Goal: Transaction & Acquisition: Purchase product/service

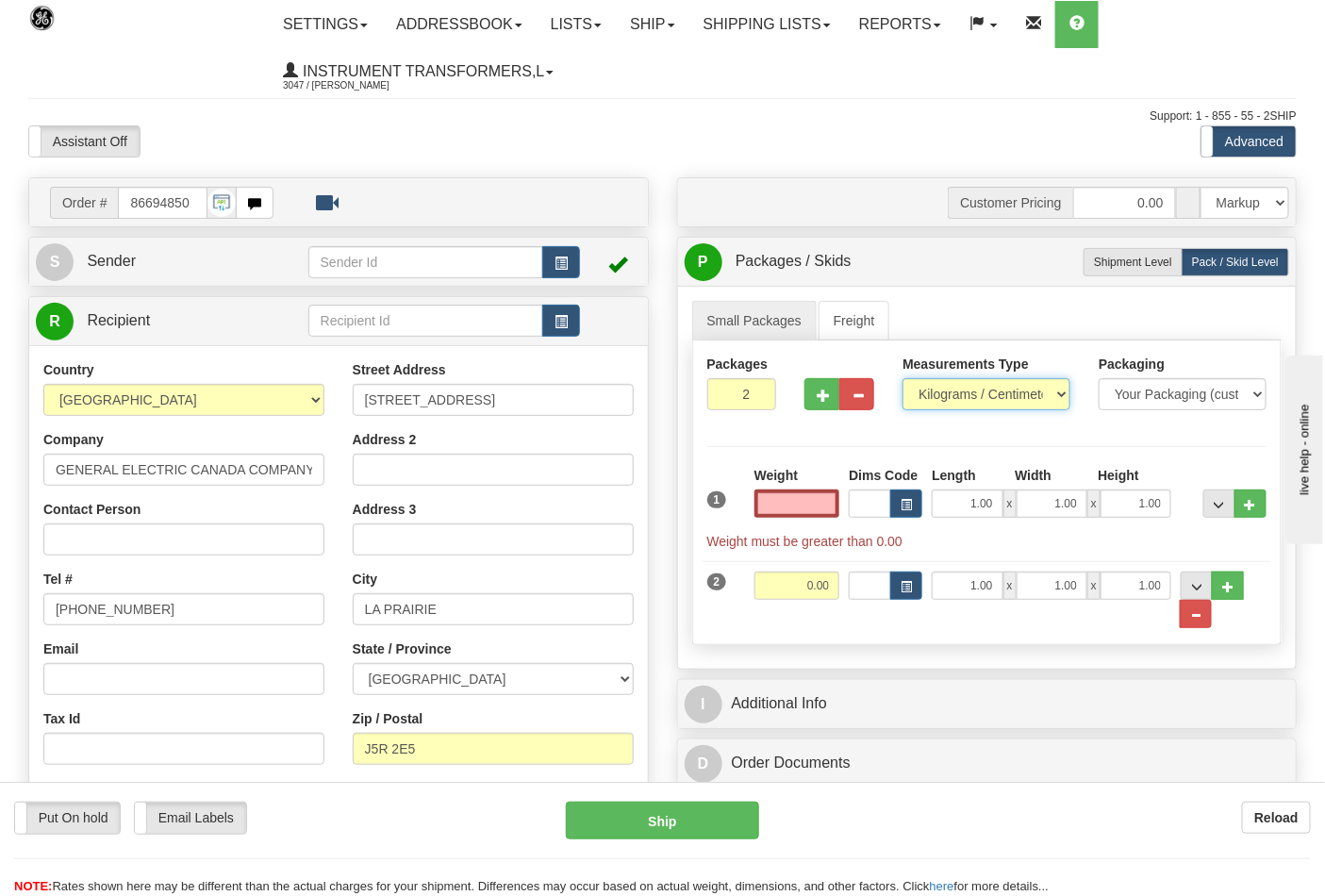
type input "0.00"
click at [939, 391] on select "Pounds / Inches Kilograms / Centimeters" at bounding box center [986, 394] width 167 height 32
select select "0"
click at [903, 379] on select "Pounds / Inches Kilograms / Centimeters" at bounding box center [986, 394] width 167 height 32
click at [836, 505] on input "0.00" at bounding box center [797, 504] width 86 height 29
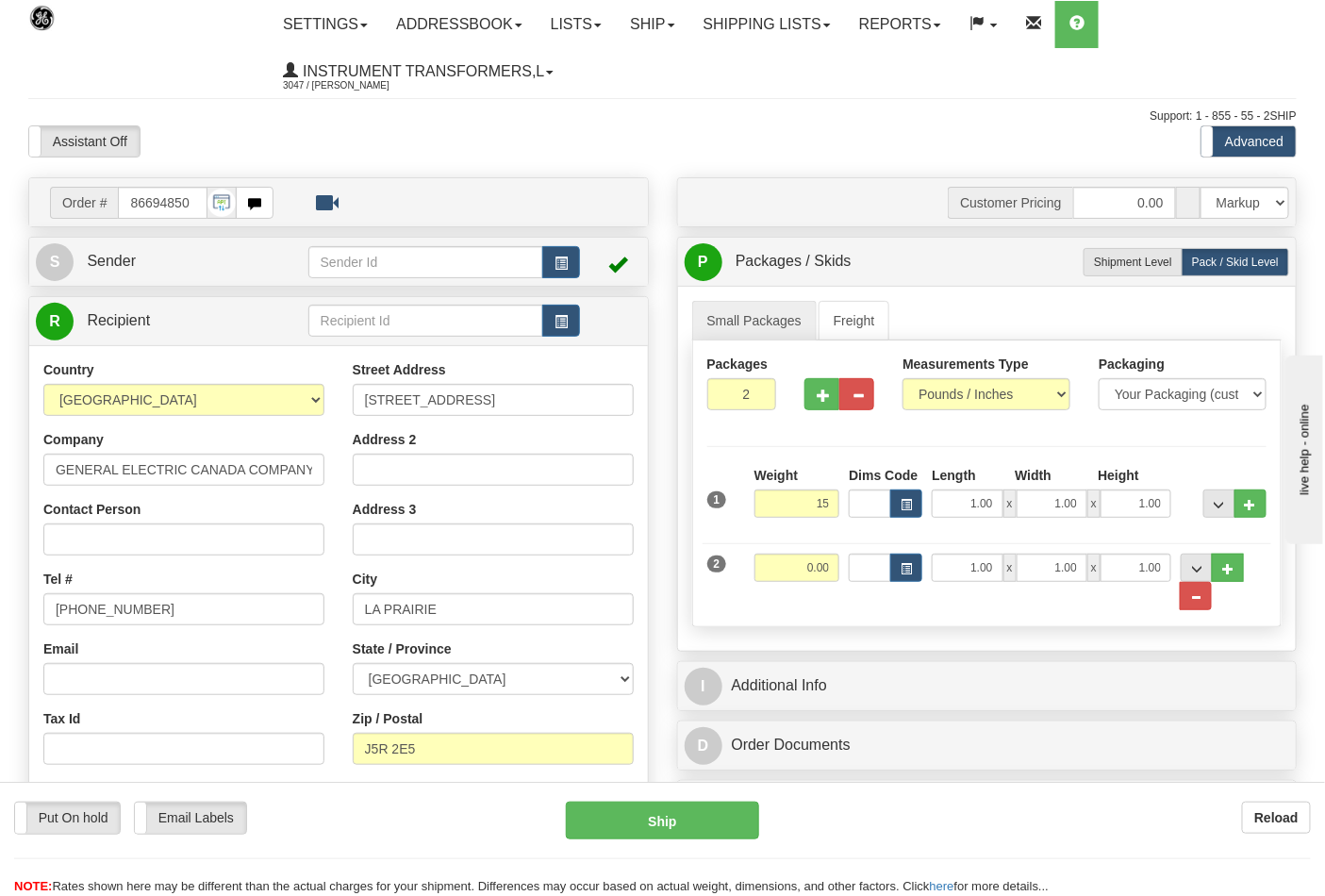
type input "15.00"
click at [841, 569] on div "Weight 0.00" at bounding box center [797, 575] width 95 height 43
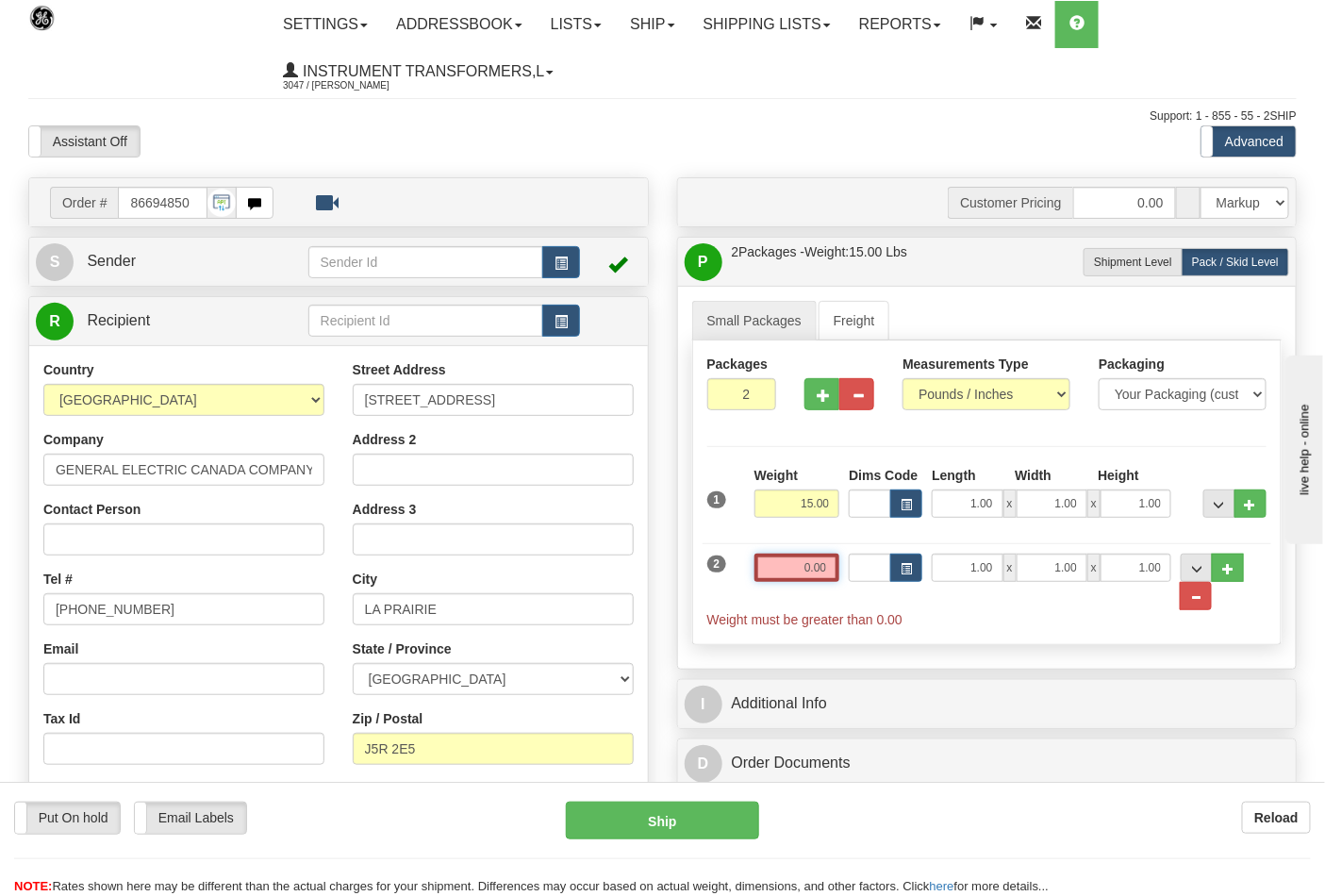
click at [832, 569] on input "0.00" at bounding box center [797, 568] width 86 height 29
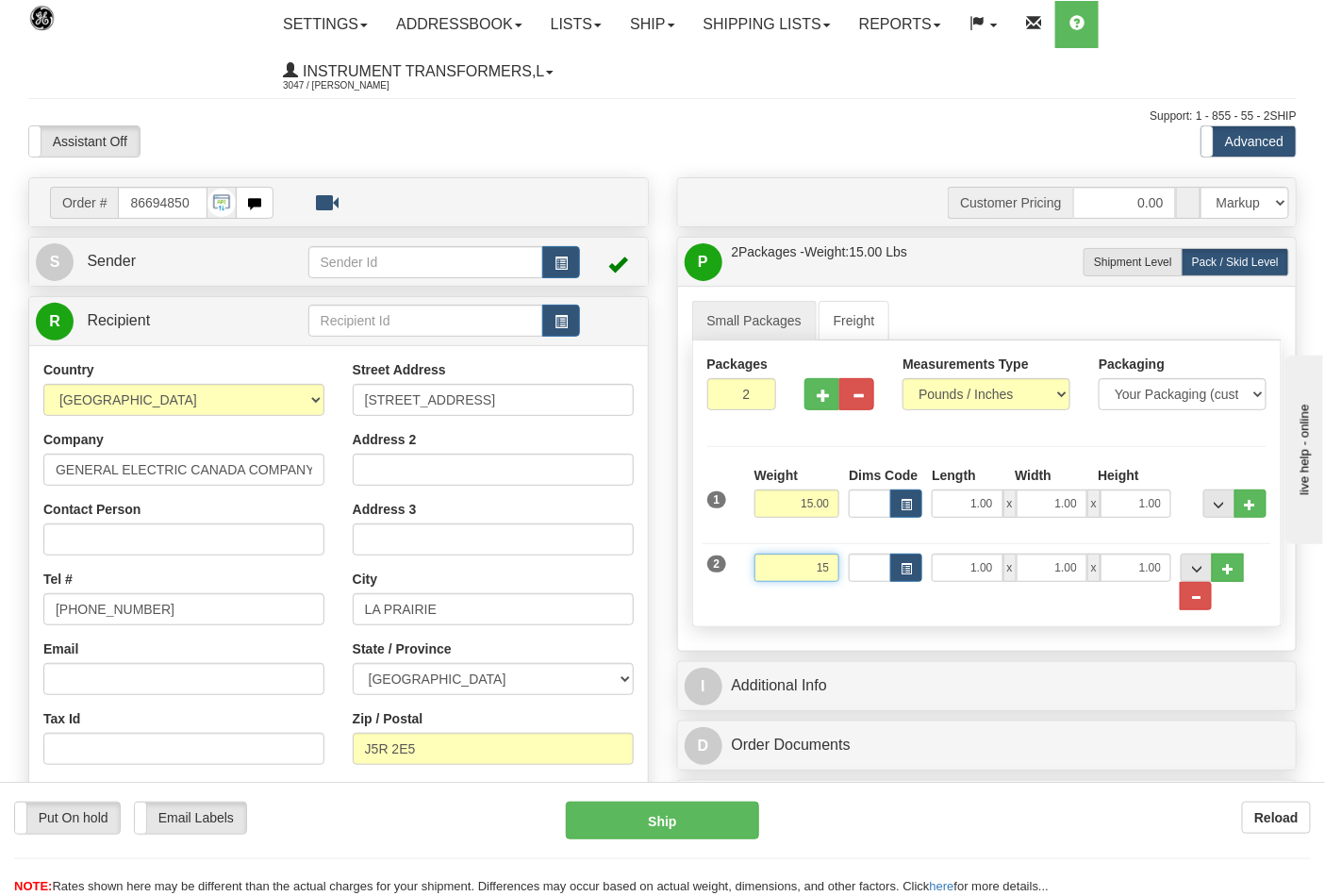
click button "Delete" at bounding box center [0, 0] width 0 height 0
type input "15.00"
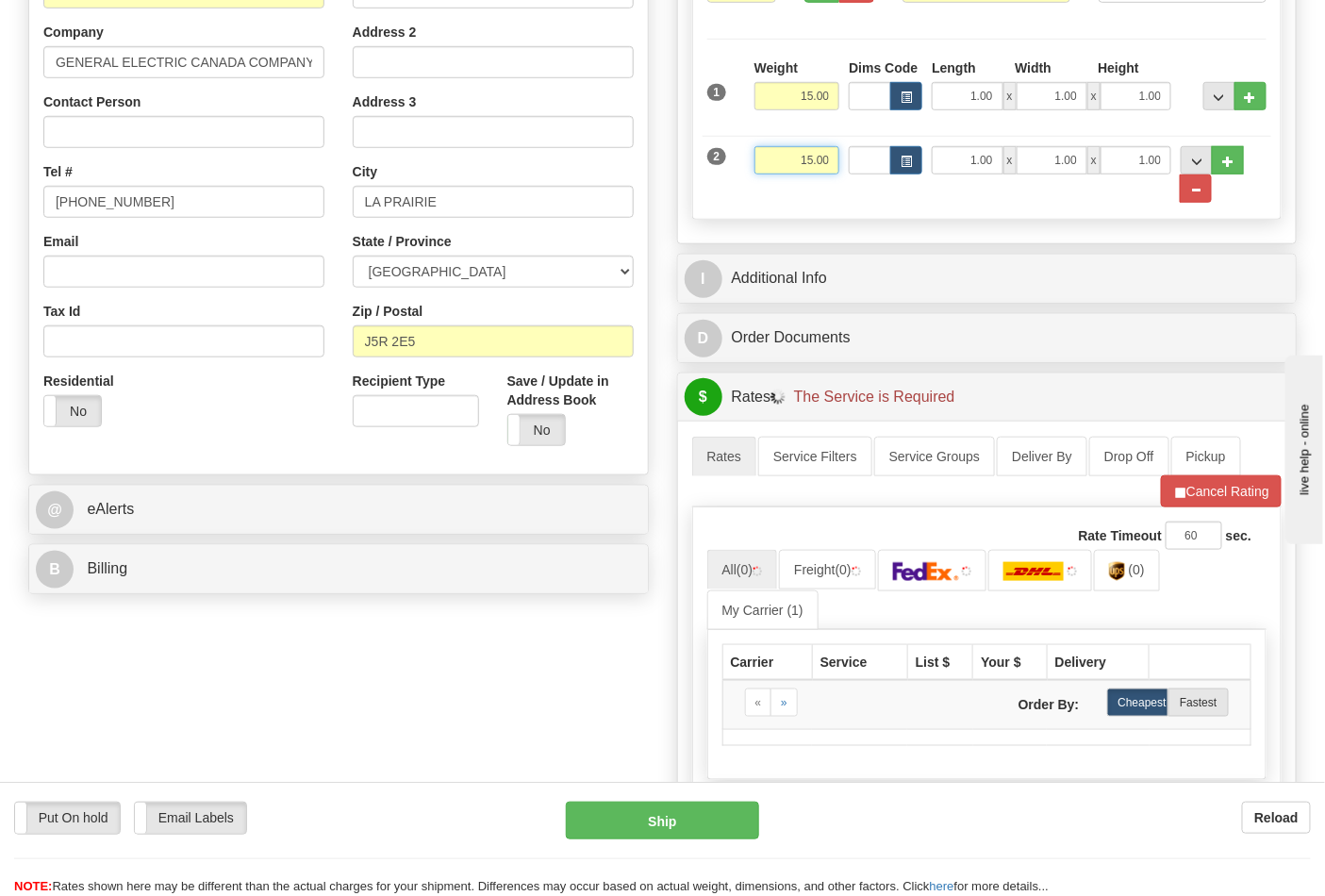
scroll to position [418, 0]
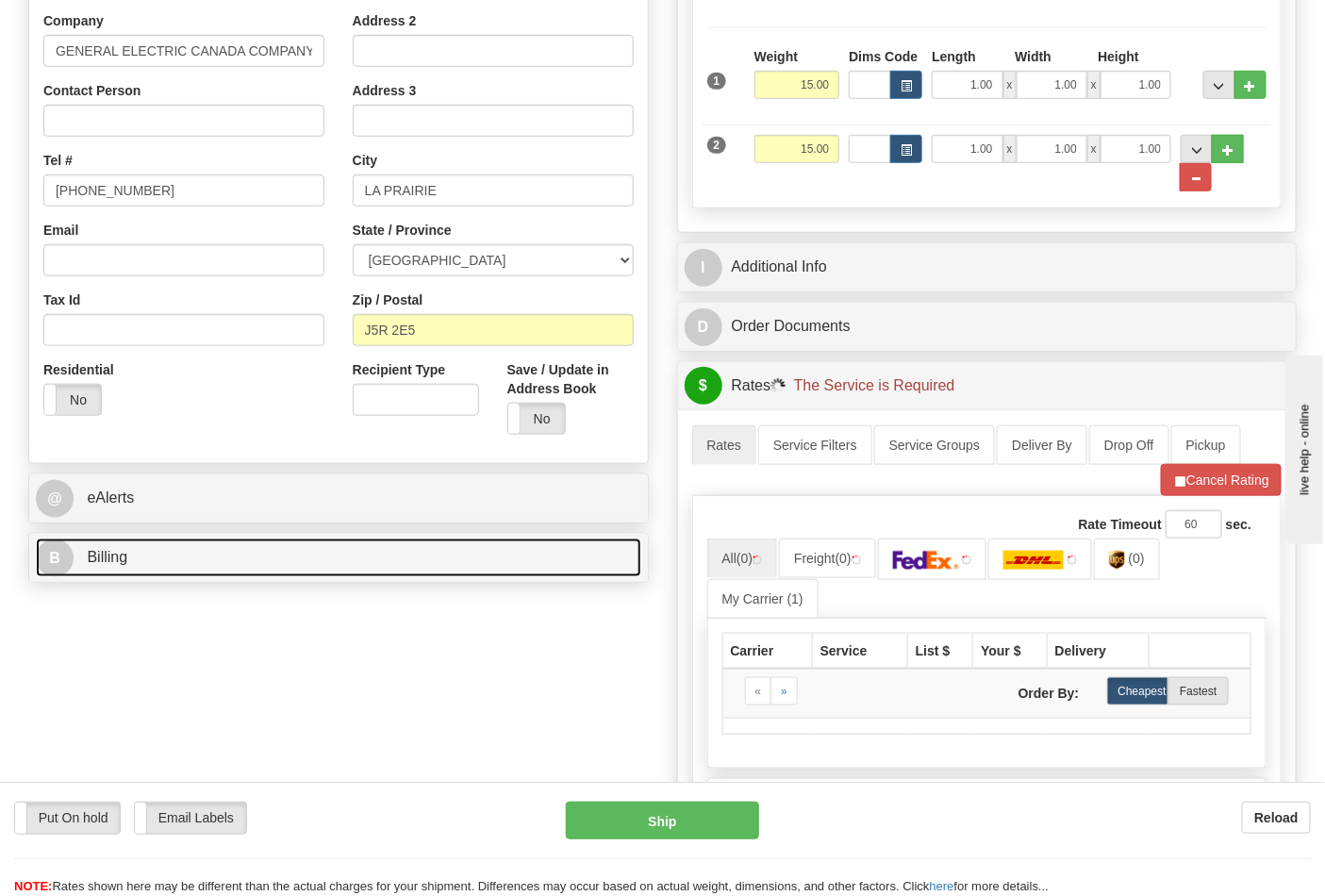
click at [175, 561] on link "B Billing" at bounding box center [338, 557] width 606 height 39
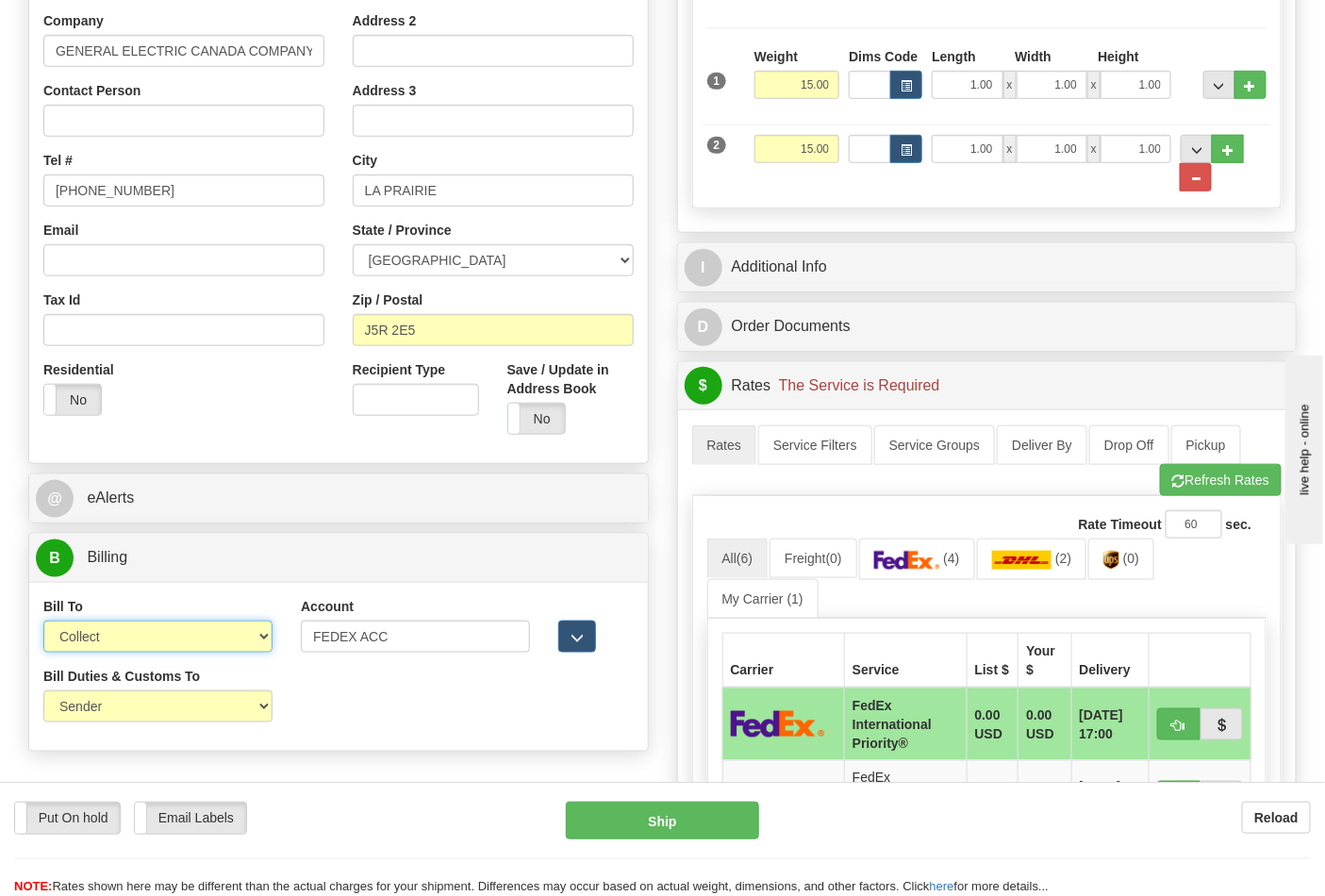
click at [146, 639] on select "Sender Recipient Third Party Collect" at bounding box center [158, 636] width 229 height 32
select select "2"
click at [44, 622] on select "Sender Recipient Third Party Collect" at bounding box center [158, 636] width 229 height 32
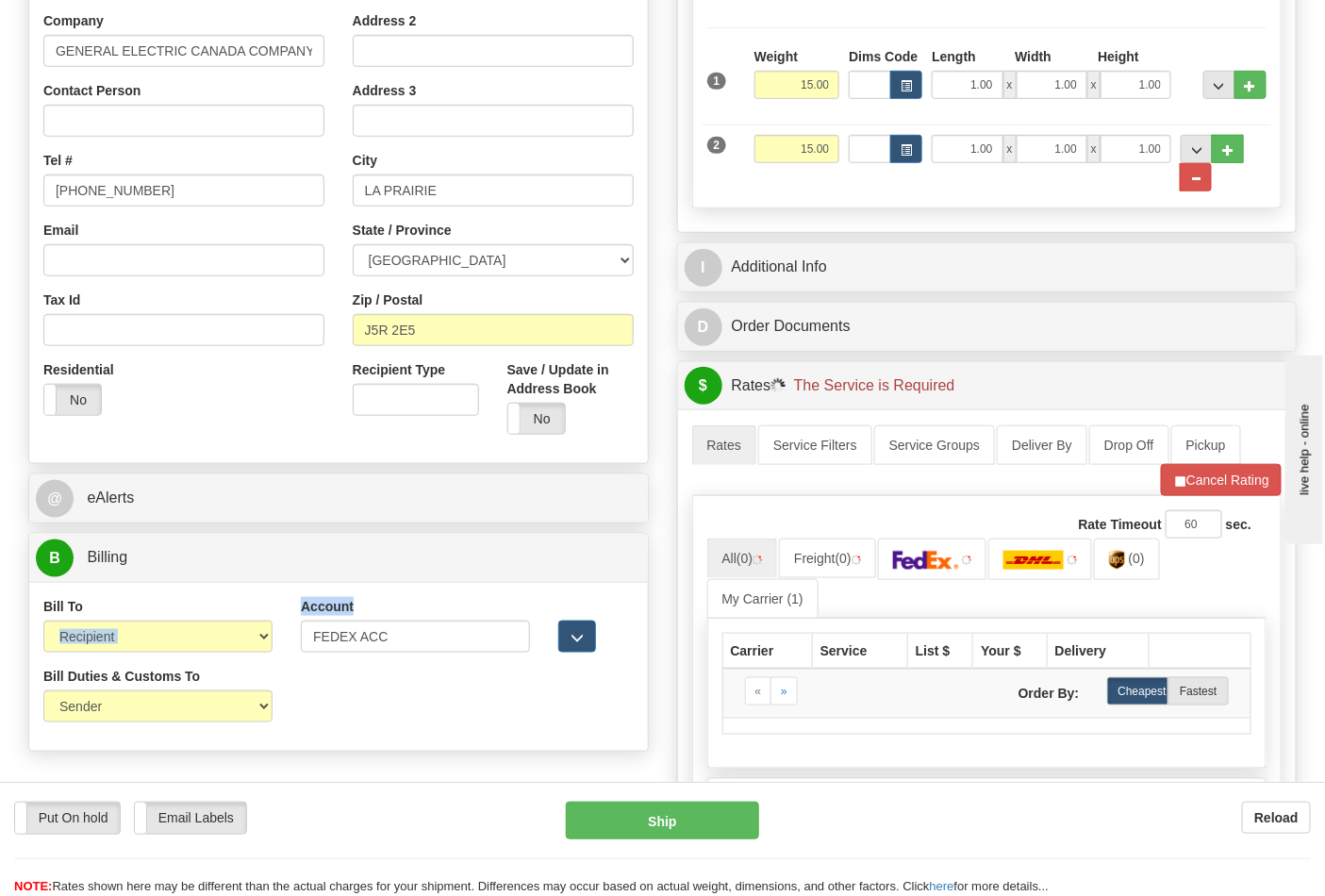
drag, startPoint x: 420, startPoint y: 615, endPoint x: 248, endPoint y: 644, distance: 174.4
click at [248, 644] on div "Bill To Sender Recipient Third Party Collect Account FEDEX ACC 3rd Party Accoun…" at bounding box center [338, 631] width 618 height 69
drag, startPoint x: 400, startPoint y: 639, endPoint x: 211, endPoint y: 625, distance: 189.5
click at [211, 625] on div "Bill To Sender Recipient Third Party Collect Account FEDEX ACC 3rd Party Accoun…" at bounding box center [338, 631] width 618 height 69
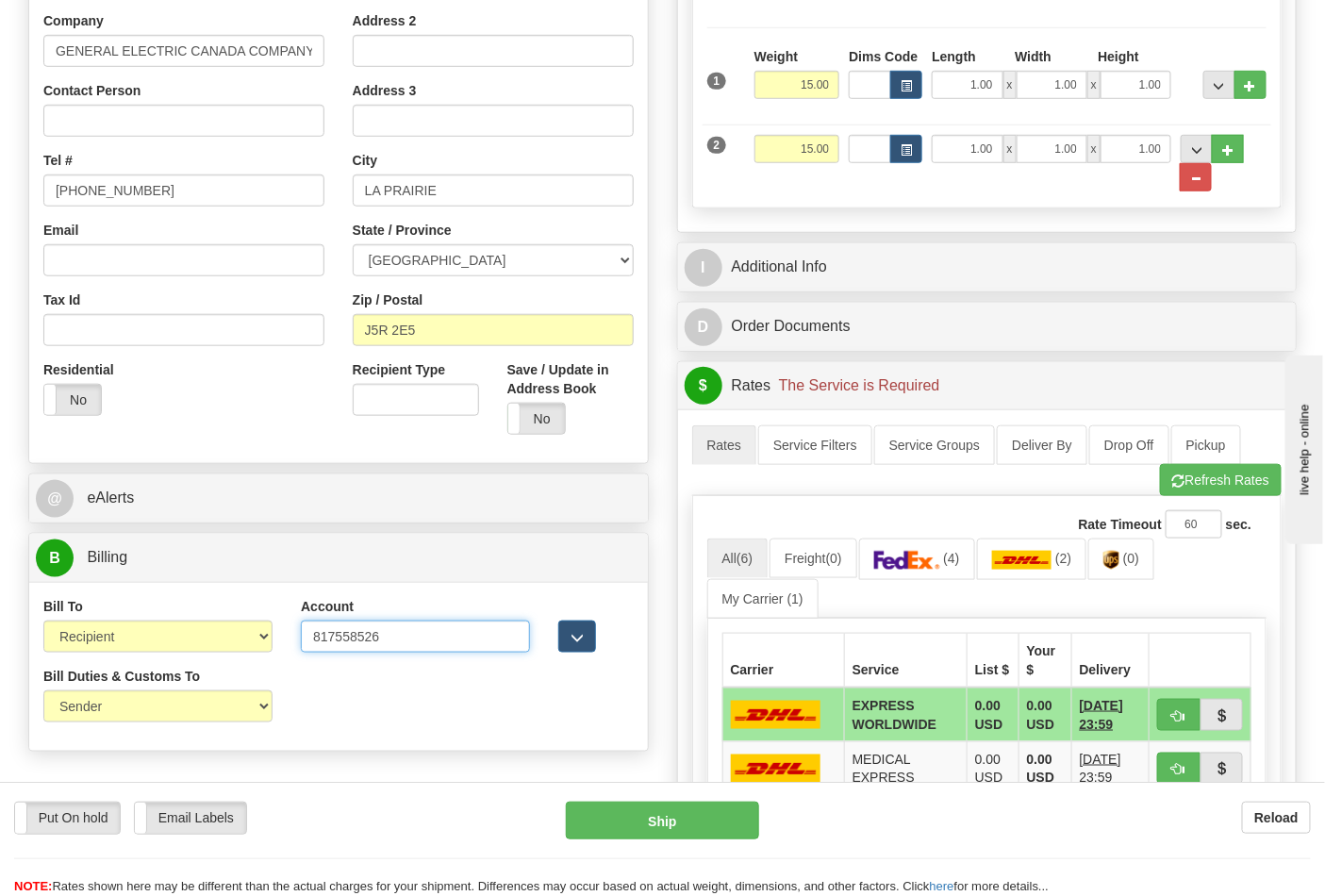
type input "817558526"
click button "Delete" at bounding box center [0, 0] width 0 height 0
click at [935, 576] on link "(4)" at bounding box center [917, 558] width 116 height 41
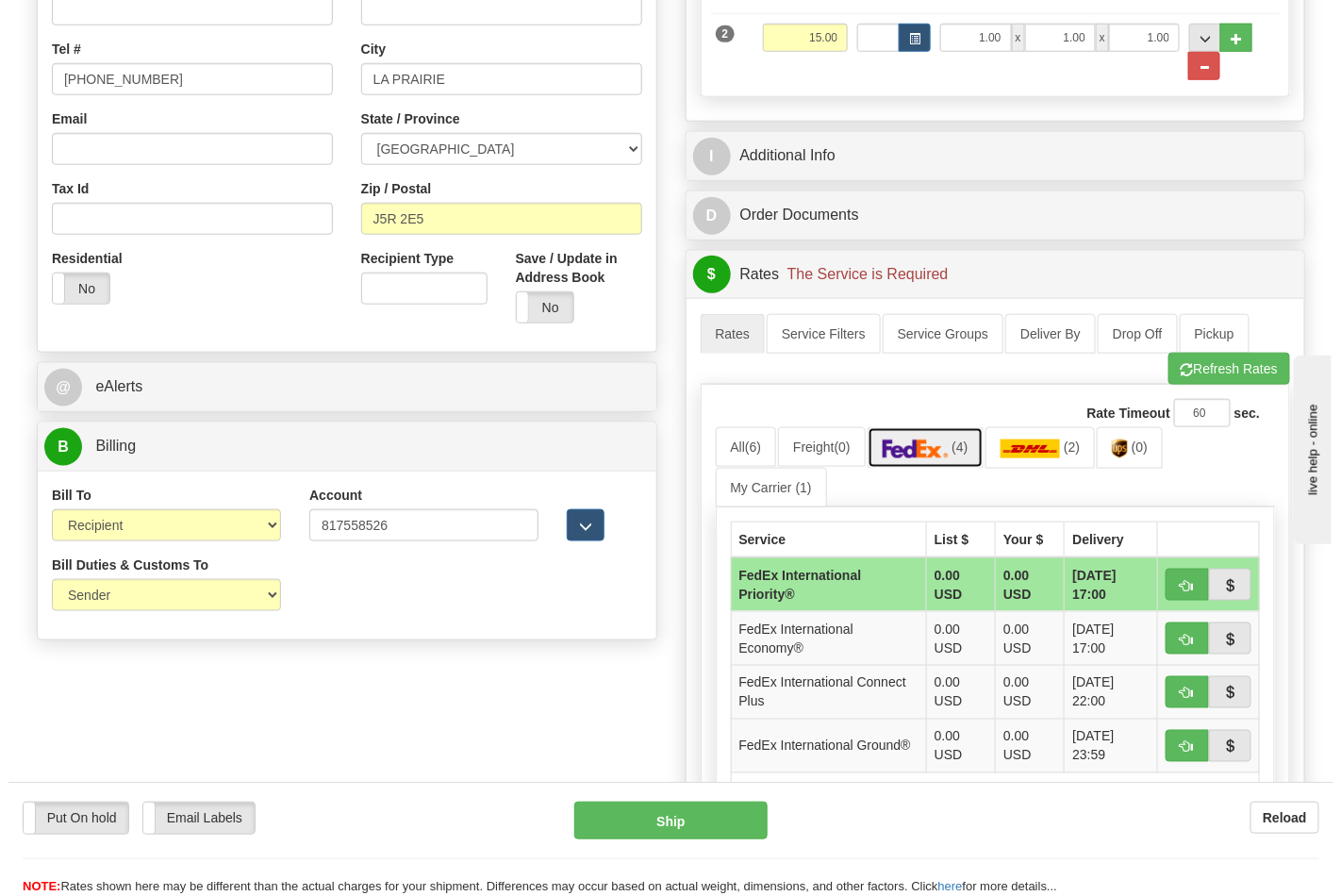
scroll to position [732, 0]
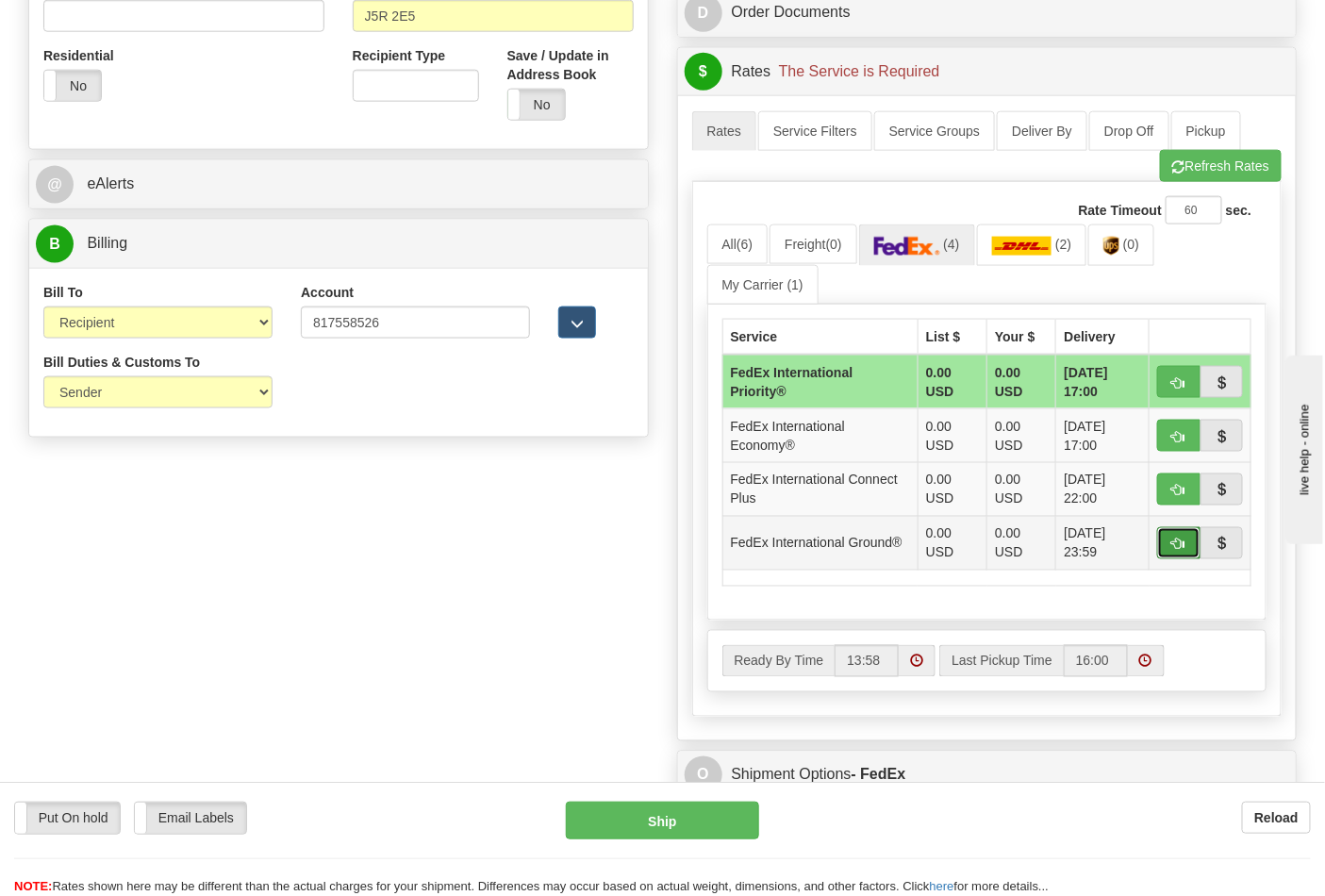
click at [1163, 538] on button "button" at bounding box center [1178, 543] width 44 height 32
type input "92"
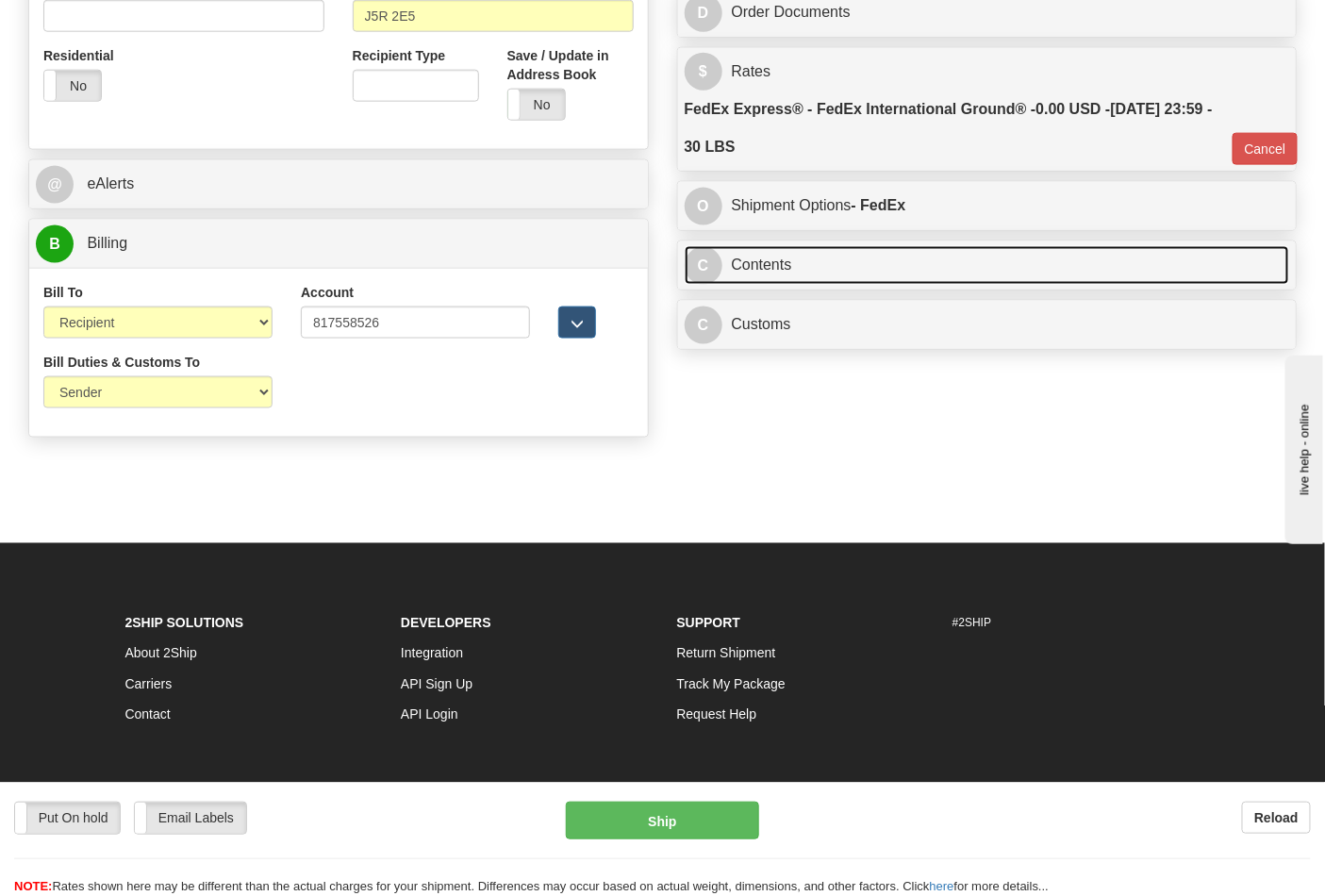
click at [812, 277] on link "C Contents" at bounding box center [987, 265] width 606 height 39
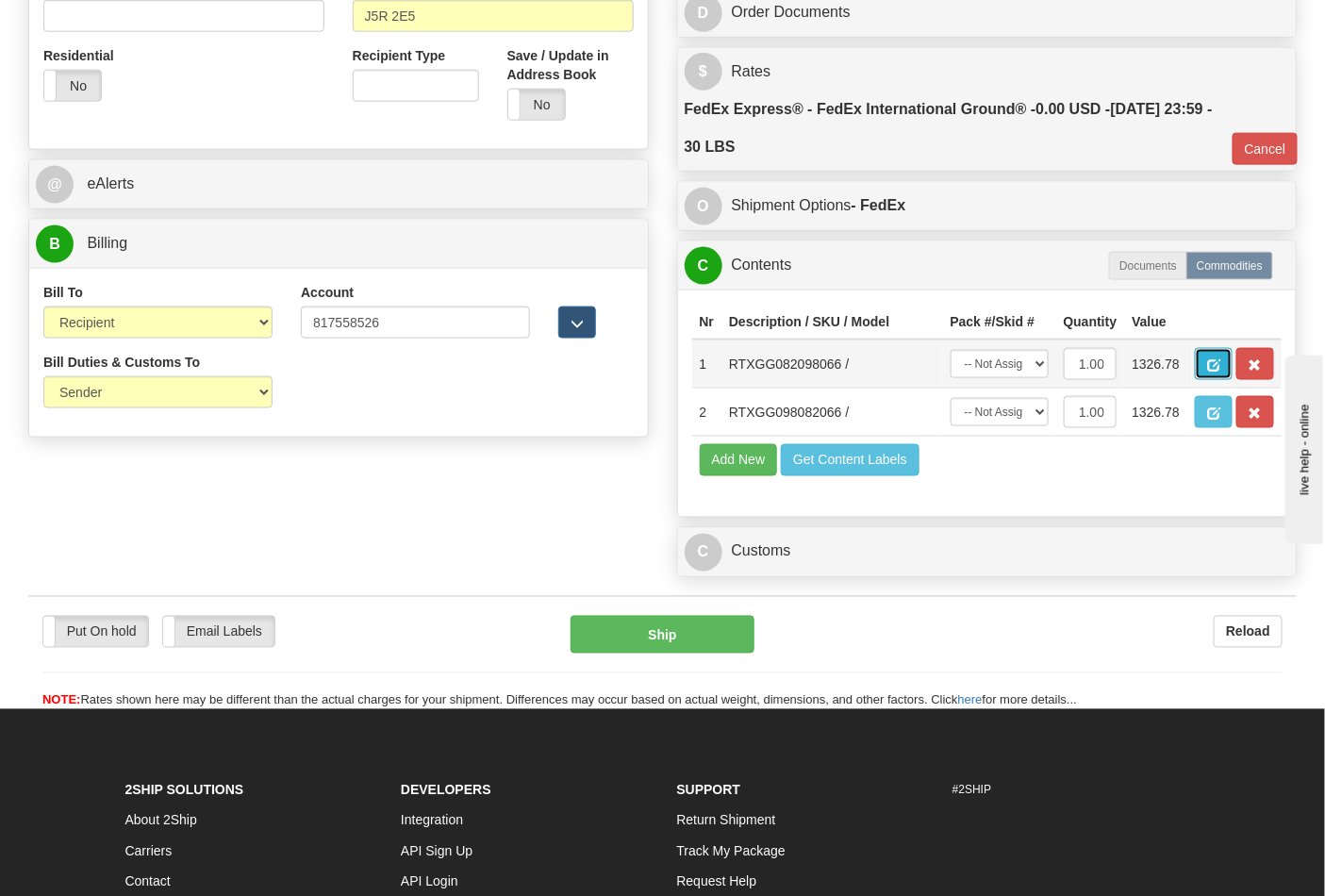
click at [1233, 374] on button "button" at bounding box center [1214, 364] width 38 height 32
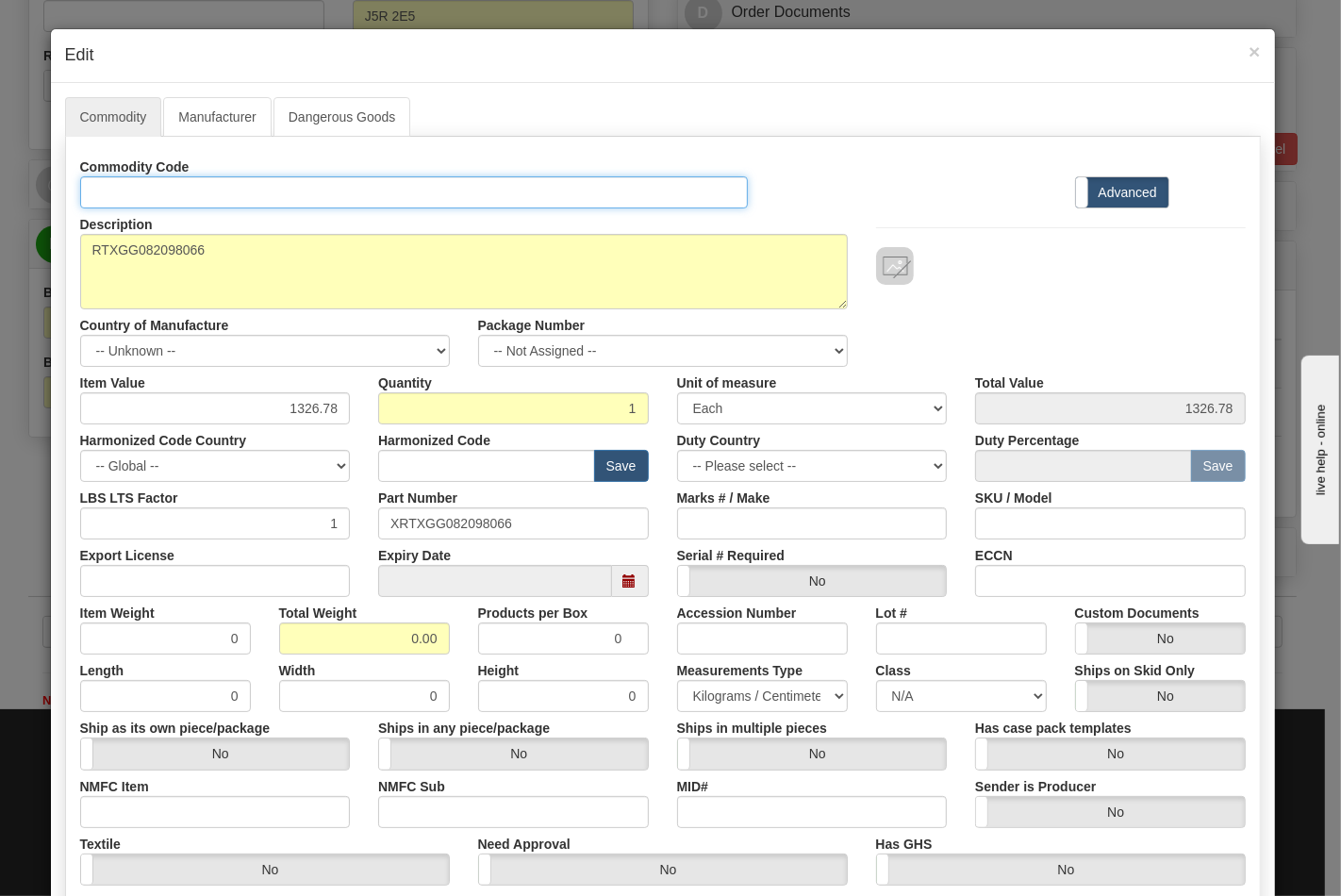
drag, startPoint x: 202, startPoint y: 188, endPoint x: 213, endPoint y: 205, distance: 20.2
click at [202, 188] on input "Id" at bounding box center [414, 192] width 669 height 32
type input "TRANSFORMERS"
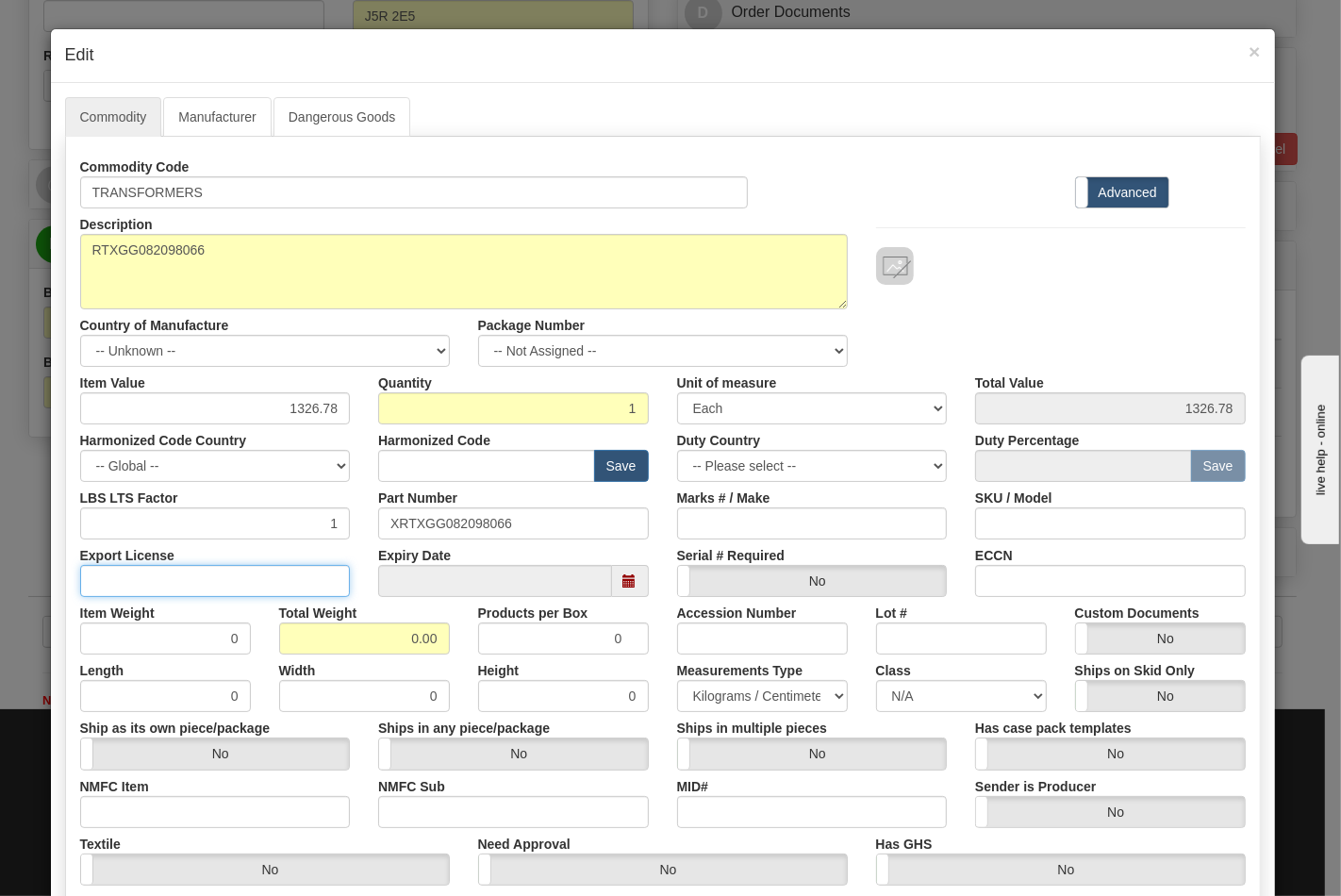
click at [265, 589] on input "Export License" at bounding box center [215, 581] width 271 height 32
type input "N/A"
drag, startPoint x: 330, startPoint y: 628, endPoint x: 481, endPoint y: 637, distance: 151.3
click at [486, 642] on div "Item Weight 0 Total Weight 0.00 Products per Box 0 Accession Number Lot # Custo…" at bounding box center [663, 625] width 1194 height 57
type input "15"
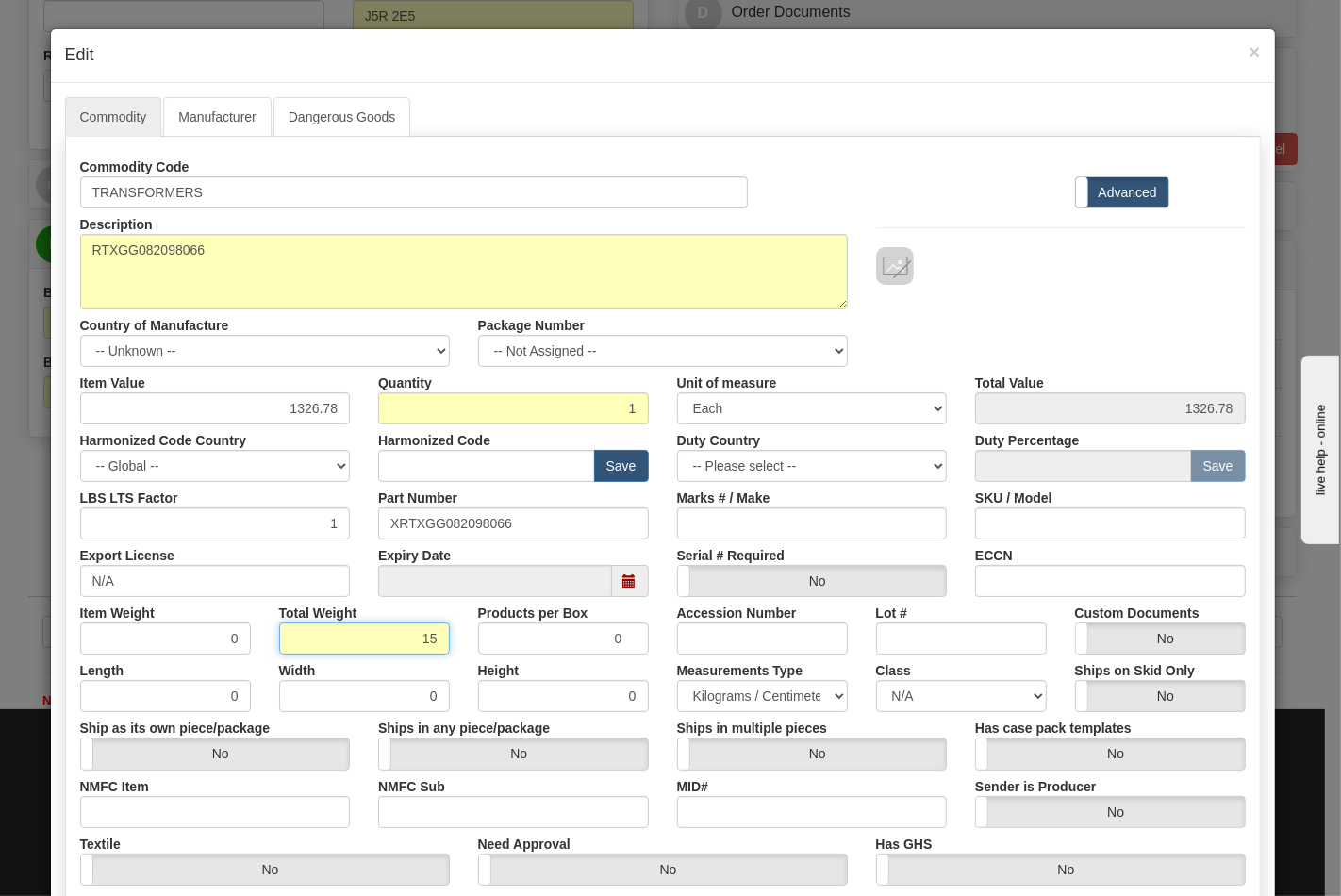
type input "15.0000"
click at [133, 807] on input "NMFC Item" at bounding box center [215, 812] width 271 height 32
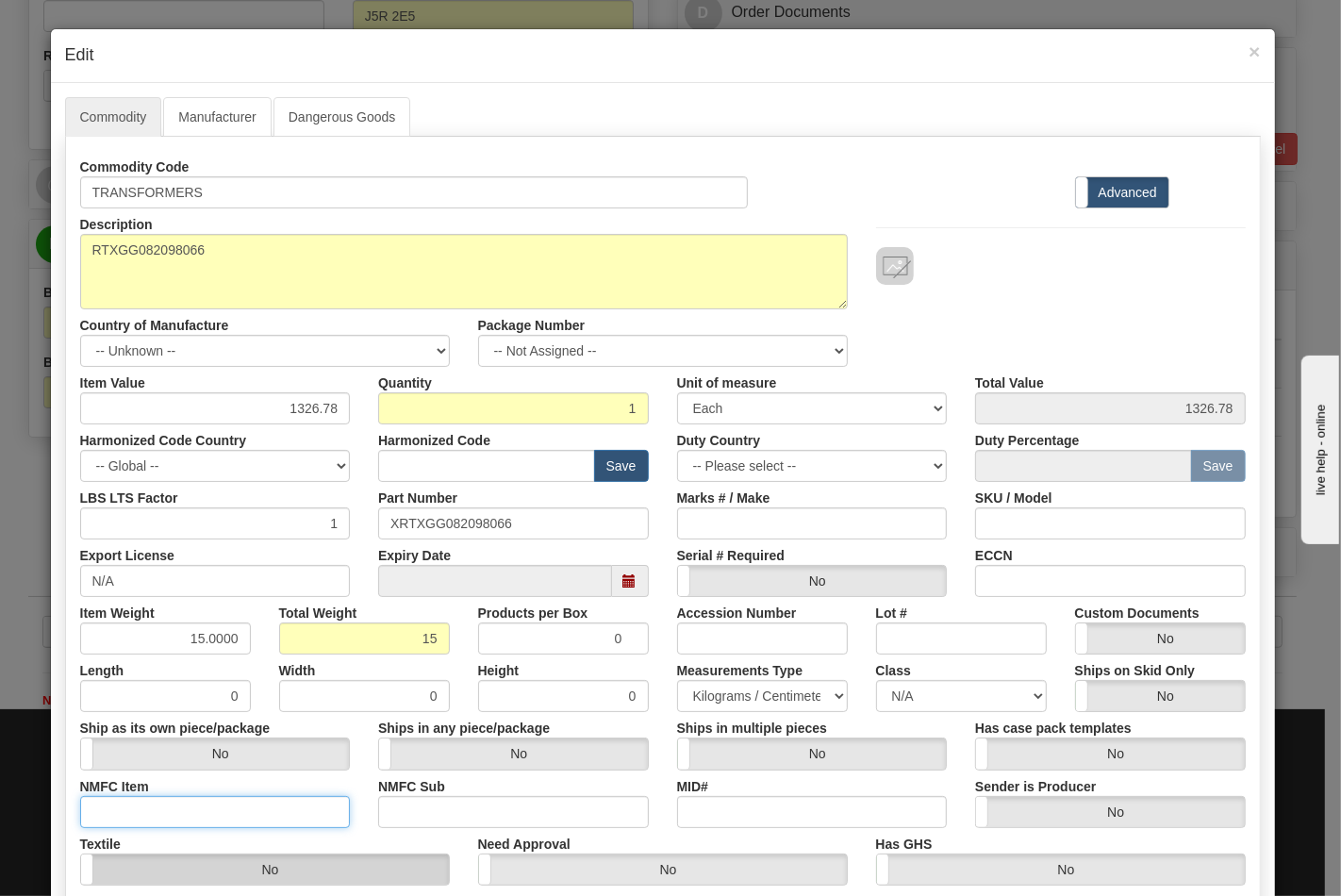
type input "63170"
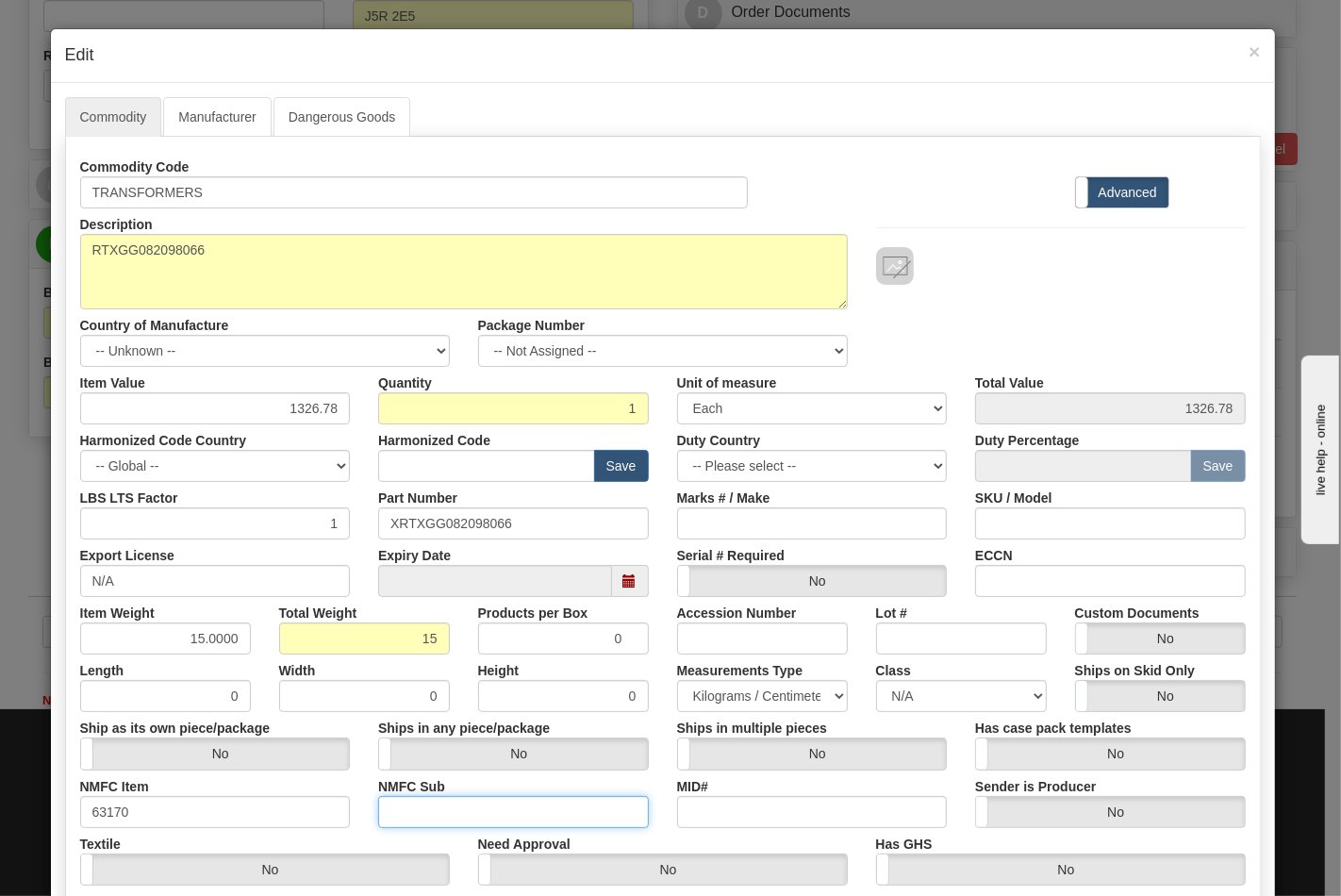
click at [511, 802] on input "NMFC Sub" at bounding box center [513, 812] width 271 height 32
type input "4"
click at [945, 704] on select "N/A 50.0 55.0 60.0 65.0 70.0 85.0 92.5 100.0 125.0 175.0 250.0 300.0 400.0" at bounding box center [961, 696] width 170 height 32
select select "70.0"
click at [876, 680] on select "N/A 50.0 55.0 60.0 65.0 70.0 85.0 92.5 100.0 125.0 175.0 250.0 300.0 400.0" at bounding box center [961, 696] width 170 height 32
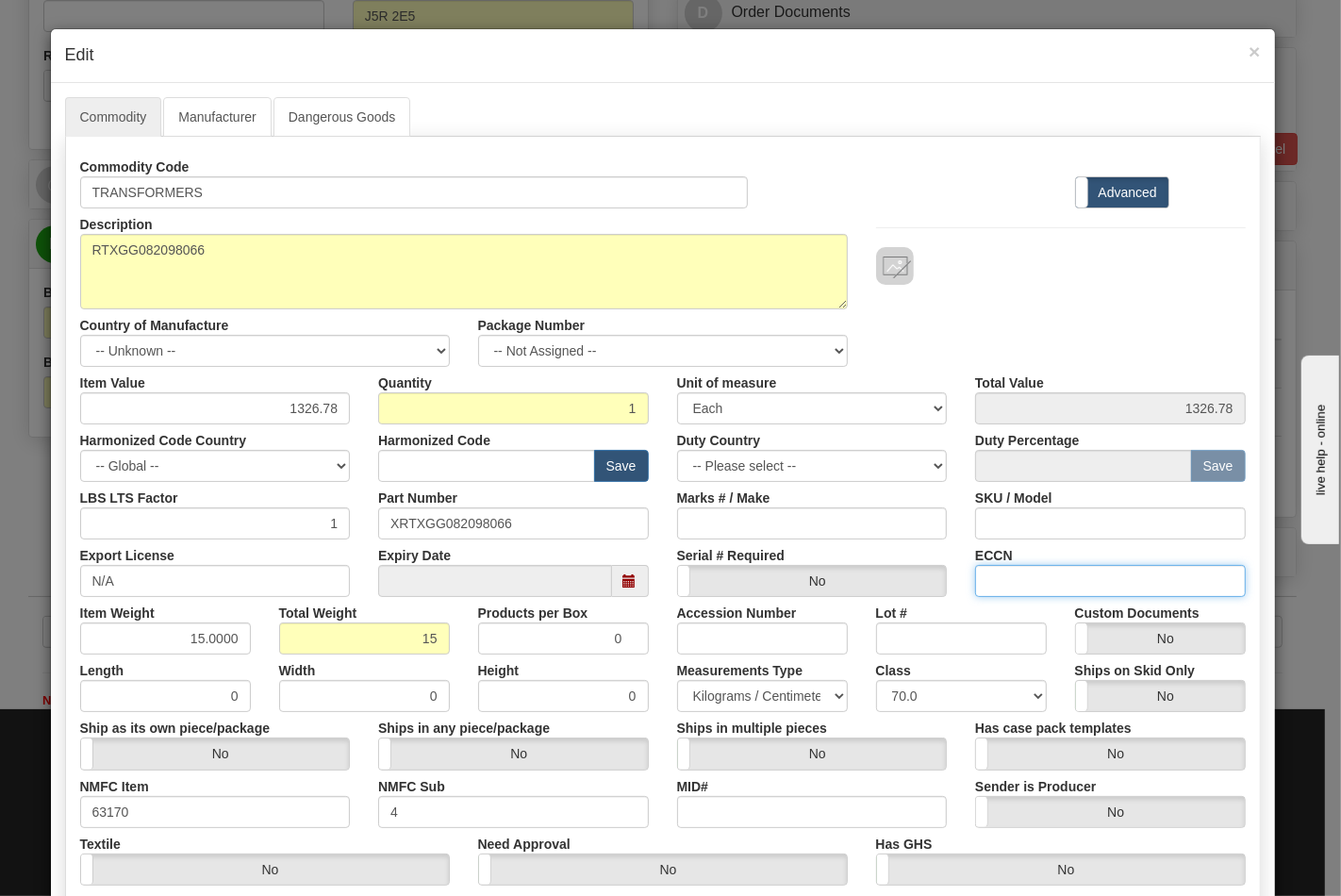
click at [1042, 587] on input "ECCN" at bounding box center [1110, 581] width 271 height 32
type input "EAR99"
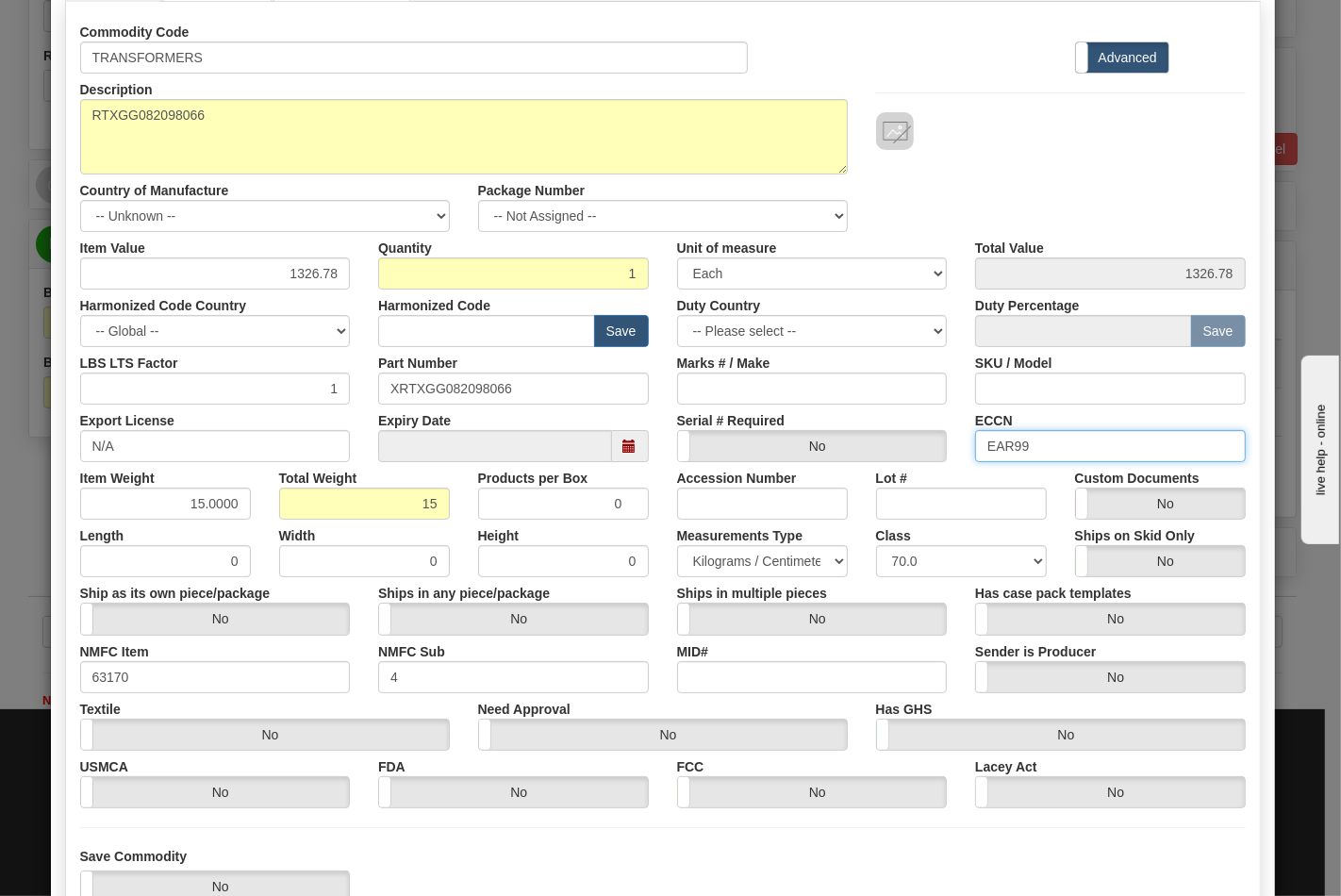
scroll to position [271, 0]
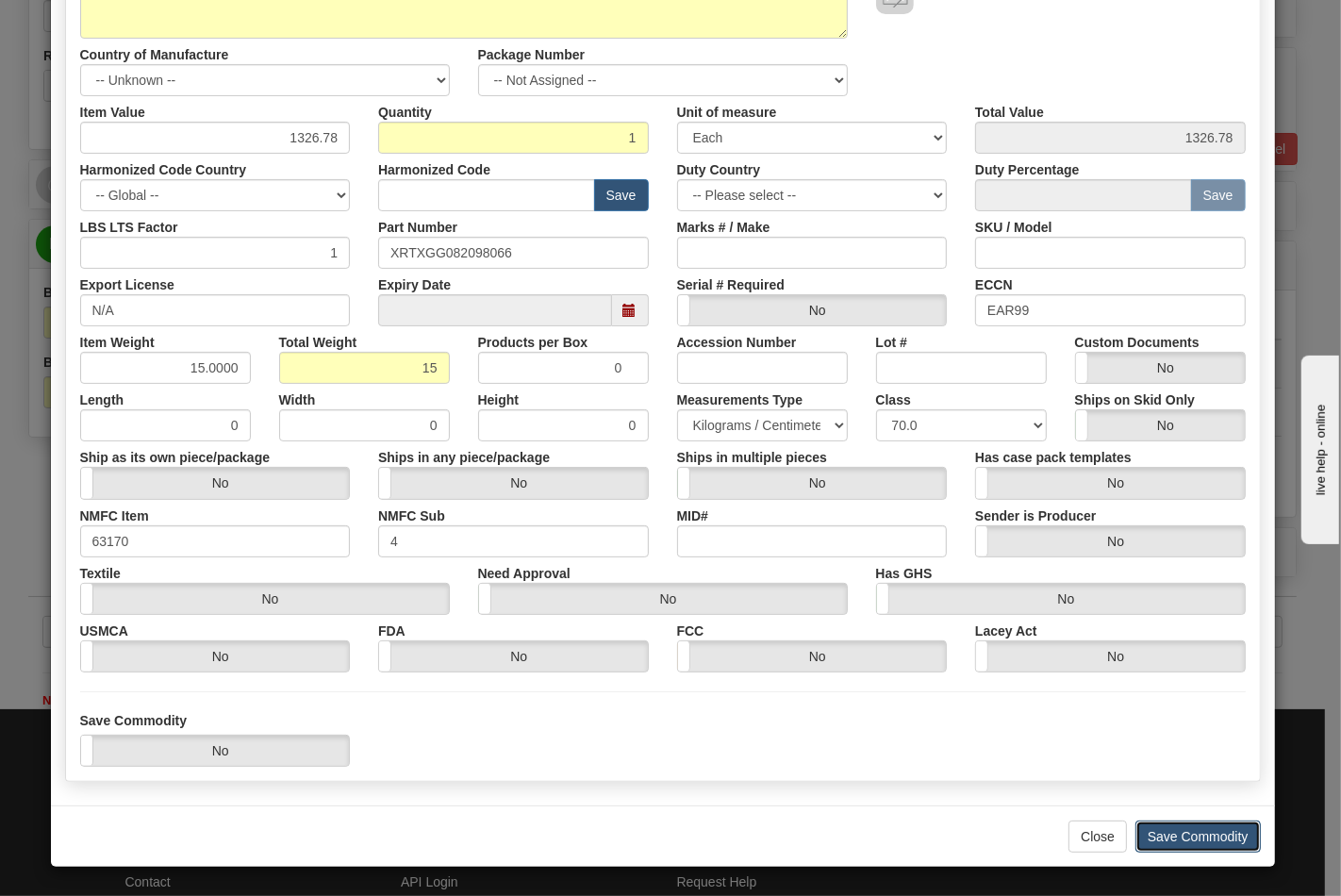
click at [1170, 824] on button "Save Commodity" at bounding box center [1198, 837] width 126 height 32
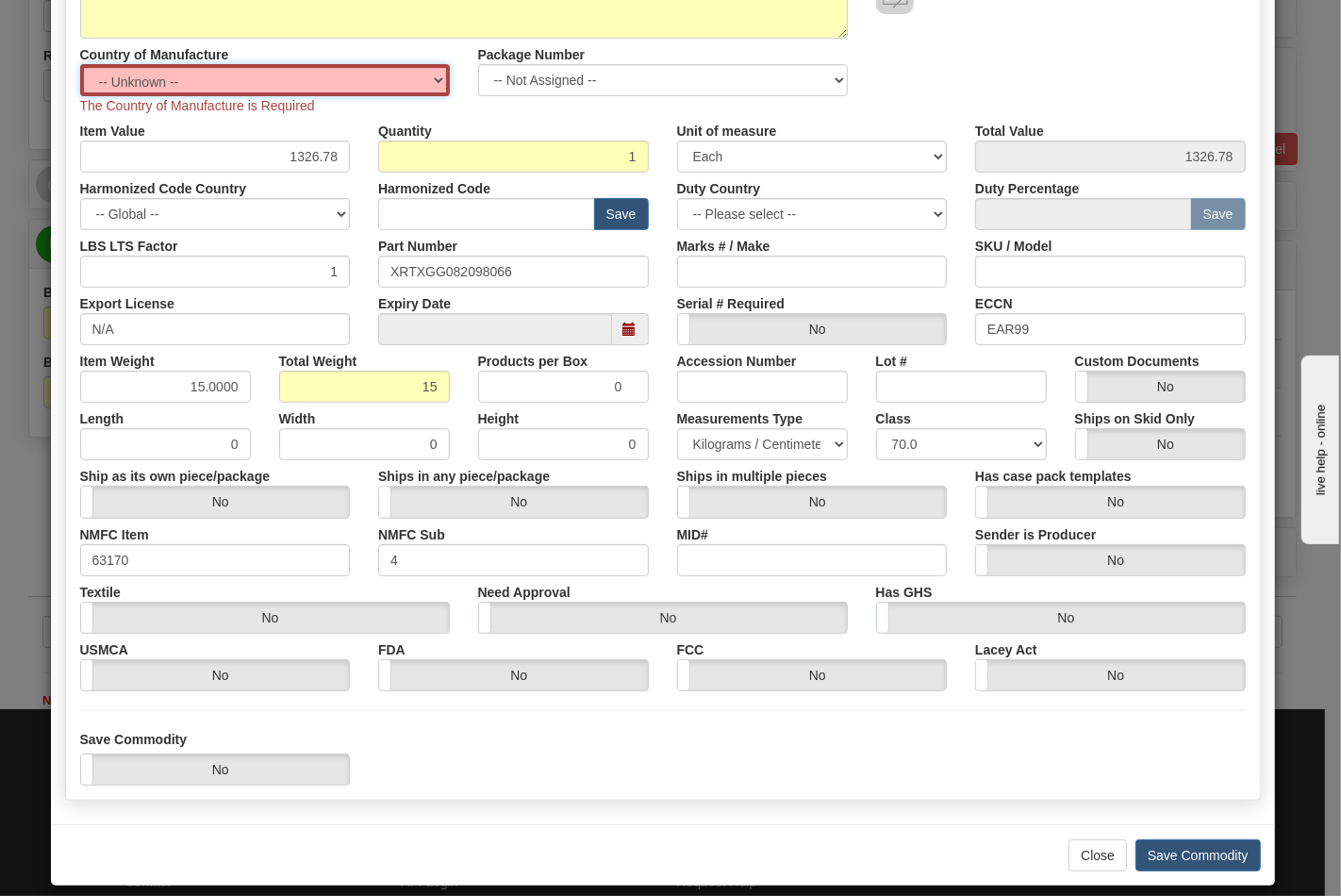
click at [222, 77] on select "-- Unknown -- AFGHANISTAN ALAND ISLANDS ALBANIA ALGERIA AMERICAN SAMOA ANDORRA …" at bounding box center [265, 80] width 370 height 32
select select "US"
click at [80, 64] on select "-- Unknown -- AFGHANISTAN ALAND ISLANDS ALBANIA ALGERIA AMERICAN SAMOA ANDORRA …" at bounding box center [265, 80] width 370 height 32
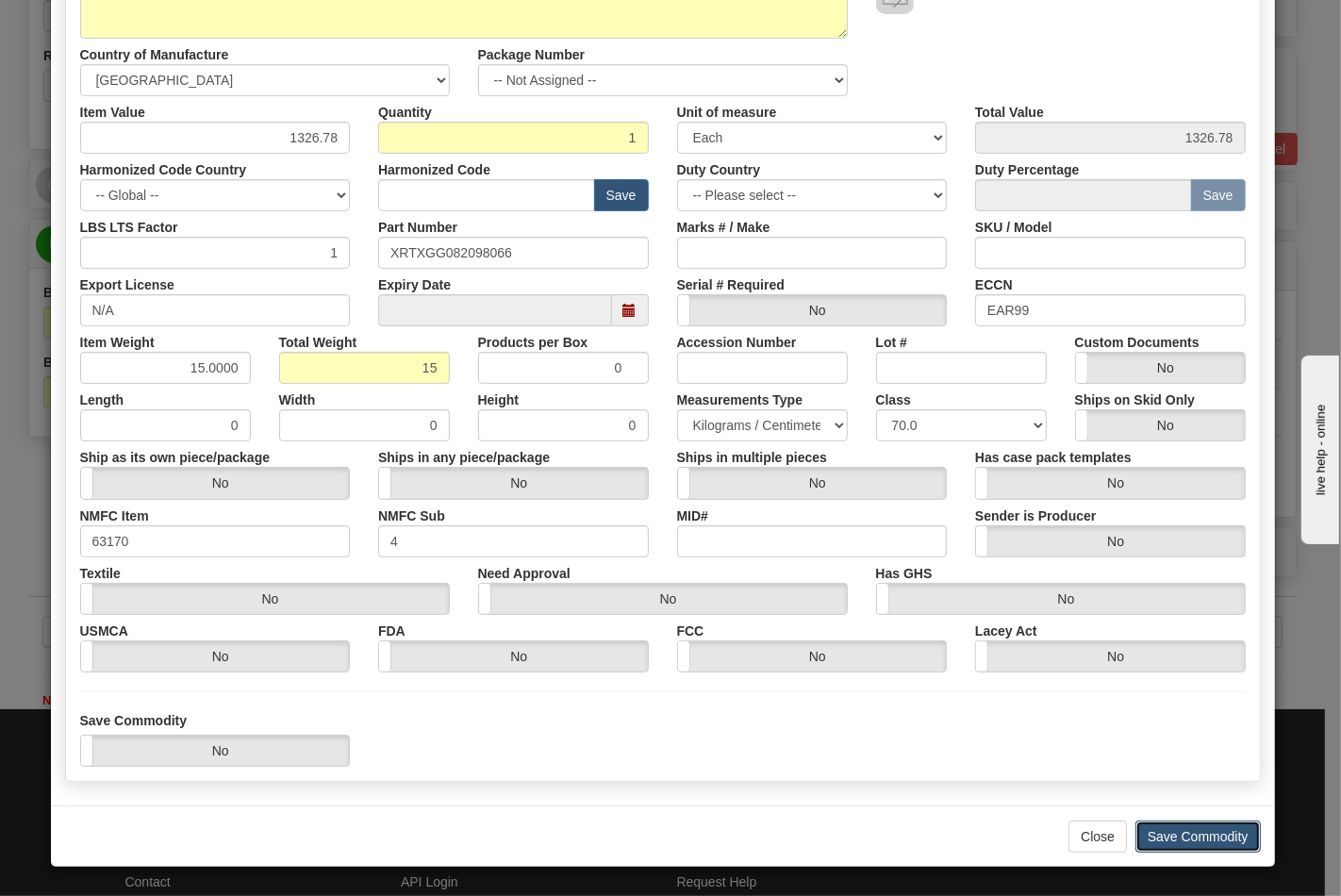
click at [1183, 830] on button "Save Commodity" at bounding box center [1198, 837] width 126 height 32
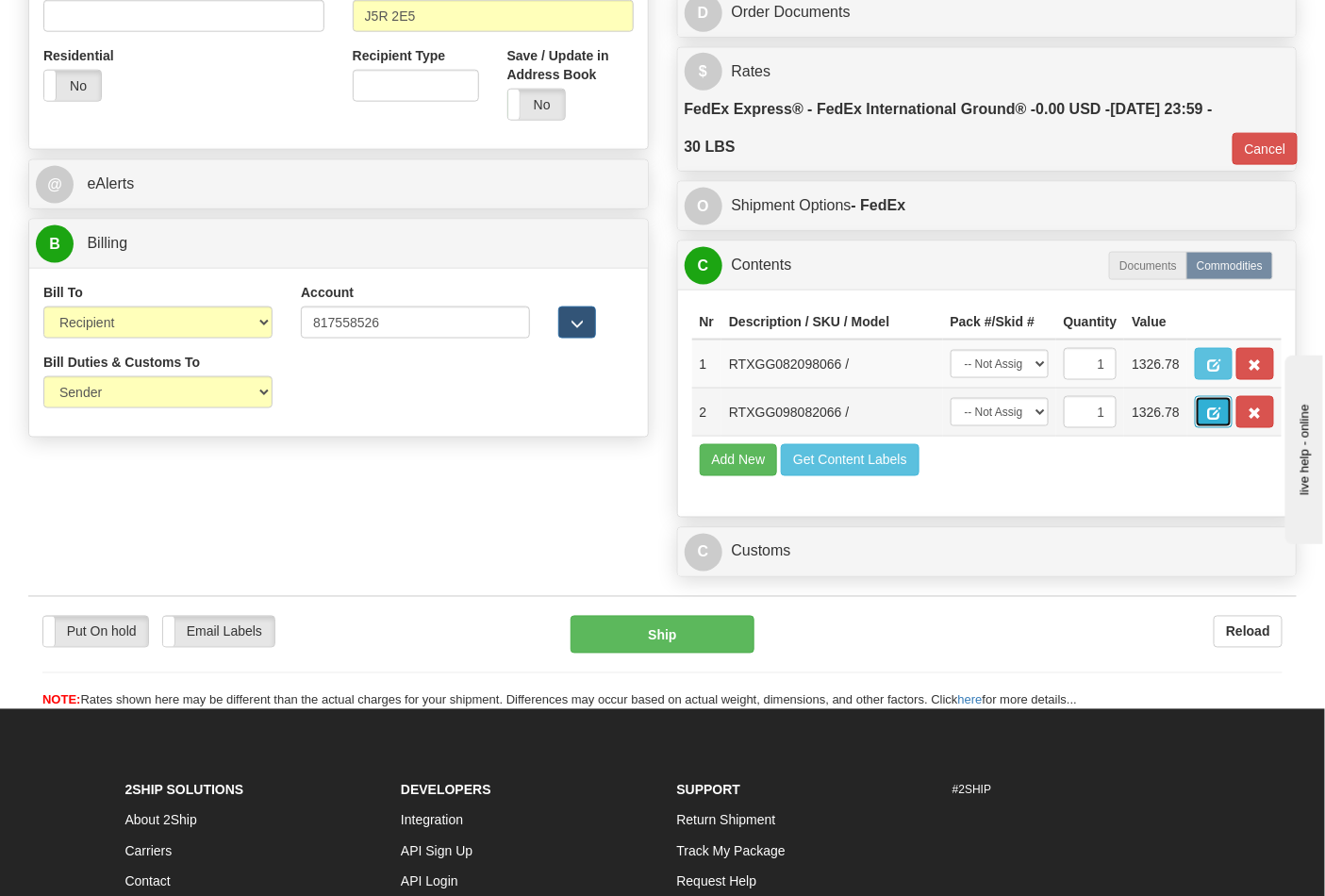
click at [1220, 419] on span "button" at bounding box center [1213, 413] width 13 height 12
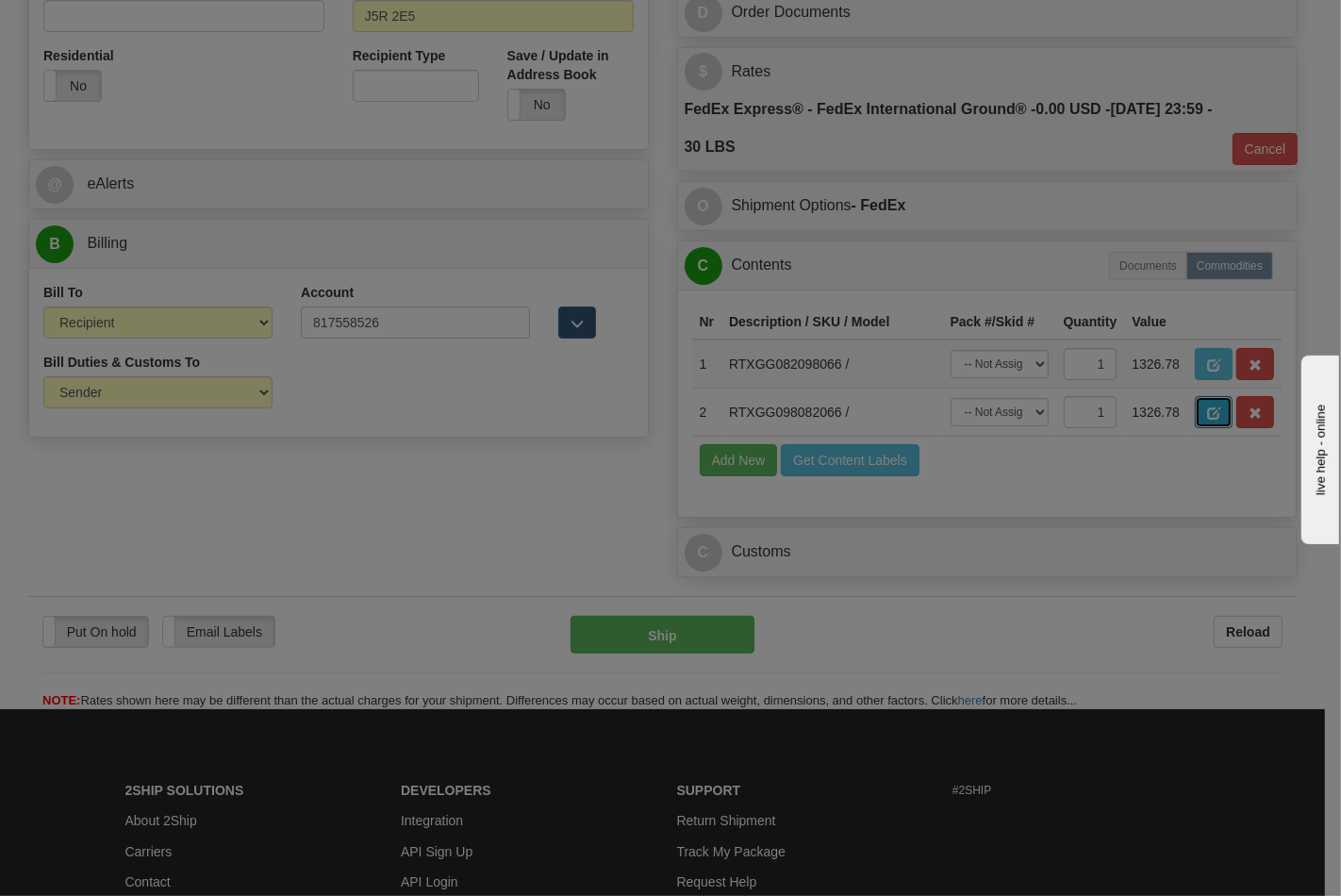
scroll to position [0, 0]
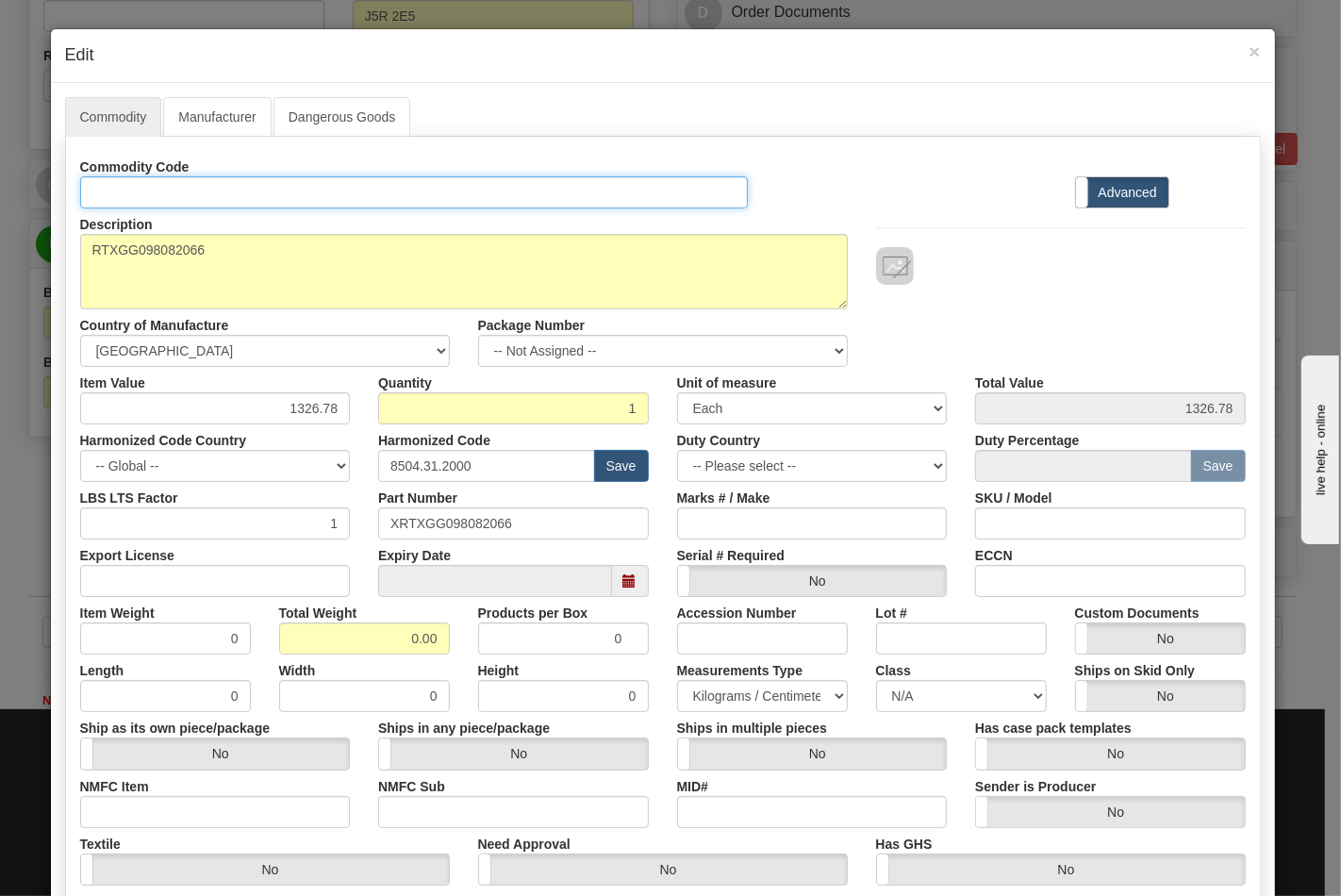
drag, startPoint x: 210, startPoint y: 193, endPoint x: 214, endPoint y: 207, distance: 14.6
click at [210, 193] on input "Id" at bounding box center [414, 192] width 669 height 32
type input "TRANSFORMERS"
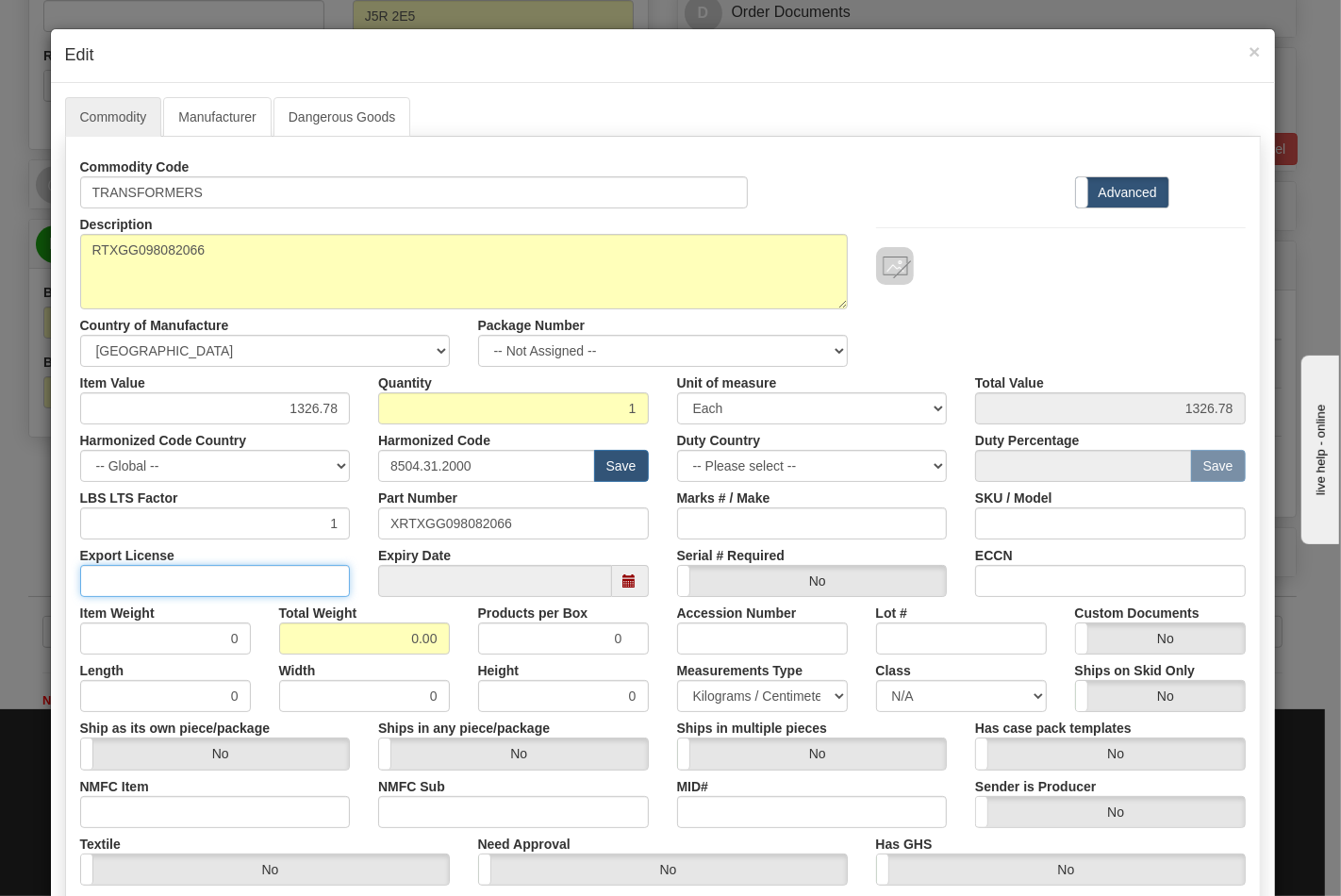
click at [259, 588] on input "Export License" at bounding box center [215, 581] width 271 height 32
type input "N/A"
drag, startPoint x: 422, startPoint y: 636, endPoint x: 449, endPoint y: 634, distance: 27.1
click at [449, 634] on div "Total Weight 0.00" at bounding box center [364, 625] width 199 height 57
type input "15"
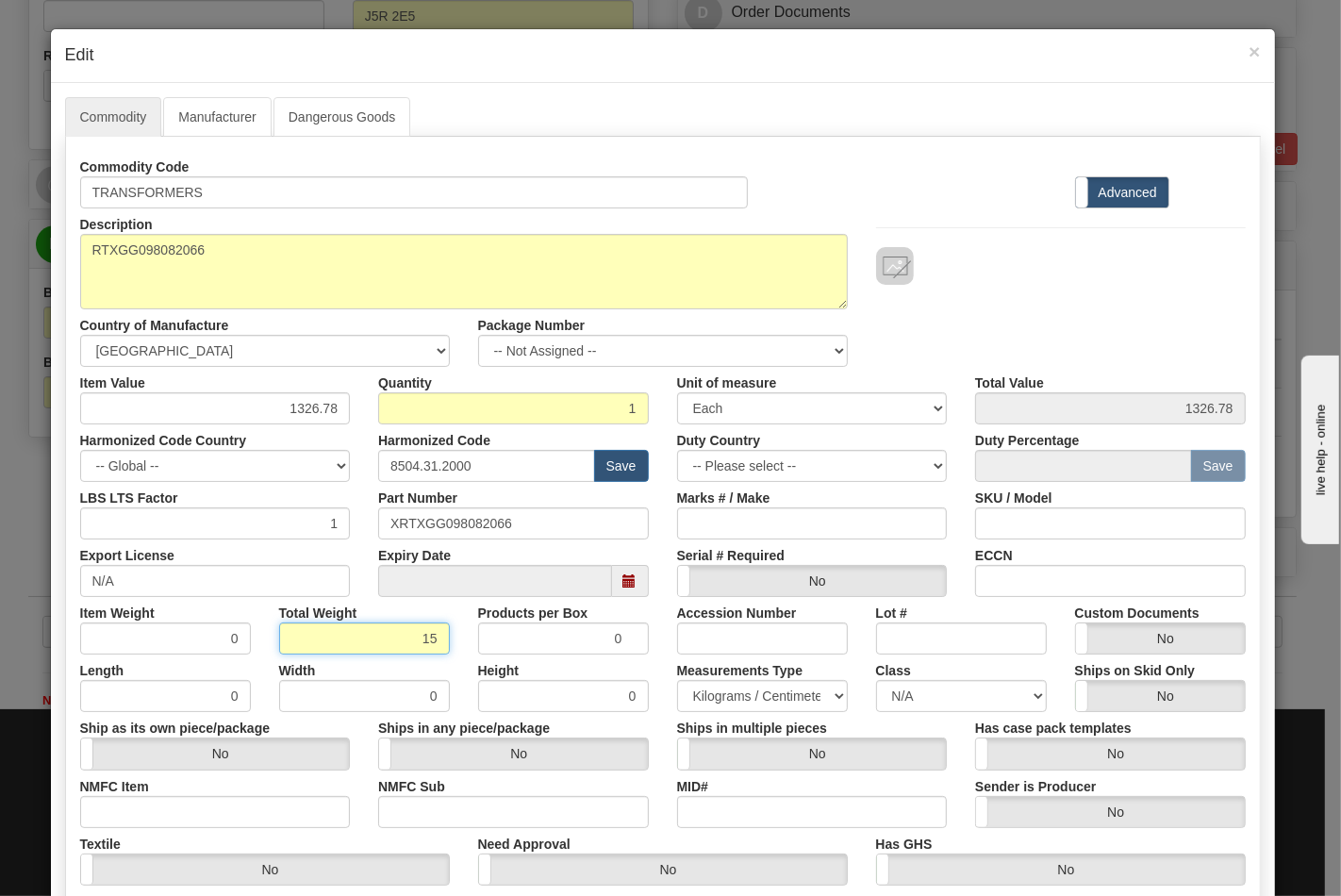
type input "15.0000"
click at [136, 792] on label "NMFC Item" at bounding box center [114, 783] width 68 height 26
click at [136, 796] on input "NMFC Item" at bounding box center [215, 812] width 271 height 32
click at [147, 811] on input "NMFC Item" at bounding box center [215, 812] width 271 height 32
type input "63170"
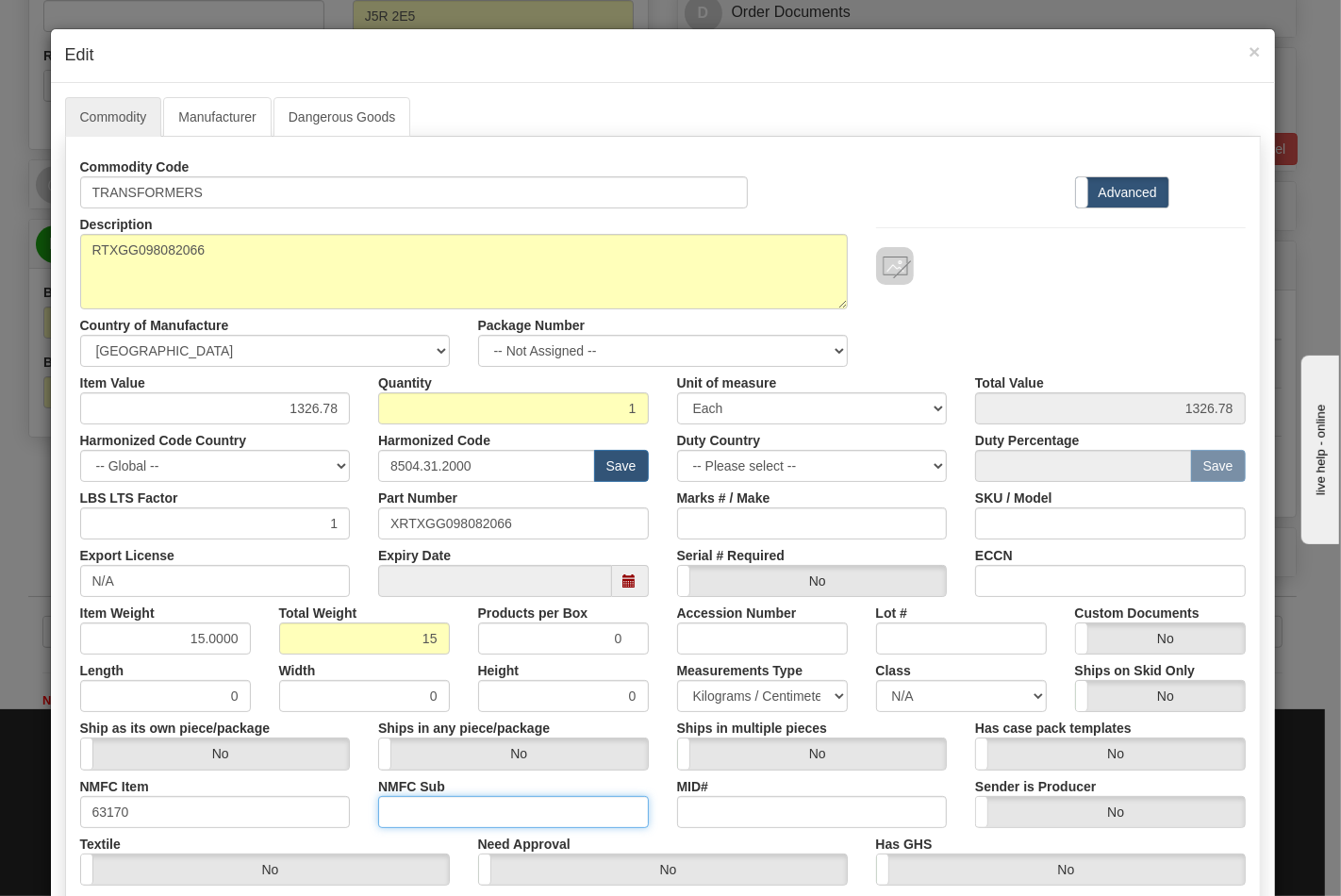
click at [440, 796] on input "NMFC Sub" at bounding box center [513, 812] width 271 height 32
type input "4"
click at [927, 683] on select "N/A 50.0 55.0 60.0 65.0 70.0 85.0 92.5 100.0 125.0 175.0 250.0 300.0 400.0" at bounding box center [961, 696] width 170 height 32
select select "70.0"
click at [876, 680] on select "N/A 50.0 55.0 60.0 65.0 70.0 85.0 92.5 100.0 125.0 175.0 250.0 300.0 400.0" at bounding box center [961, 696] width 170 height 32
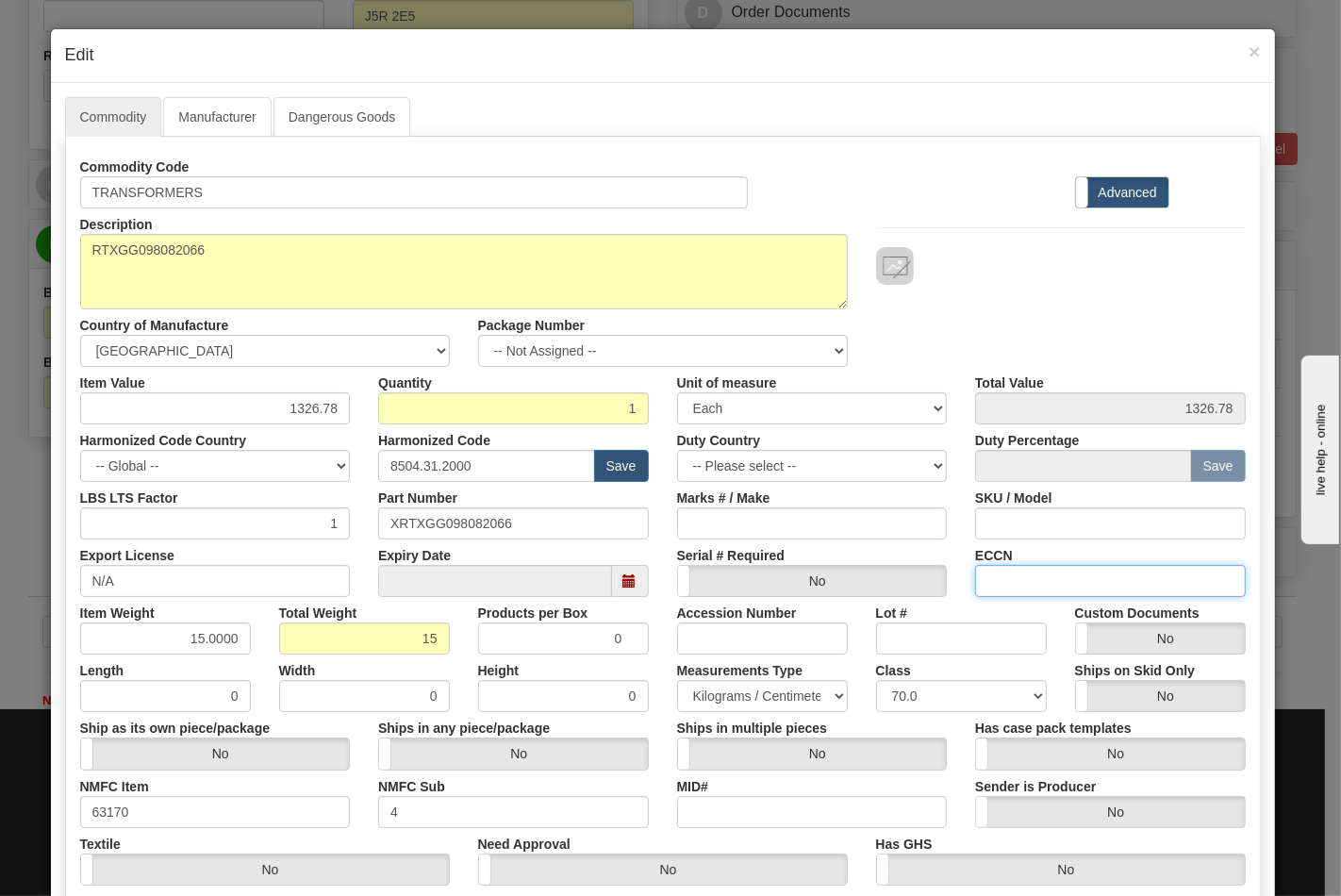
drag, startPoint x: 1062, startPoint y: 571, endPoint x: 1071, endPoint y: 575, distance: 9.8
click at [1062, 572] on input "ECCN" at bounding box center [1110, 581] width 271 height 32
type input "EAR99"
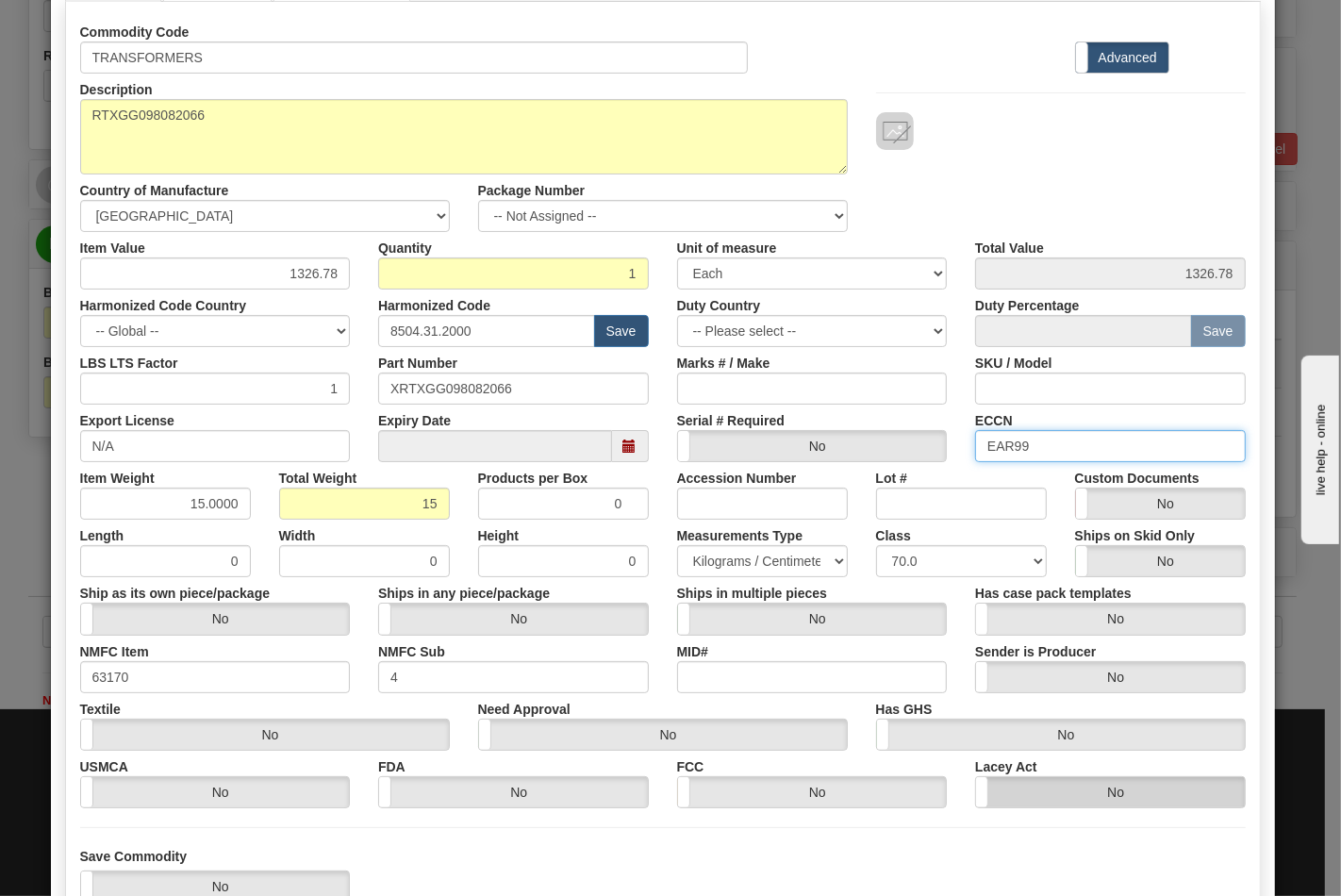
scroll to position [271, 0]
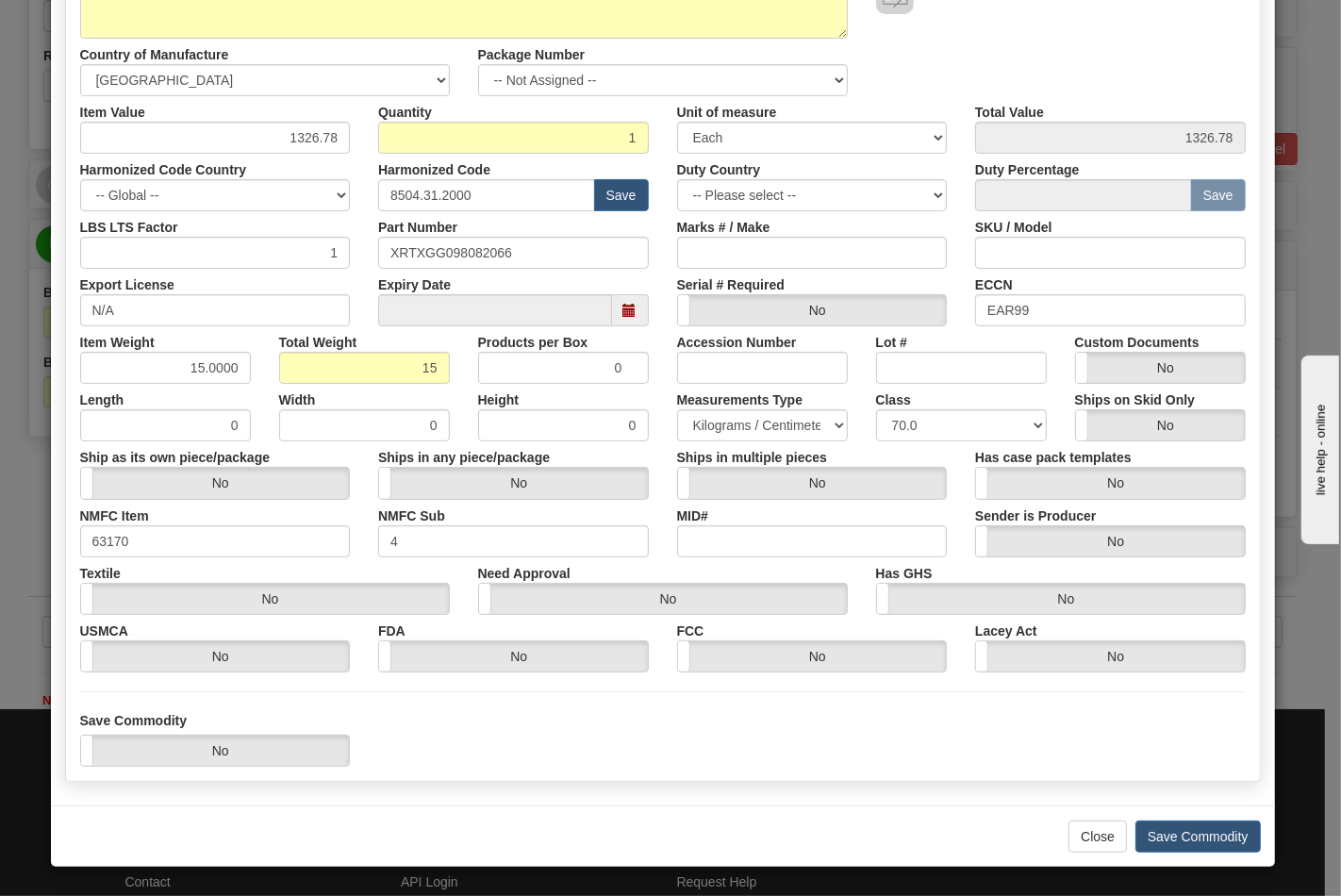
click at [1198, 818] on div "Close Save Commodity" at bounding box center [662, 837] width 1224 height 61
click at [1199, 834] on button "Save Commodity" at bounding box center [1198, 837] width 126 height 32
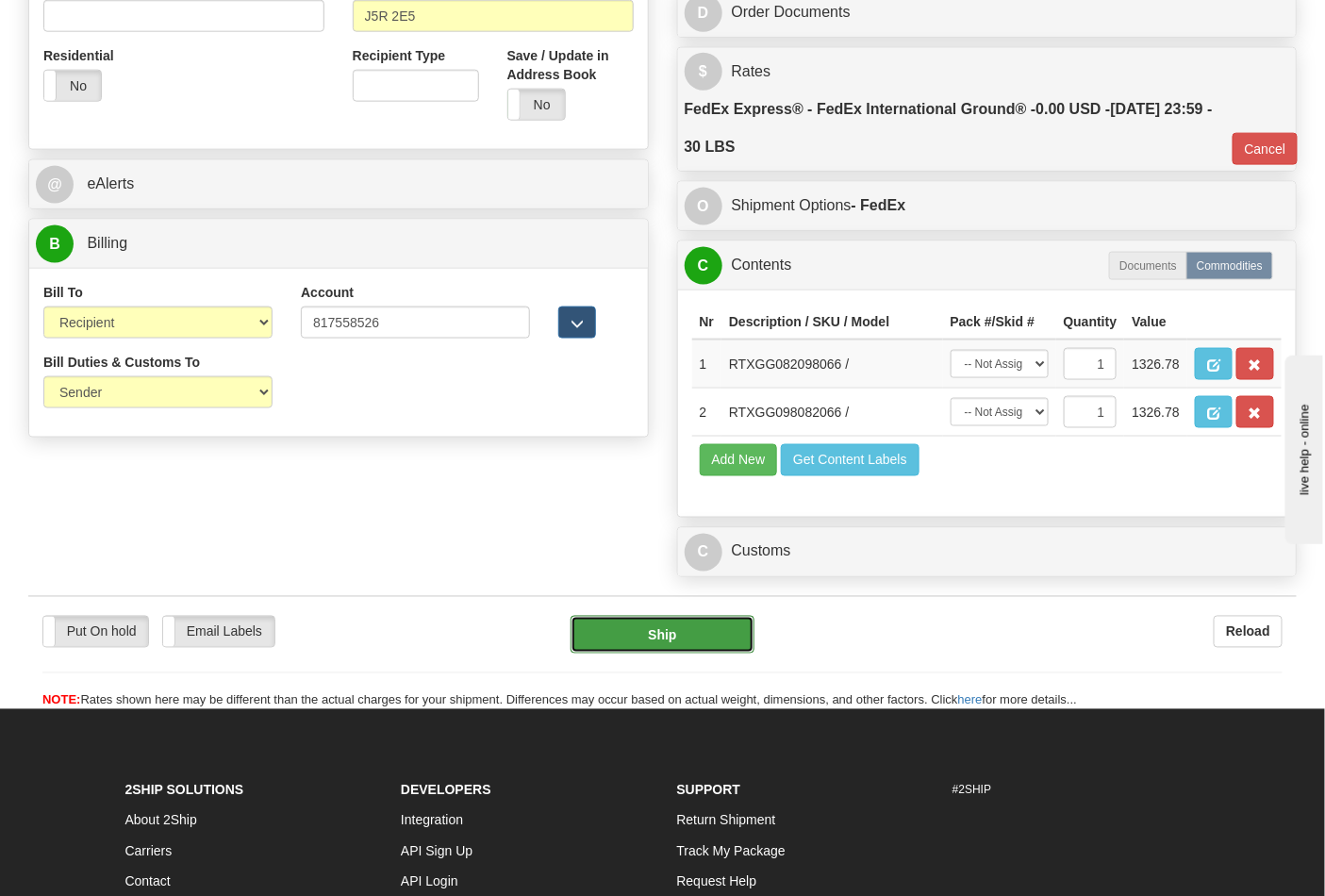
click at [704, 653] on button "Ship" at bounding box center [662, 634] width 183 height 38
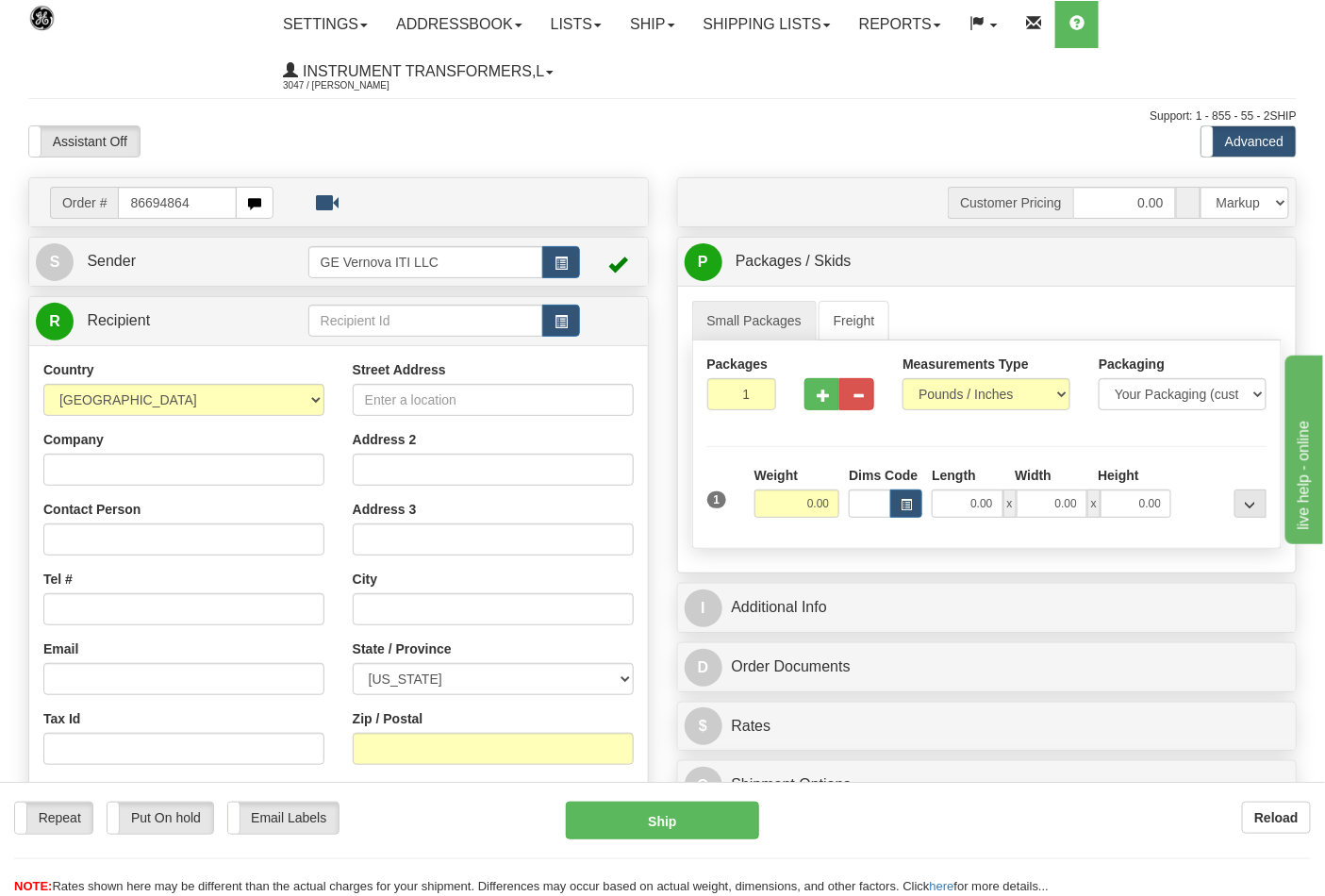
type input "86694864"
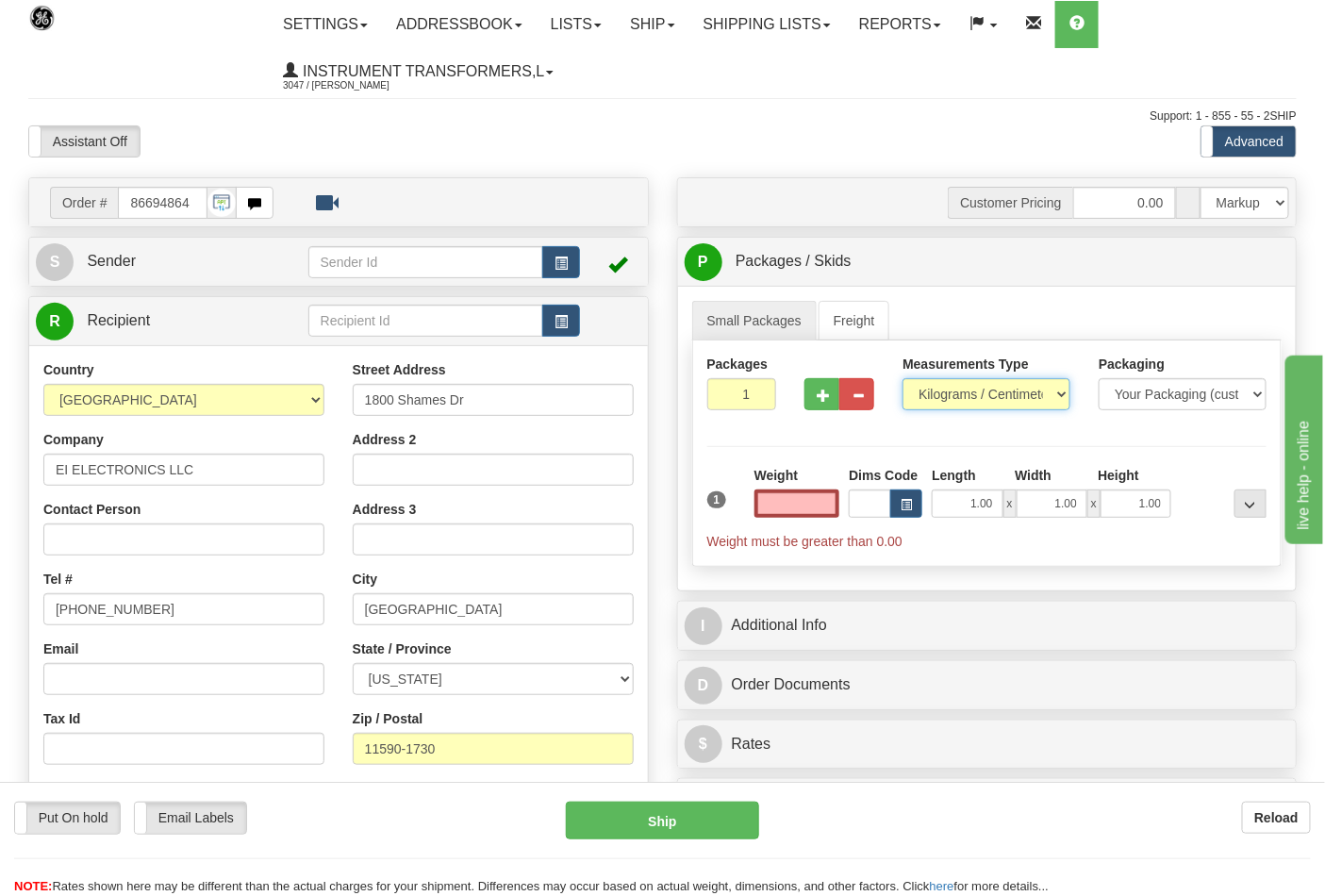
type input "0.00"
click at [948, 393] on select "Pounds / Inches Kilograms / Centimeters" at bounding box center [986, 394] width 167 height 32
select select "0"
click at [903, 379] on select "Pounds / Inches Kilograms / Centimeters" at bounding box center [986, 394] width 167 height 32
click at [833, 497] on input "0.00" at bounding box center [797, 504] width 86 height 29
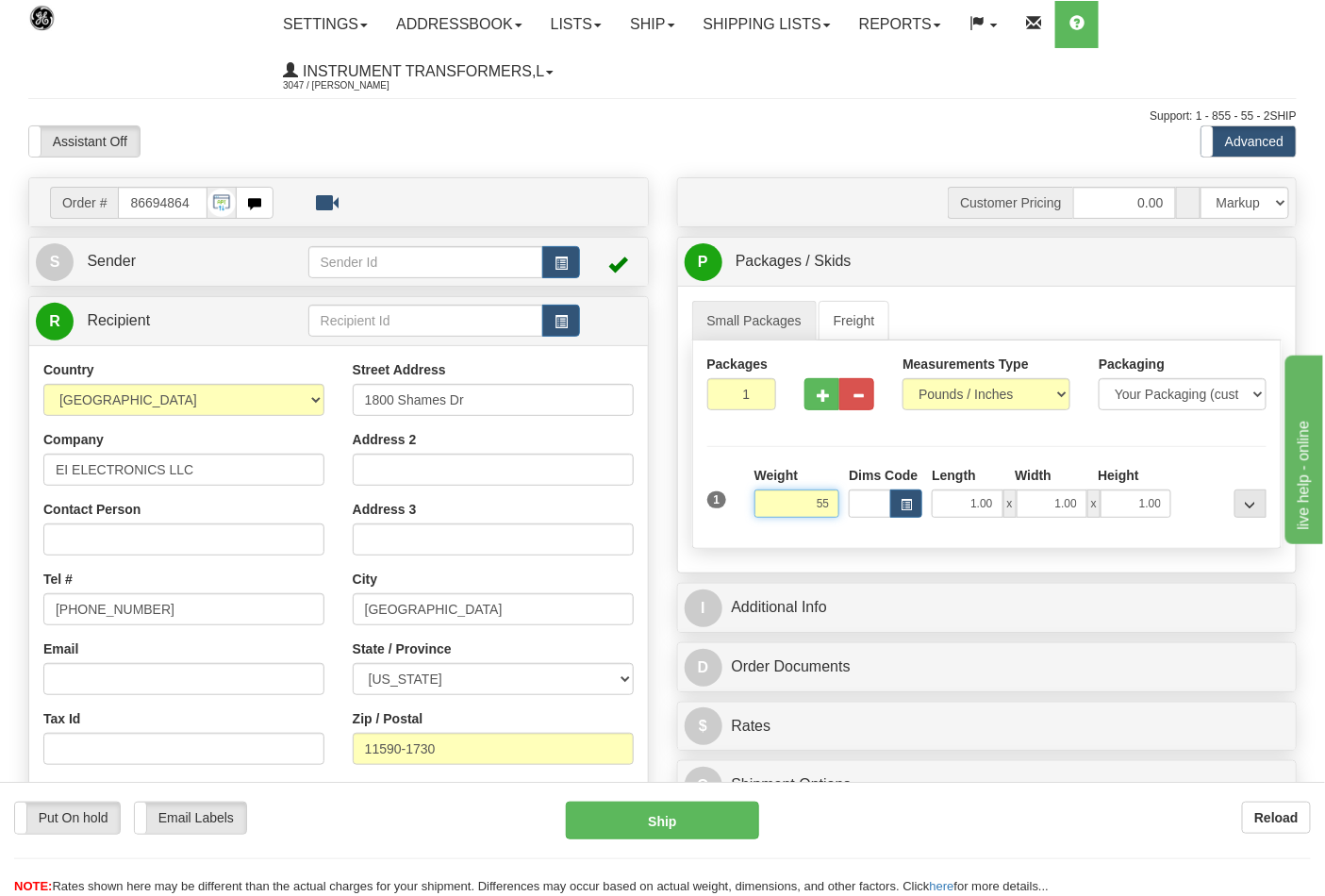
click button "Delete" at bounding box center [0, 0] width 0 height 0
type input "55.00"
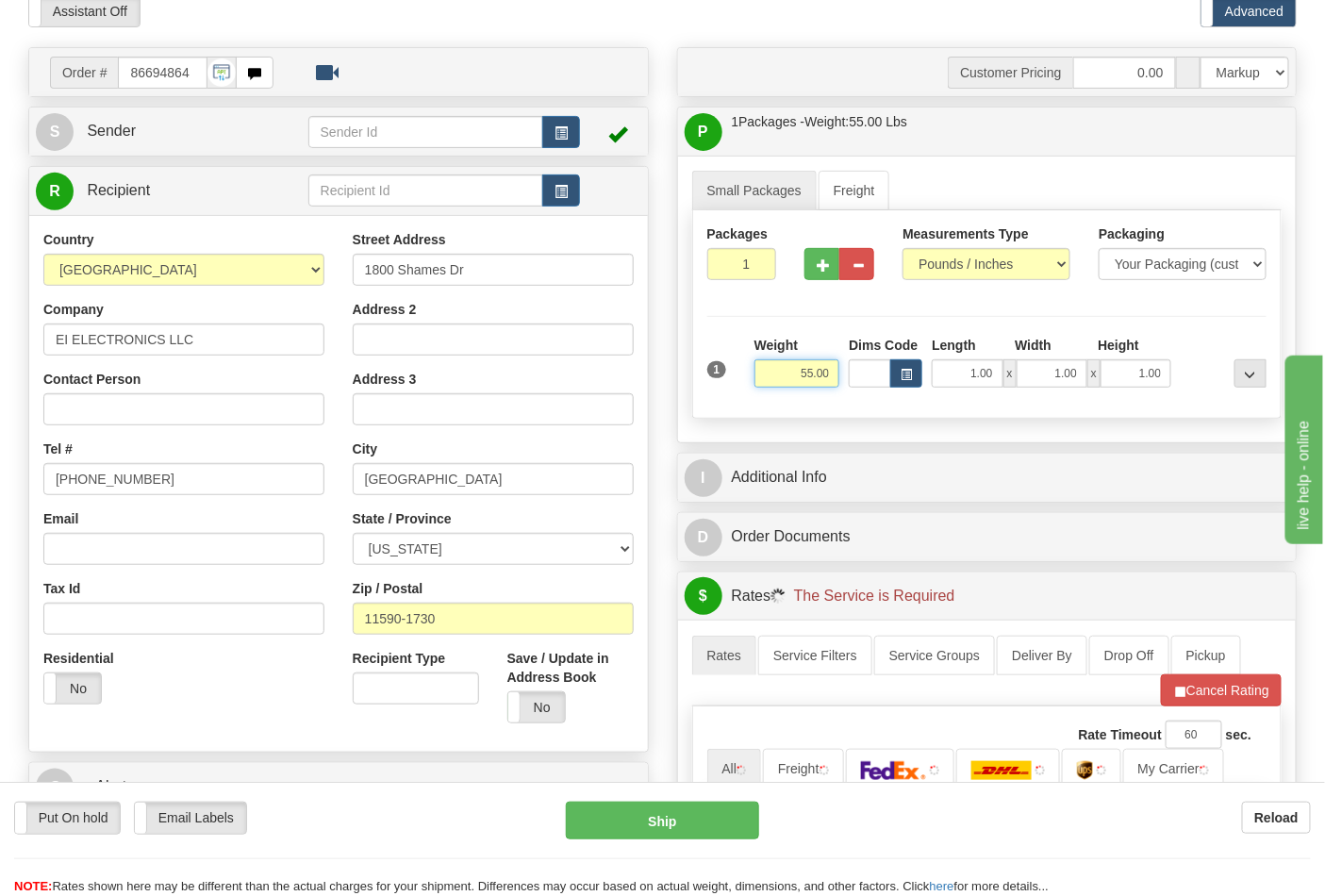
scroll to position [314, 0]
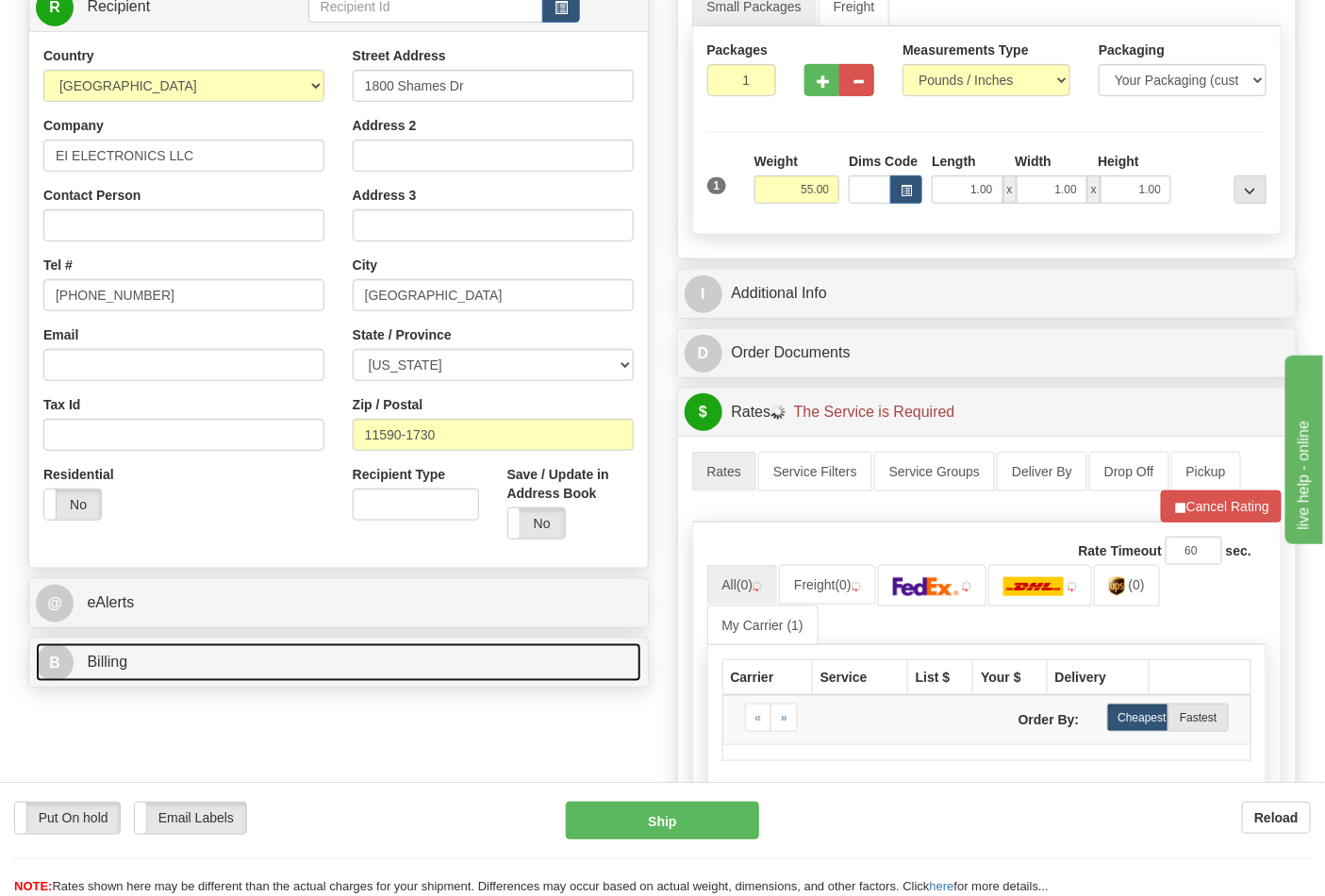
click at [234, 656] on link "B Billing" at bounding box center [338, 662] width 606 height 39
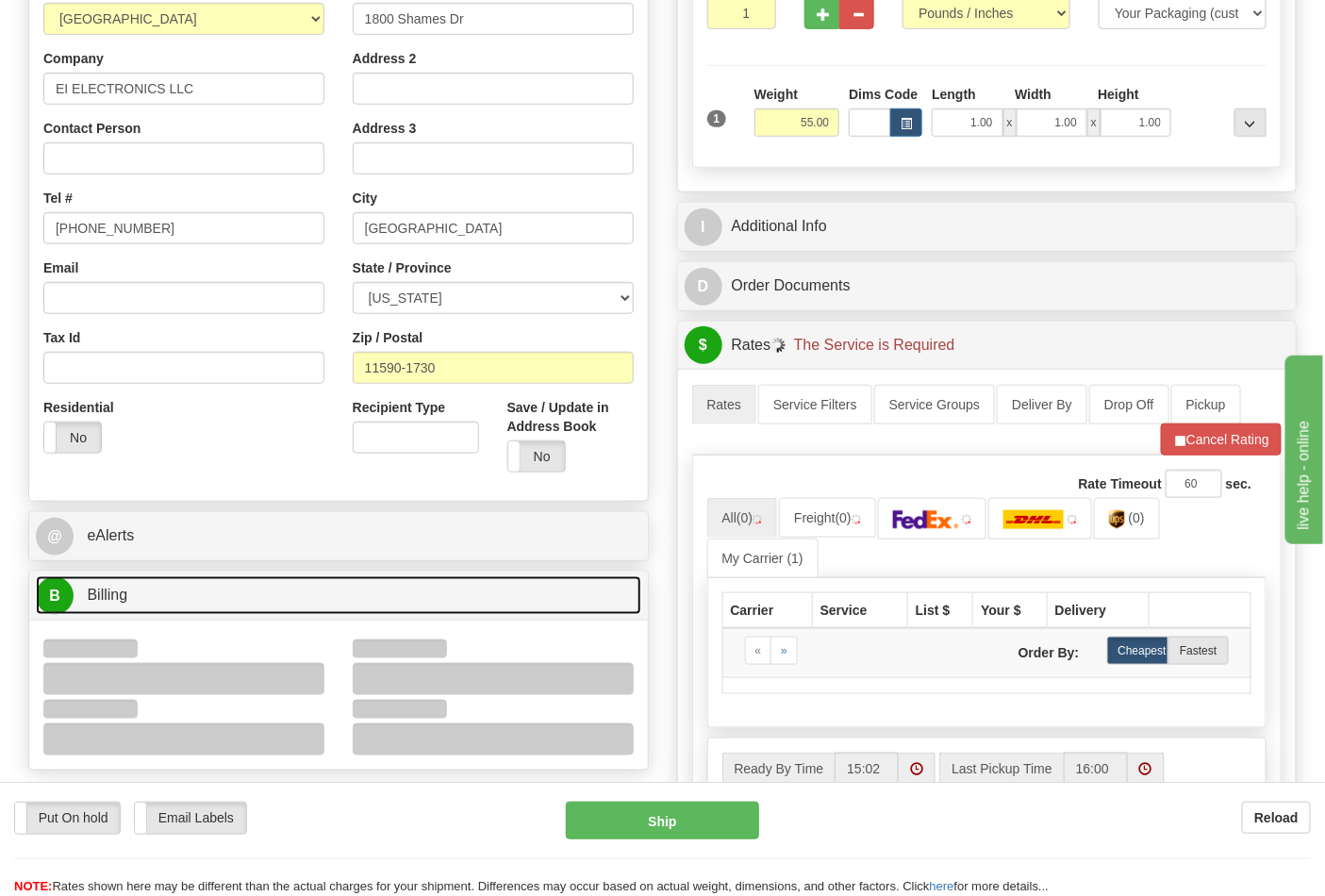
scroll to position [418, 0]
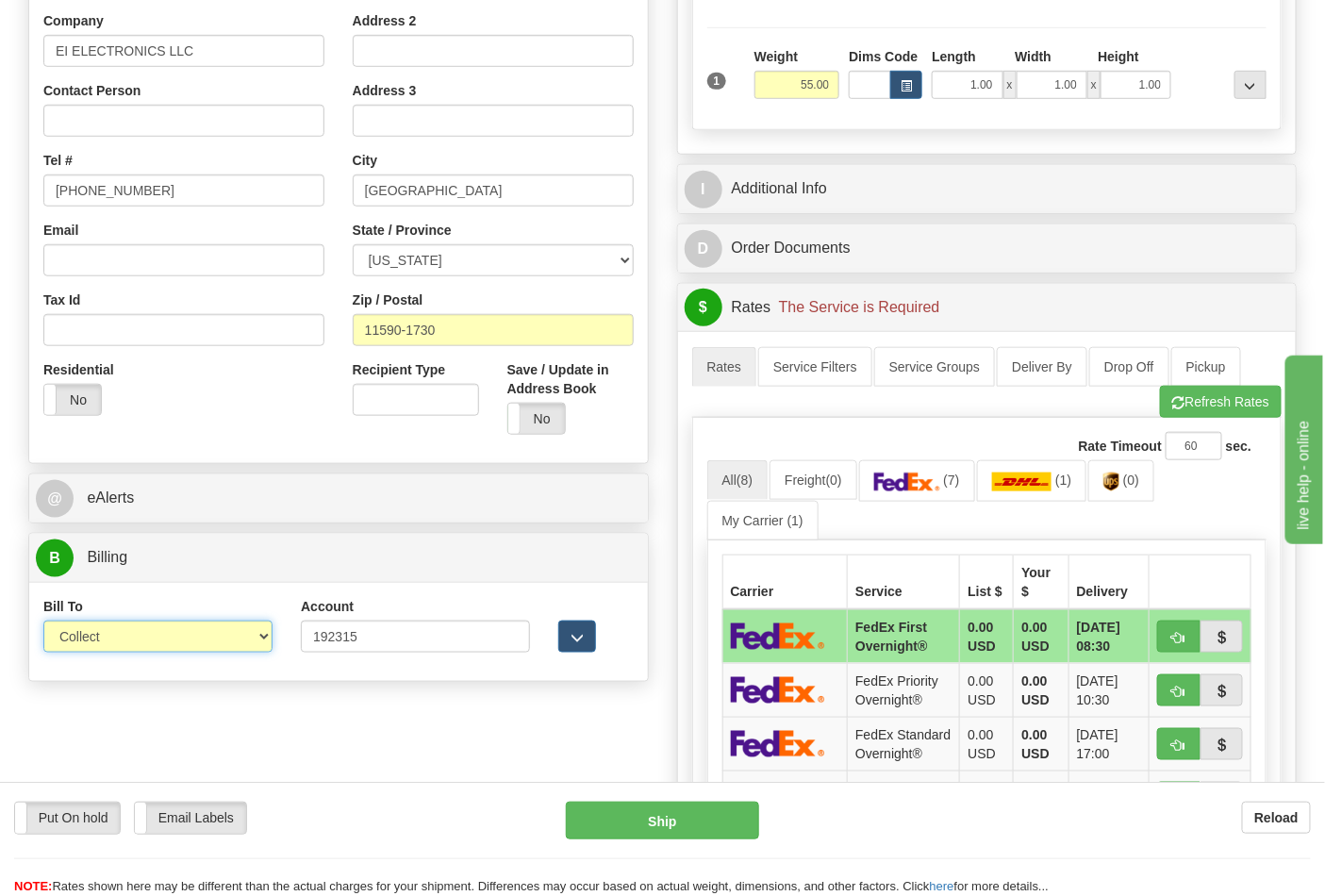
click at [118, 639] on select "Sender Recipient Third Party Collect" at bounding box center [158, 636] width 229 height 32
select select "2"
click at [44, 622] on select "Sender Recipient Third Party Collect" at bounding box center [158, 636] width 229 height 32
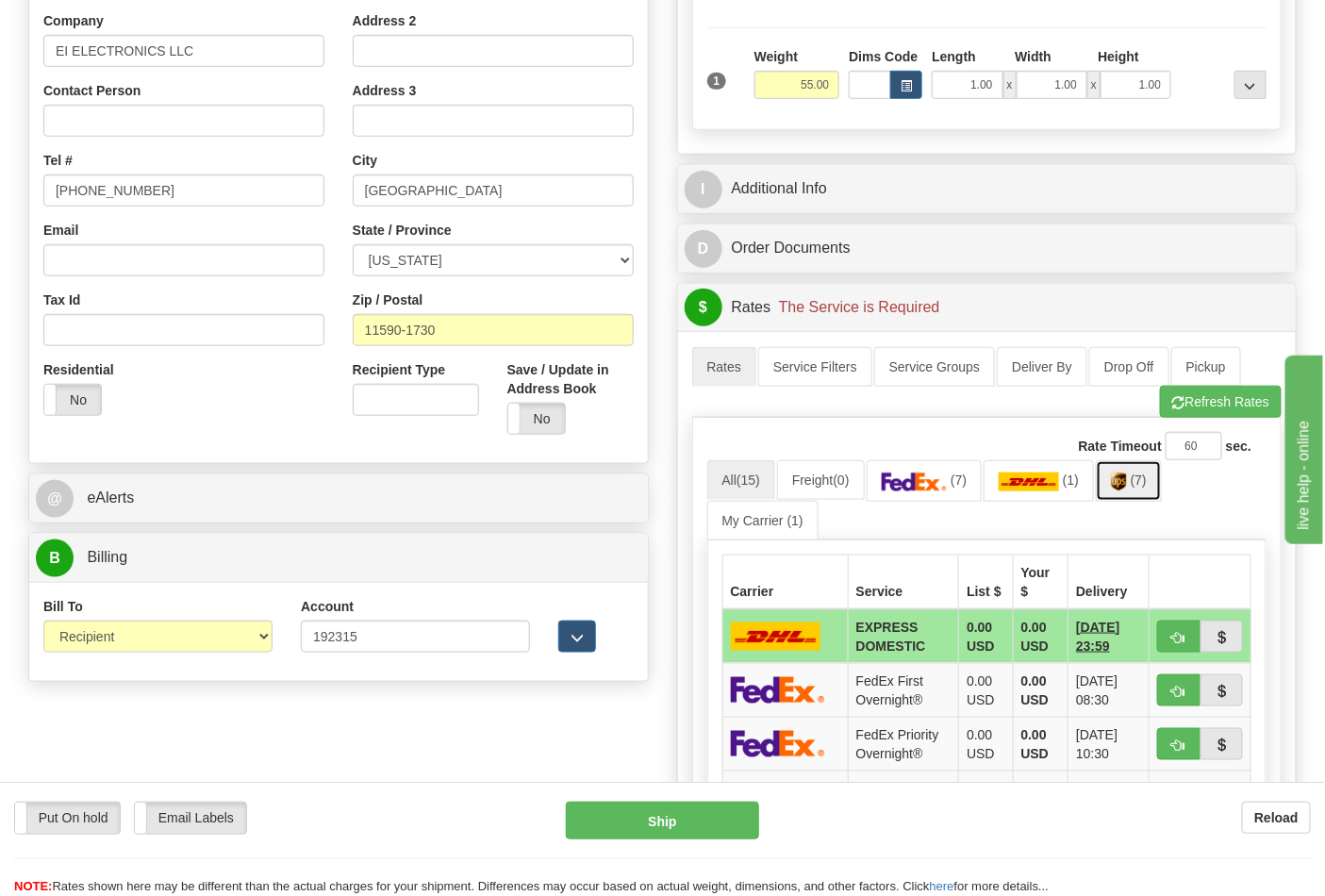
click at [1138, 488] on span "(7)" at bounding box center [1139, 480] width 16 height 15
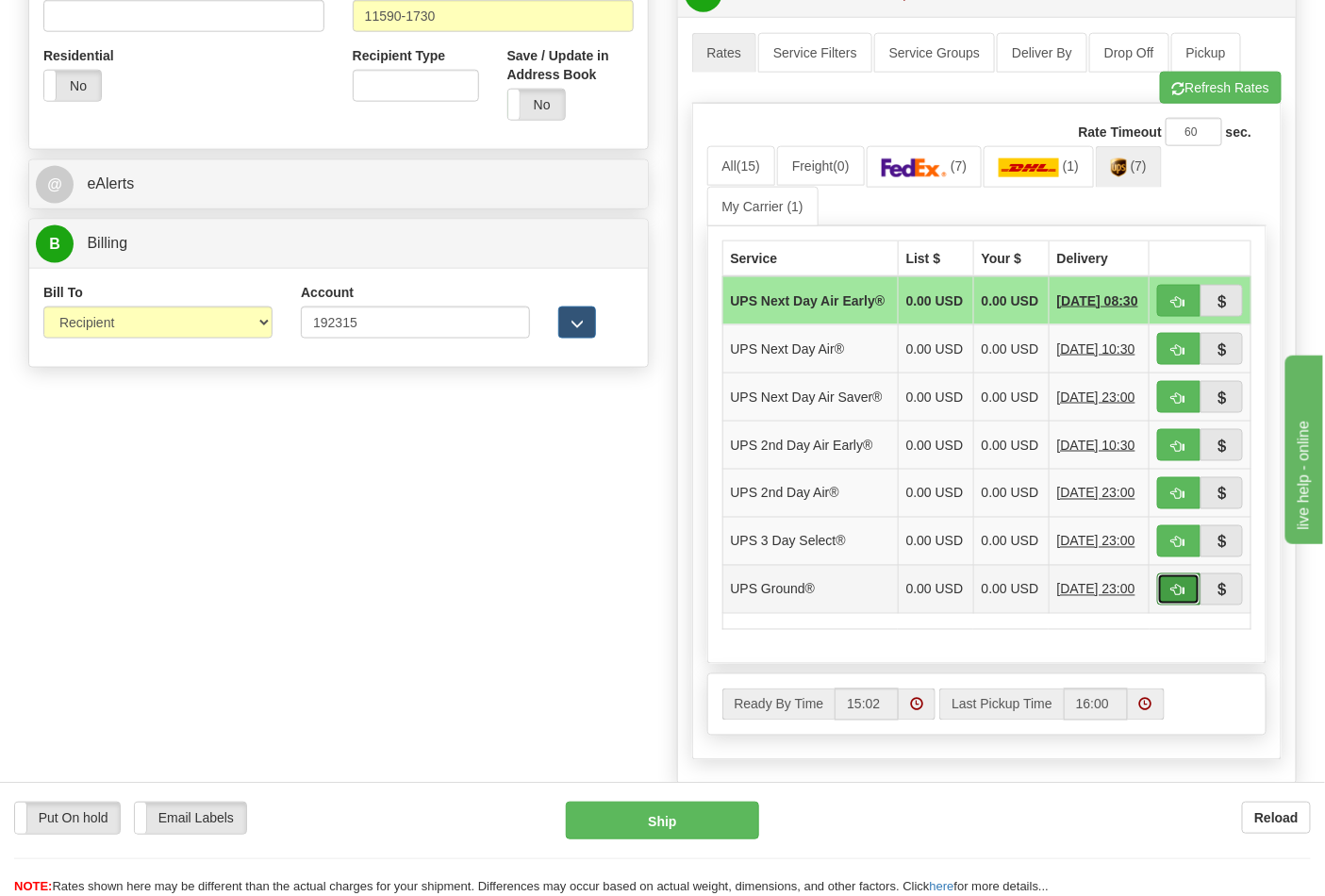
click at [1179, 597] on span "button" at bounding box center [1178, 591] width 13 height 12
type input "03"
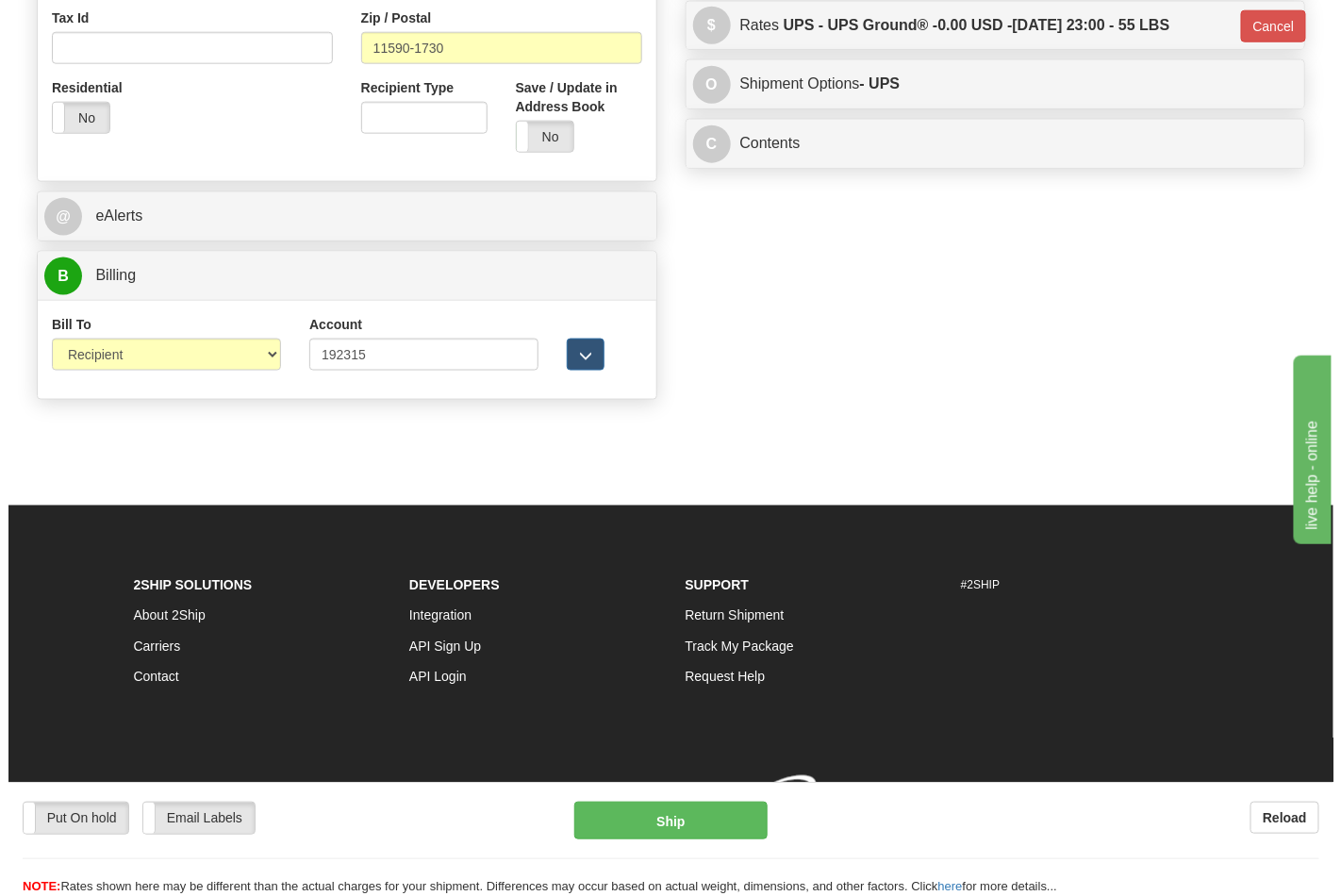
scroll to position [704, 0]
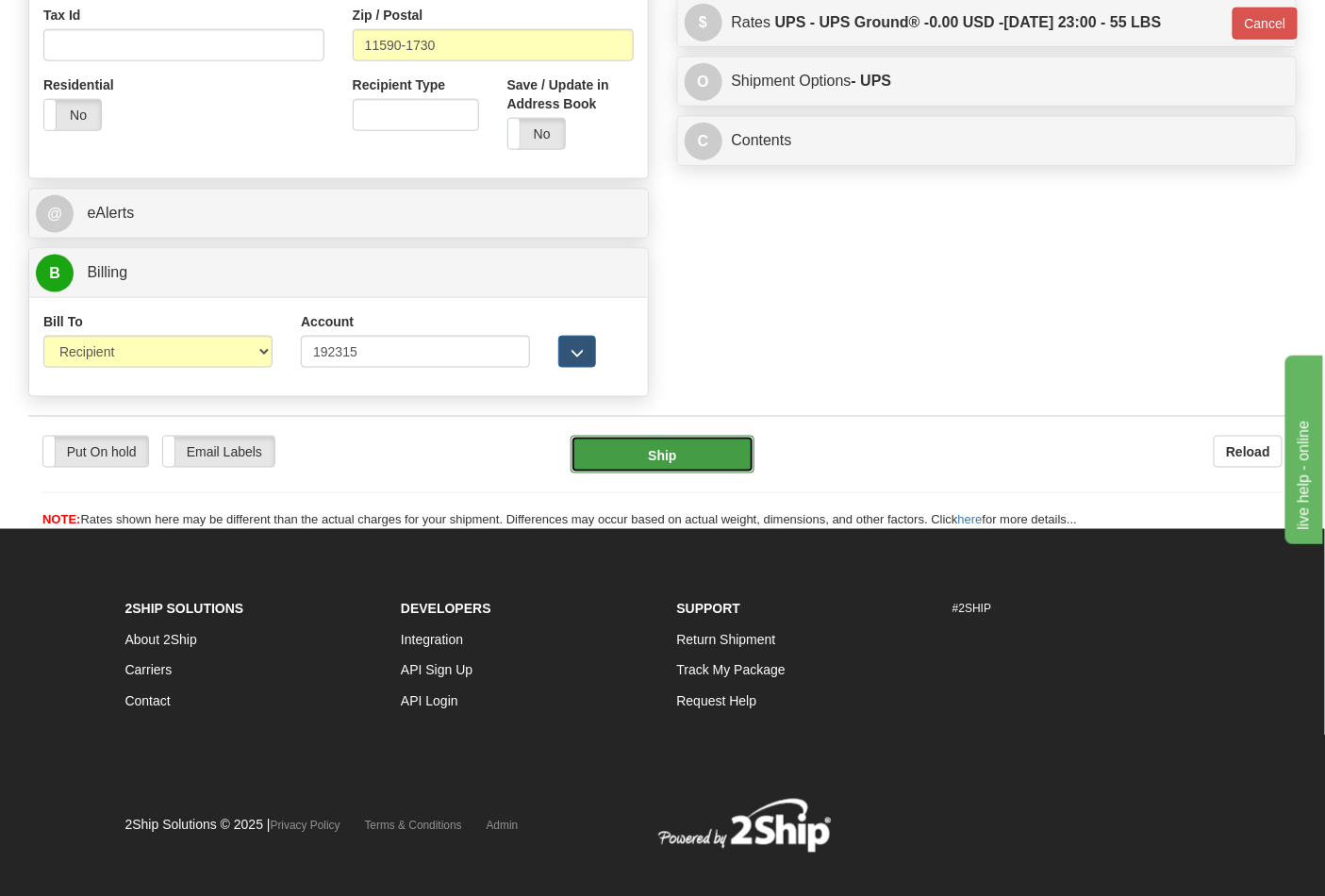
click at [651, 466] on button "Ship" at bounding box center [662, 455] width 183 height 38
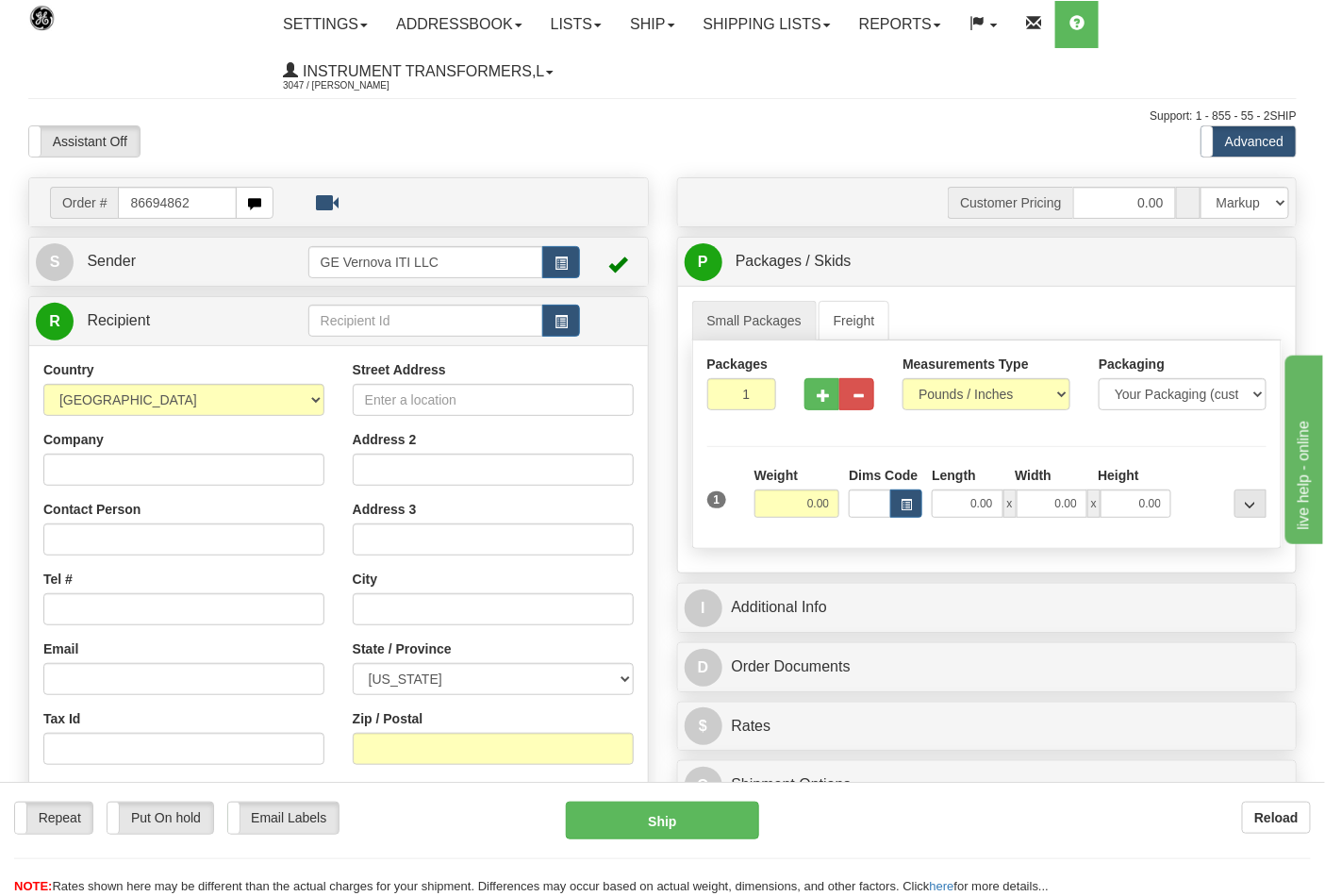
type input "86694862"
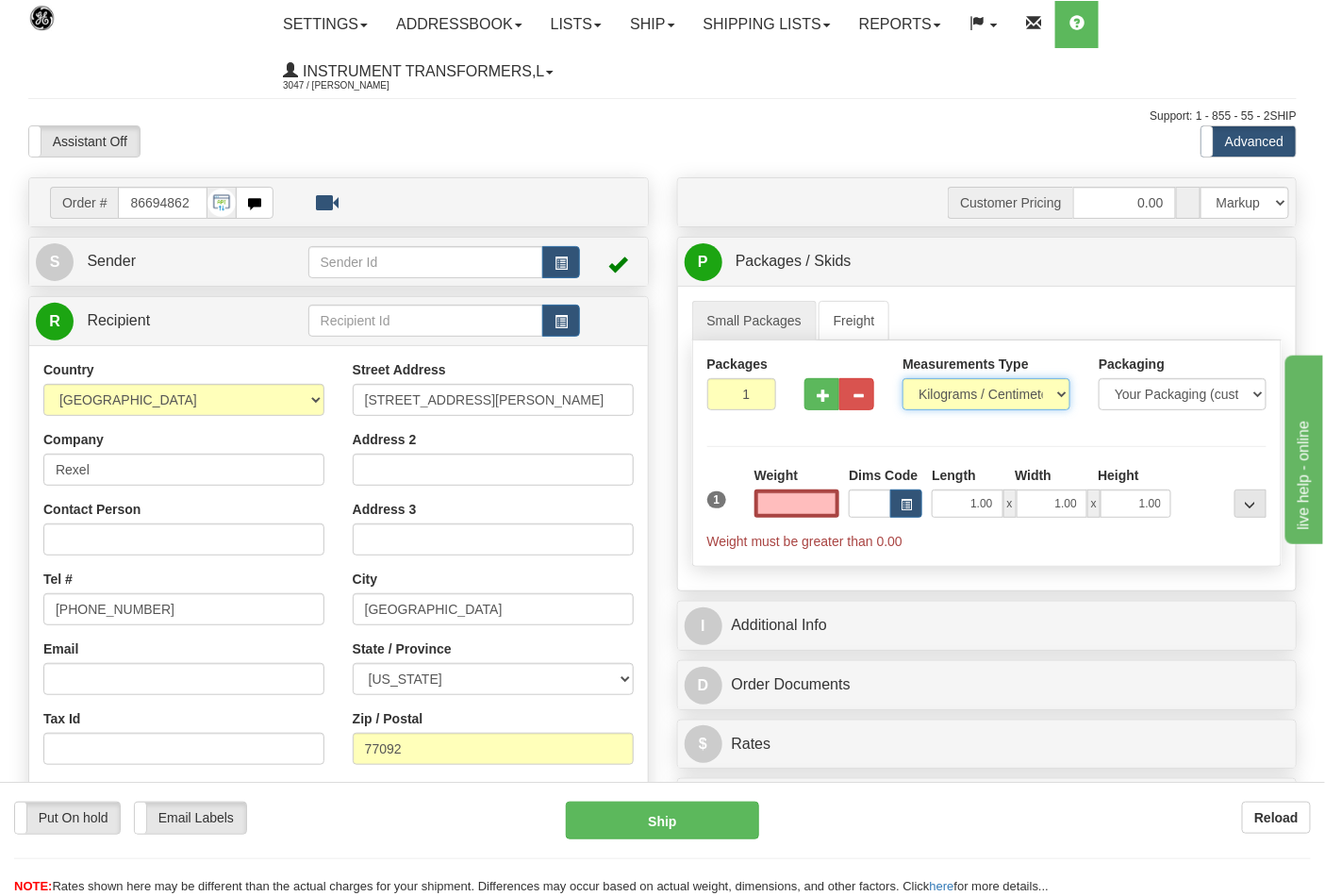
type input "0.00"
click at [943, 393] on select "Pounds / Inches Kilograms / Centimeters" at bounding box center [986, 394] width 167 height 32
select select "0"
click at [903, 379] on select "Pounds / Inches Kilograms / Centimeters" at bounding box center [986, 394] width 167 height 32
drag, startPoint x: 824, startPoint y: 512, endPoint x: 843, endPoint y: 504, distance: 20.6
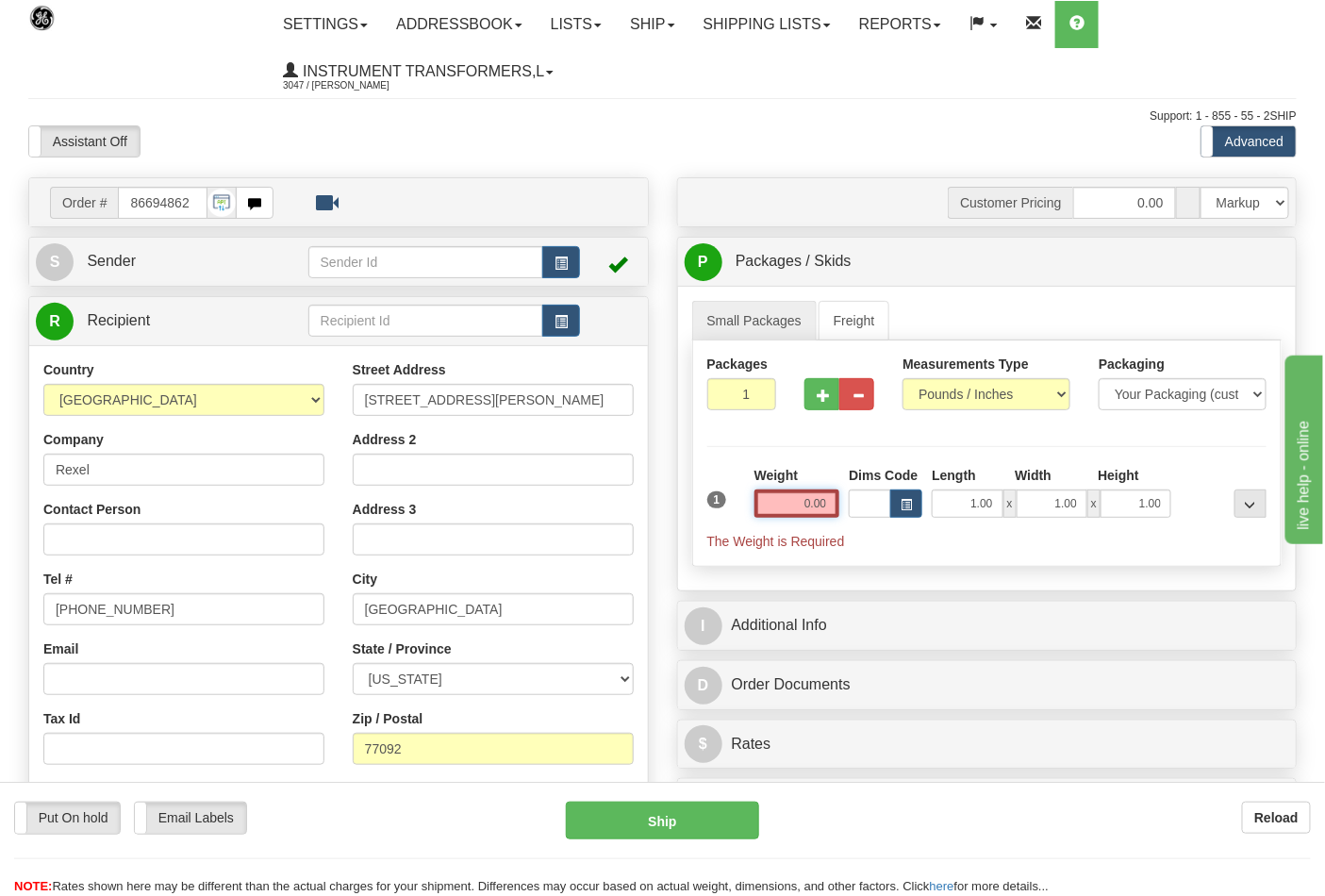
click at [826, 510] on input "0.00" at bounding box center [797, 504] width 86 height 29
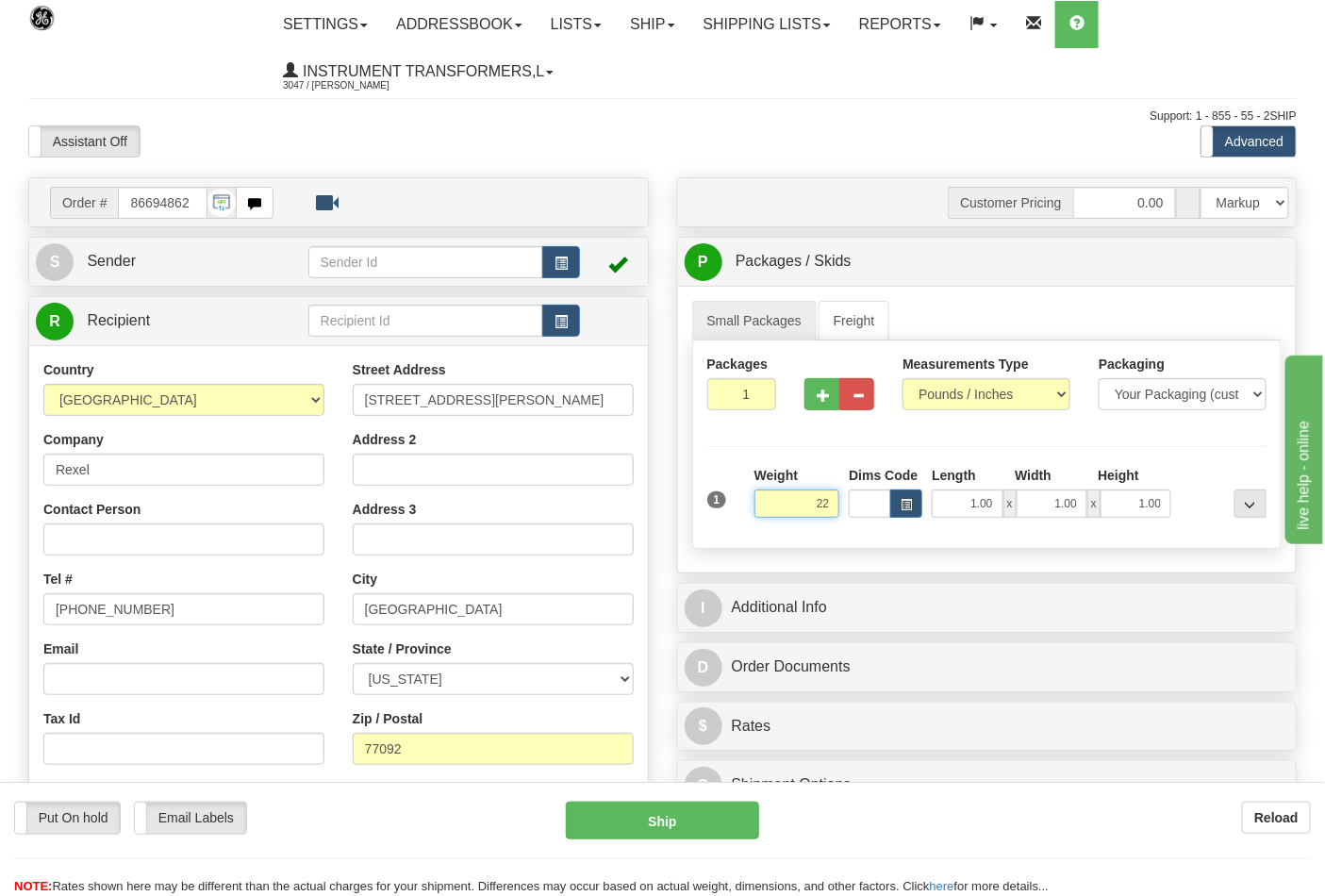
click button "Delete" at bounding box center [0, 0] width 0 height 0
type input "22.00"
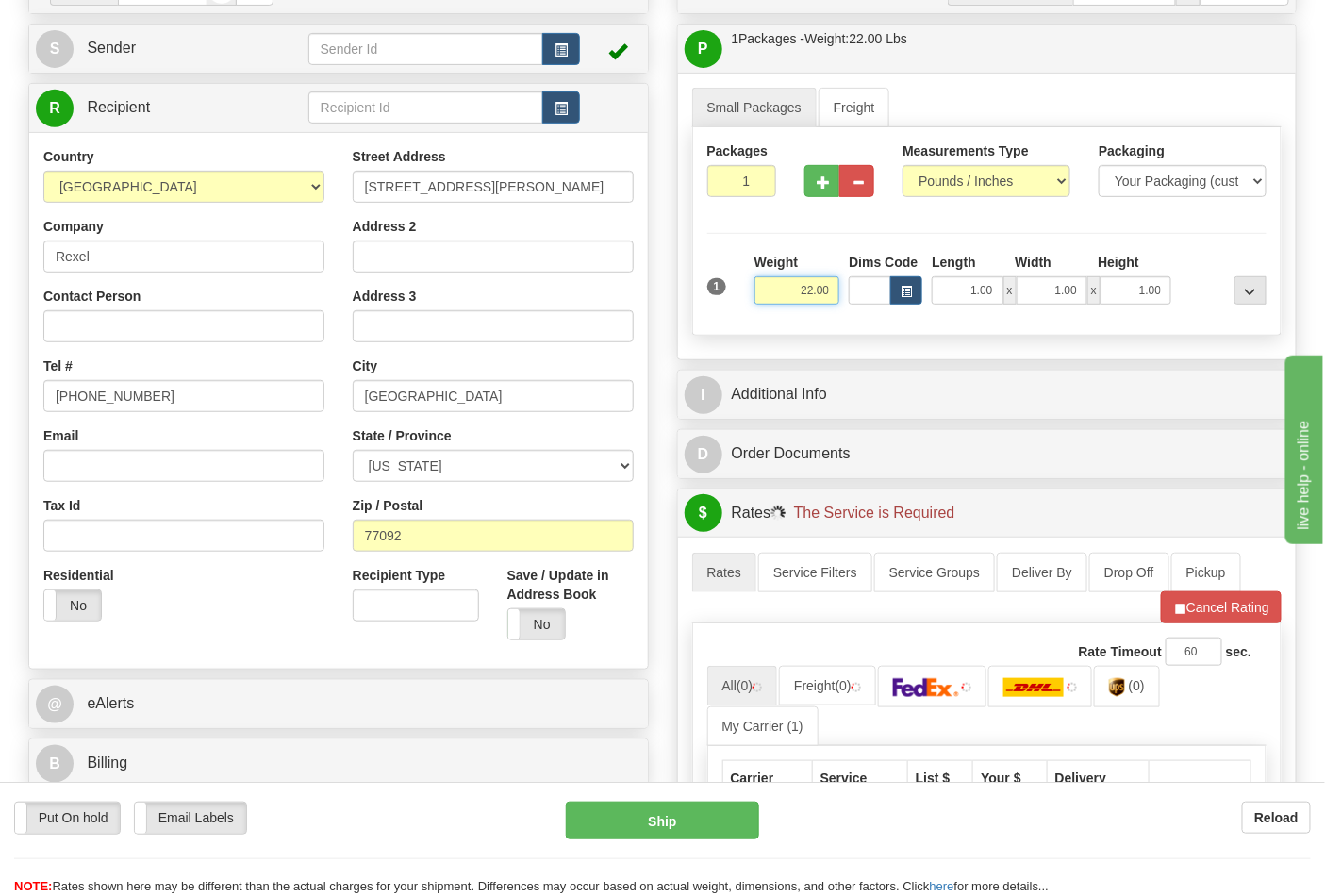
scroll to position [418, 0]
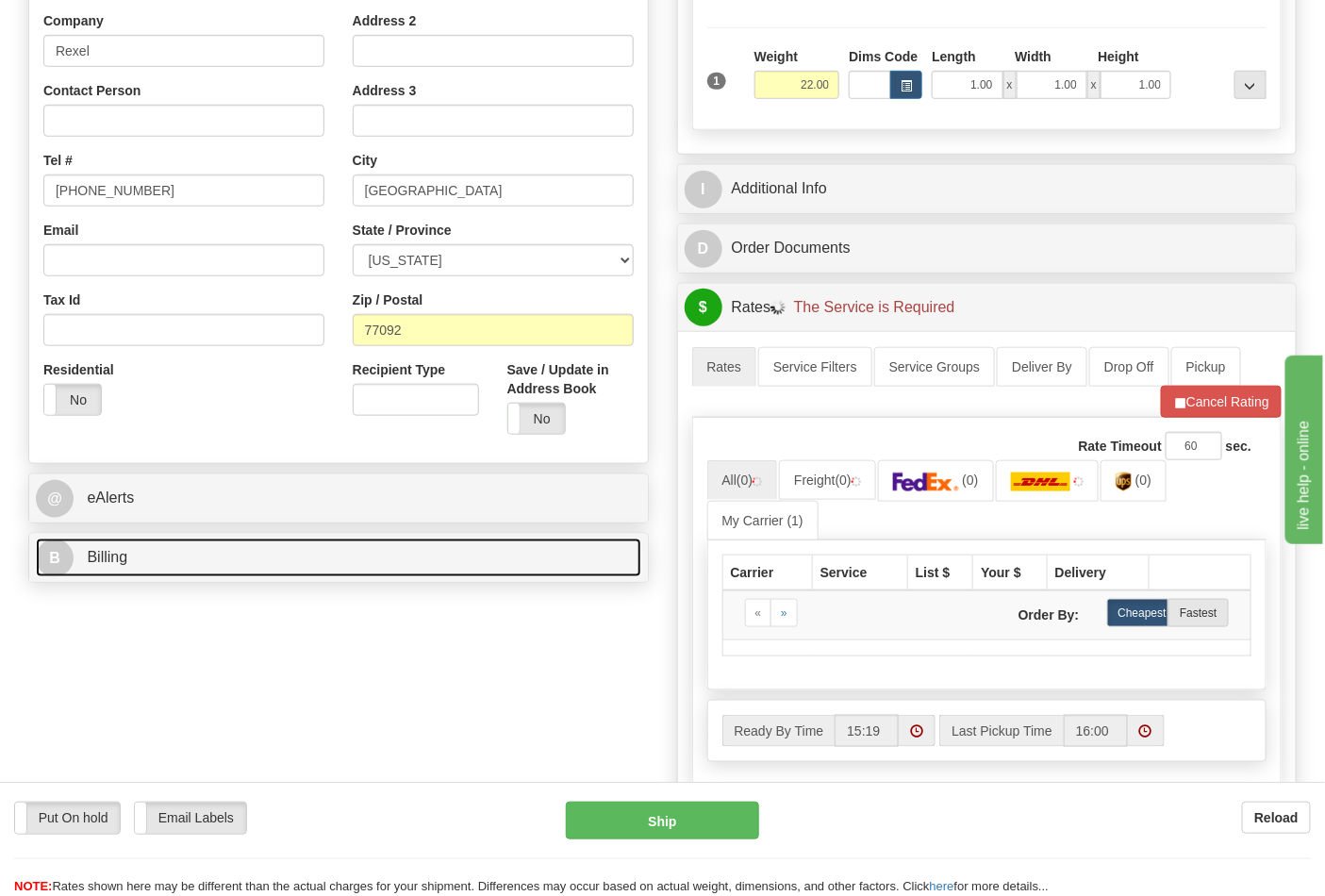
click at [188, 541] on link "B Billing" at bounding box center [338, 557] width 606 height 39
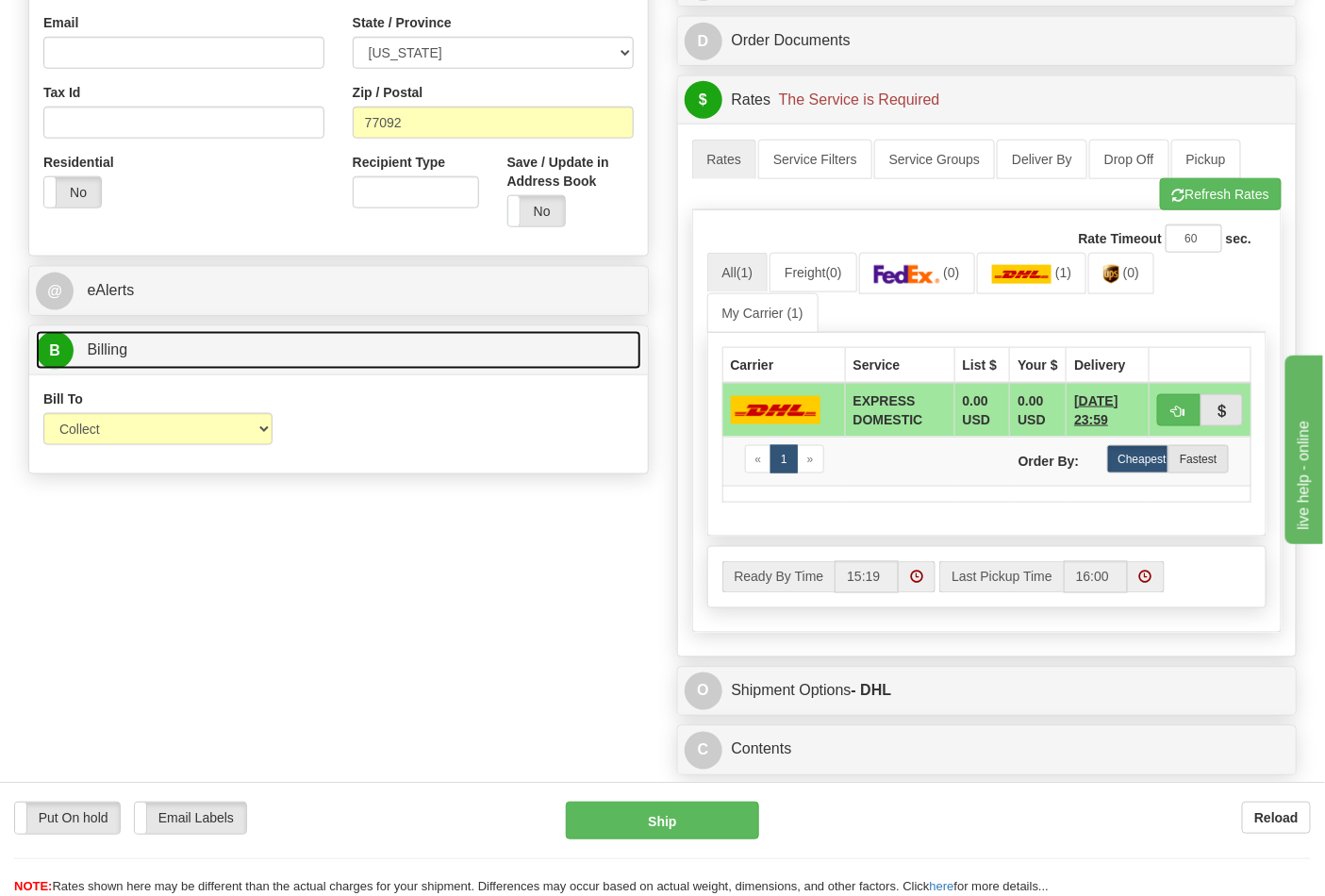
scroll to position [628, 0]
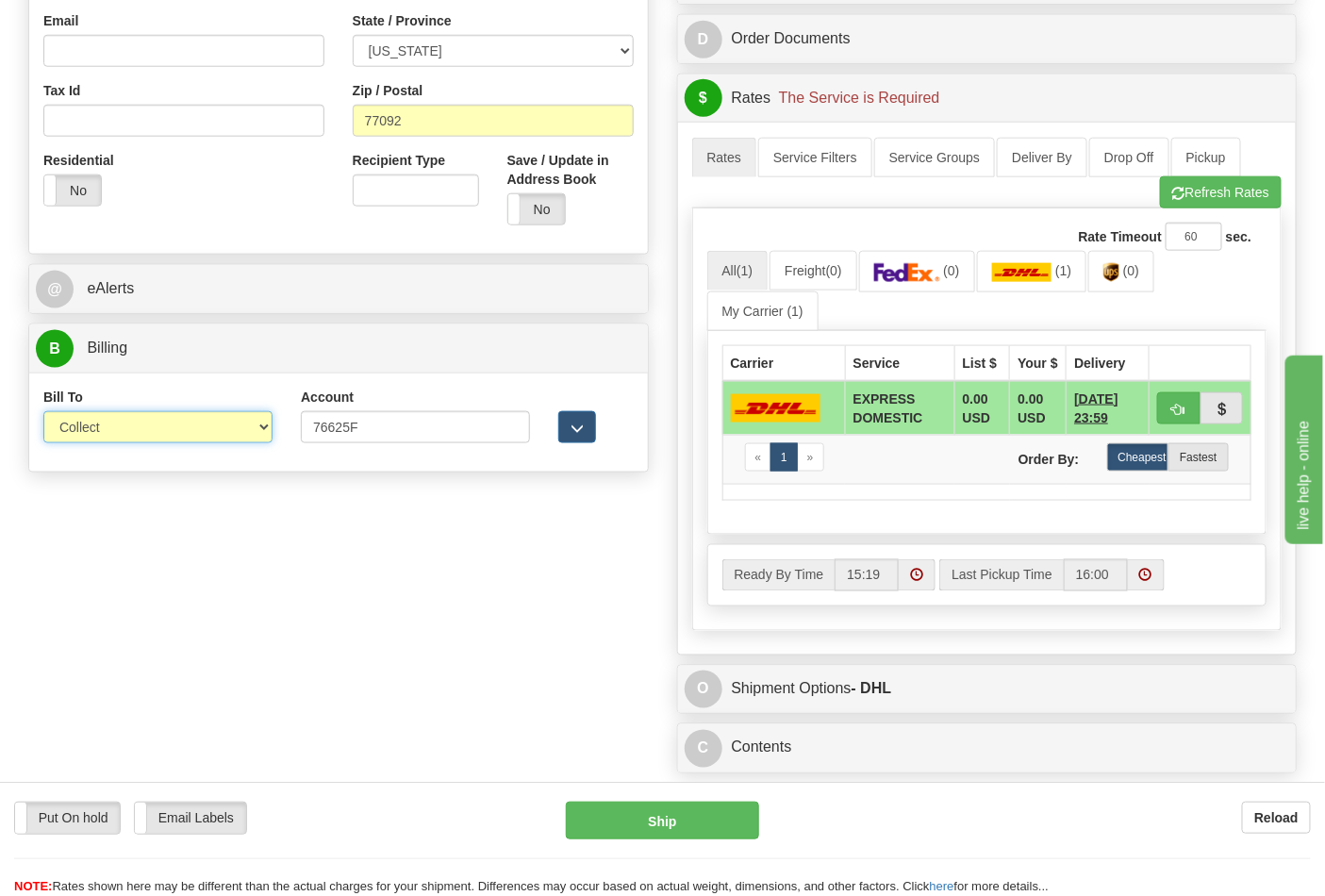
click at [96, 431] on select "Sender Recipient Third Party Collect" at bounding box center [158, 427] width 229 height 32
select select "2"
click at [44, 413] on select "Sender Recipient Third Party Collect" at bounding box center [158, 427] width 229 height 32
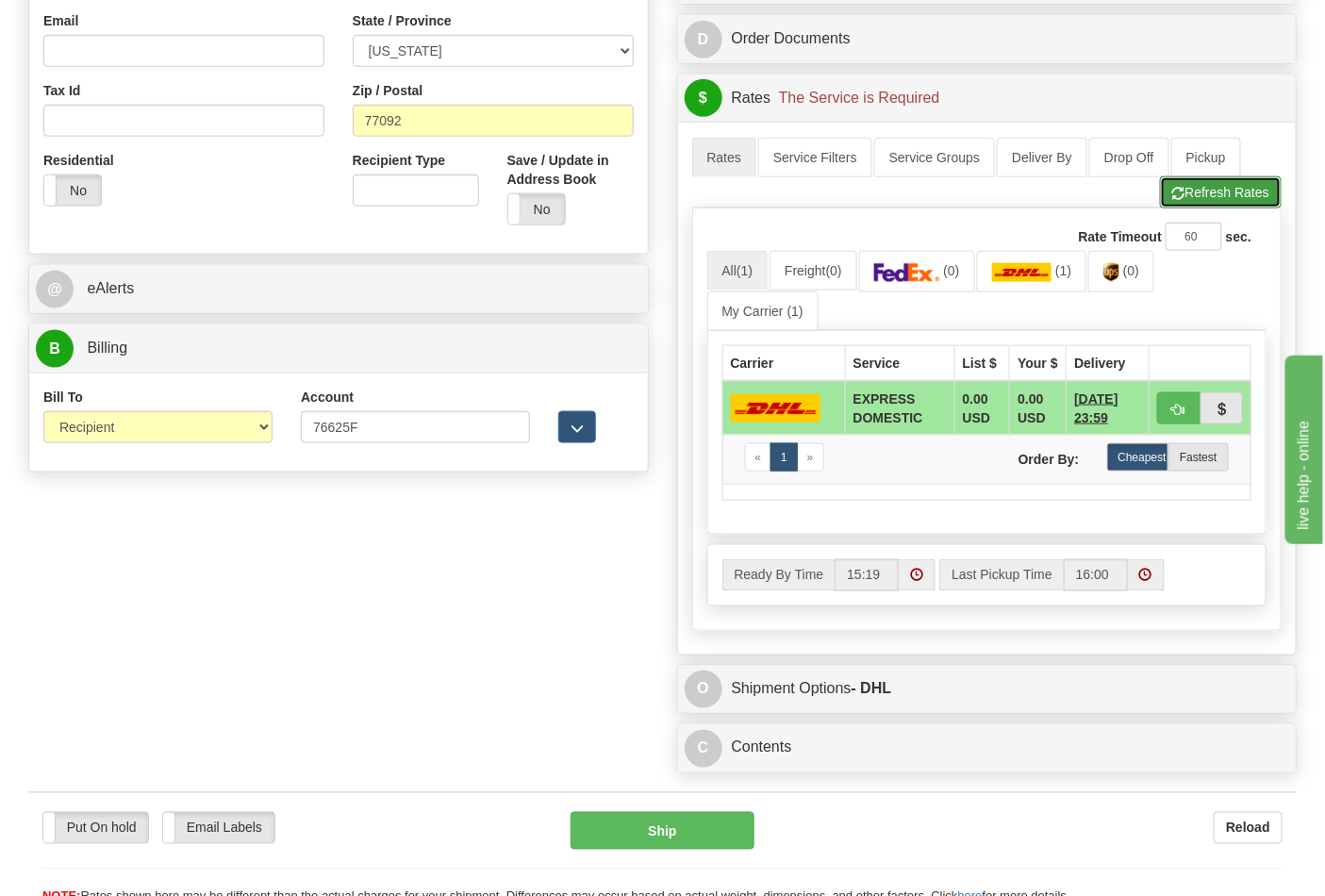
click at [1194, 202] on button "Refresh Rates" at bounding box center [1220, 192] width 122 height 32
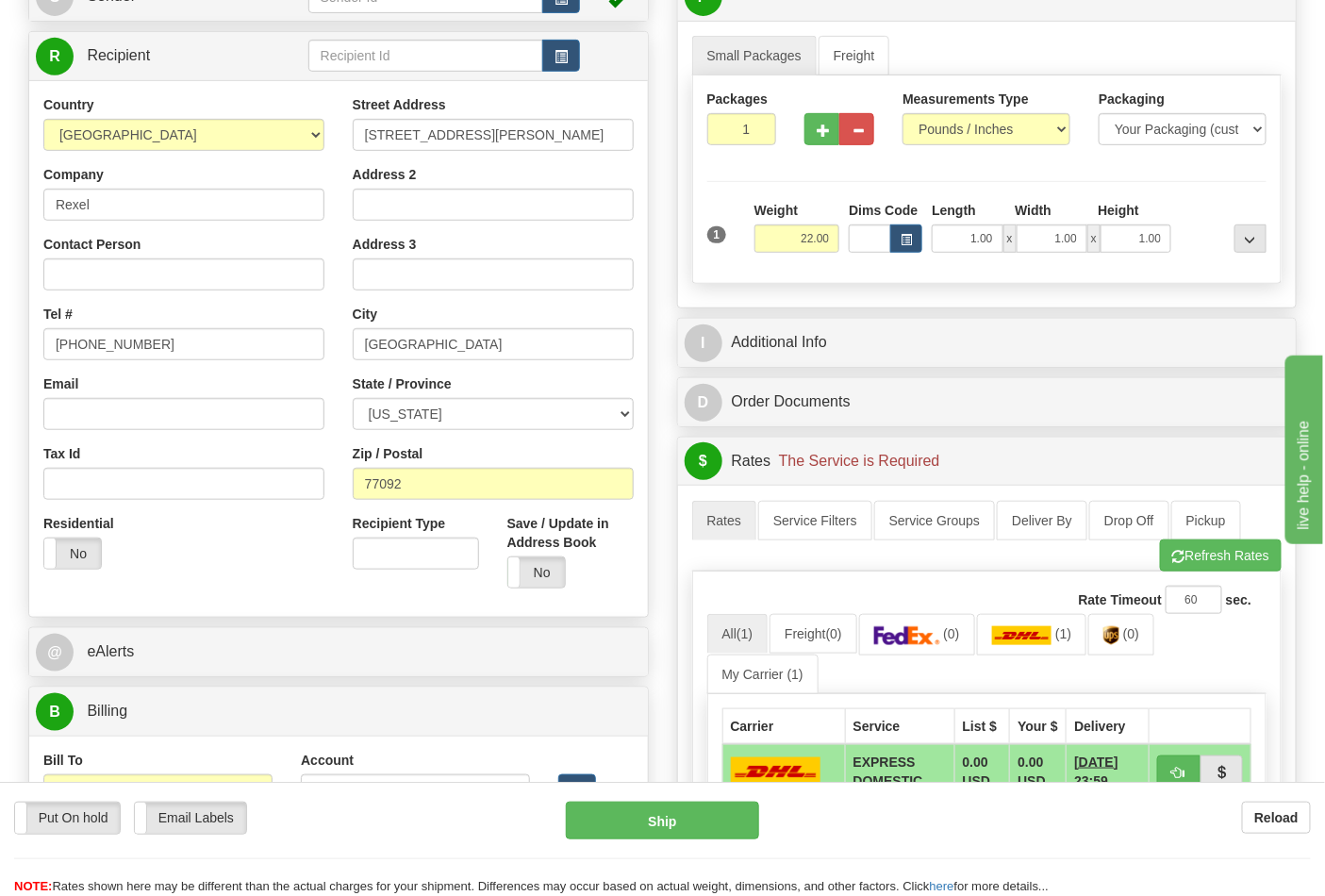
scroll to position [105, 0]
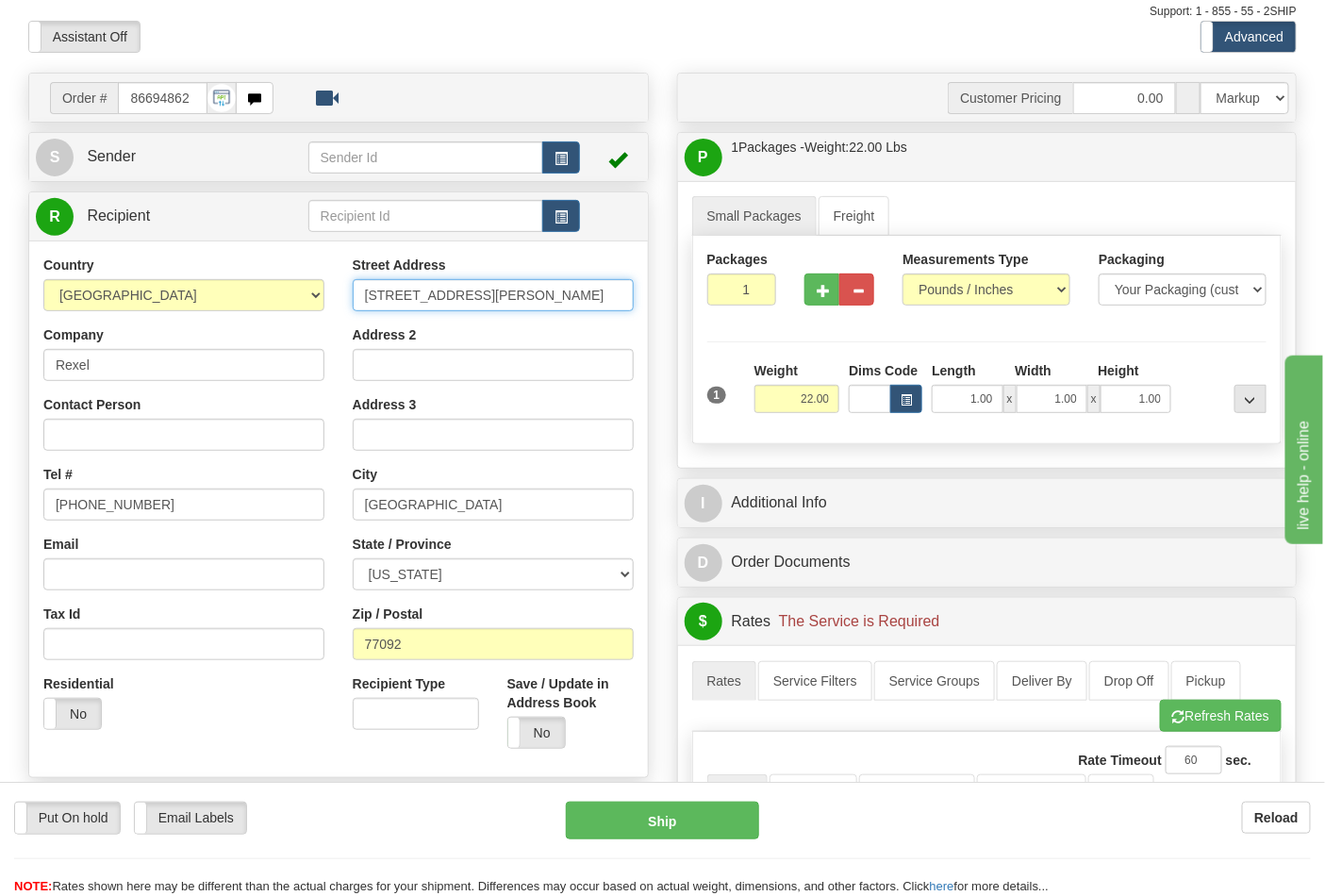
drag, startPoint x: 509, startPoint y: 294, endPoint x: 226, endPoint y: 318, distance: 284.0
click at [226, 318] on div "Country AFGHANISTAN ALAND ISLANDS ALBANIA ALGERIA AMERICAN SAMOA ANDORRA ANGOLA…" at bounding box center [338, 509] width 618 height 507
click at [437, 575] on select "ALABAMA ALASKA ARIZONA ARKANSAS Armed Forces America Armed Forces Europe Armed …" at bounding box center [494, 574] width 281 height 32
select select "[GEOGRAPHIC_DATA]"
click at [353, 559] on select "ALABAMA ALASKA ARIZONA ARKANSAS Armed Forces America Armed Forces Europe Armed …" at bounding box center [494, 574] width 281 height 32
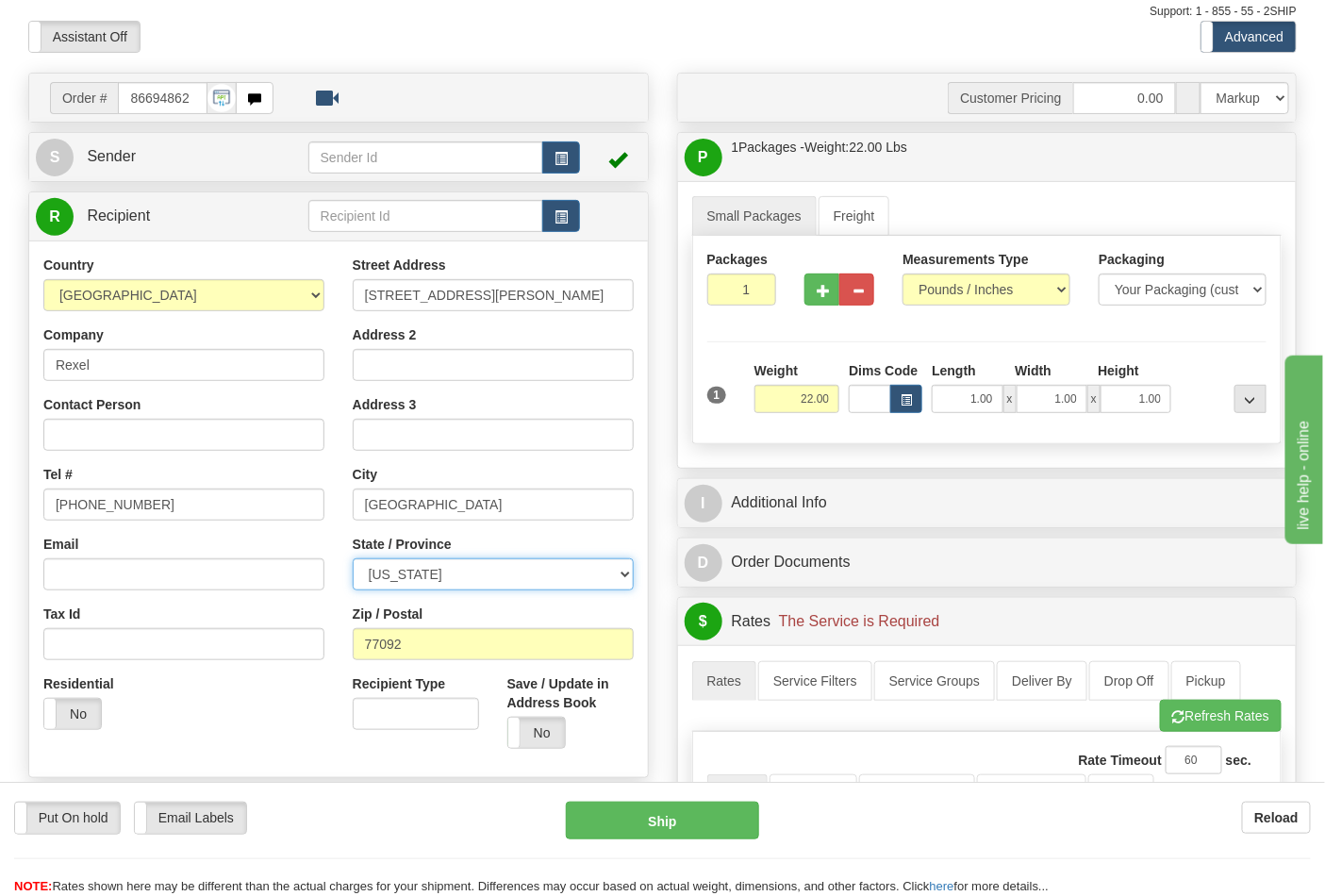
scroll to position [523, 0]
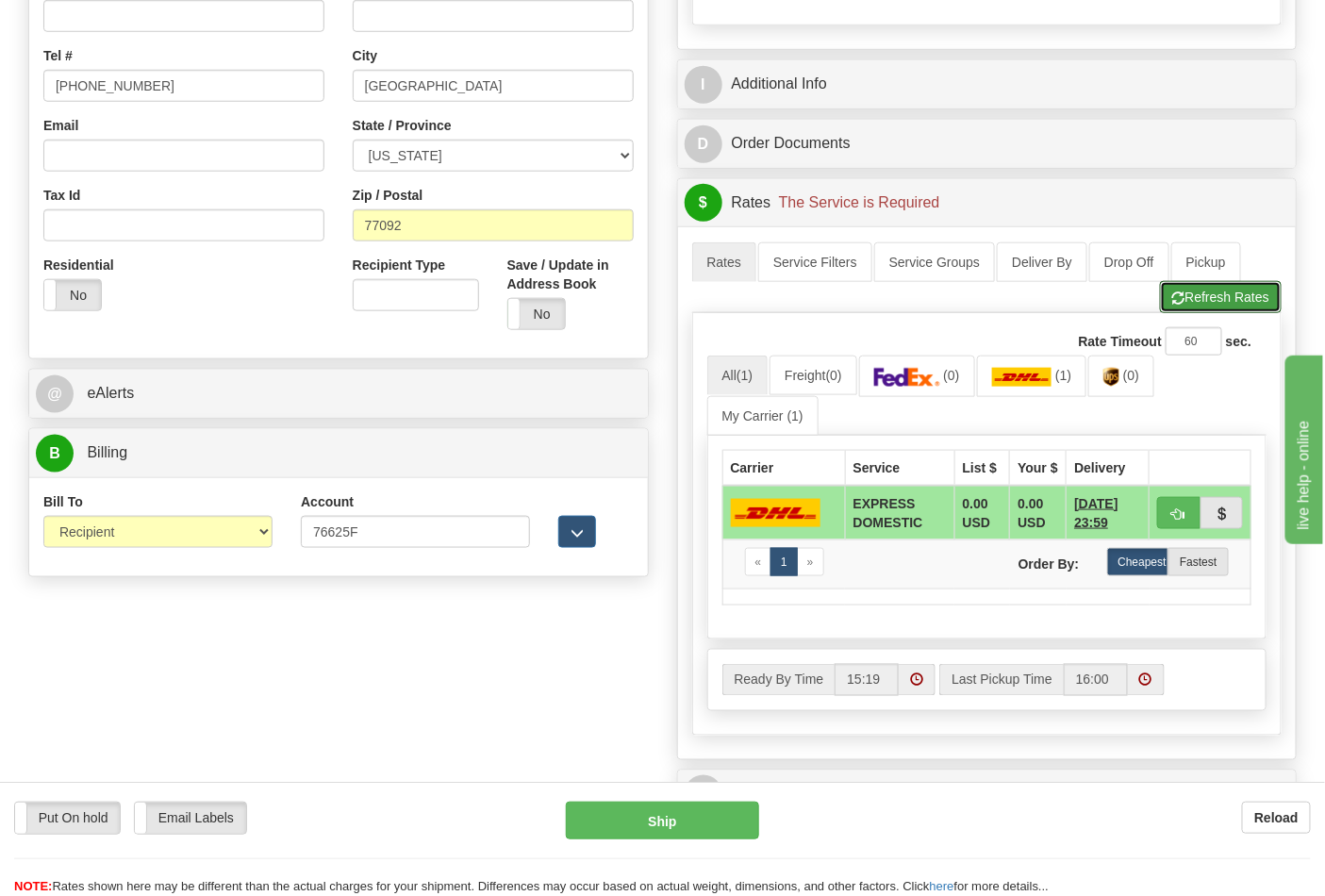
click at [1186, 301] on button "Refresh Rates" at bounding box center [1220, 297] width 122 height 32
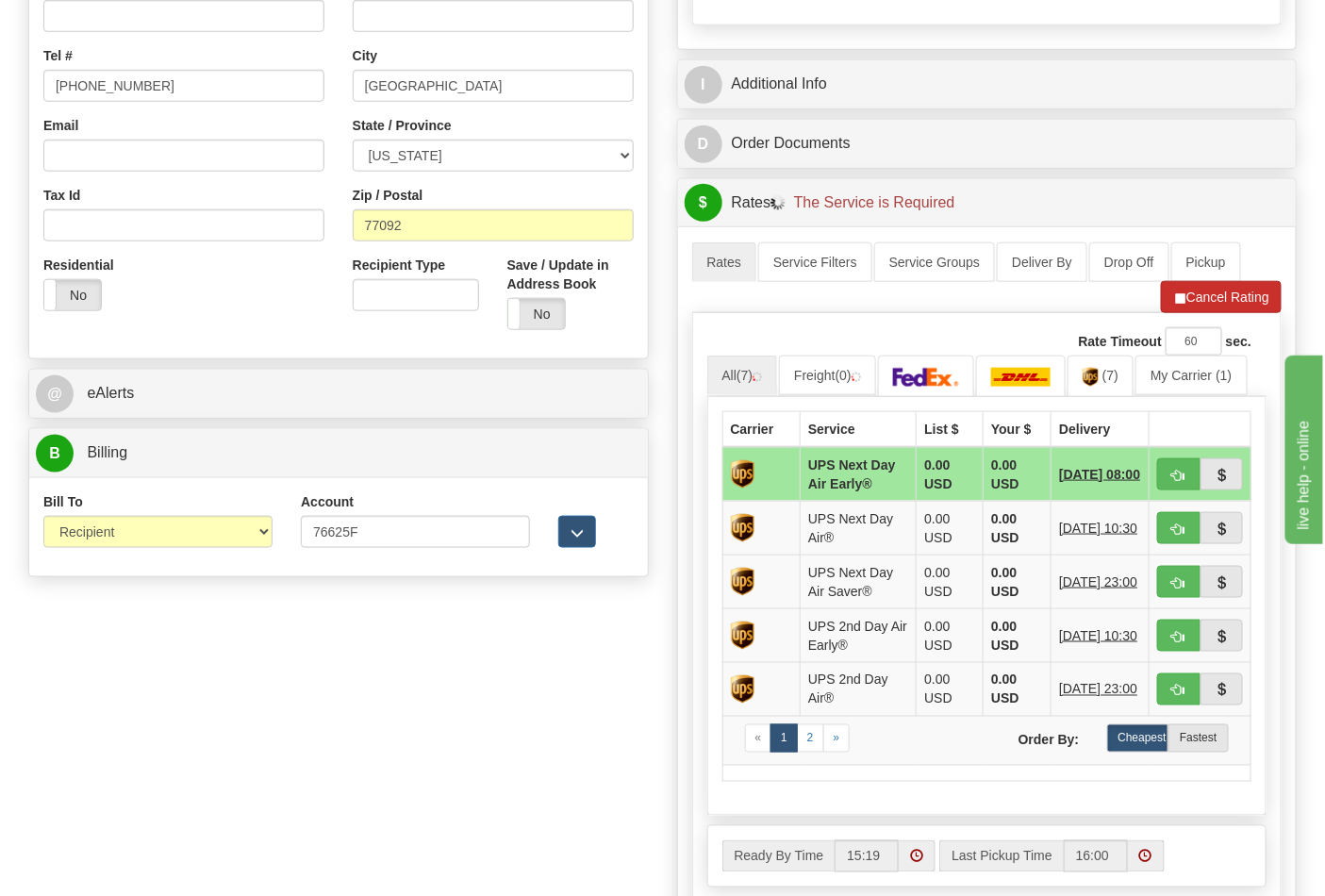
click at [1184, 297] on li "Refresh Rates Cancel Rating" at bounding box center [1221, 297] width 121 height 32
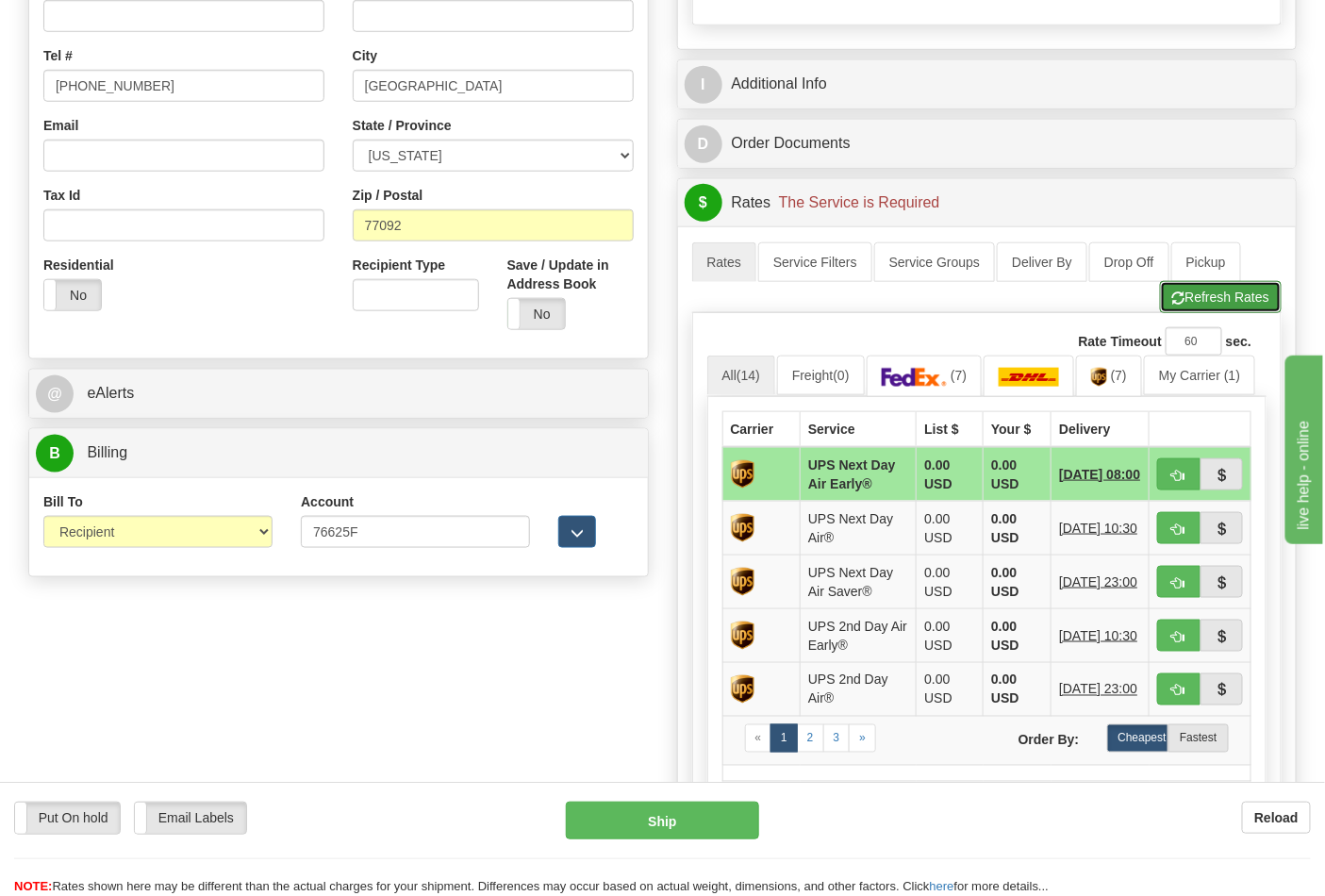
click at [1181, 297] on button "Refresh Rates" at bounding box center [1220, 297] width 122 height 32
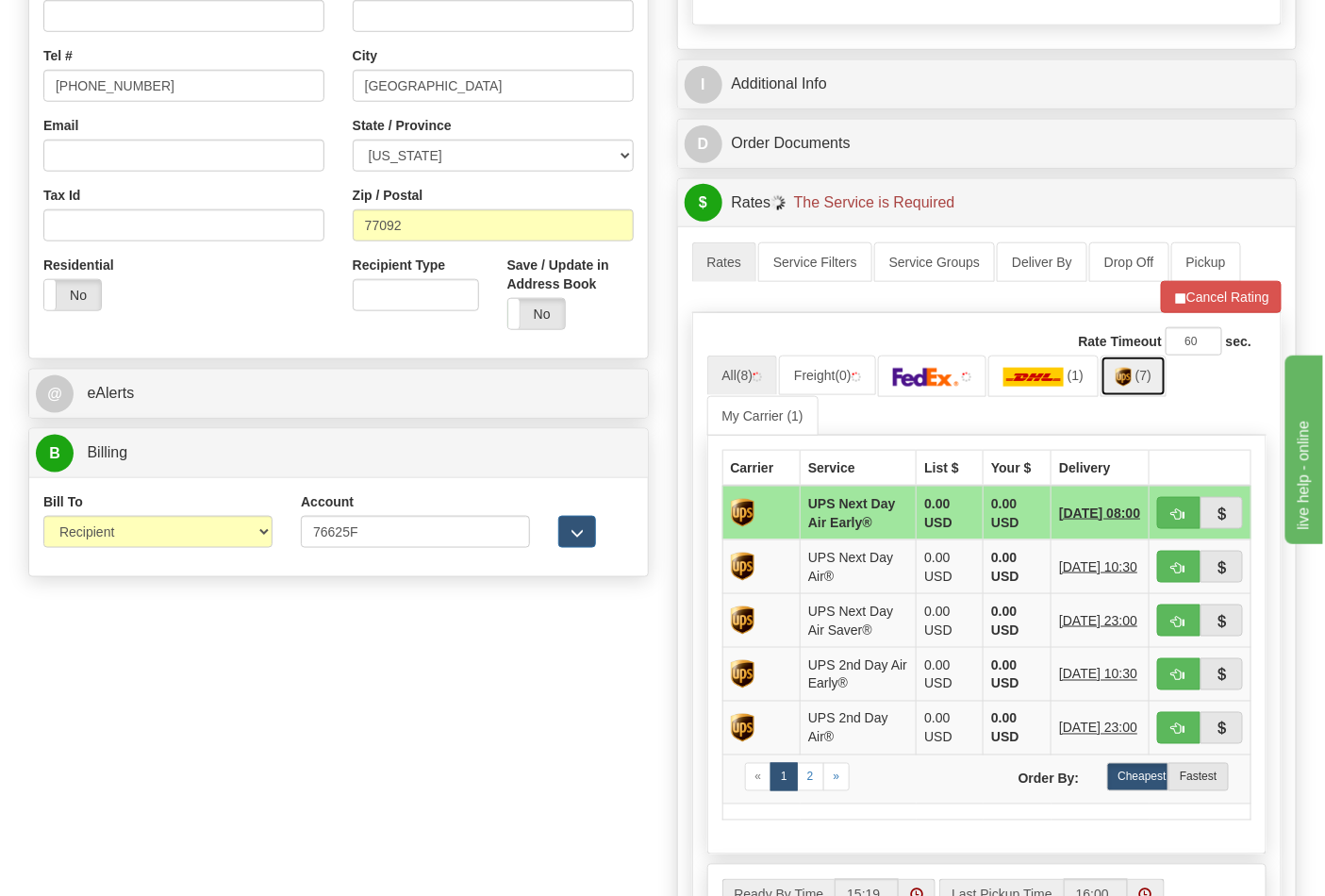
click at [1132, 384] on img at bounding box center [1124, 377] width 16 height 19
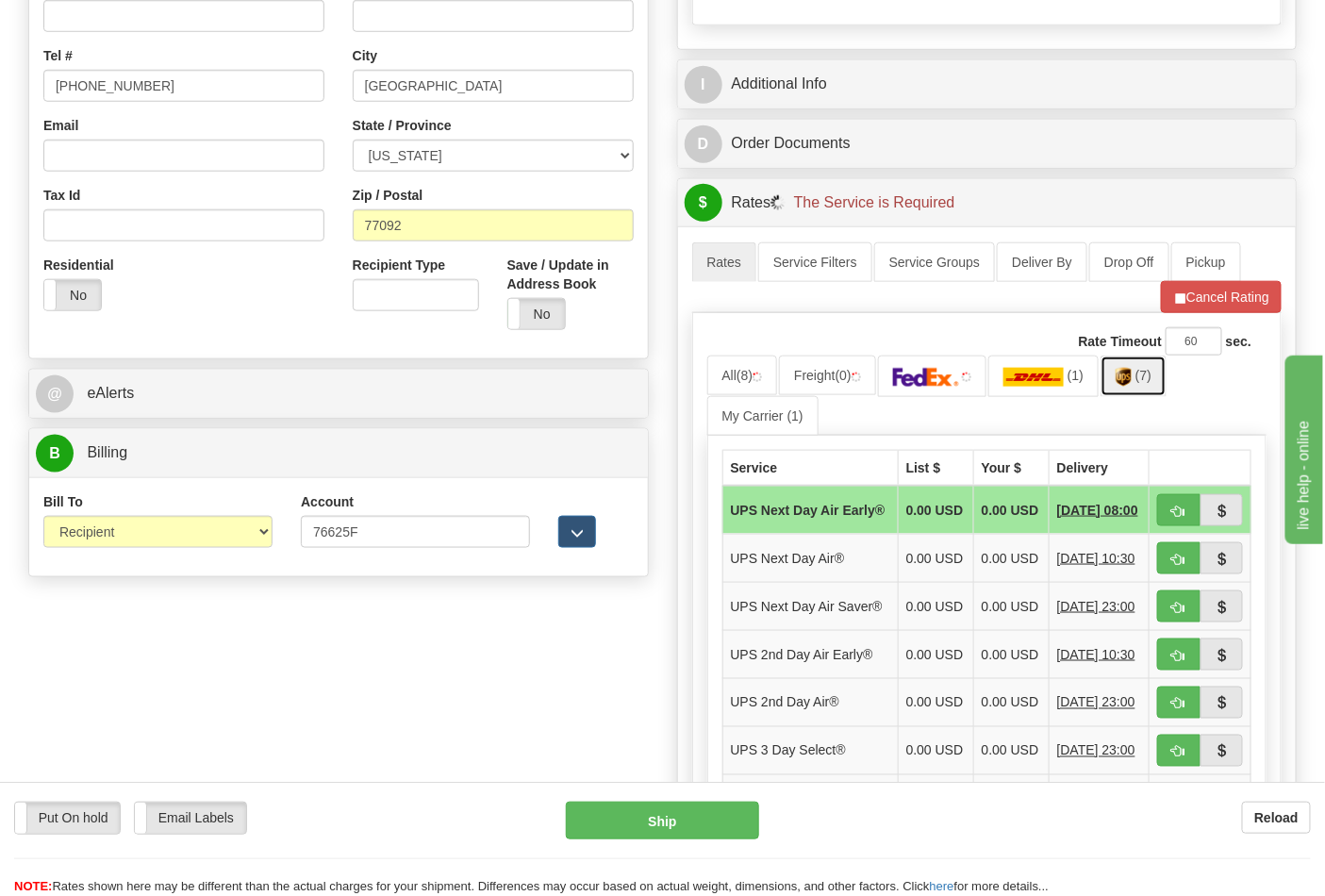
scroll to position [838, 0]
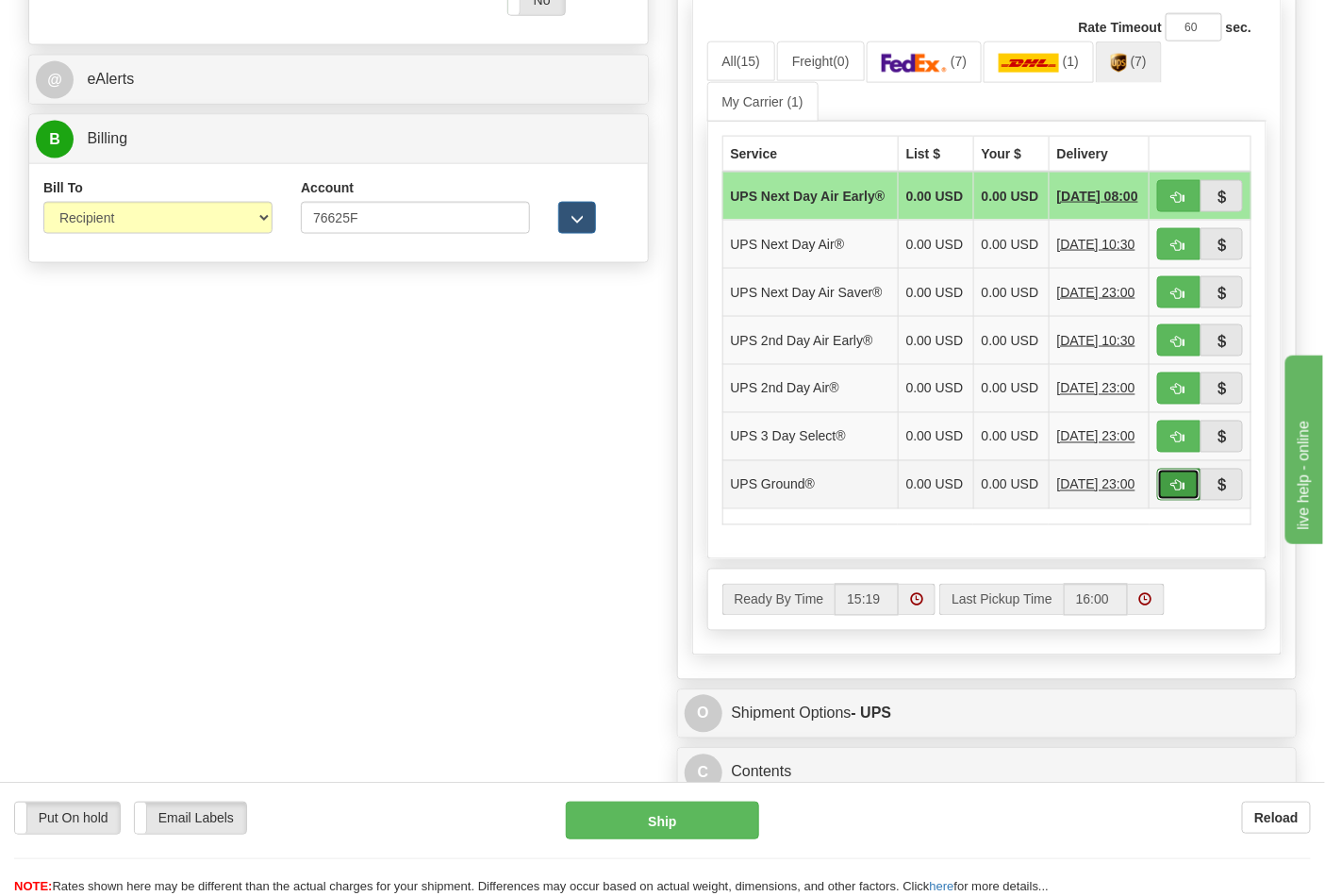
click at [1180, 493] on span "button" at bounding box center [1178, 486] width 13 height 12
type input "03"
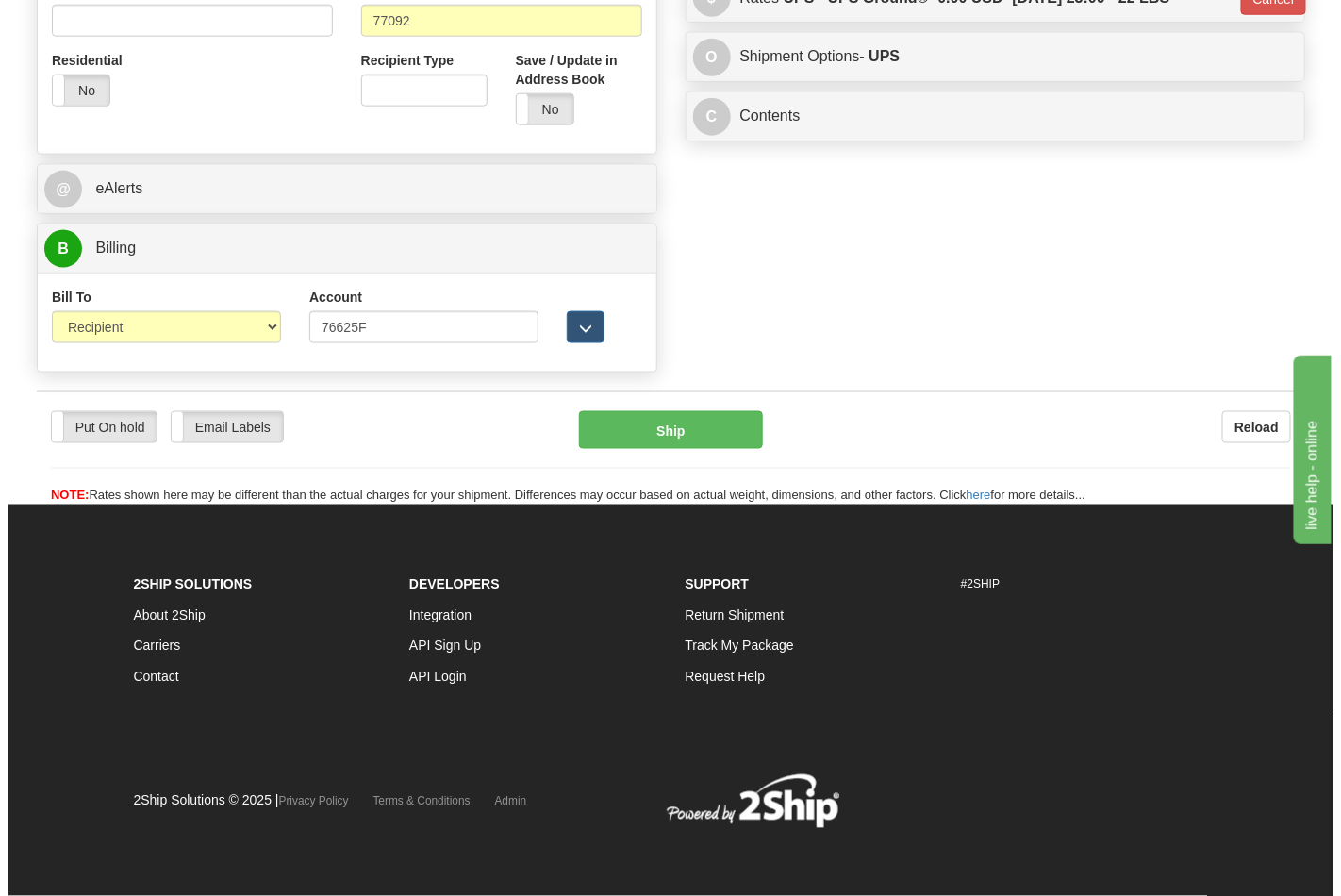
scroll to position [730, 0]
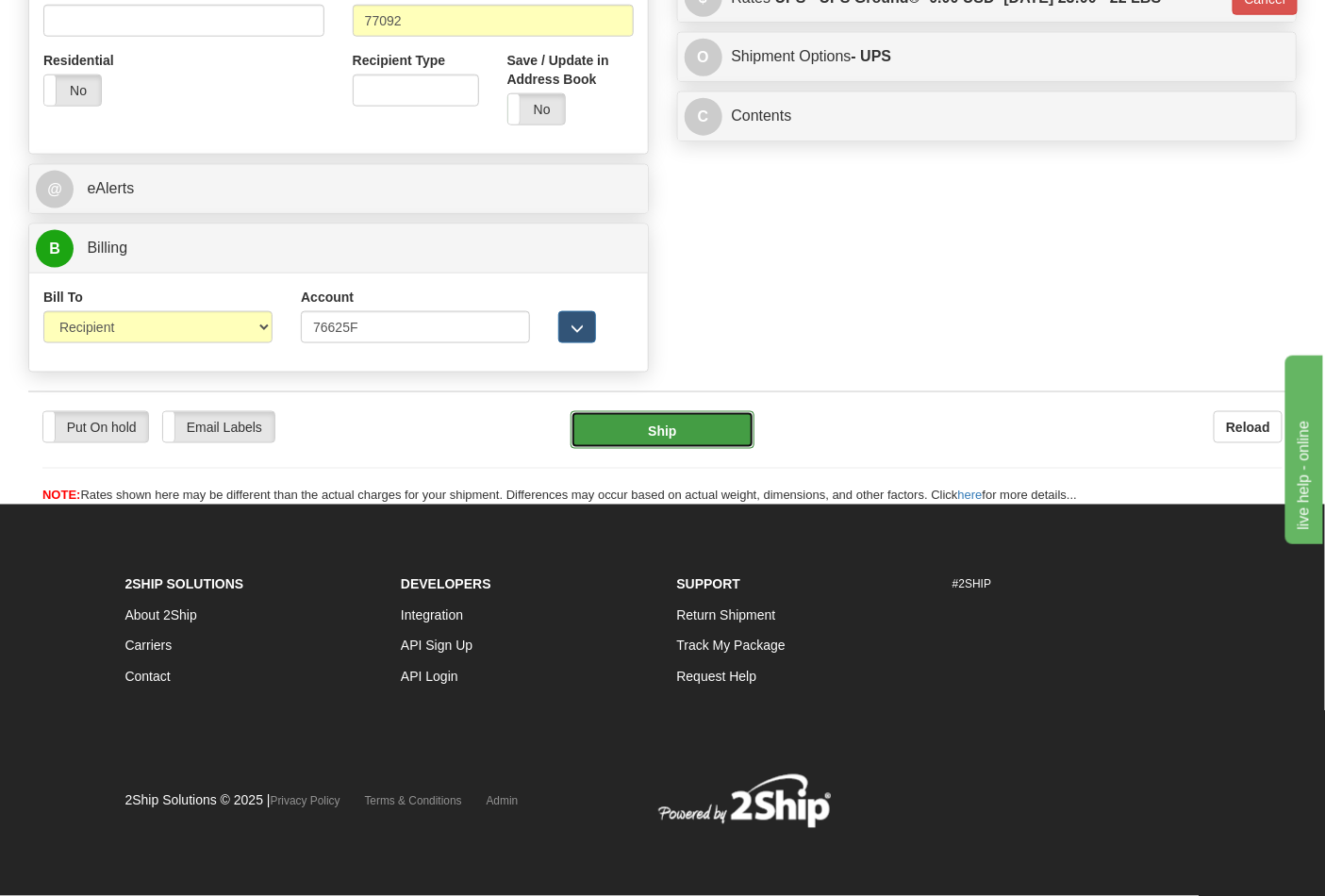
click at [654, 430] on button "Ship" at bounding box center [662, 430] width 183 height 38
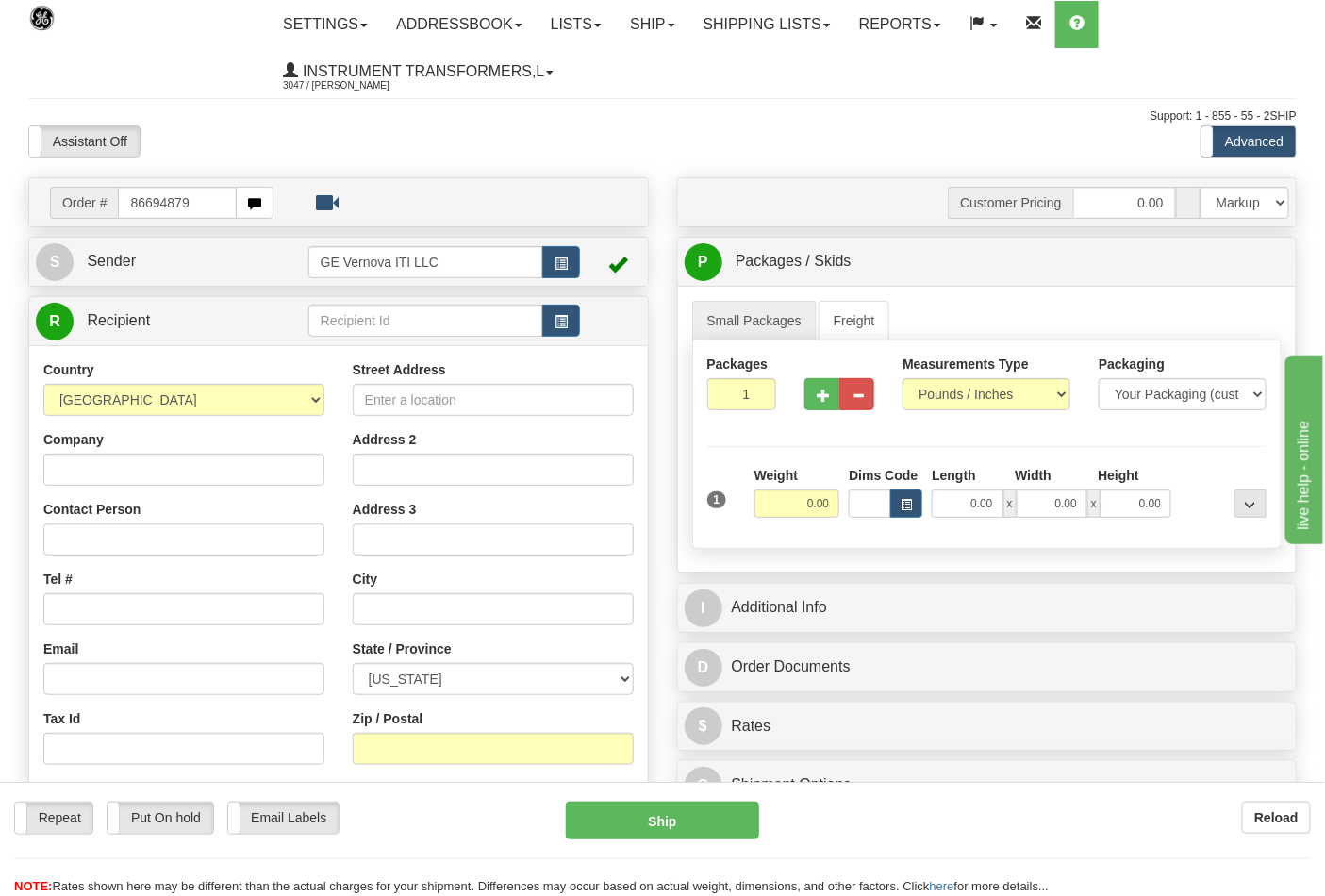
type input "86694879"
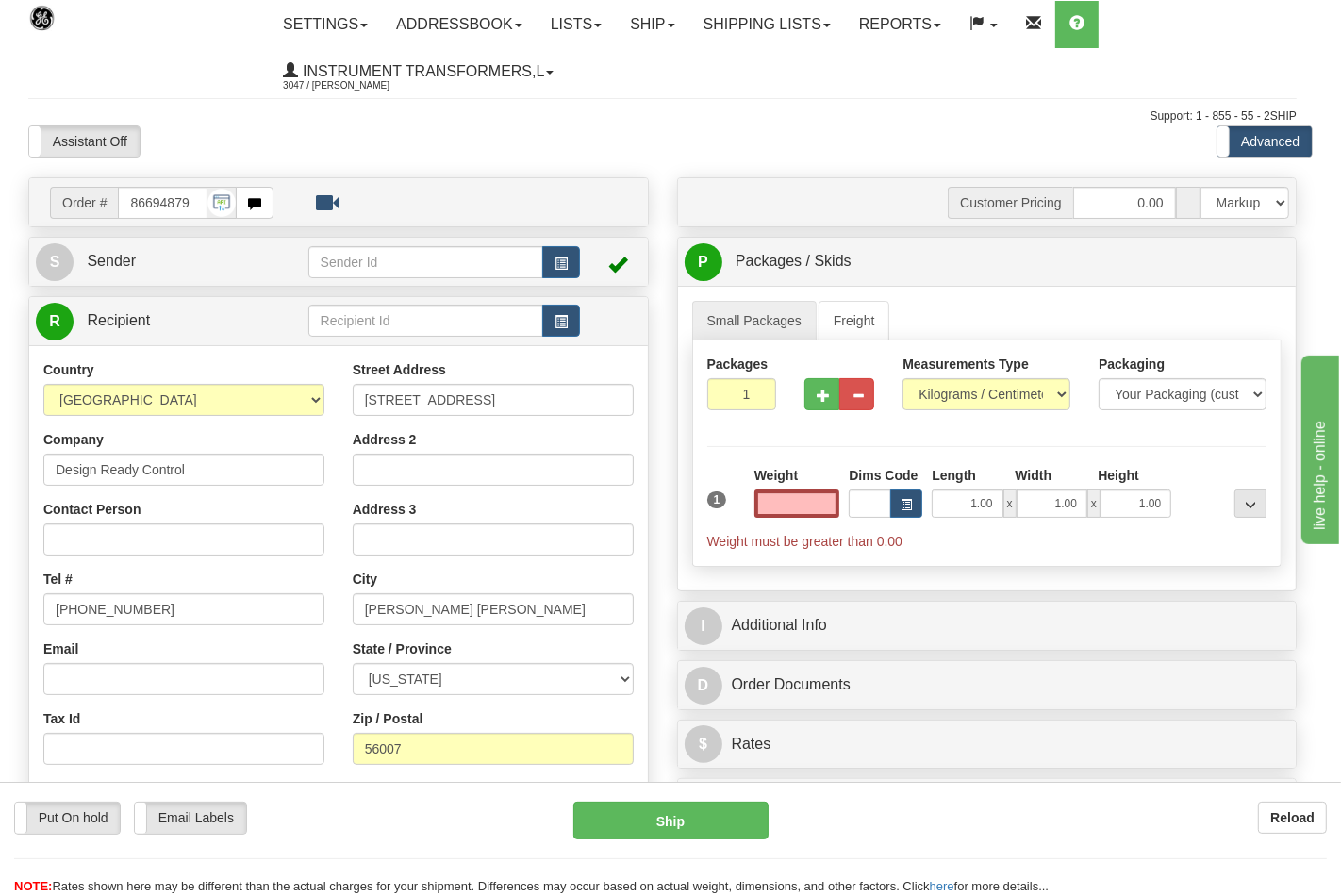
type input "0.00"
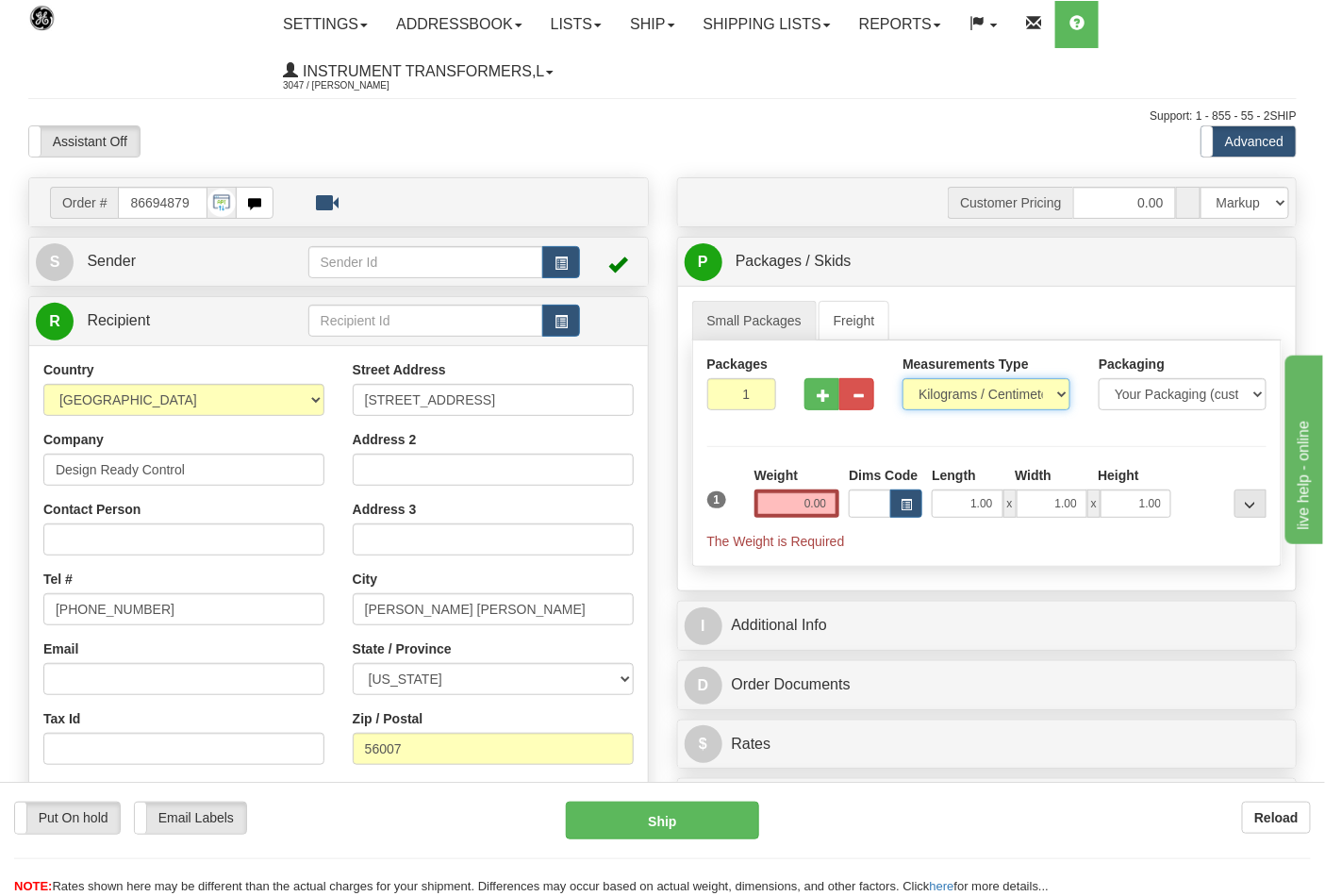
click at [936, 406] on select "Pounds / Inches Kilograms / Centimeters" at bounding box center [986, 394] width 167 height 32
select select "0"
click at [903, 379] on select "Pounds / Inches Kilograms / Centimeters" at bounding box center [986, 394] width 167 height 32
click at [828, 506] on input "0.00" at bounding box center [797, 504] width 86 height 29
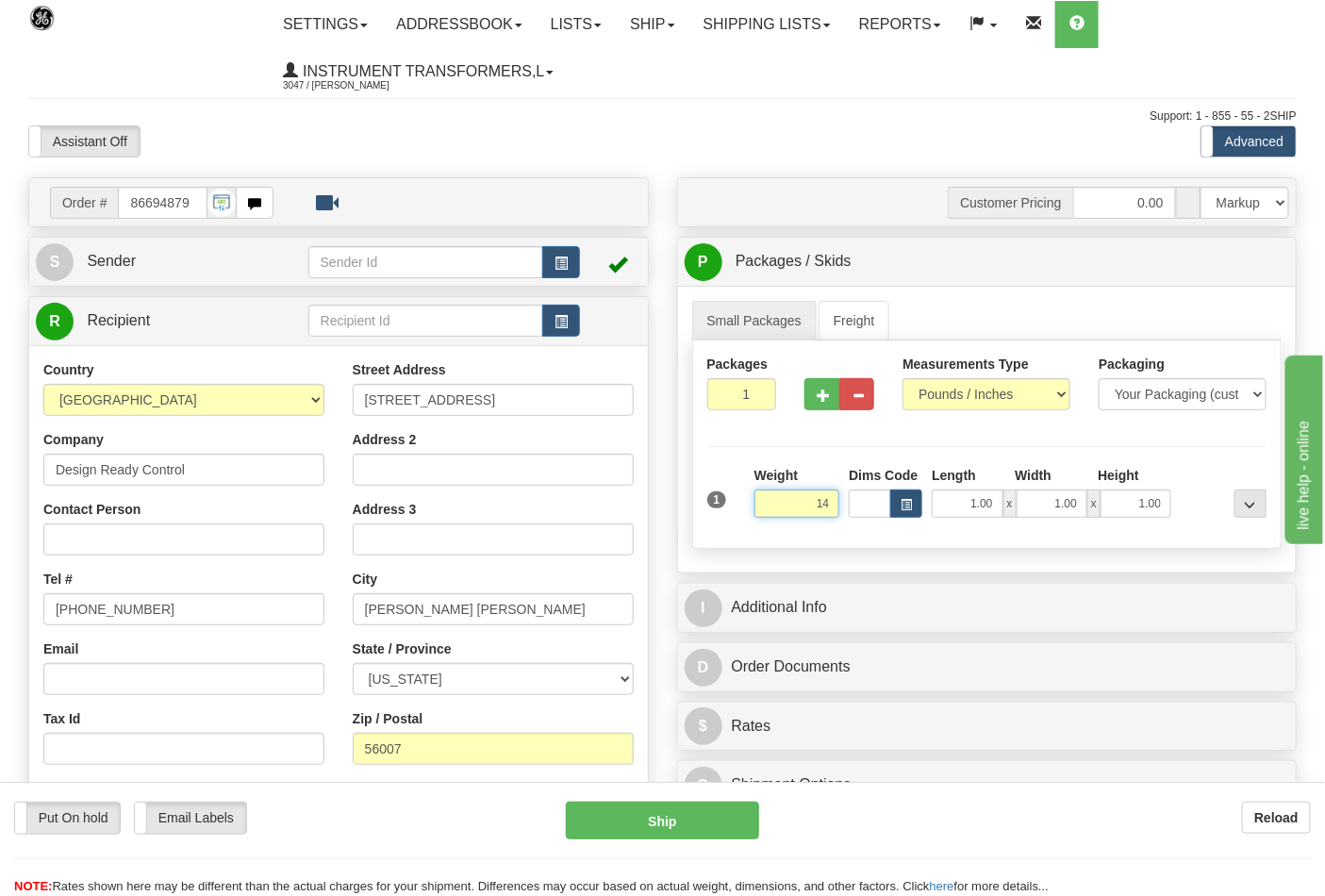
click button "Delete" at bounding box center [0, 0] width 0 height 0
type input "14.00"
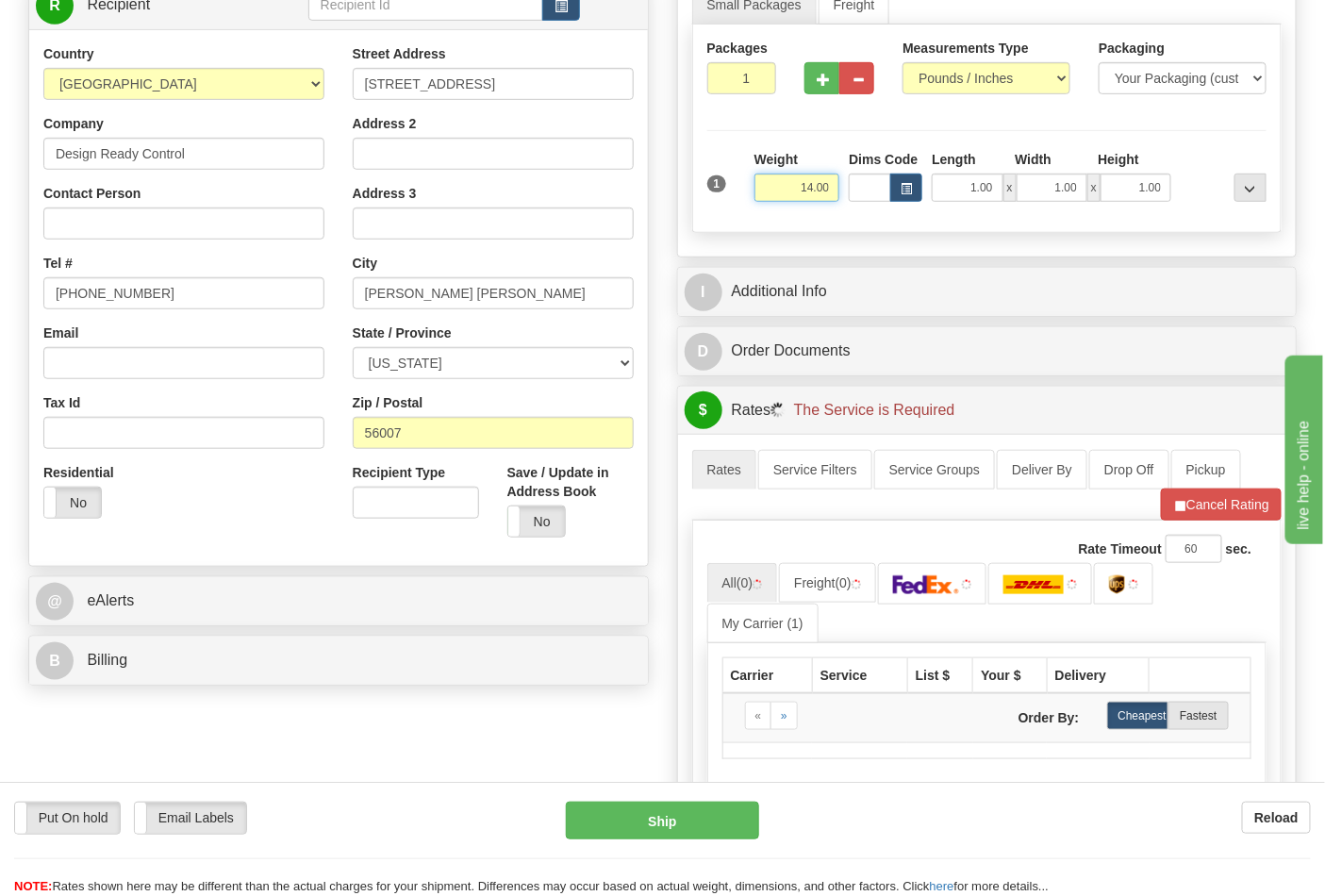
scroll to position [418, 0]
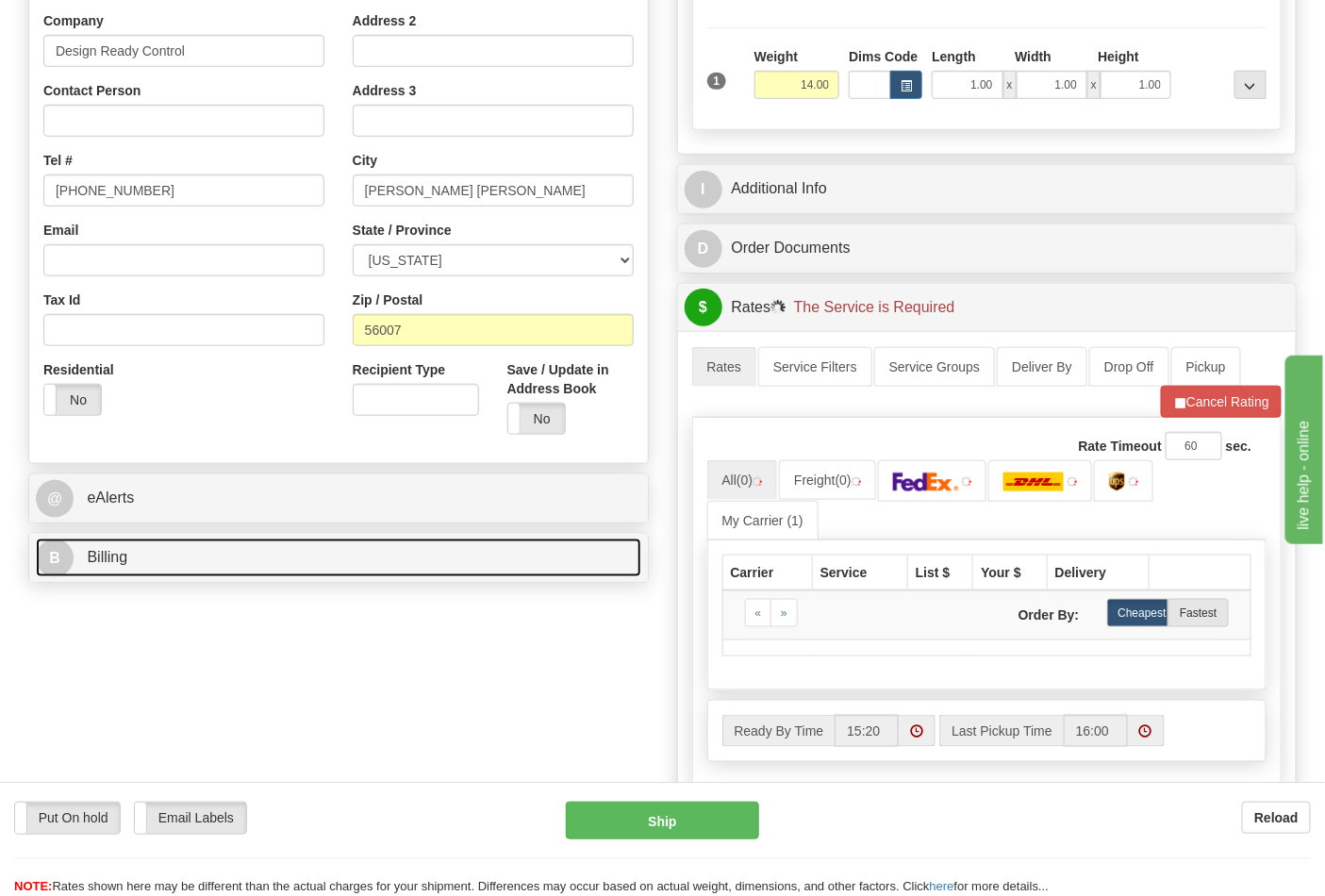
click at [189, 567] on link "B Billing" at bounding box center [338, 557] width 606 height 39
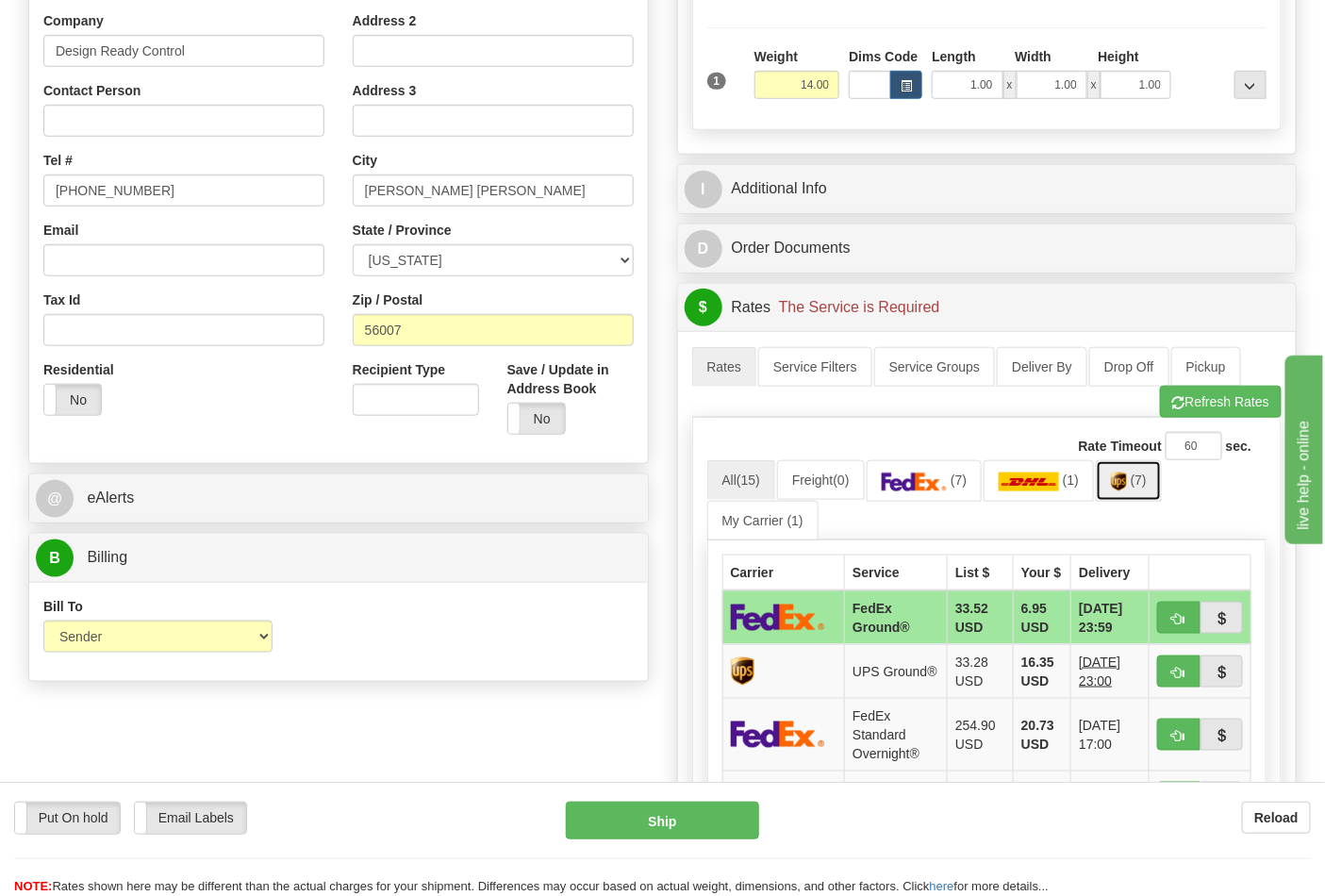
click at [1127, 492] on img at bounding box center [1119, 482] width 16 height 19
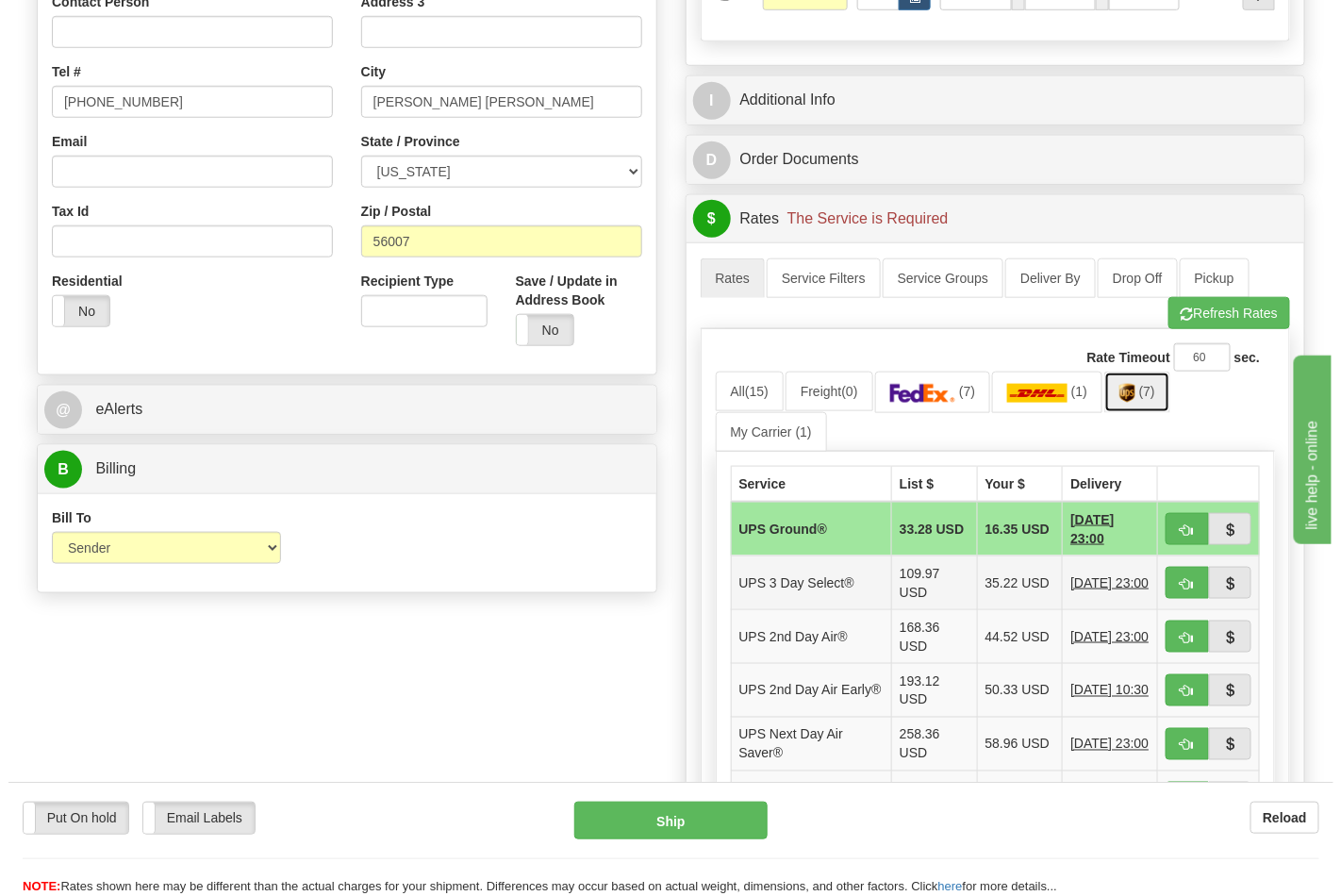
scroll to position [628, 0]
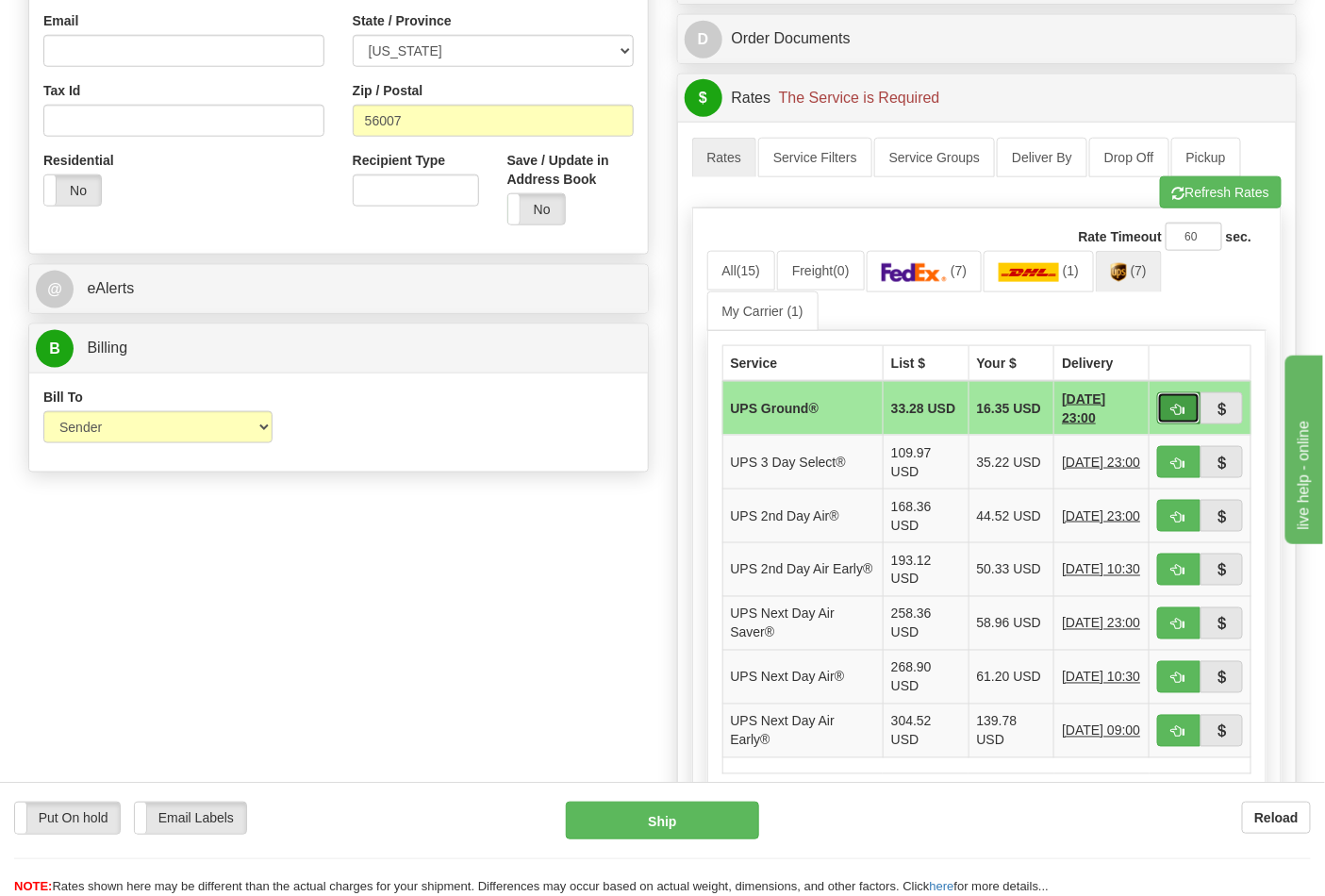
click at [1165, 415] on button "button" at bounding box center [1178, 408] width 44 height 32
type input "03"
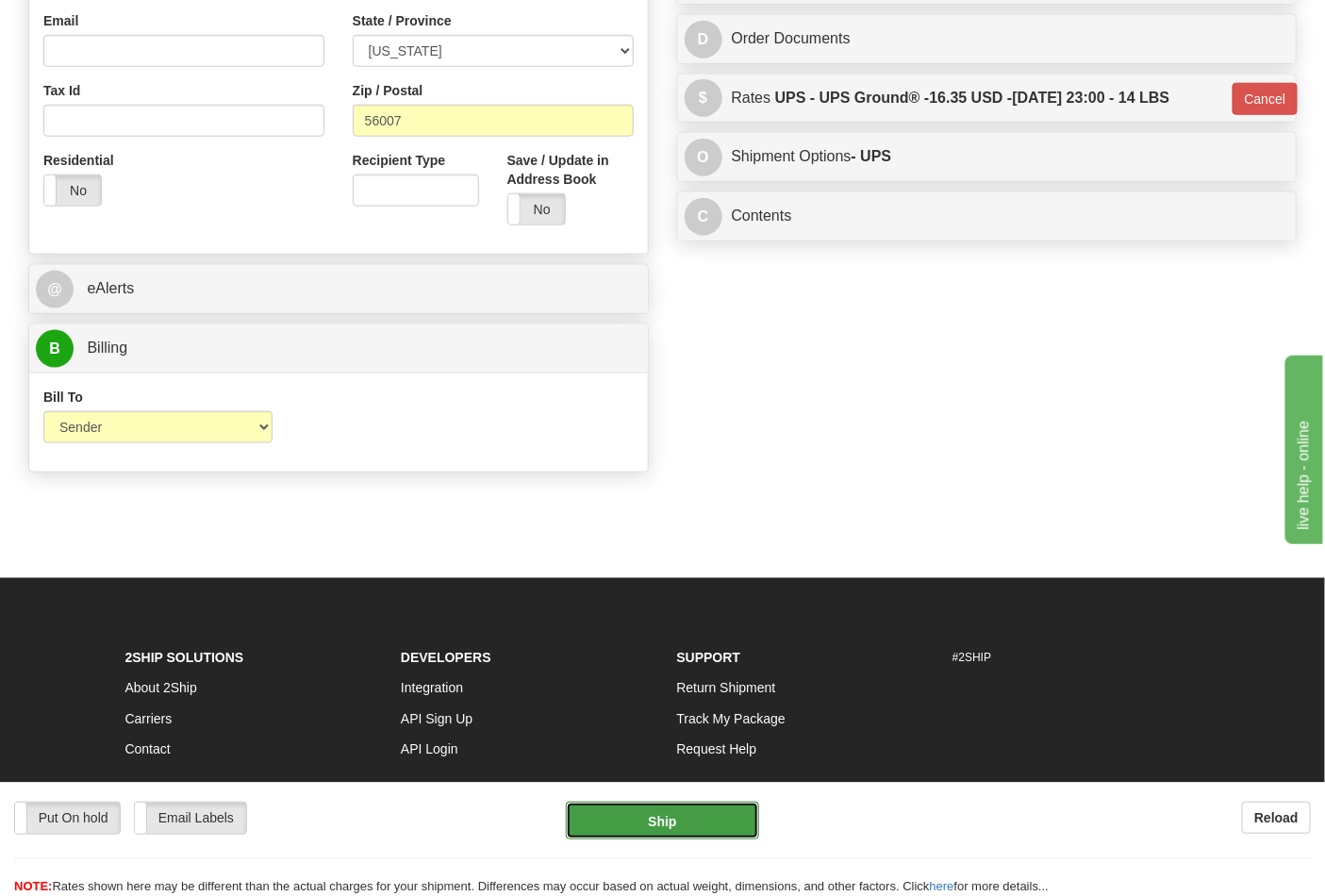
click at [671, 809] on button "Ship" at bounding box center [662, 821] width 192 height 38
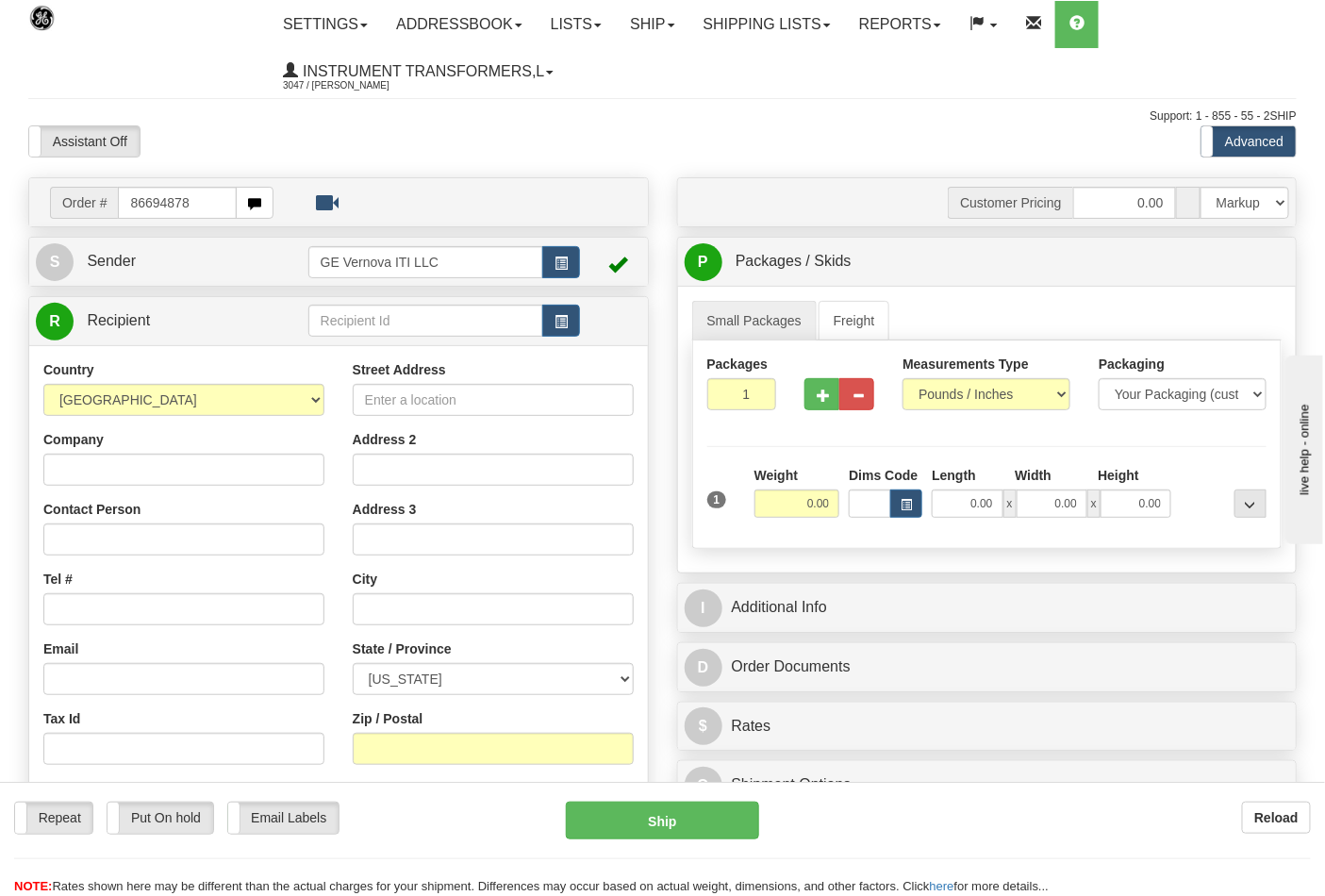
type input "86694878"
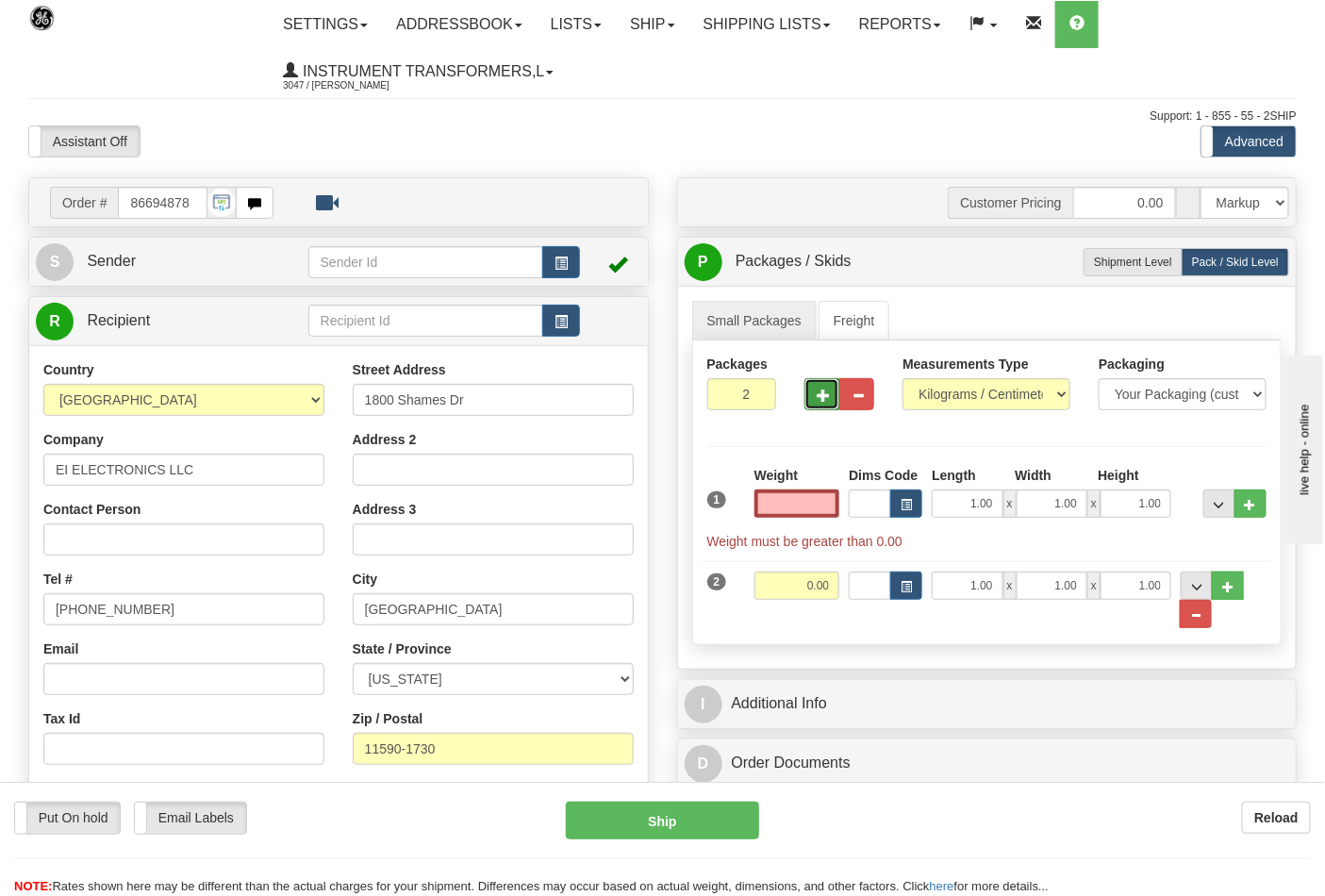
type input "0.00"
click at [821, 394] on span "button" at bounding box center [823, 395] width 13 height 12
type input "3"
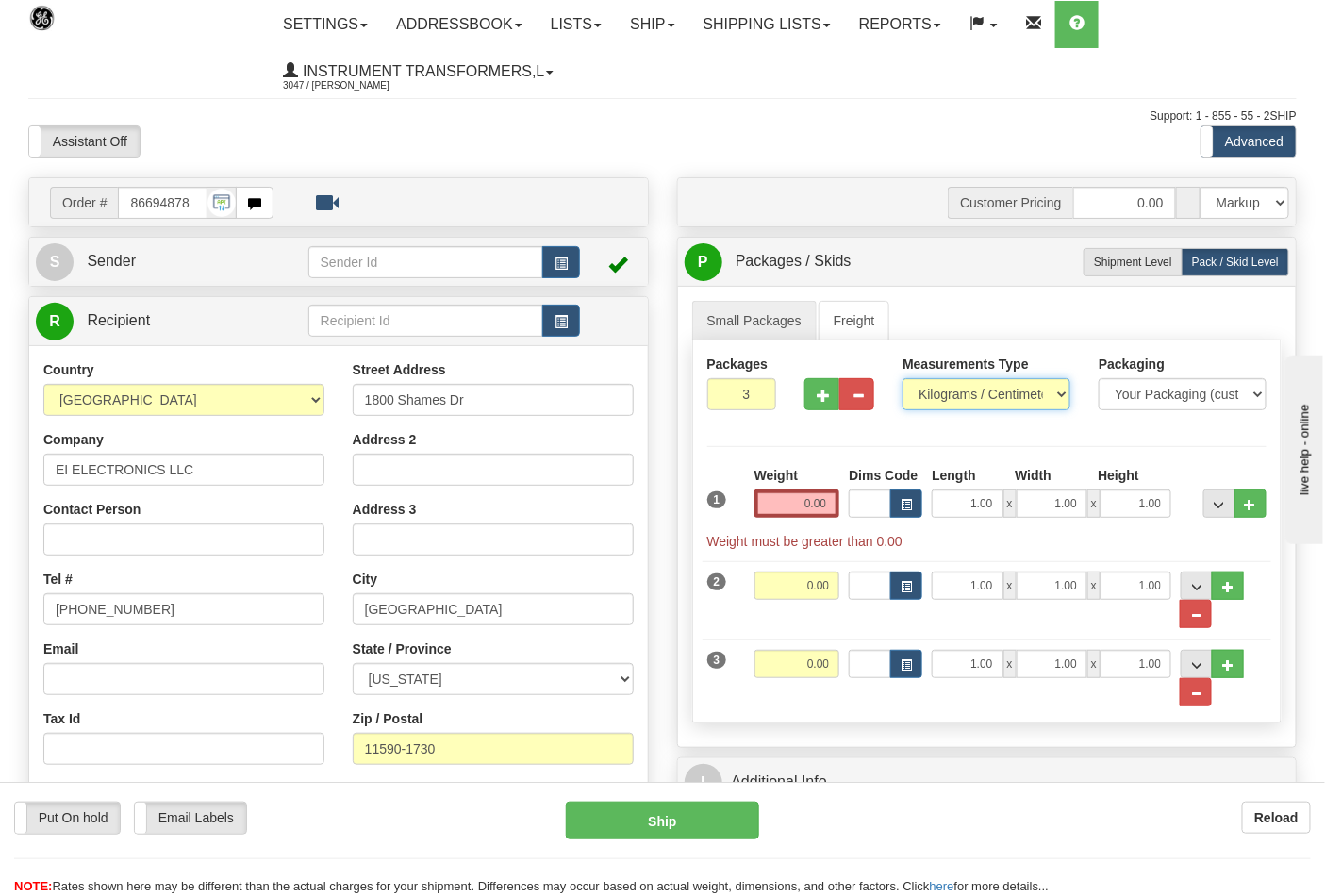
drag, startPoint x: 1040, startPoint y: 392, endPoint x: 1031, endPoint y: 407, distance: 17.5
click at [1040, 392] on select "Pounds / Inches Kilograms / Centimeters" at bounding box center [986, 394] width 167 height 32
select select "0"
click at [903, 379] on select "Pounds / Inches Kilograms / Centimeters" at bounding box center [986, 394] width 167 height 32
click at [828, 513] on input "0.00" at bounding box center [797, 504] width 86 height 29
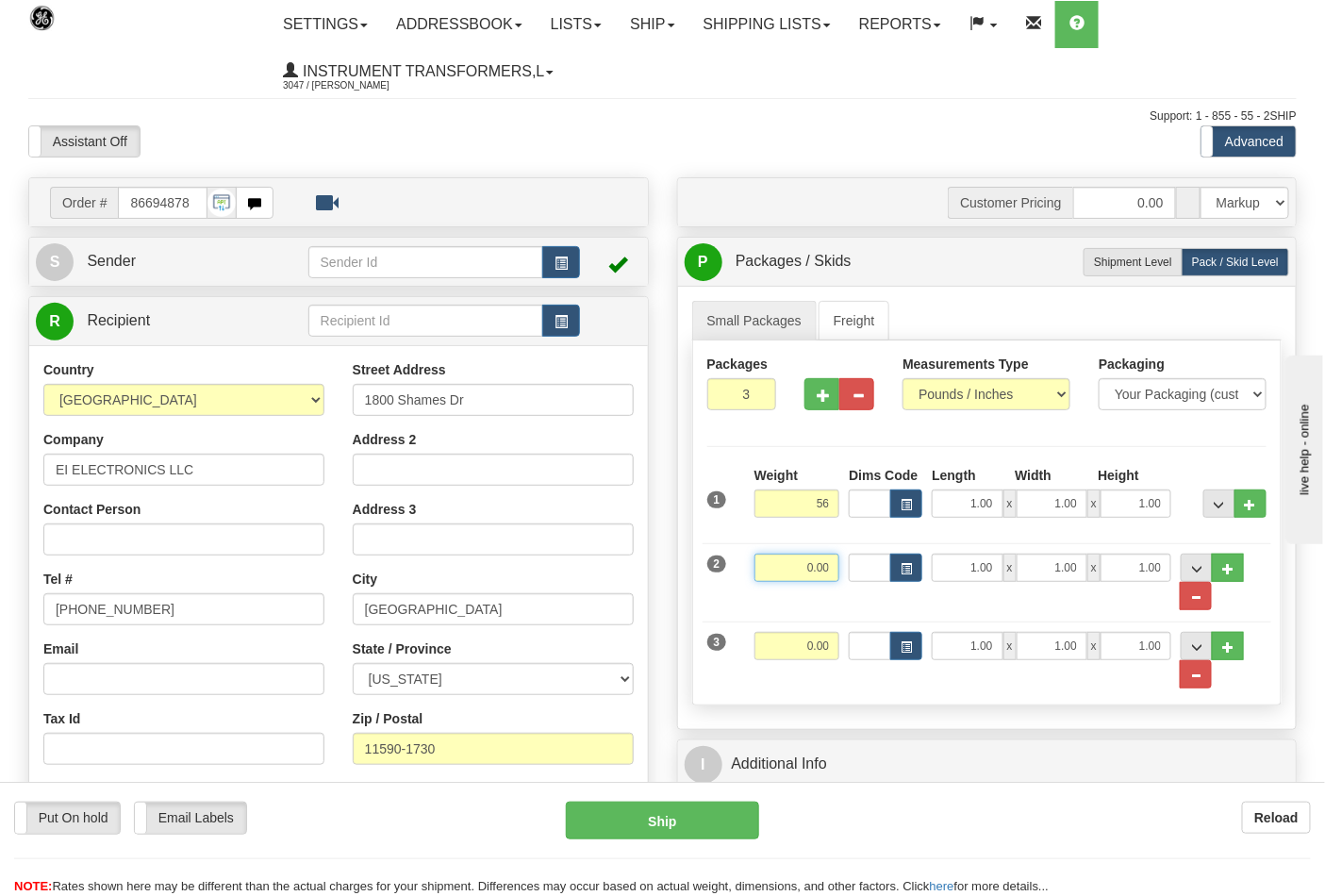
type input "56.00"
click at [828, 576] on input "0.00" at bounding box center [797, 568] width 86 height 29
type input "46.00"
click at [833, 651] on input "0.00" at bounding box center [797, 645] width 86 height 29
type input "25.00"
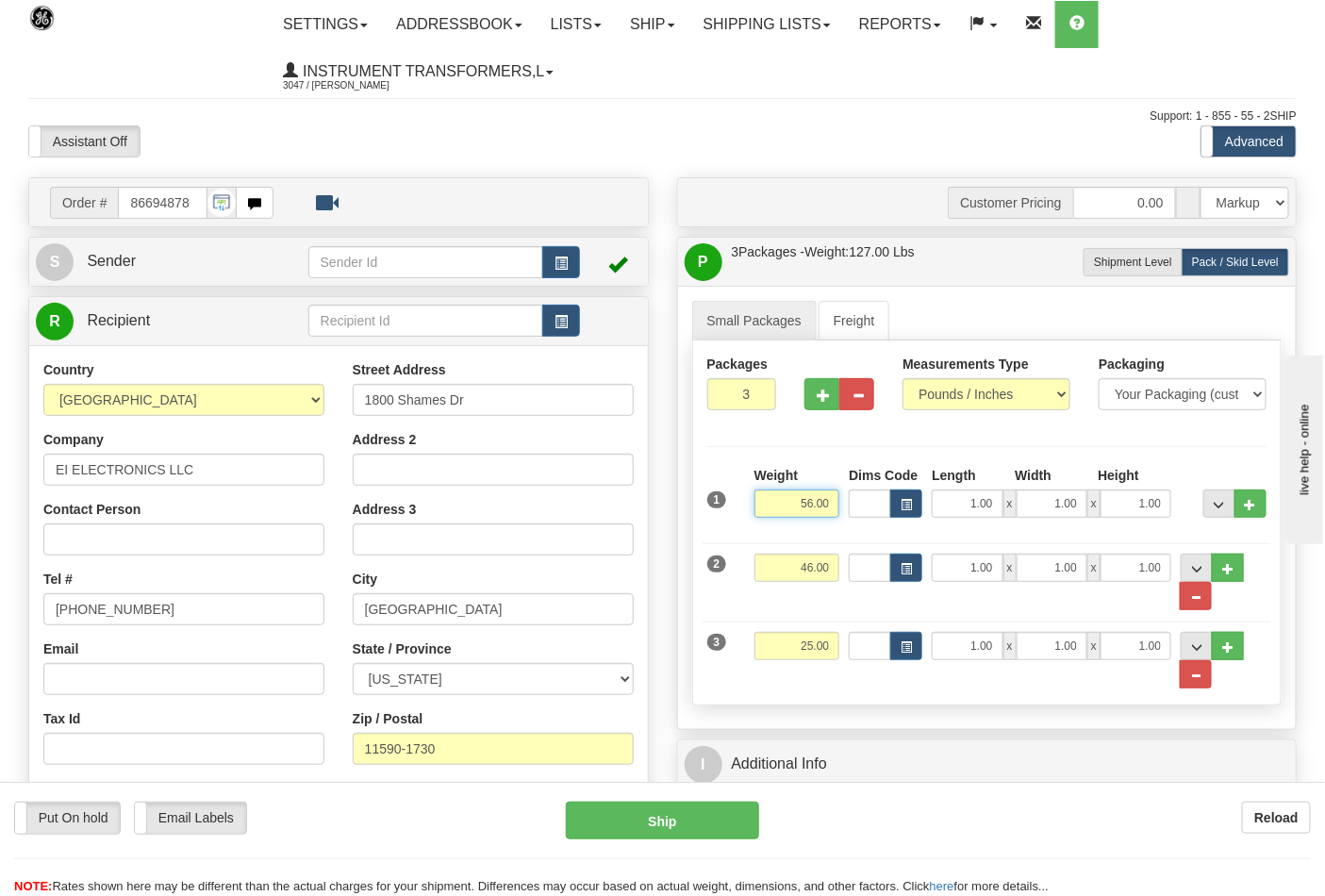
drag, startPoint x: 833, startPoint y: 496, endPoint x: 807, endPoint y: 509, distance: 29.1
click at [807, 509] on input "56.00" at bounding box center [797, 504] width 86 height 29
click button "Delete" at bounding box center [0, 0] width 0 height 0
type input "55.00"
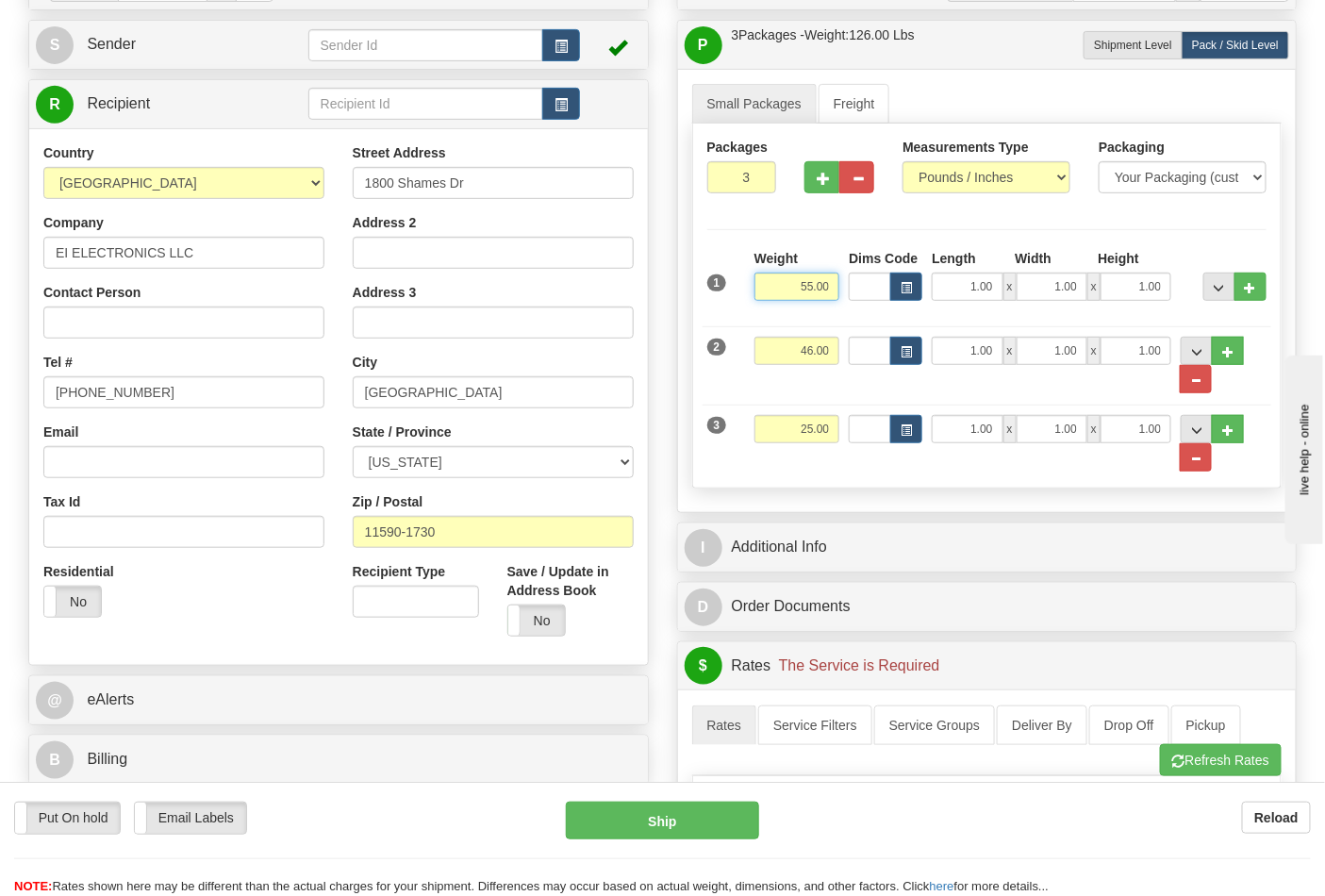
scroll to position [418, 0]
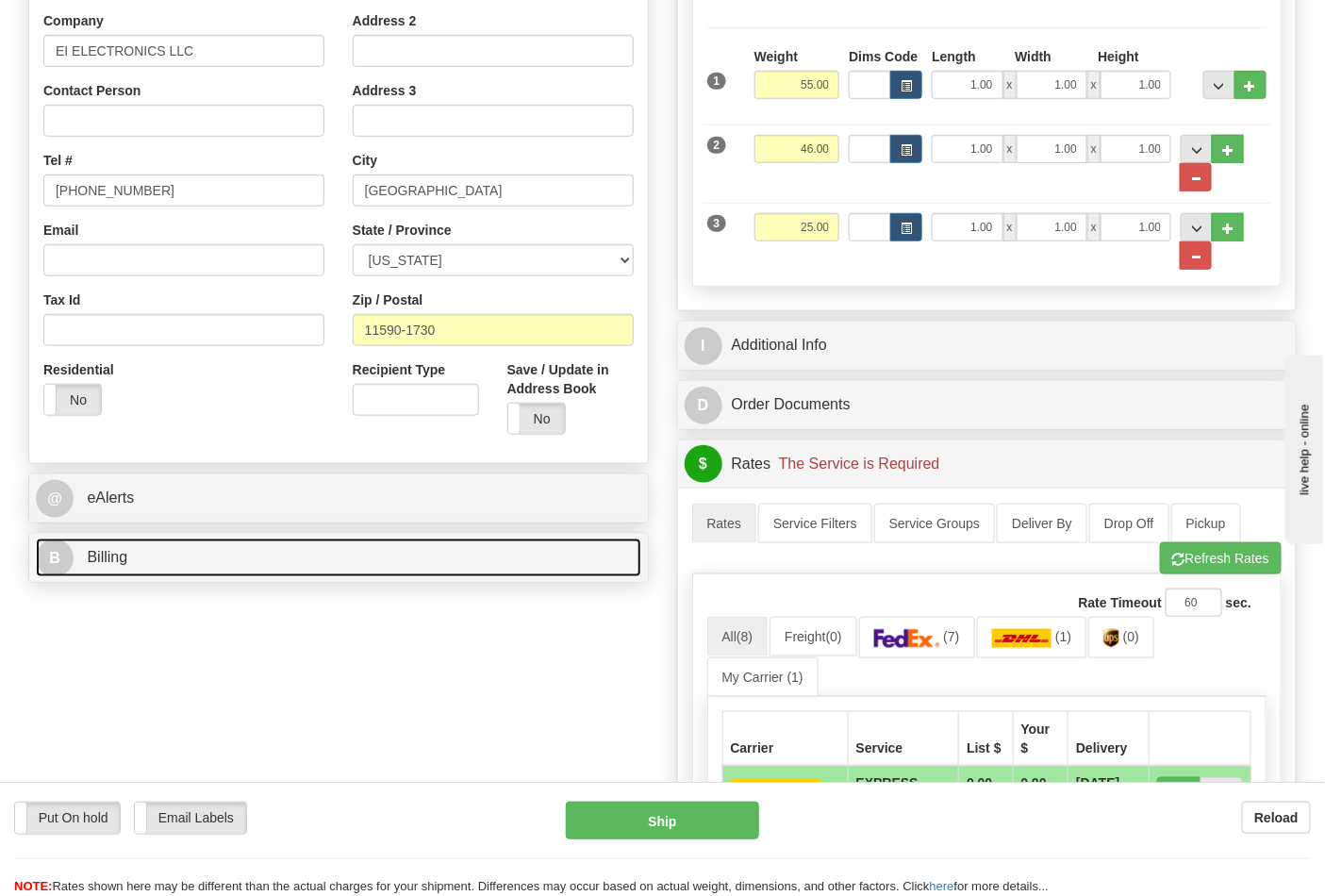
click at [227, 566] on link "B Billing" at bounding box center [338, 557] width 606 height 39
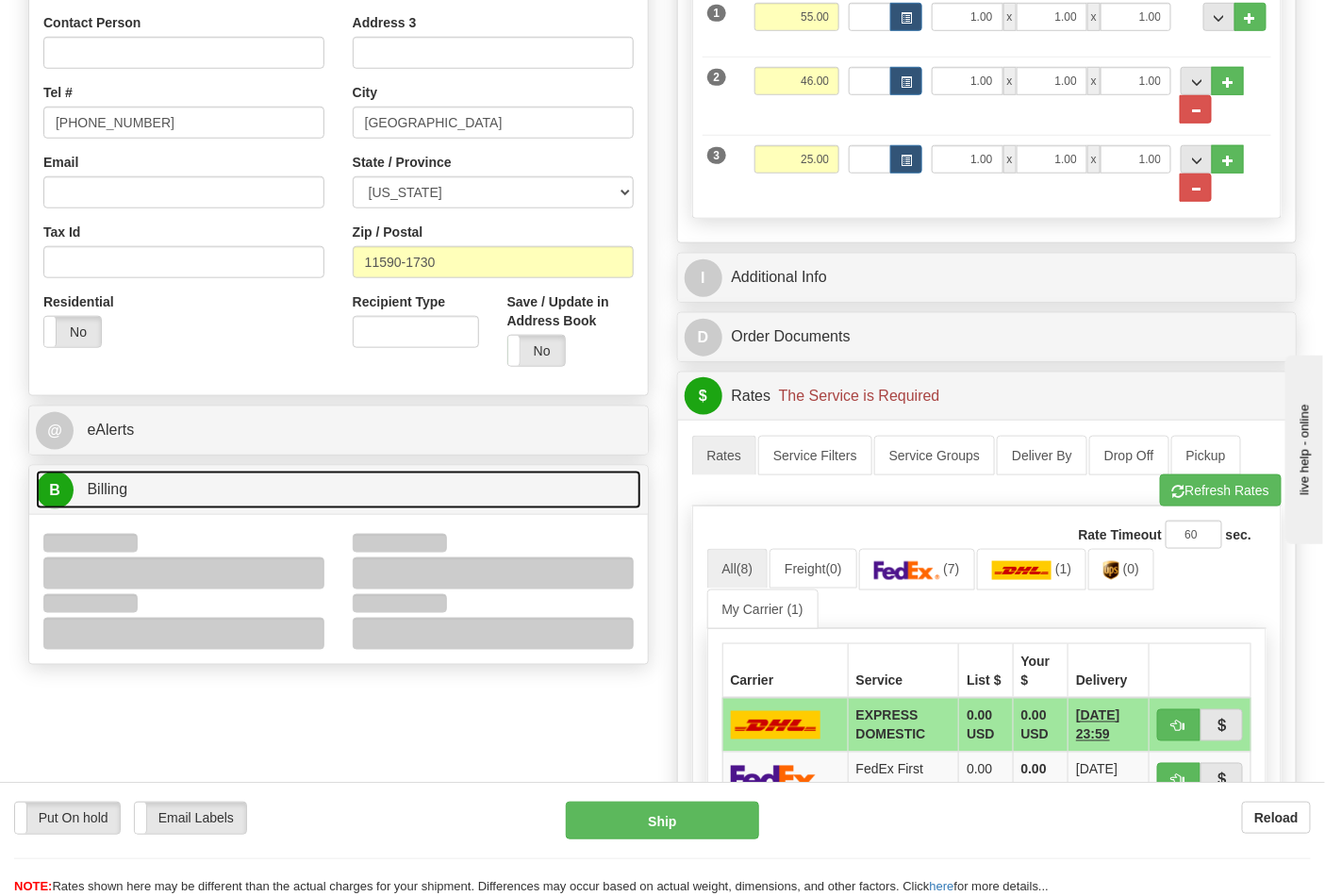
scroll to position [523, 0]
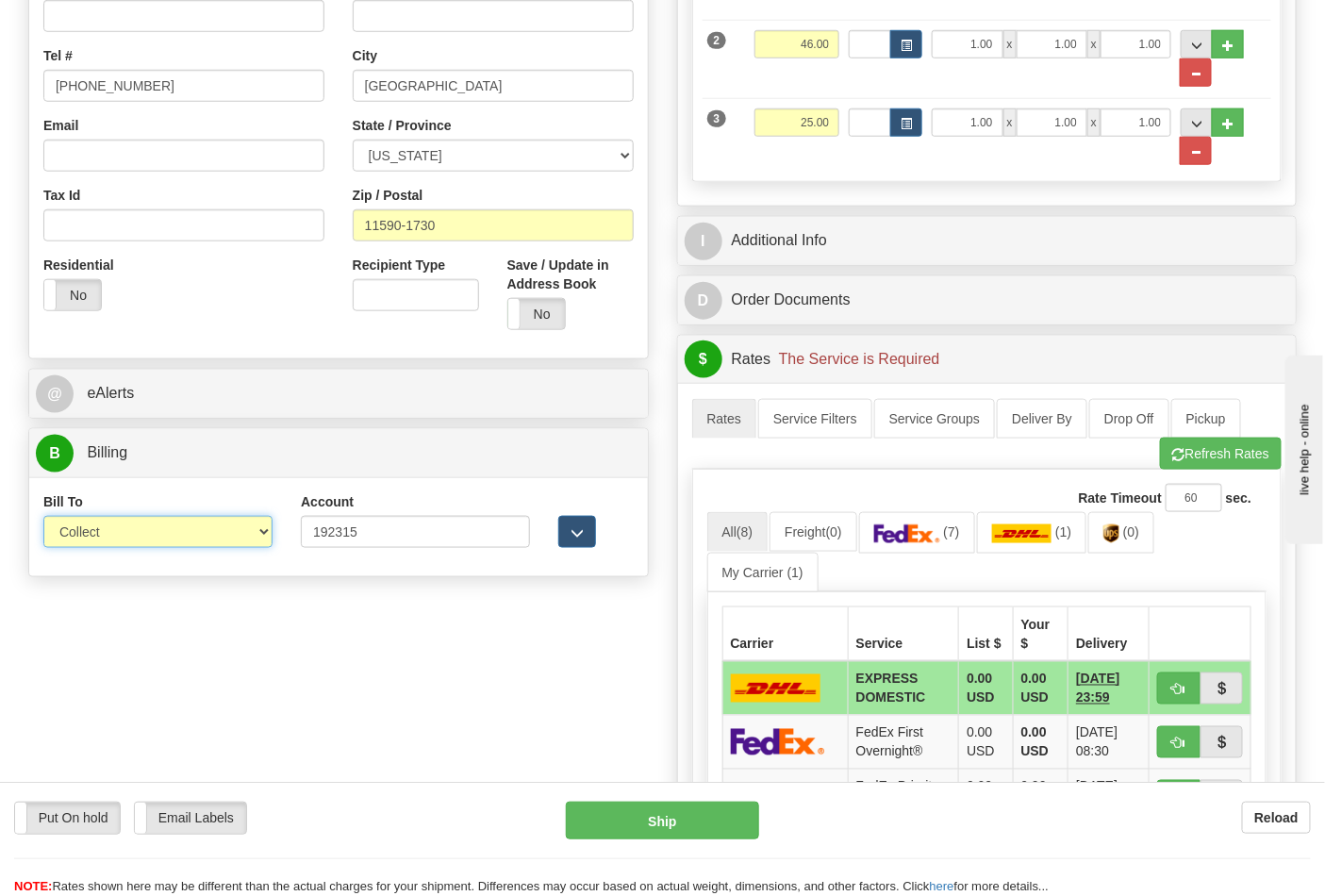
click at [124, 538] on select "Sender Recipient Third Party Collect" at bounding box center [158, 531] width 229 height 32
select select "2"
click at [44, 517] on select "Sender Recipient Third Party Collect" at bounding box center [158, 531] width 229 height 32
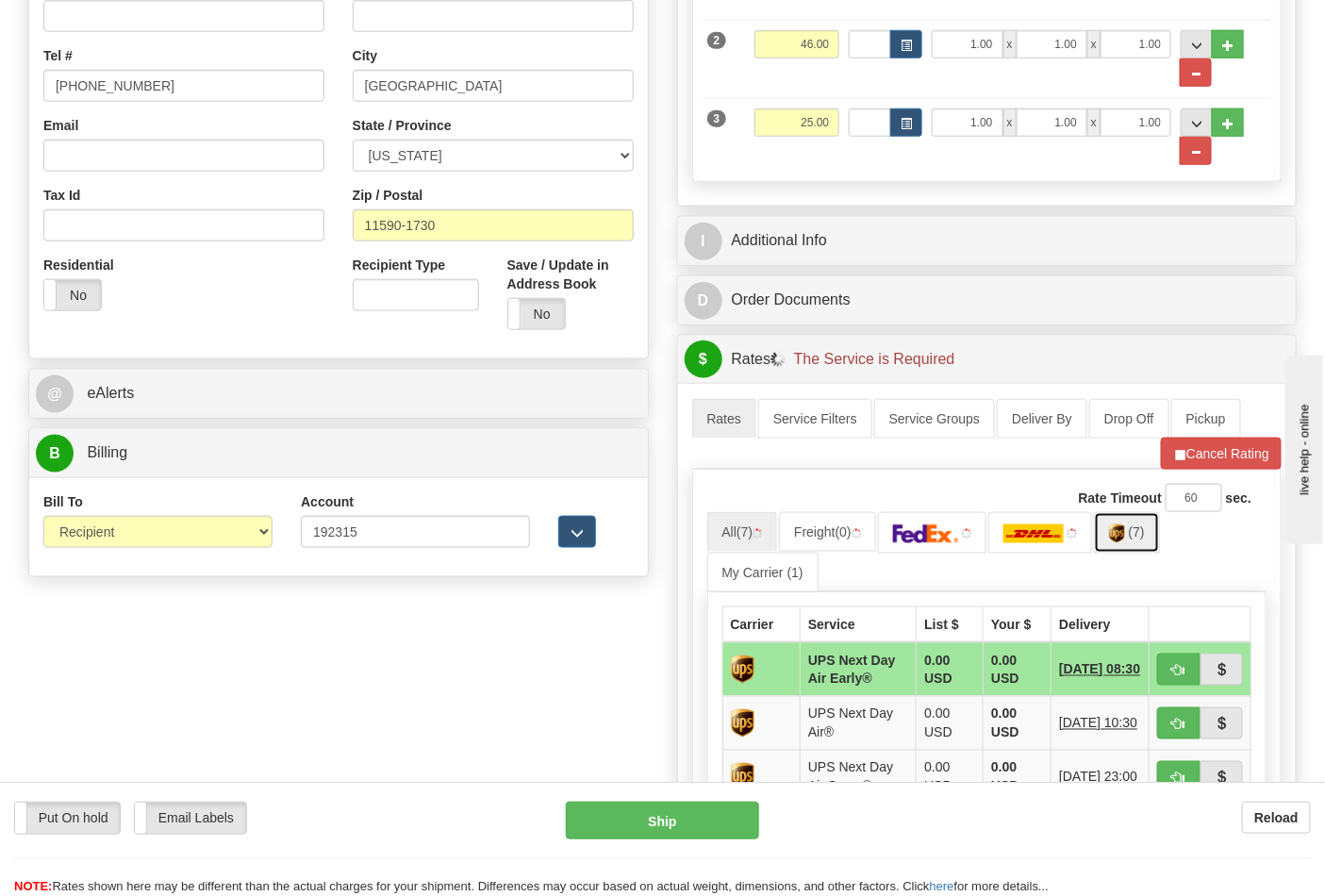
click at [1125, 543] on img at bounding box center [1117, 533] width 16 height 19
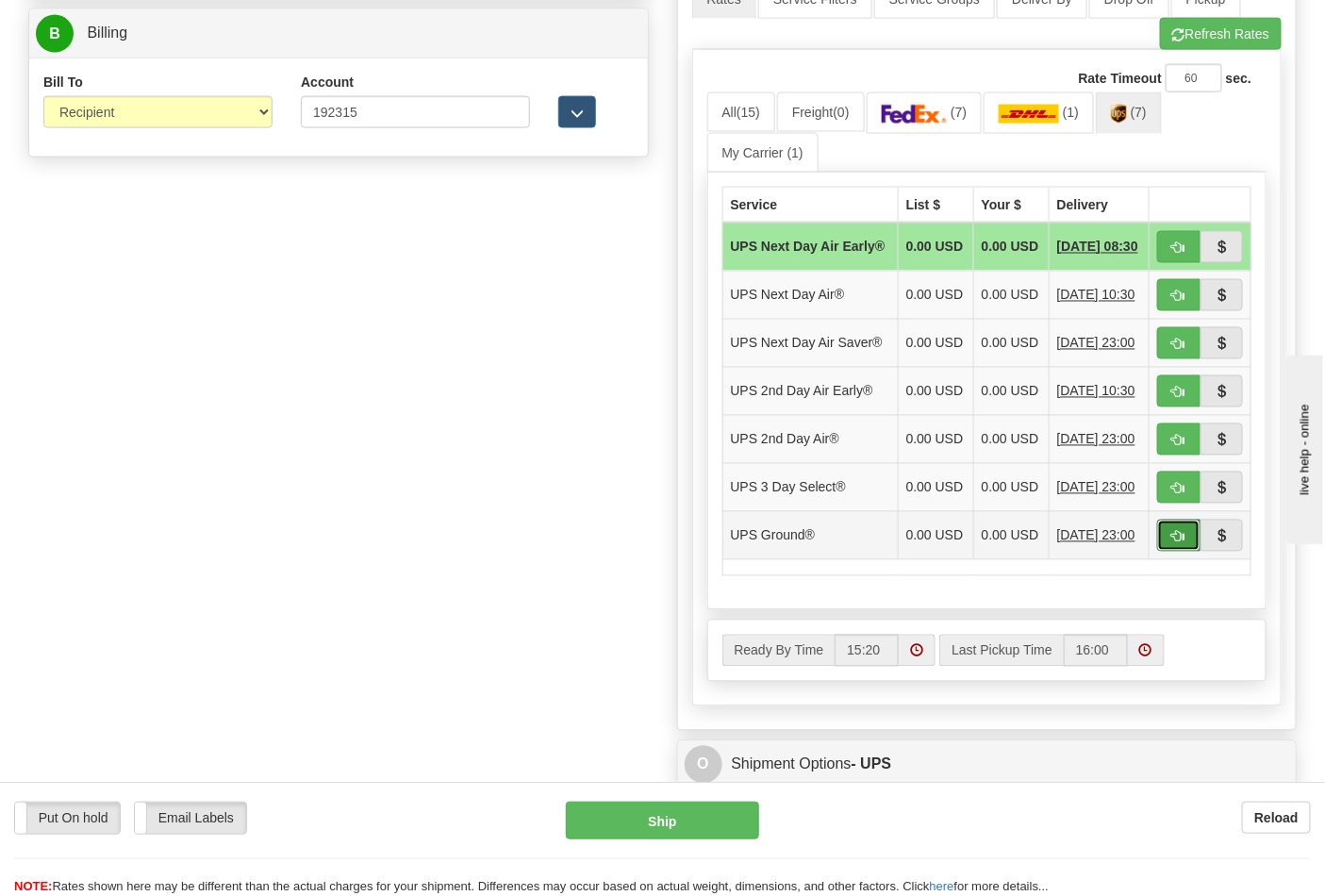
click at [1188, 552] on button "button" at bounding box center [1178, 535] width 44 height 32
type input "03"
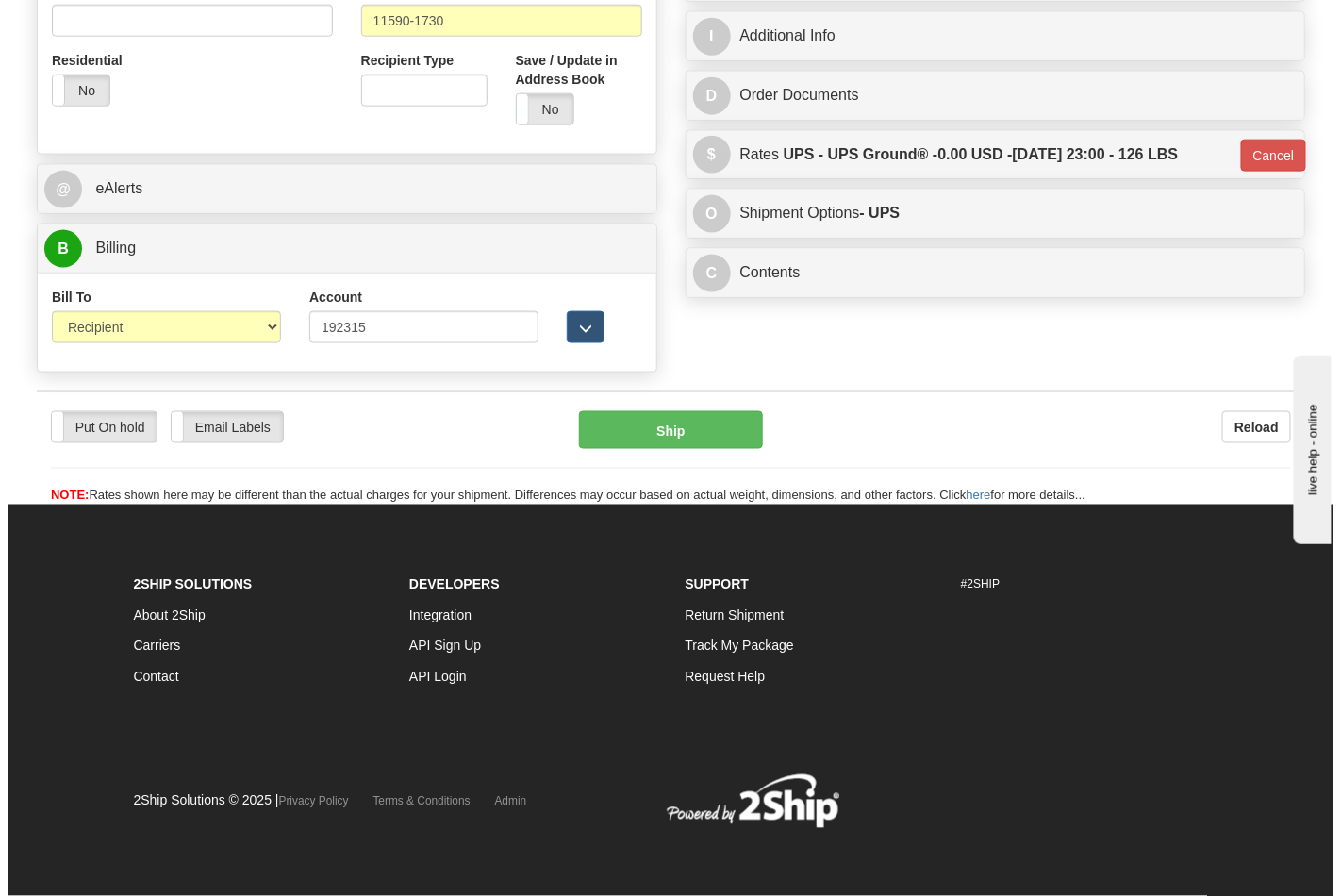
scroll to position [730, 0]
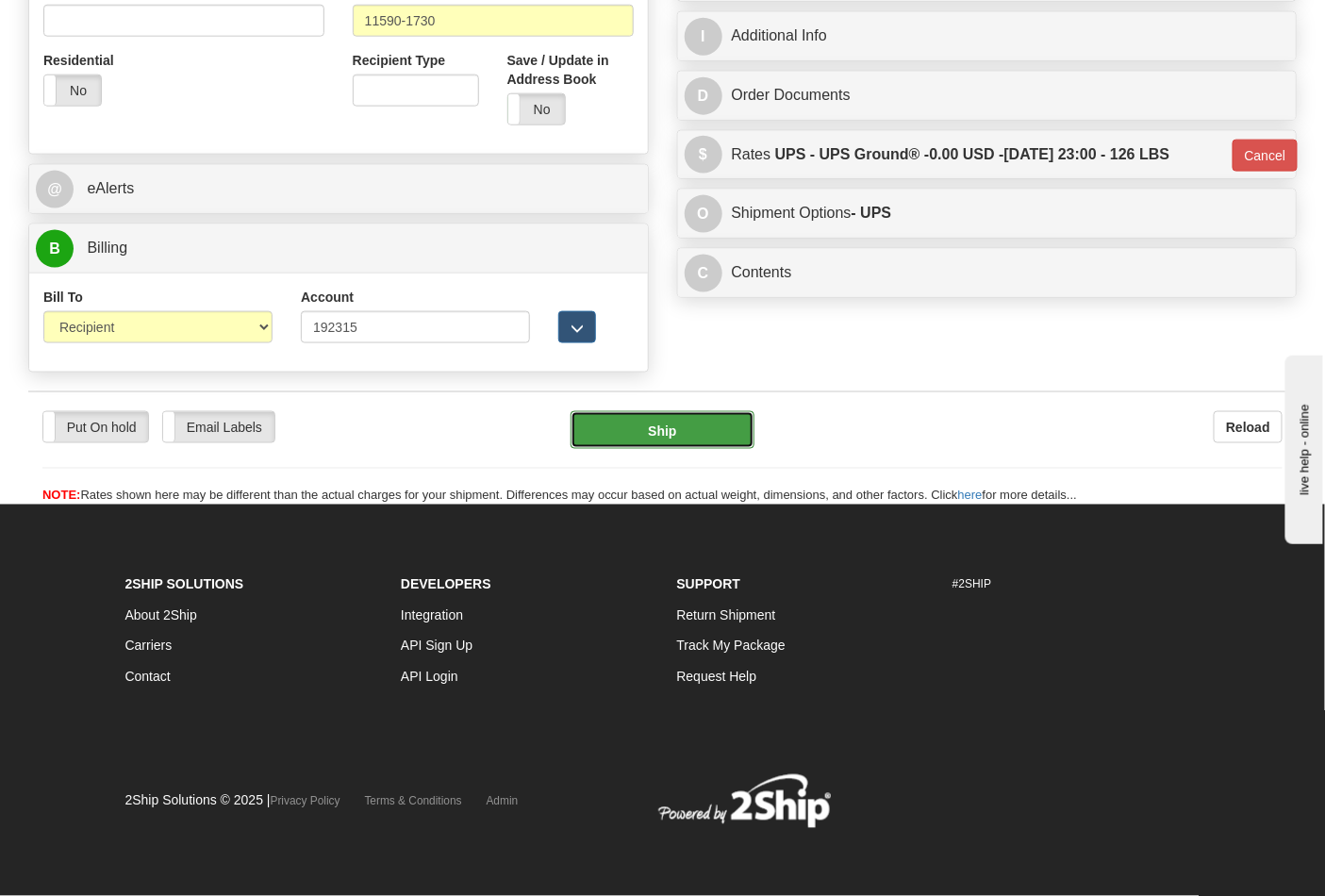
click at [690, 417] on button "Ship" at bounding box center [662, 430] width 183 height 38
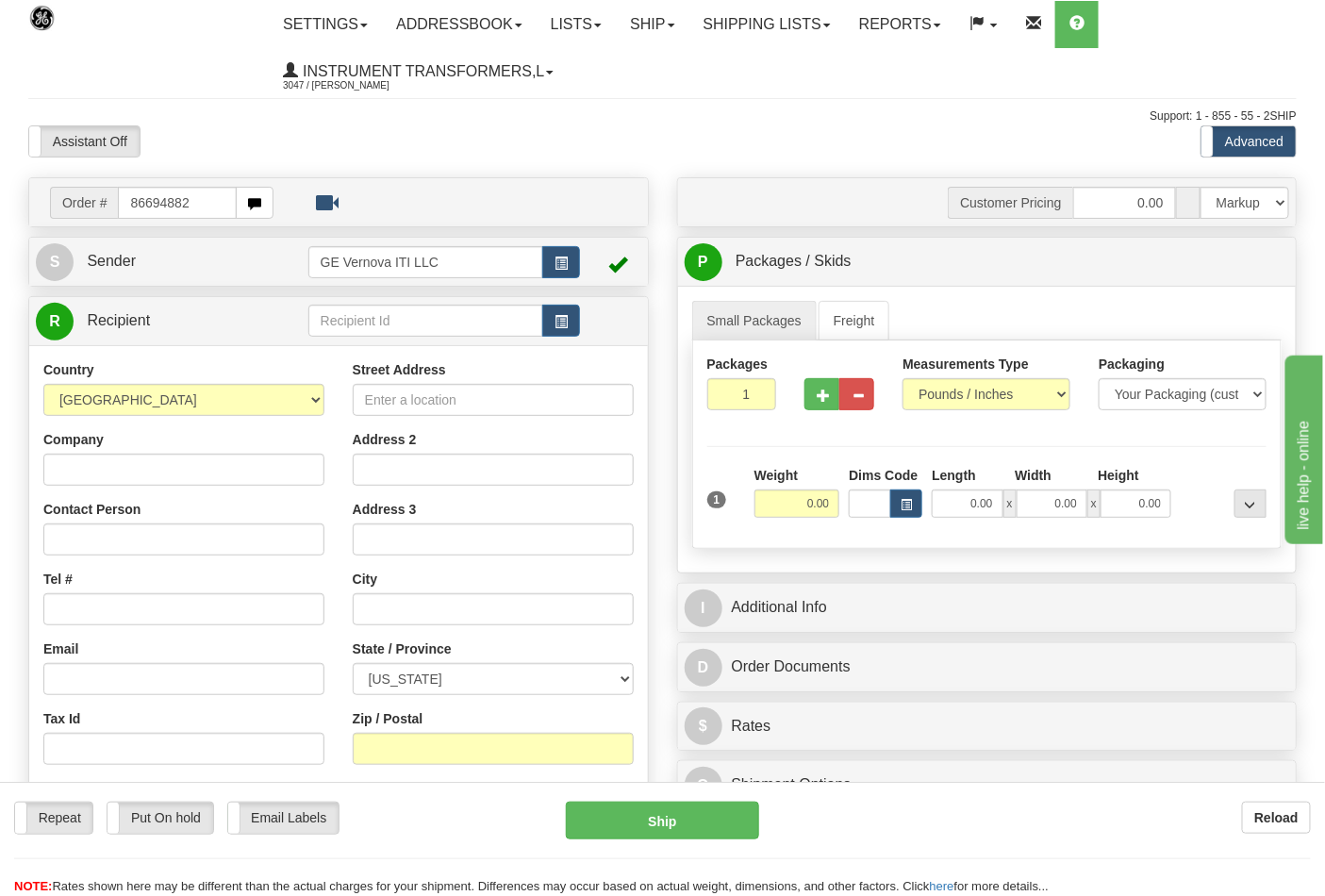
type input "86694882"
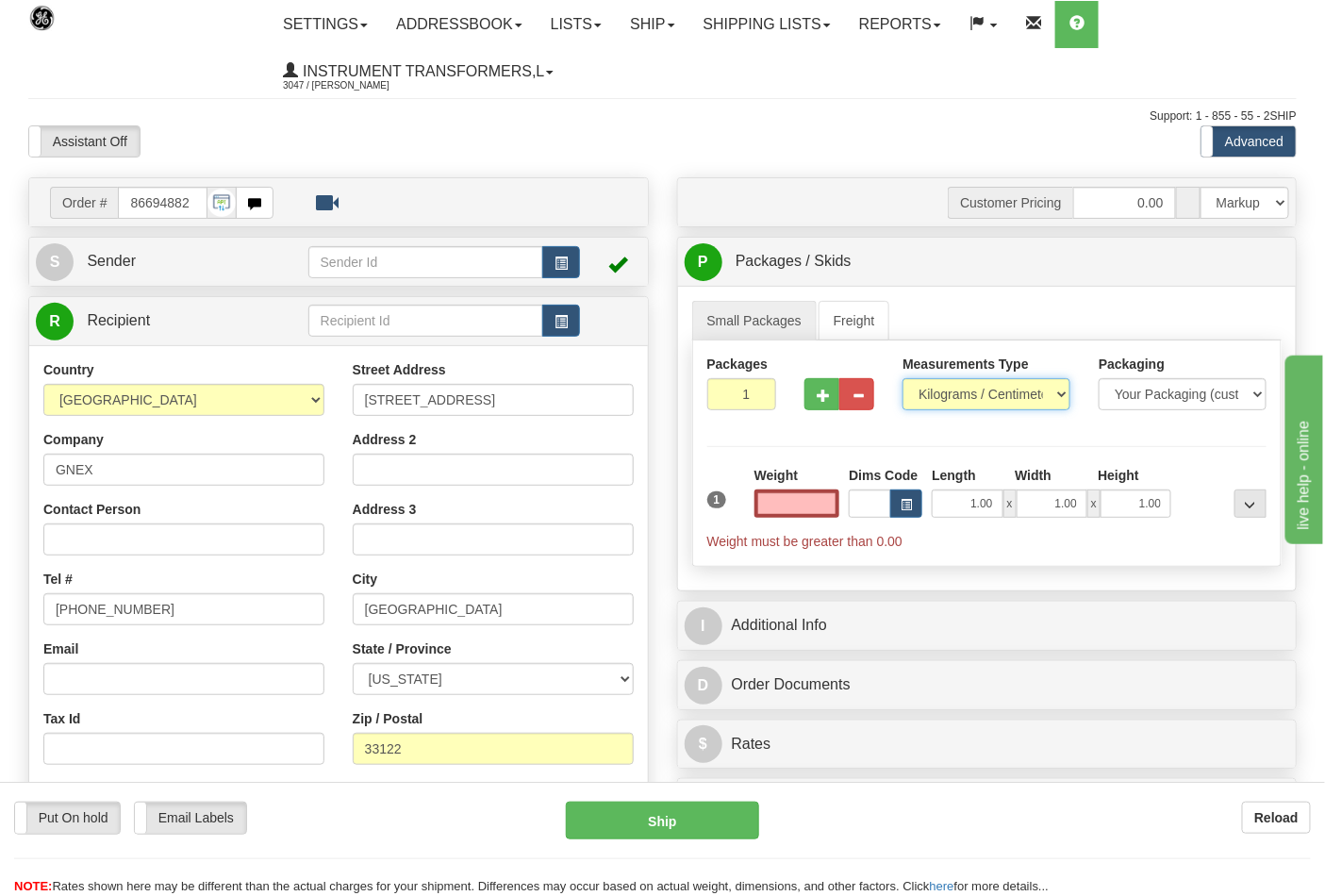
type input "0.00"
click at [942, 403] on select "Pounds / Inches Kilograms / Centimeters" at bounding box center [986, 394] width 167 height 32
select select "0"
click at [903, 379] on select "Pounds / Inches Kilograms / Centimeters" at bounding box center [986, 394] width 167 height 32
click at [814, 502] on input "0.00" at bounding box center [797, 504] width 86 height 29
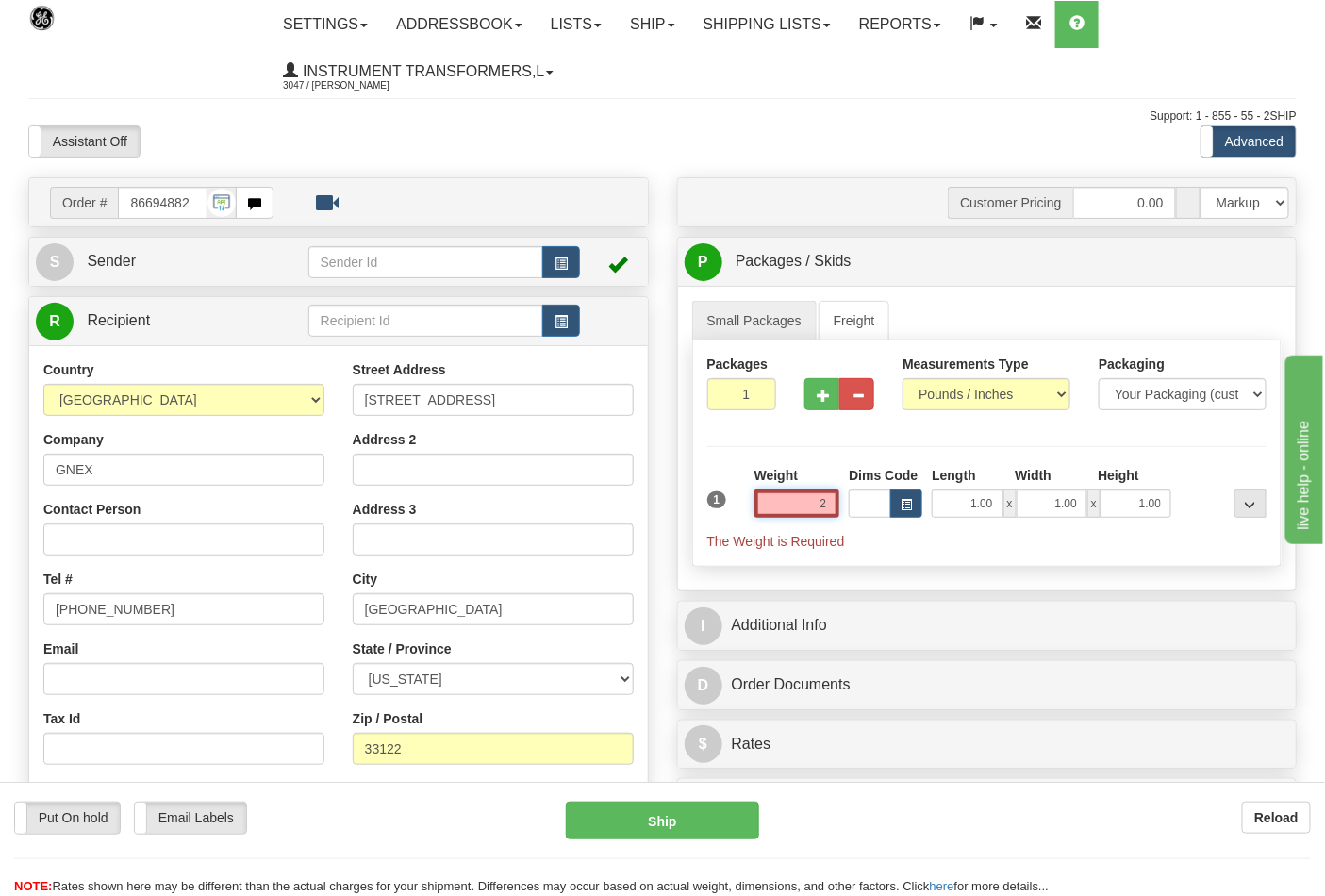
click button "Delete" at bounding box center [0, 0] width 0 height 0
type input "2.00"
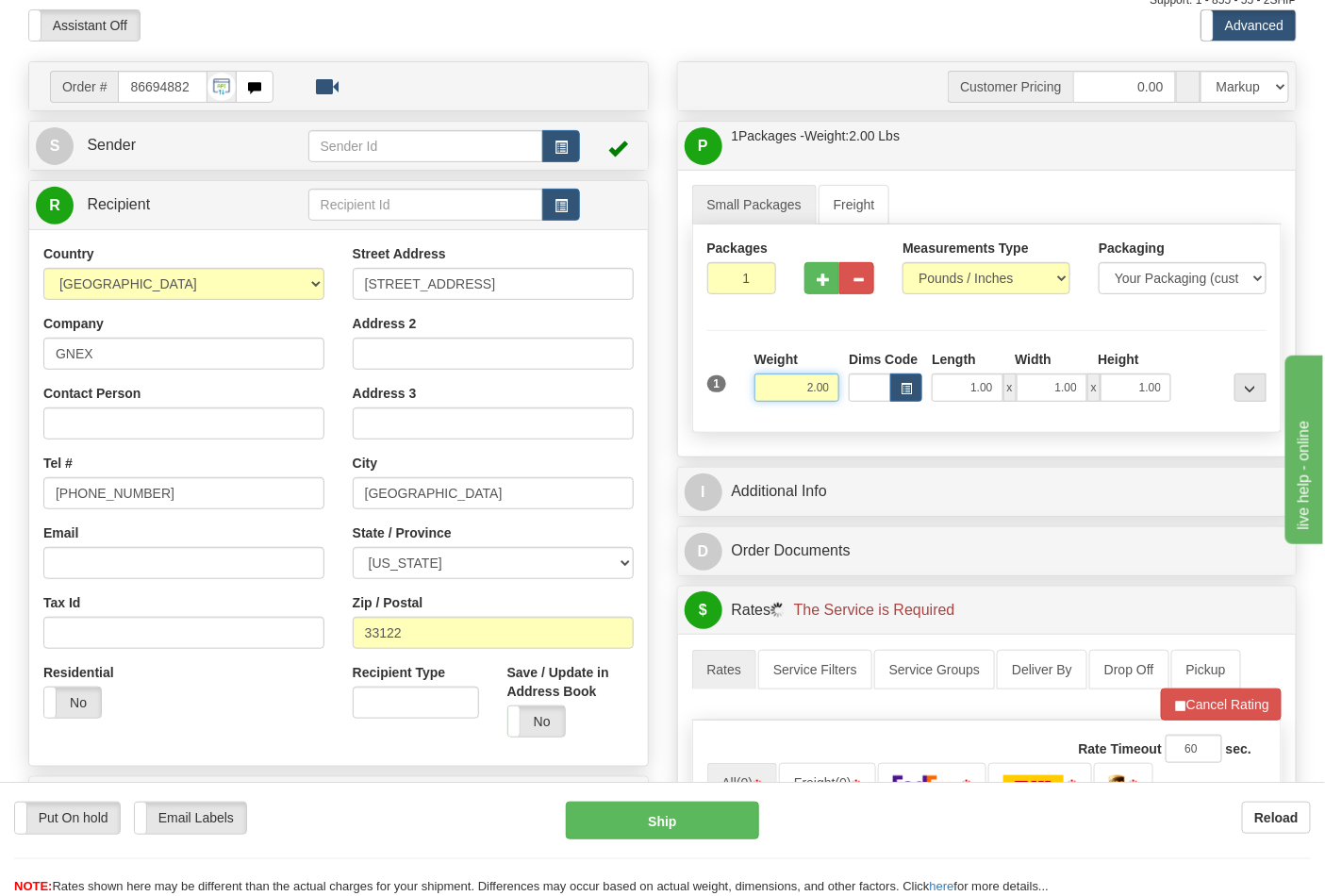
scroll to position [418, 0]
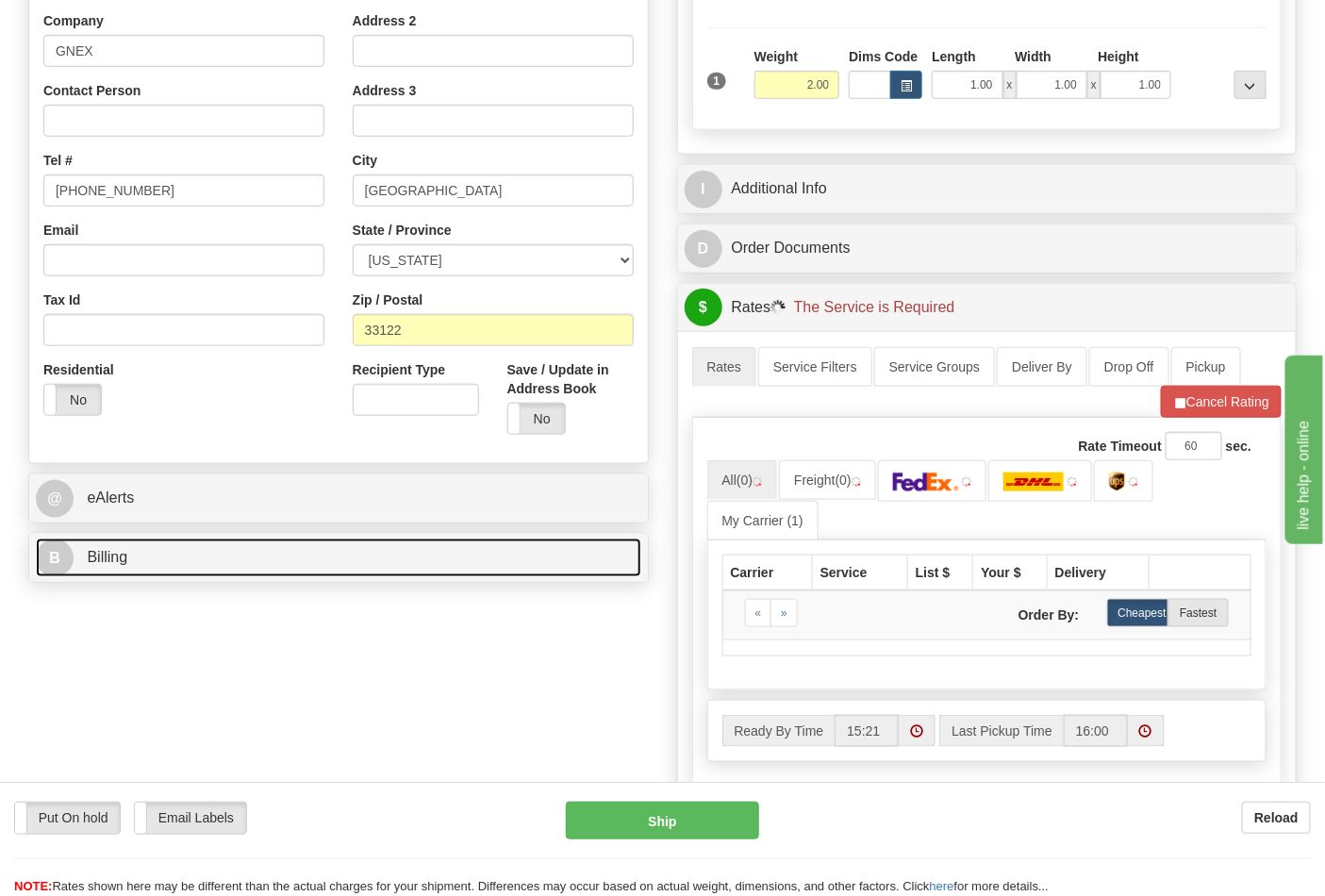
click at [213, 566] on link "B Billing" at bounding box center [338, 557] width 606 height 39
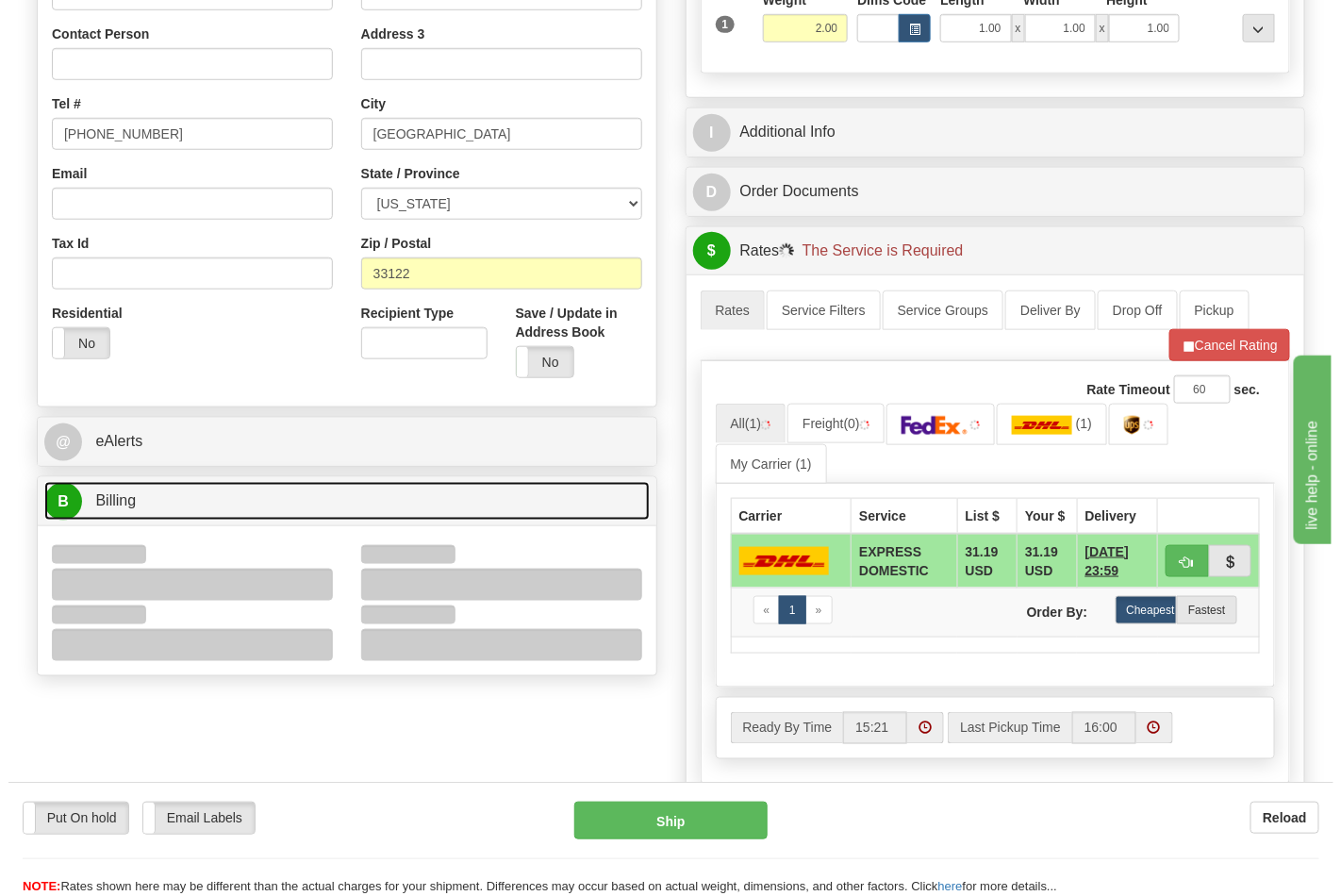
scroll to position [523, 0]
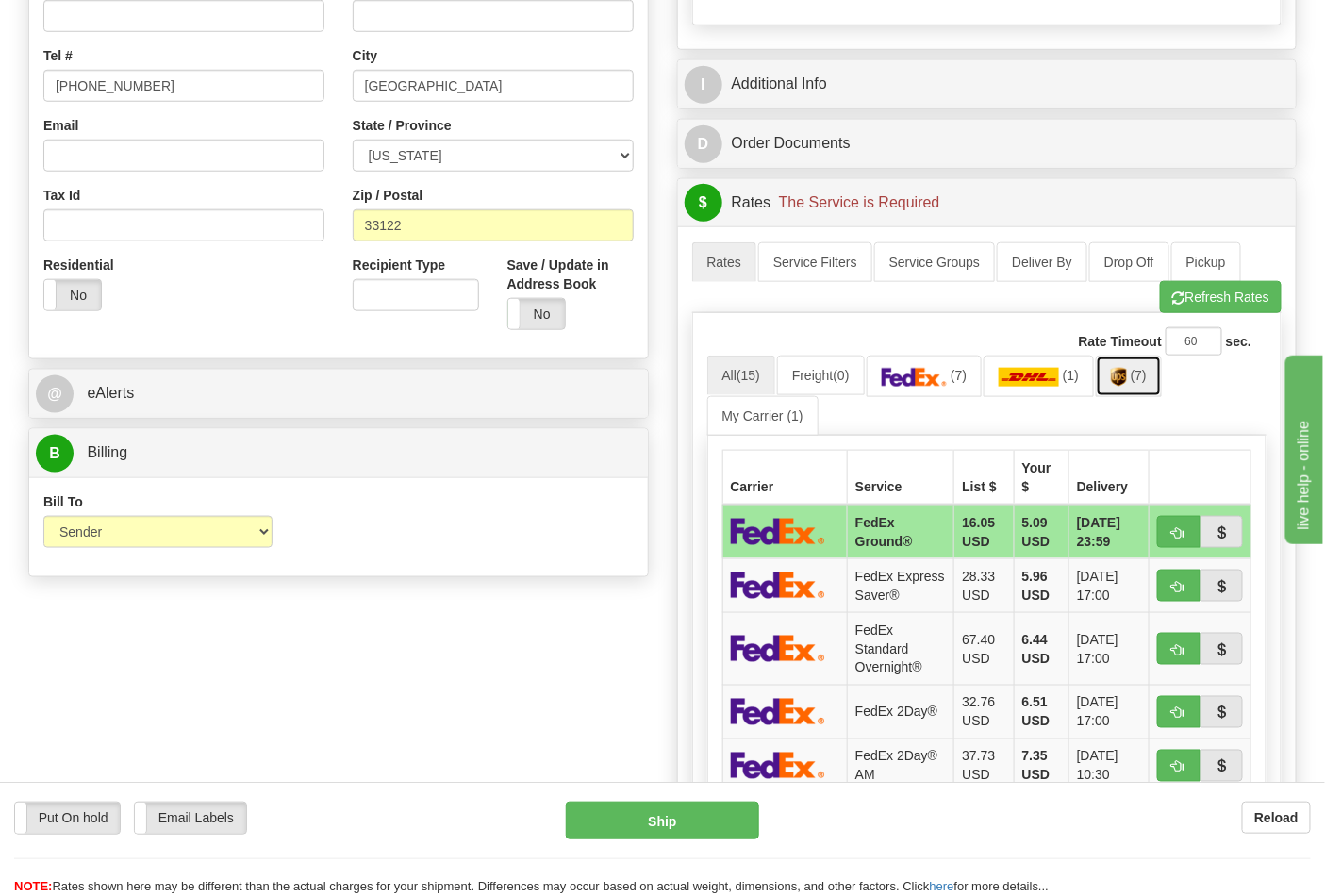
drag, startPoint x: 1151, startPoint y: 375, endPoint x: 1133, endPoint y: 392, distance: 24.8
click at [1147, 374] on span "(7)" at bounding box center [1139, 375] width 16 height 15
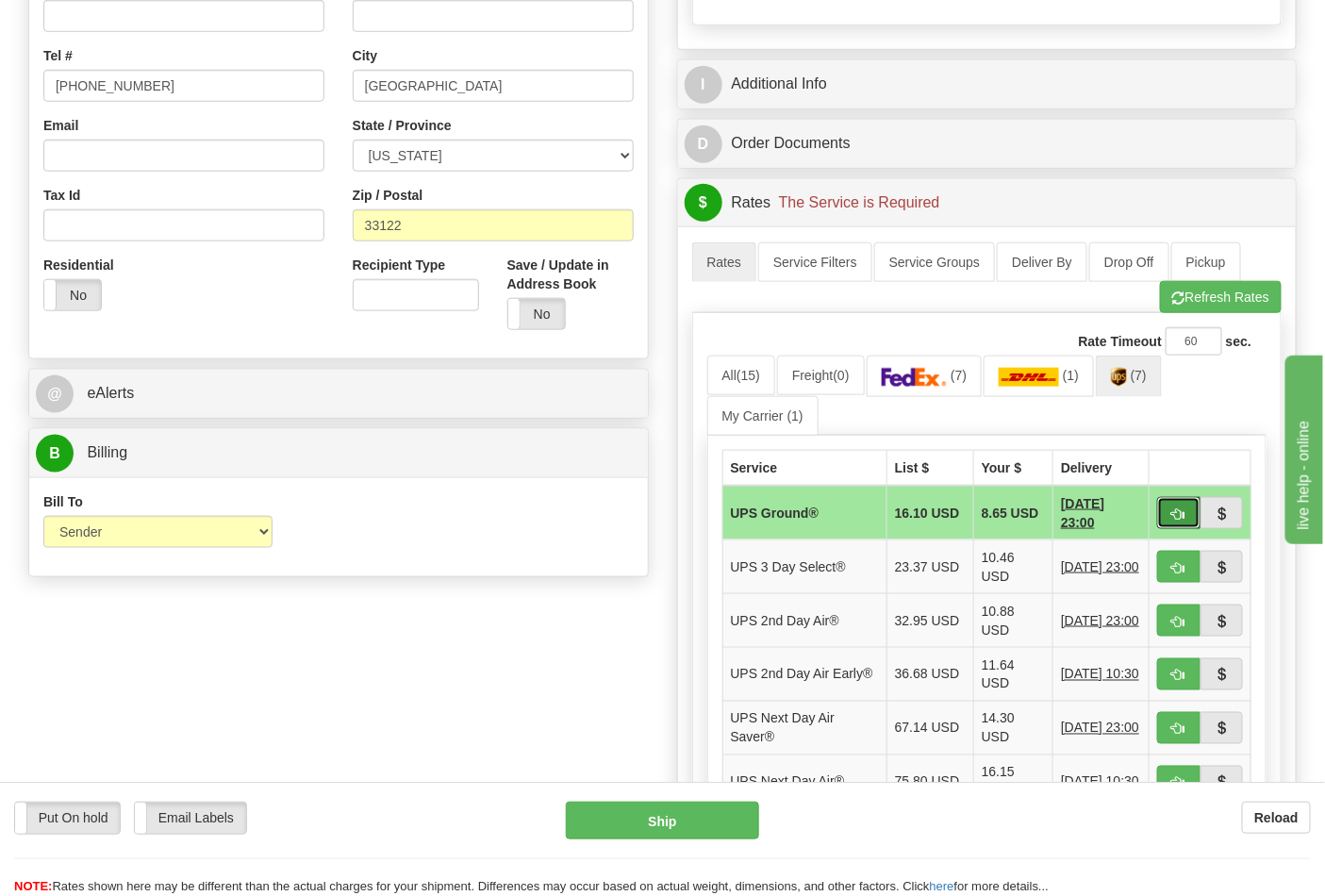
drag, startPoint x: 1175, startPoint y: 515, endPoint x: 1145, endPoint y: 509, distance: 30.6
click at [1173, 514] on span "button" at bounding box center [1178, 514] width 13 height 12
type input "03"
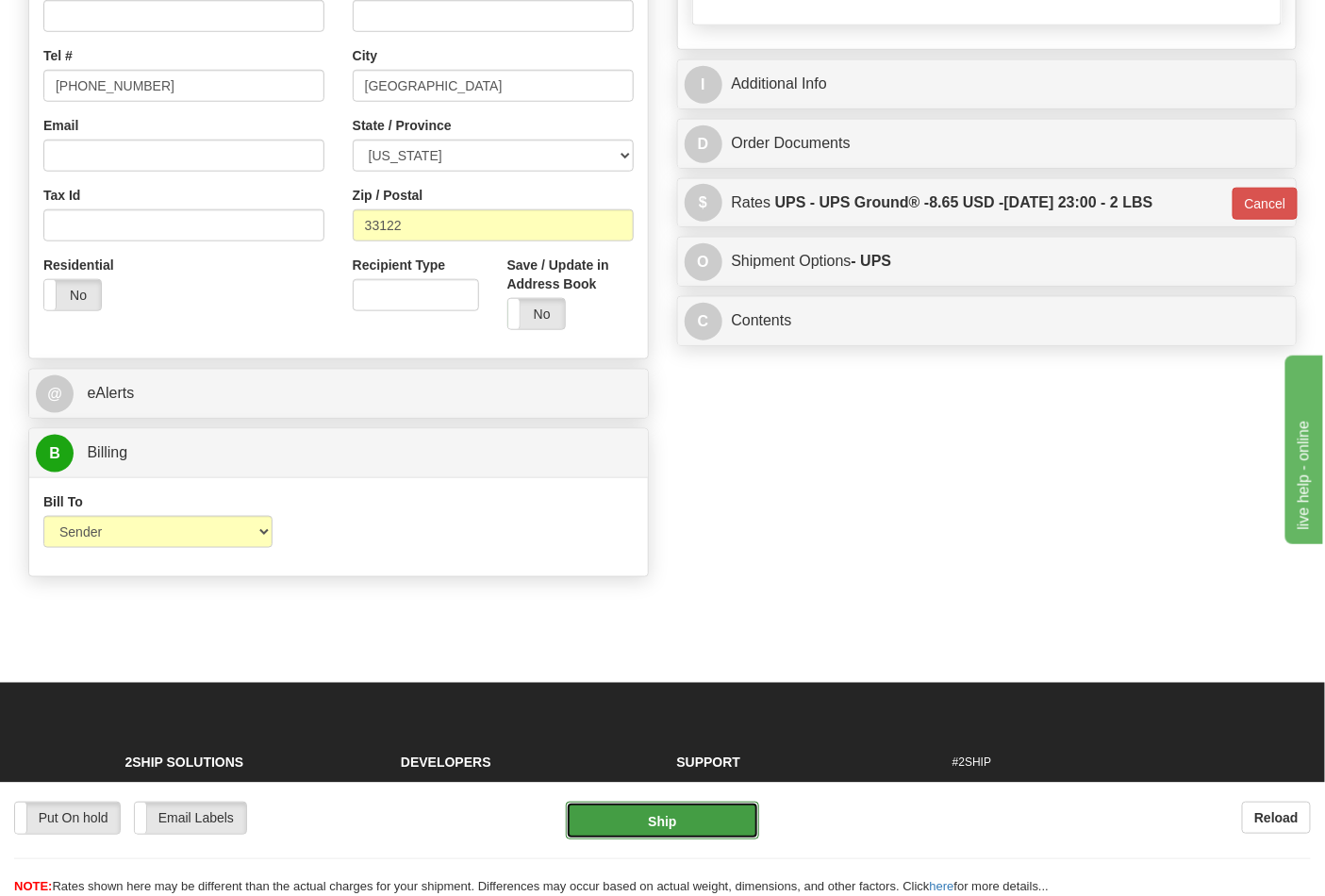
click at [685, 832] on button "Ship" at bounding box center [662, 821] width 192 height 38
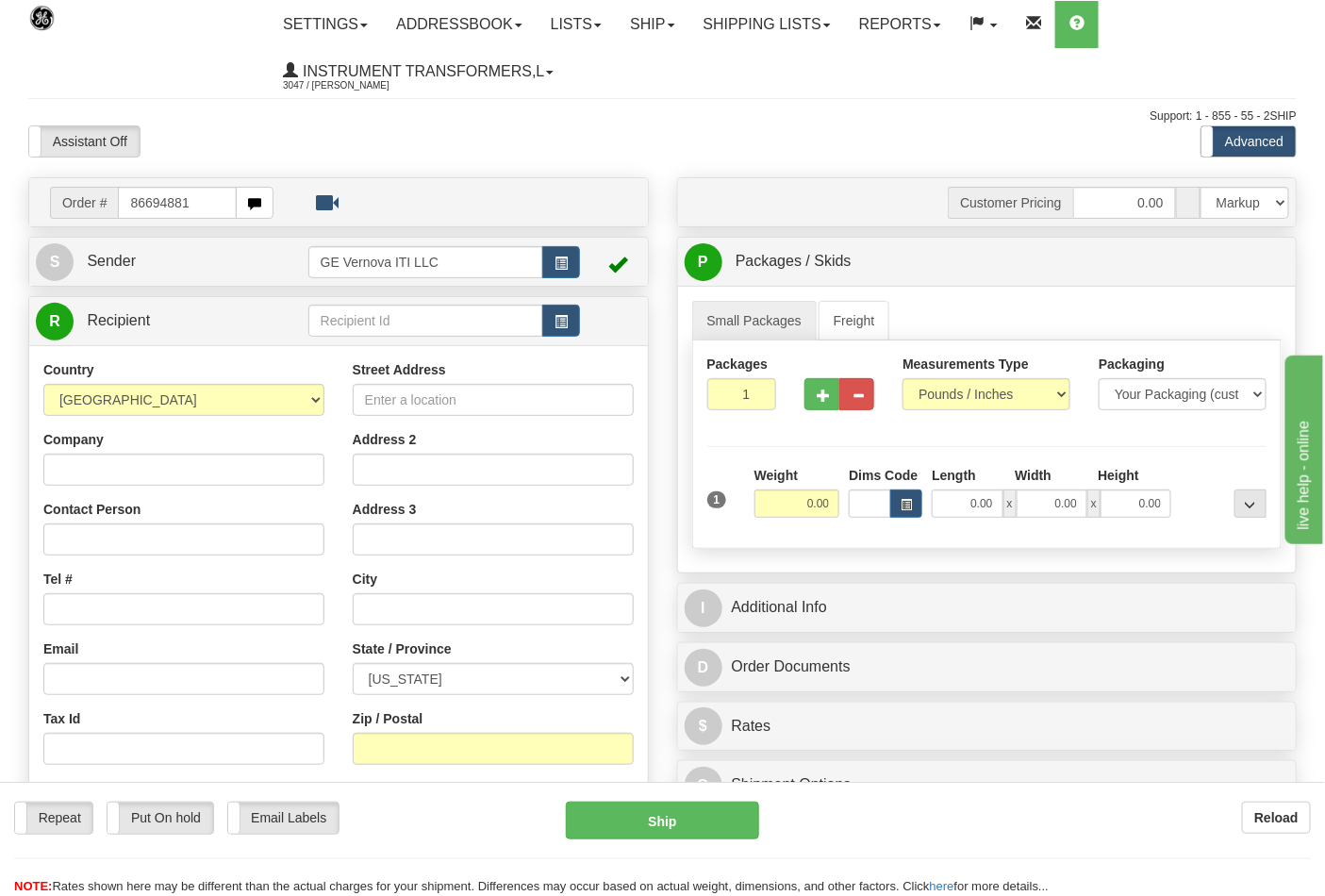
type input "86694881"
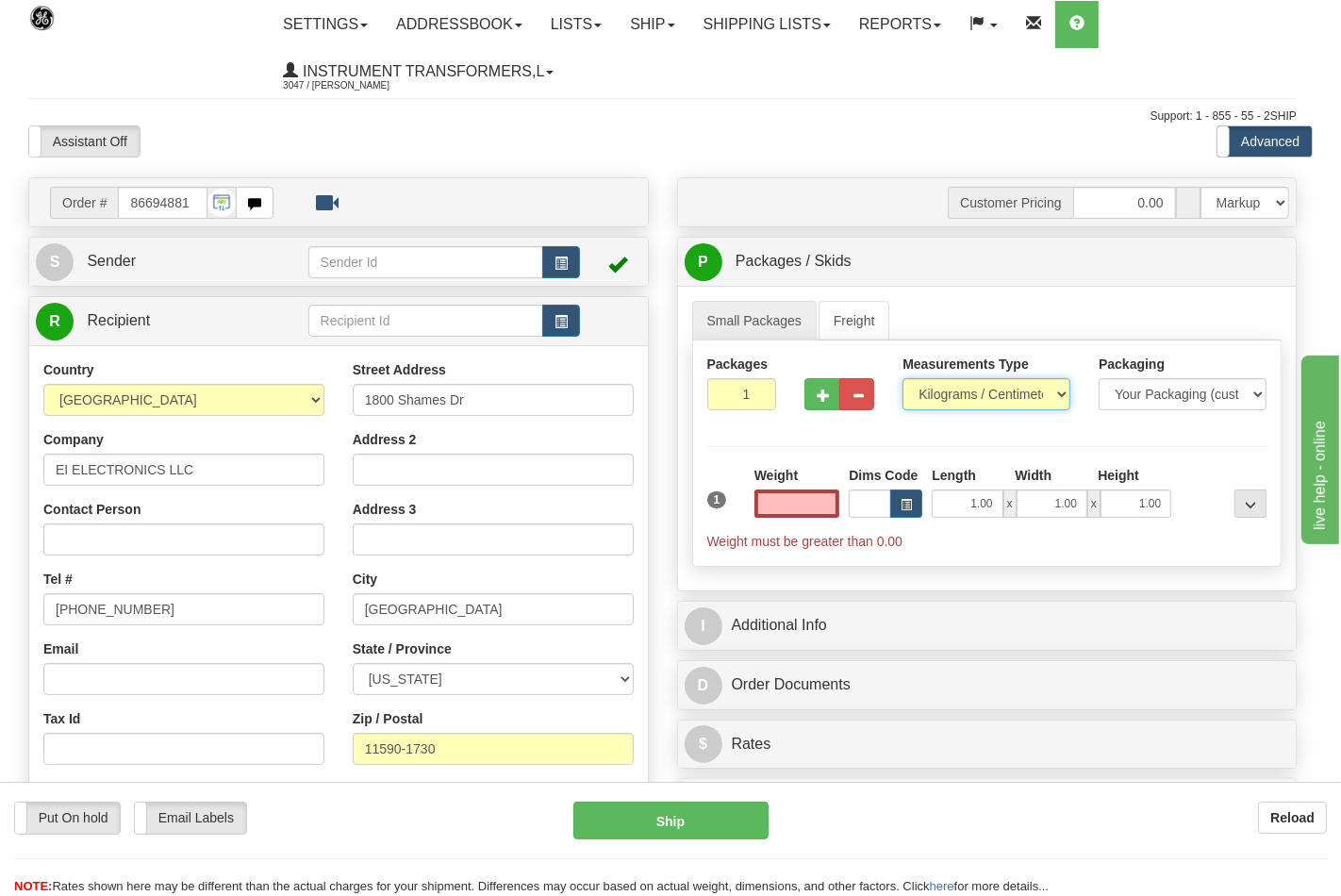
type input "0.00"
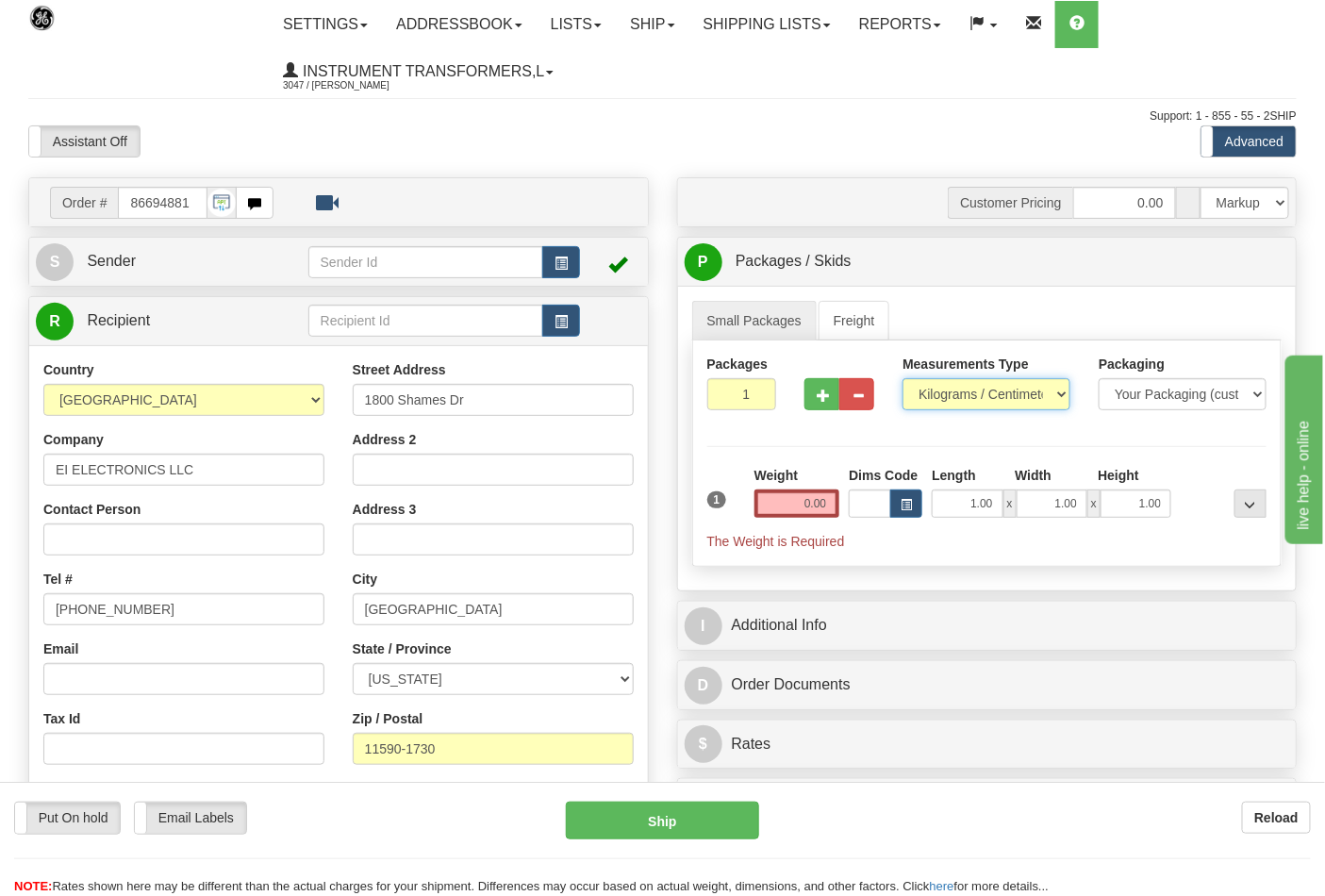
drag, startPoint x: 950, startPoint y: 392, endPoint x: 946, endPoint y: 401, distance: 9.8
click at [950, 392] on select "Pounds / Inches Kilograms / Centimeters" at bounding box center [986, 394] width 167 height 32
select select "0"
click at [903, 379] on select "Pounds / Inches Kilograms / Centimeters" at bounding box center [986, 394] width 167 height 32
click at [811, 400] on button "button" at bounding box center [822, 394] width 35 height 32
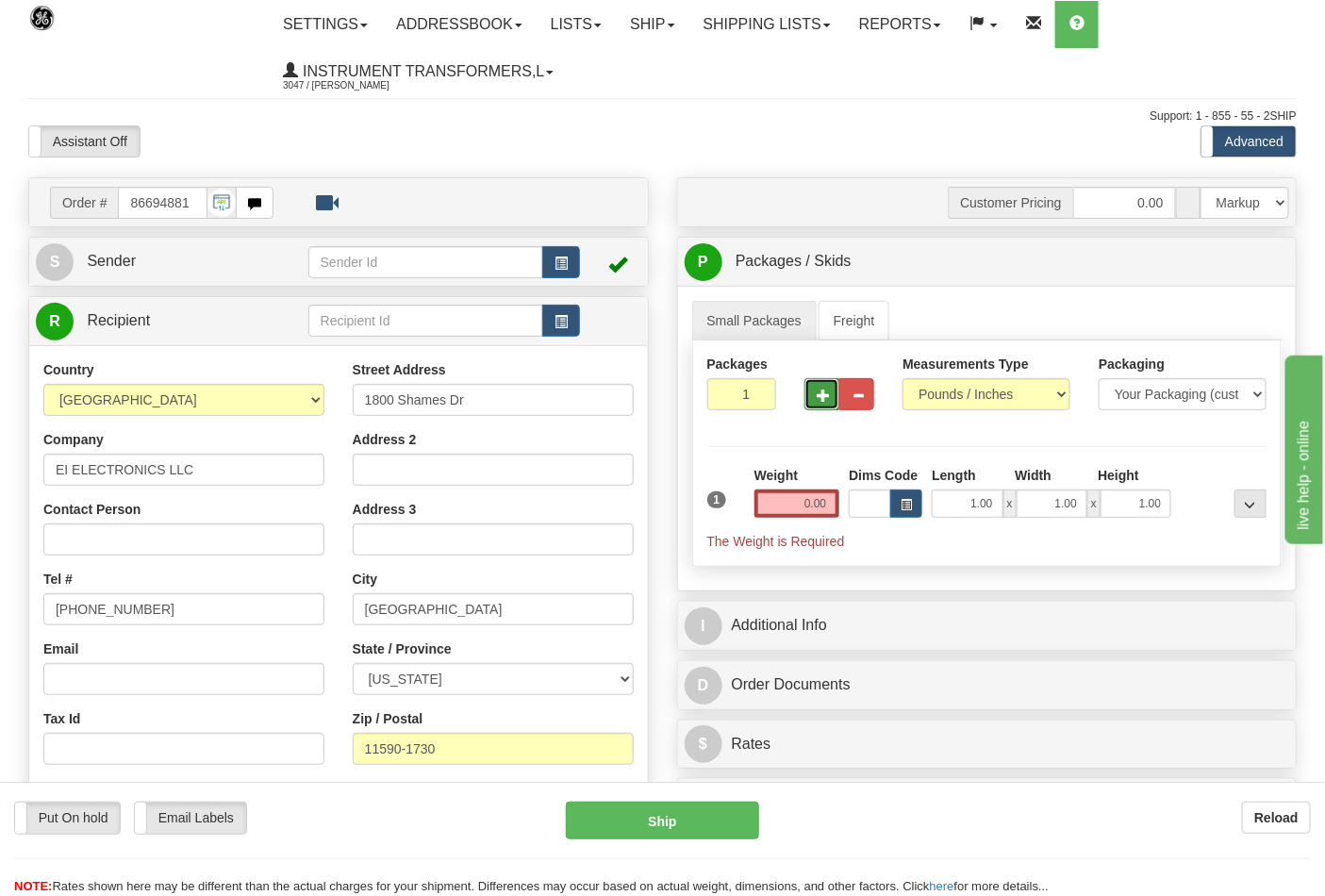
type input "2"
click at [828, 506] on input "0.00" at bounding box center [797, 504] width 86 height 29
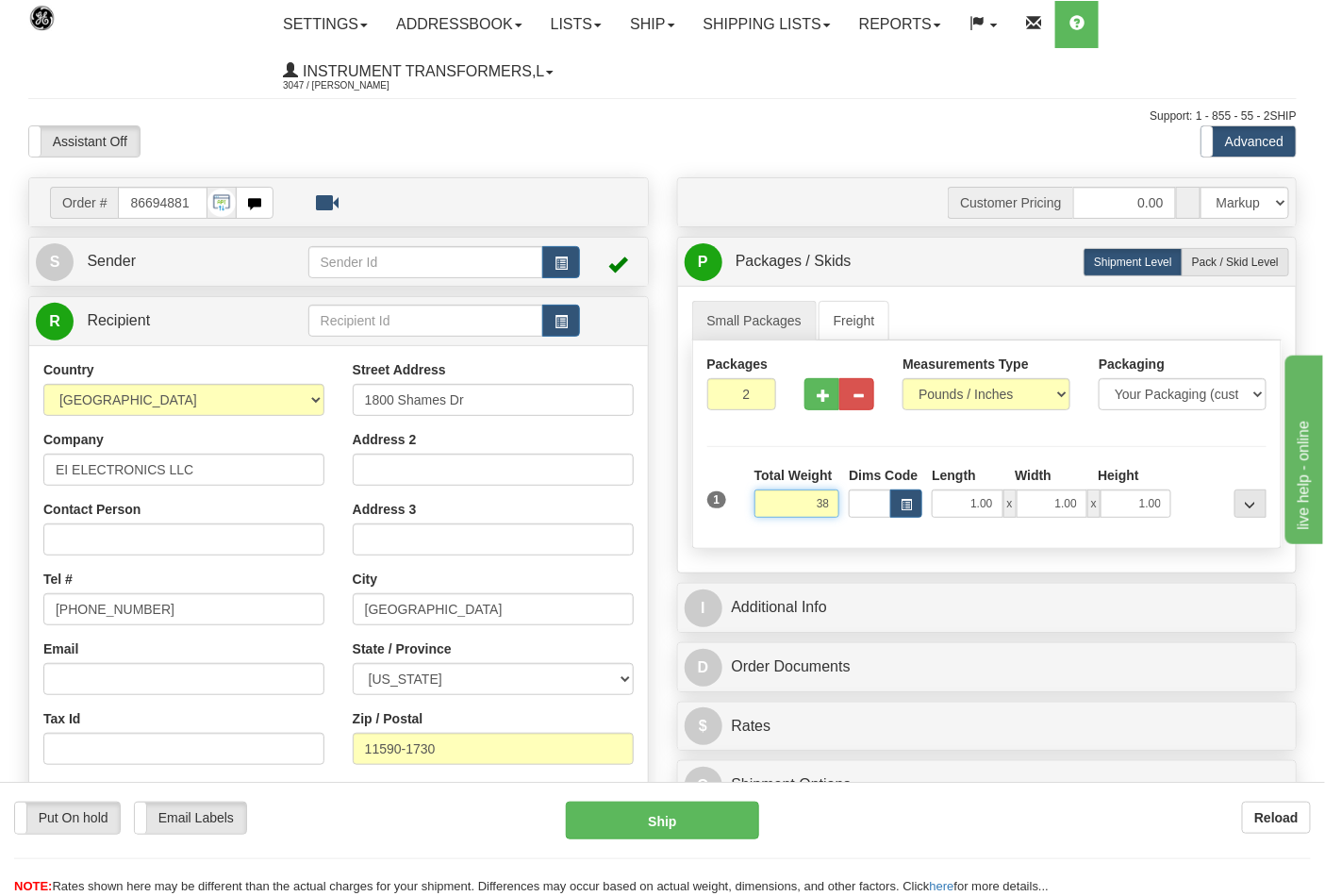
click button "Delete" at bounding box center [0, 0] width 0 height 0
type input "38.00"
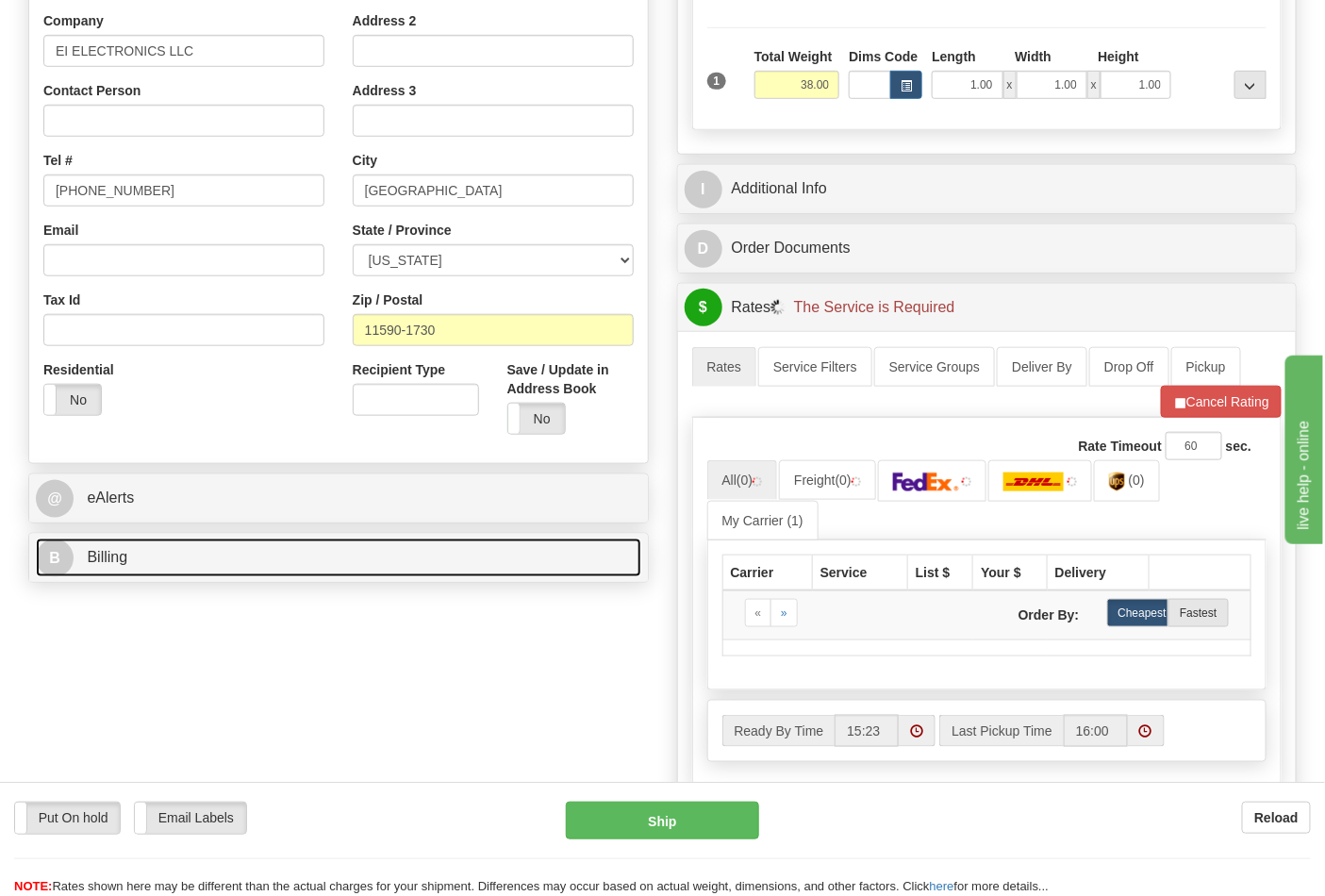
click at [237, 577] on link "B Billing" at bounding box center [338, 557] width 606 height 39
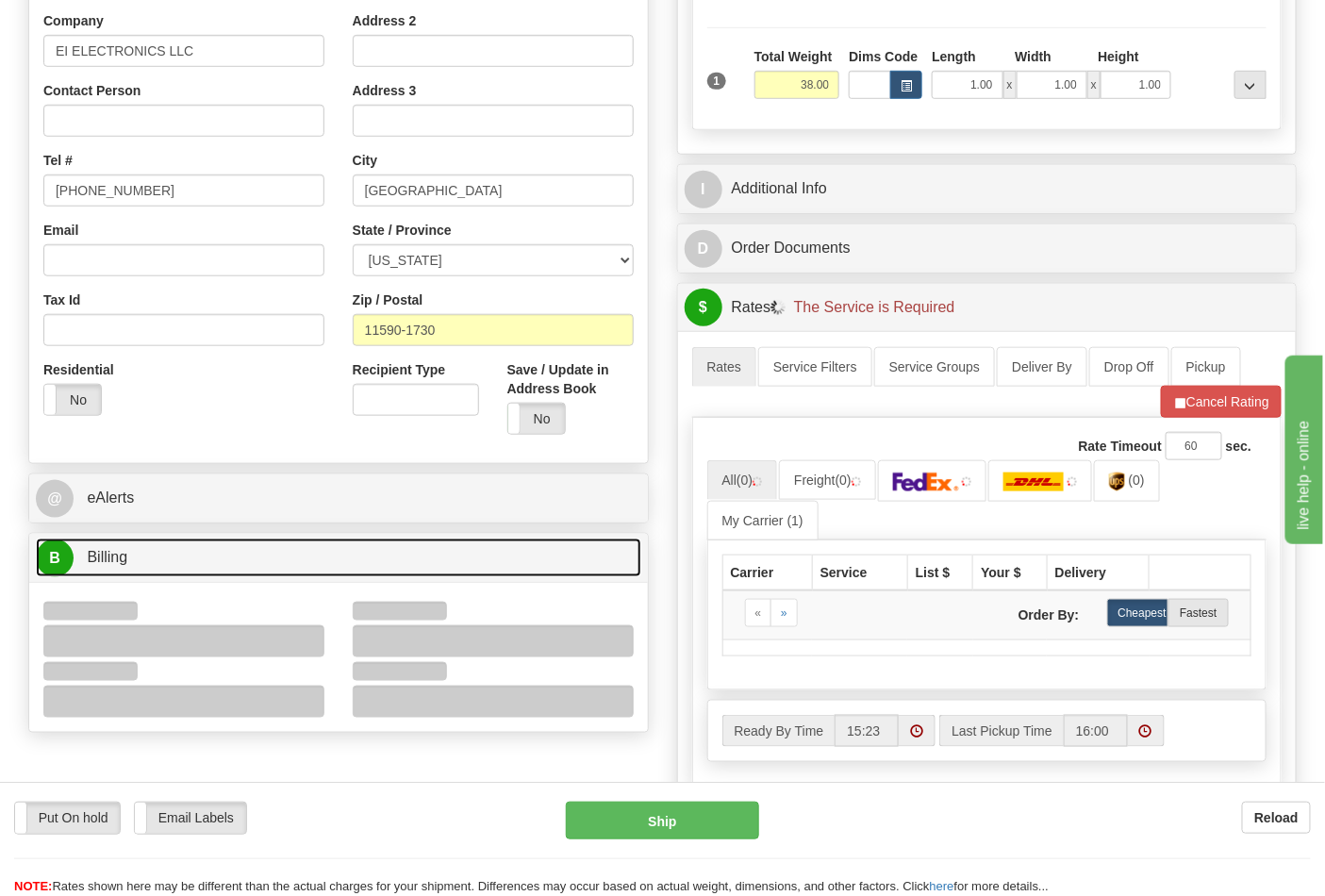
scroll to position [732, 0]
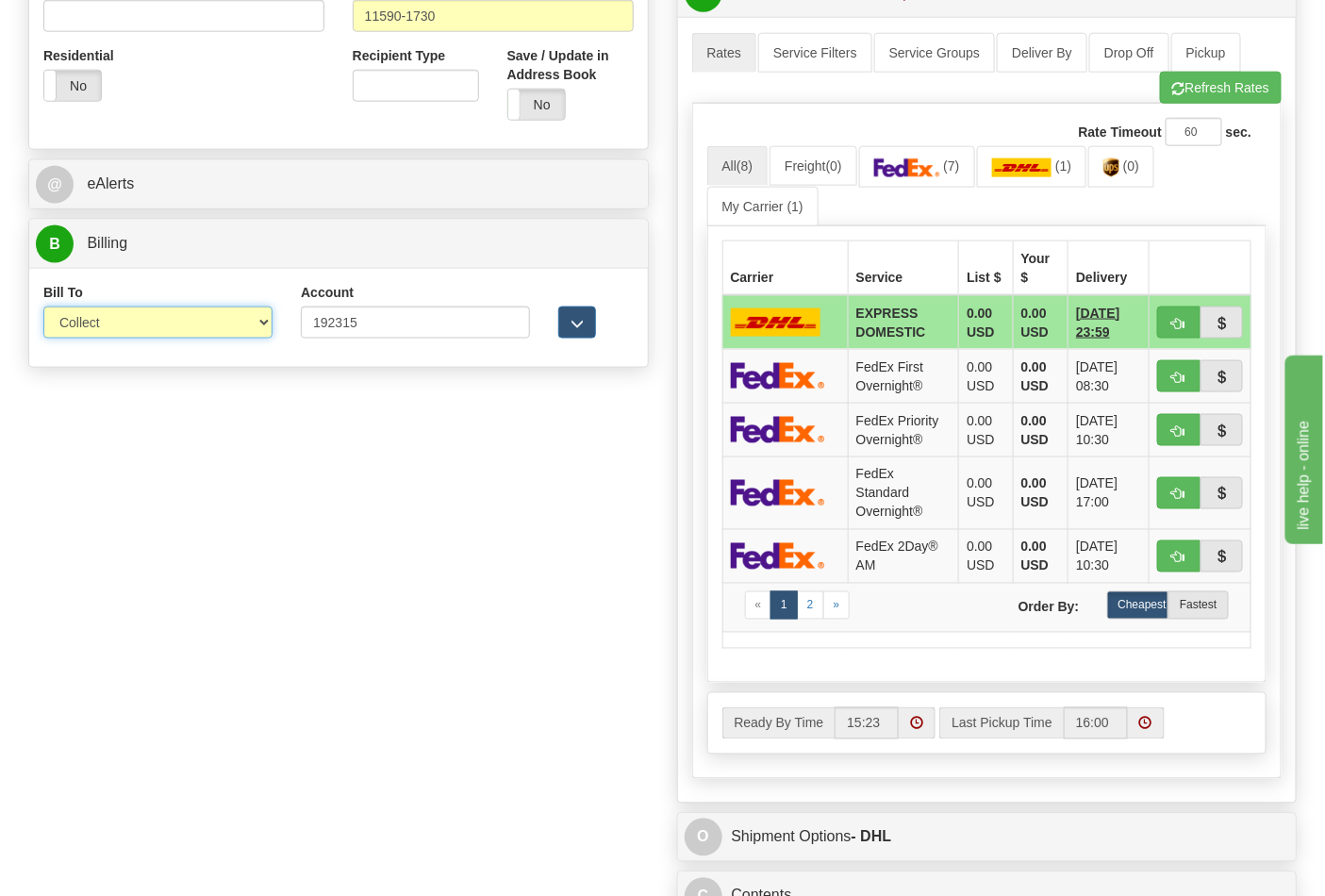
click at [109, 325] on select "Sender Recipient Third Party Collect" at bounding box center [158, 322] width 229 height 32
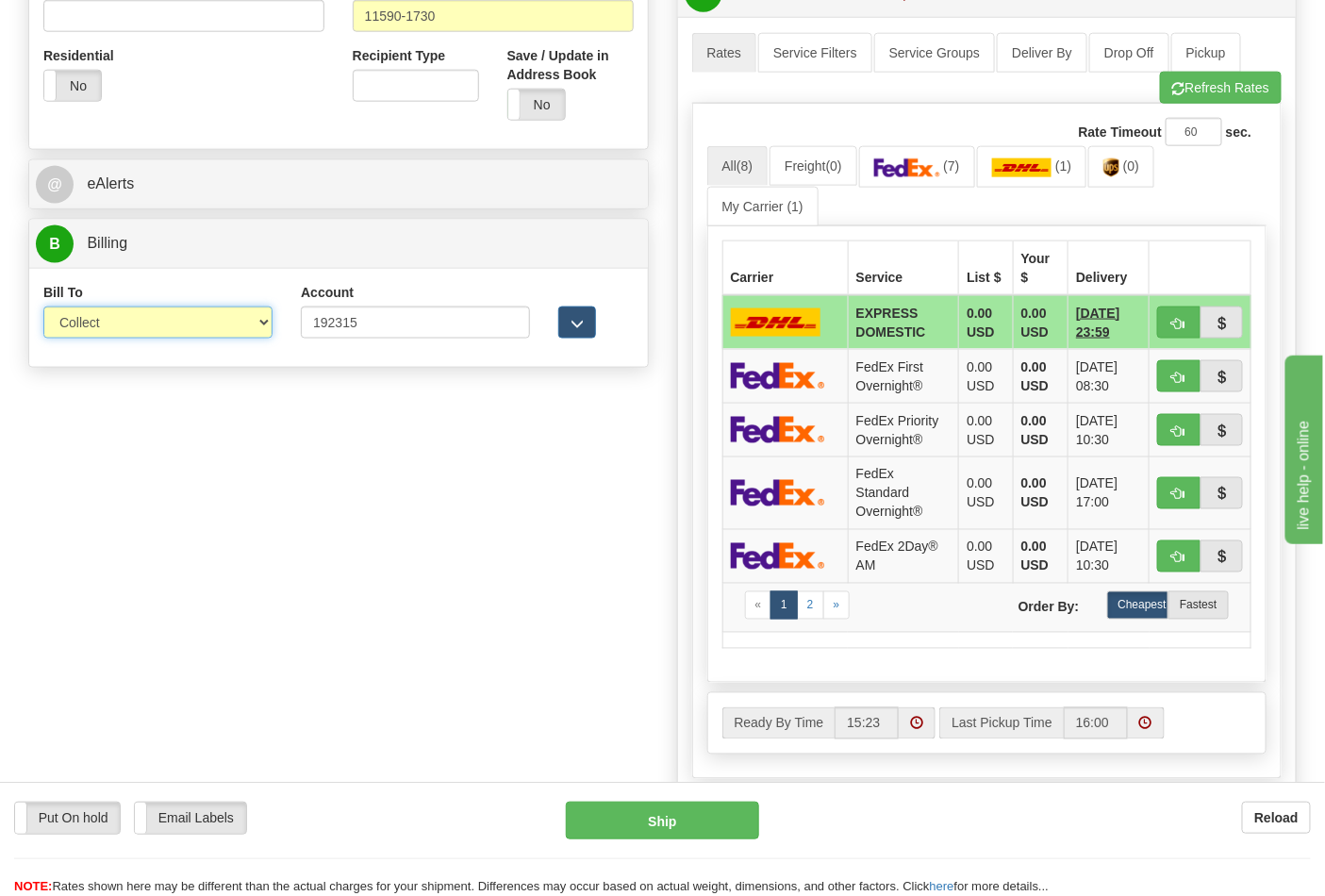
select select "2"
click at [44, 308] on select "Sender Recipient Third Party Collect" at bounding box center [158, 322] width 229 height 32
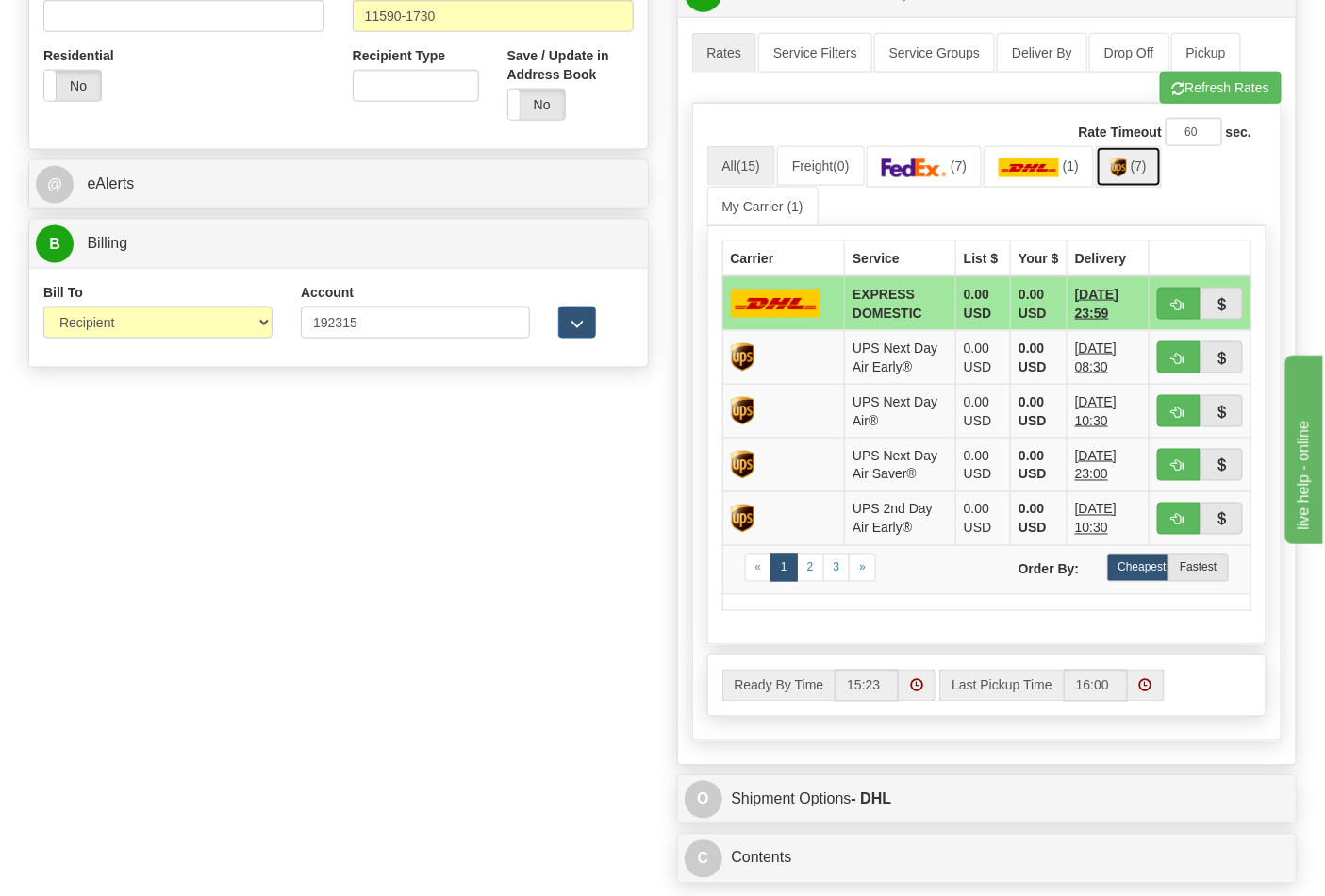
click at [1127, 169] on img at bounding box center [1119, 168] width 16 height 19
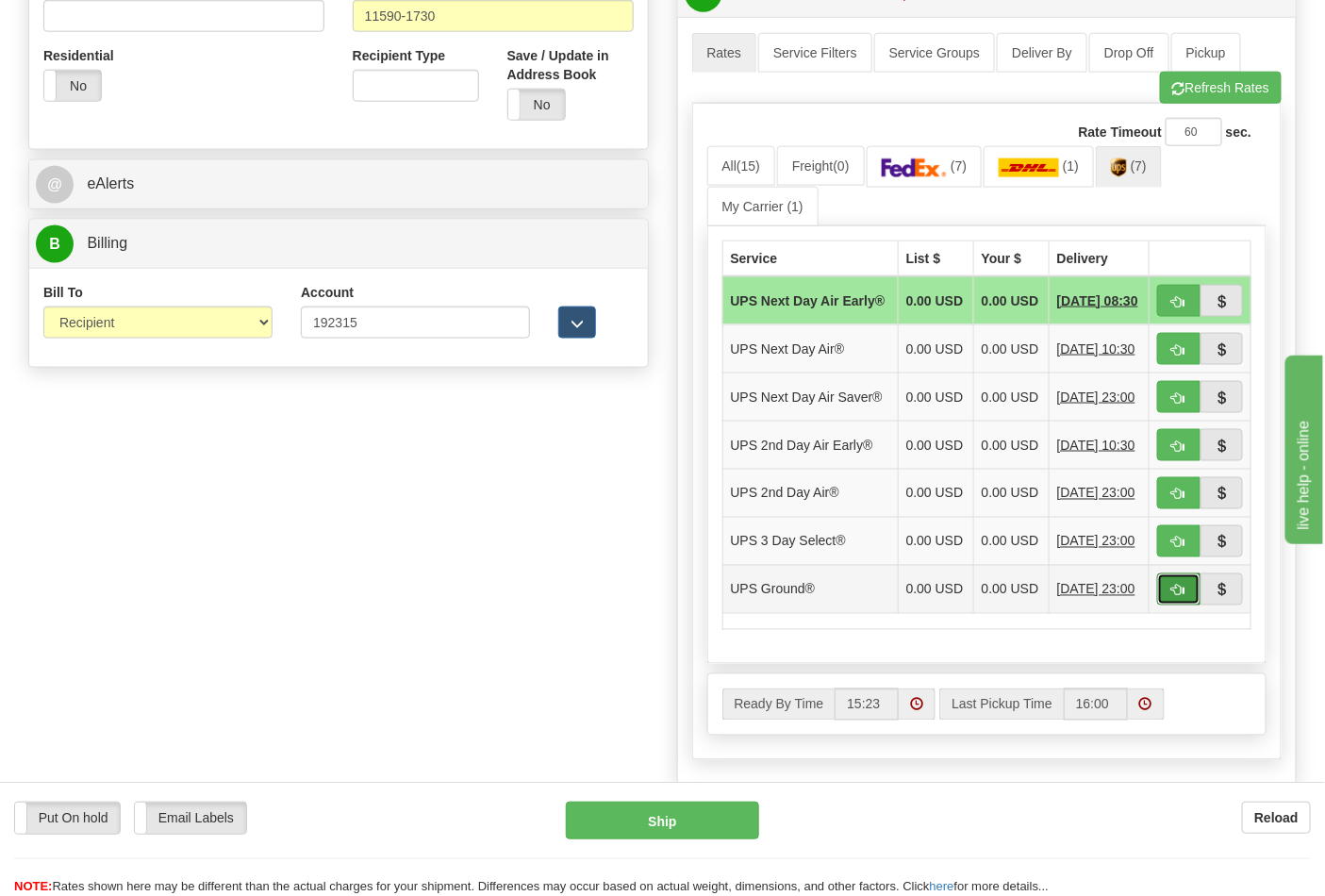
click at [1178, 597] on span "button" at bounding box center [1178, 591] width 13 height 12
type input "03"
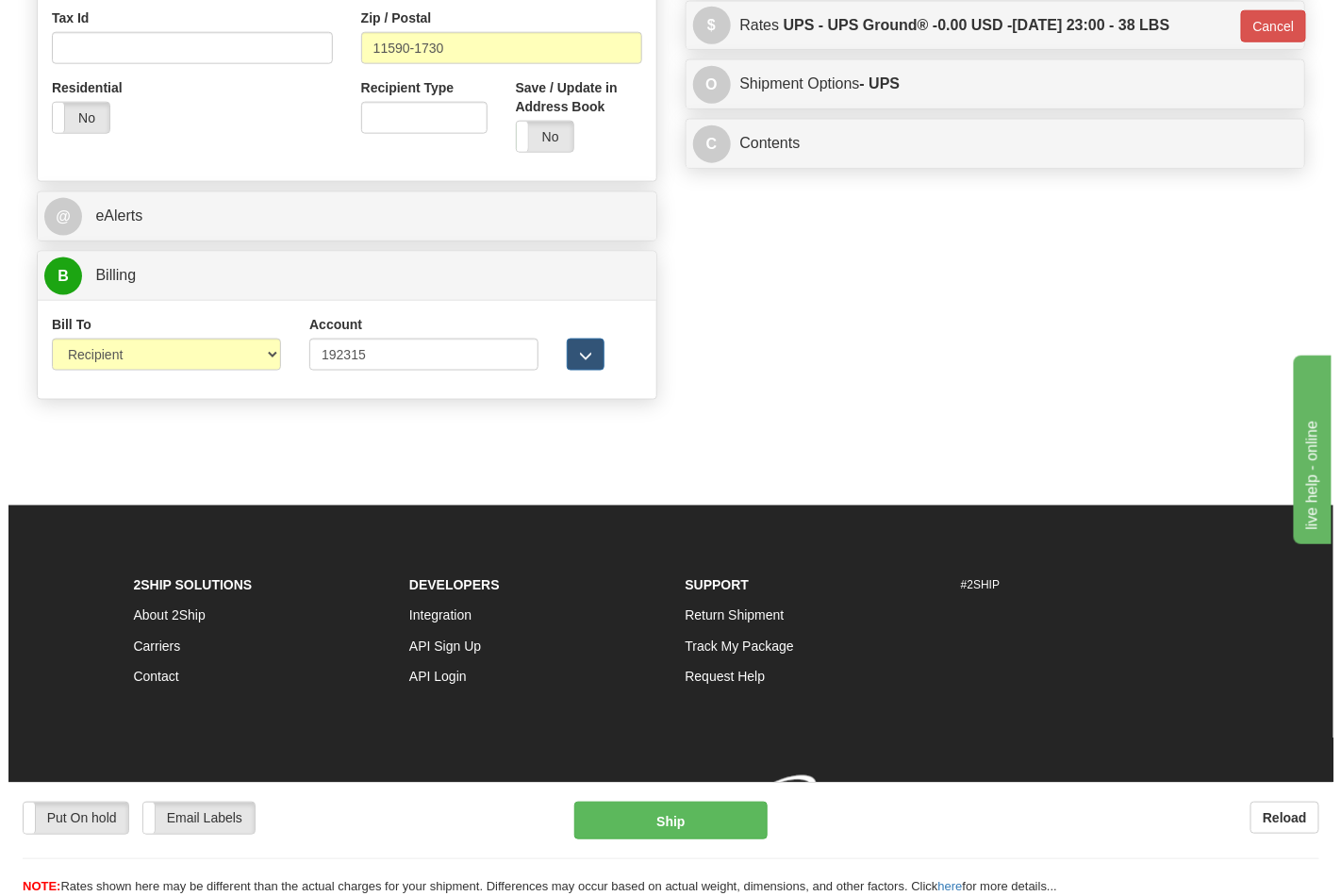
scroll to position [704, 0]
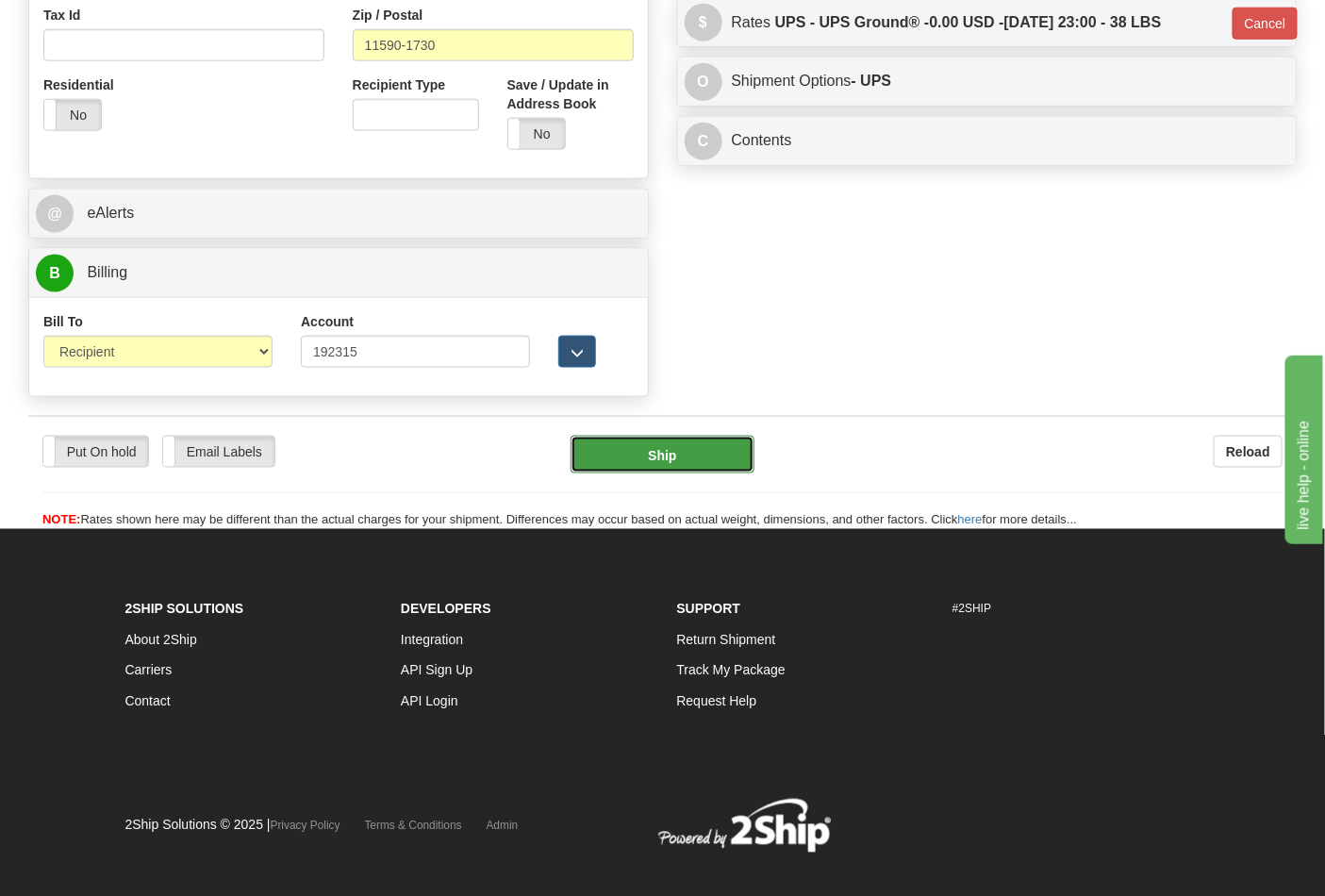
click at [630, 451] on button "Ship" at bounding box center [662, 455] width 183 height 38
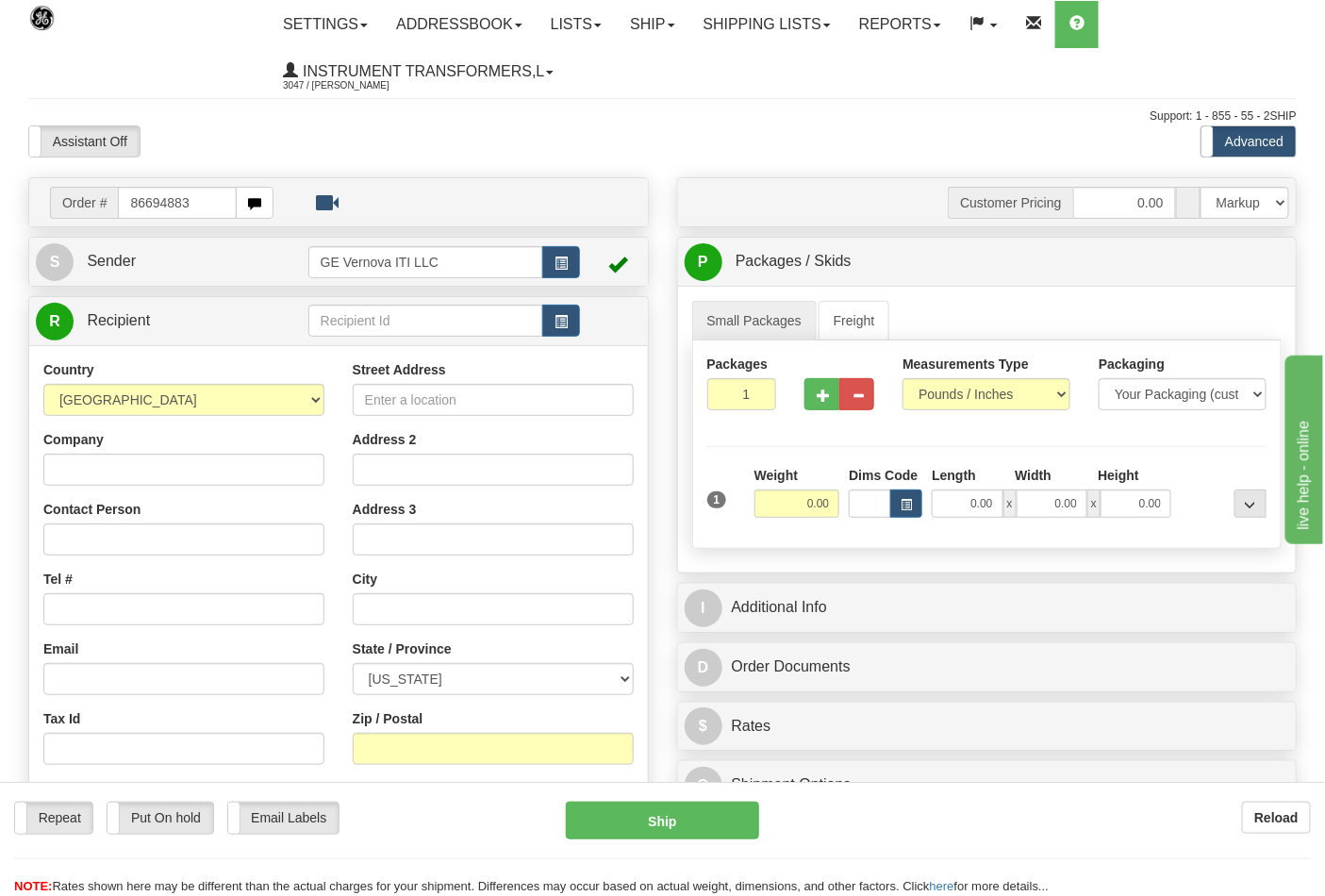
type input "86694883"
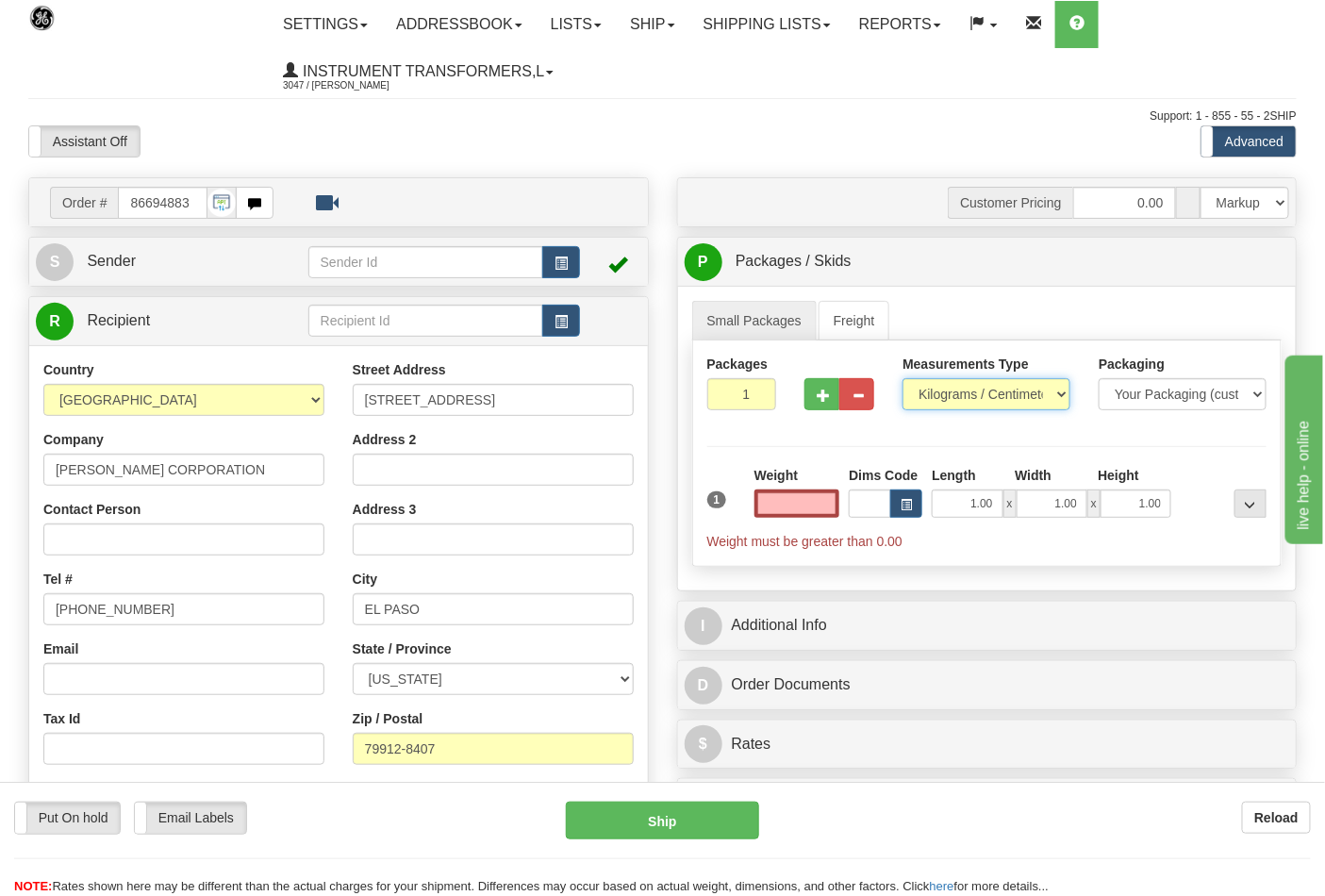
type input "0.00"
click at [944, 389] on select "Pounds / Inches Kilograms / Centimeters" at bounding box center [986, 394] width 167 height 32
select select "0"
click at [903, 379] on select "Pounds / Inches Kilograms / Centimeters" at bounding box center [986, 394] width 167 height 32
click at [833, 505] on input "0.00" at bounding box center [797, 504] width 86 height 29
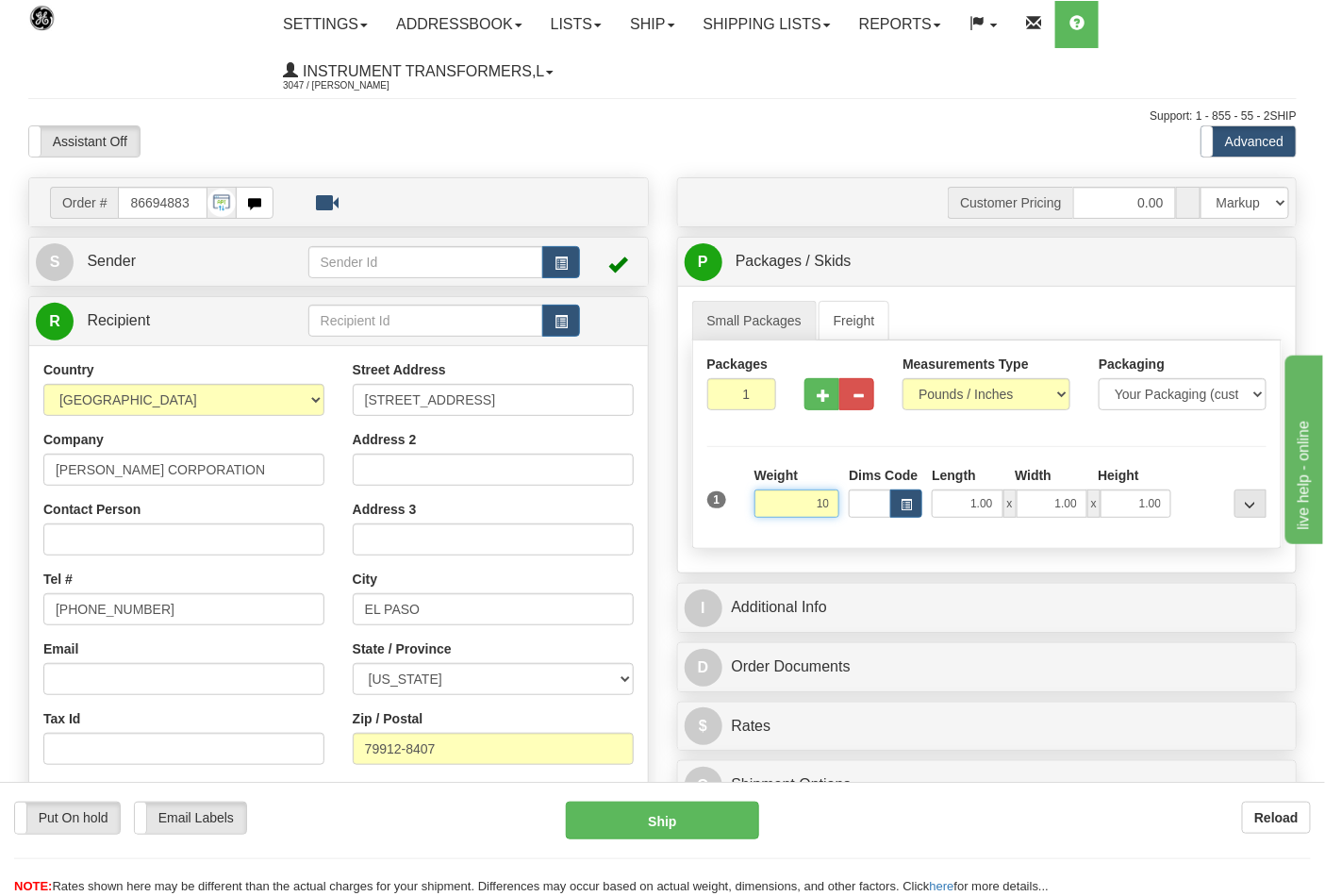
click button "Delete" at bounding box center [0, 0] width 0 height 0
type input "10.00"
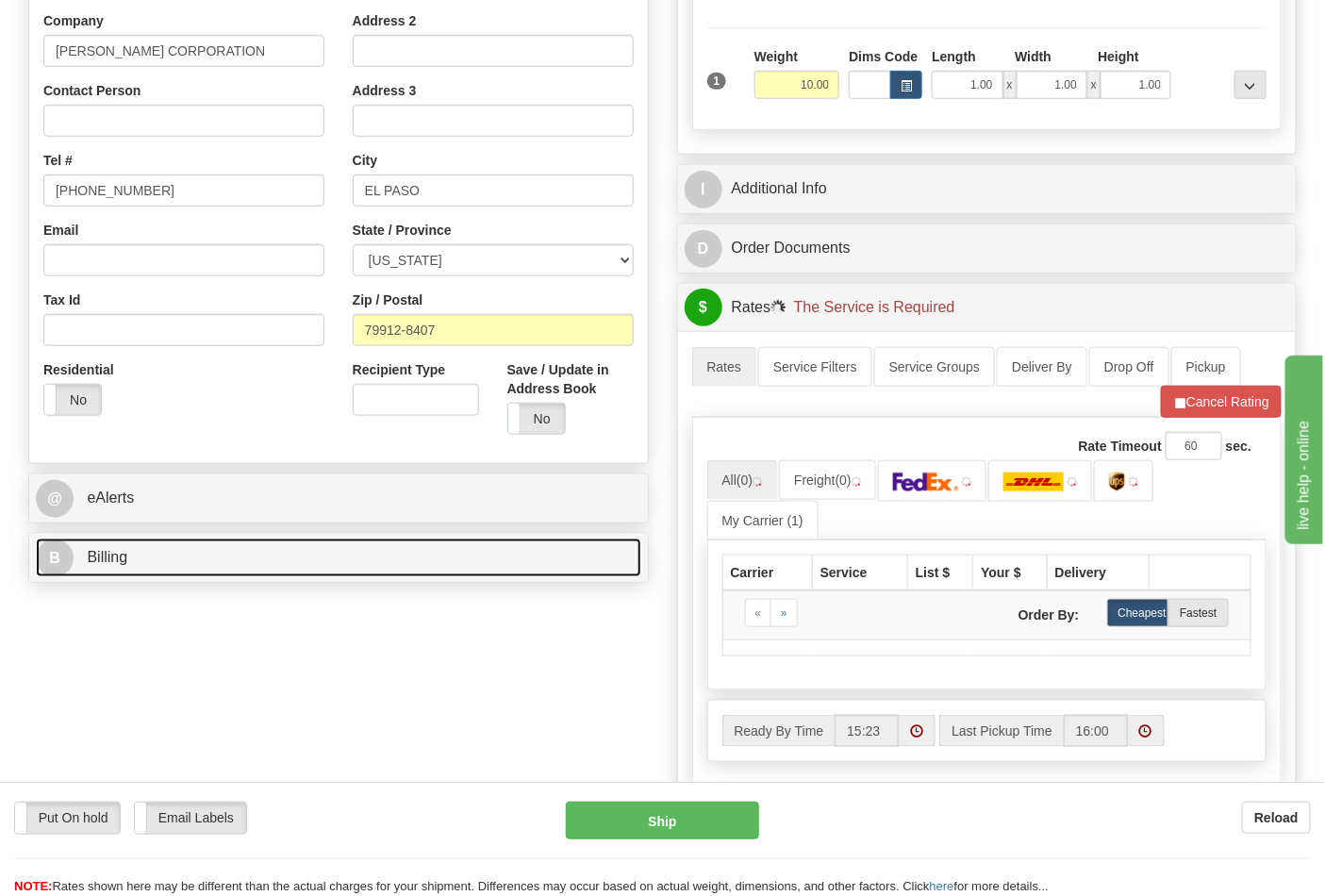
click at [211, 572] on link "B Billing" at bounding box center [338, 557] width 606 height 39
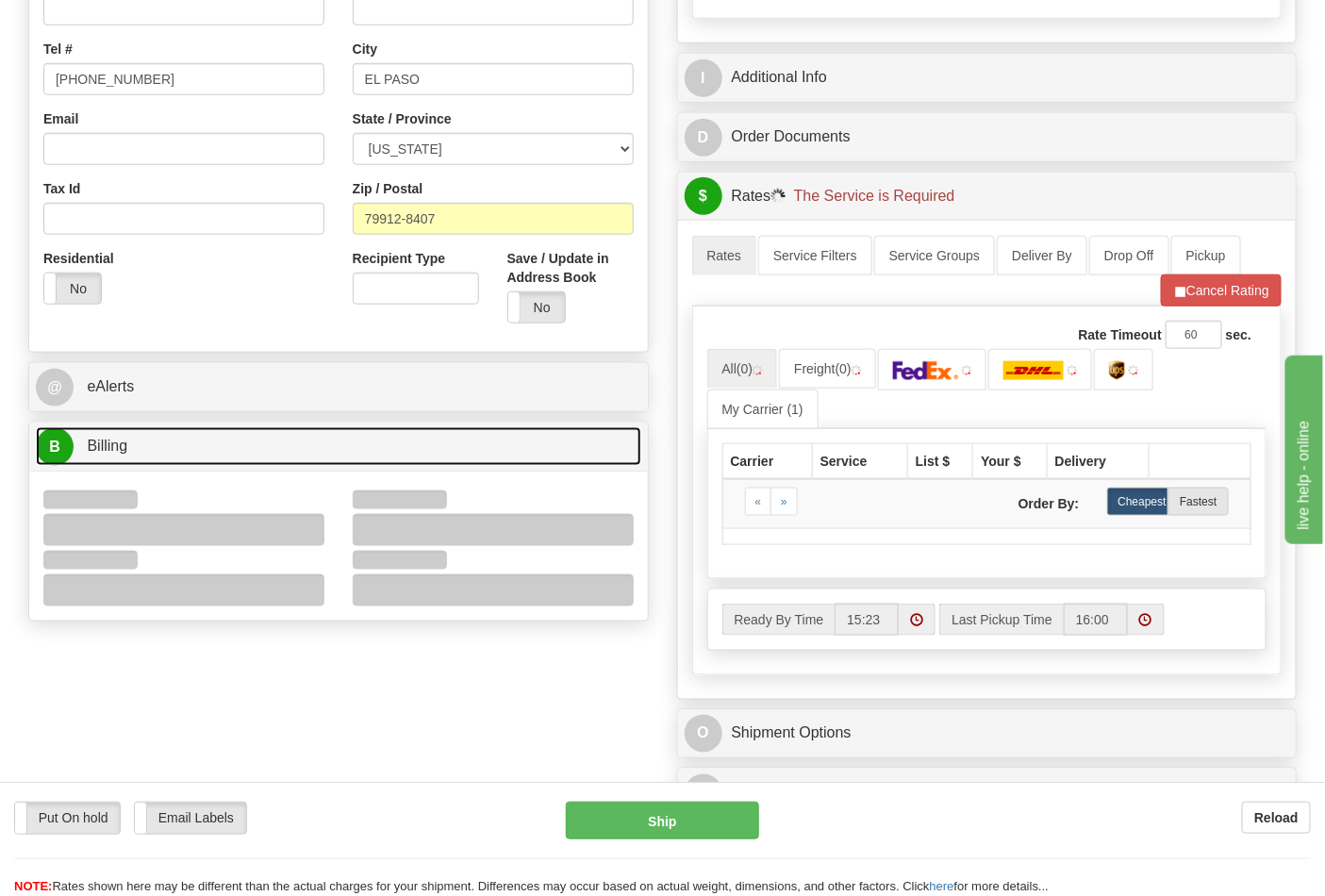
scroll to position [628, 0]
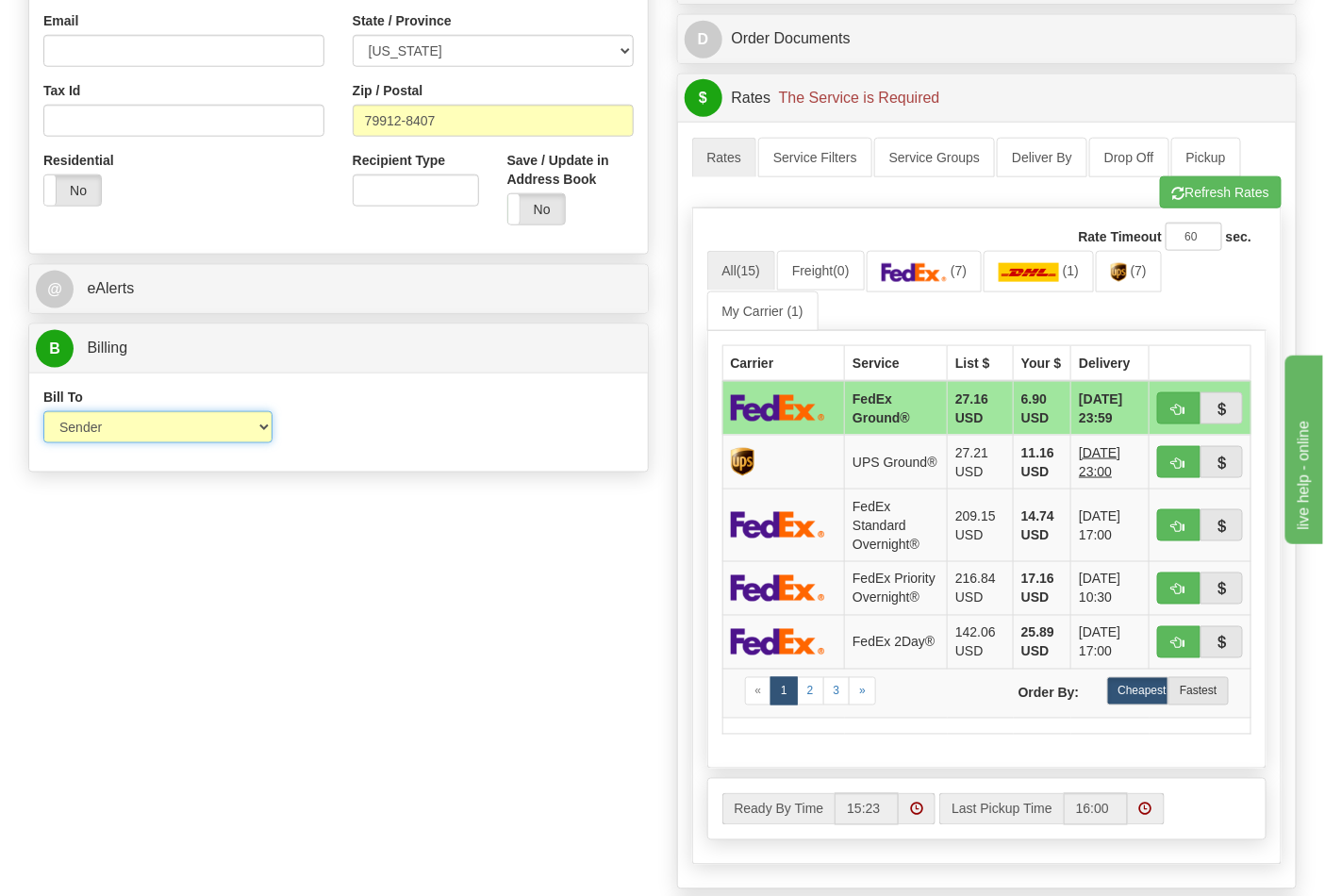
click at [124, 438] on select "Sender Recipient Third Party Collect" at bounding box center [158, 427] width 229 height 32
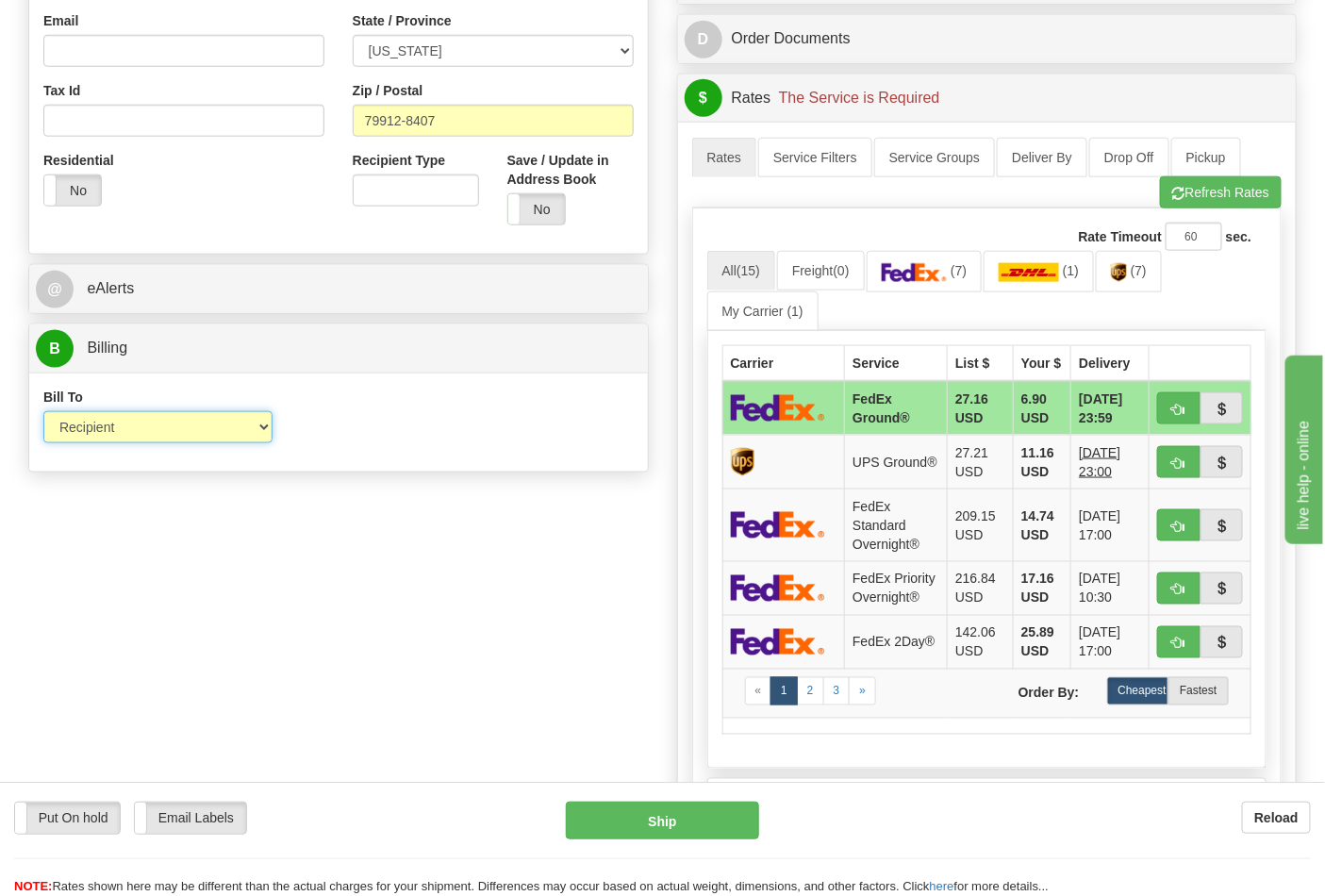
click at [44, 413] on select "Sender Recipient Third Party Collect" at bounding box center [158, 427] width 229 height 32
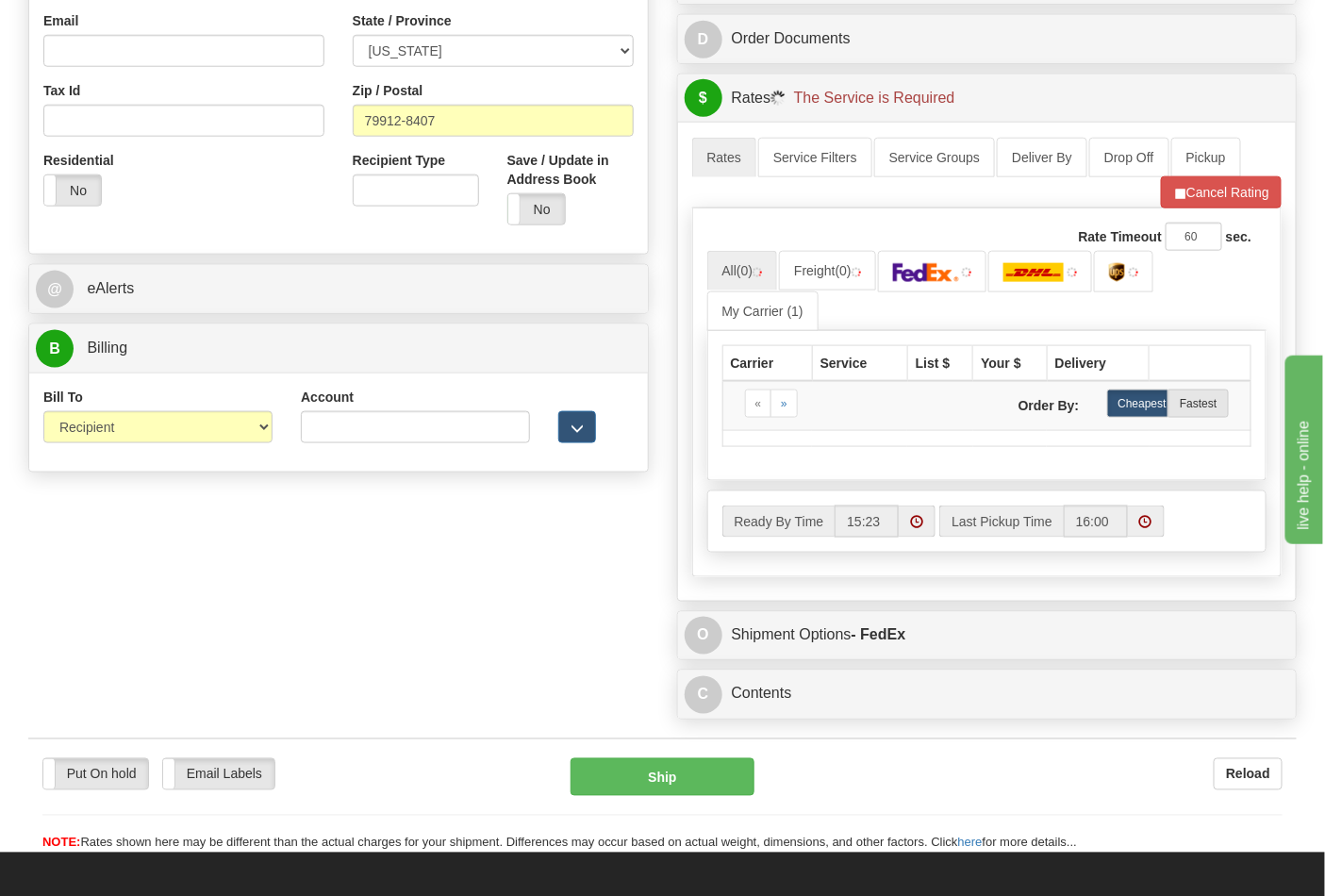
click at [129, 409] on div "Bill To Sender Recipient Third Party Collect" at bounding box center [158, 415] width 229 height 56
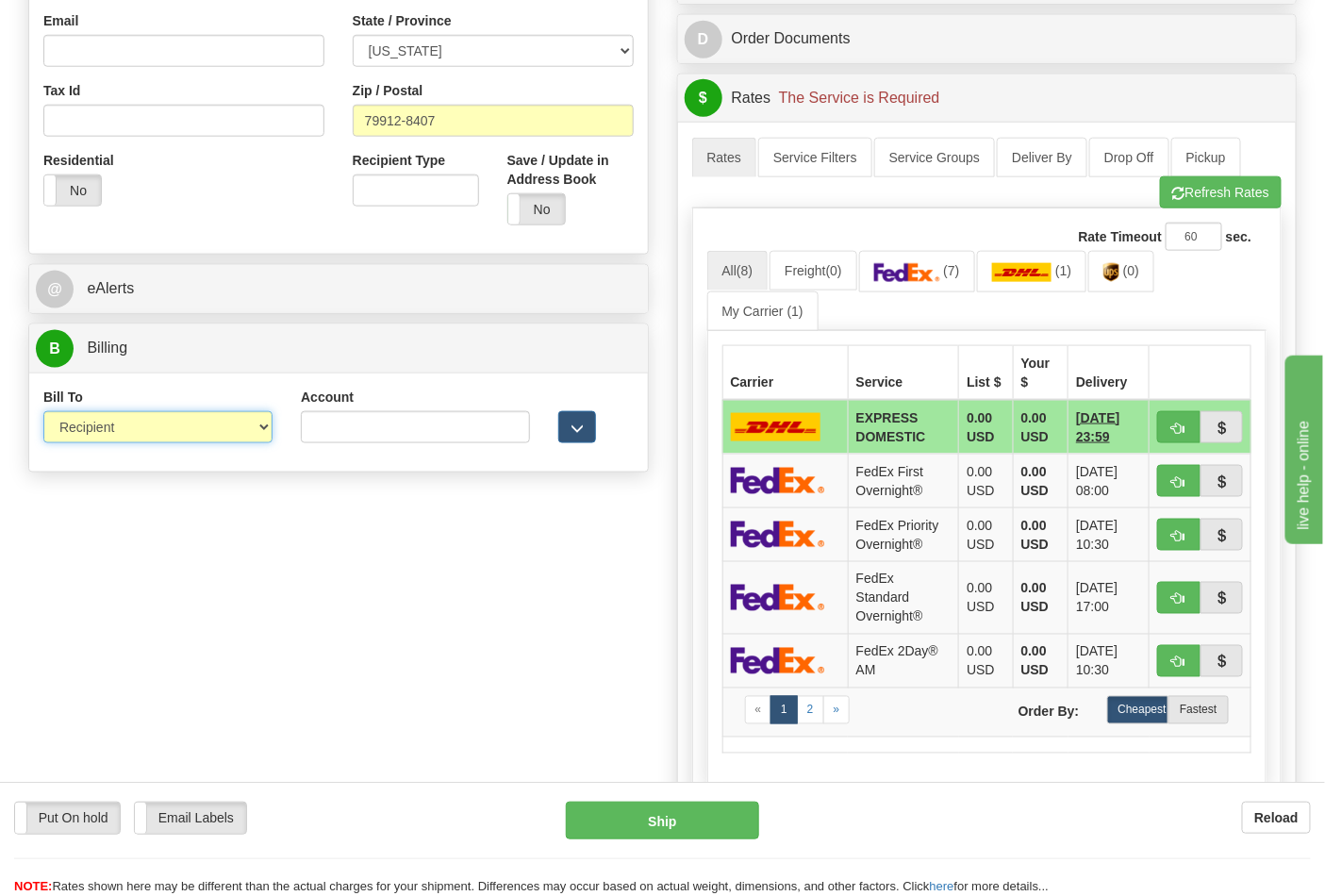
click at [118, 436] on select "Sender Recipient Third Party Collect" at bounding box center [158, 427] width 229 height 32
click at [44, 413] on select "Sender Recipient Third Party Collect" at bounding box center [158, 427] width 229 height 32
drag, startPoint x: 129, startPoint y: 416, endPoint x: 132, endPoint y: 444, distance: 28.2
click at [129, 416] on select "Sender Recipient Third Party Collect" at bounding box center [158, 427] width 229 height 32
select select "1"
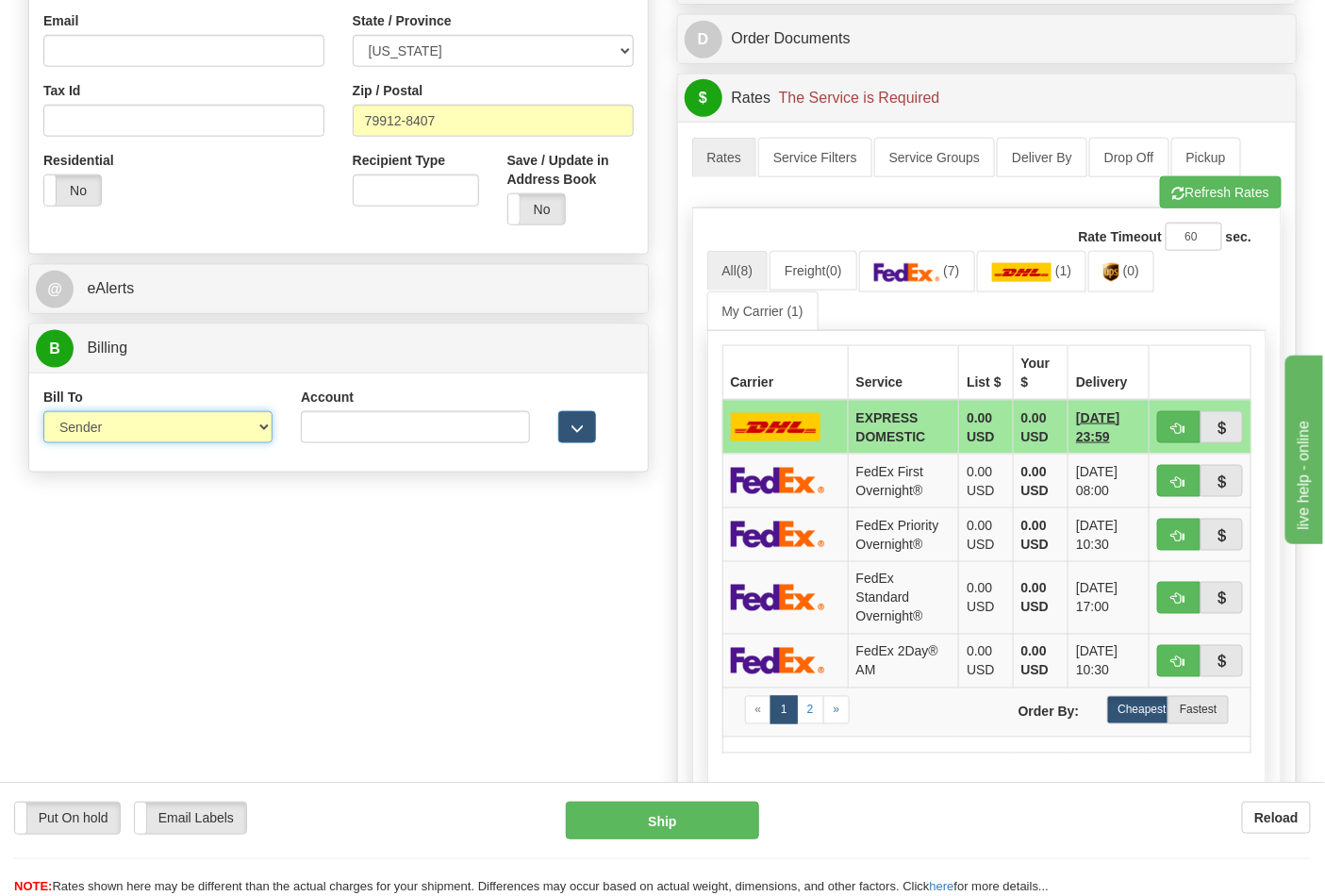
click at [44, 413] on select "Sender Recipient Third Party Collect" at bounding box center [158, 427] width 229 height 32
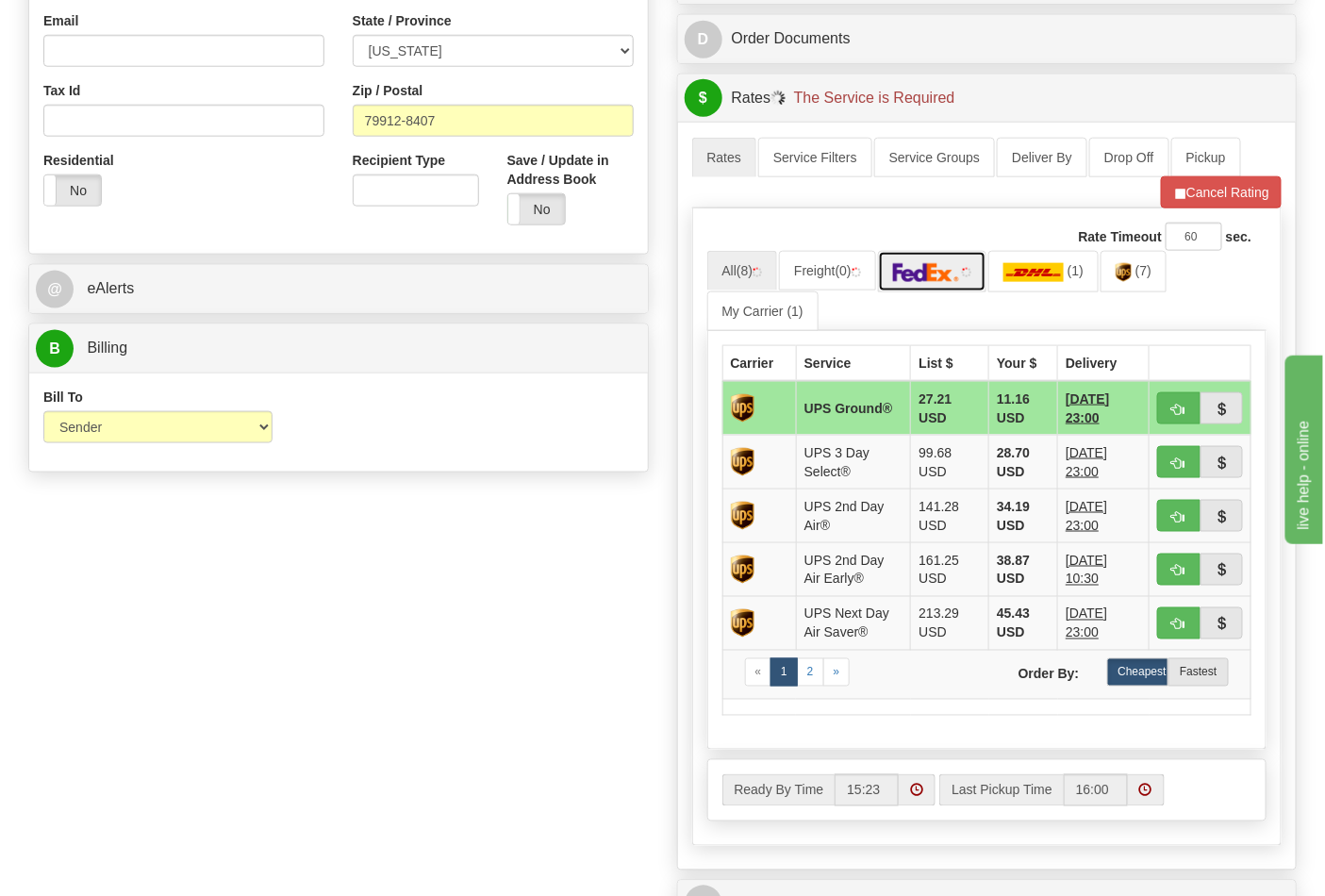
click at [953, 281] on img at bounding box center [926, 272] width 66 height 19
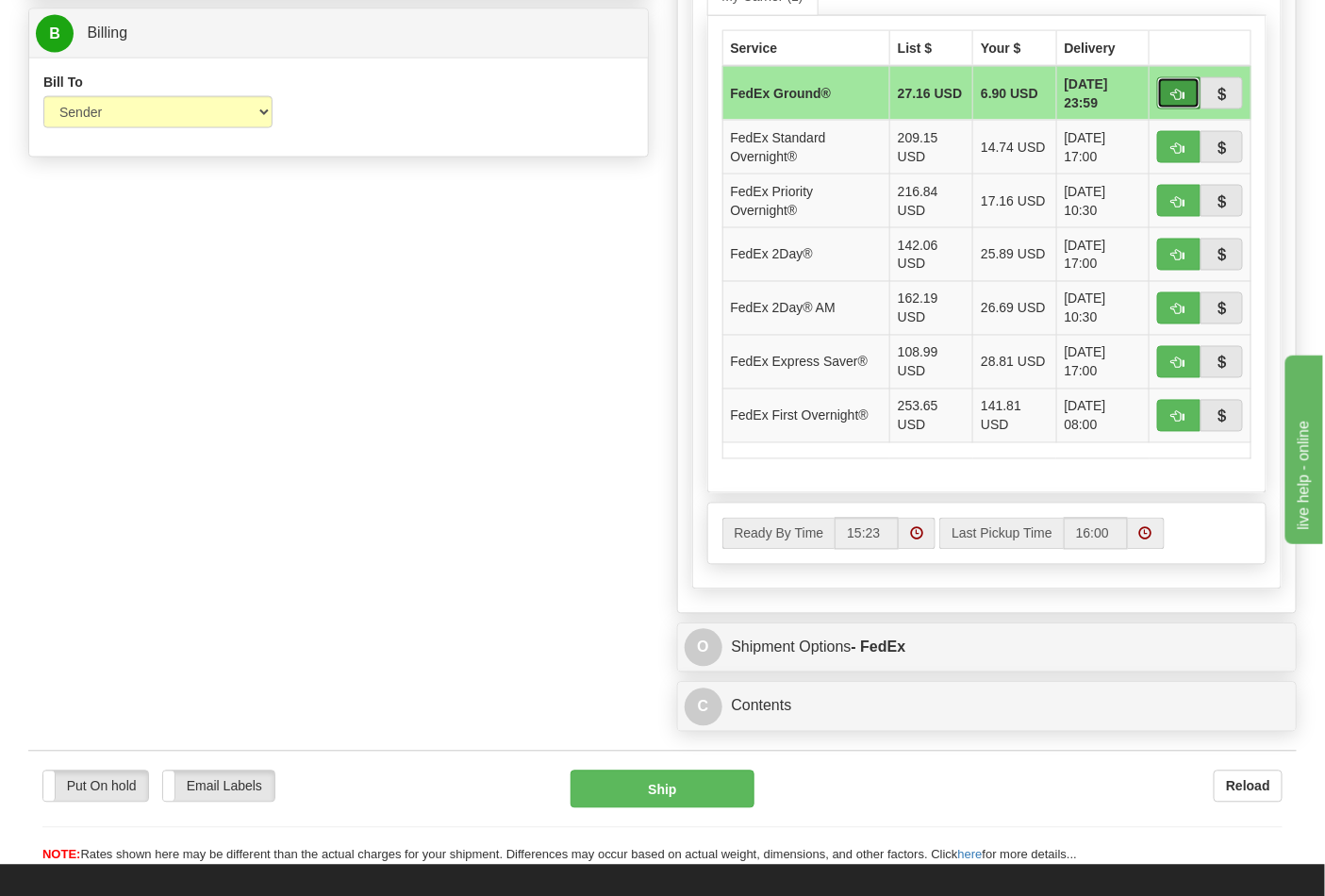
click at [1167, 102] on button "button" at bounding box center [1178, 93] width 44 height 32
type input "92"
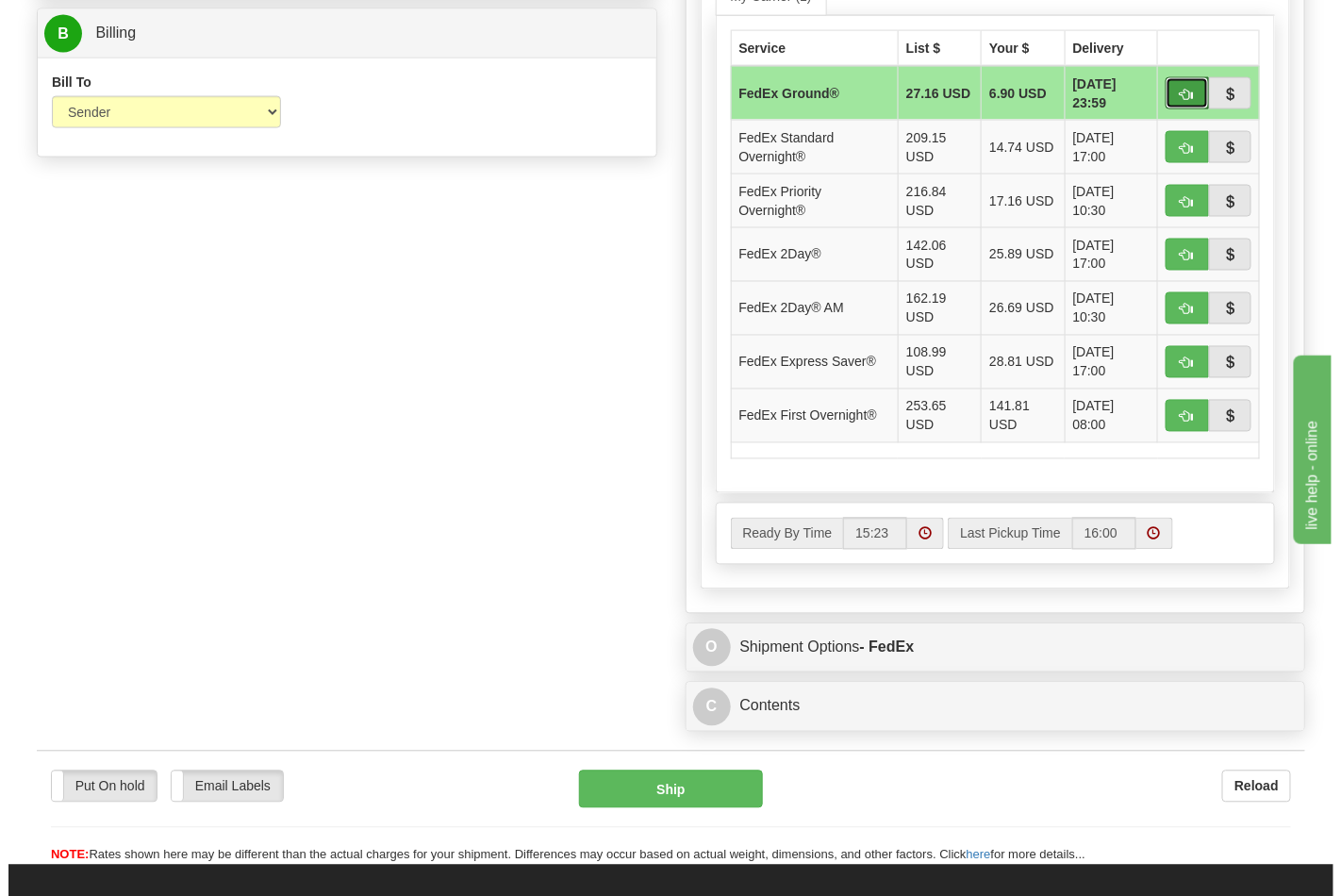
scroll to position [730, 0]
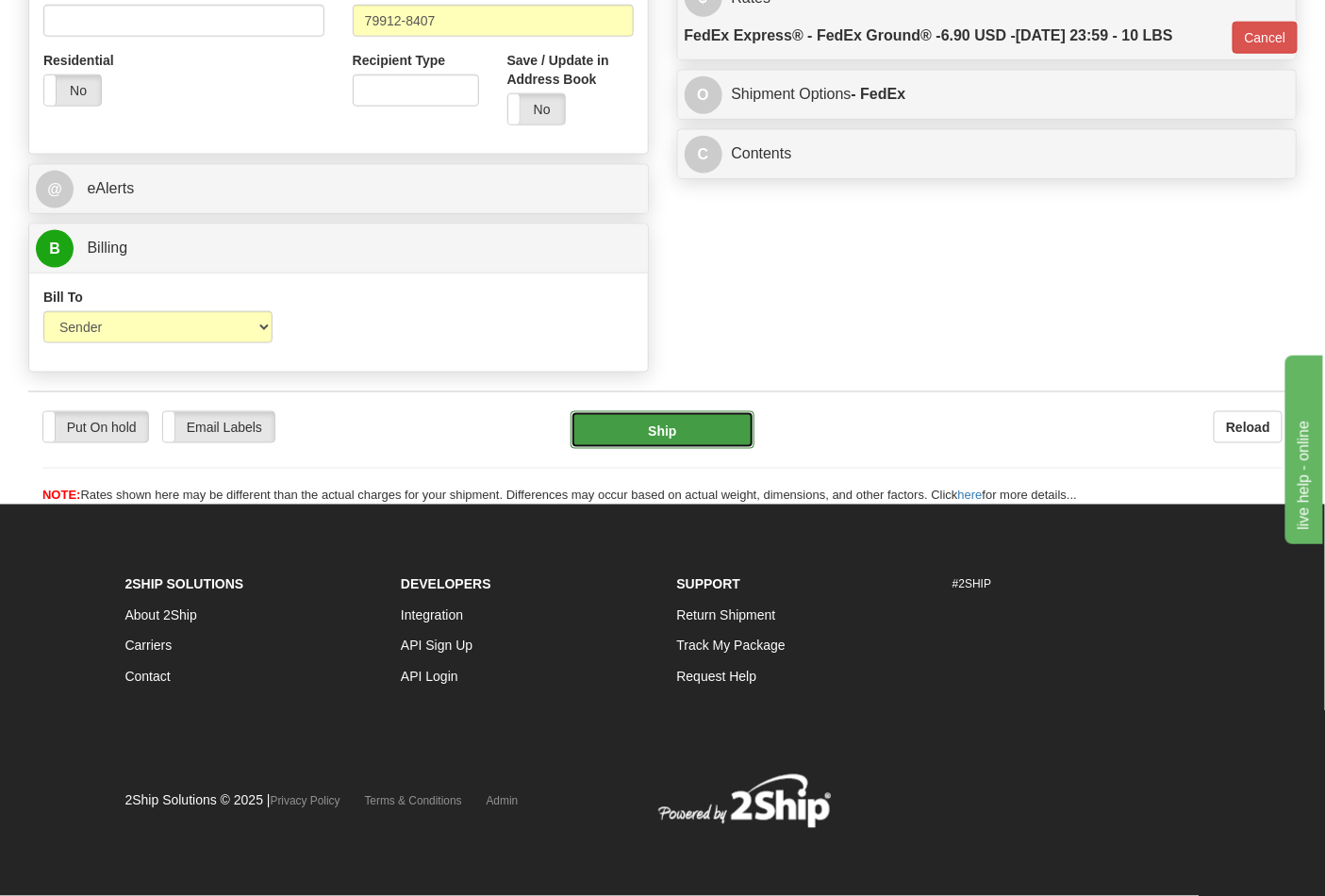
click at [679, 427] on button "Ship" at bounding box center [662, 430] width 183 height 38
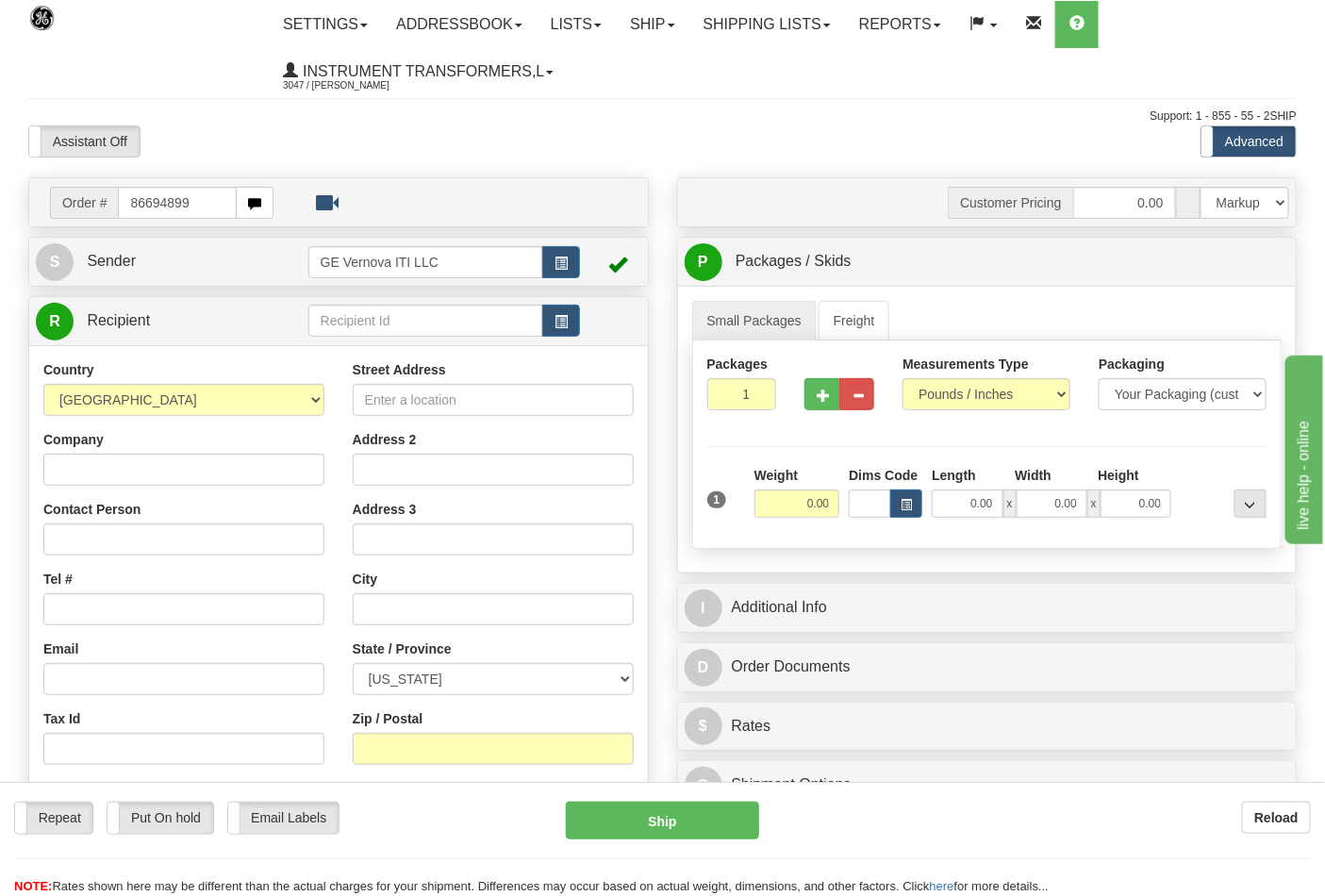
type input "86694899"
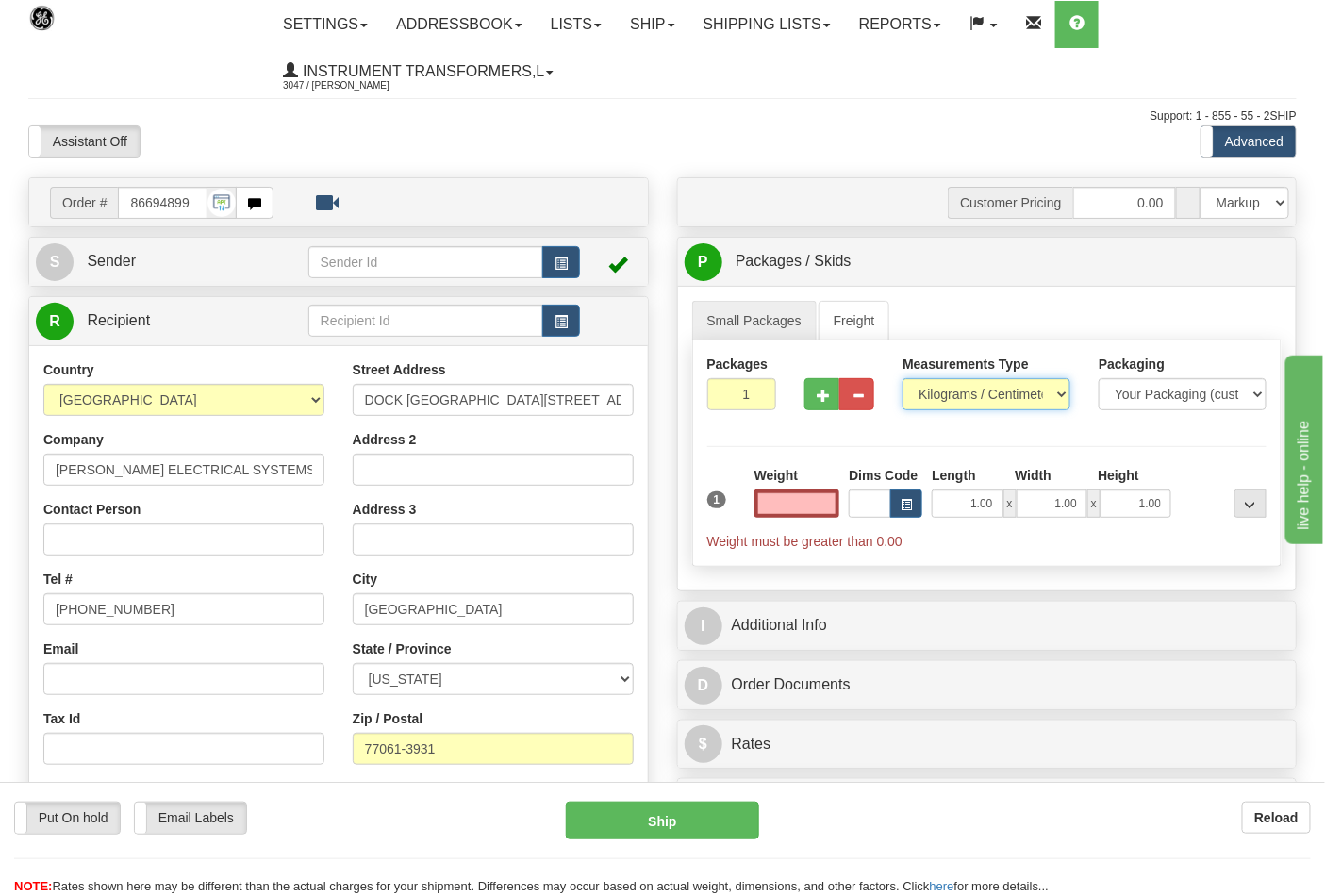
type input "0.00"
click at [941, 398] on select "Pounds / Inches Kilograms / Centimeters" at bounding box center [986, 394] width 167 height 32
select select "0"
click at [903, 379] on select "Pounds / Inches Kilograms / Centimeters" at bounding box center [986, 394] width 167 height 32
click at [826, 506] on input "0.00" at bounding box center [797, 504] width 86 height 29
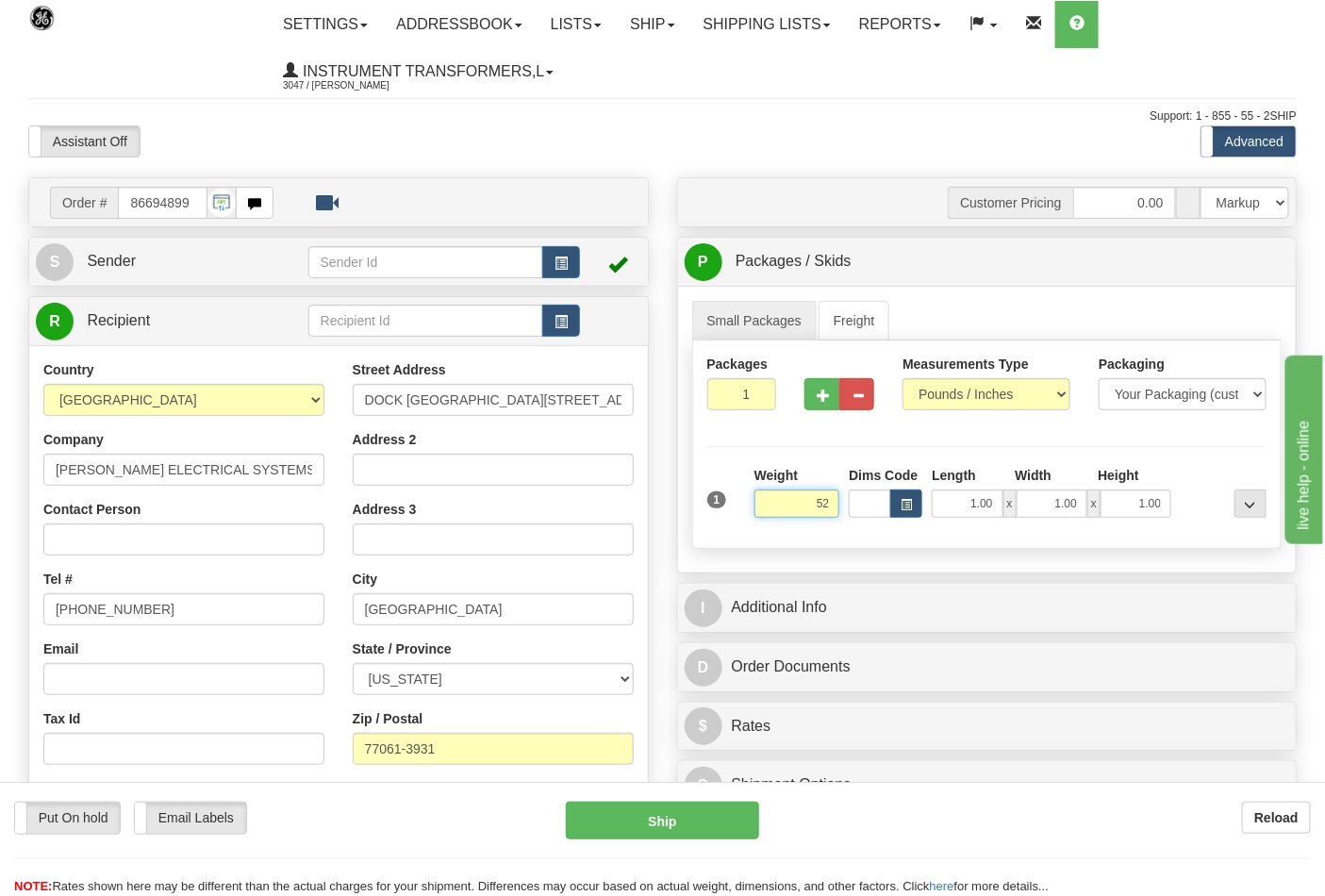
click button "Delete" at bounding box center [0, 0] width 0 height 0
type input "52.00"
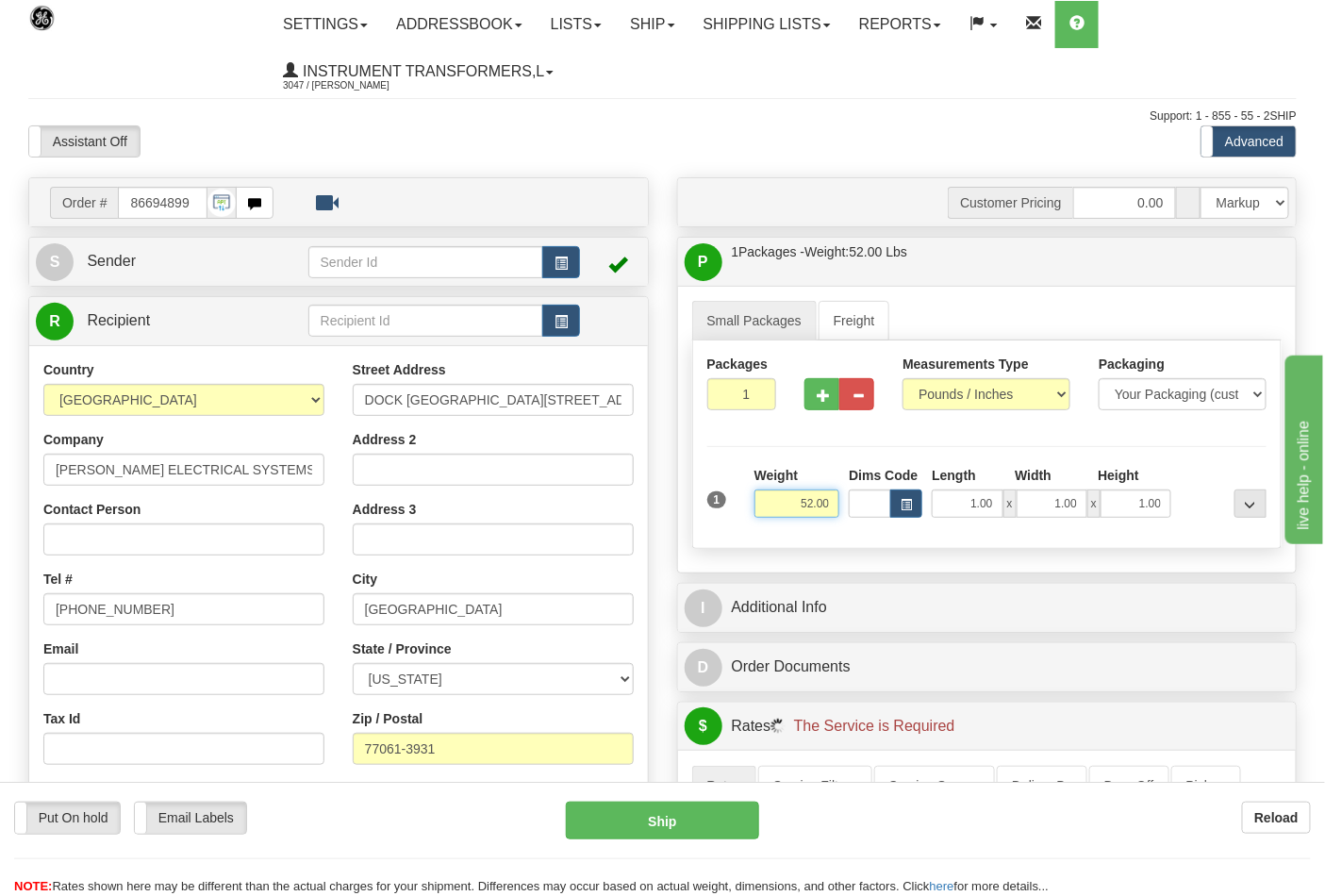
scroll to position [314, 0]
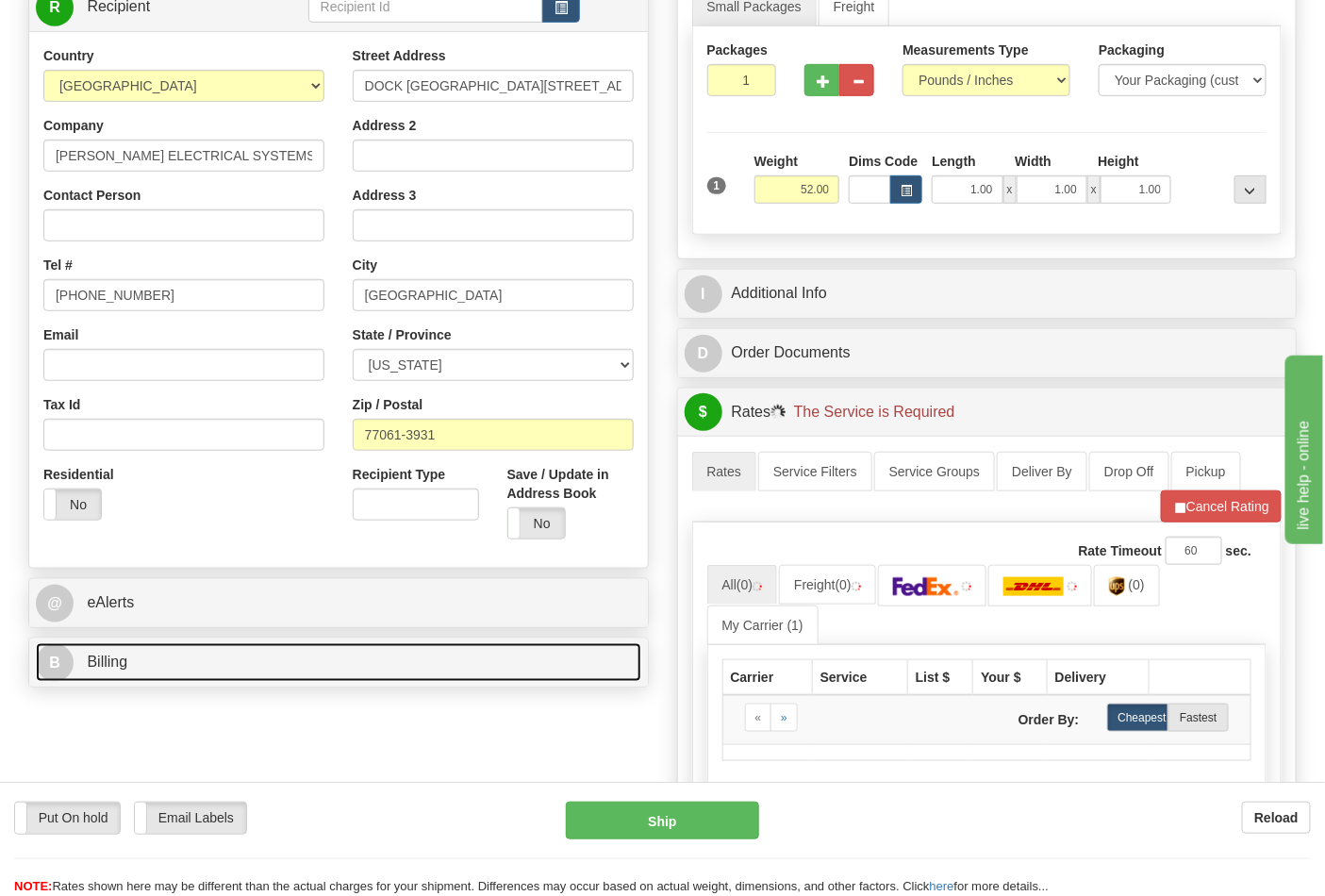
click at [205, 660] on link "B Billing" at bounding box center [338, 662] width 606 height 39
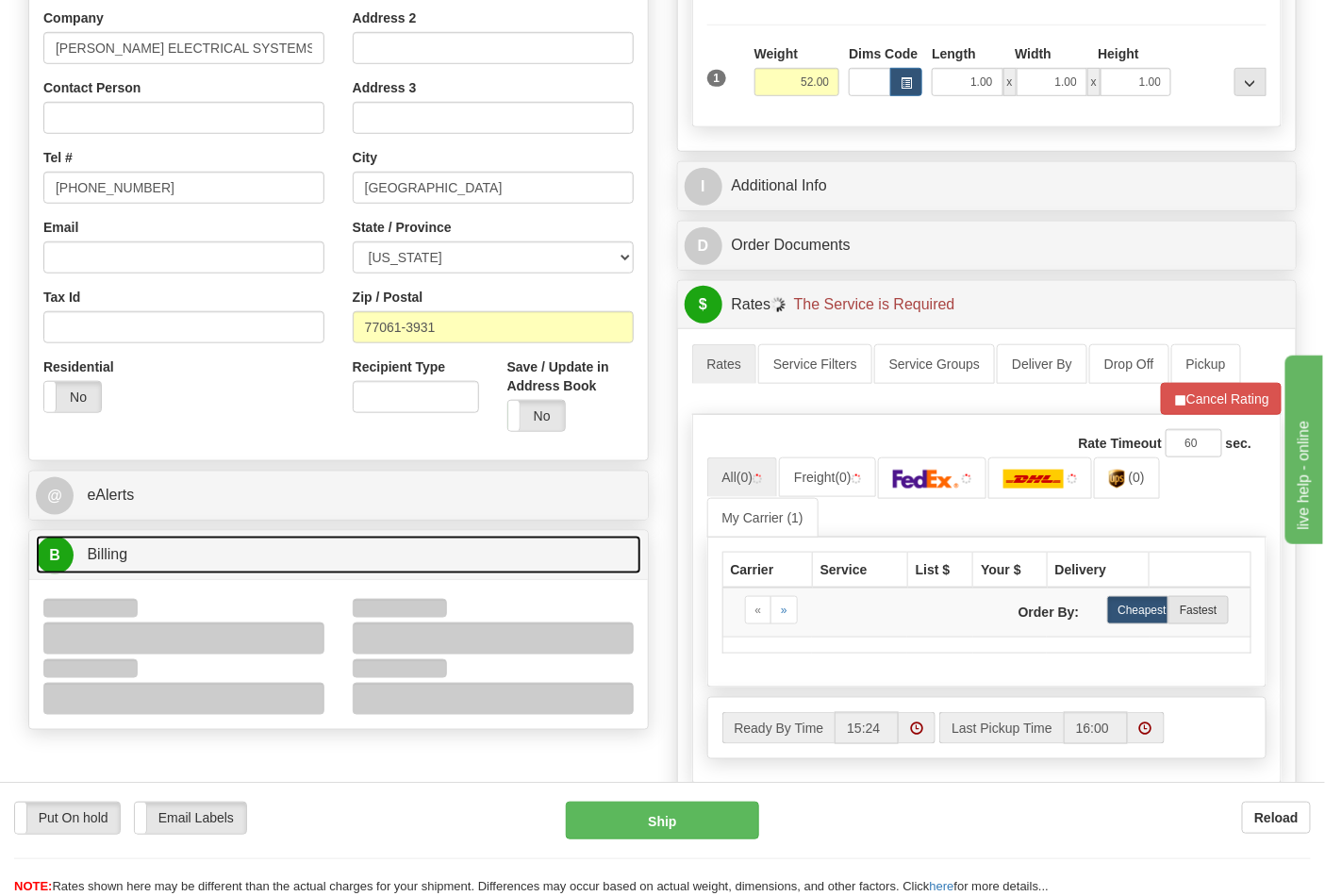
scroll to position [523, 0]
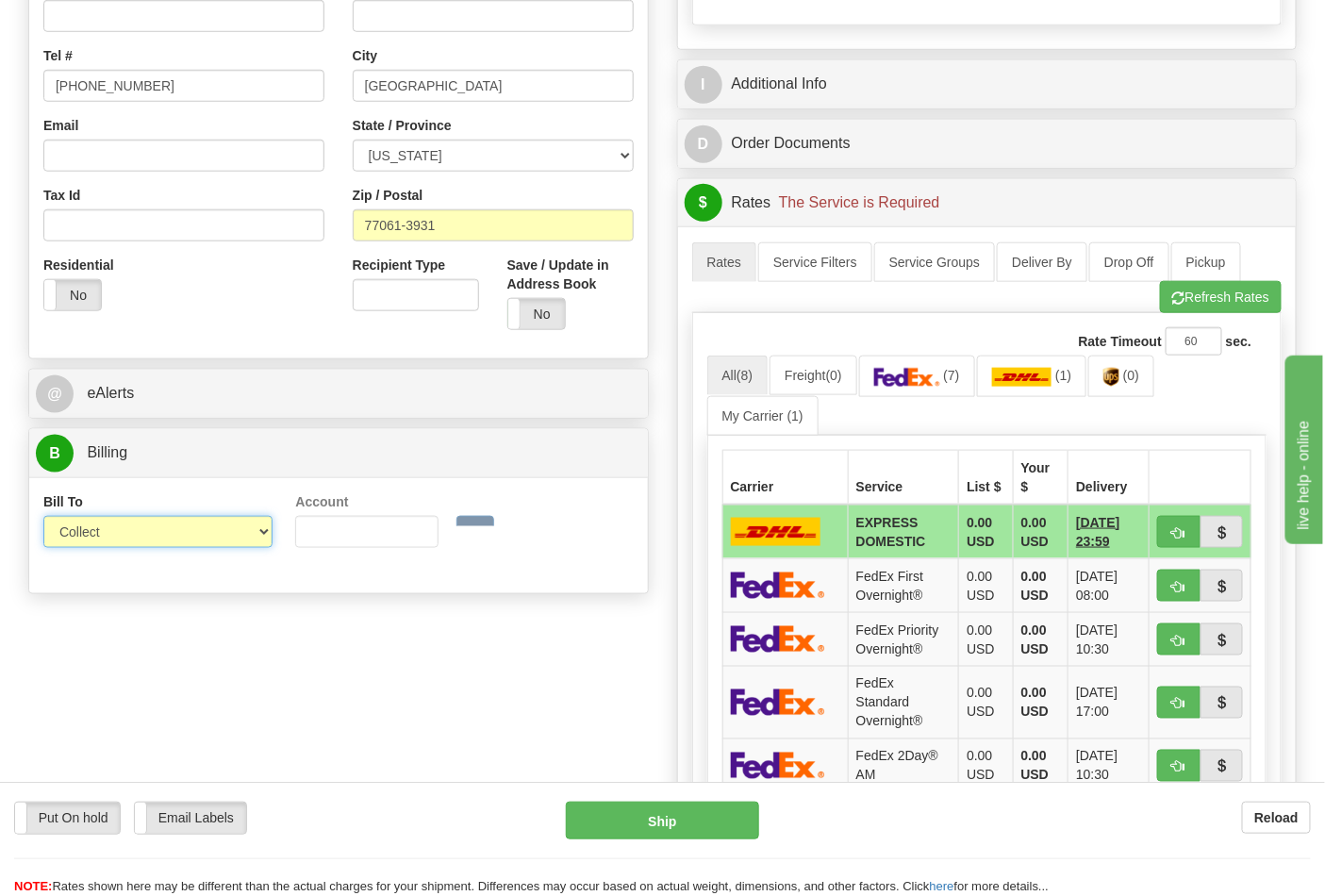
click at [117, 534] on select "Sender Recipient Third Party Collect" at bounding box center [158, 531] width 229 height 32
select select "2"
click at [44, 517] on select "Sender Recipient Third Party Collect" at bounding box center [158, 531] width 229 height 32
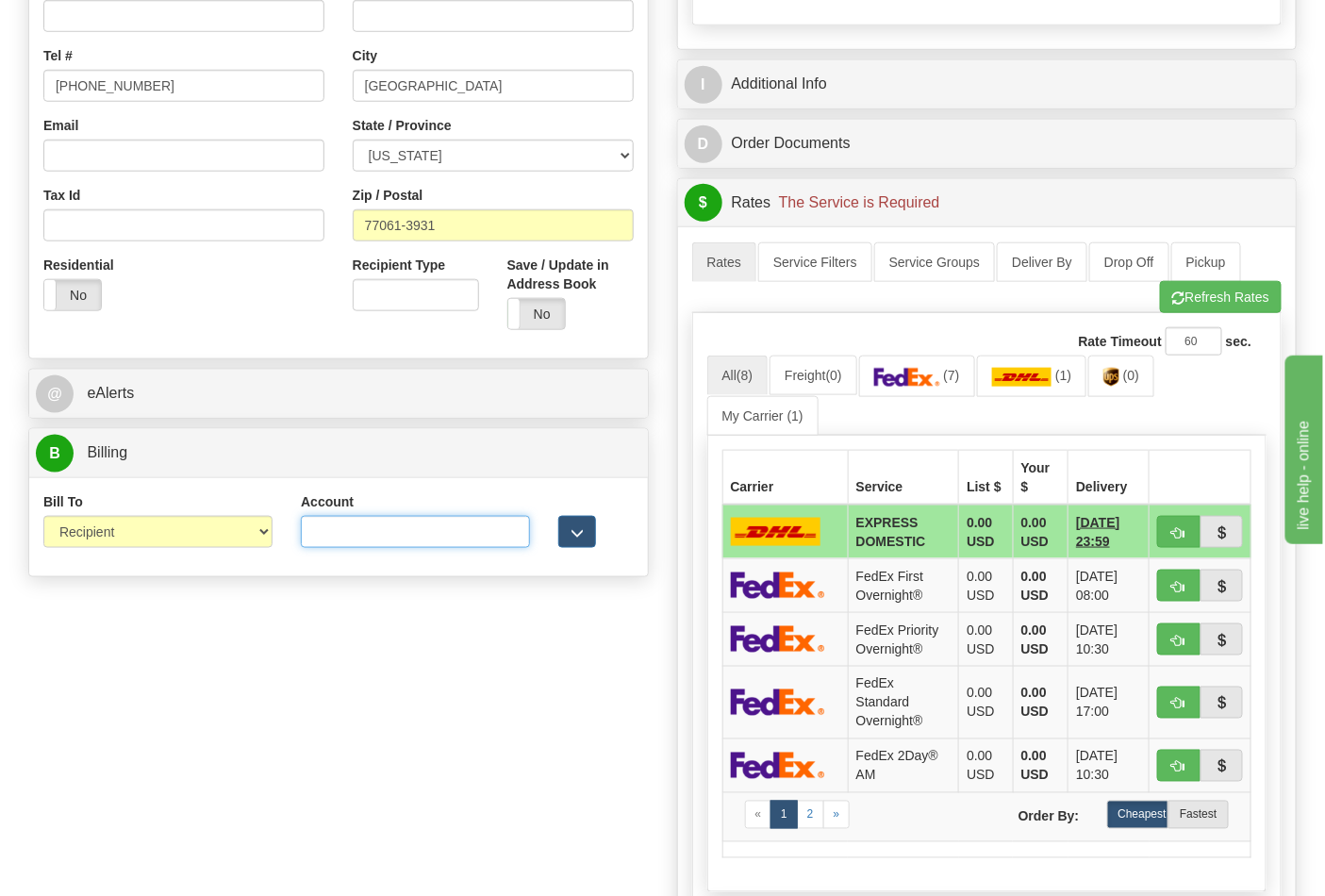
click at [409, 541] on input "Account" at bounding box center [415, 531] width 229 height 32
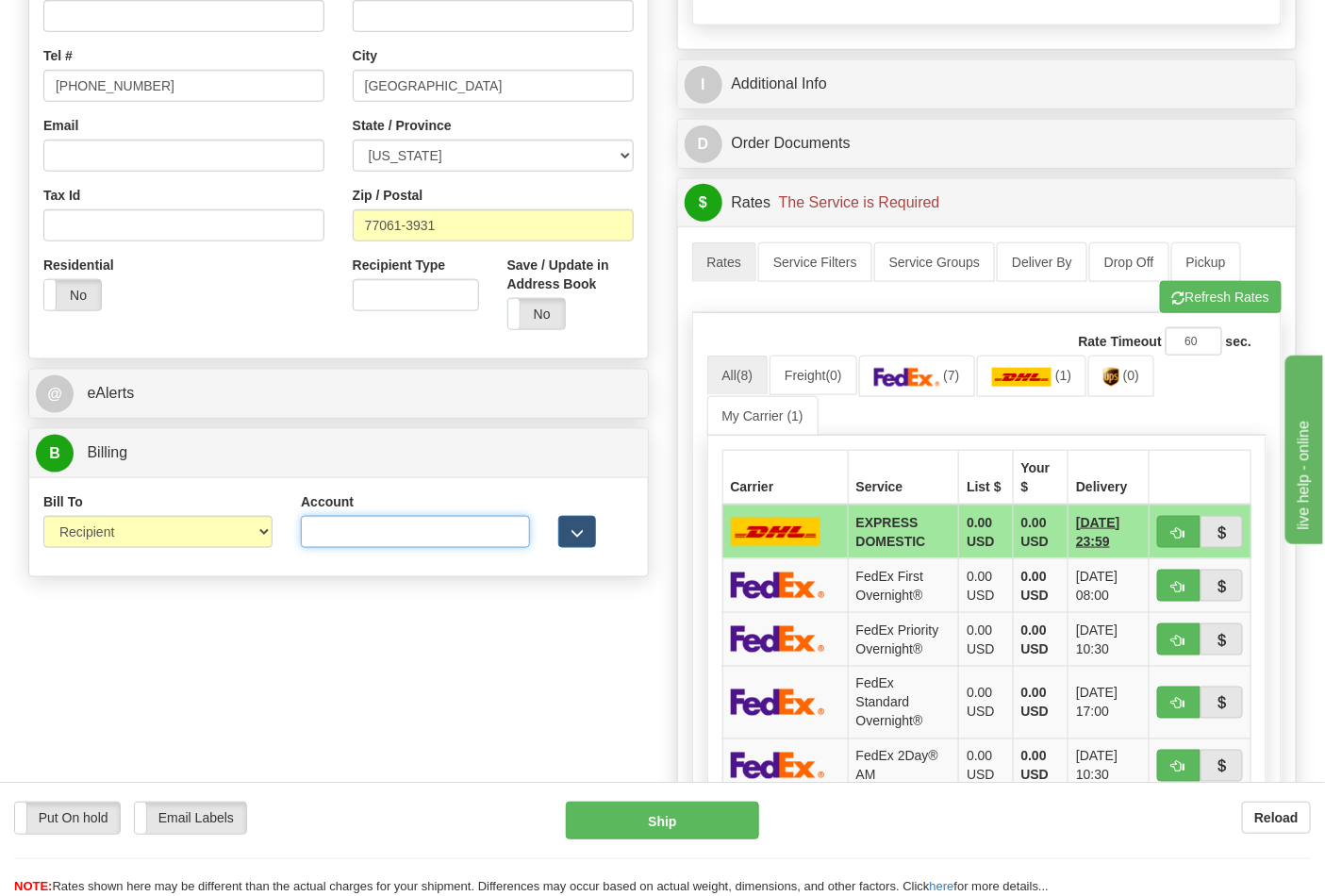
paste input "661159723"
type input "661159723"
click at [920, 384] on img at bounding box center [907, 377] width 66 height 19
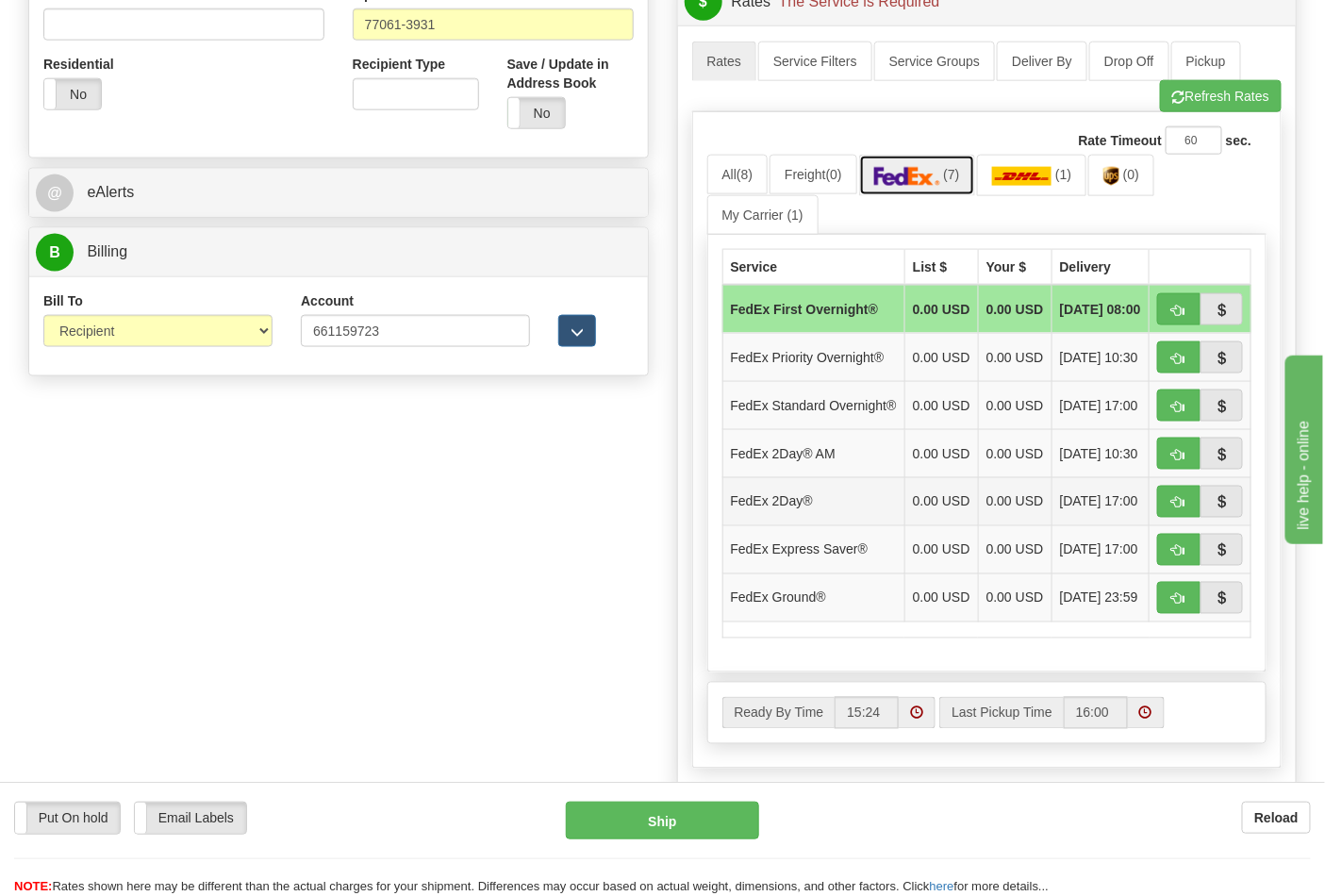
scroll to position [732, 0]
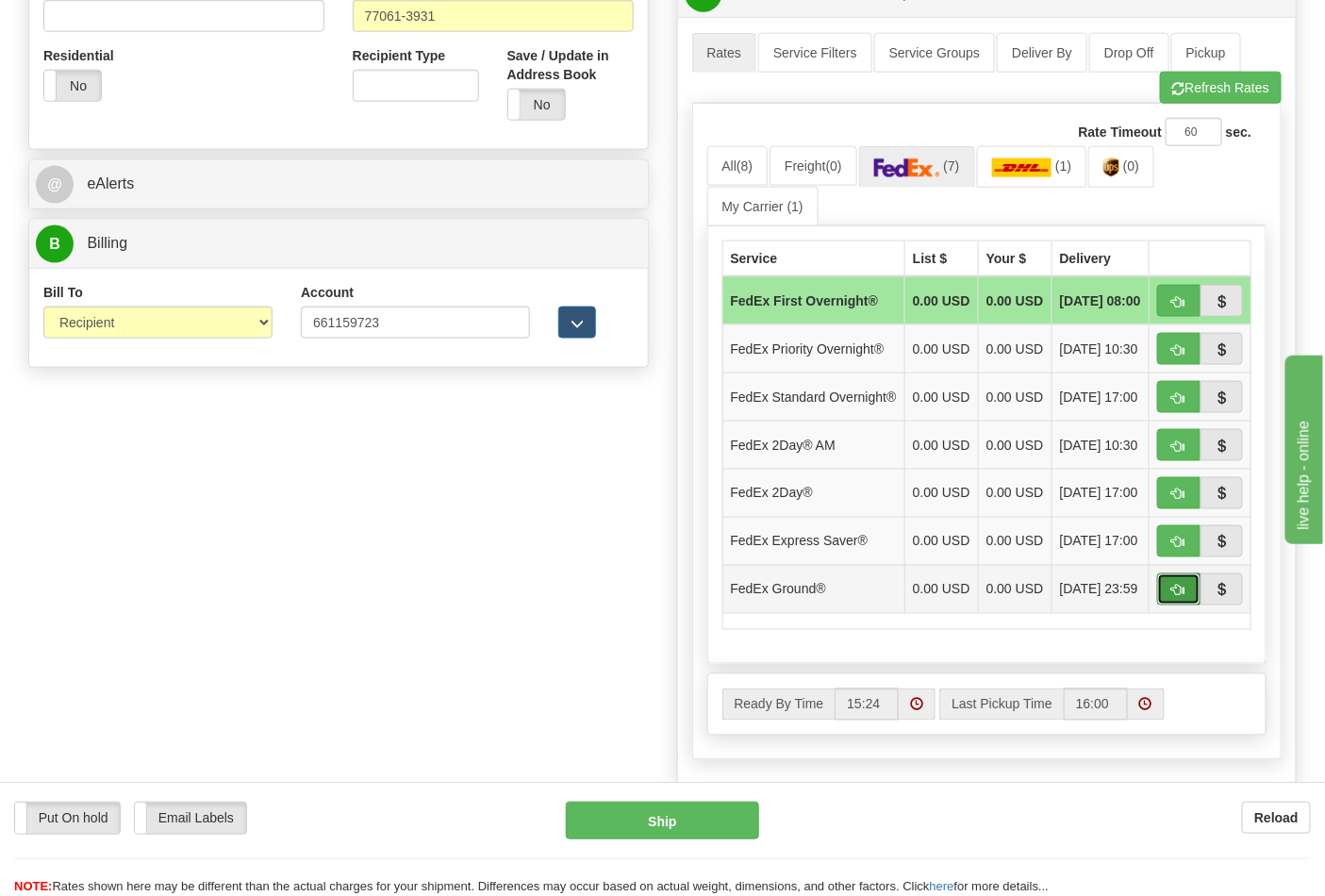
click at [1171, 606] on button "button" at bounding box center [1178, 589] width 44 height 32
type input "92"
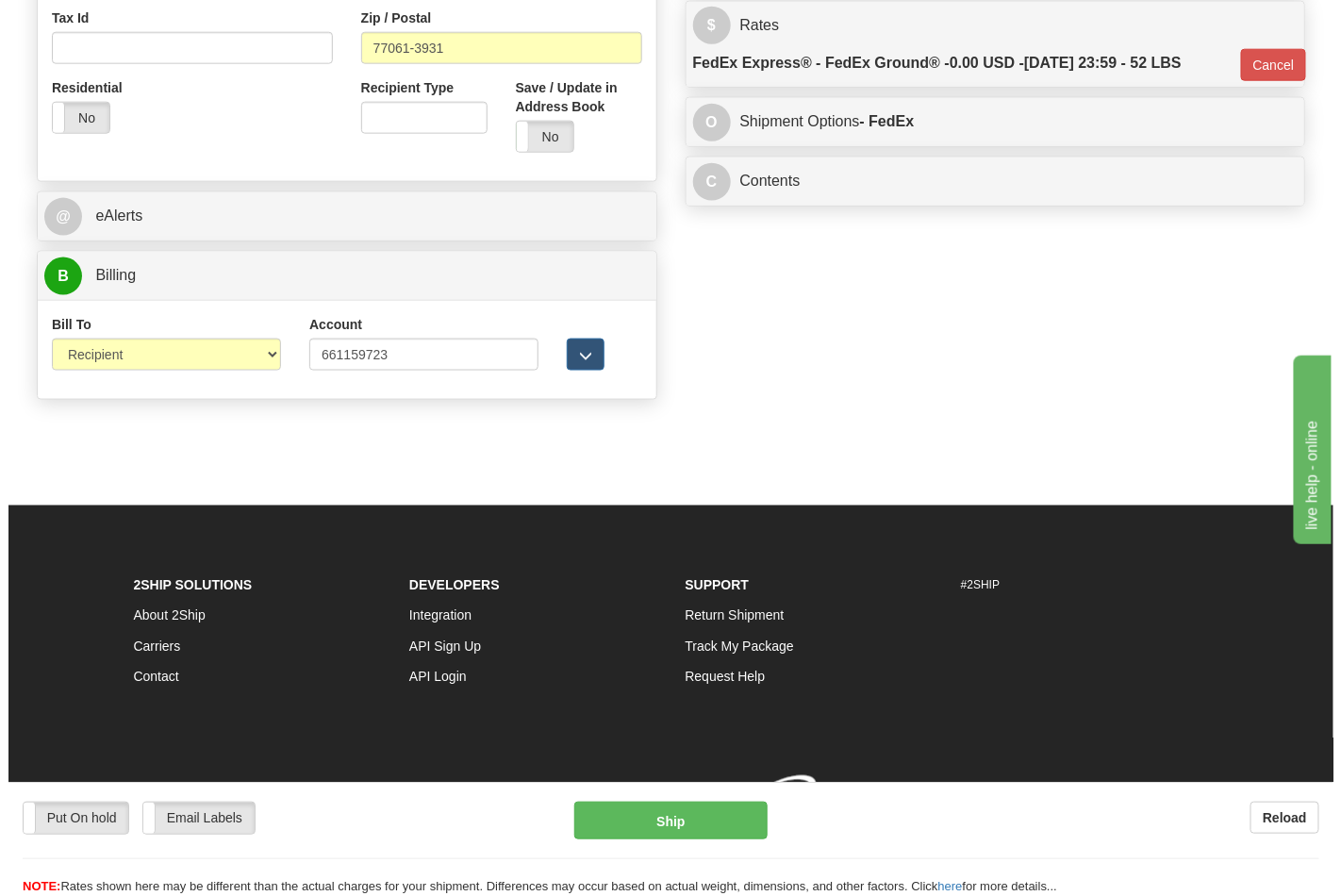
scroll to position [704, 0]
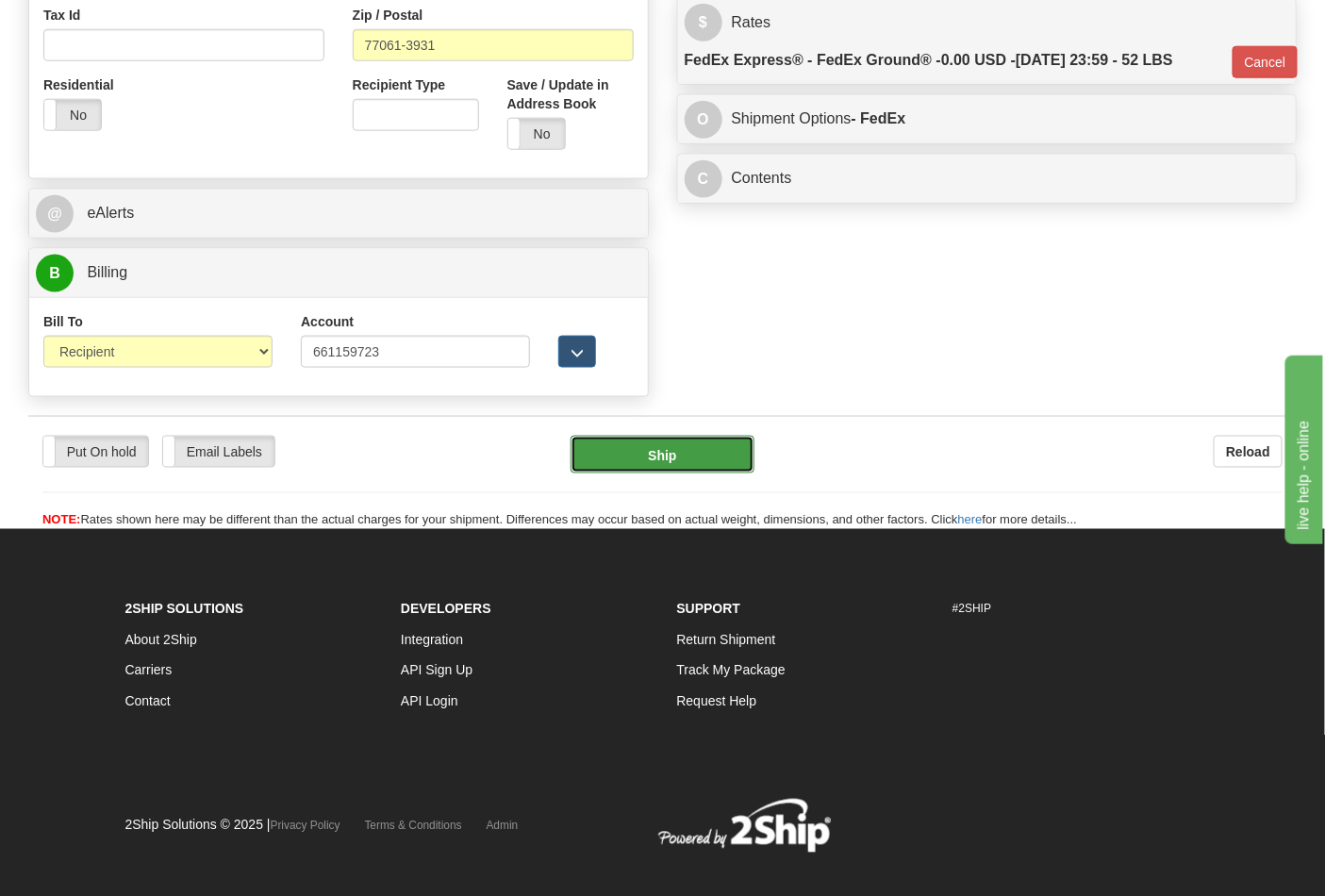
click at [710, 444] on button "Ship" at bounding box center [662, 455] width 183 height 38
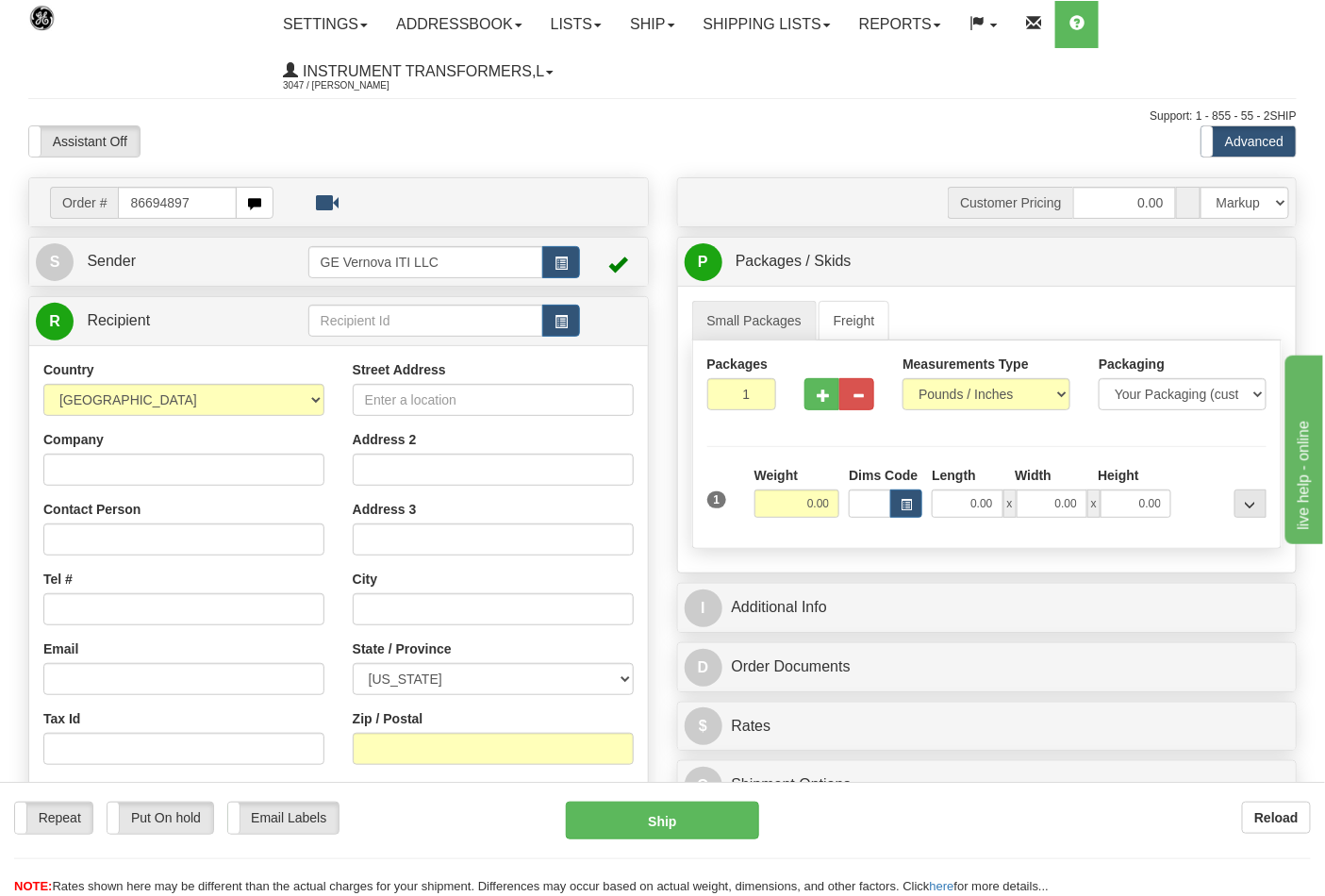
type input "86694897"
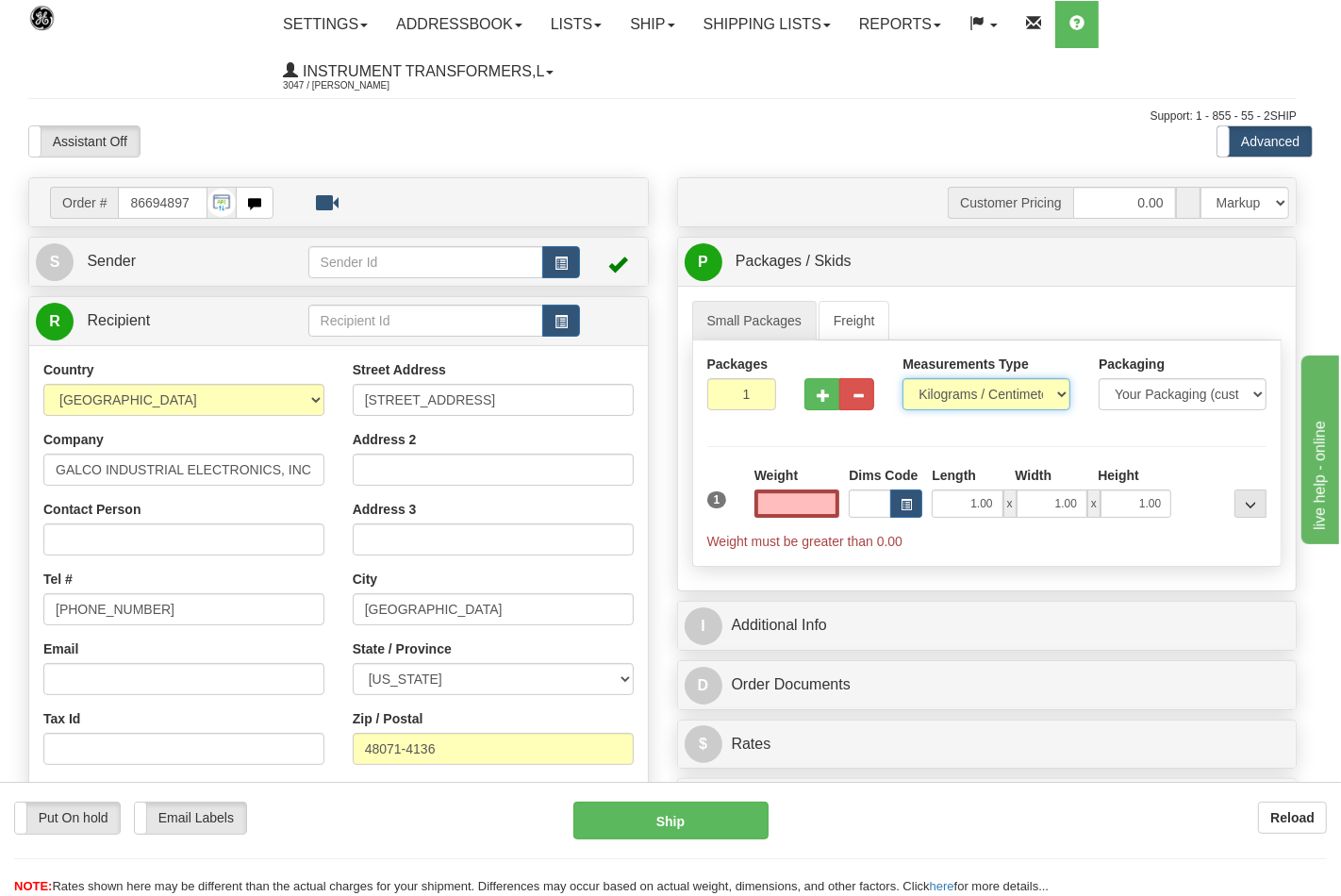
type input "0.00"
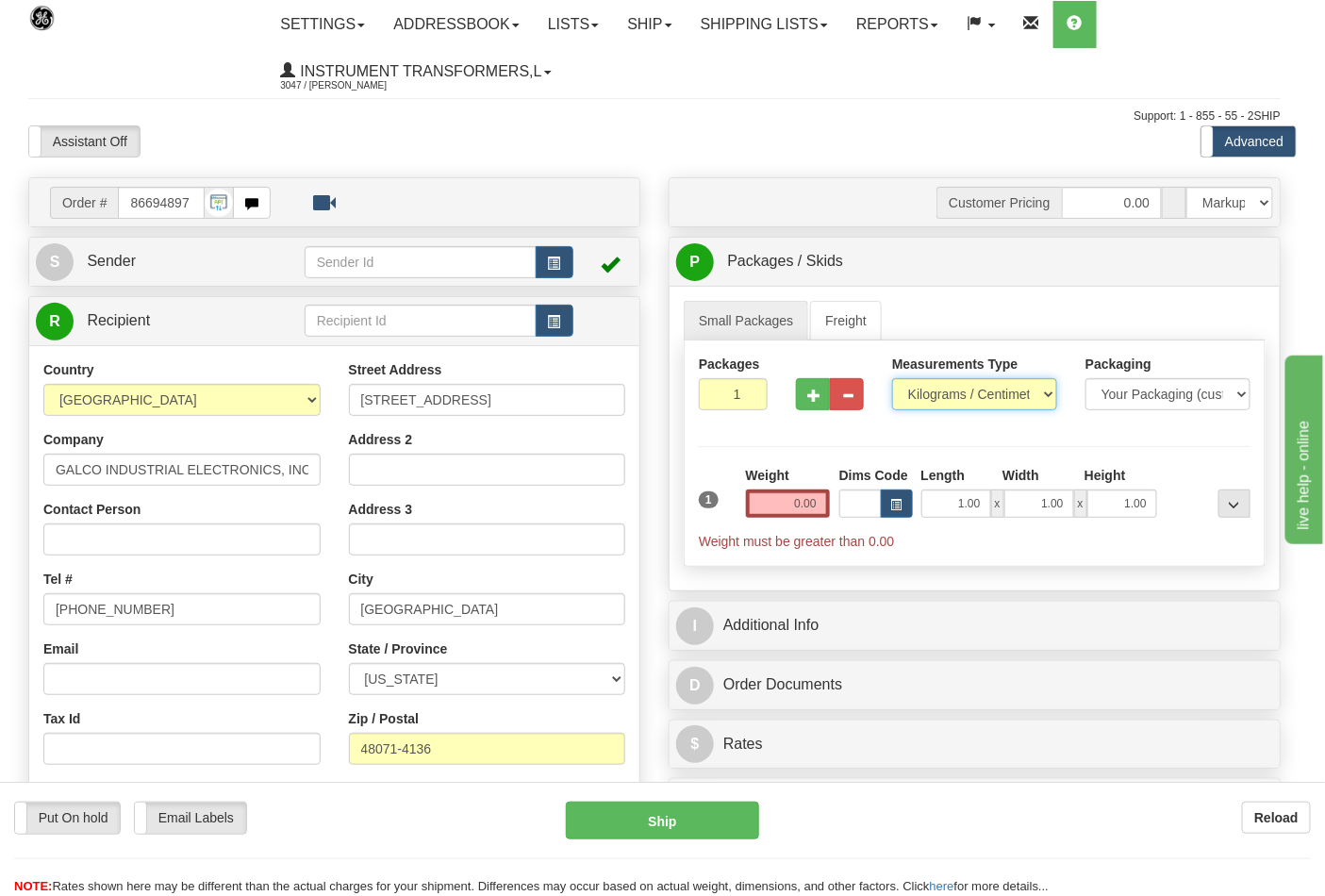
click at [972, 400] on select "Pounds / Inches Kilograms / Centimeters" at bounding box center [974, 394] width 166 height 32
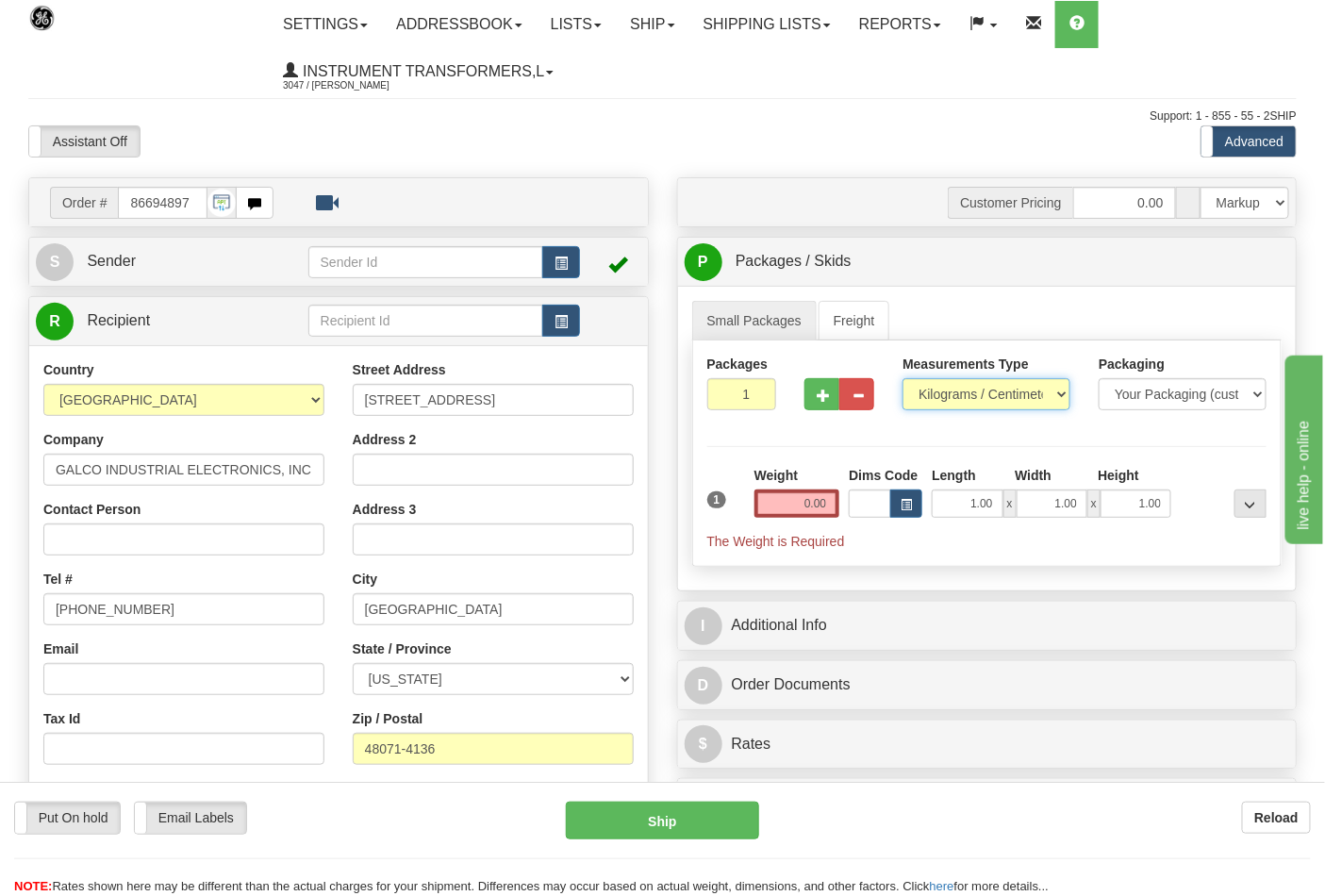
select select "0"
click at [903, 379] on select "Pounds / Inches Kilograms / Centimeters" at bounding box center [986, 394] width 167 height 32
drag, startPoint x: 825, startPoint y: 407, endPoint x: 839, endPoint y: 418, distance: 17.8
click at [825, 406] on button "button" at bounding box center [822, 394] width 35 height 32
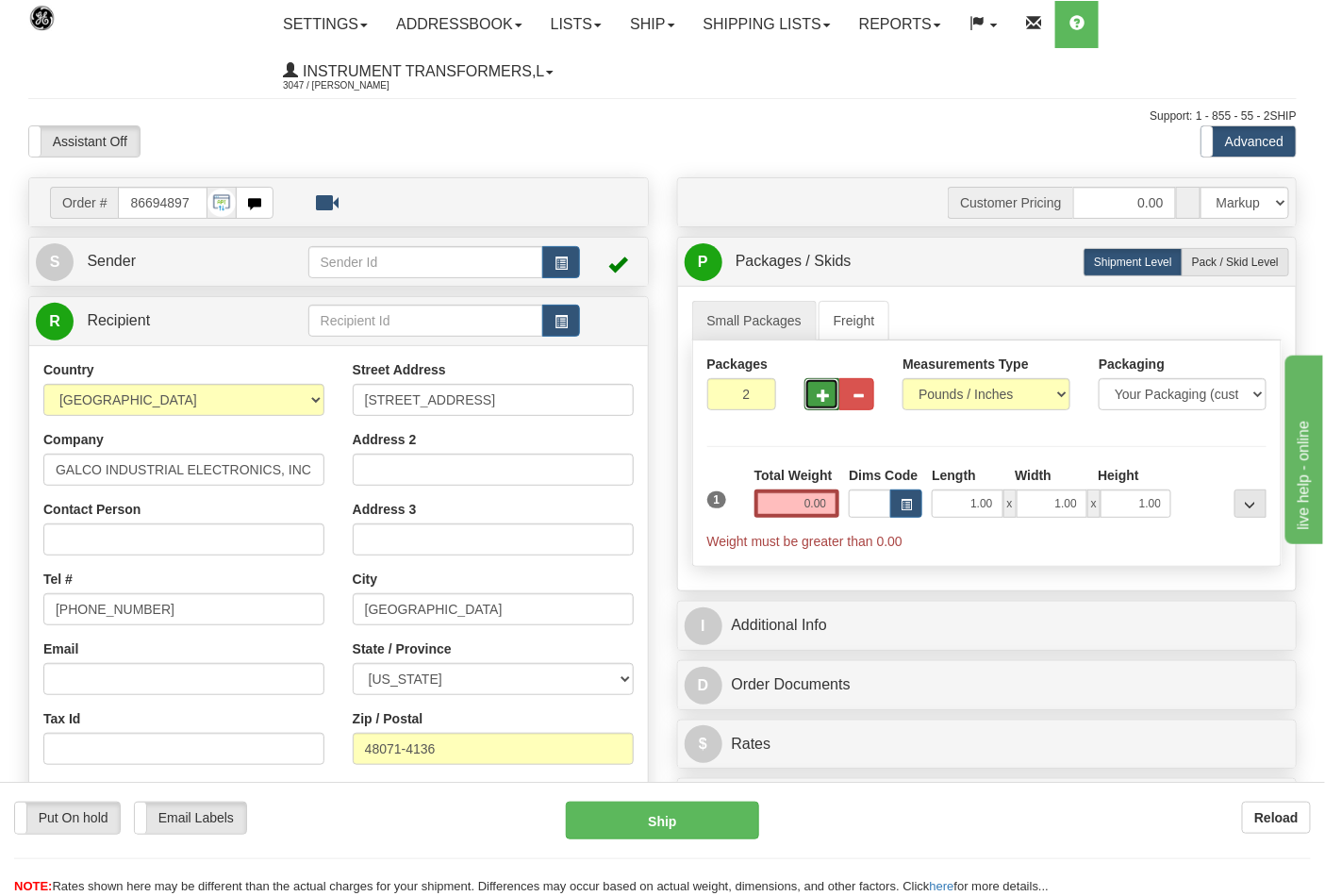
click at [826, 390] on span "button" at bounding box center [823, 395] width 13 height 12
type input "3"
click at [1219, 272] on label "Pack / Skid Level Pack.." at bounding box center [1235, 262] width 107 height 29
radio input "true"
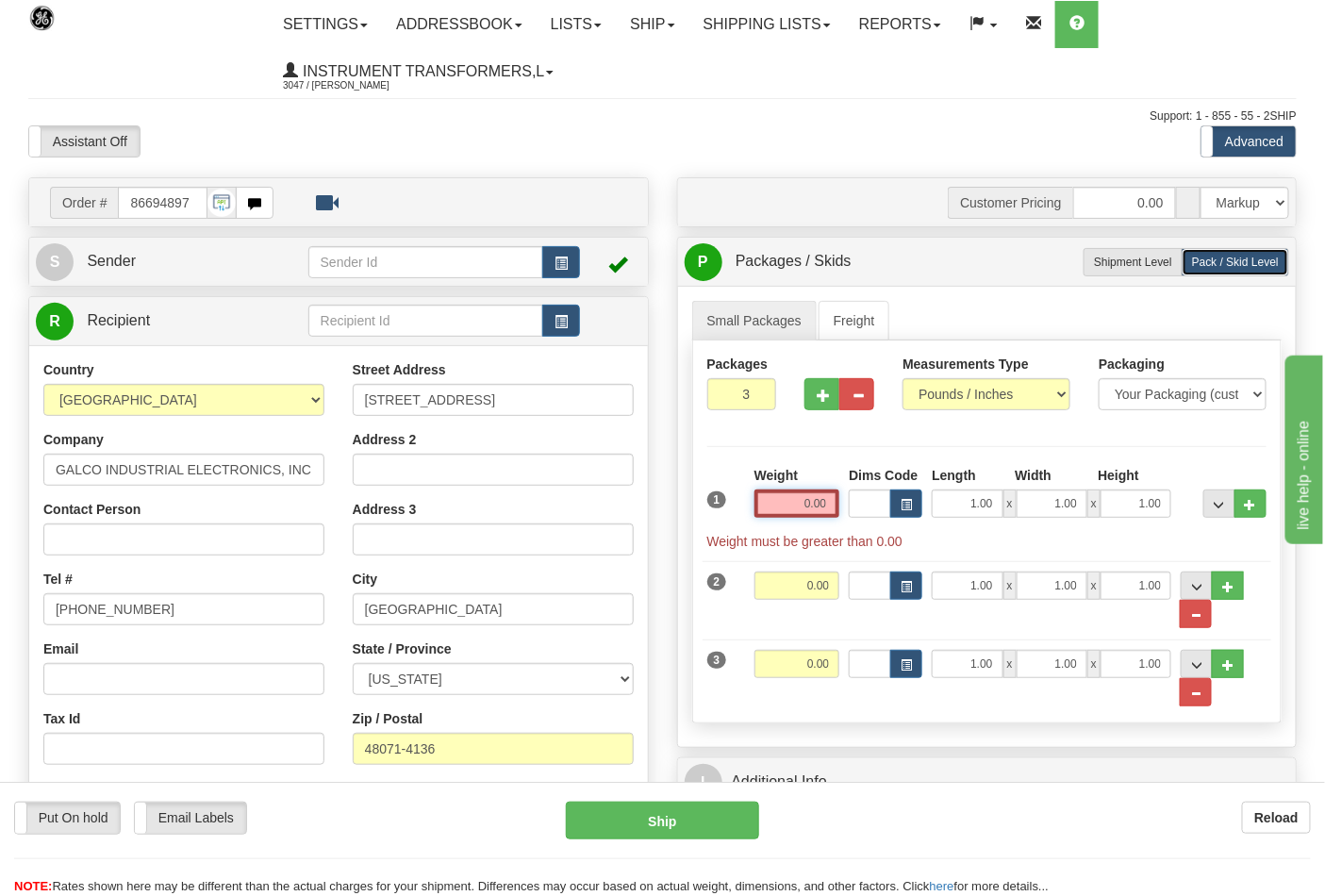
click at [828, 510] on input "0.00" at bounding box center [797, 504] width 86 height 29
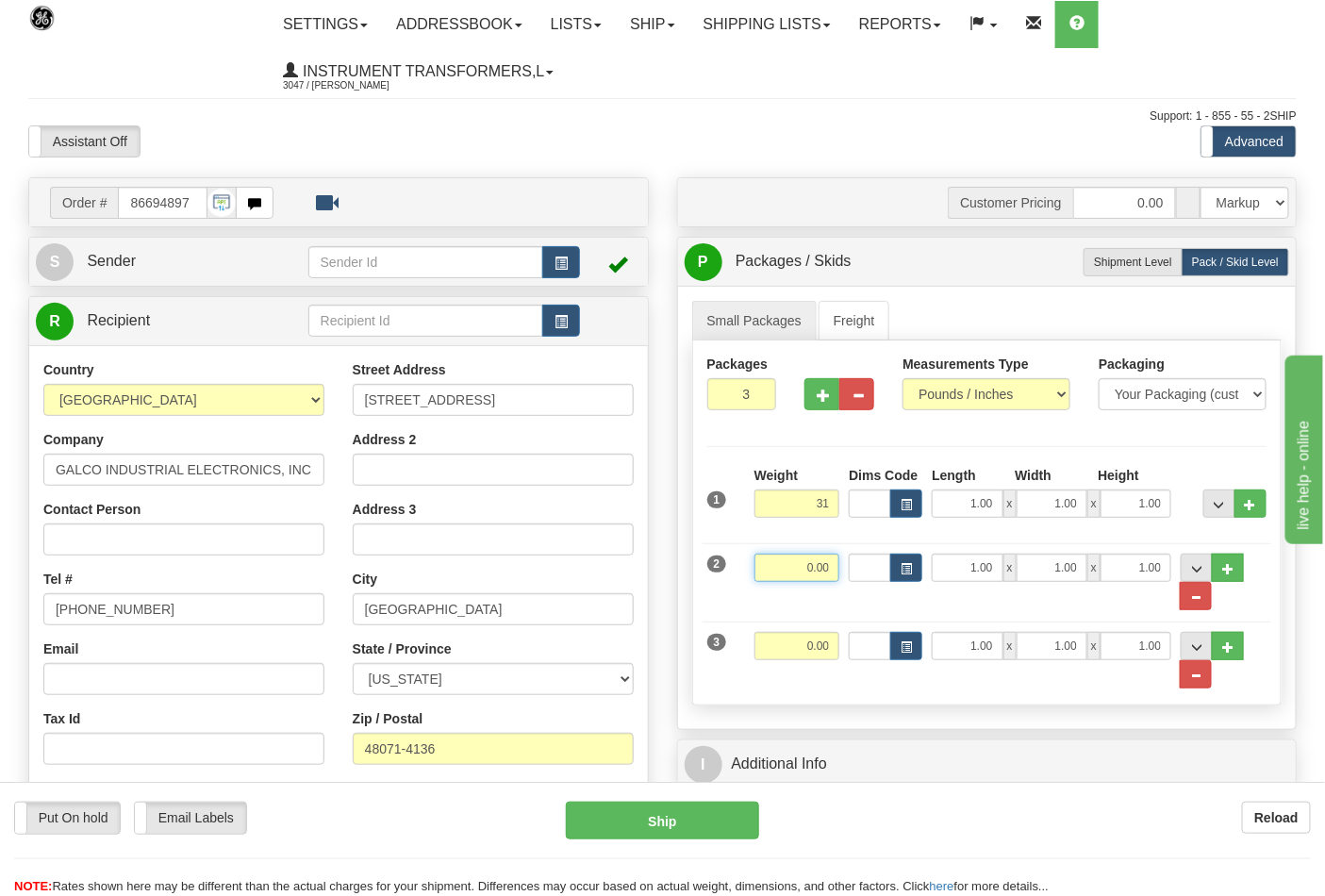
type input "31.00"
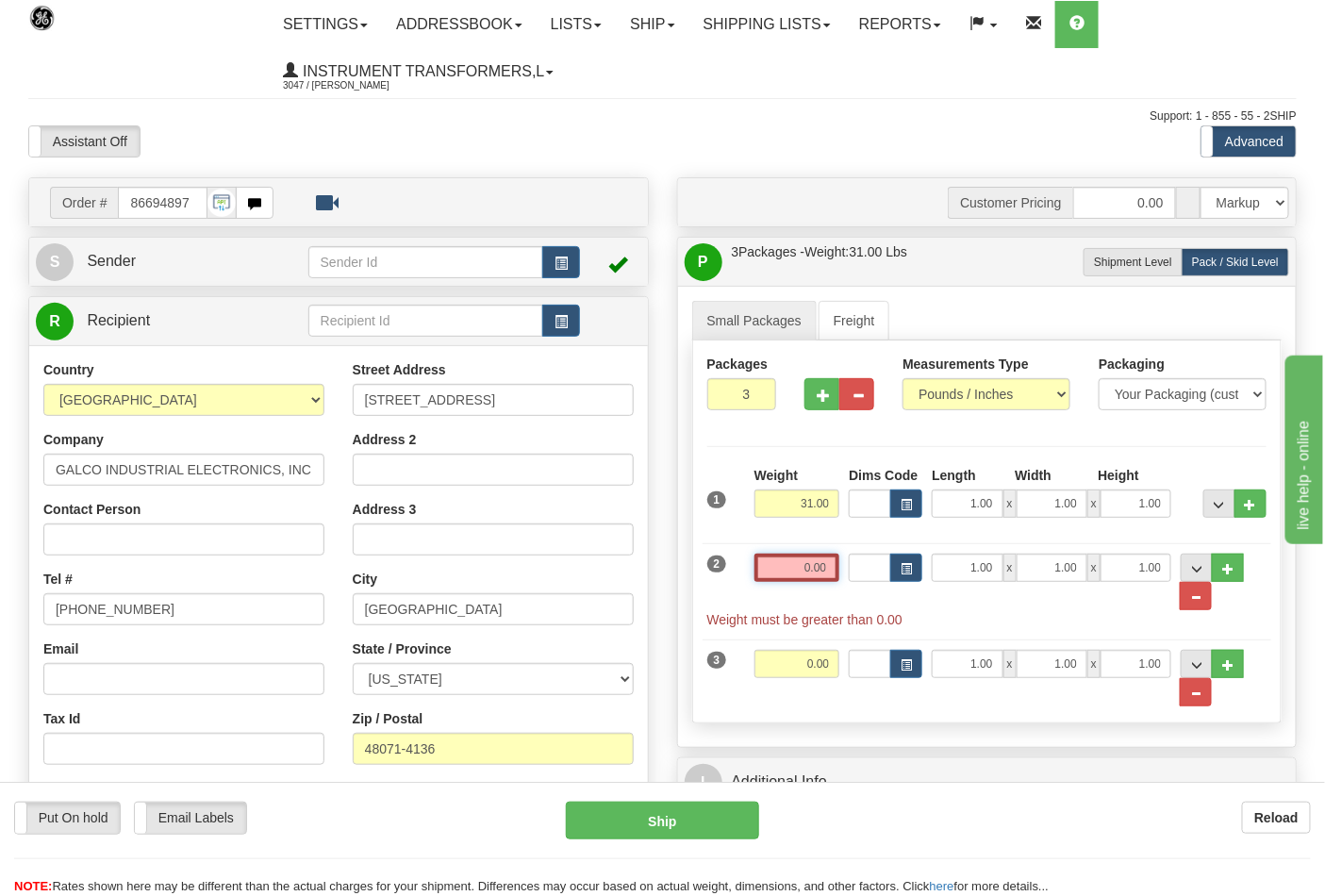
click at [835, 560] on input "0.00" at bounding box center [797, 568] width 86 height 29
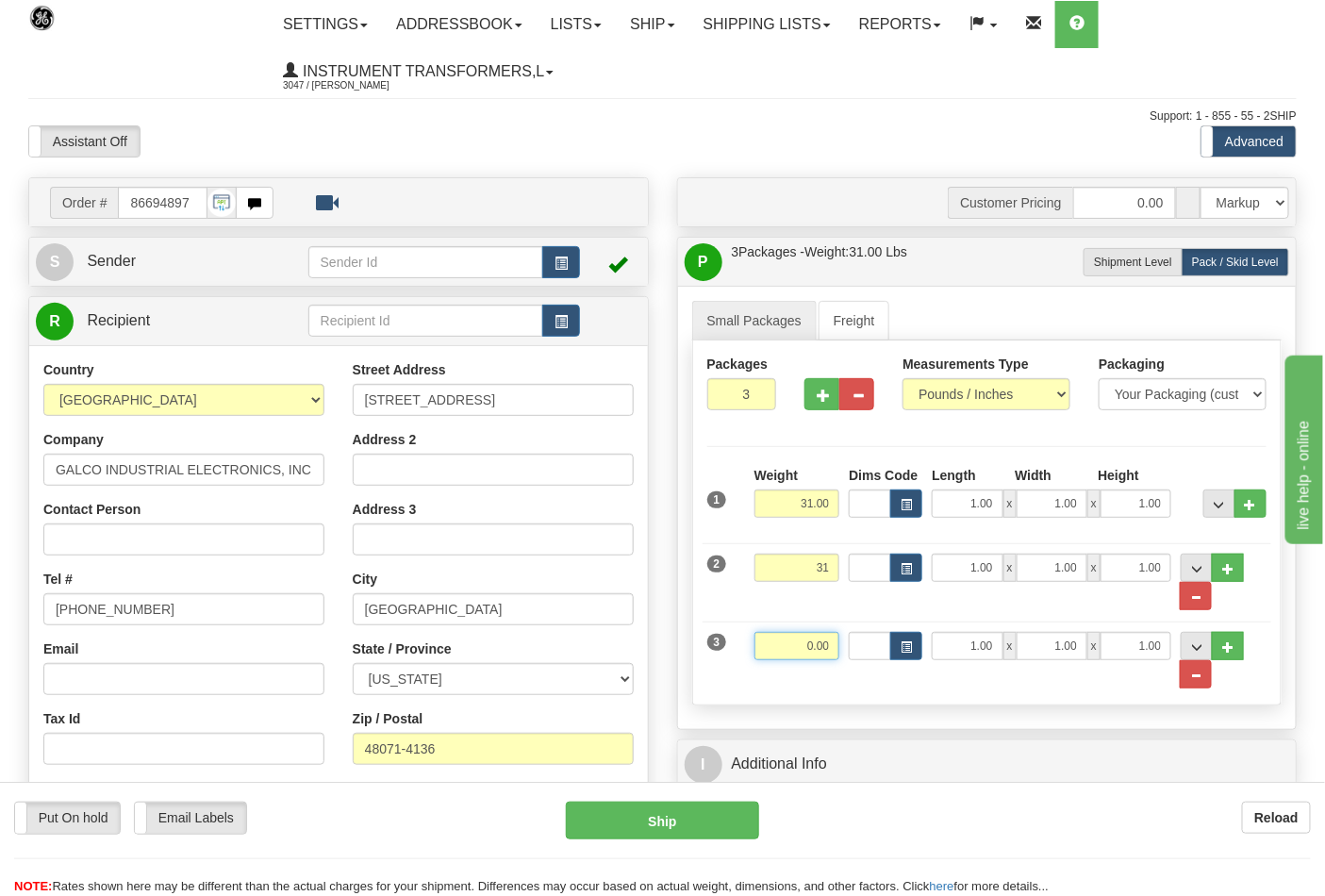
type input "31.00"
click at [829, 651] on input "0.00" at bounding box center [797, 645] width 86 height 29
click button "Delete" at bounding box center [0, 0] width 0 height 0
type input "16.00"
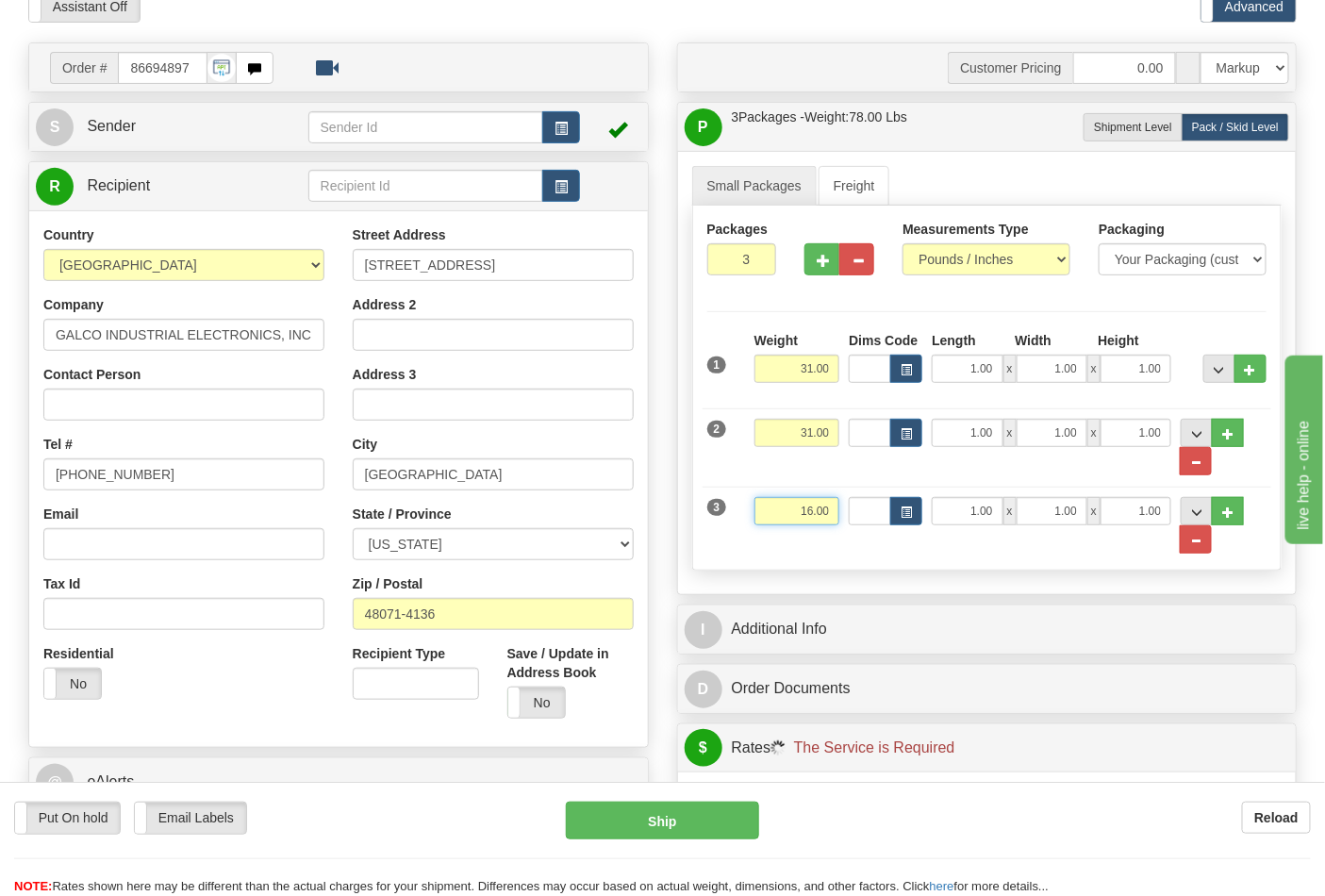
scroll to position [314, 0]
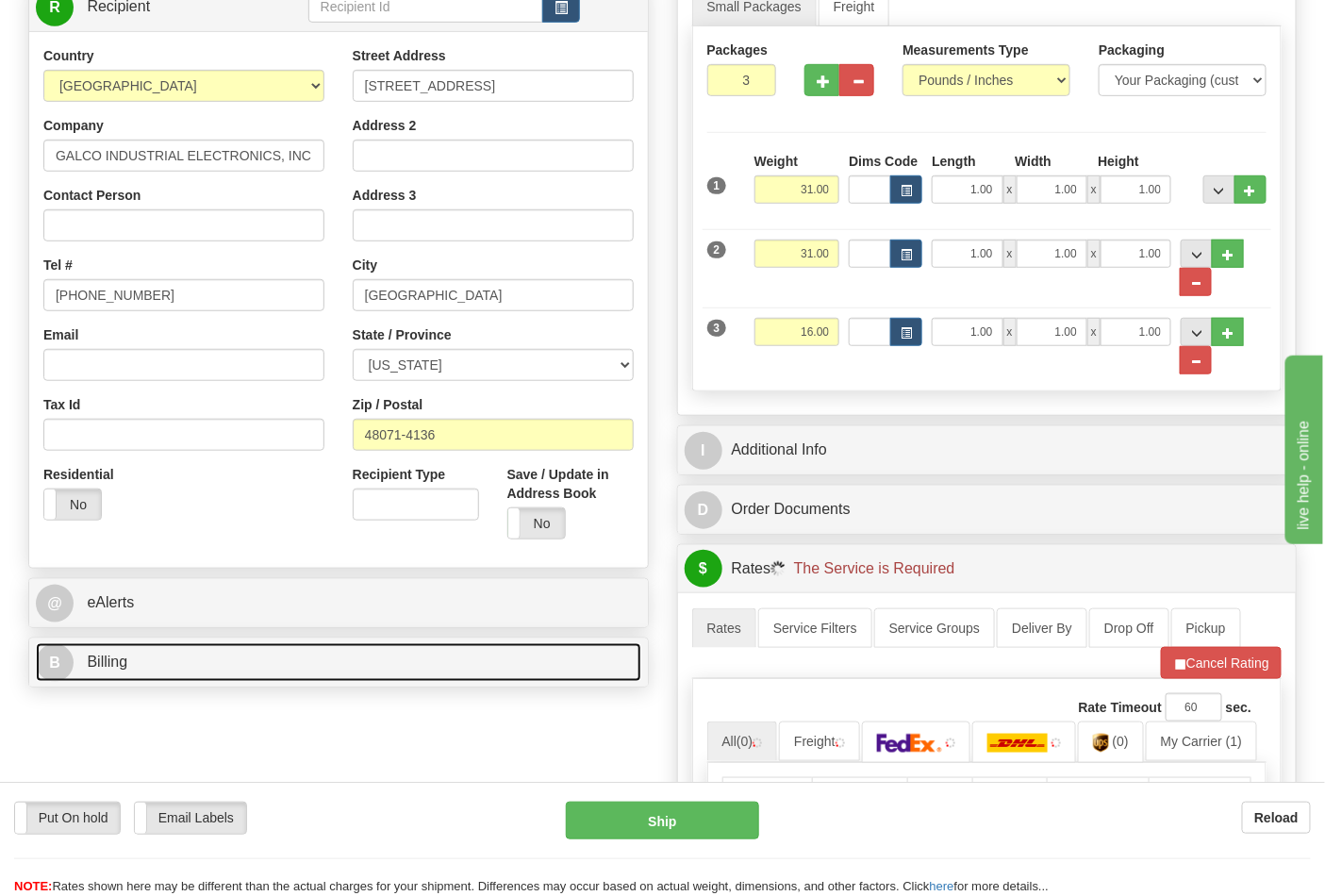
click at [158, 674] on link "B Billing" at bounding box center [338, 662] width 606 height 39
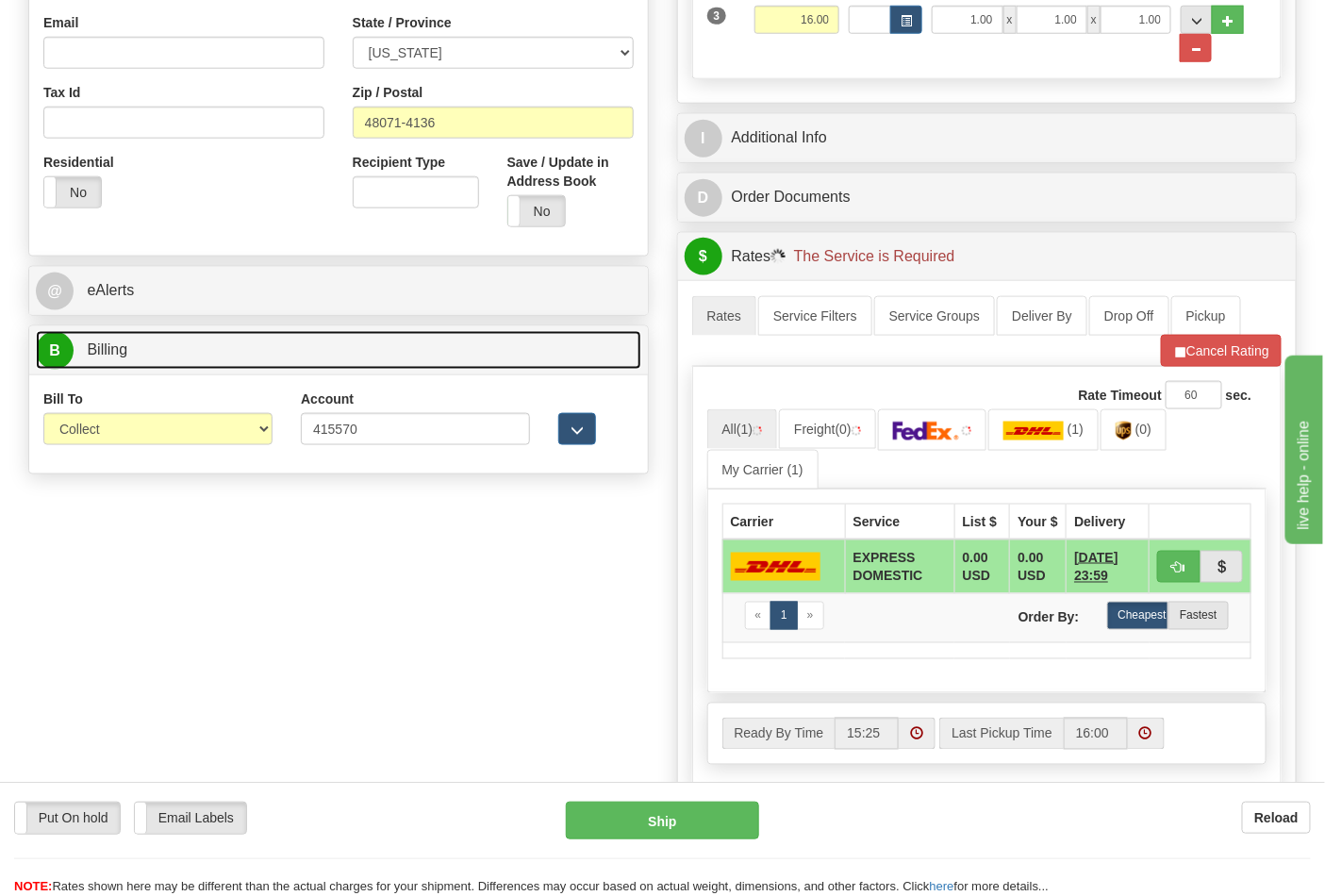
scroll to position [628, 0]
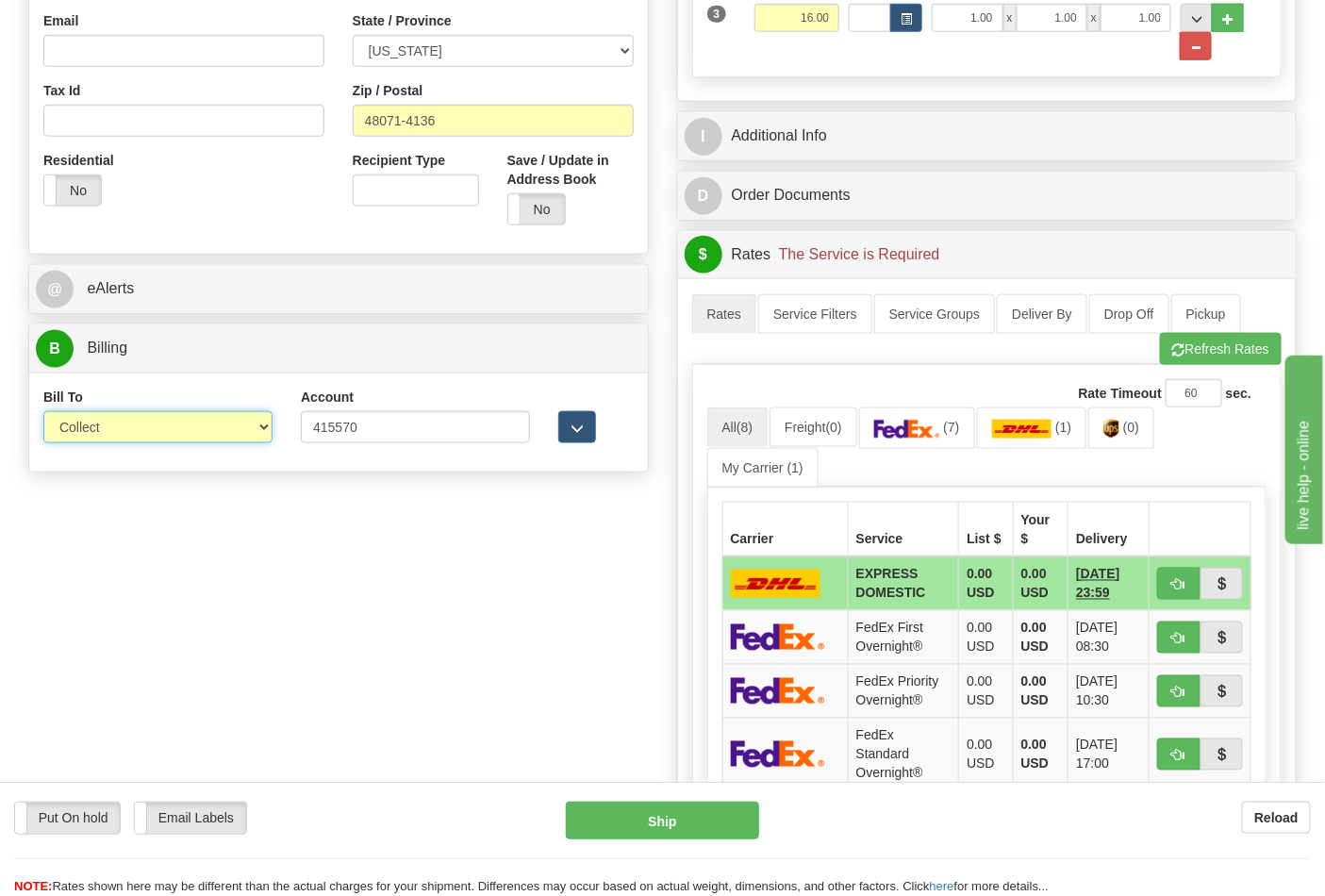
click at [163, 435] on select "Sender Recipient Third Party Collect" at bounding box center [158, 427] width 229 height 32
select select "2"
click at [44, 413] on select "Sender Recipient Third Party Collect" at bounding box center [158, 427] width 229 height 32
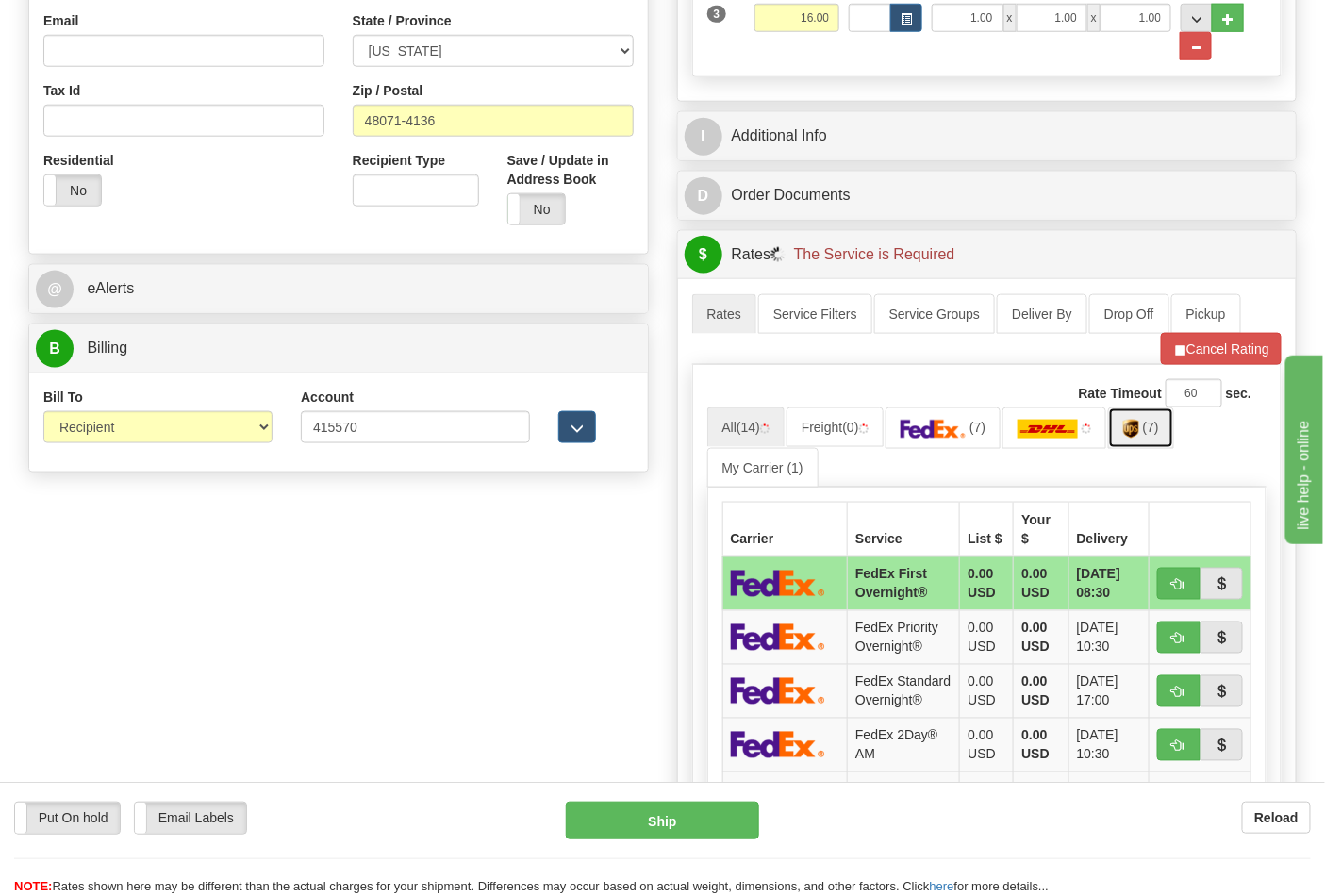
click at [1139, 437] on img at bounding box center [1131, 428] width 16 height 19
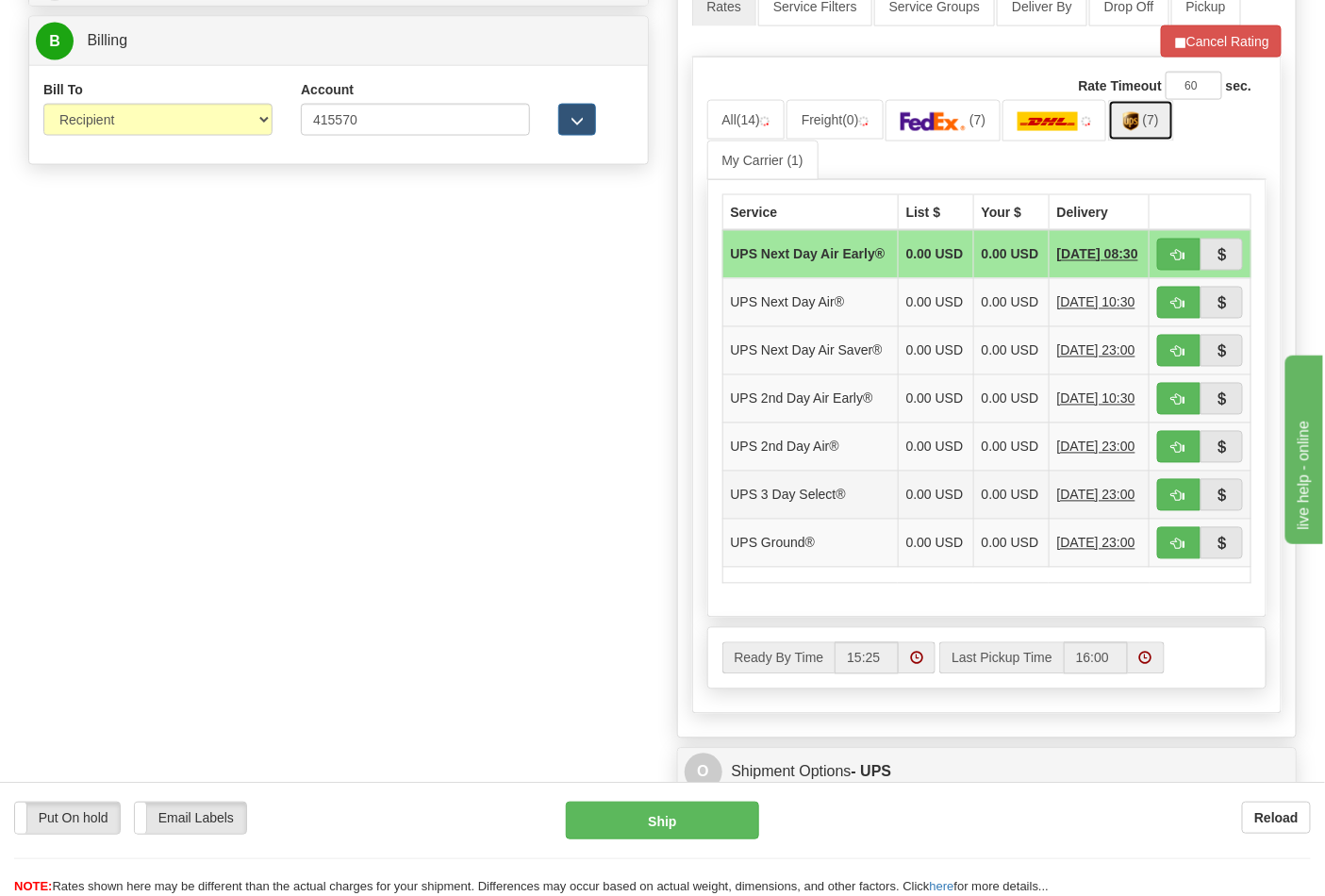
scroll to position [943, 0]
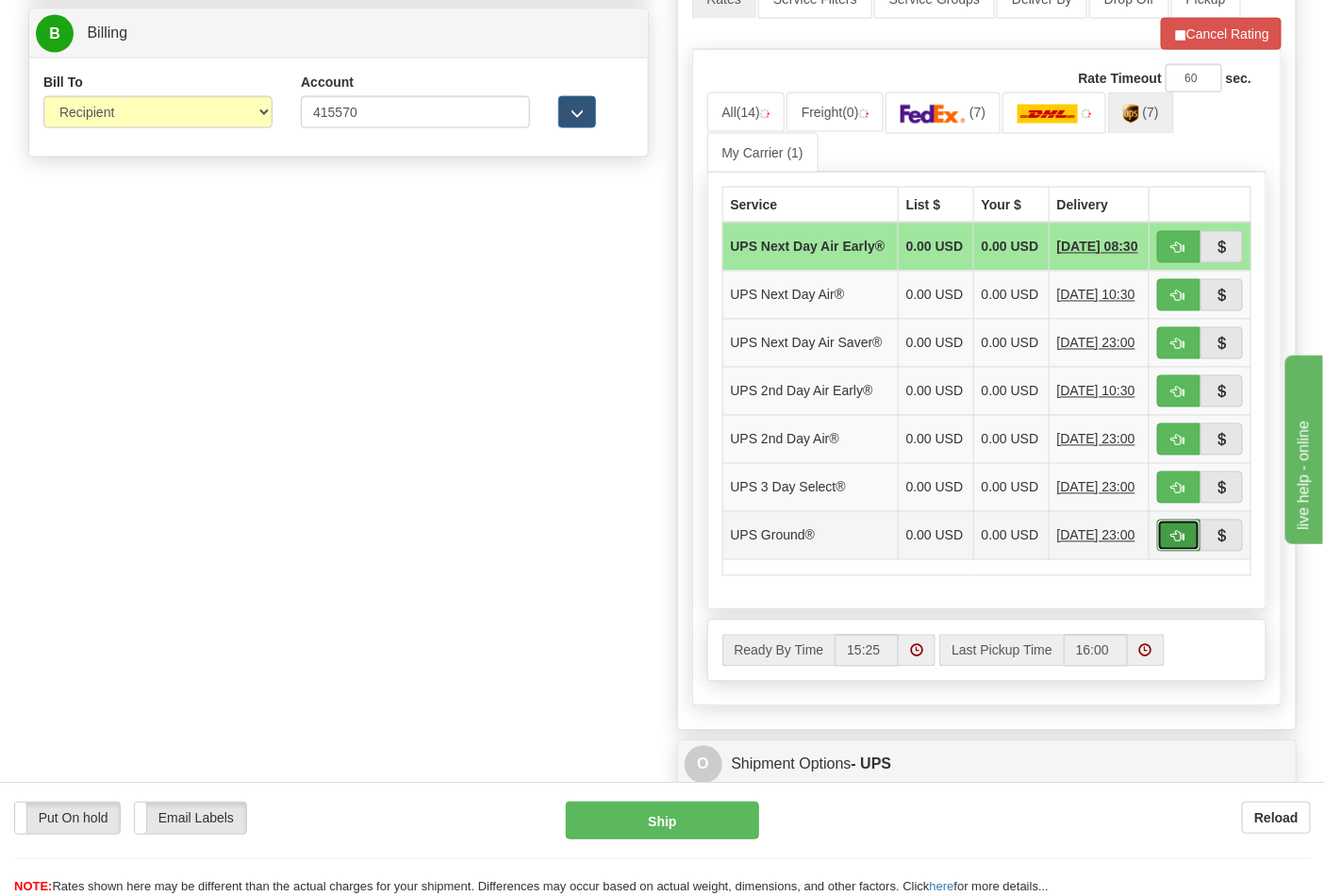
click at [1181, 543] on span "button" at bounding box center [1178, 537] width 13 height 12
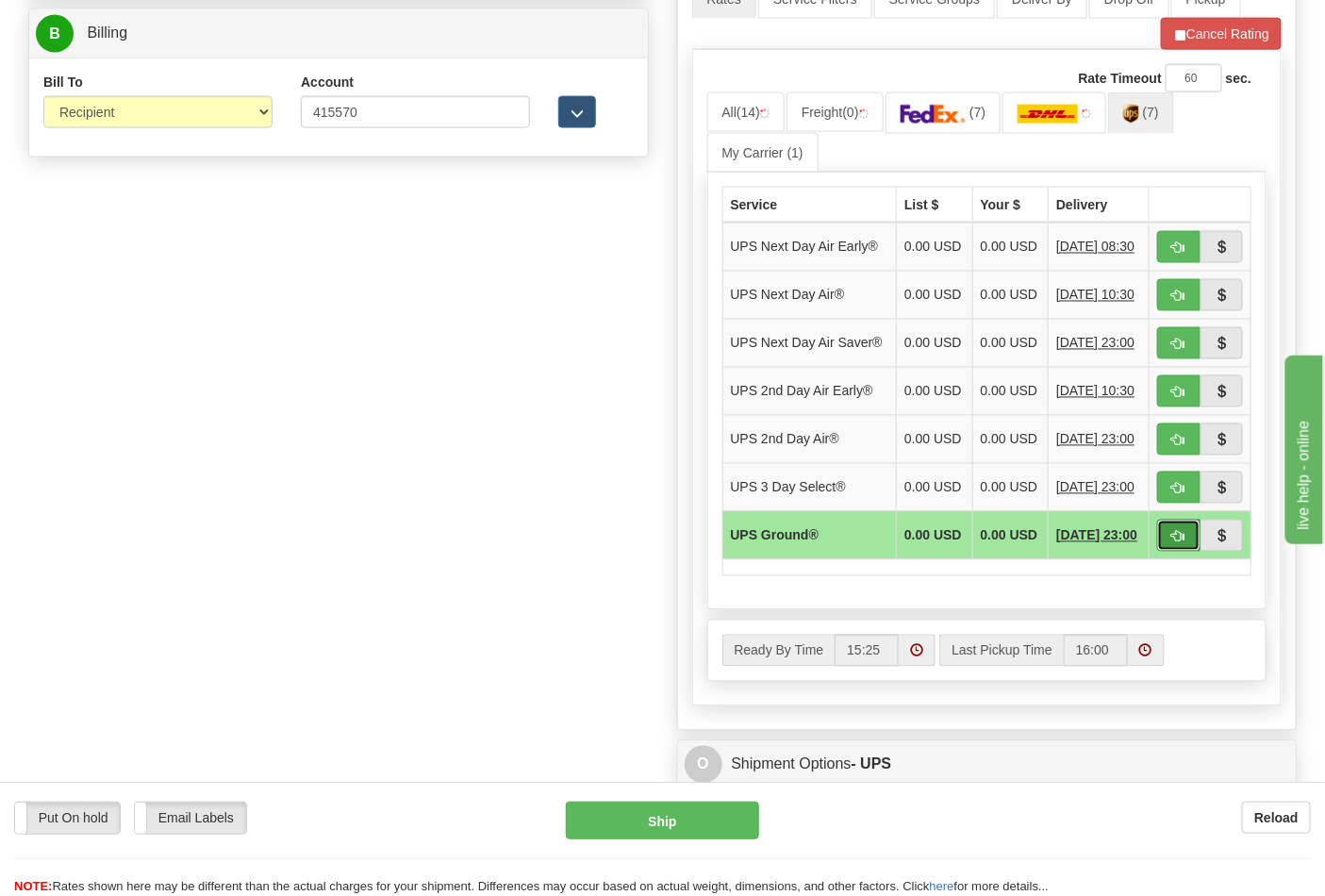
click at [1169, 552] on button "button" at bounding box center [1178, 535] width 44 height 32
drag, startPoint x: 1184, startPoint y: 51, endPoint x: 1201, endPoint y: 134, distance: 84.7
click at [1185, 50] on button "Cancel Rating" at bounding box center [1221, 34] width 121 height 32
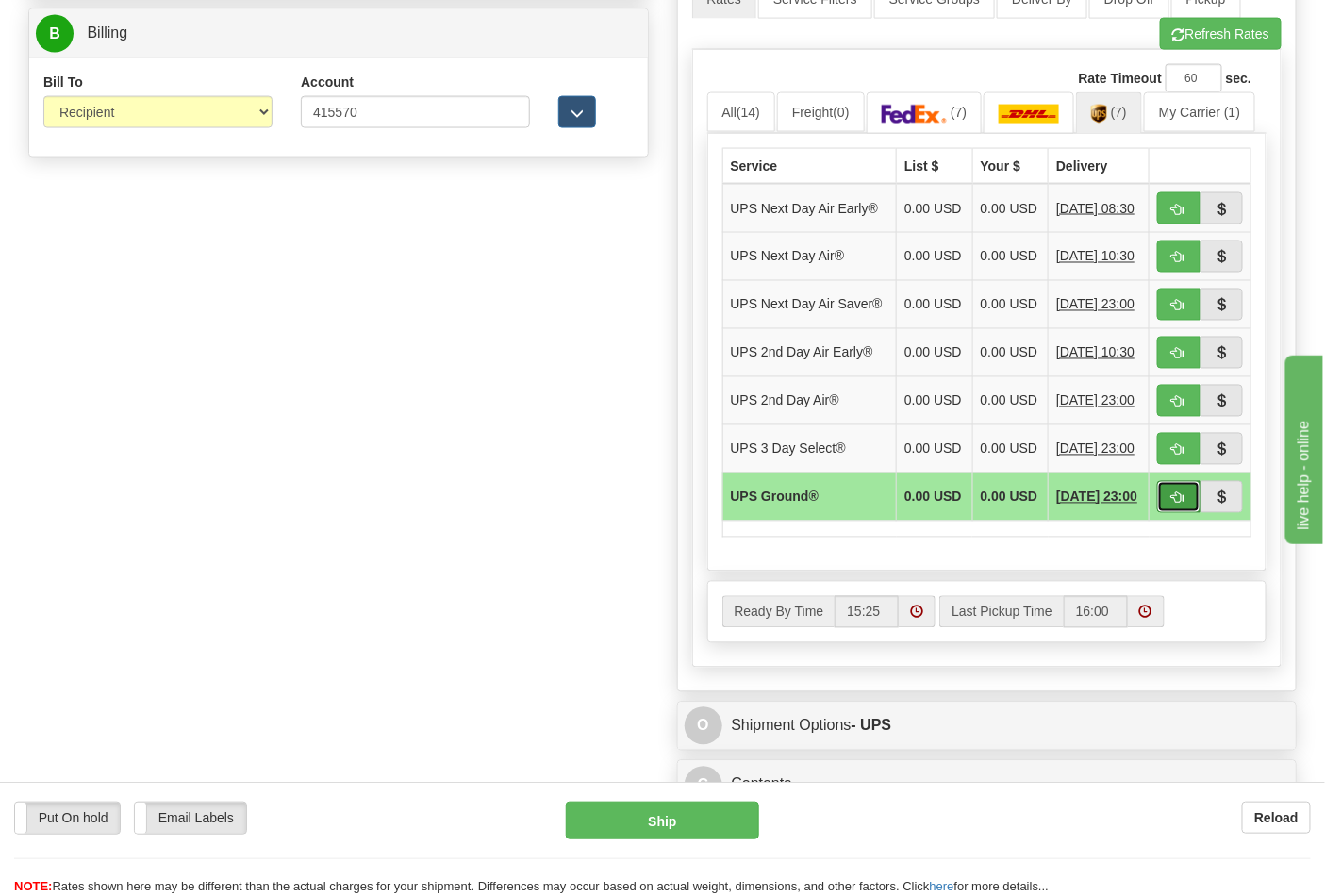
click at [1176, 513] on button "button" at bounding box center [1178, 497] width 44 height 32
type input "03"
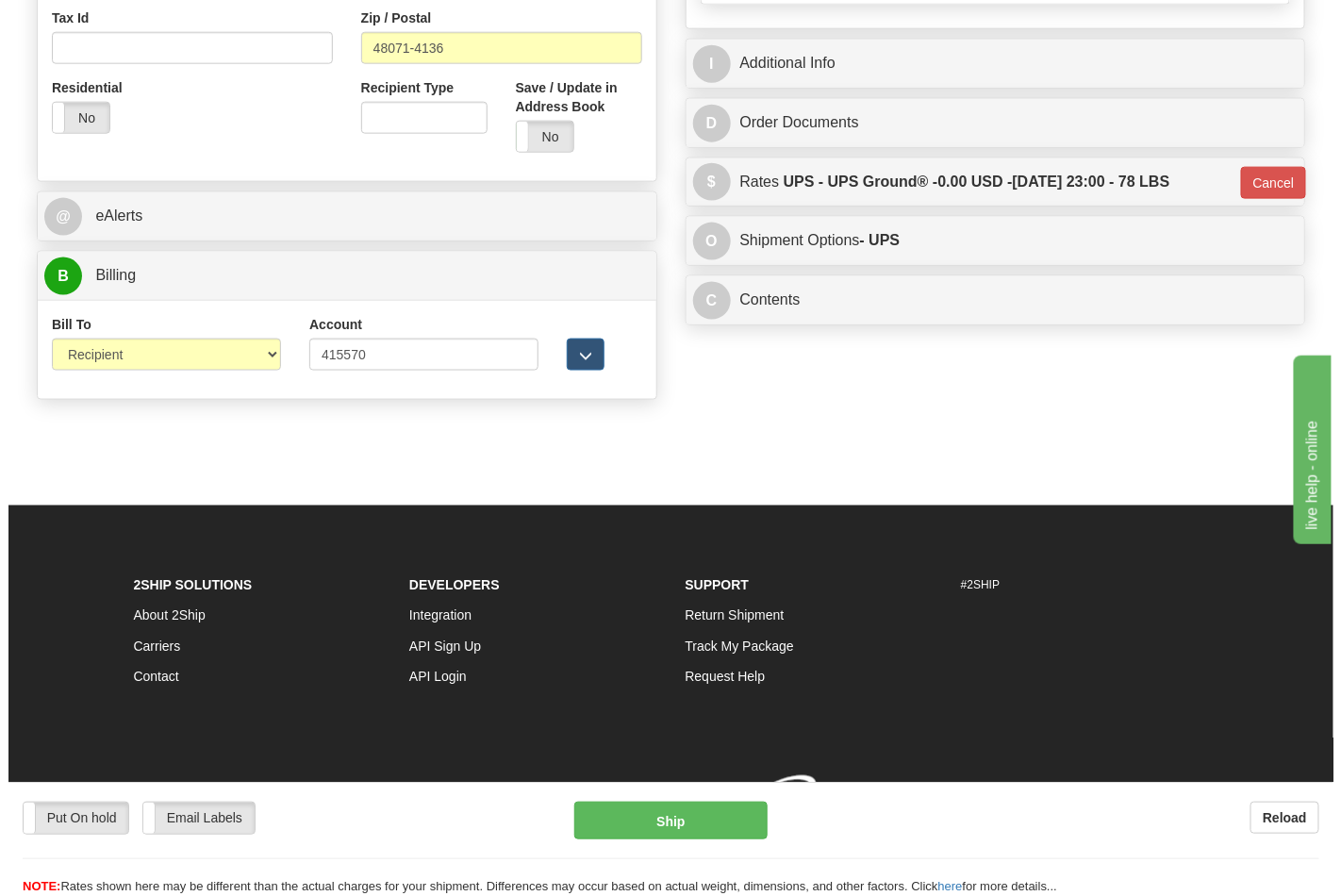
scroll to position [730, 0]
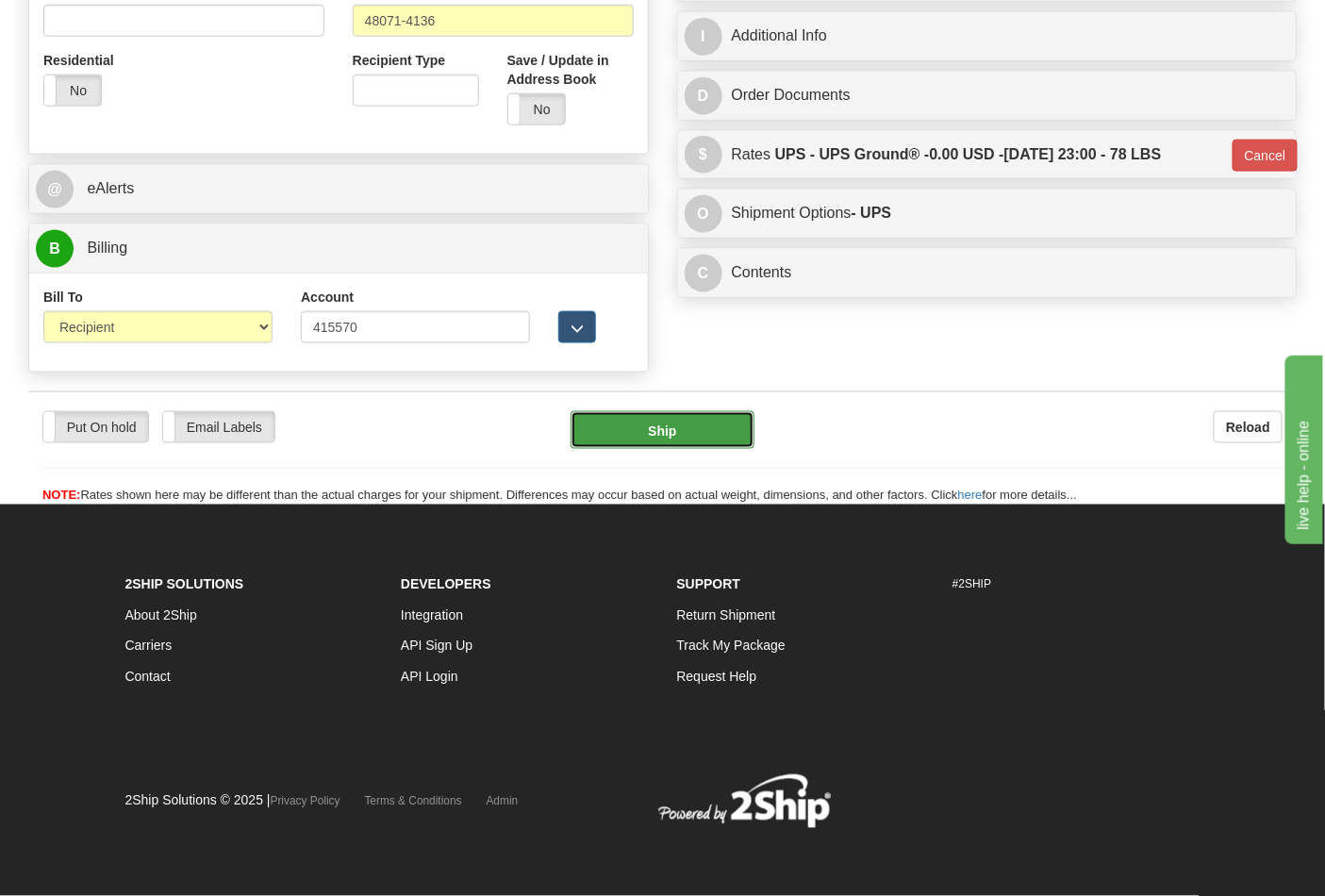
click at [671, 432] on button "Ship" at bounding box center [662, 430] width 183 height 38
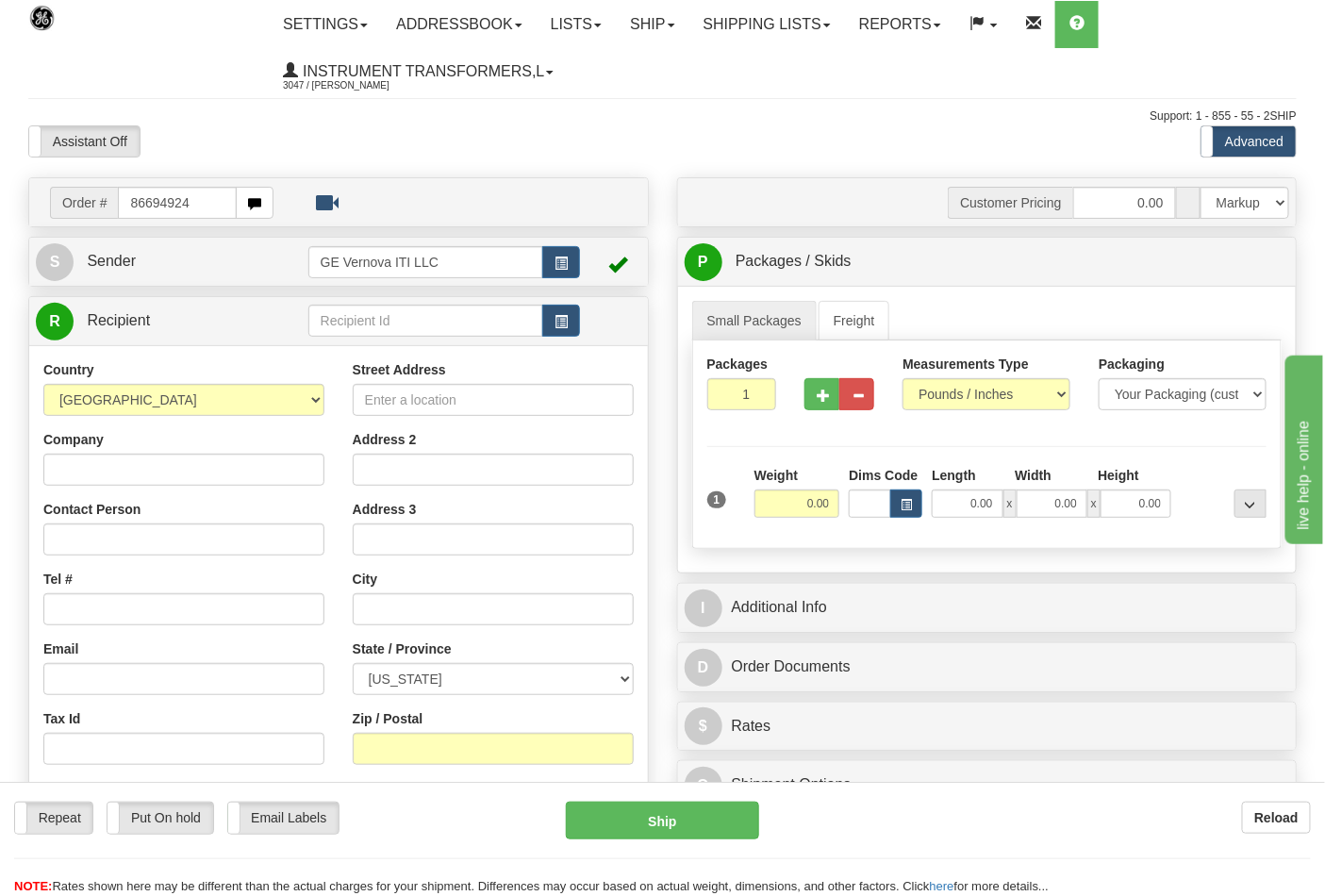
type input "86694924"
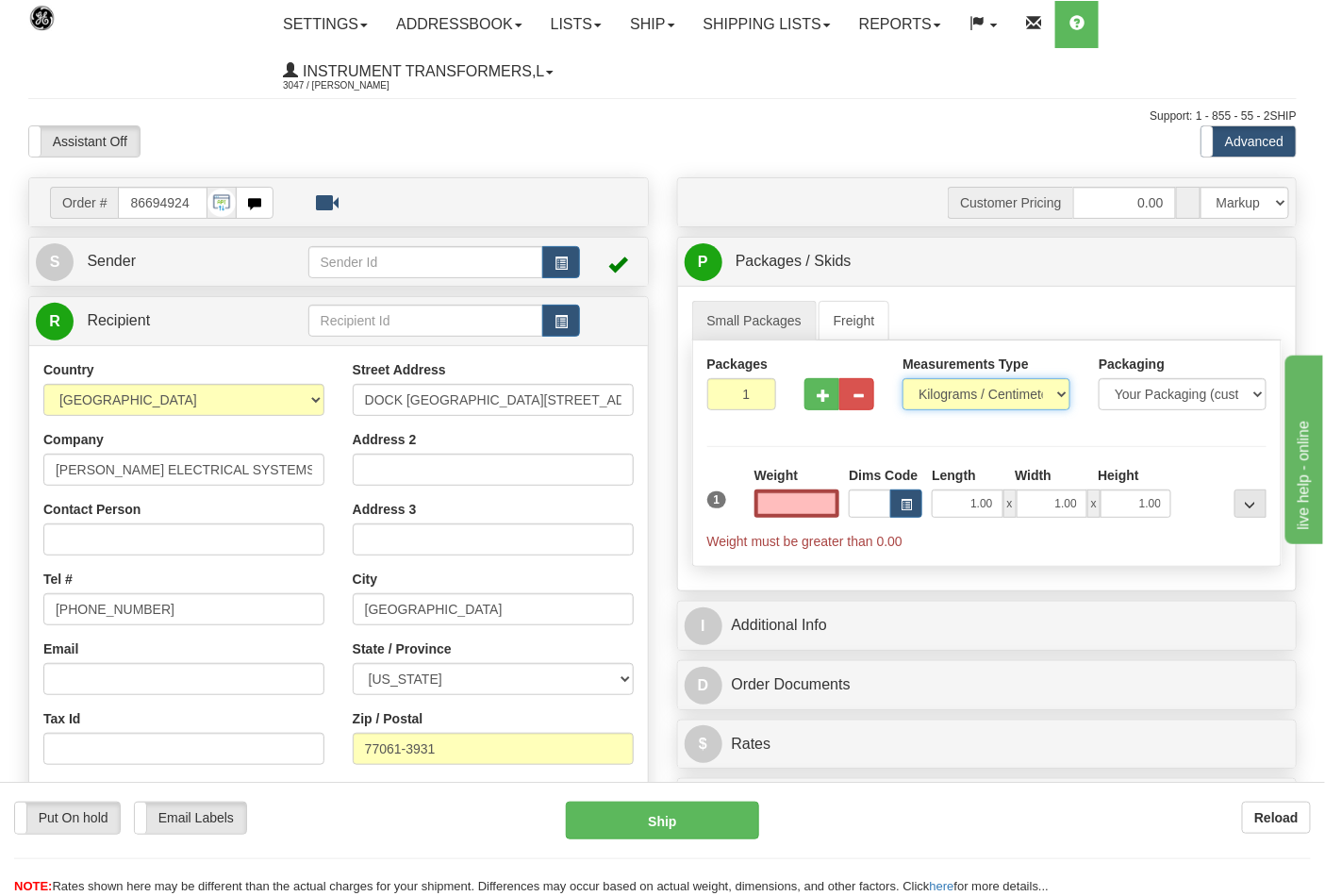
type input "0.00"
click at [963, 389] on select "Pounds / Inches Kilograms / Centimeters" at bounding box center [986, 394] width 167 height 32
select select "0"
click at [903, 379] on select "Pounds / Inches Kilograms / Centimeters" at bounding box center [986, 394] width 167 height 32
click at [829, 496] on input "0.00" at bounding box center [797, 504] width 86 height 29
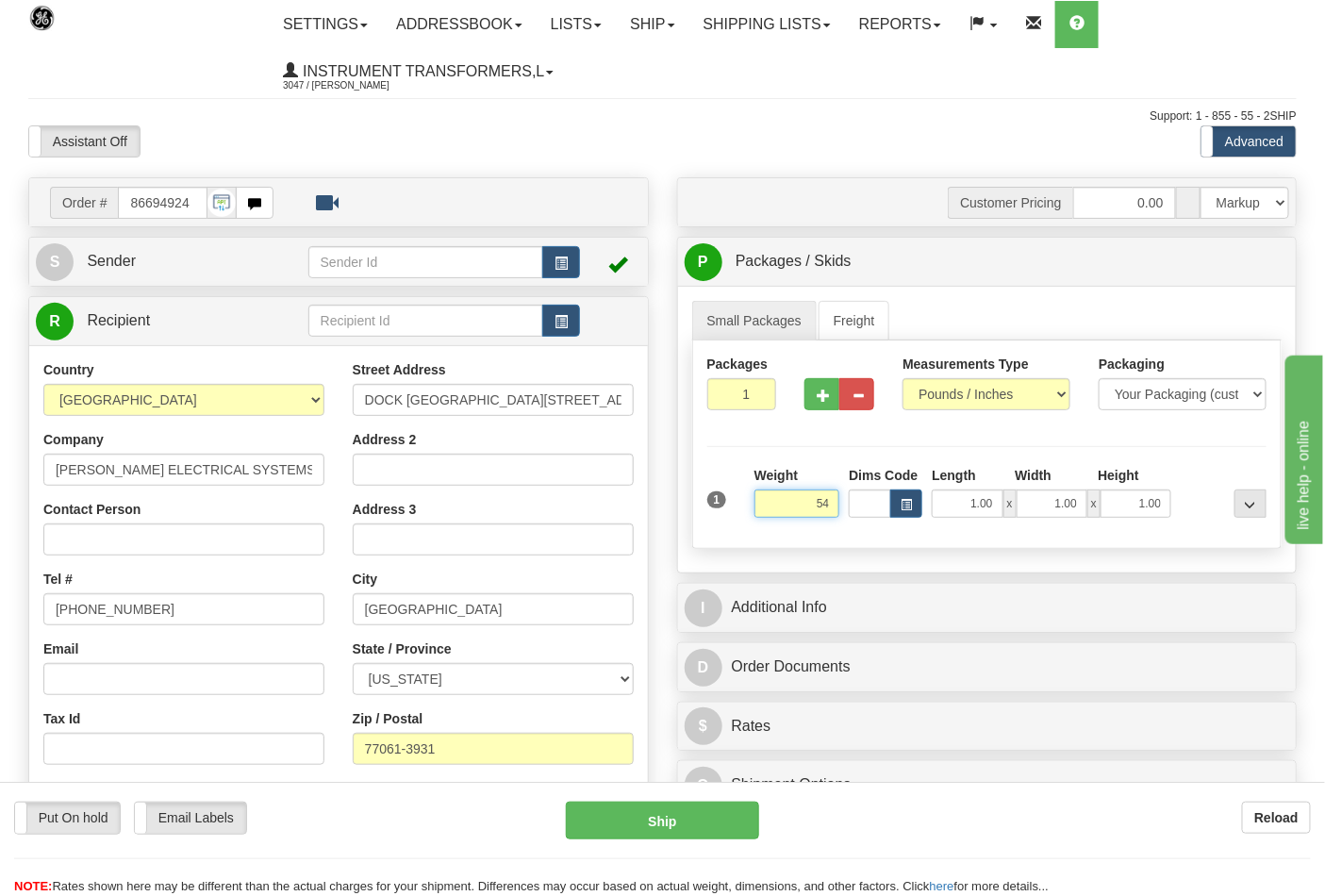
click button "Delete" at bounding box center [0, 0] width 0 height 0
type input "54.00"
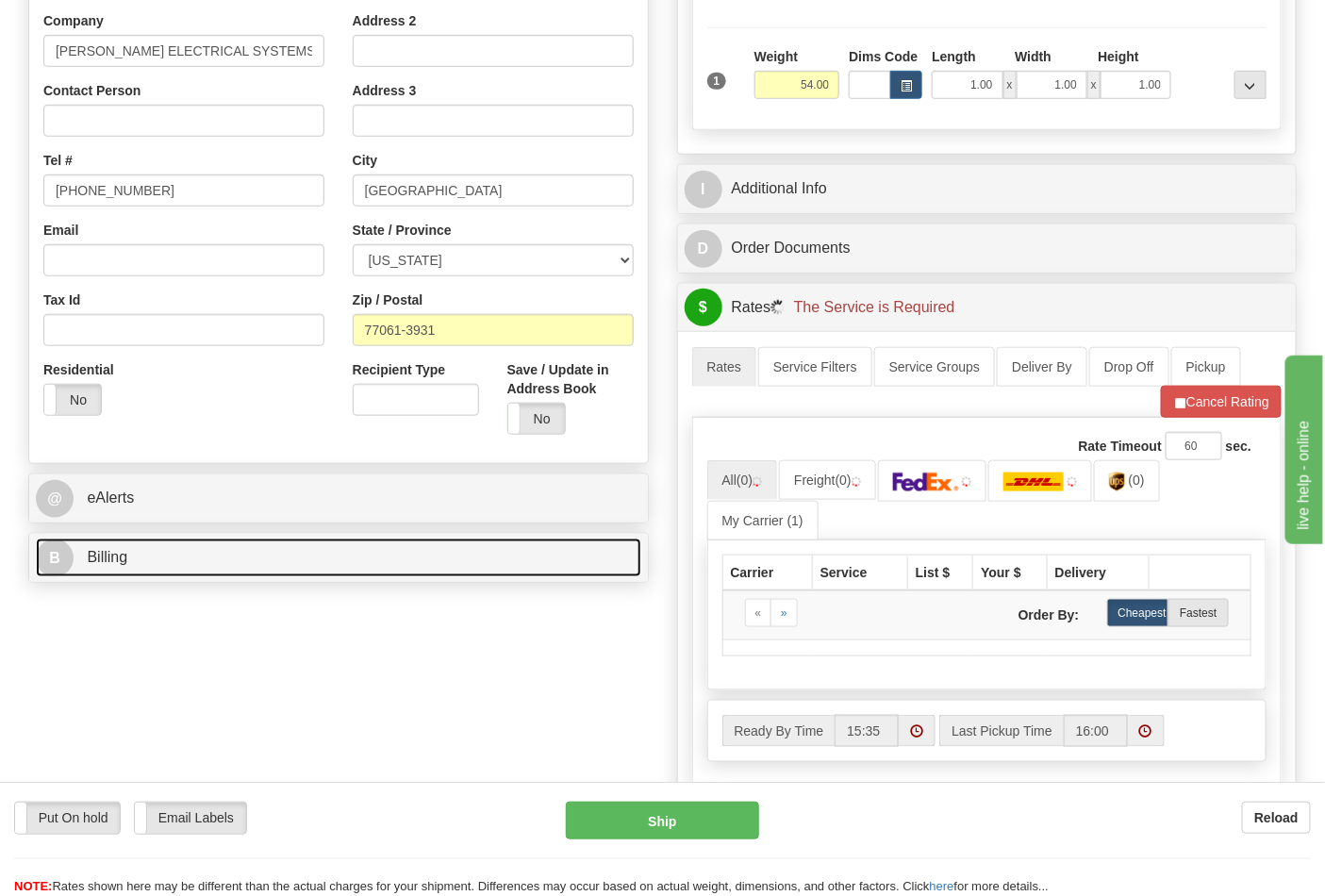
click at [214, 554] on link "B Billing" at bounding box center [338, 557] width 606 height 39
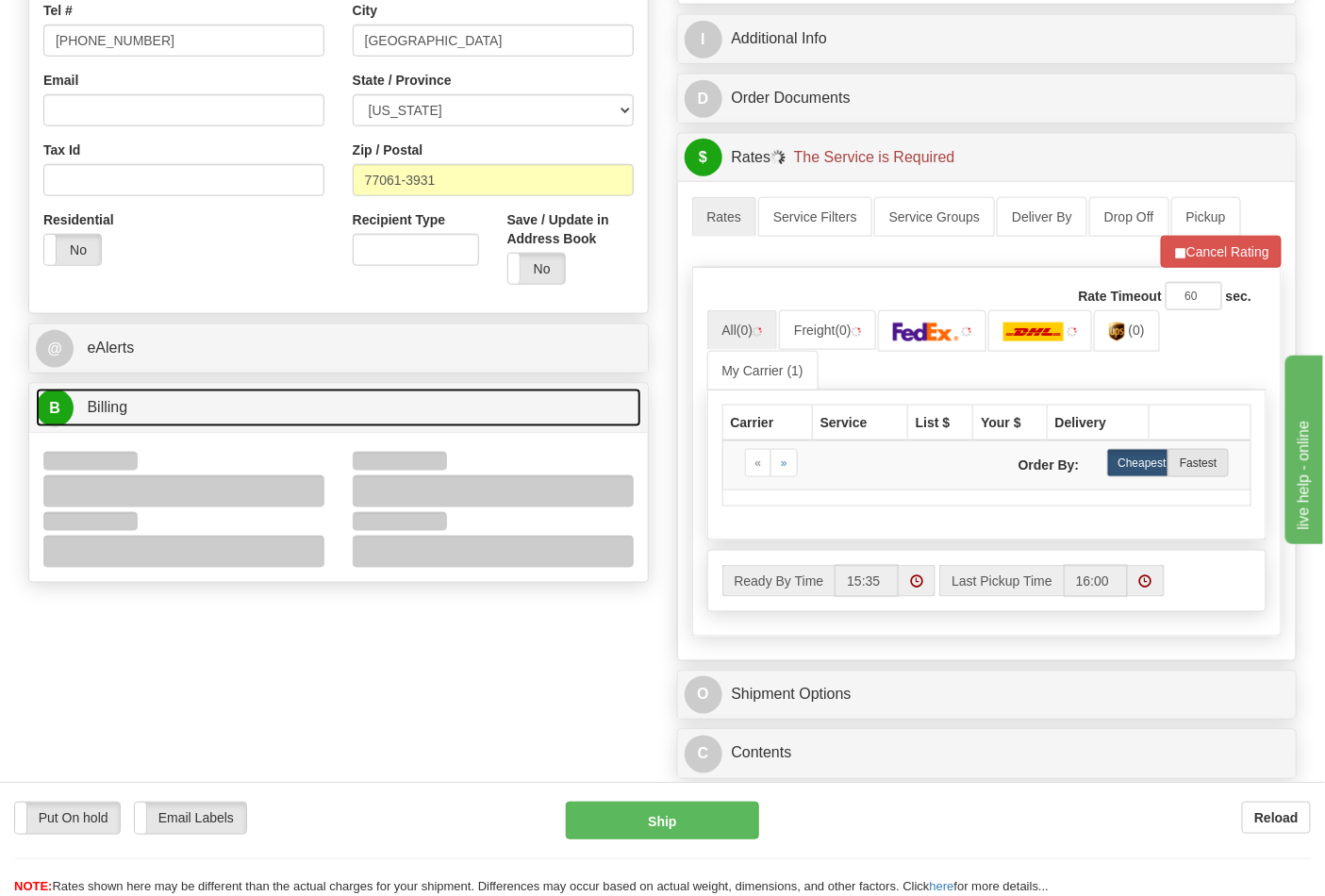
scroll to position [732, 0]
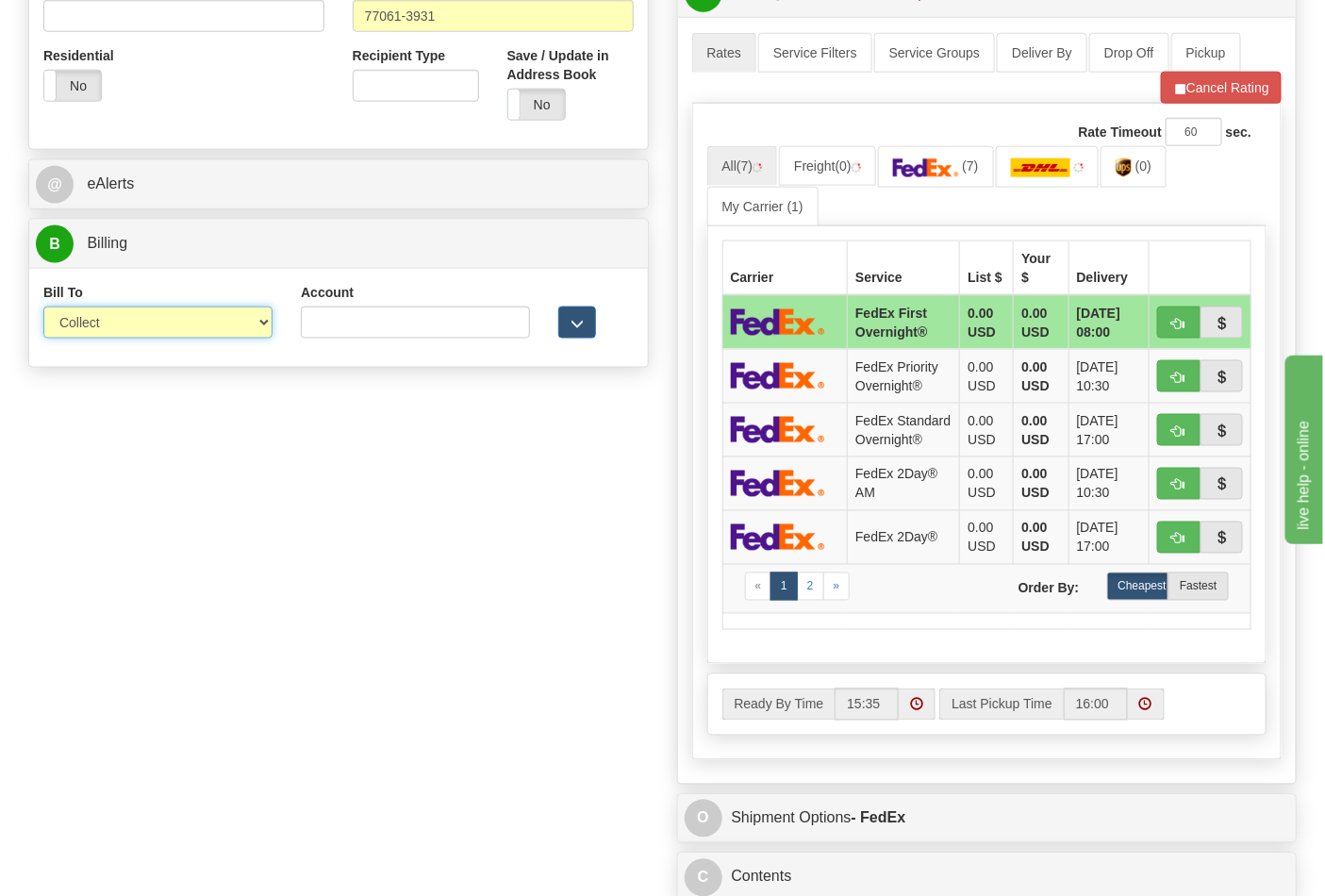
click at [125, 331] on select "Sender Recipient Third Party Collect" at bounding box center [158, 322] width 229 height 32
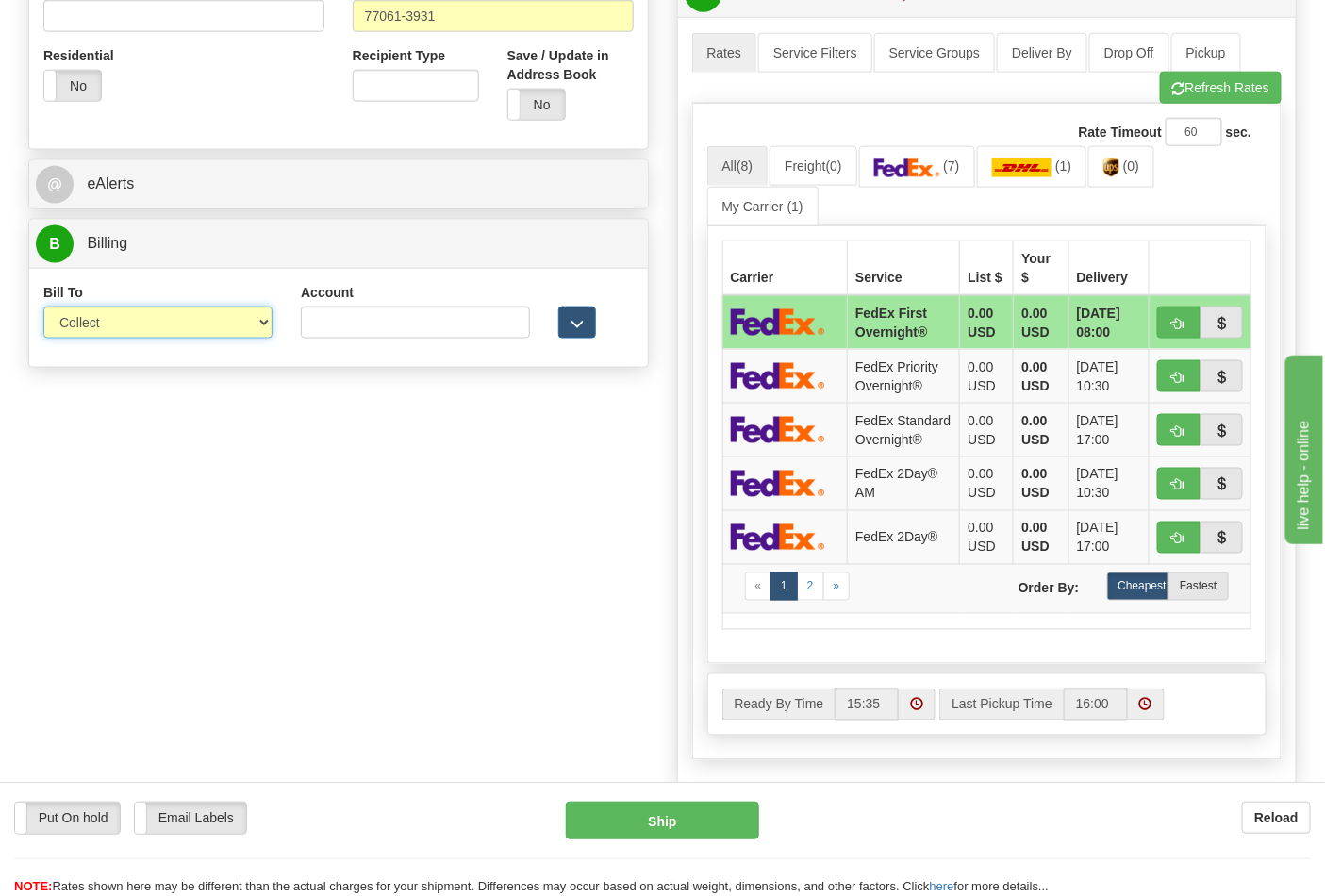
select select "2"
click at [44, 308] on select "Sender Recipient Third Party Collect" at bounding box center [158, 322] width 229 height 32
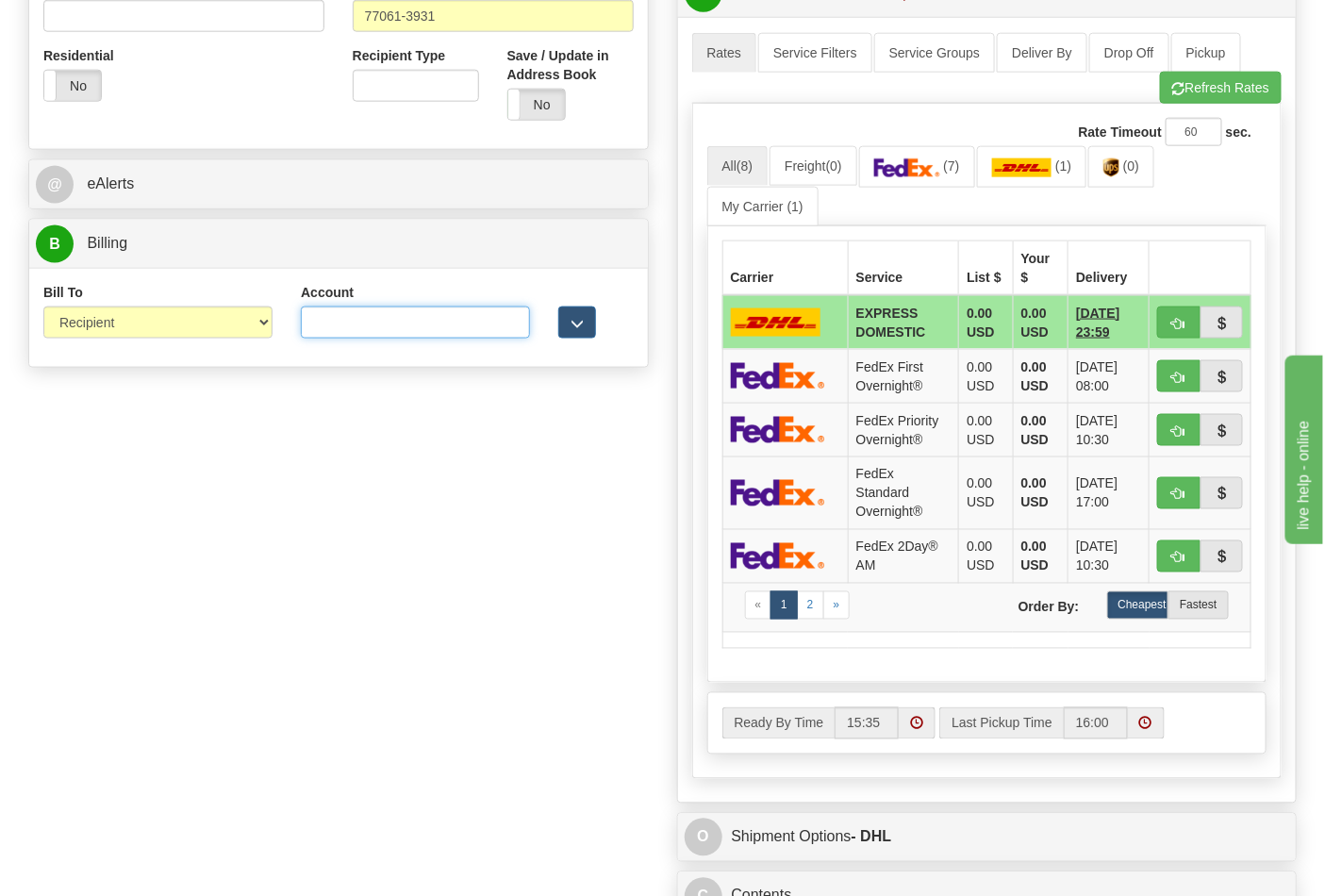
click at [360, 327] on input "Account" at bounding box center [415, 322] width 229 height 32
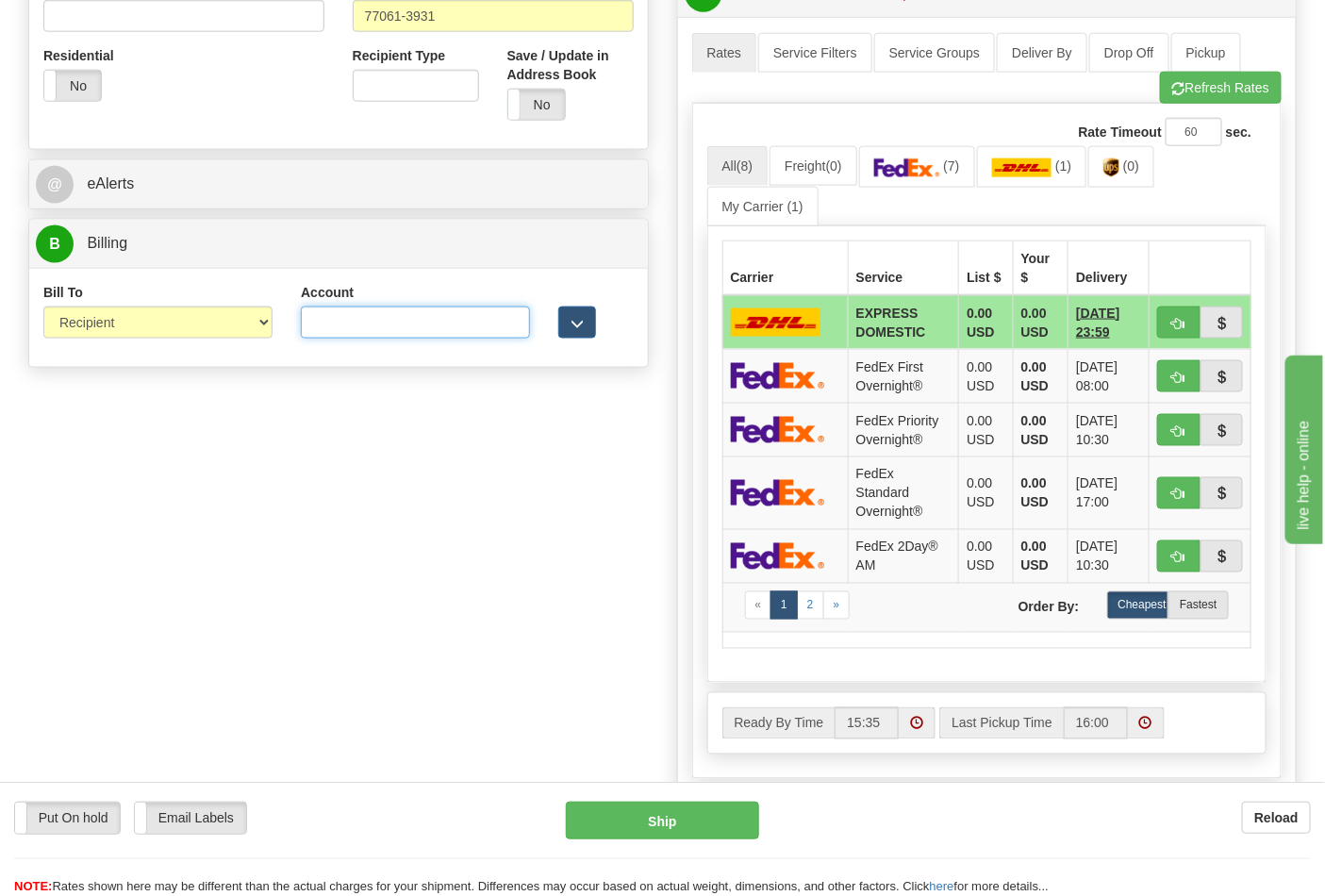
paste input "661159723"
type input "661159723"
click at [927, 186] on link "(7)" at bounding box center [917, 166] width 116 height 41
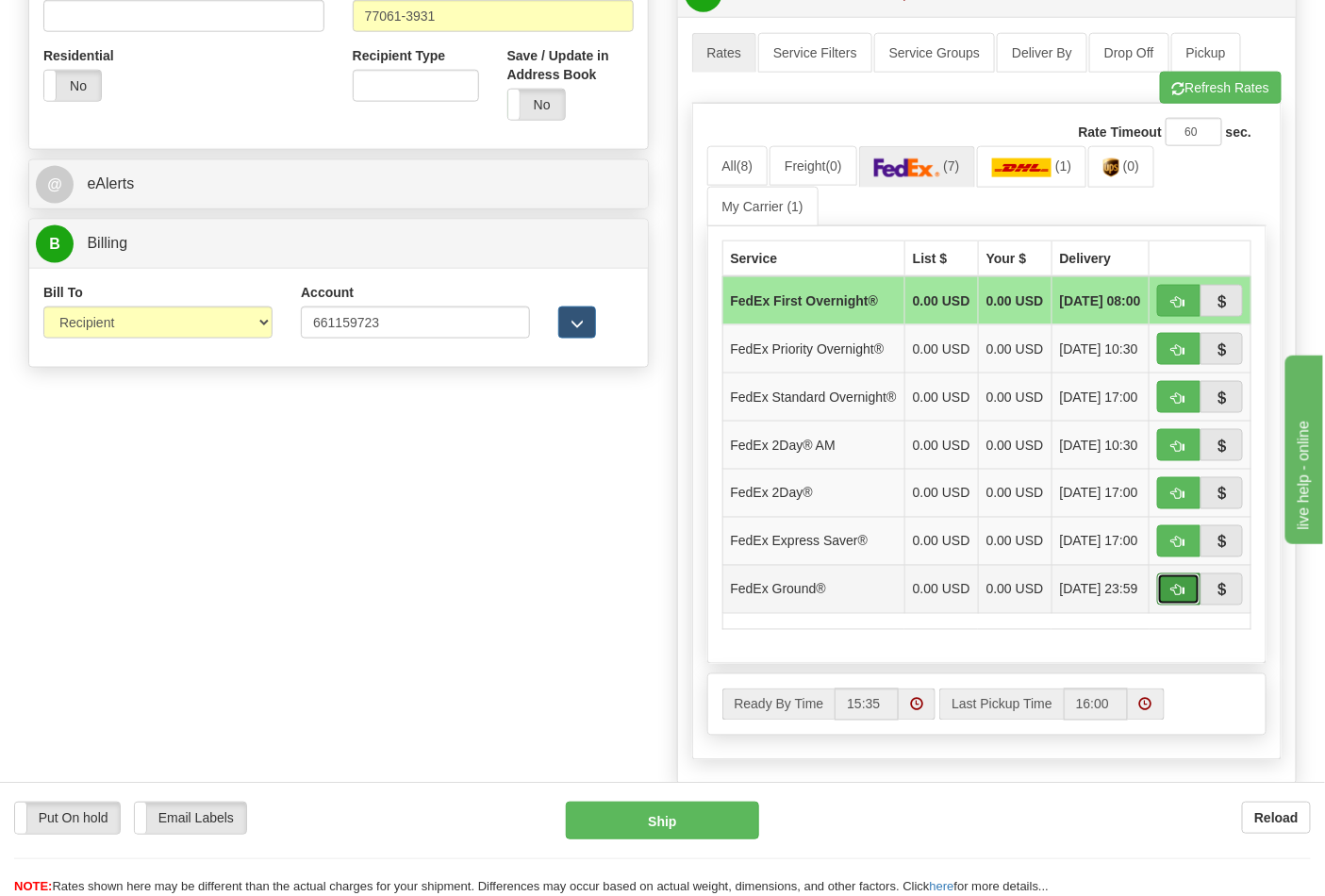
click at [1180, 606] on button "button" at bounding box center [1178, 589] width 44 height 32
type input "92"
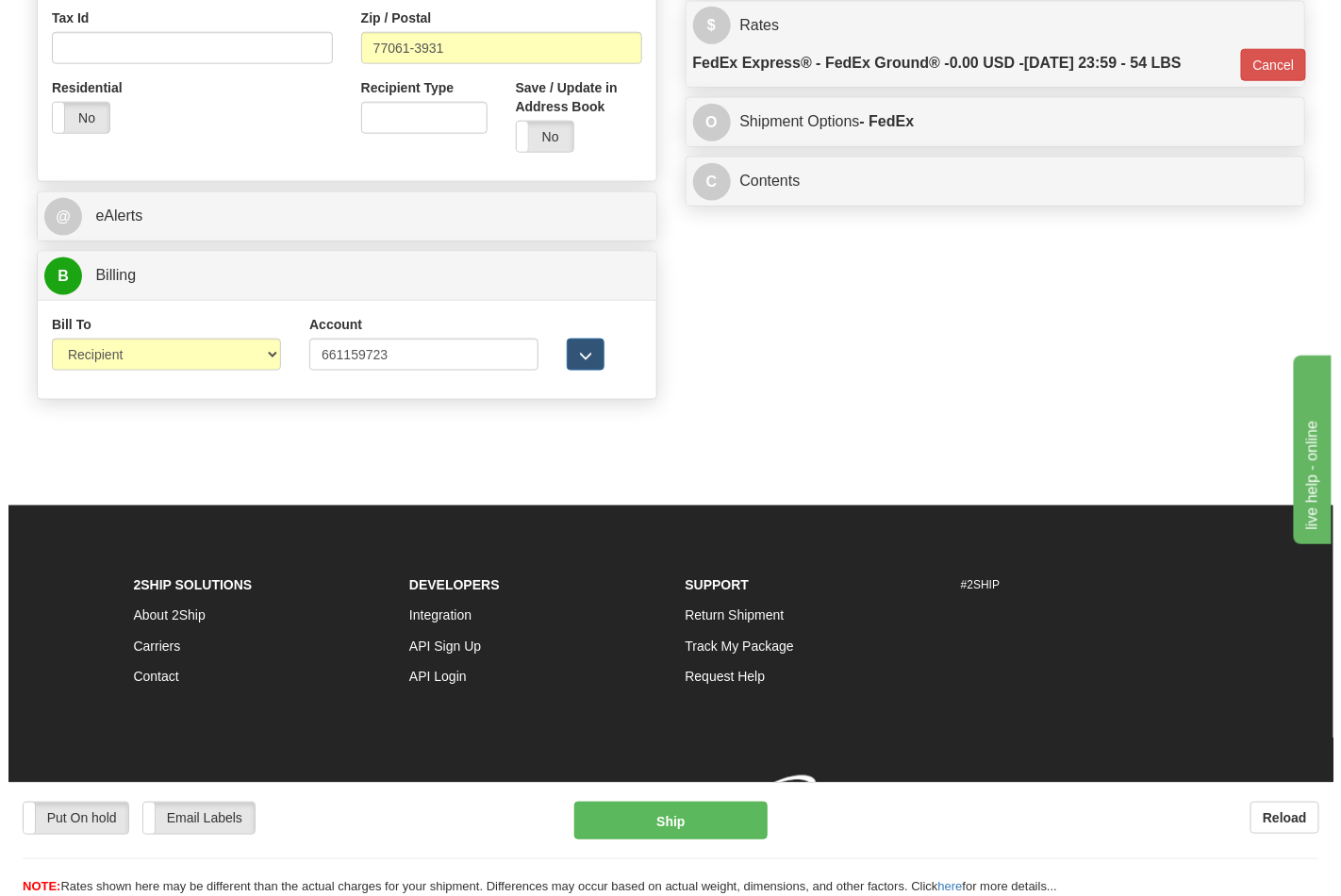
scroll to position [704, 0]
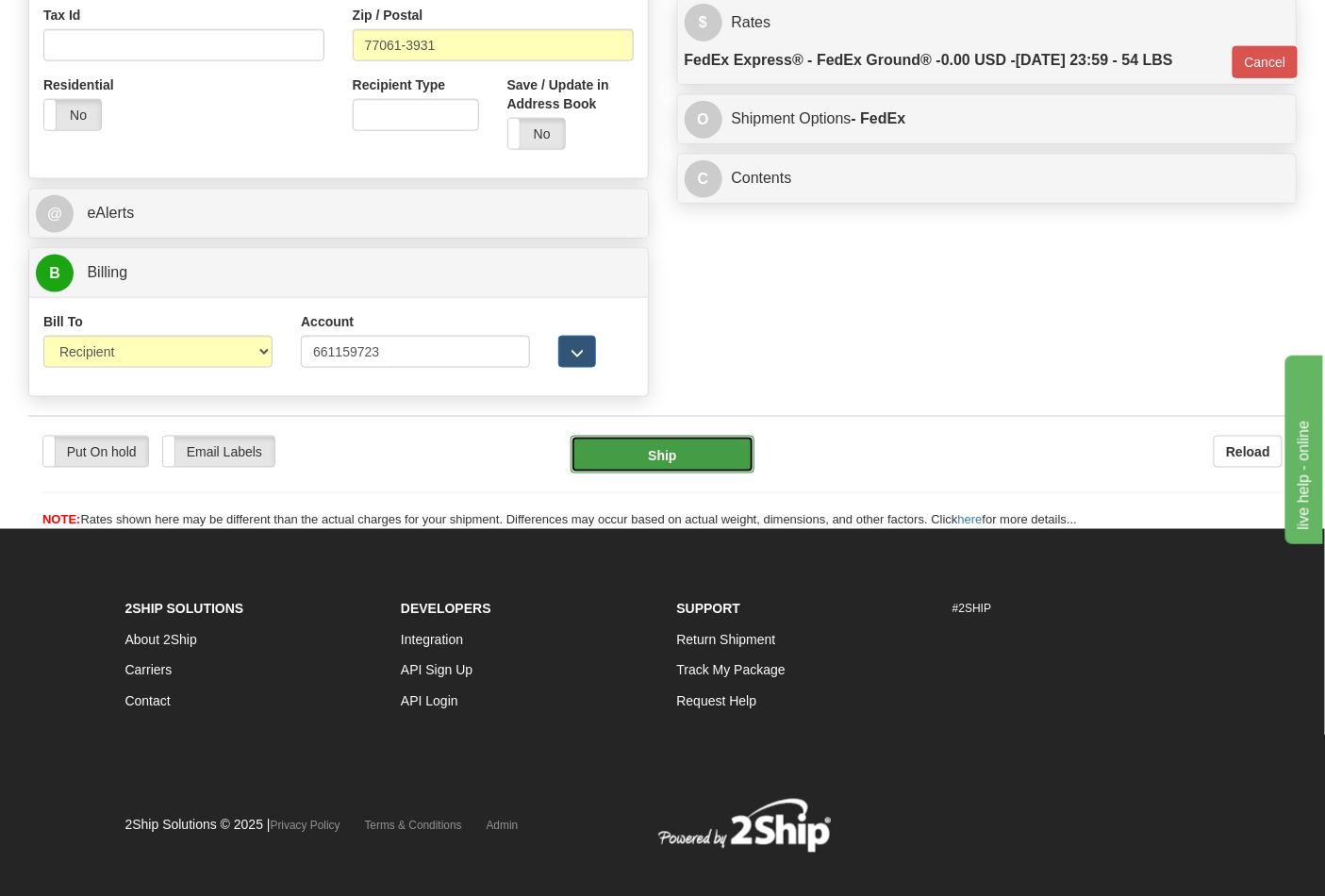
click at [641, 467] on button "Ship" at bounding box center [662, 455] width 183 height 38
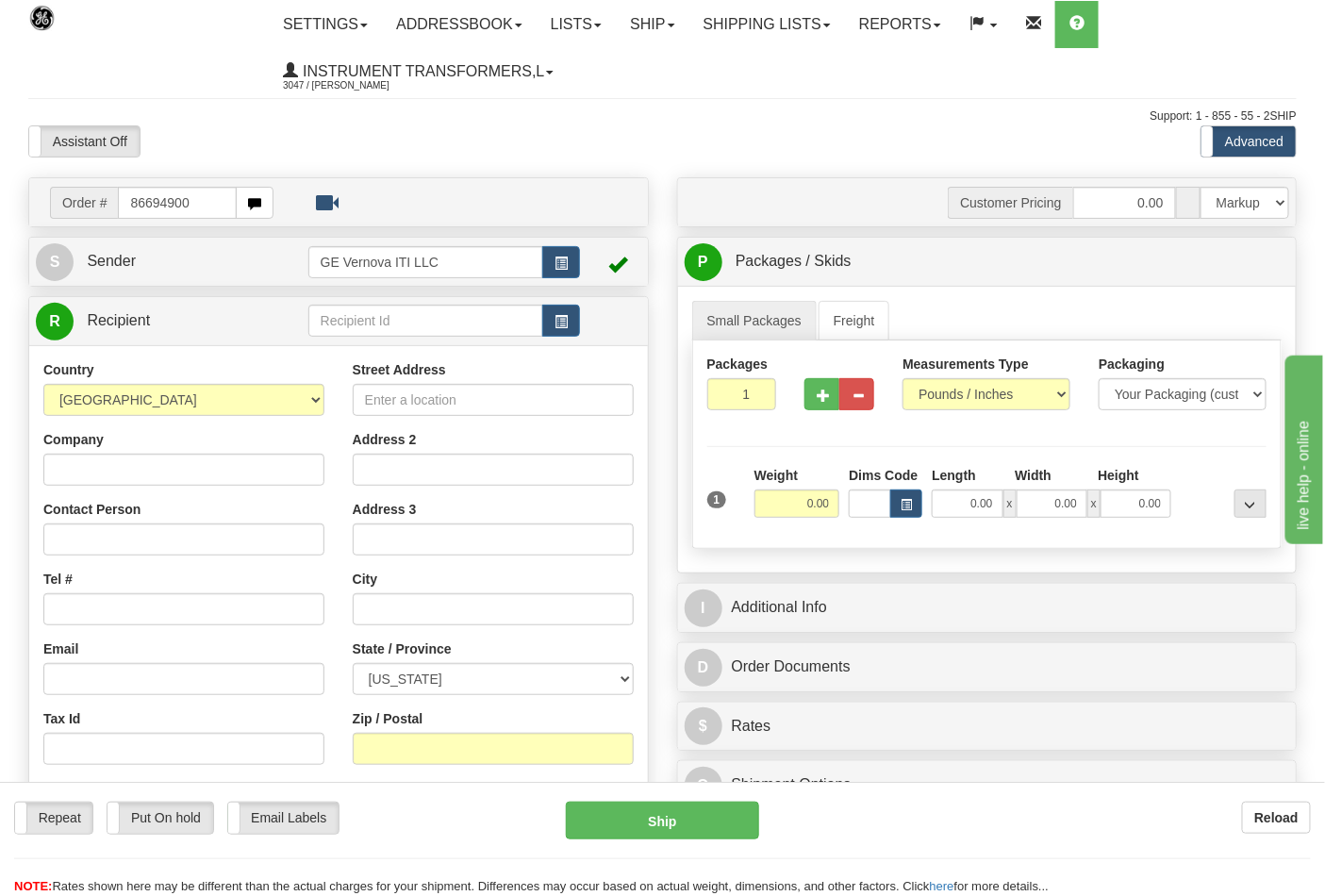
type input "86694900"
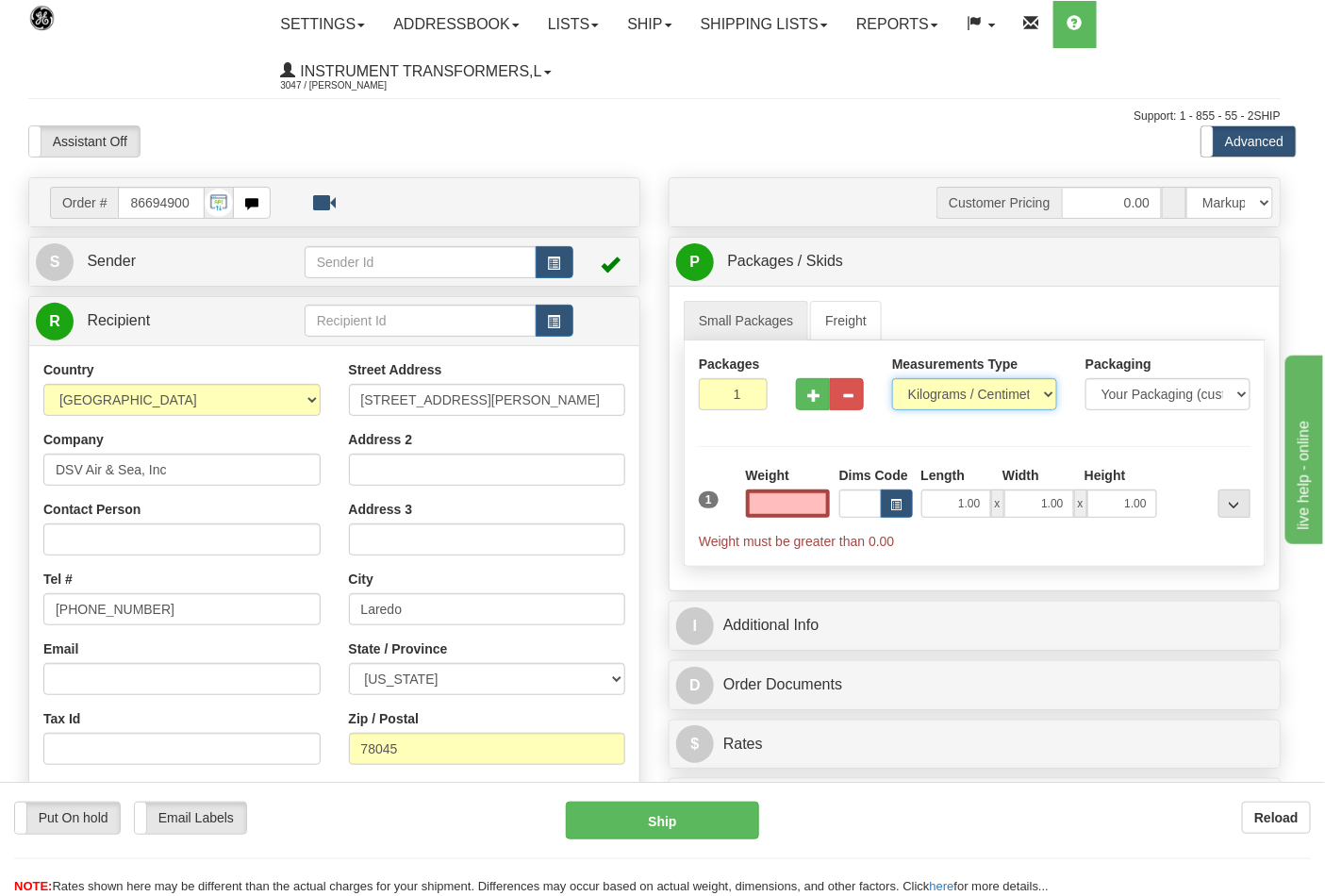
type input "0.00"
click at [939, 397] on select "Pounds / Inches Kilograms / Centimeters" at bounding box center [974, 394] width 166 height 32
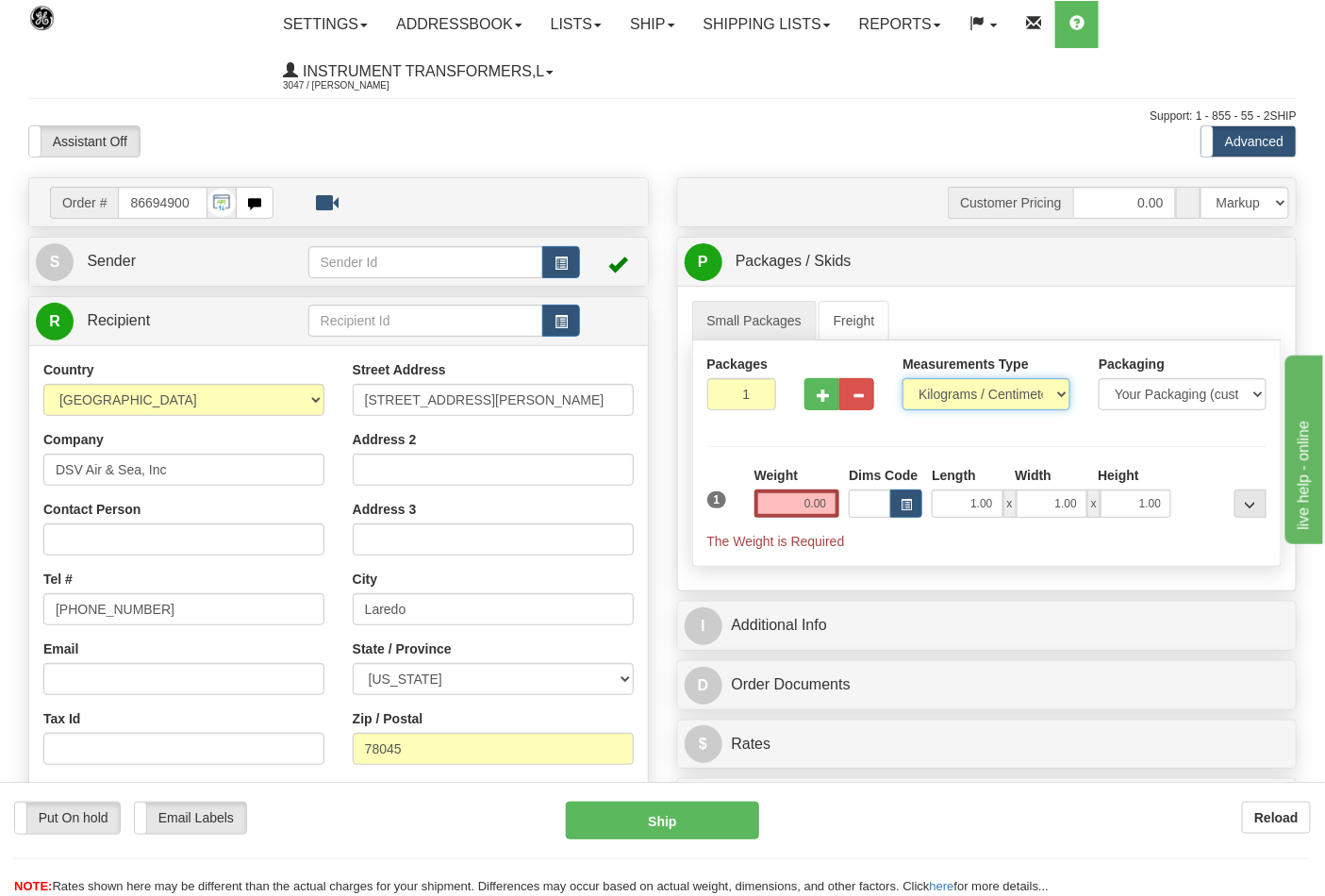
select select "0"
click at [903, 379] on select "Pounds / Inches Kilograms / Centimeters" at bounding box center [986, 394] width 167 height 32
click at [841, 495] on div "Weight 0.00" at bounding box center [797, 499] width 95 height 66
click at [833, 501] on input "0.00" at bounding box center [797, 504] width 86 height 29
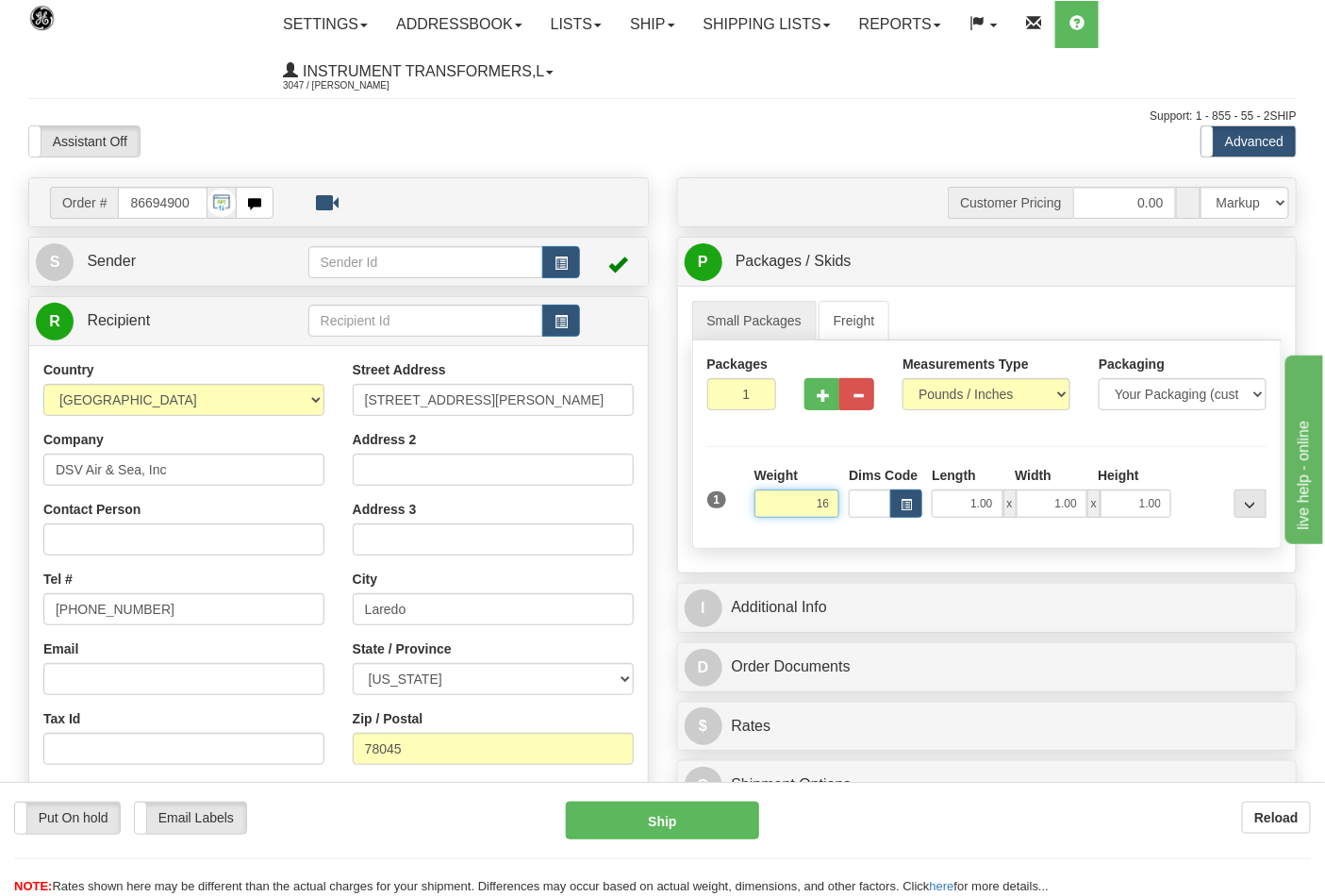
click button "Delete" at bounding box center [0, 0] width 0 height 0
type input "16.00"
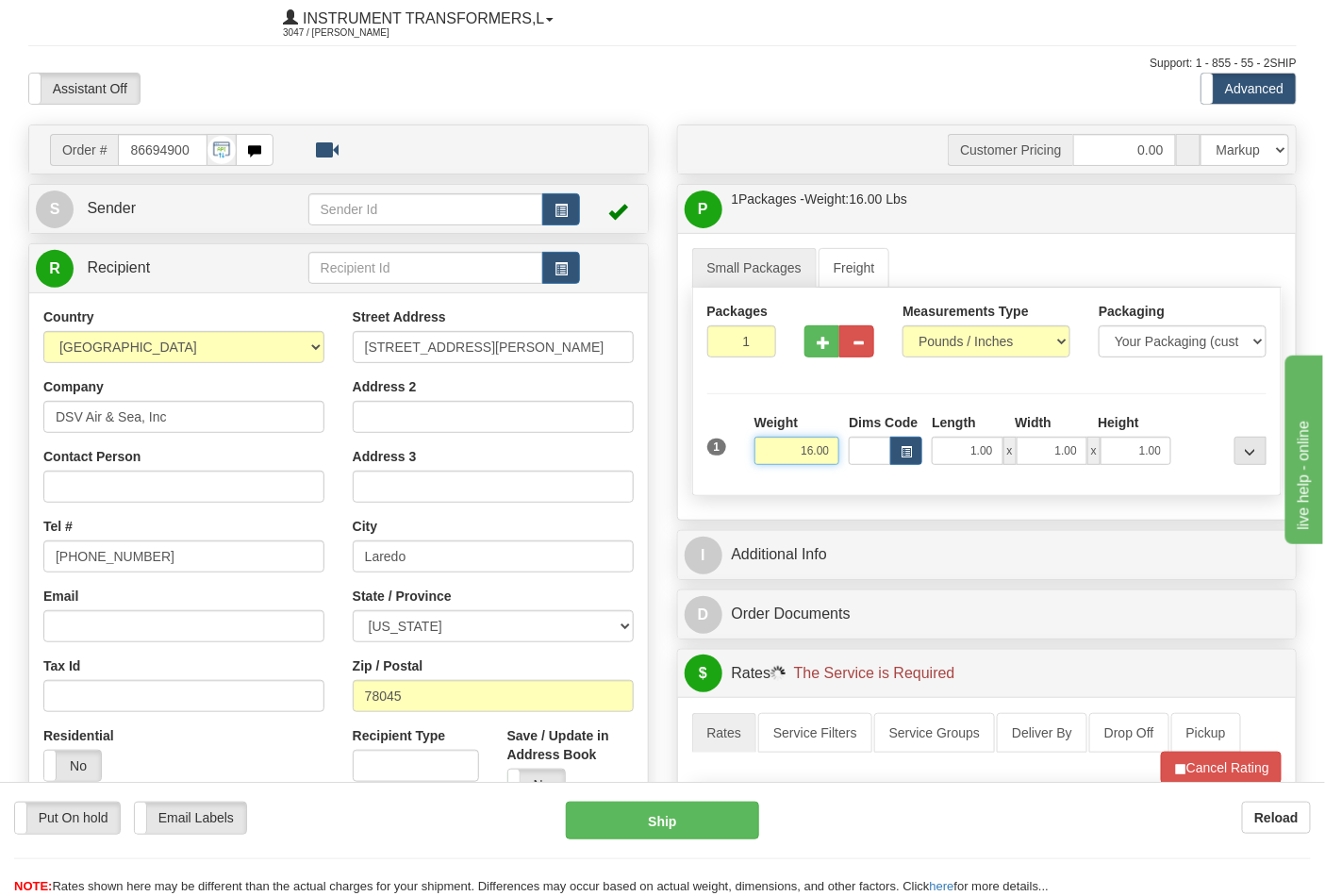
scroll to position [418, 0]
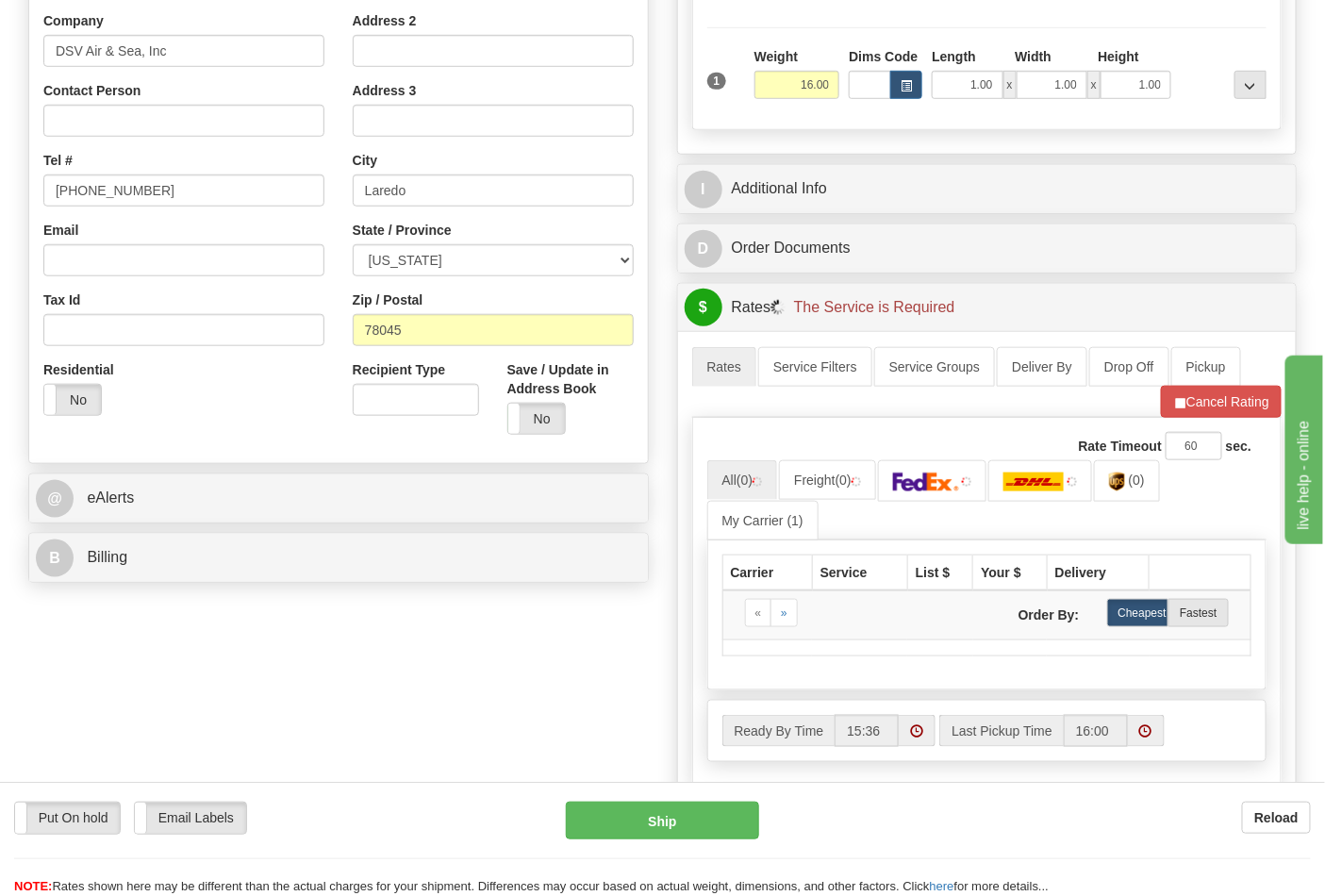
drag, startPoint x: 204, startPoint y: 582, endPoint x: 209, endPoint y: 571, distance: 12.1
click at [205, 581] on div "B Billing" at bounding box center [338, 558] width 618 height 49
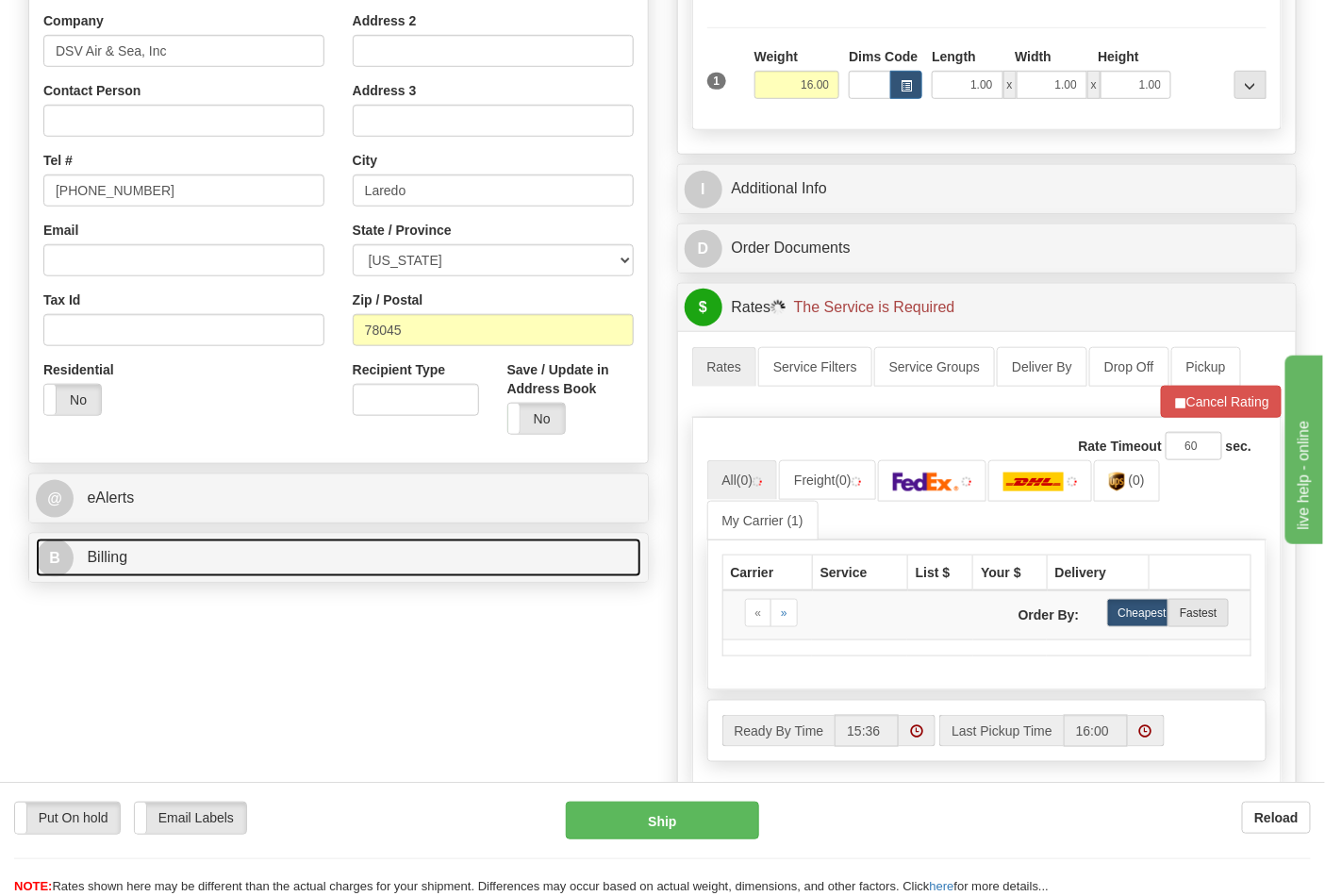
click at [209, 571] on link "B Billing" at bounding box center [338, 557] width 606 height 39
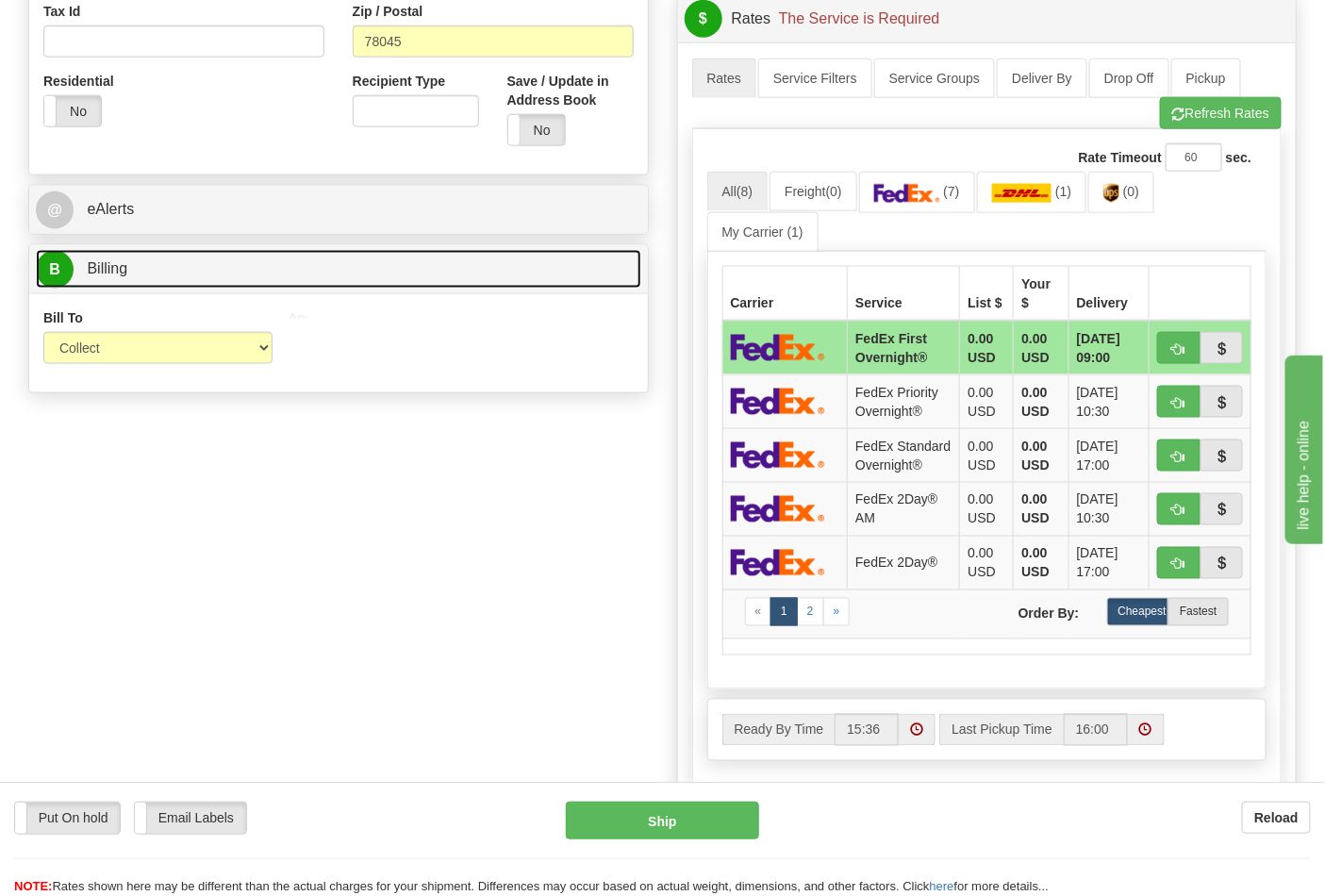
scroll to position [732, 0]
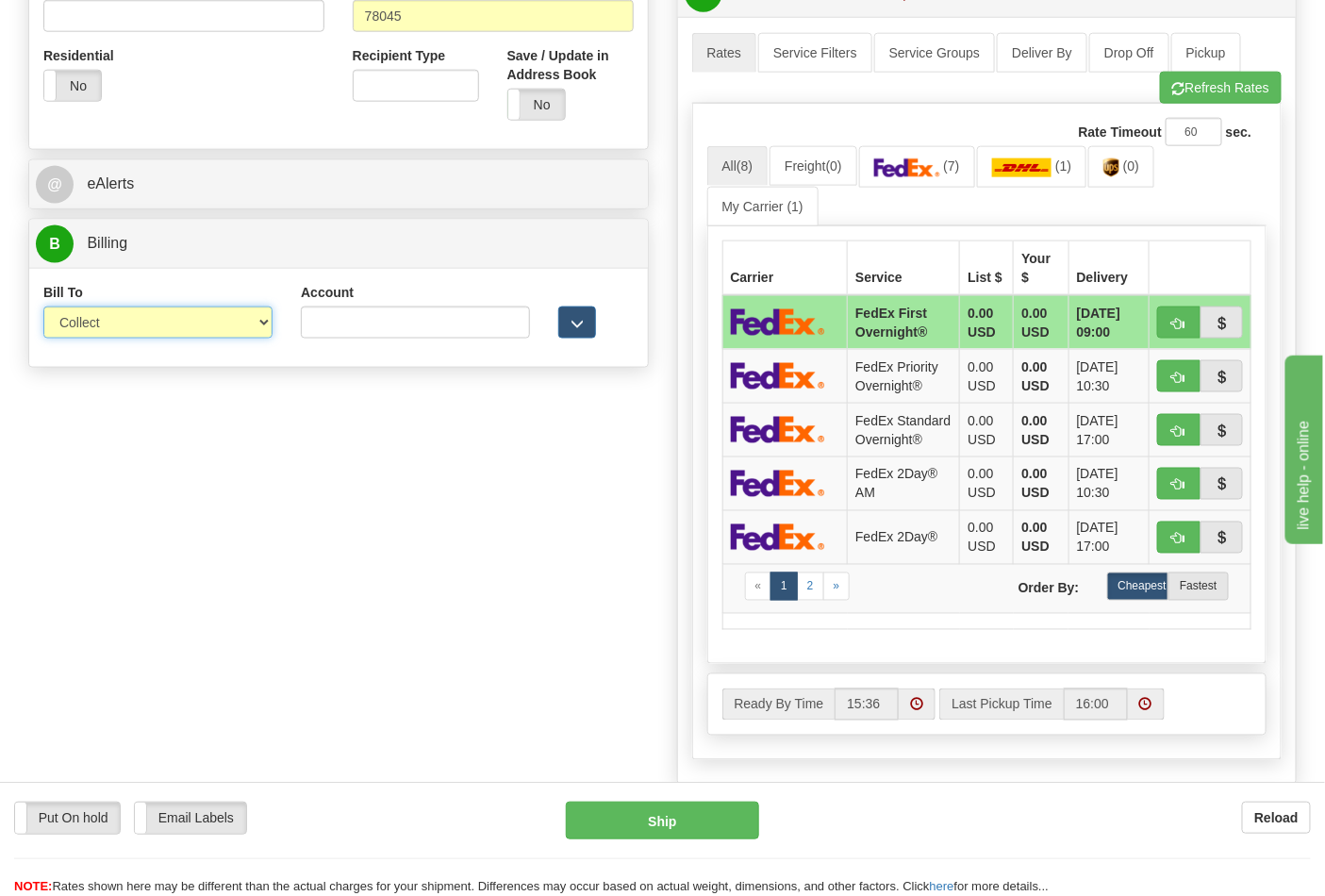
click at [129, 337] on select "Sender Recipient Third Party Collect" at bounding box center [158, 322] width 229 height 32
select select "2"
click at [44, 308] on select "Sender Recipient Third Party Collect" at bounding box center [158, 322] width 229 height 32
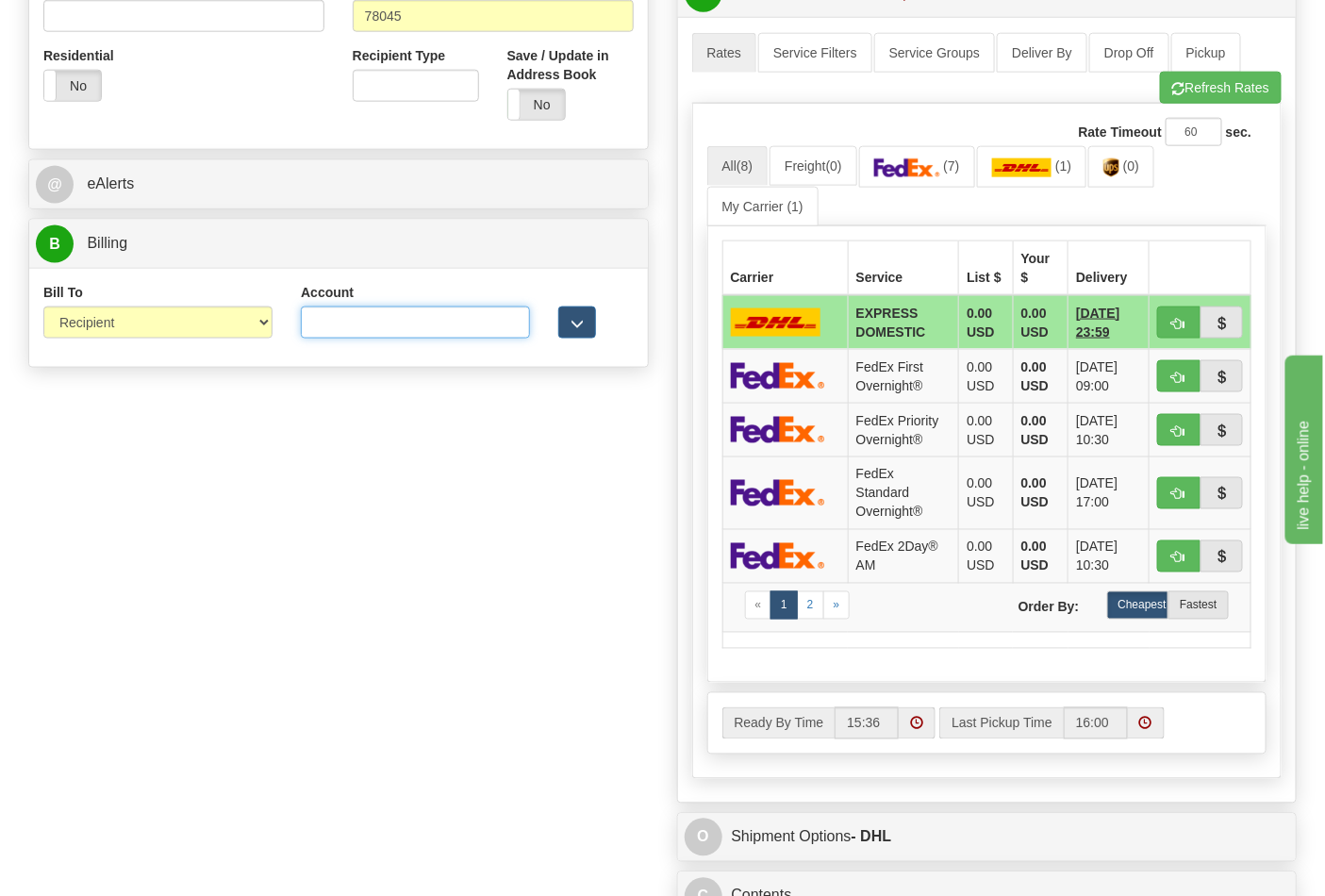
click at [359, 327] on input "Account" at bounding box center [415, 322] width 229 height 32
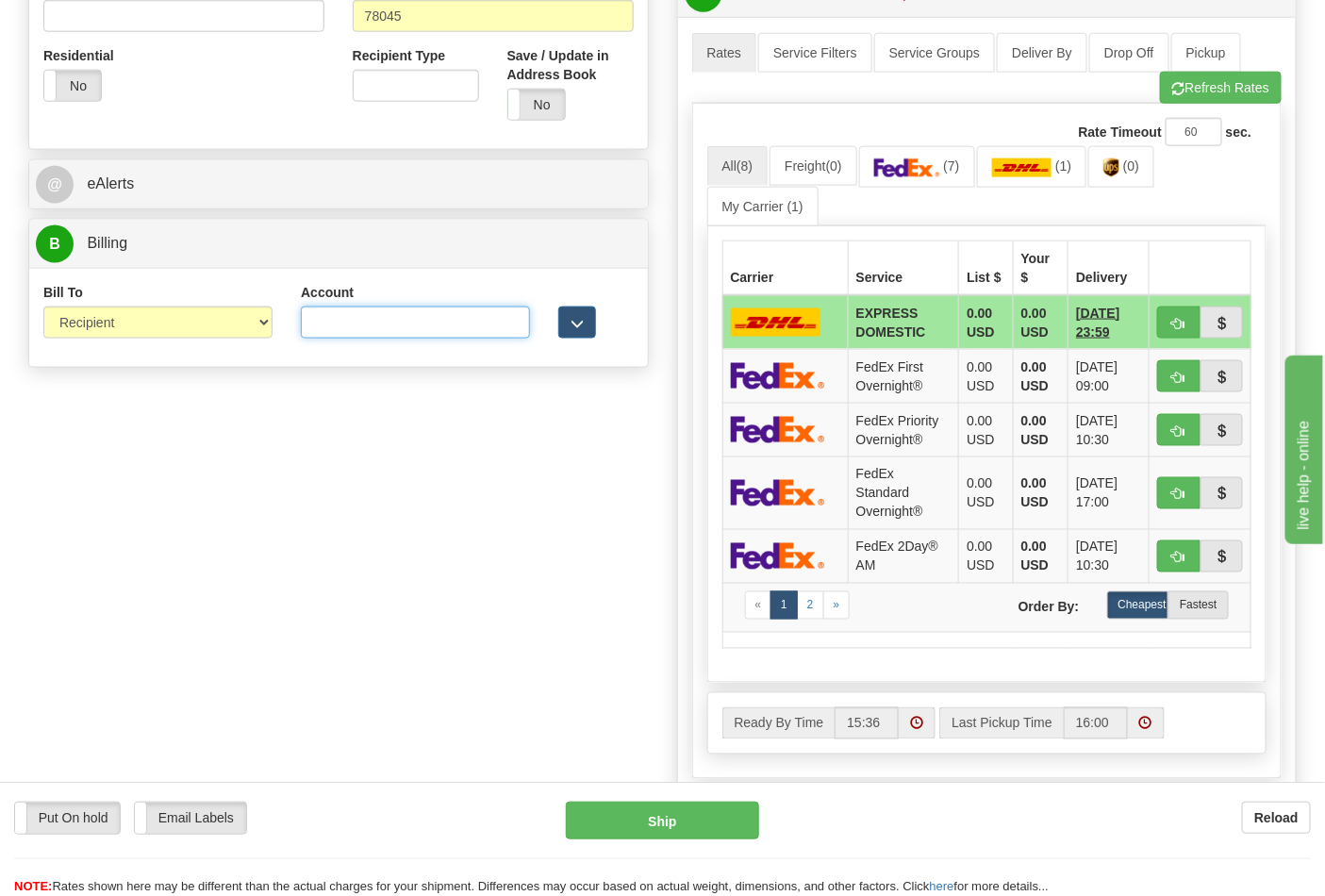
paste input "587102"
type input "587102"
click at [1192, 72] on link "Pickup" at bounding box center [1206, 53] width 69 height 40
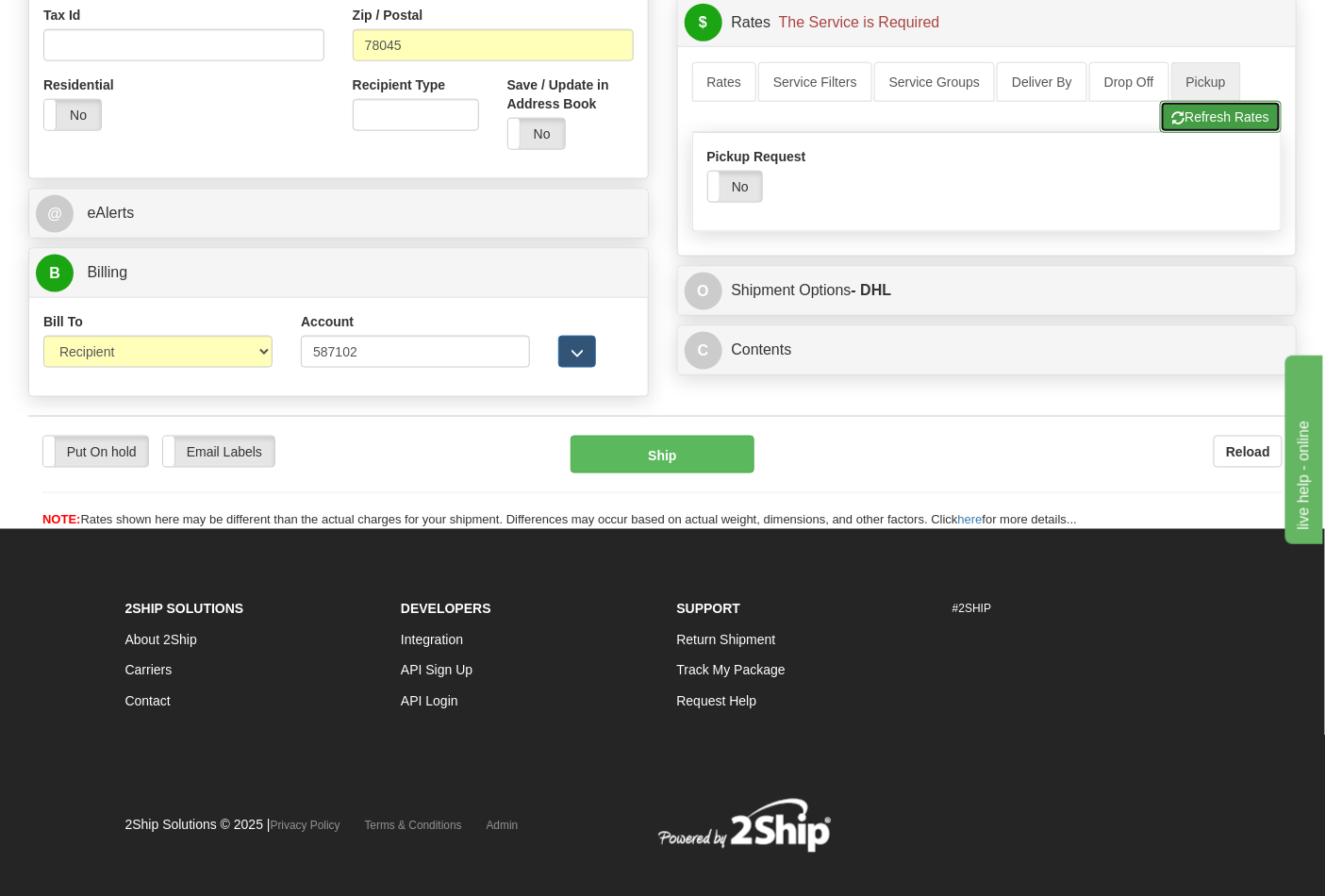
click at [1204, 119] on button "Refresh Rates" at bounding box center [1220, 117] width 122 height 32
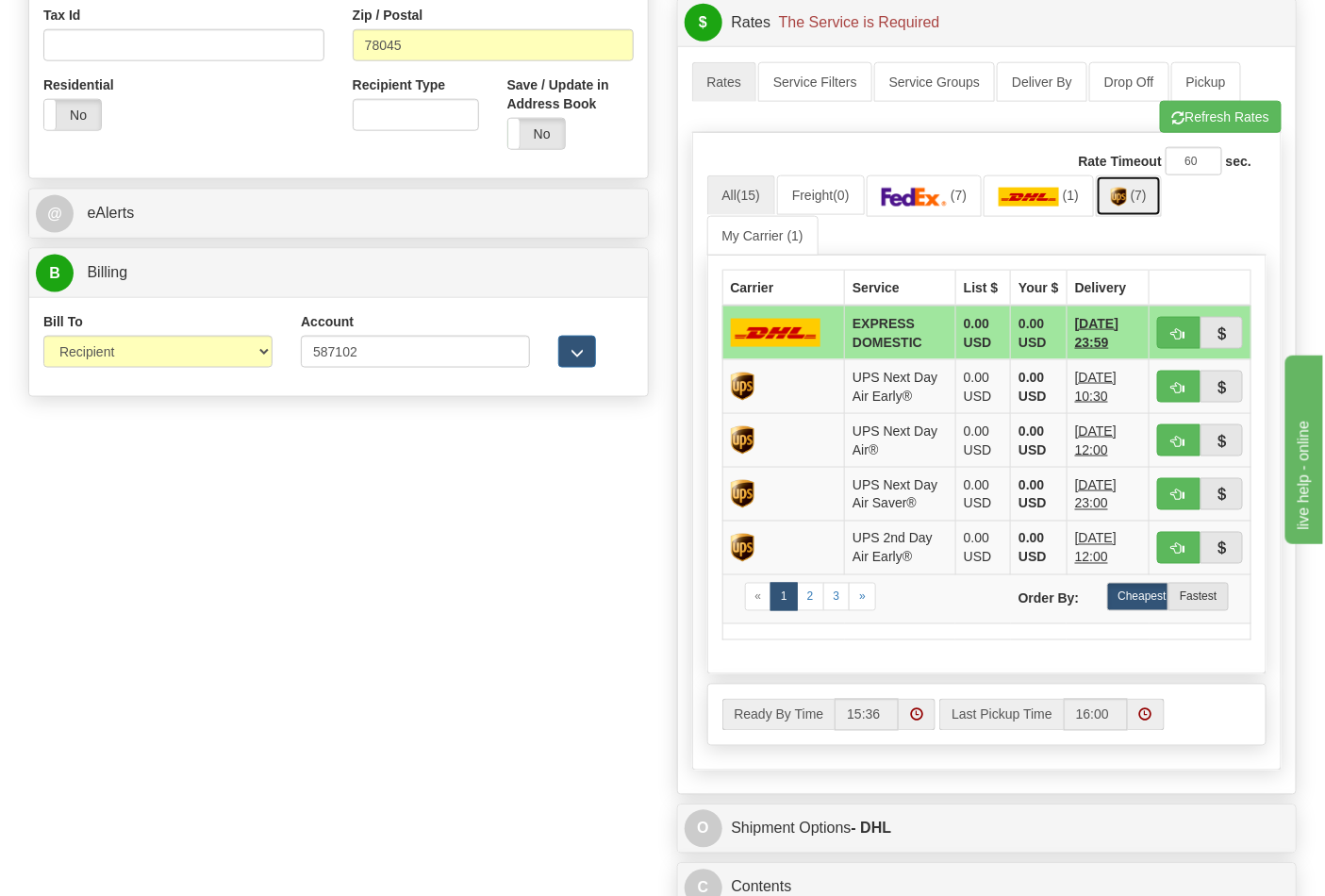
click at [1146, 205] on link "(7)" at bounding box center [1129, 195] width 66 height 41
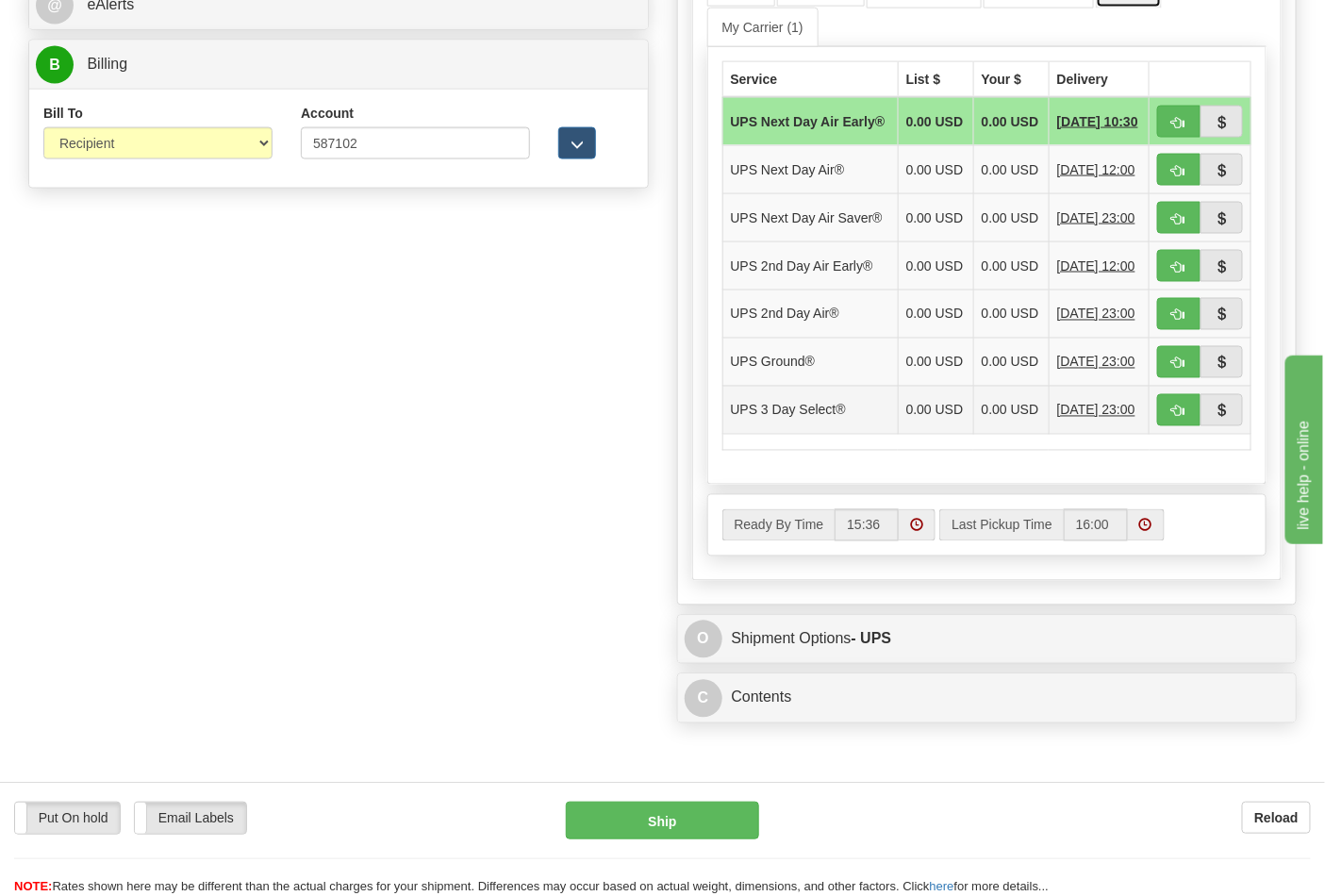
scroll to position [913, 0]
drag, startPoint x: 1183, startPoint y: 399, endPoint x: 1171, endPoint y: 398, distance: 12.0
click at [1182, 369] on span "button" at bounding box center [1178, 363] width 13 height 12
type input "03"
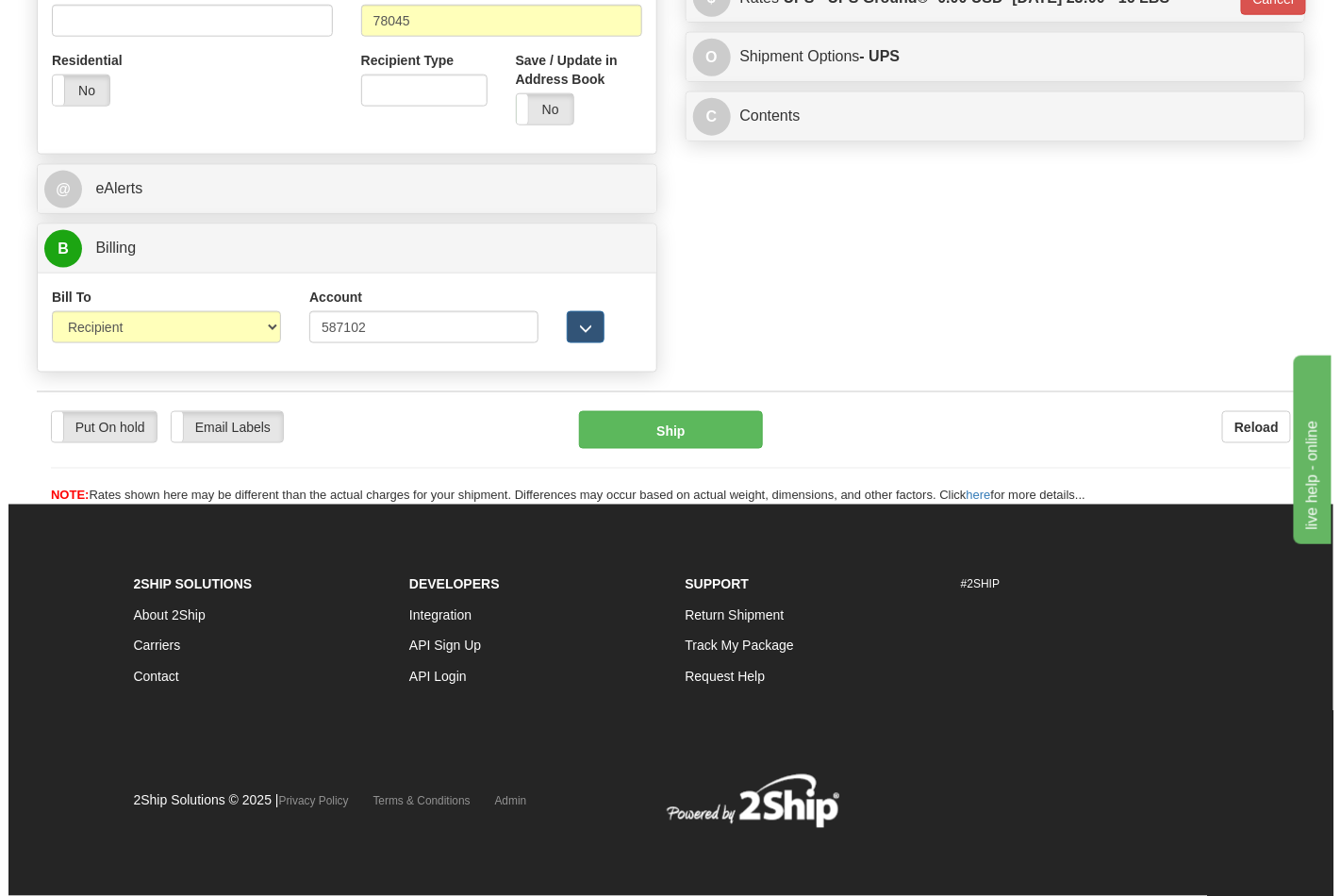
scroll to position [730, 0]
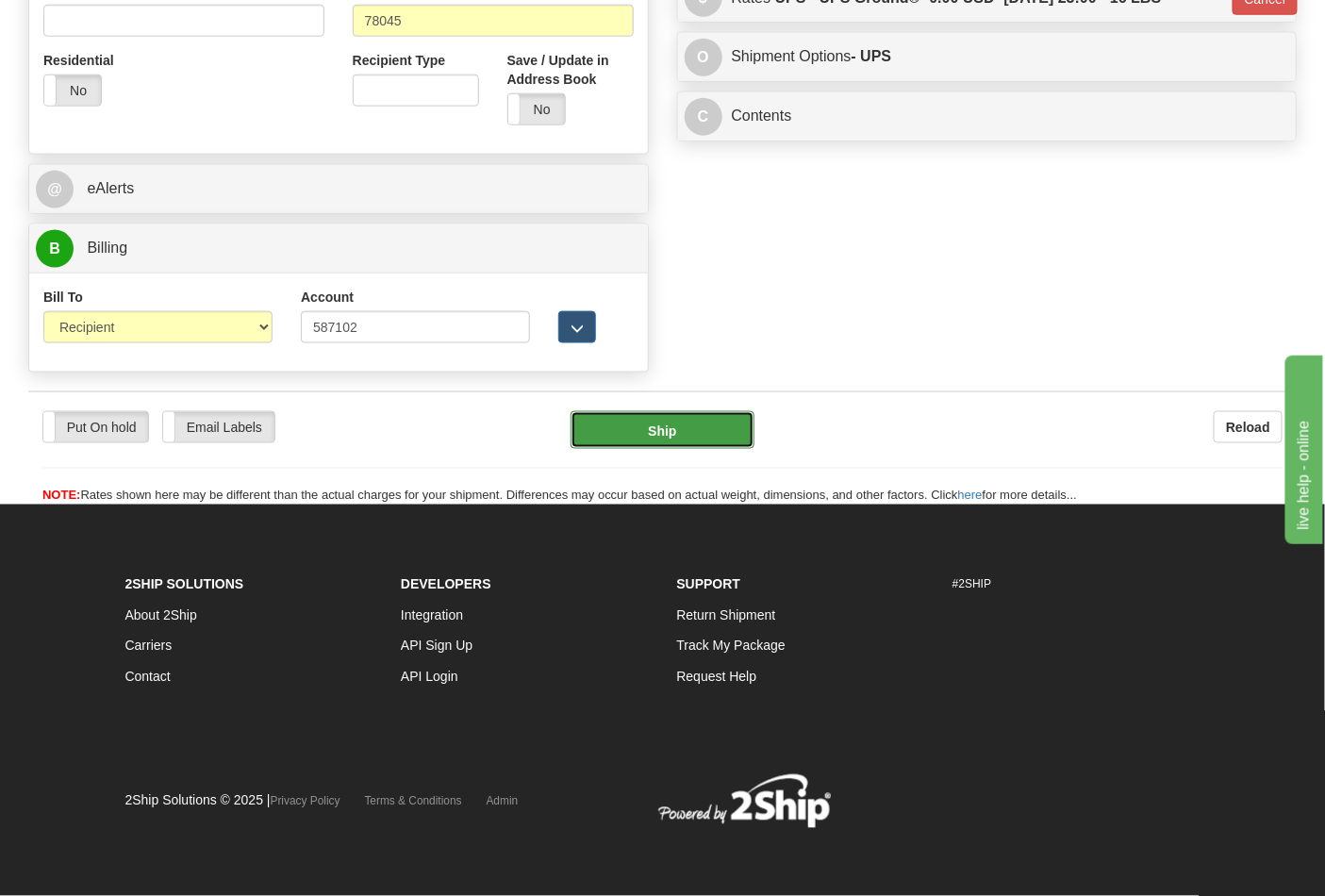
click at [708, 411] on button "Ship" at bounding box center [662, 430] width 183 height 38
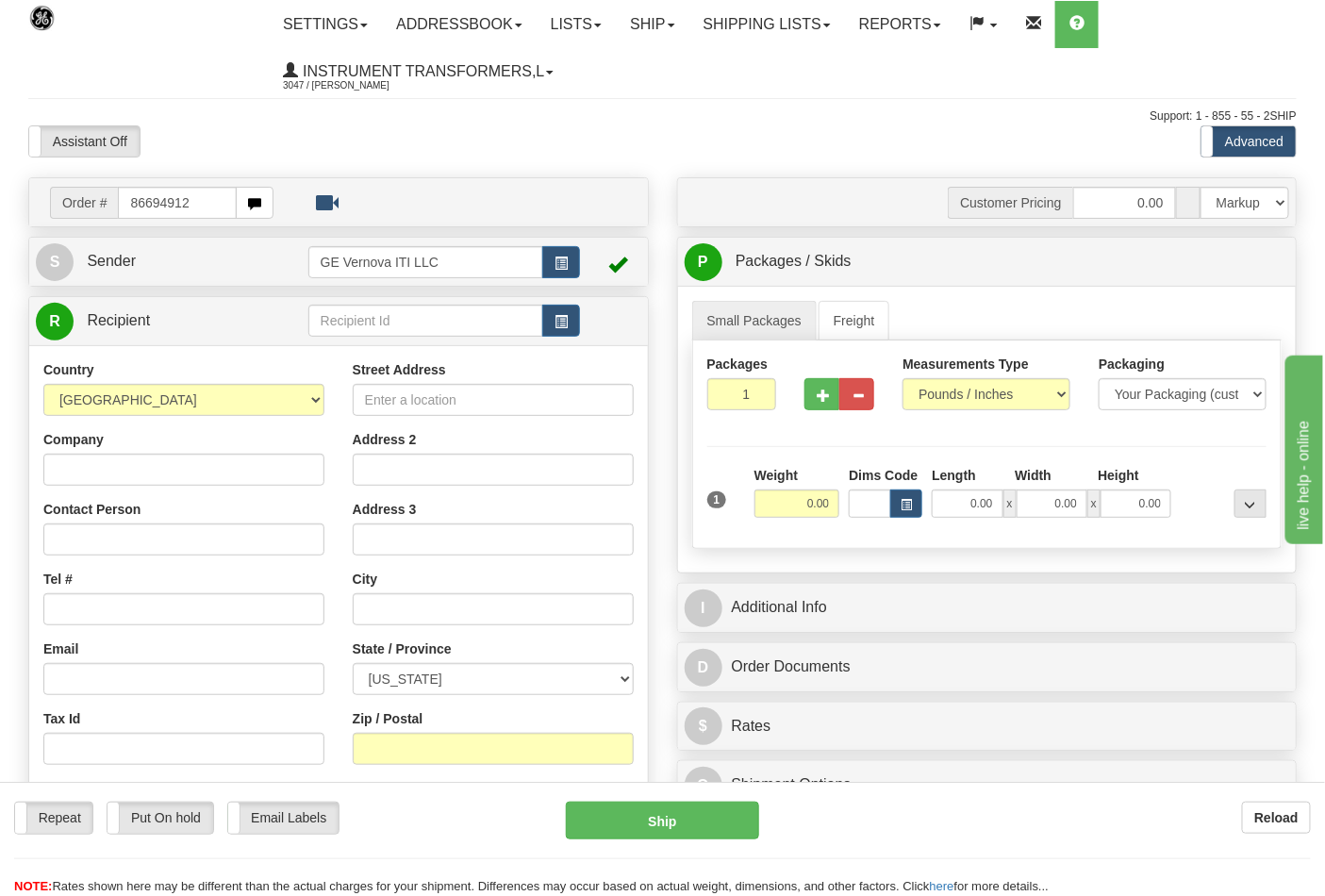
type input "86694912"
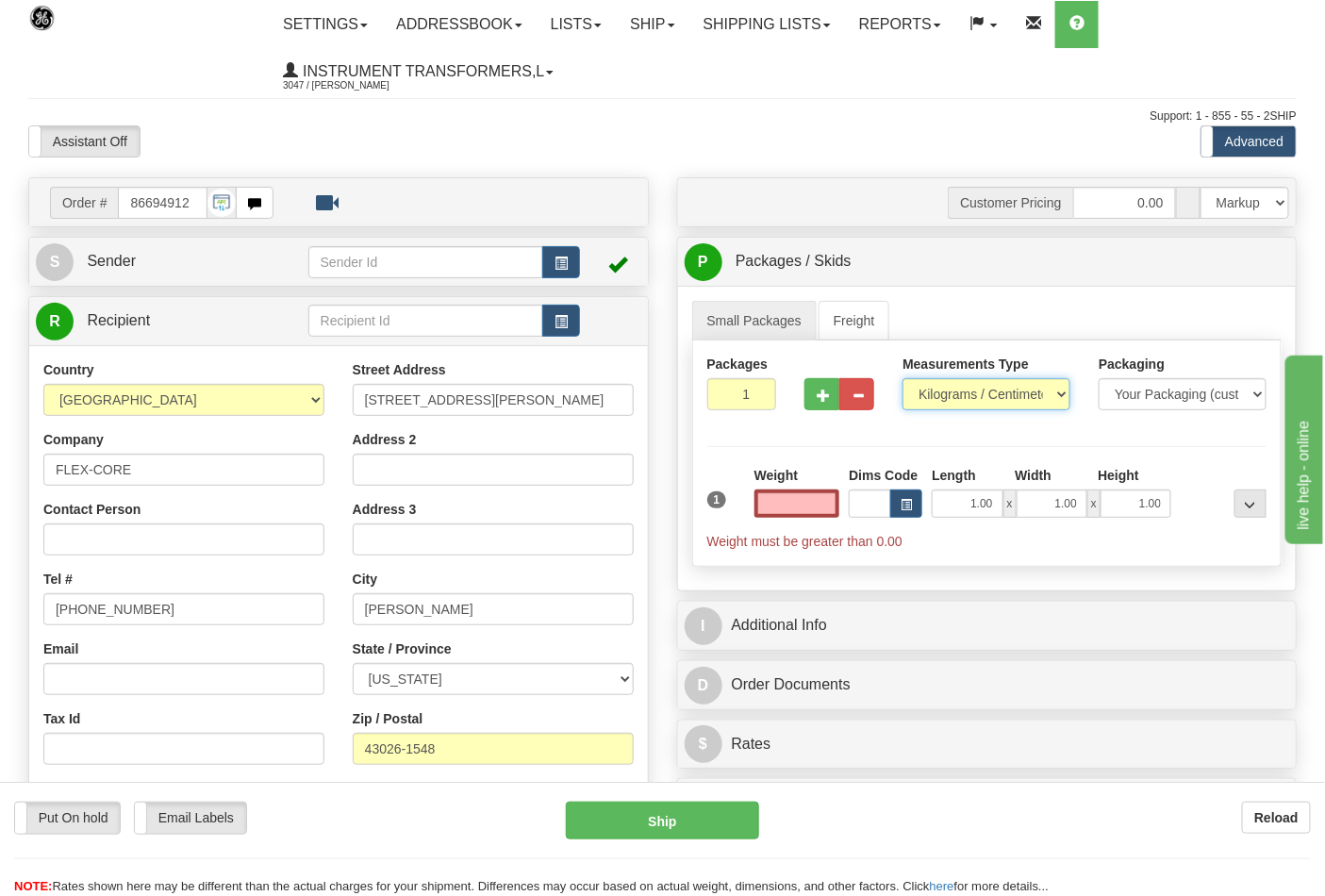
type input "0.00"
click at [939, 398] on select "Pounds / Inches Kilograms / Centimeters" at bounding box center [986, 394] width 167 height 32
click at [903, 379] on select "Pounds / Inches Kilograms / Centimeters" at bounding box center [986, 394] width 167 height 32
drag, startPoint x: 931, startPoint y: 392, endPoint x: 931, endPoint y: 406, distance: 14.0
click at [931, 392] on select "Pounds / Inches Kilograms / Centimeters" at bounding box center [986, 394] width 167 height 32
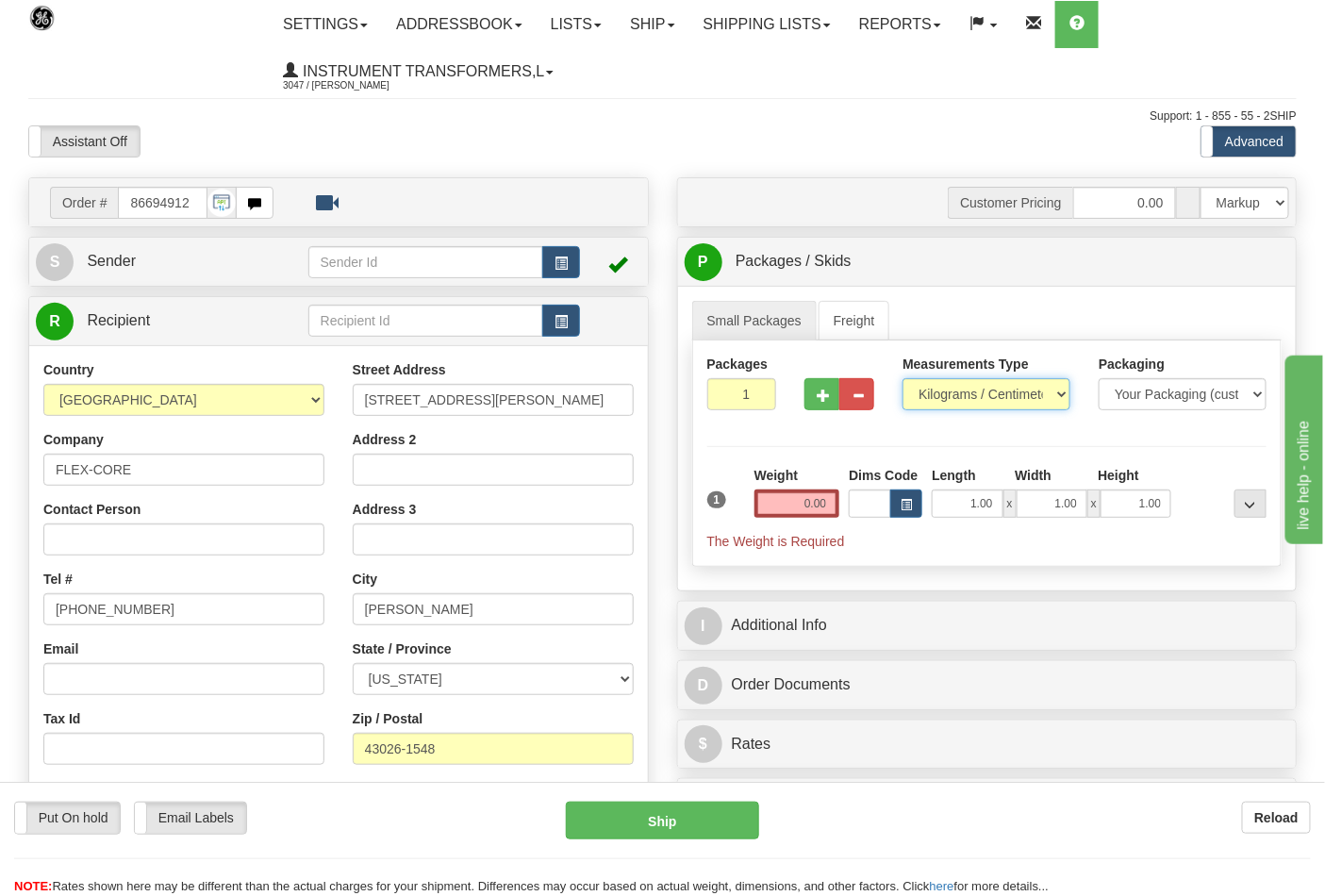
select select "0"
click at [903, 379] on select "Pounds / Inches Kilograms / Centimeters" at bounding box center [986, 394] width 167 height 32
click at [832, 502] on input "0.00" at bounding box center [797, 504] width 86 height 29
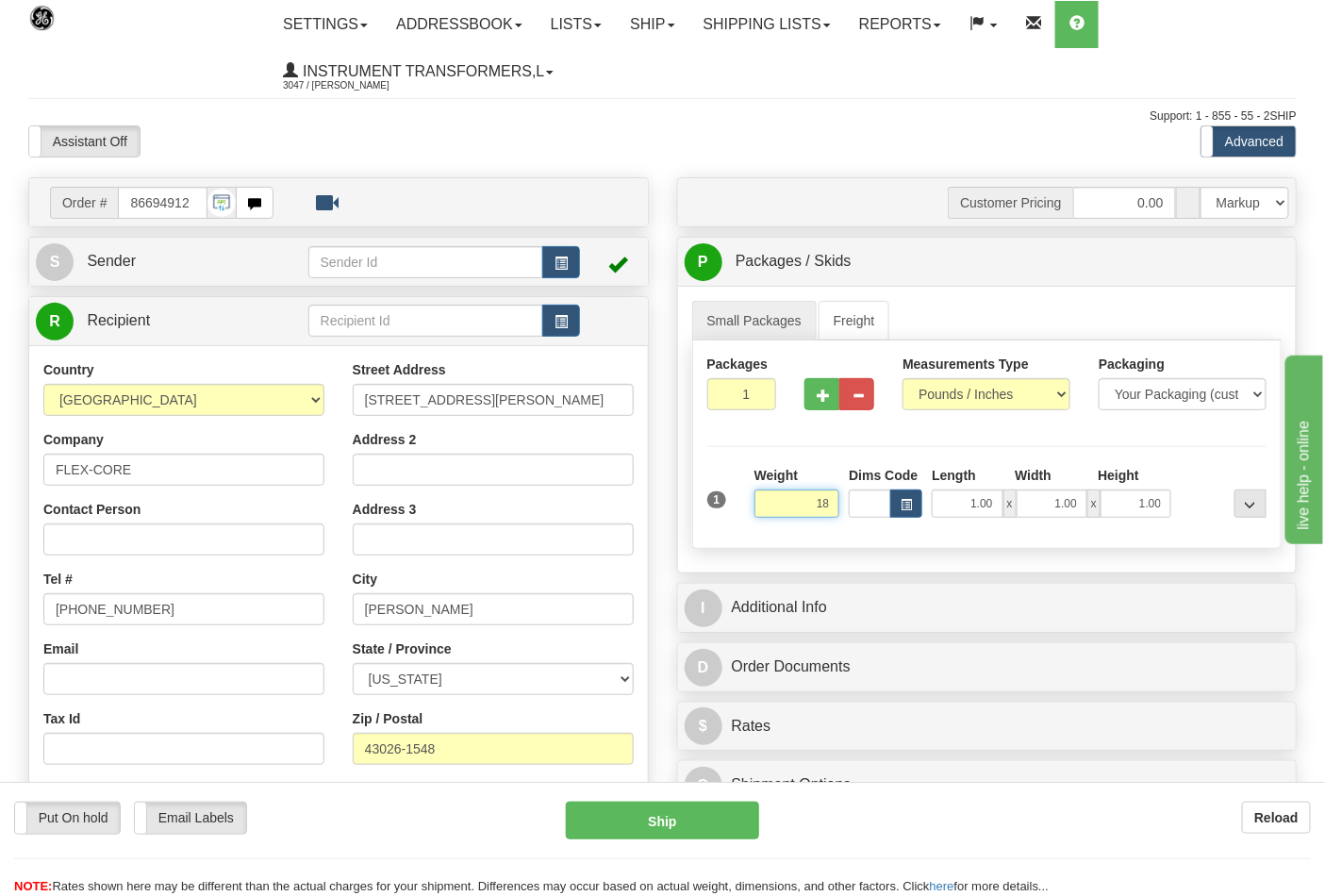
click button "Delete" at bounding box center [0, 0] width 0 height 0
type input "18.00"
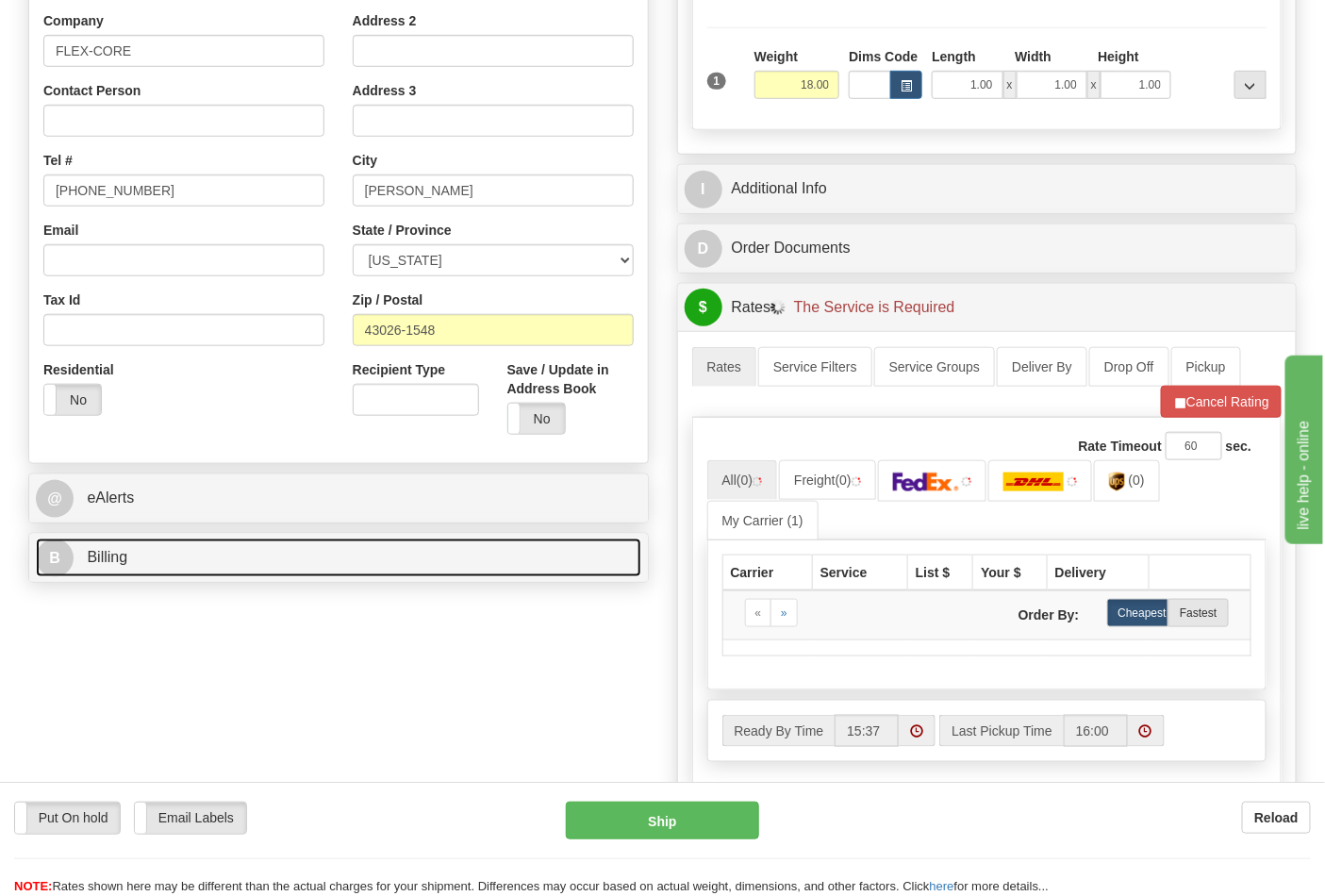
click at [156, 550] on link "B Billing" at bounding box center [338, 557] width 606 height 39
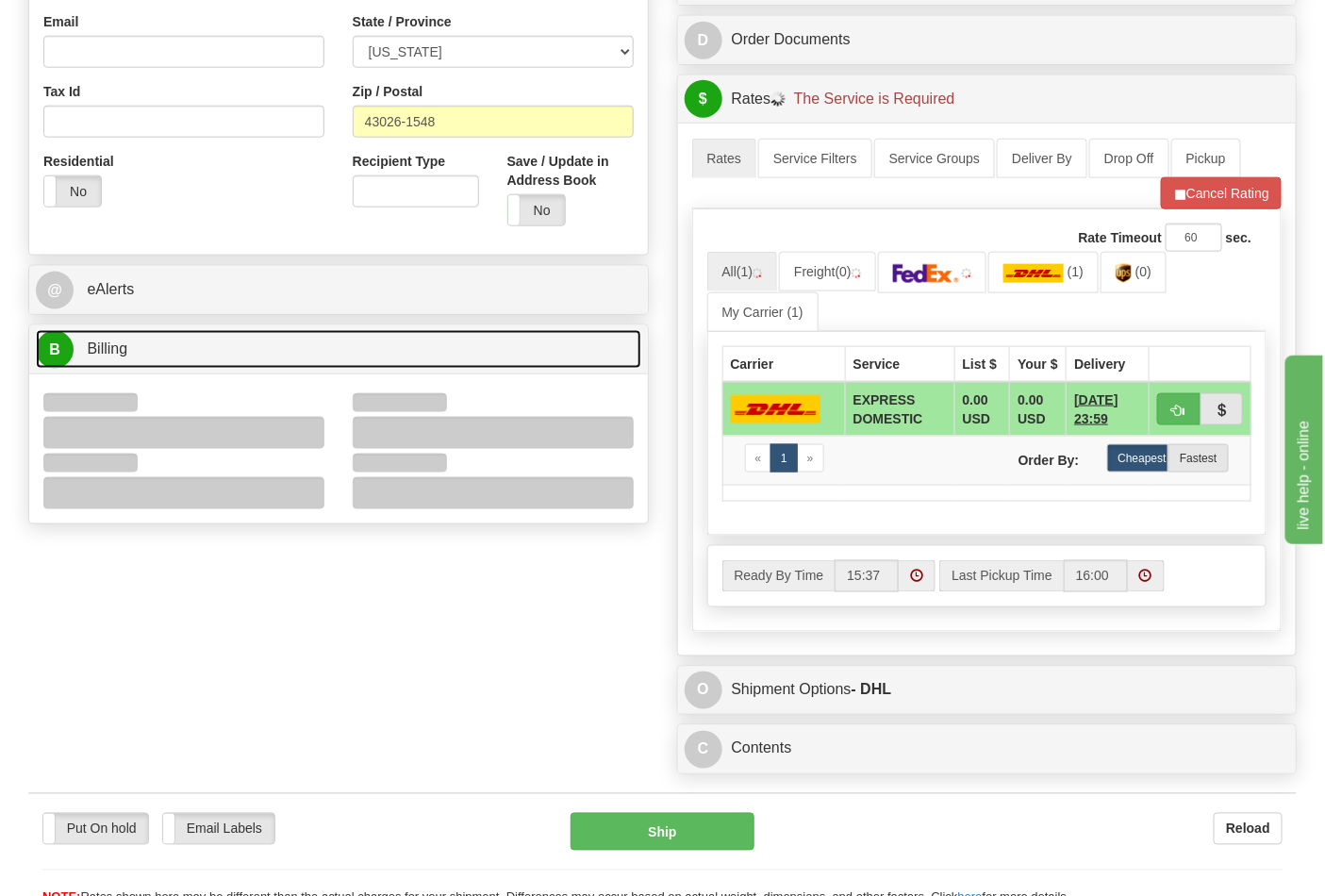
scroll to position [628, 0]
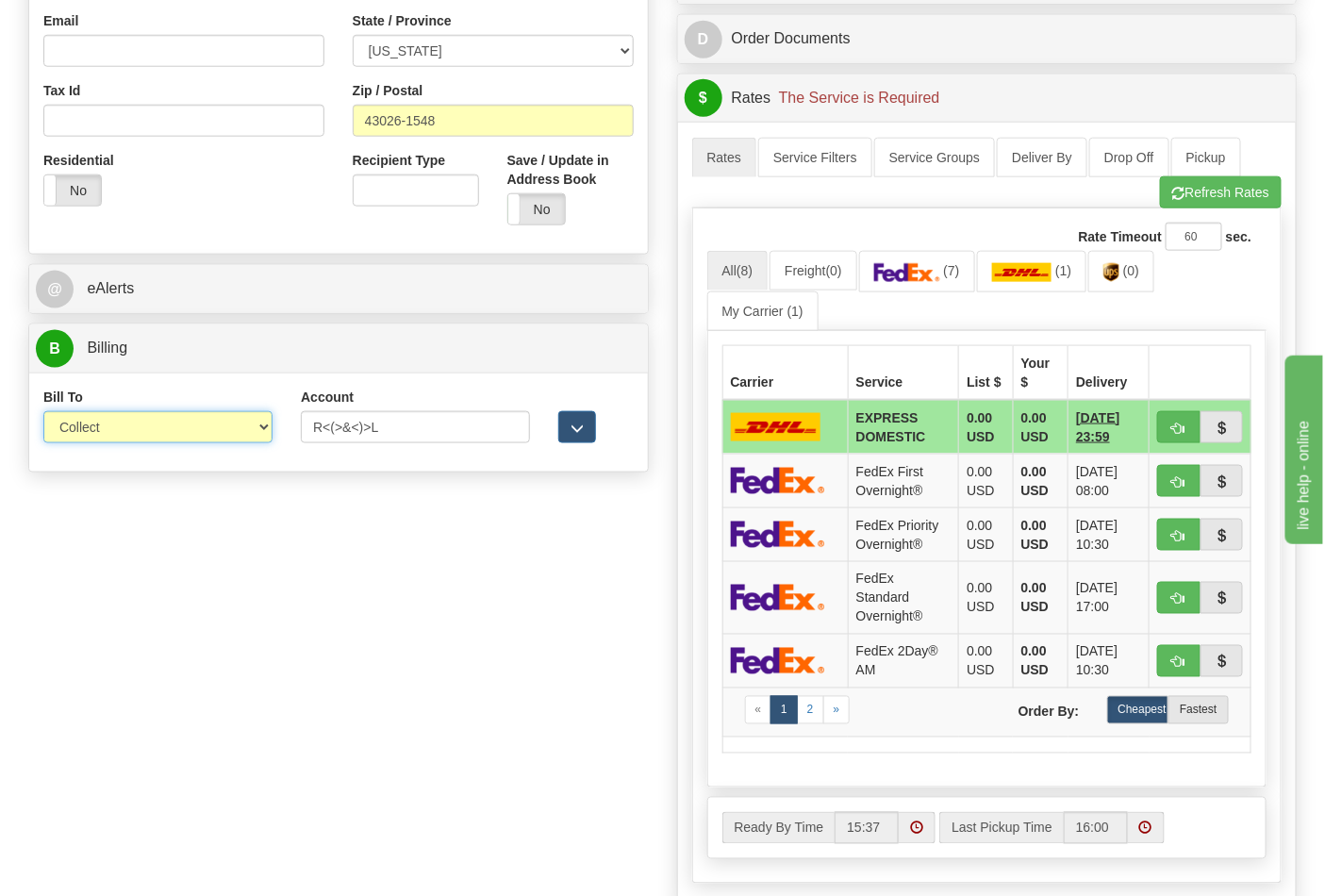
drag, startPoint x: 109, startPoint y: 432, endPoint x: 107, endPoint y: 444, distance: 12.2
click at [108, 431] on select "Sender Recipient Third Party Collect" at bounding box center [158, 427] width 229 height 32
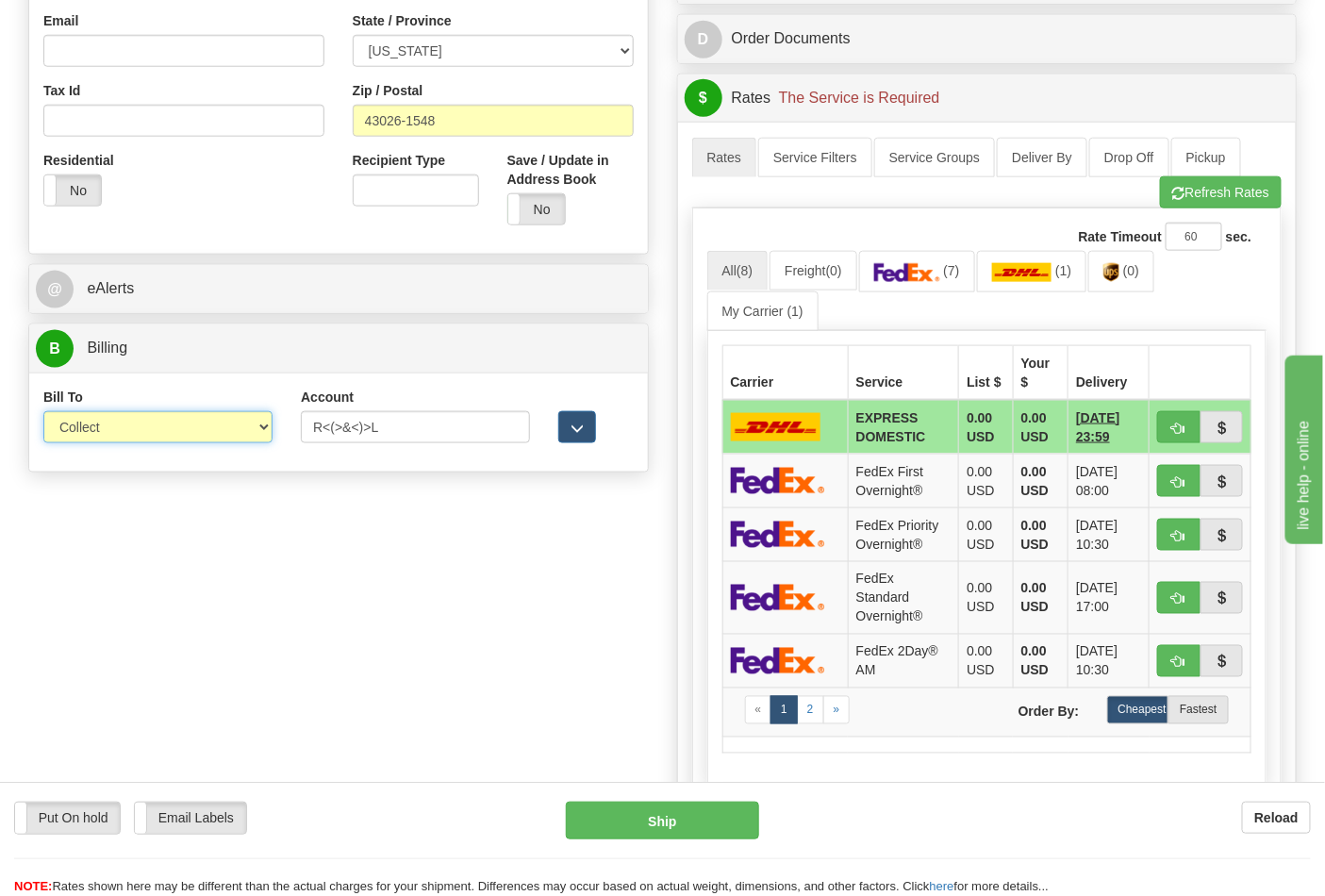
select select "2"
click at [44, 413] on select "Sender Recipient Third Party Collect" at bounding box center [158, 427] width 229 height 32
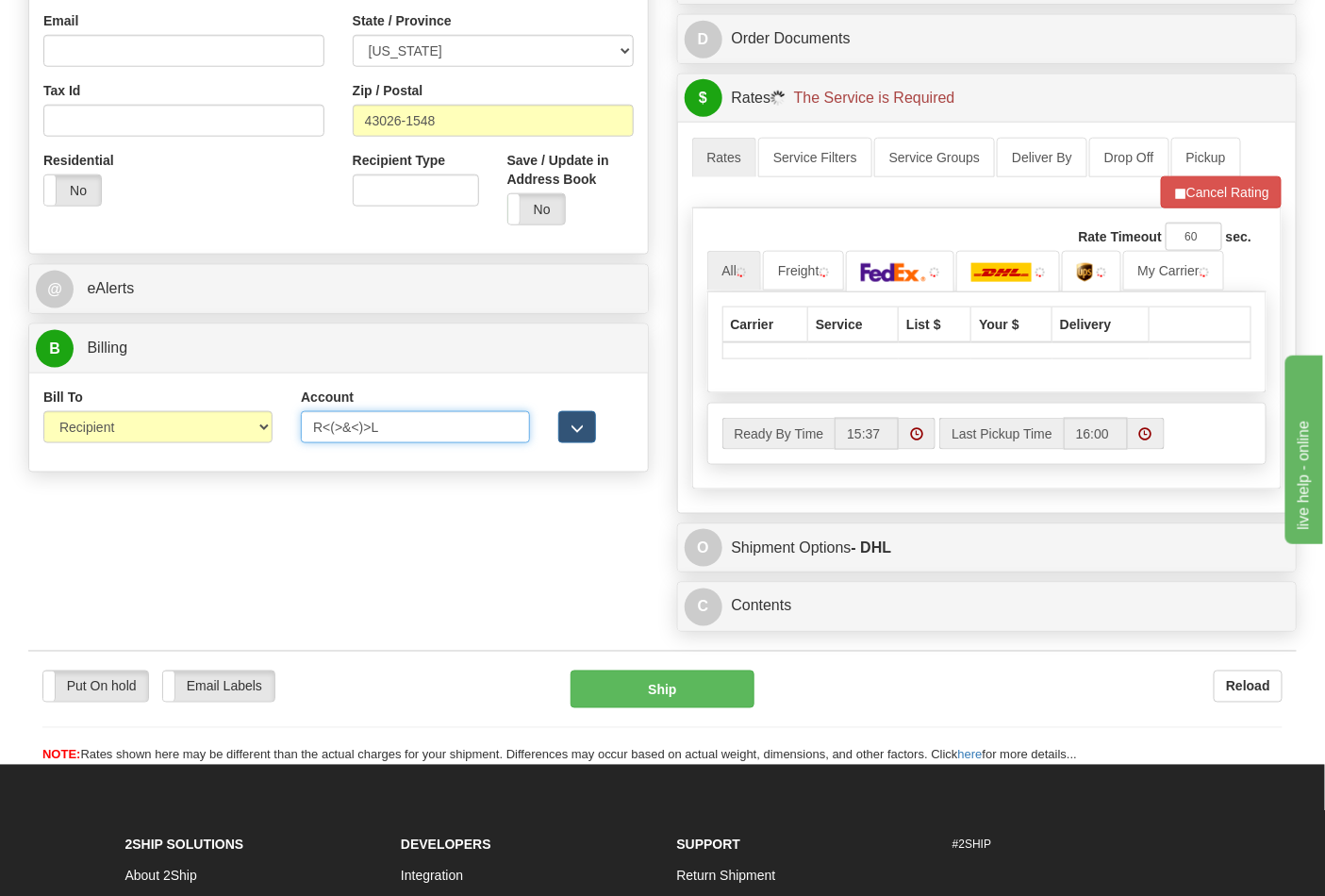
drag, startPoint x: 357, startPoint y: 436, endPoint x: 213, endPoint y: 445, distance: 144.3
click at [213, 445] on div "Bill To Sender Recipient Third Party Collect Account R<(>&<)>L 3rd Party Accoun…" at bounding box center [338, 422] width 618 height 69
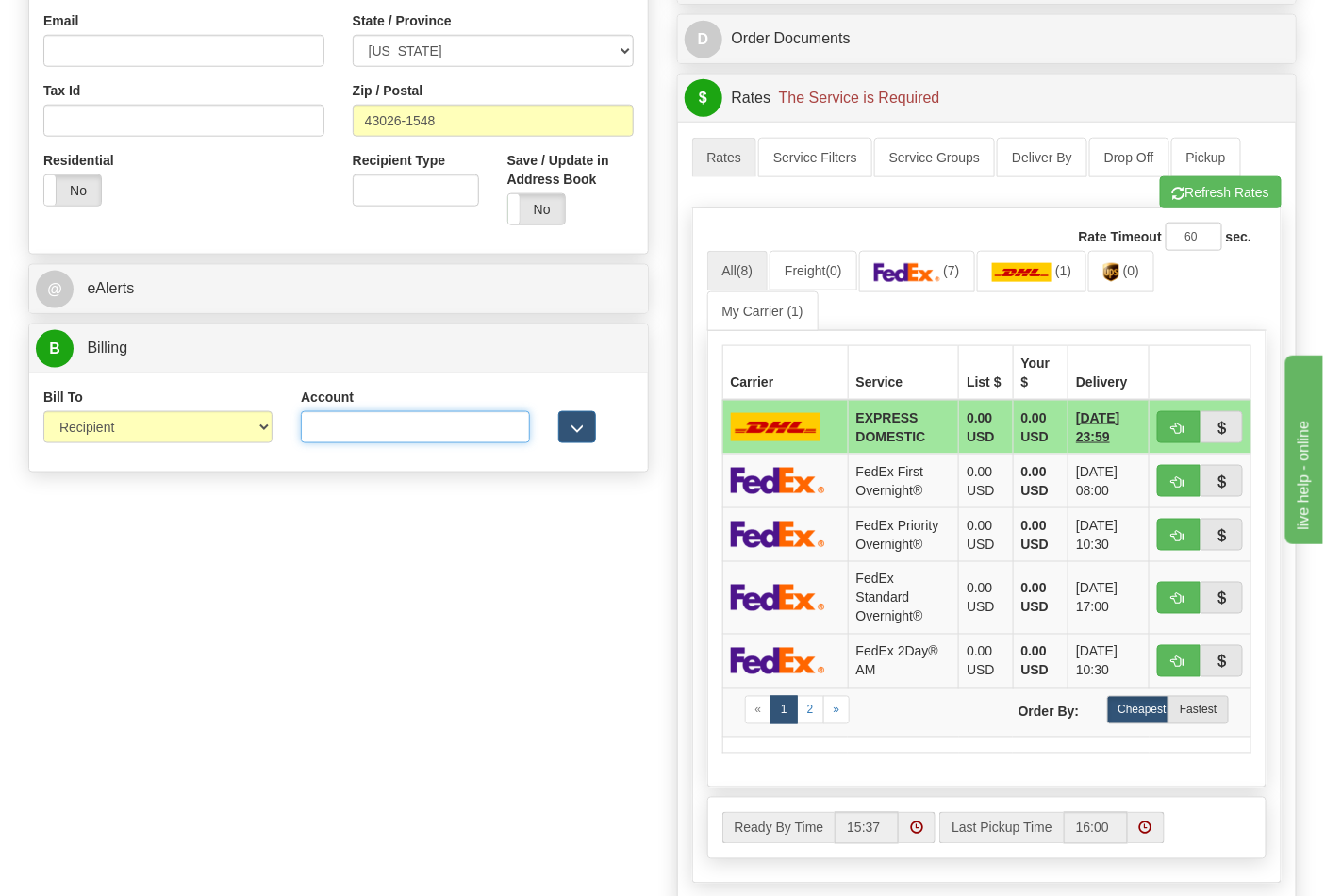
click at [355, 437] on input "Account" at bounding box center [415, 427] width 229 height 32
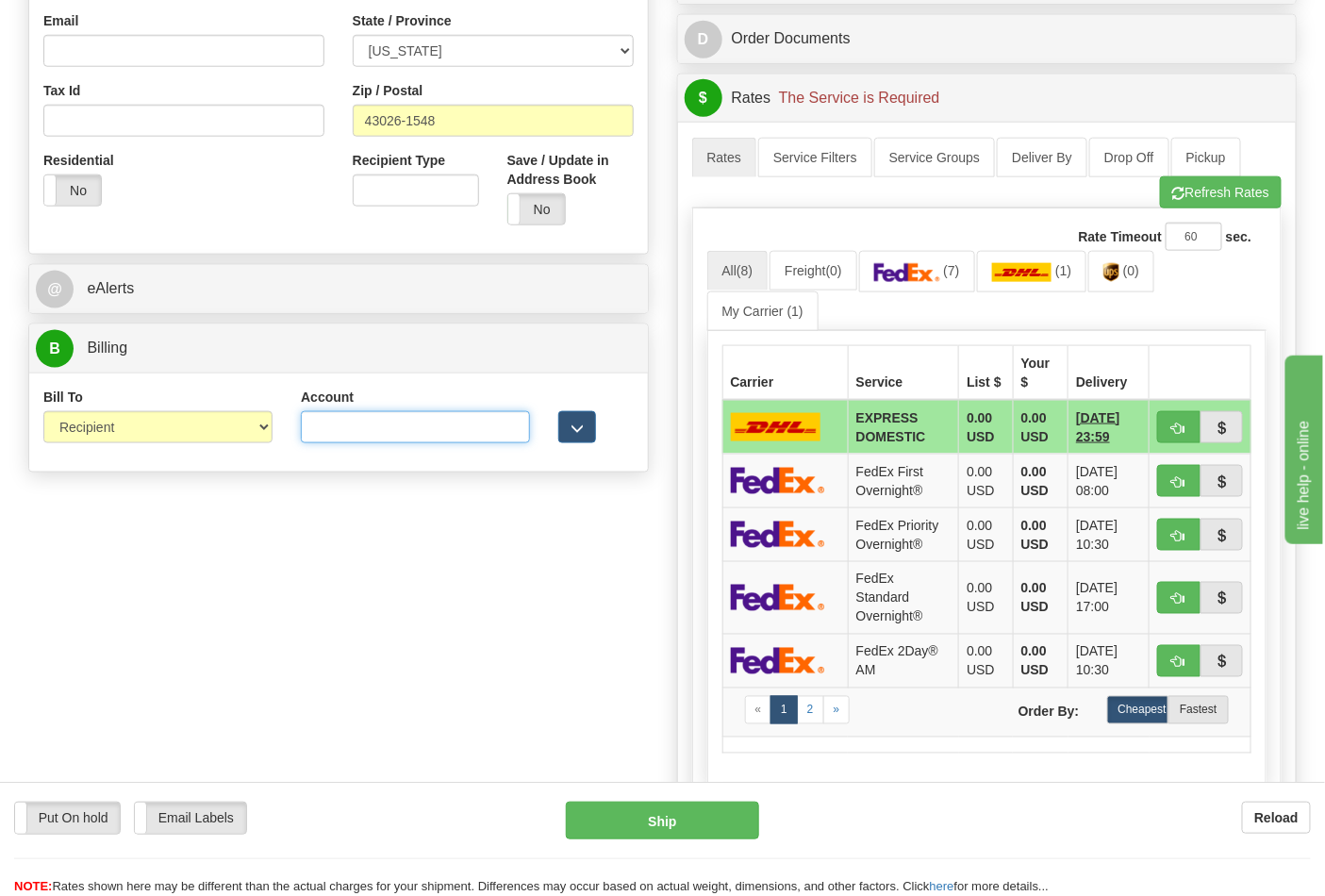
type input "473367"
click at [1186, 199] on button "Refresh Rates" at bounding box center [1220, 192] width 122 height 32
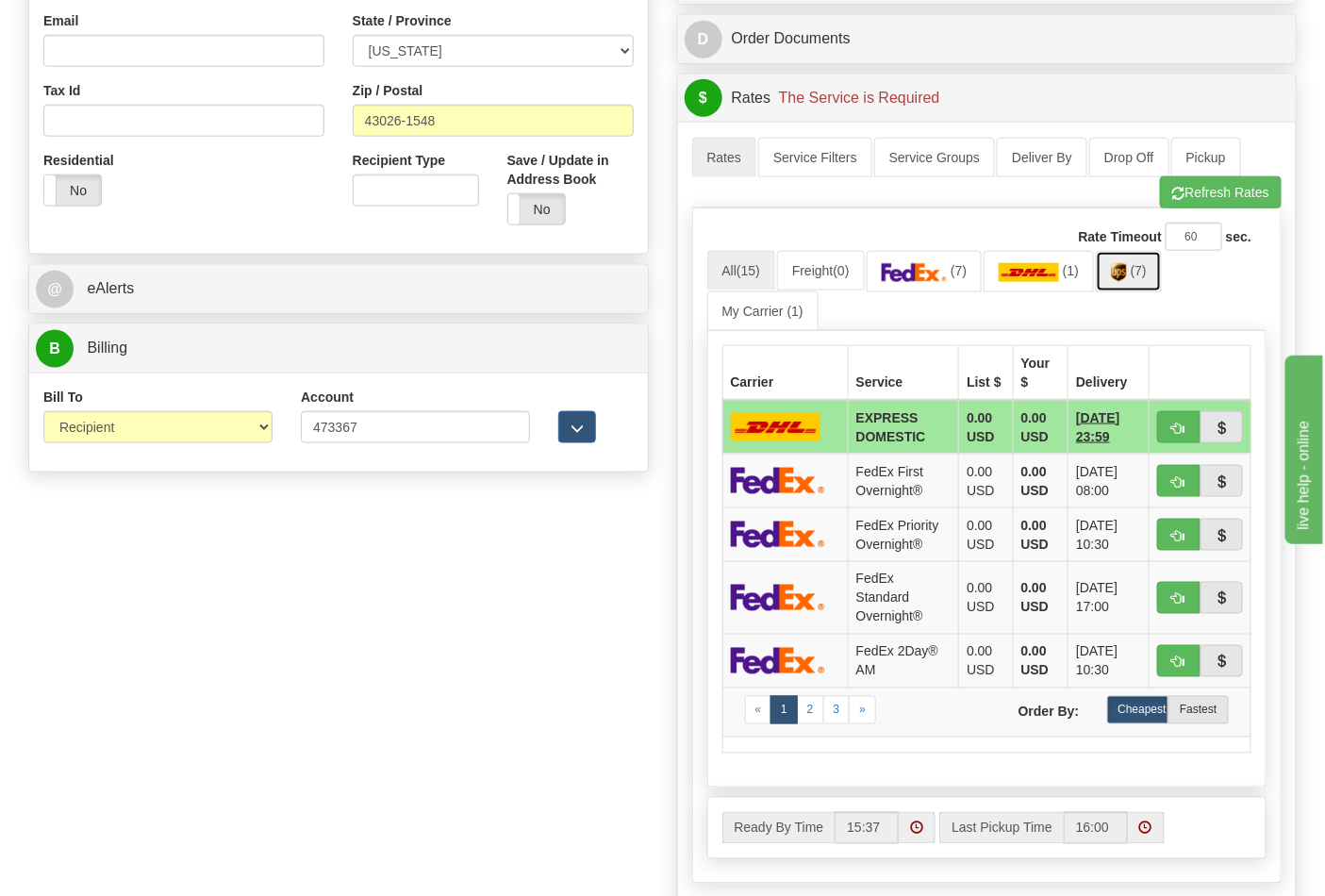
click at [1144, 282] on link "(7)" at bounding box center [1129, 271] width 66 height 41
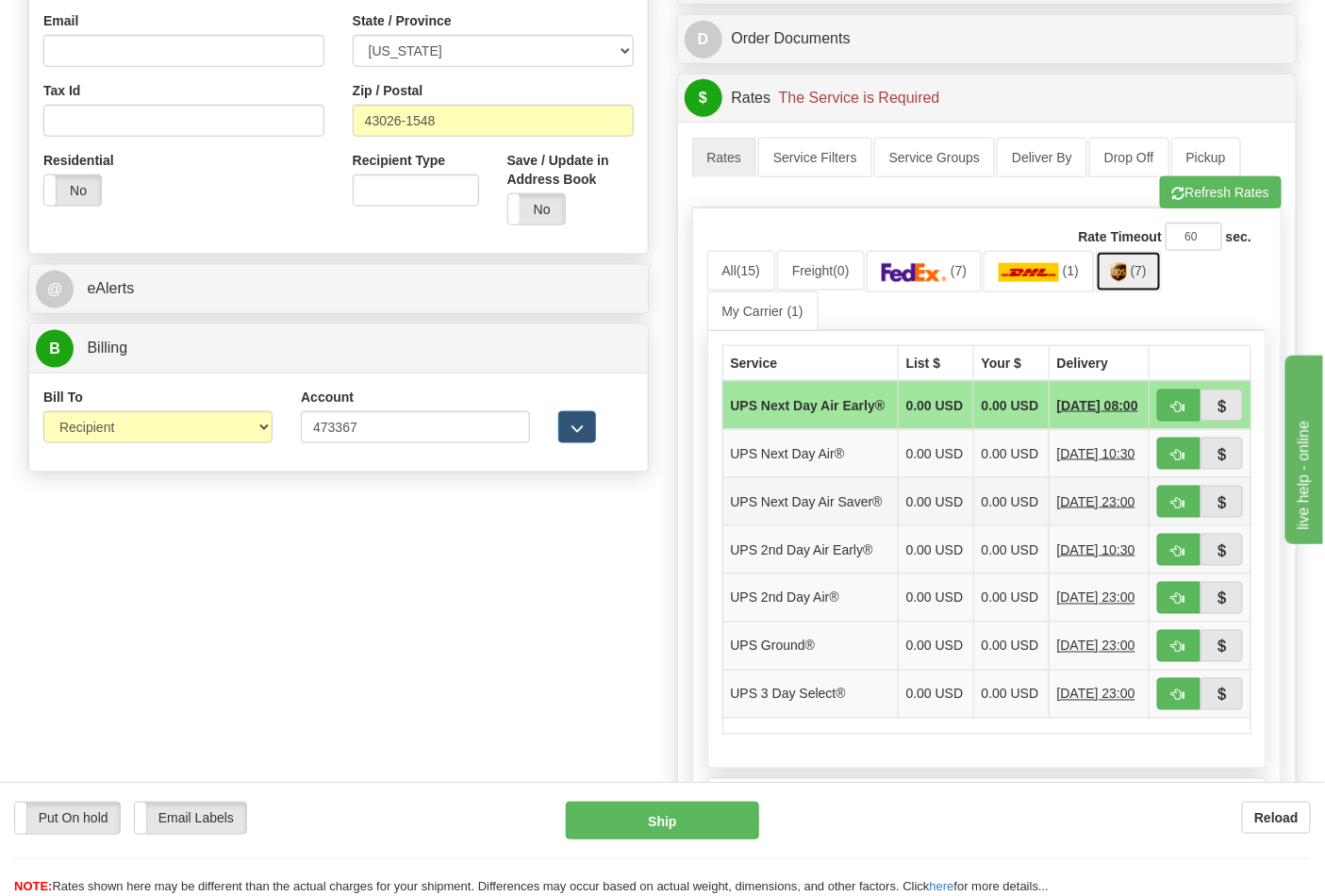
scroll to position [838, 0]
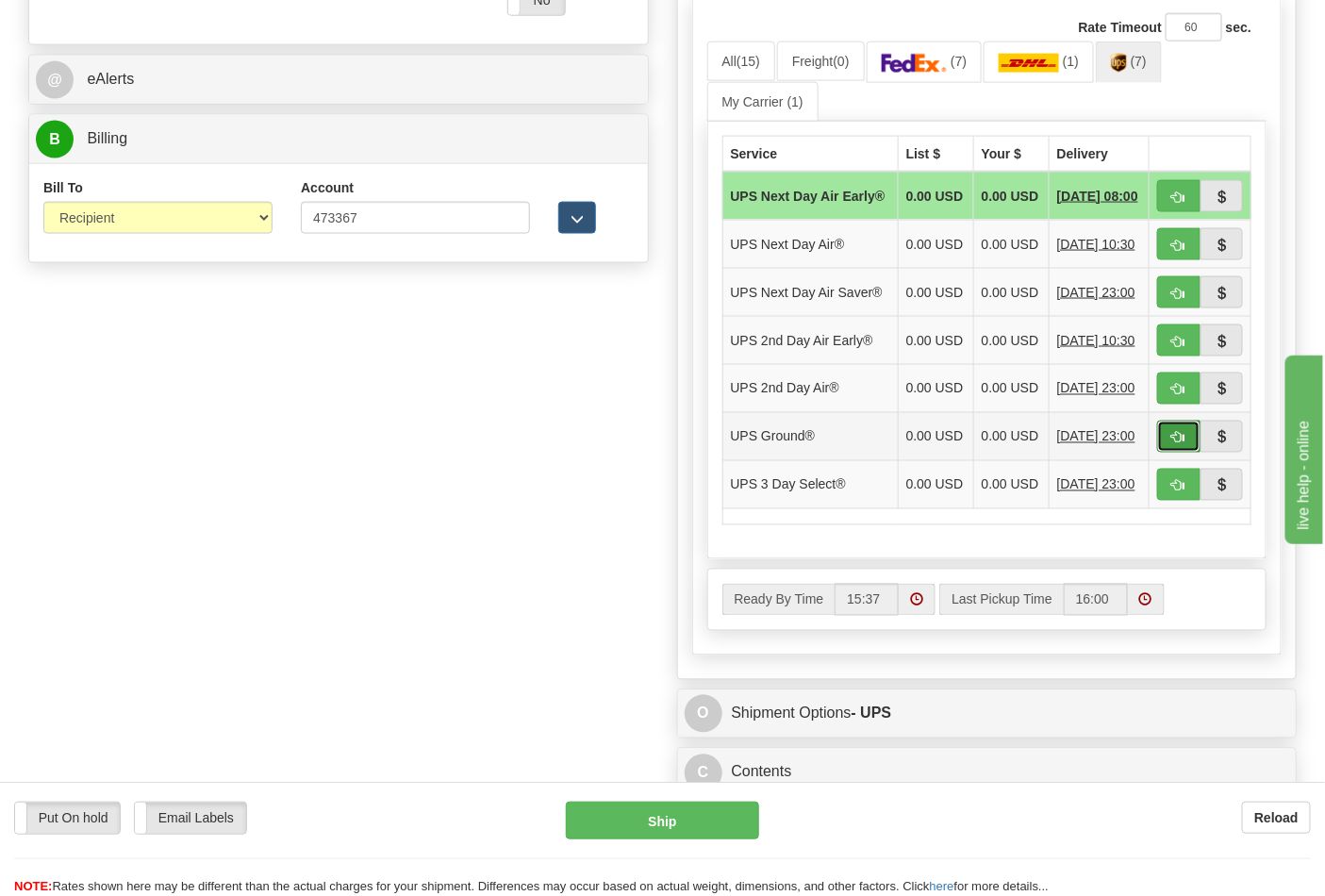
click at [1170, 453] on button "button" at bounding box center [1178, 436] width 44 height 32
type input "03"
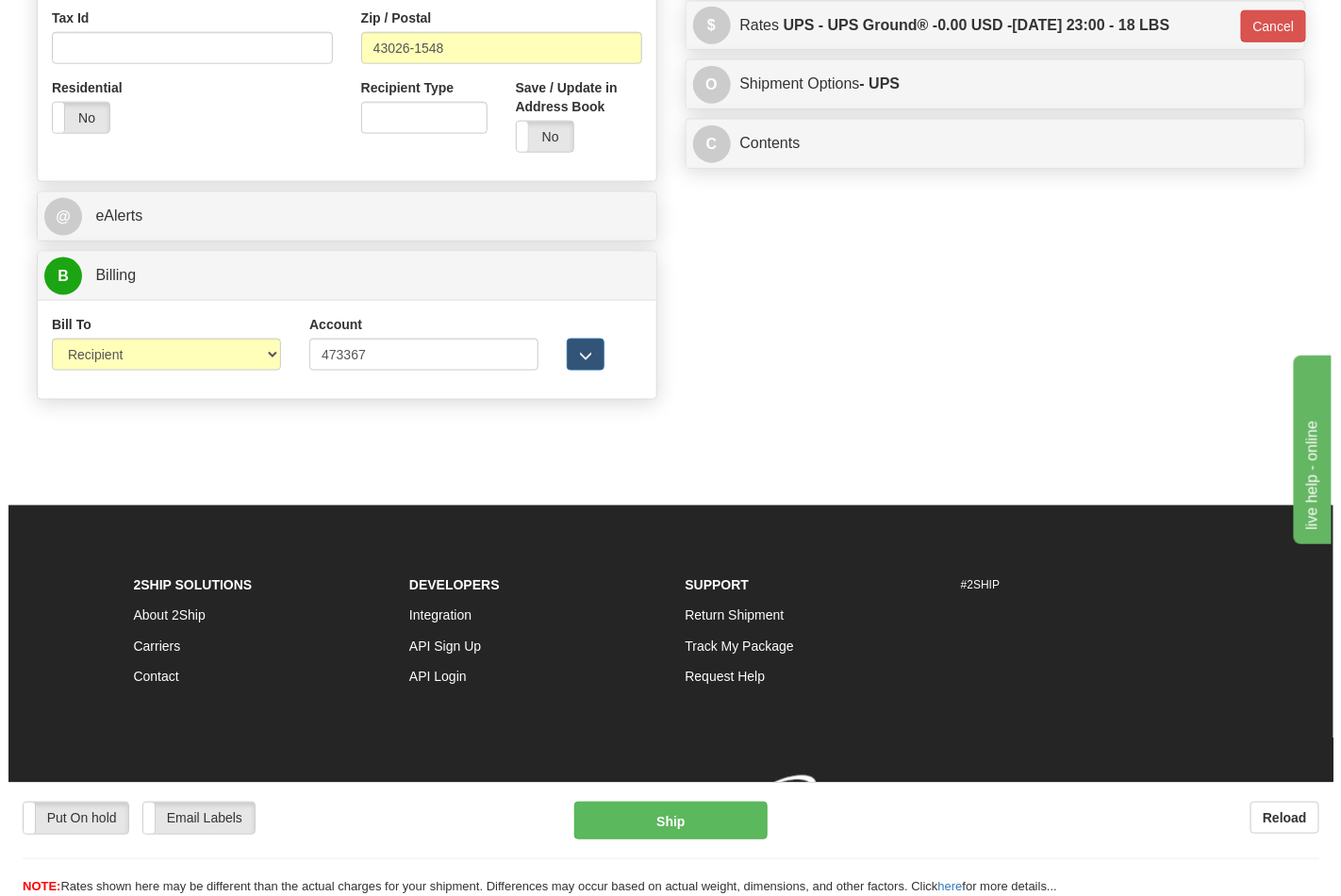
scroll to position [730, 0]
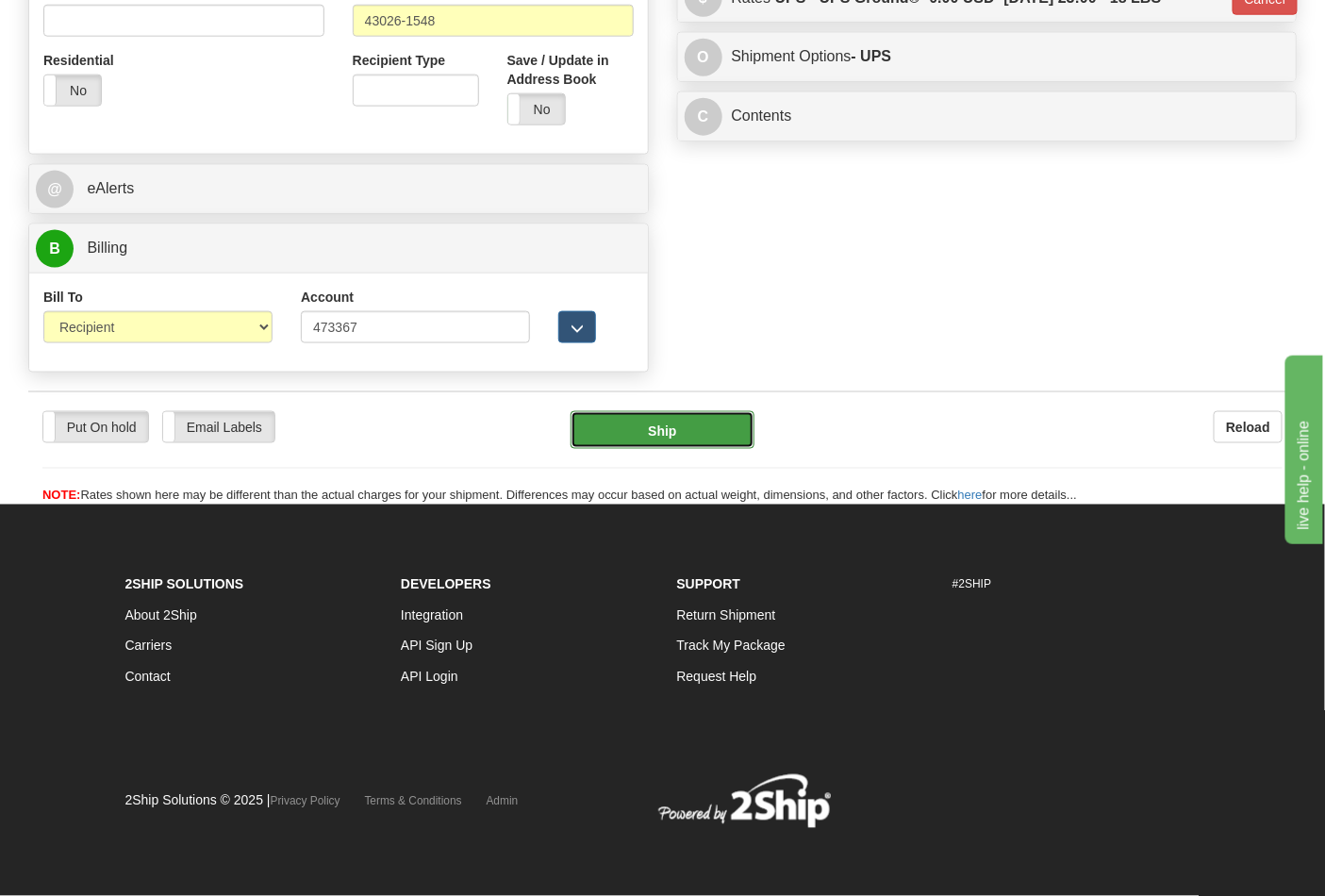
click at [665, 417] on button "Ship" at bounding box center [662, 430] width 183 height 38
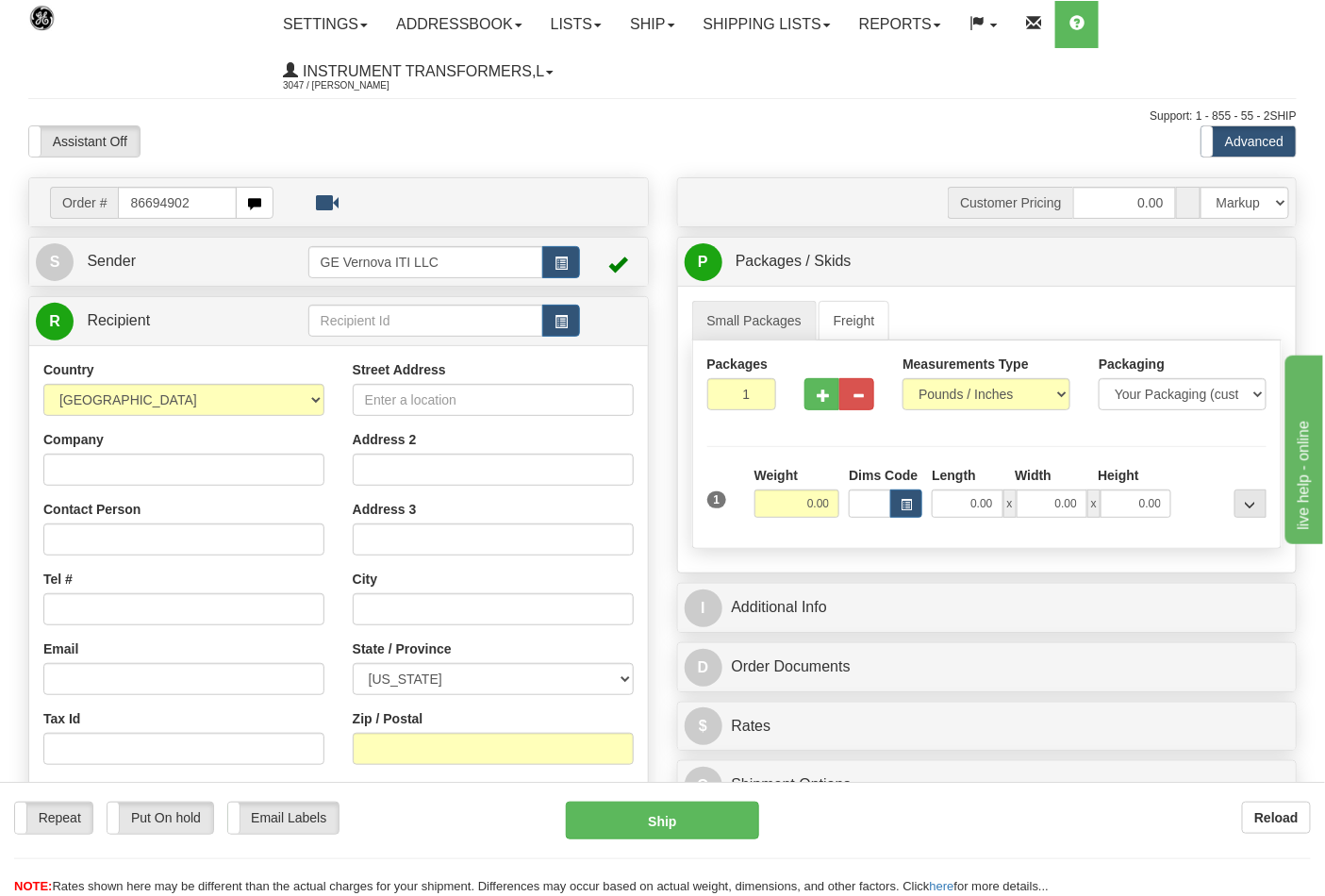
type input "86694902"
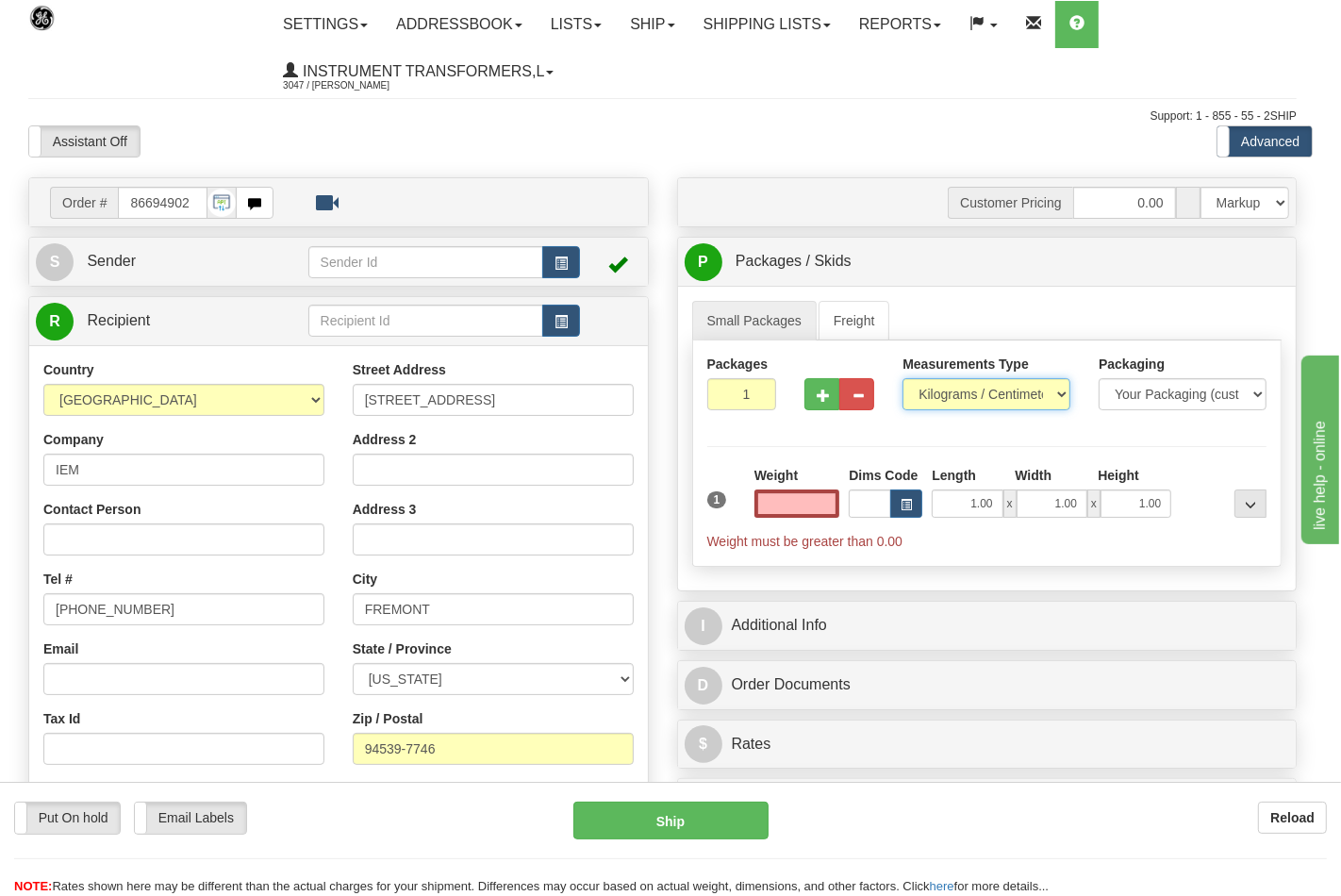
type input "0.00"
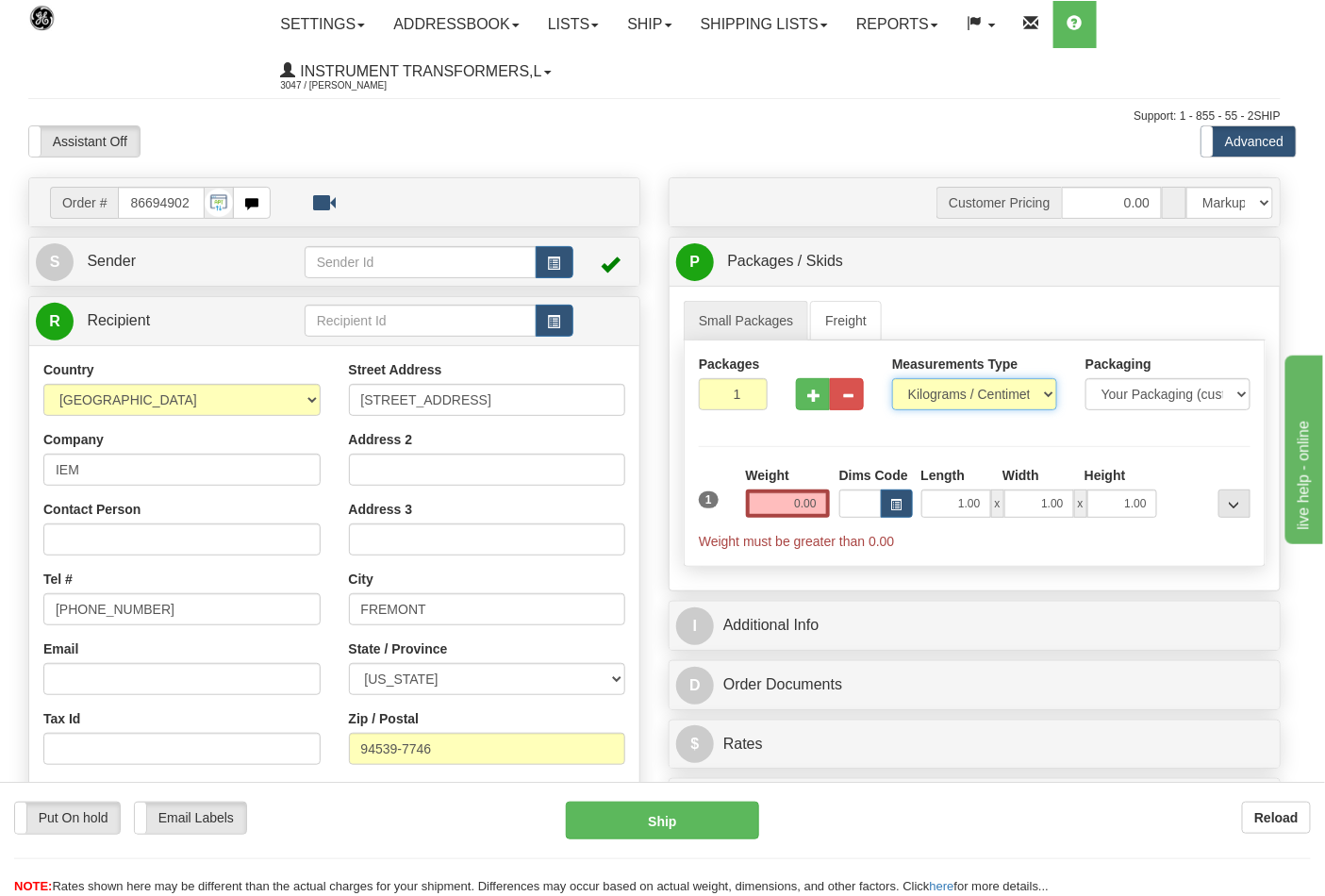
click at [946, 401] on select "Pounds / Inches Kilograms / Centimeters" at bounding box center [974, 394] width 166 height 32
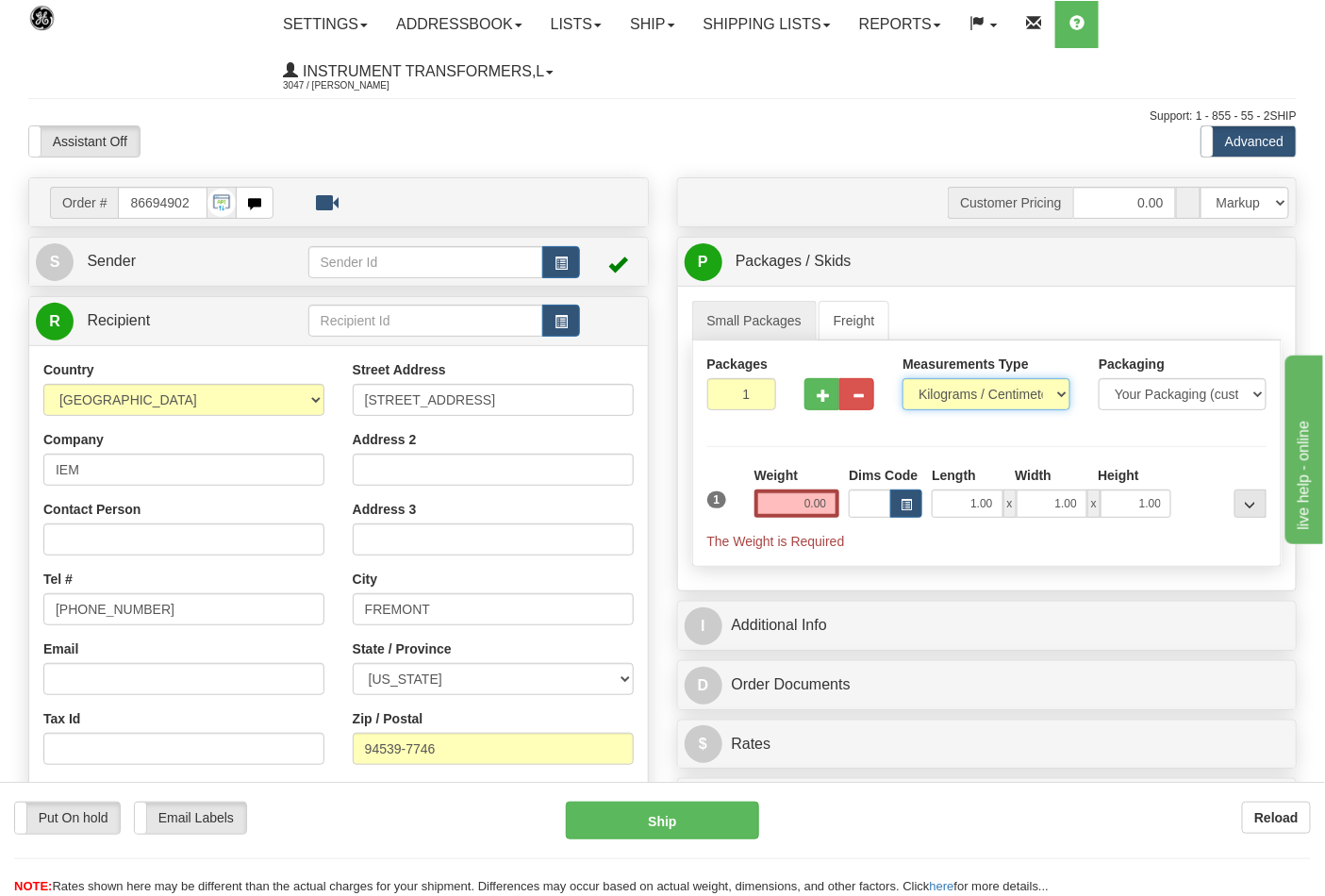
select select "0"
click at [903, 379] on select "Pounds / Inches Kilograms / Centimeters" at bounding box center [986, 394] width 167 height 32
click at [834, 506] on input "0.00" at bounding box center [797, 504] width 86 height 29
click button "Delete" at bounding box center [0, 0] width 0 height 0
type input "9.00"
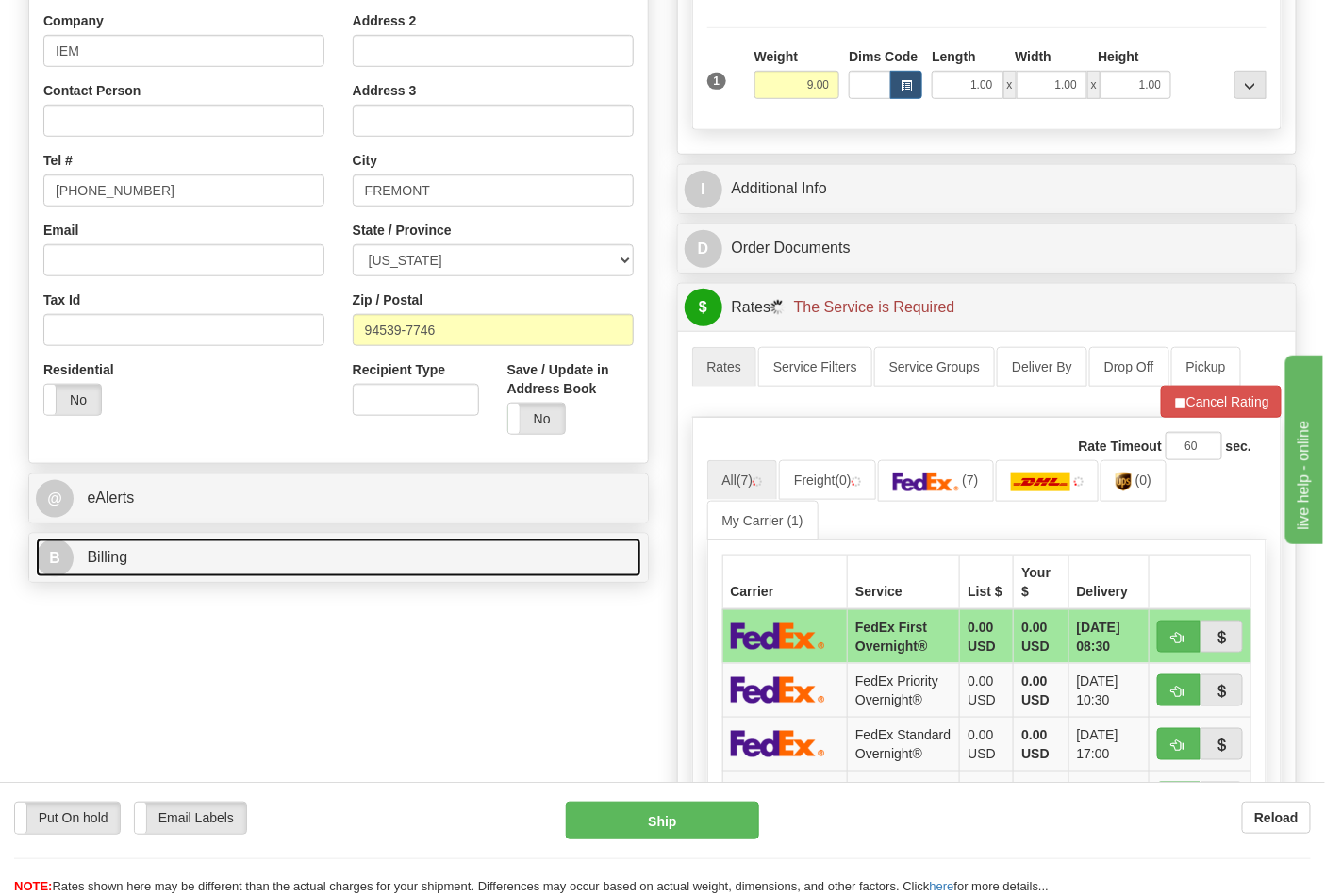
click at [199, 570] on link "B Billing" at bounding box center [338, 557] width 606 height 39
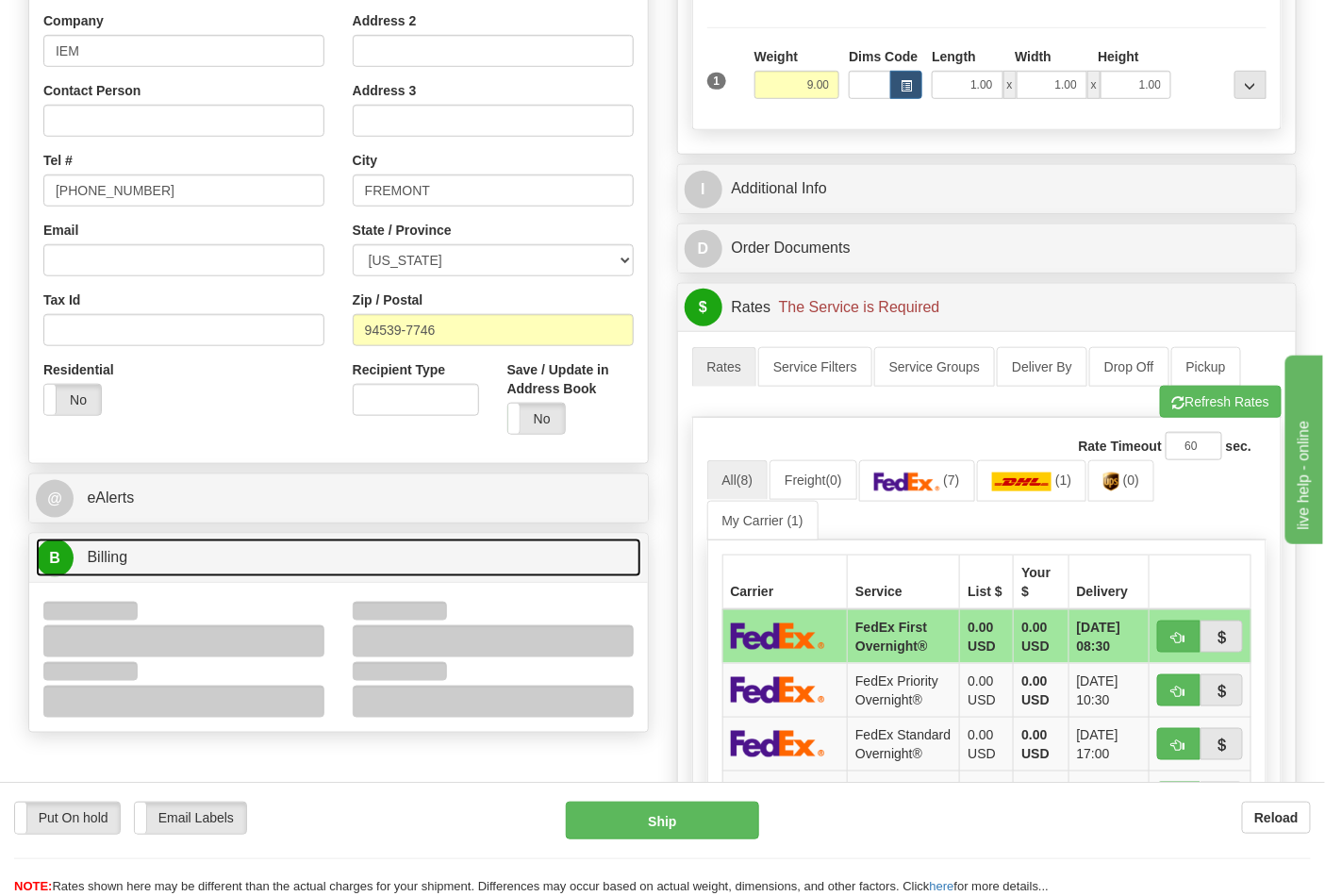
scroll to position [628, 0]
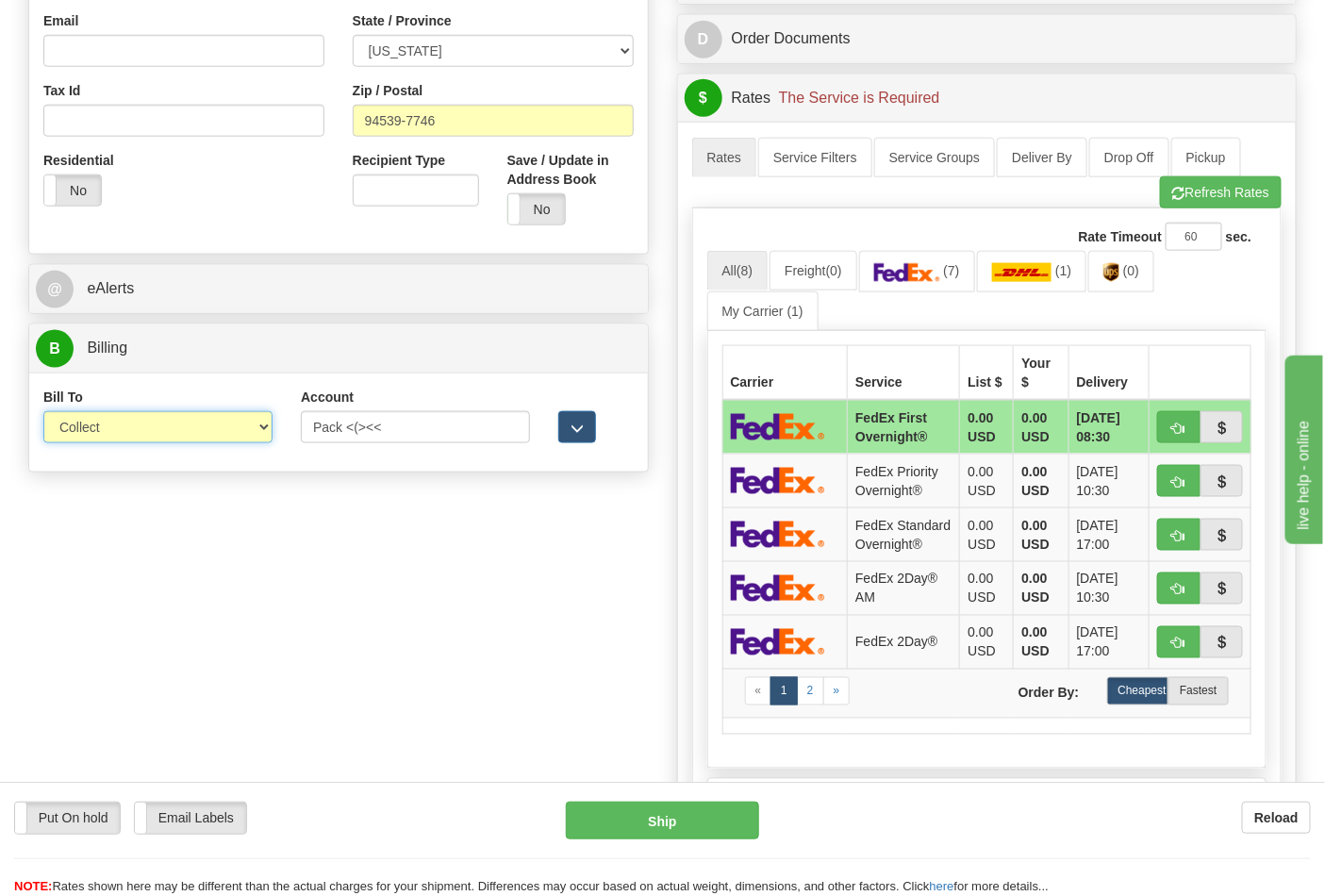
click at [107, 436] on select "Sender Recipient Third Party Collect" at bounding box center [158, 427] width 229 height 32
select select "2"
click at [44, 413] on select "Sender Recipient Third Party Collect" at bounding box center [158, 427] width 229 height 32
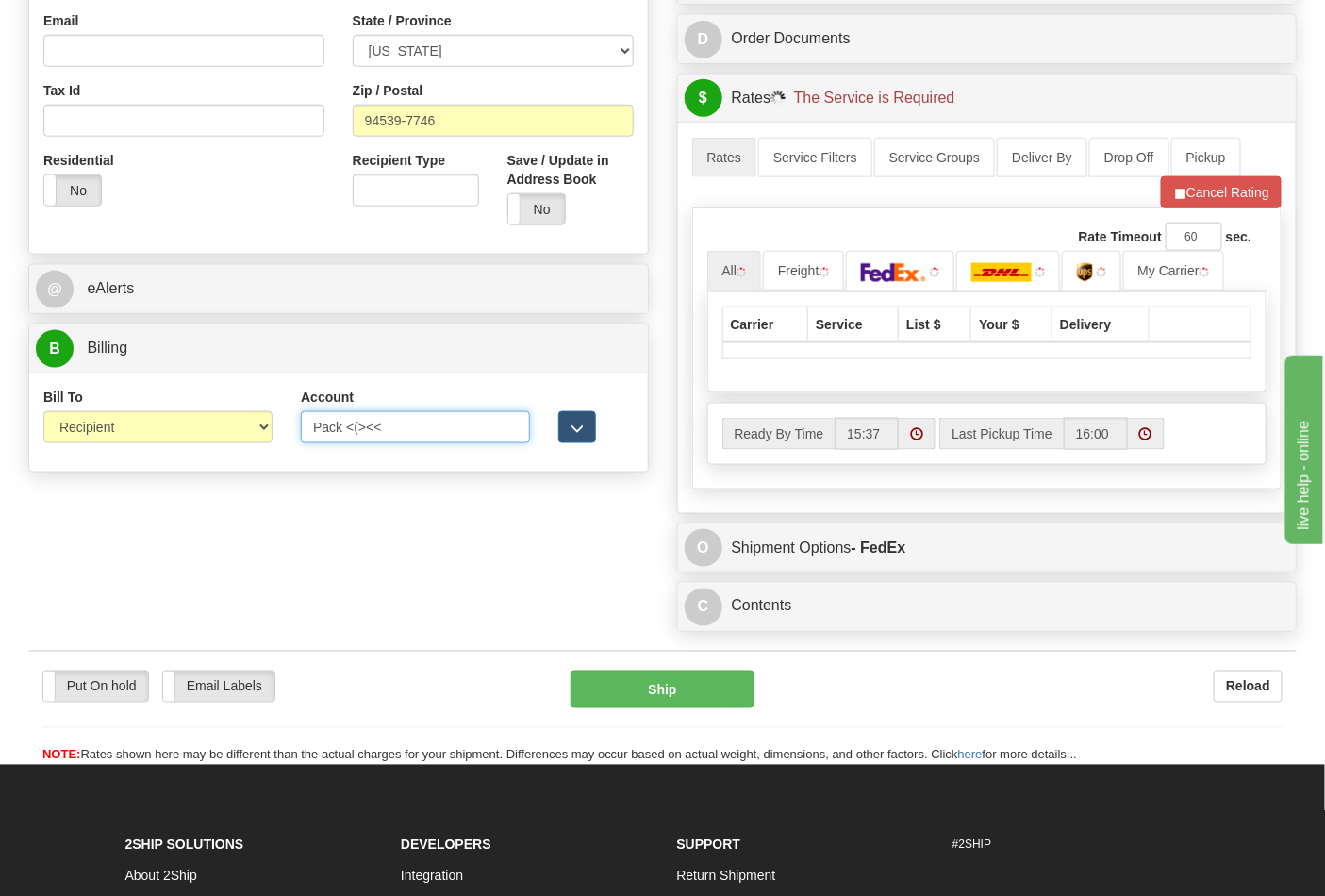
drag, startPoint x: 412, startPoint y: 420, endPoint x: 276, endPoint y: 419, distance: 136.0
click at [276, 419] on div "Bill To Sender Recipient Third Party Collect Account Pack <(><< 3rd Party Accou…" at bounding box center [338, 422] width 618 height 69
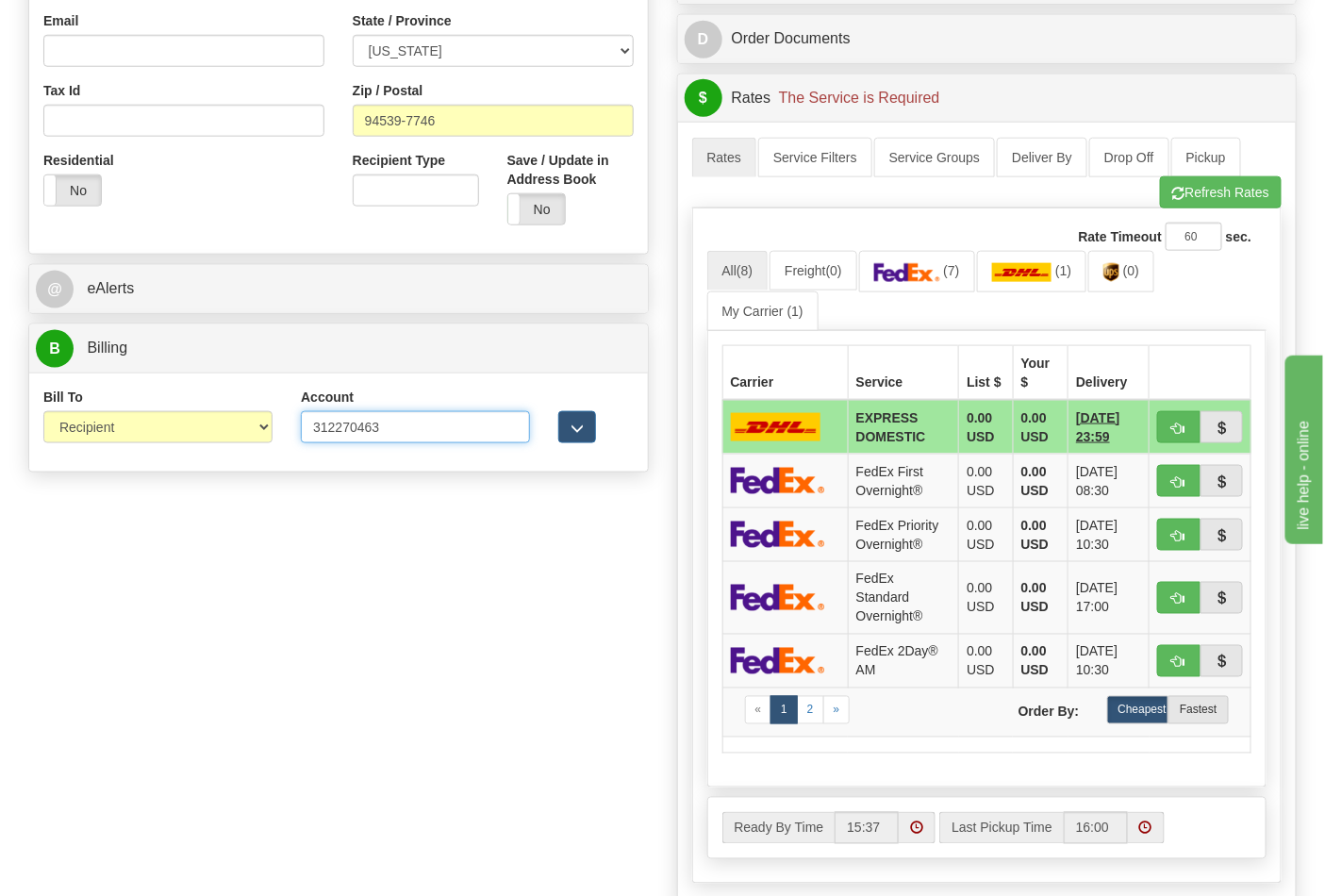
type input "312270463"
click button "Delete" at bounding box center [0, 0] width 0 height 0
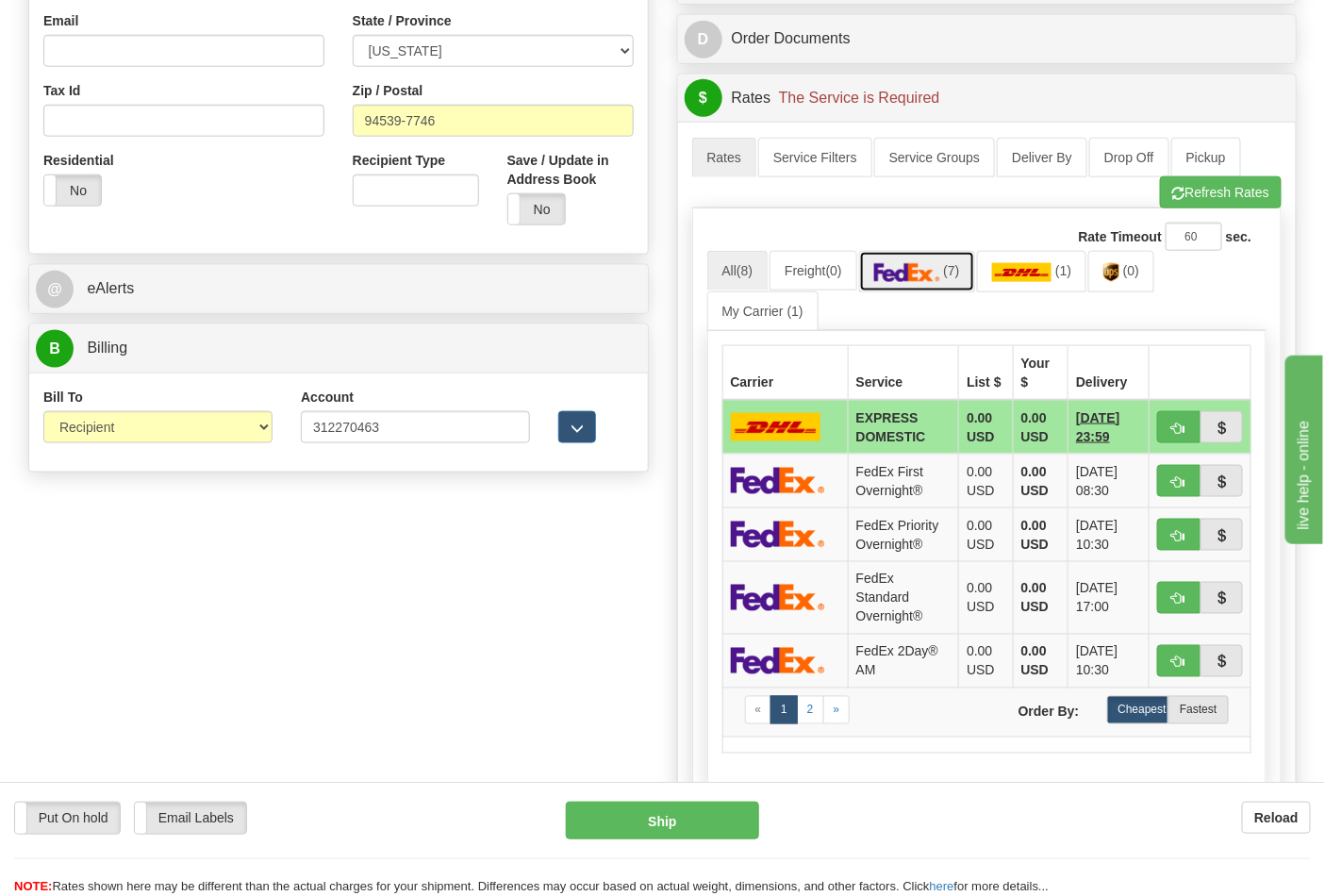
click at [942, 291] on link "(7)" at bounding box center [917, 271] width 116 height 41
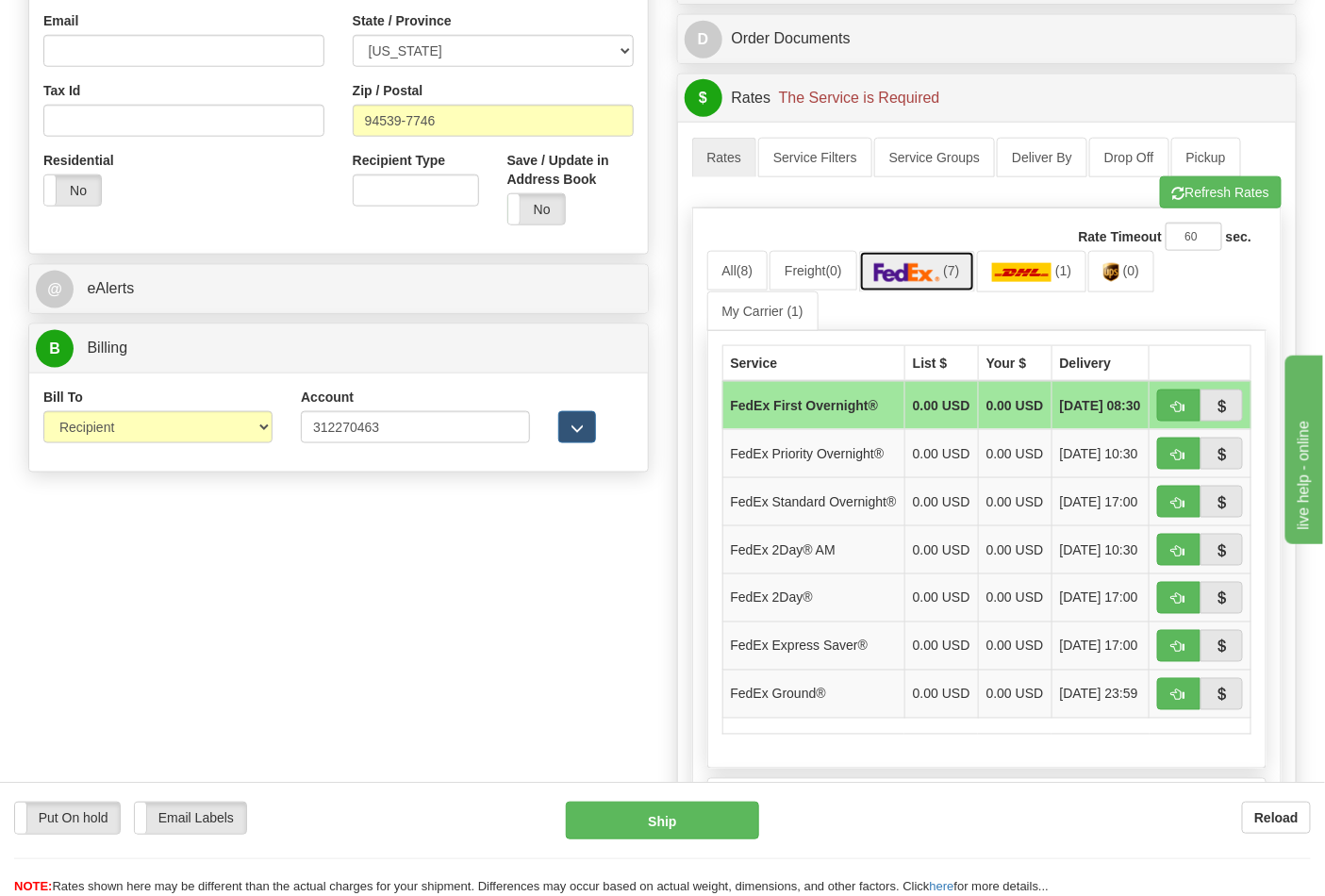
scroll to position [732, 0]
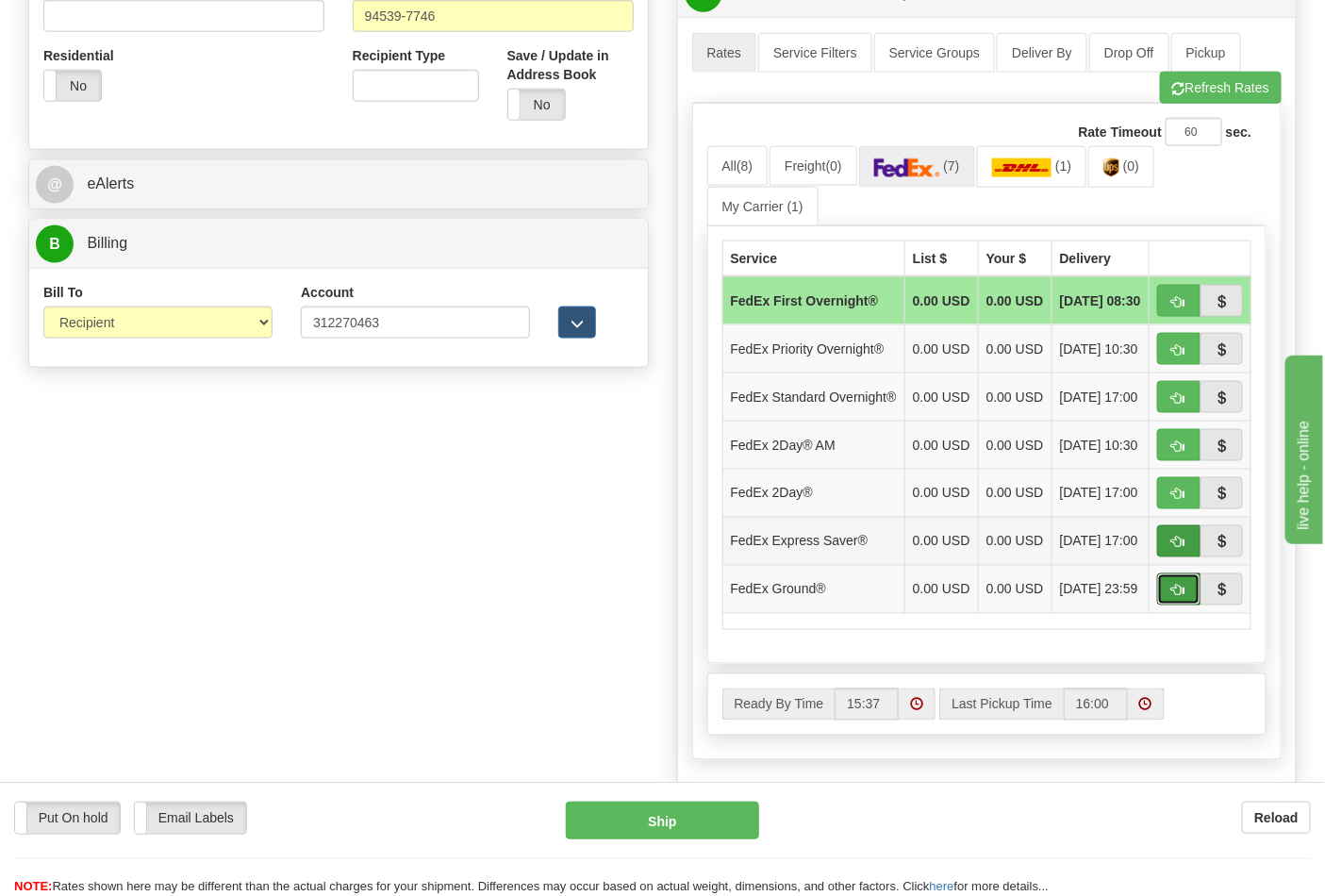
click at [1175, 597] on span "button" at bounding box center [1178, 591] width 13 height 12
type input "92"
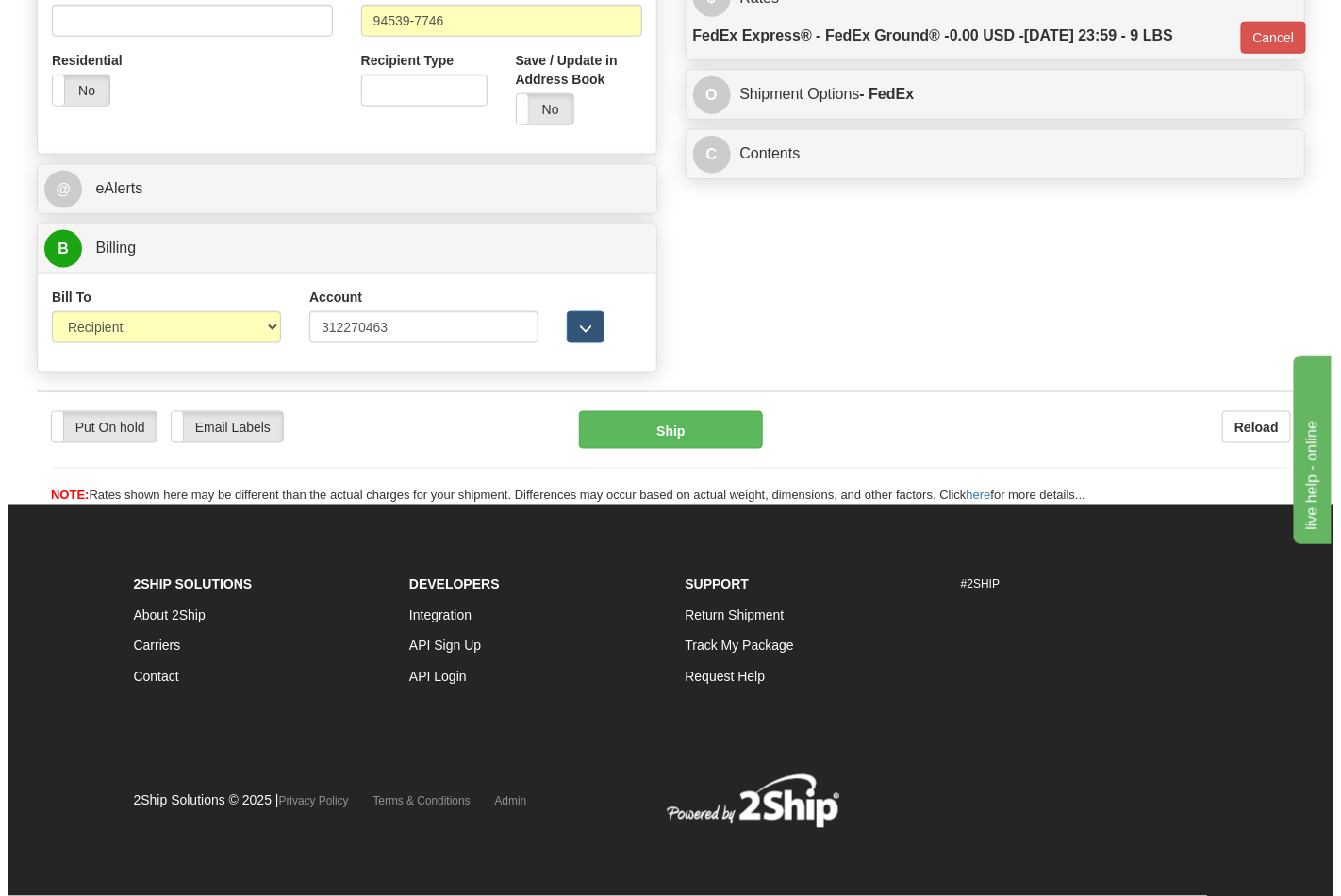
scroll to position [704, 0]
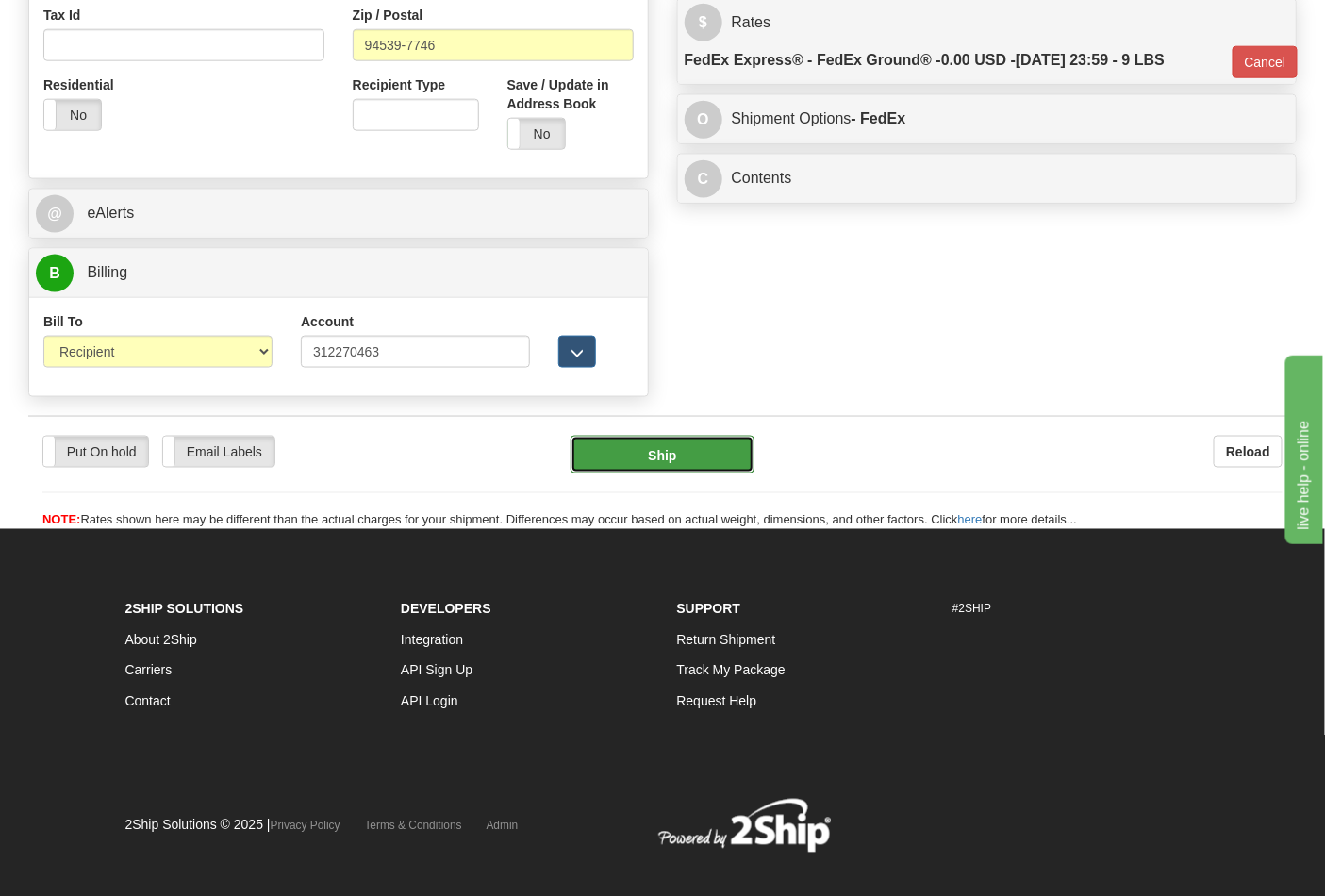
click at [682, 448] on button "Ship" at bounding box center [662, 455] width 183 height 38
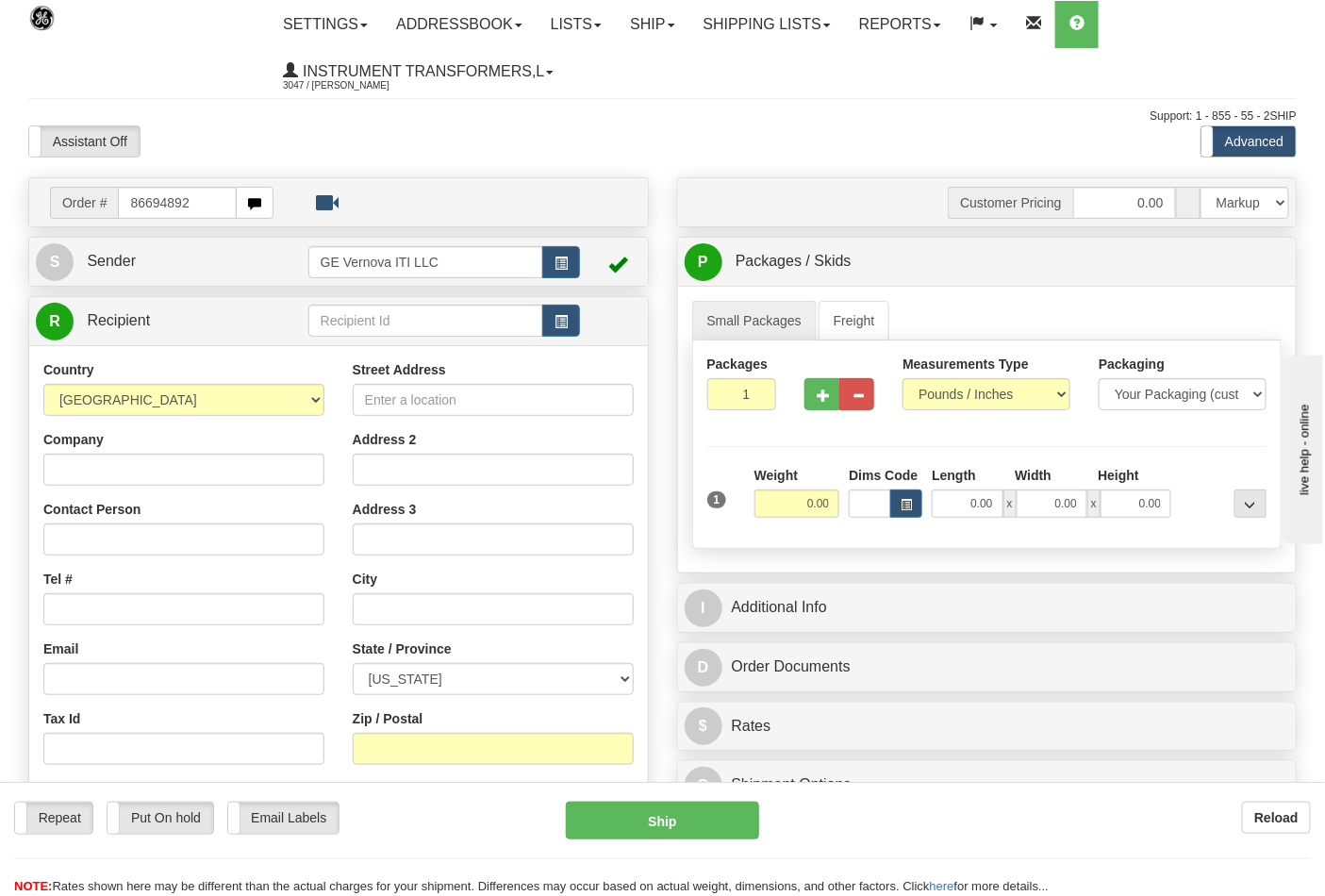
type input "86694892"
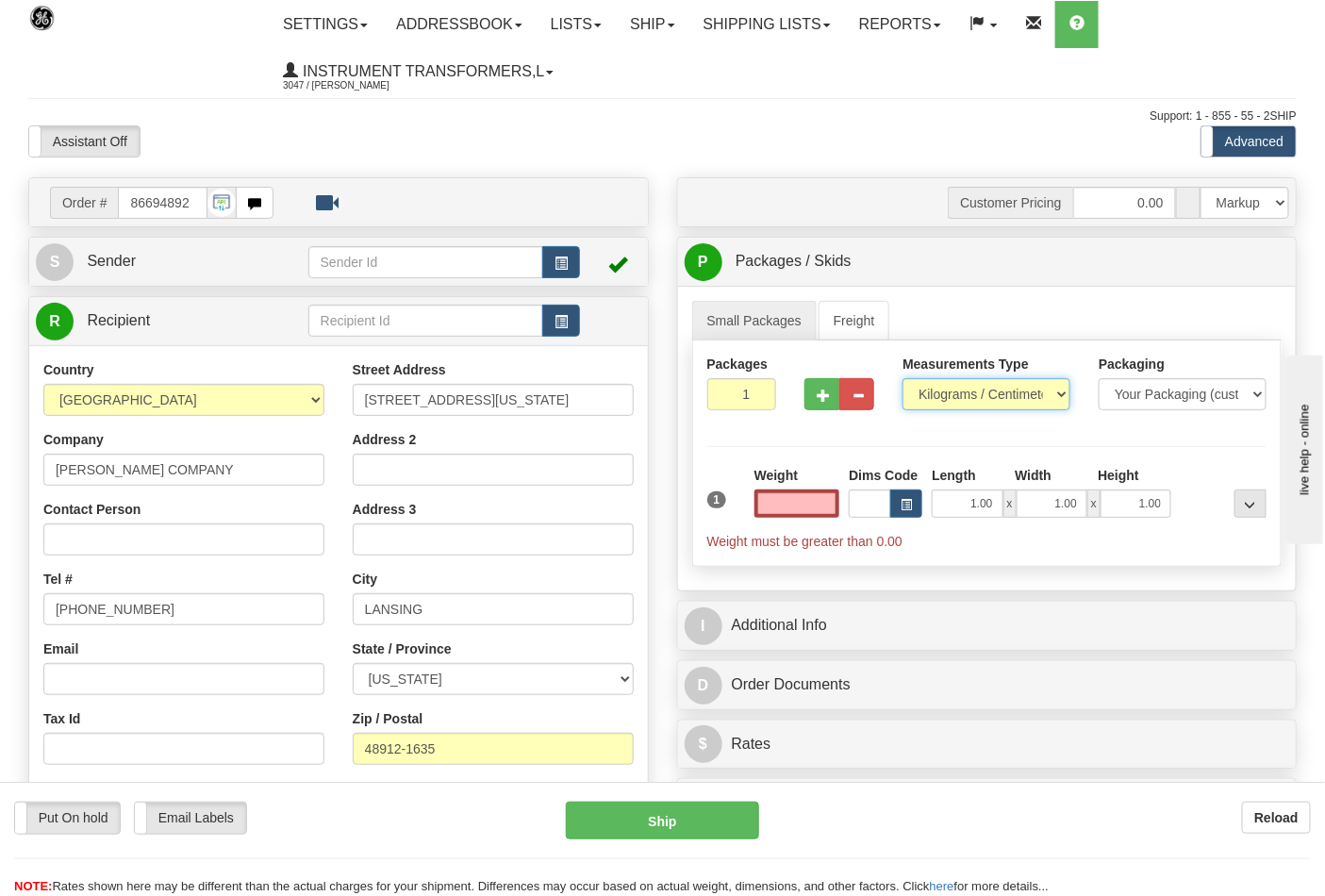
type input "0.00"
click at [955, 399] on select "Pounds / Inches Kilograms / Centimeters" at bounding box center [986, 394] width 167 height 32
select select "0"
click at [903, 379] on select "Pounds / Inches Kilograms / Centimeters" at bounding box center [986, 394] width 167 height 32
click at [817, 399] on span "button" at bounding box center [823, 395] width 13 height 12
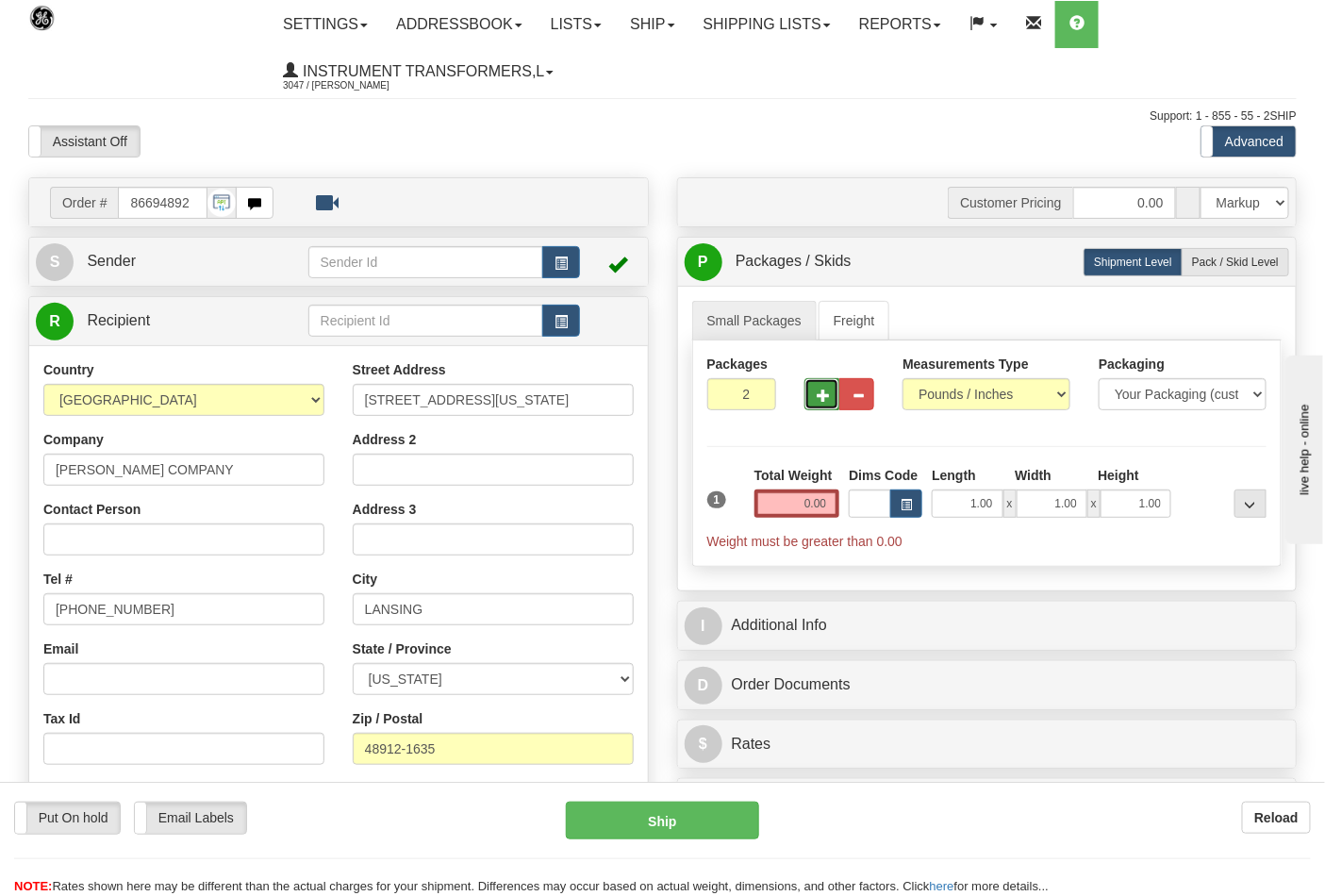
click at [818, 399] on span "button" at bounding box center [823, 395] width 13 height 12
type input "3"
drag, startPoint x: 832, startPoint y: 507, endPoint x: 823, endPoint y: 504, distance: 9.5
click at [831, 507] on input "0.00" at bounding box center [797, 504] width 86 height 29
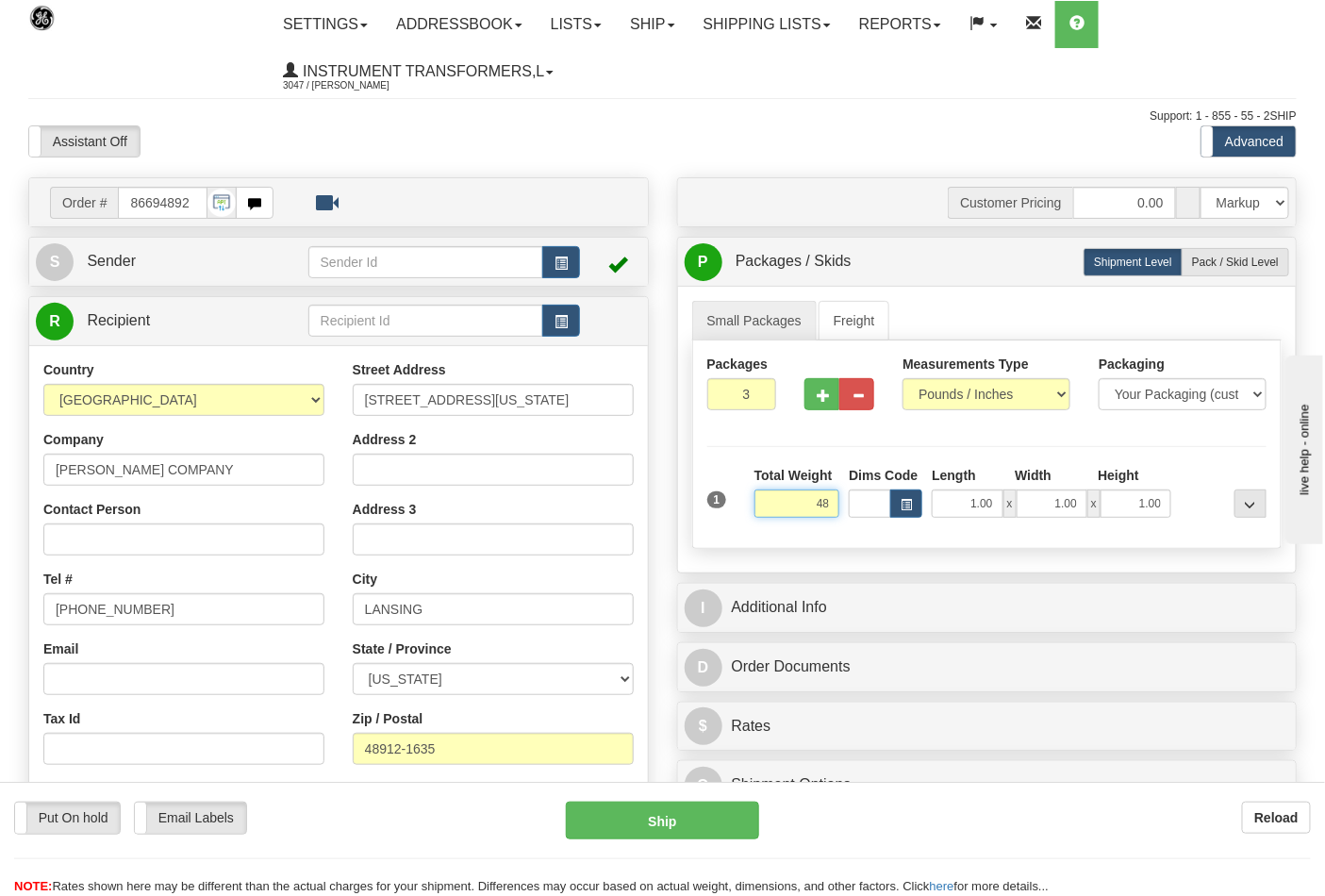
click button "Delete" at bounding box center [0, 0] width 0 height 0
type input "48.00"
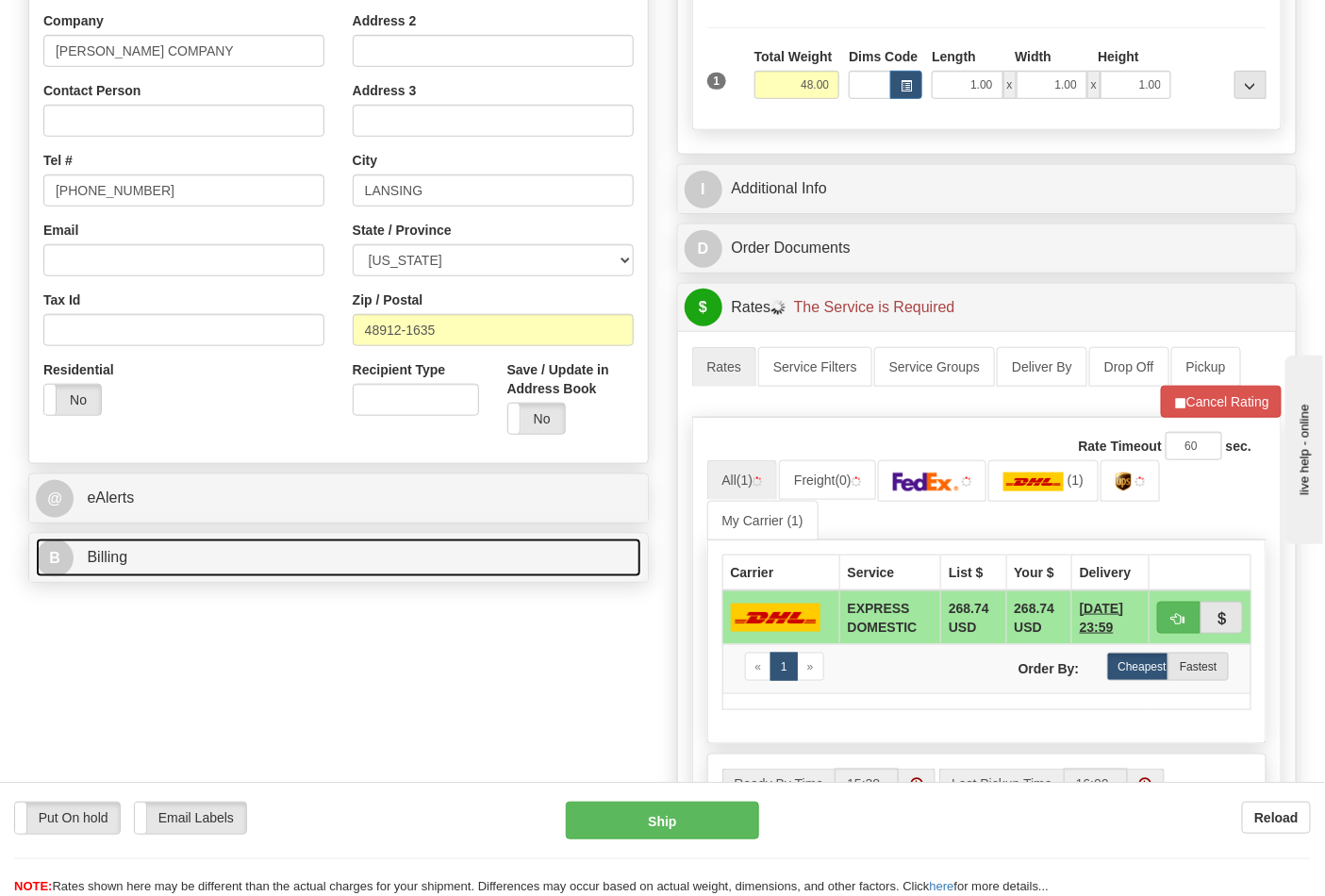
click at [271, 550] on link "B Billing" at bounding box center [338, 557] width 606 height 39
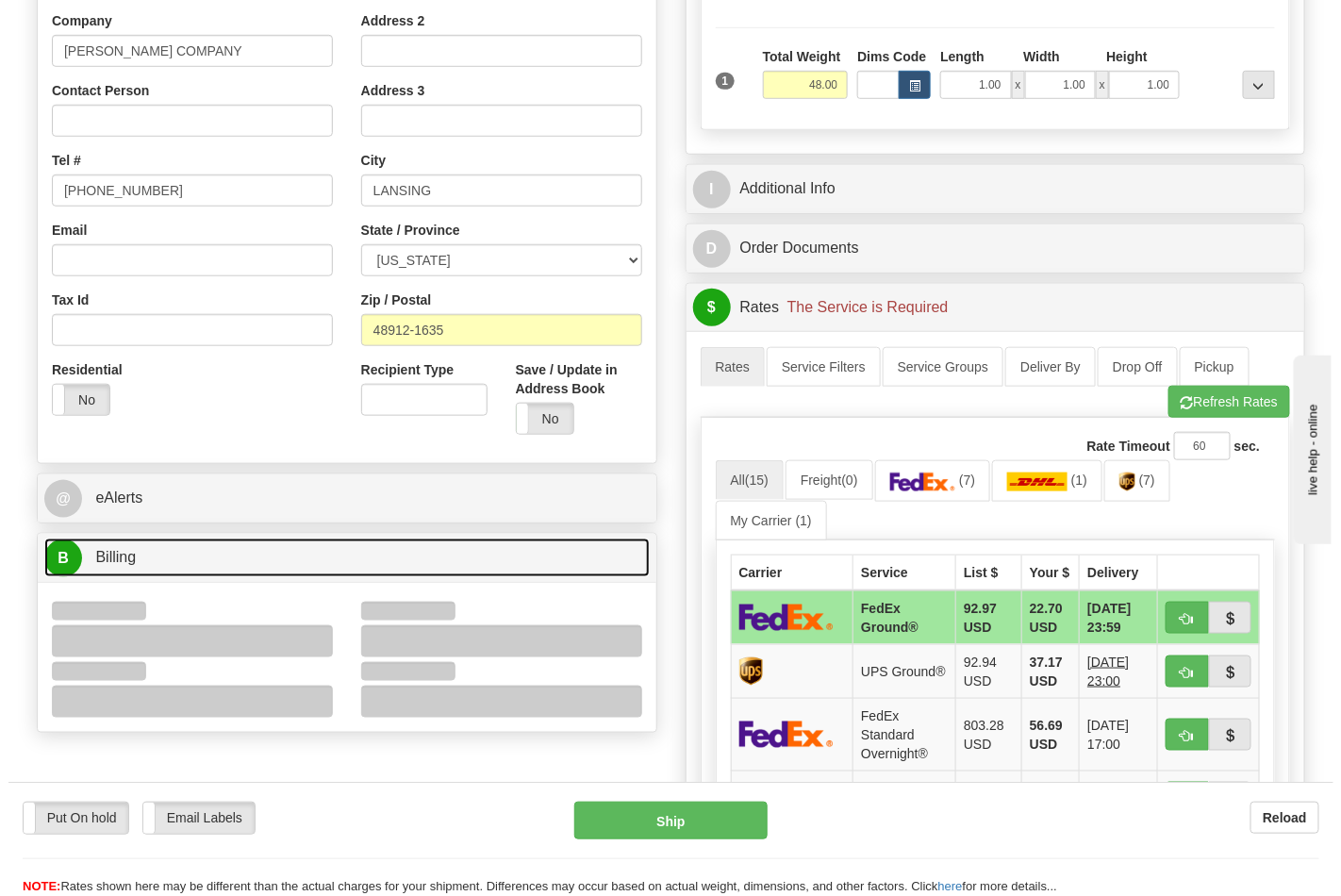
scroll to position [628, 0]
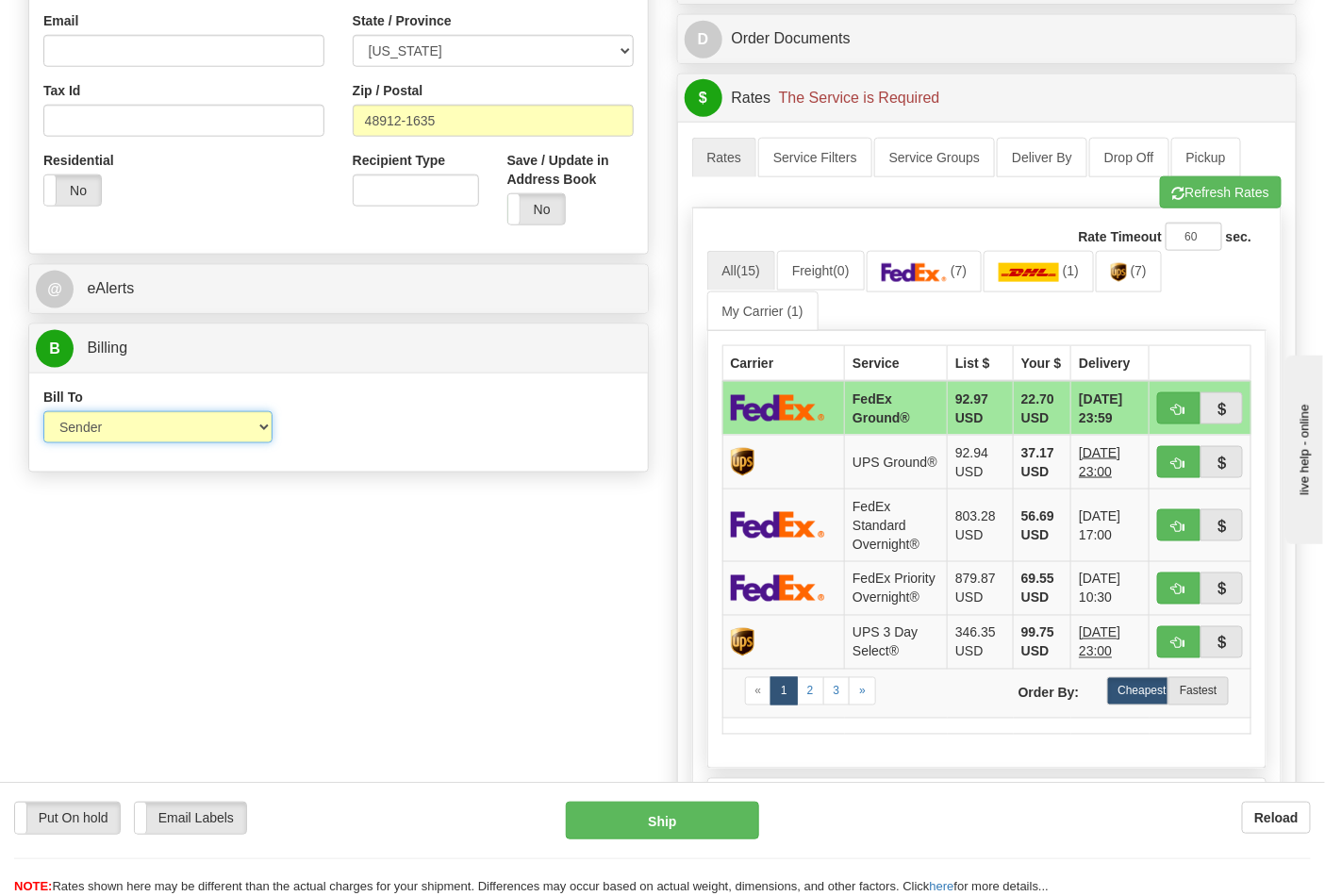
drag, startPoint x: 147, startPoint y: 427, endPoint x: 143, endPoint y: 440, distance: 13.6
click at [147, 427] on select "Sender Recipient Third Party Collect" at bounding box center [158, 427] width 229 height 32
click at [390, 504] on div "Order # 86694892 S Sender" at bounding box center [662, 282] width 1296 height 1467
click at [997, 280] on link "(1)" at bounding box center [1038, 271] width 110 height 41
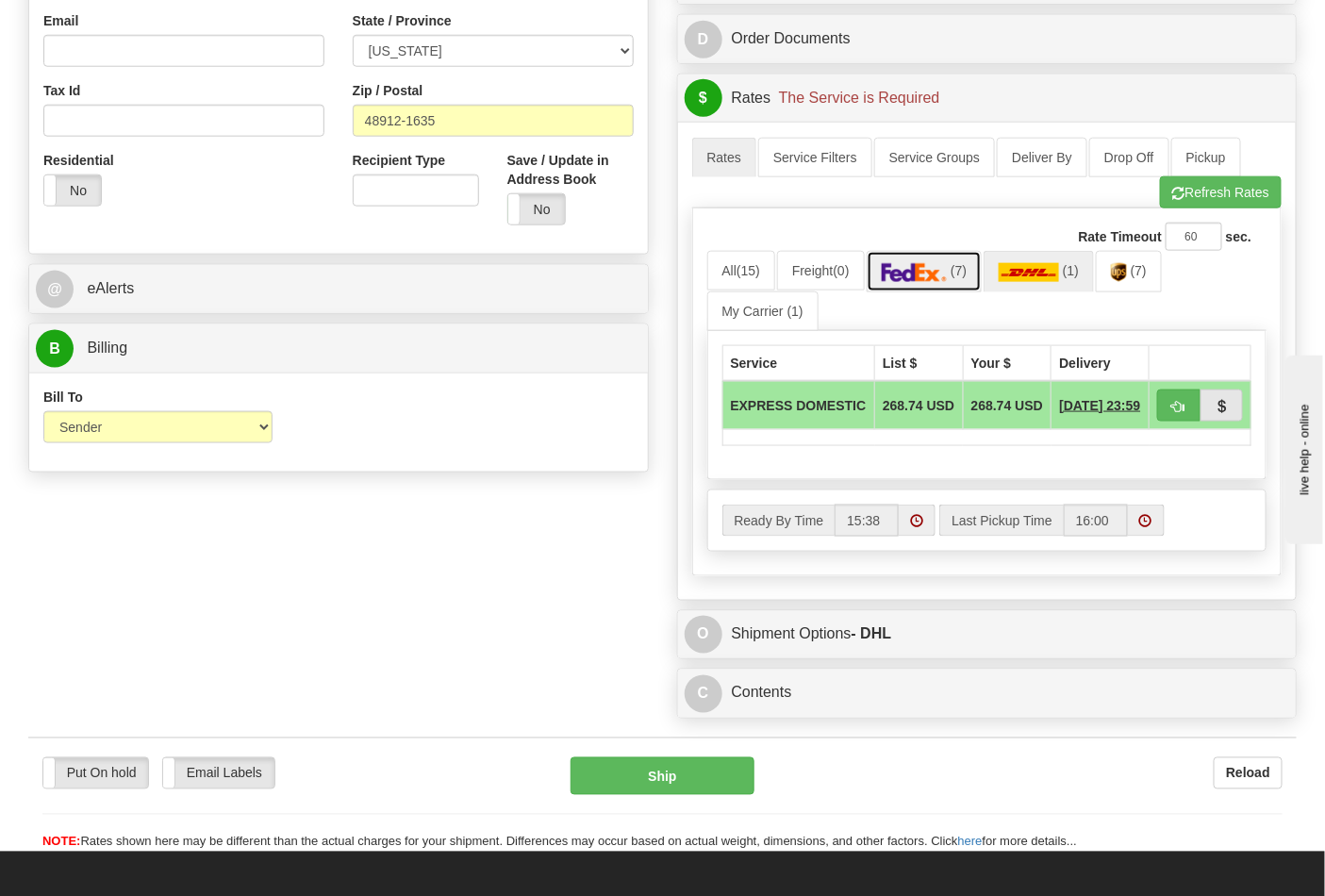
click at [956, 284] on link "(7)" at bounding box center [924, 271] width 116 height 41
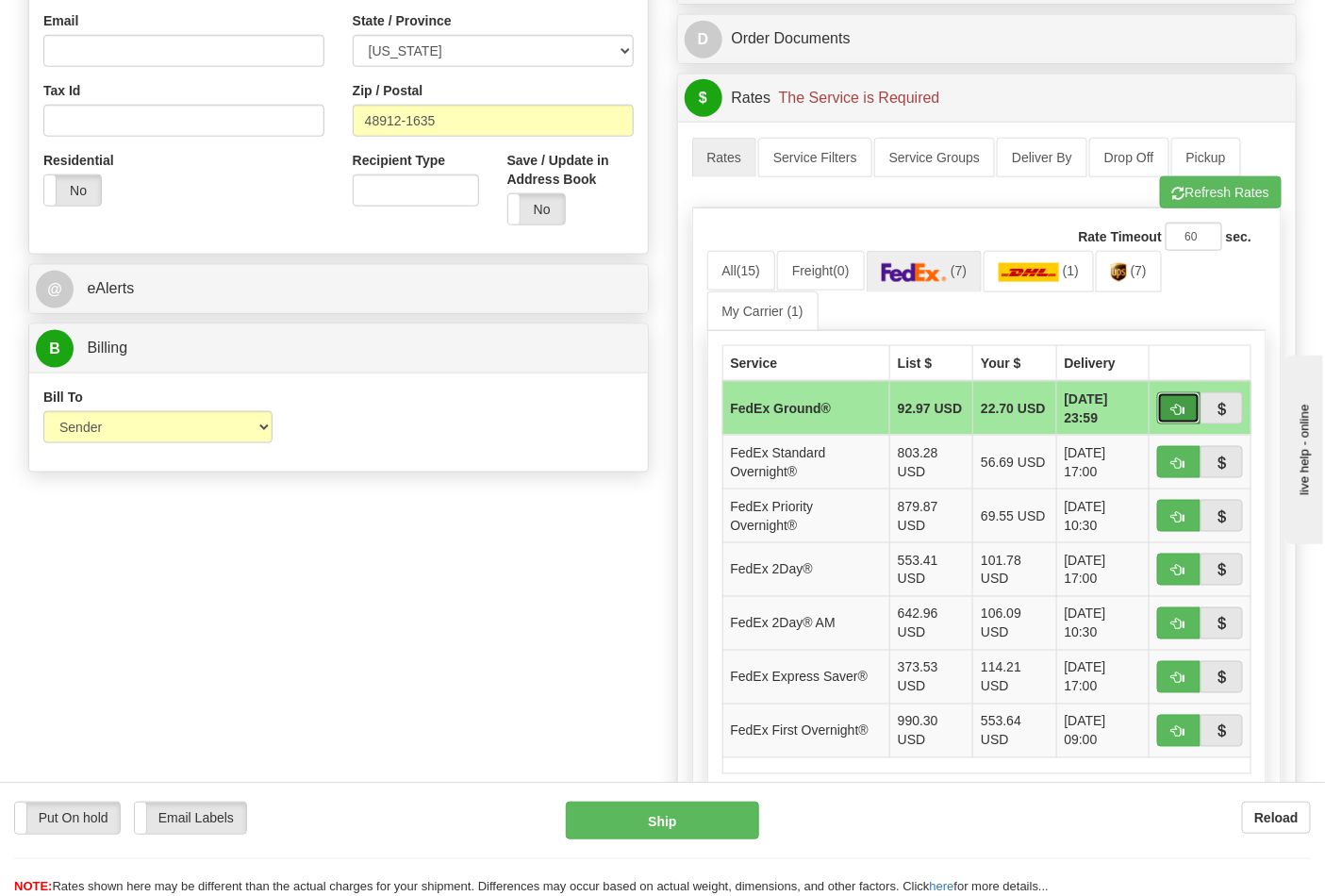
click at [1173, 403] on span "button" at bounding box center [1178, 409] width 13 height 12
type input "92"
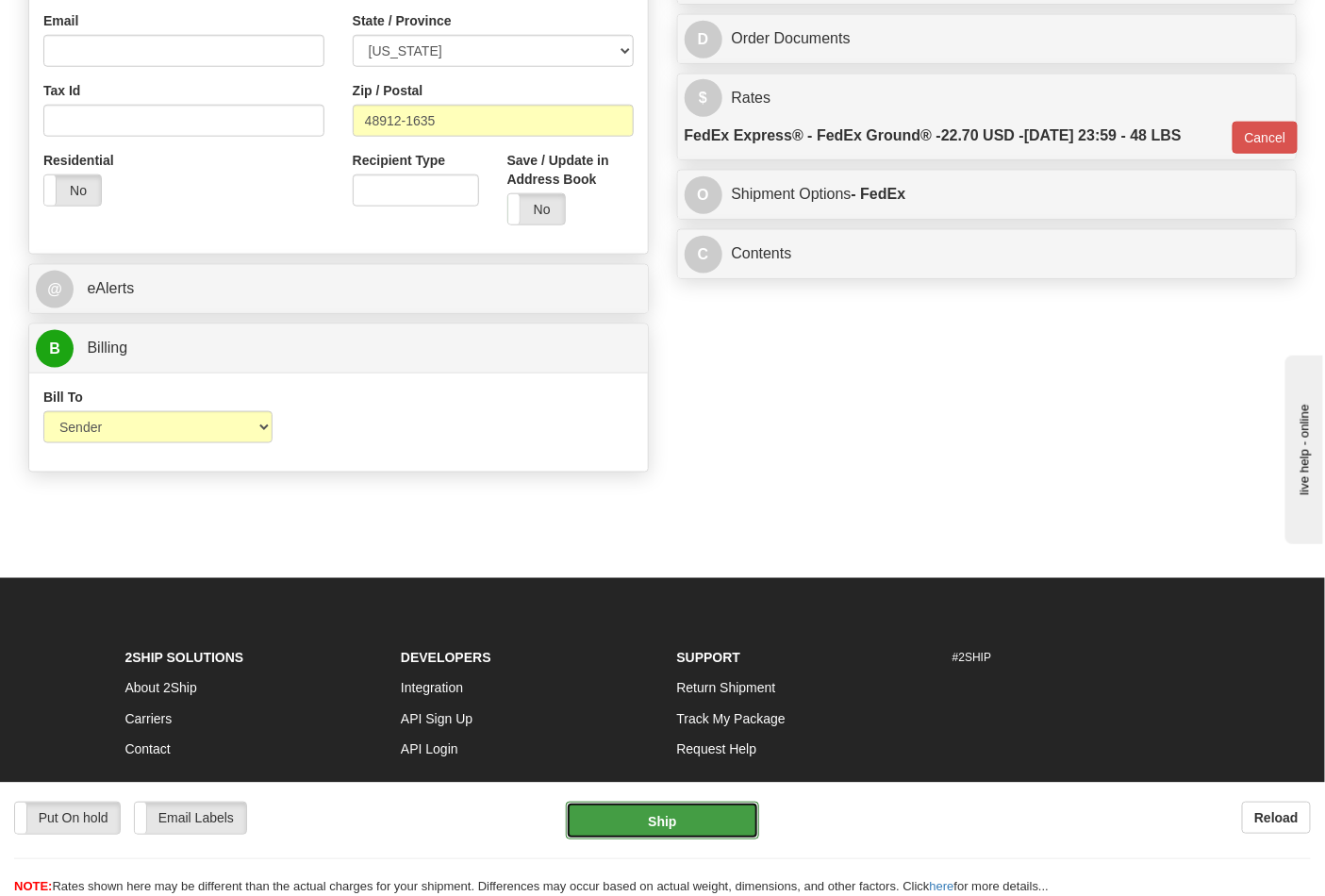
click at [710, 824] on button "Ship" at bounding box center [662, 821] width 192 height 38
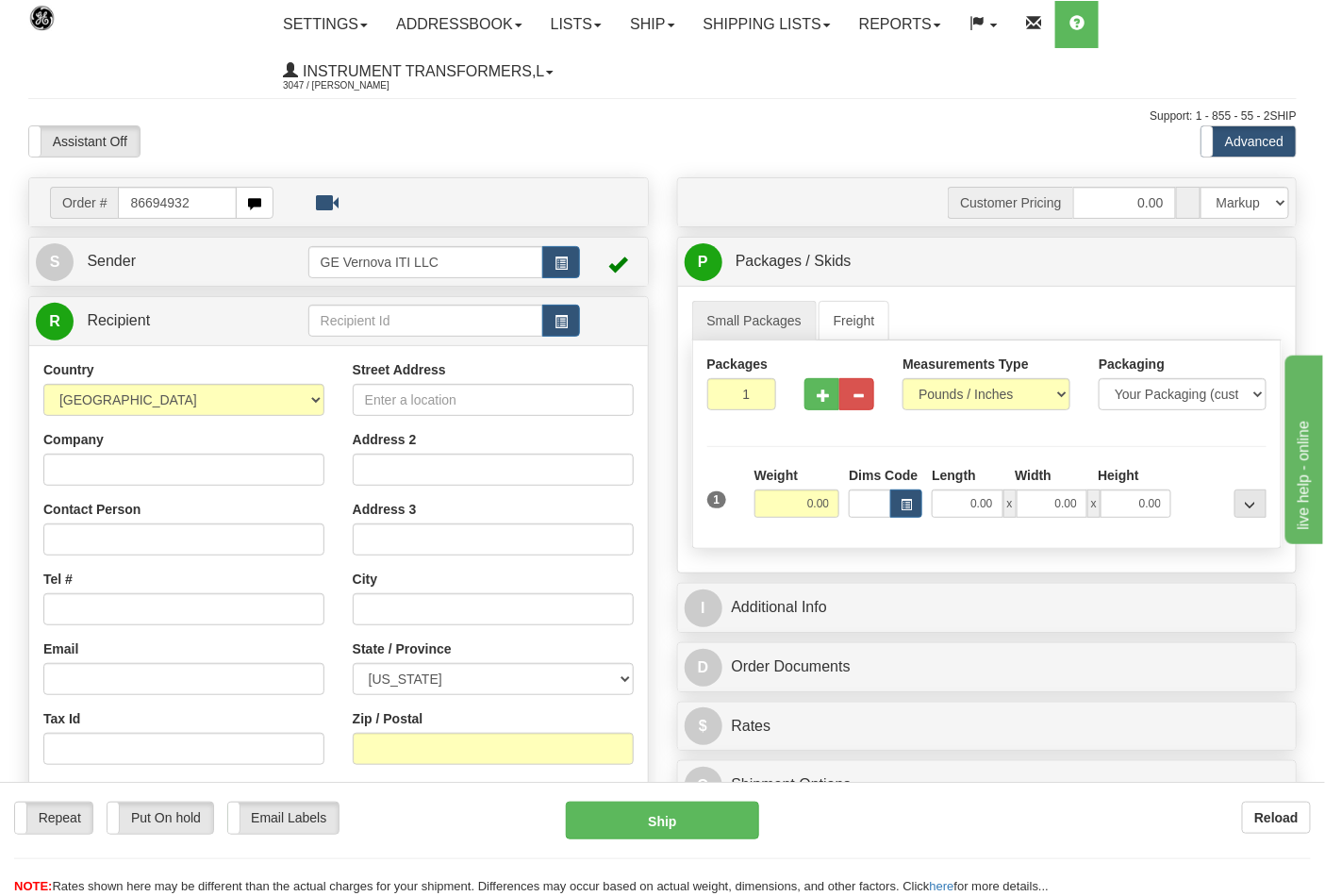
type input "86694932"
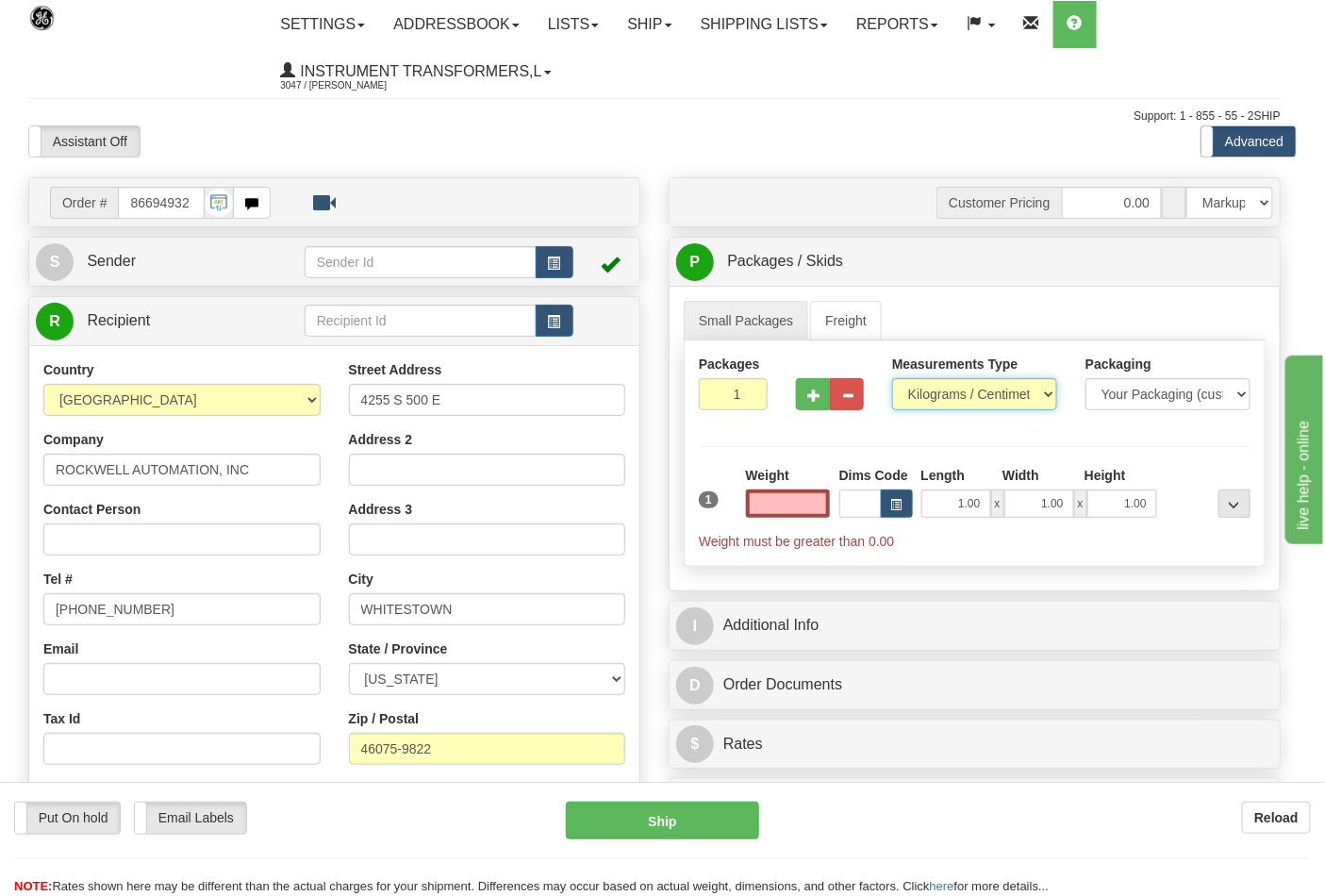
type input "0.00"
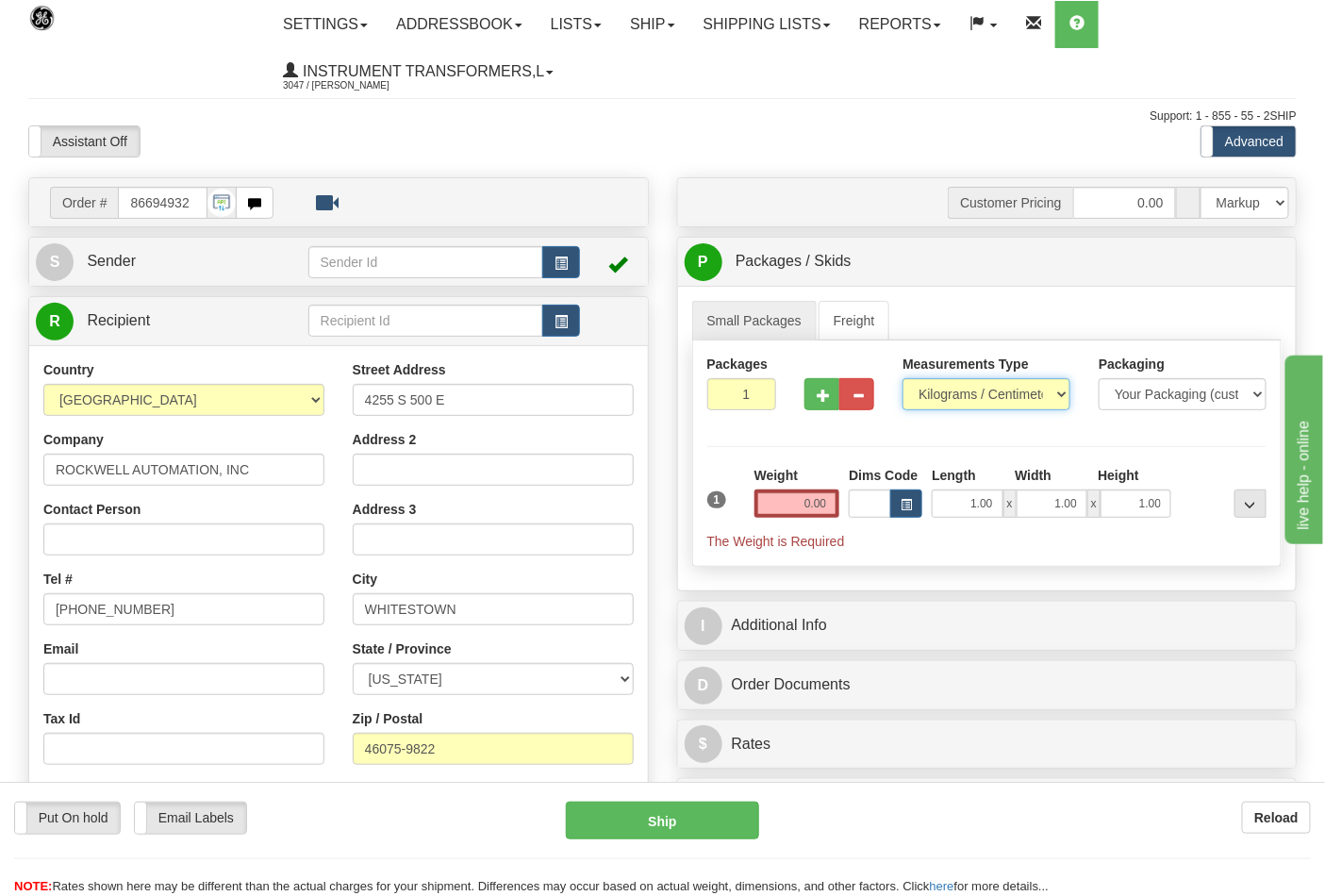
click at [936, 392] on select "Pounds / Inches Kilograms / Centimeters" at bounding box center [986, 394] width 167 height 32
select select "0"
click at [903, 379] on select "Pounds / Inches Kilograms / Centimeters" at bounding box center [986, 394] width 167 height 32
click at [835, 497] on input "0.00" at bounding box center [797, 504] width 86 height 29
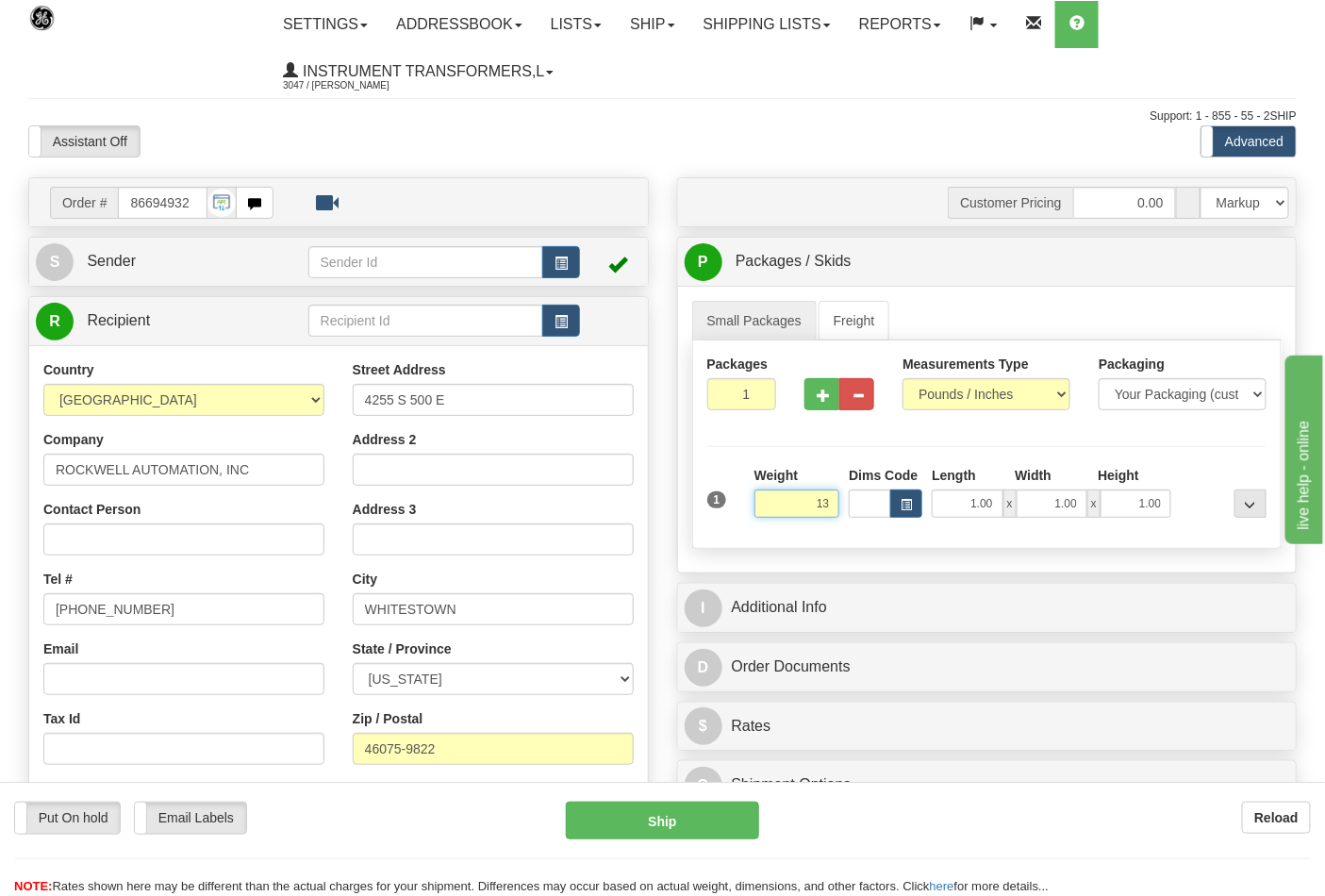
click button "Delete" at bounding box center [0, 0] width 0 height 0
type input "13.00"
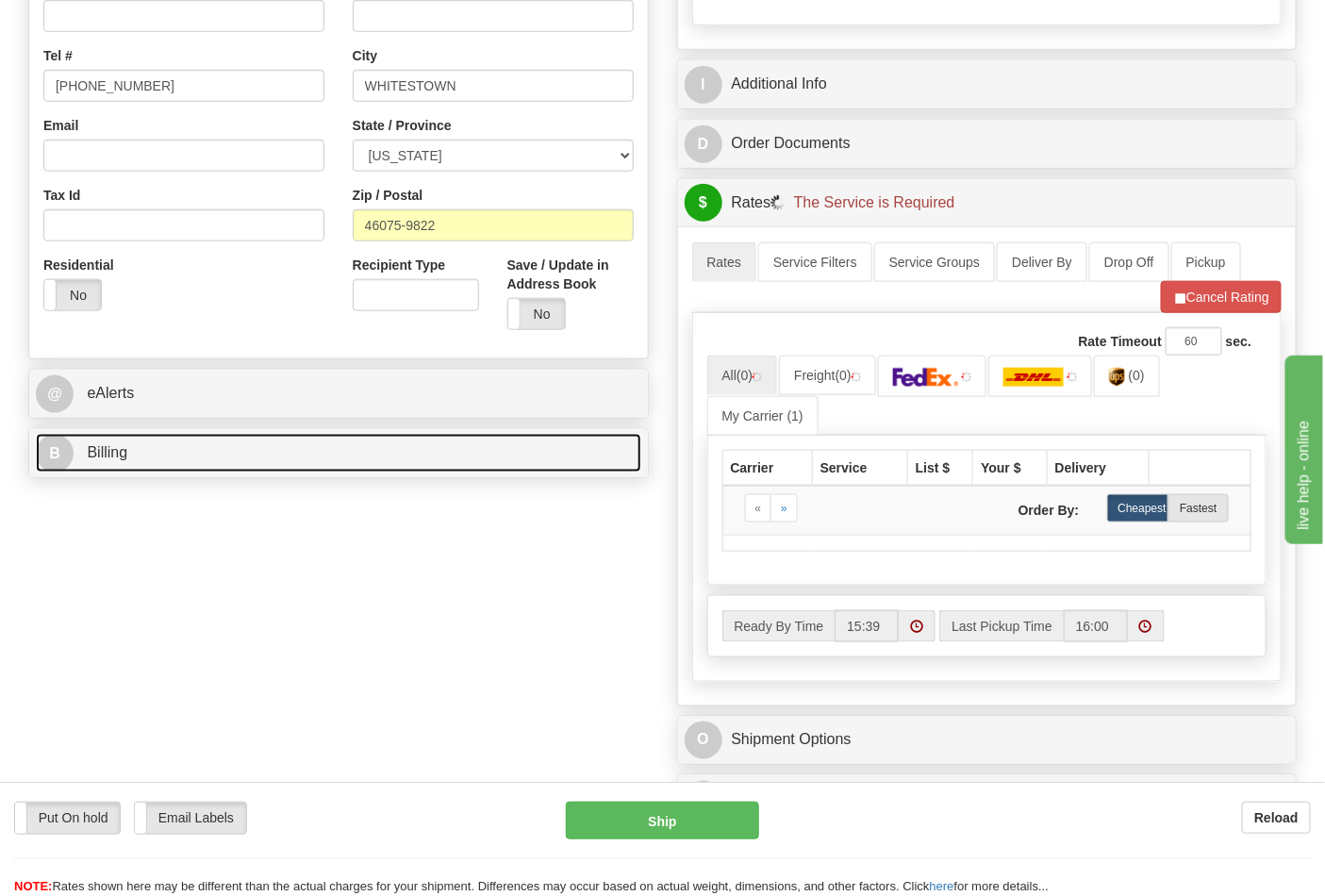
click at [274, 443] on link "B Billing" at bounding box center [338, 453] width 606 height 39
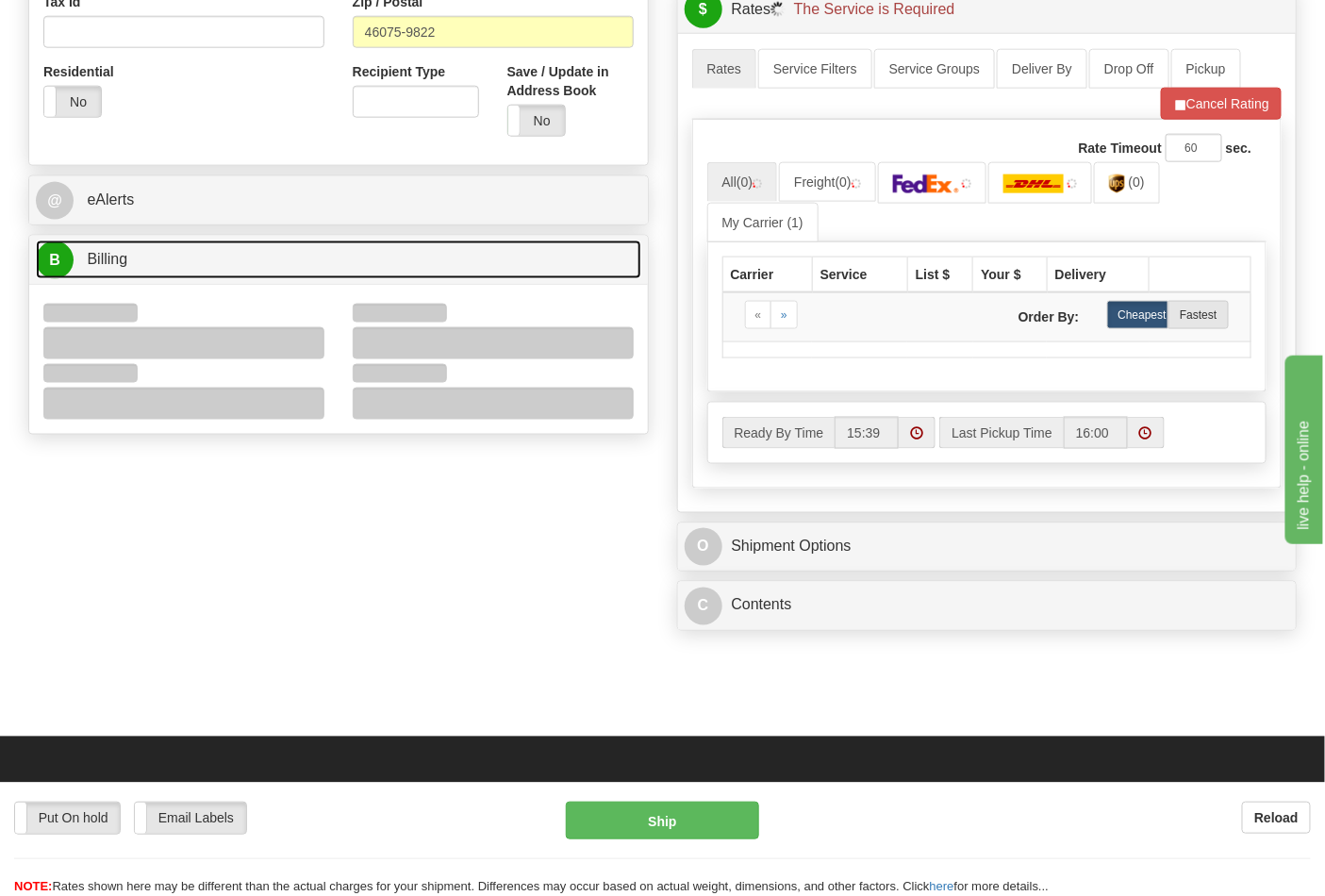
scroll to position [838, 0]
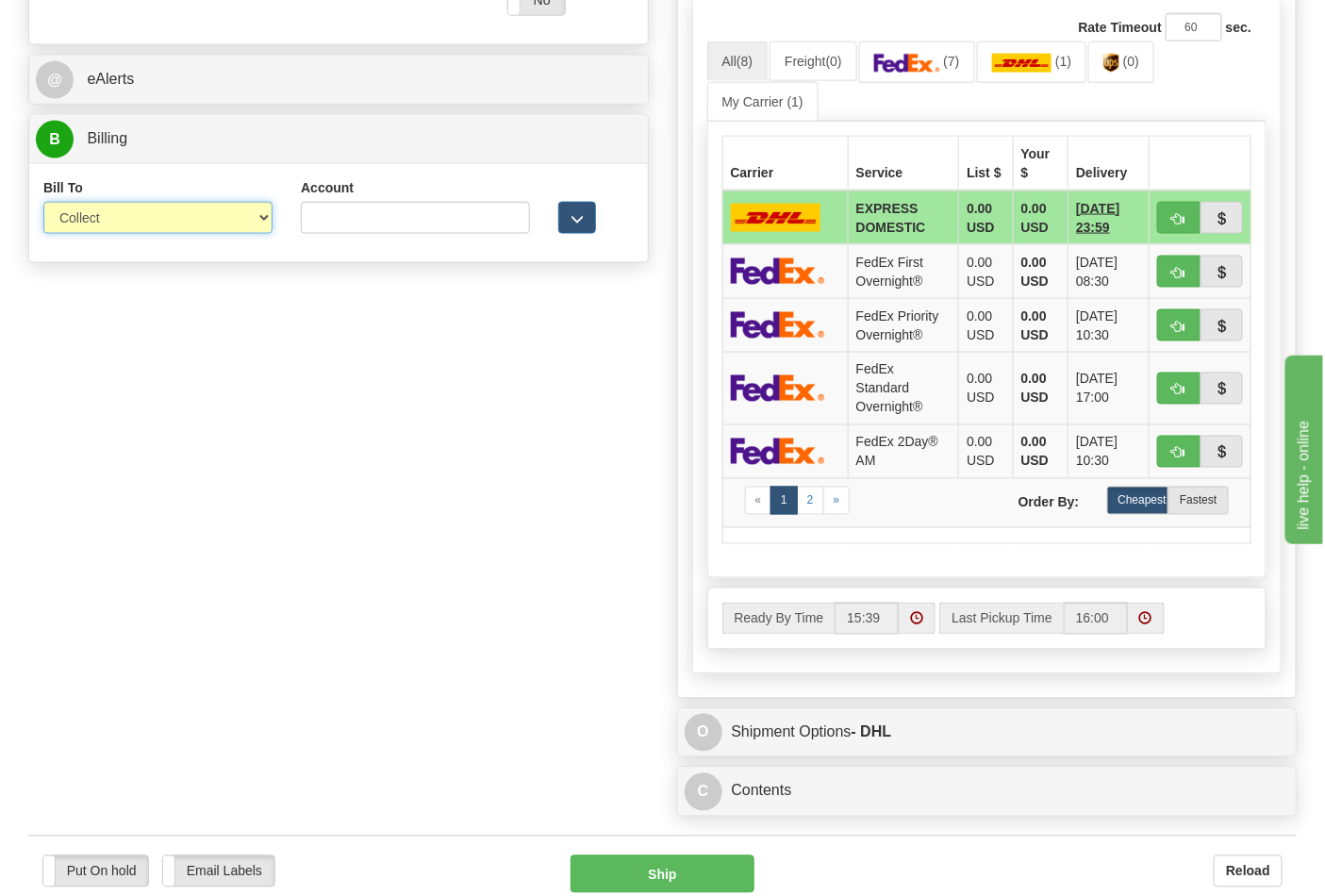
click at [134, 231] on select "Sender Recipient Third Party Collect" at bounding box center [158, 218] width 229 height 32
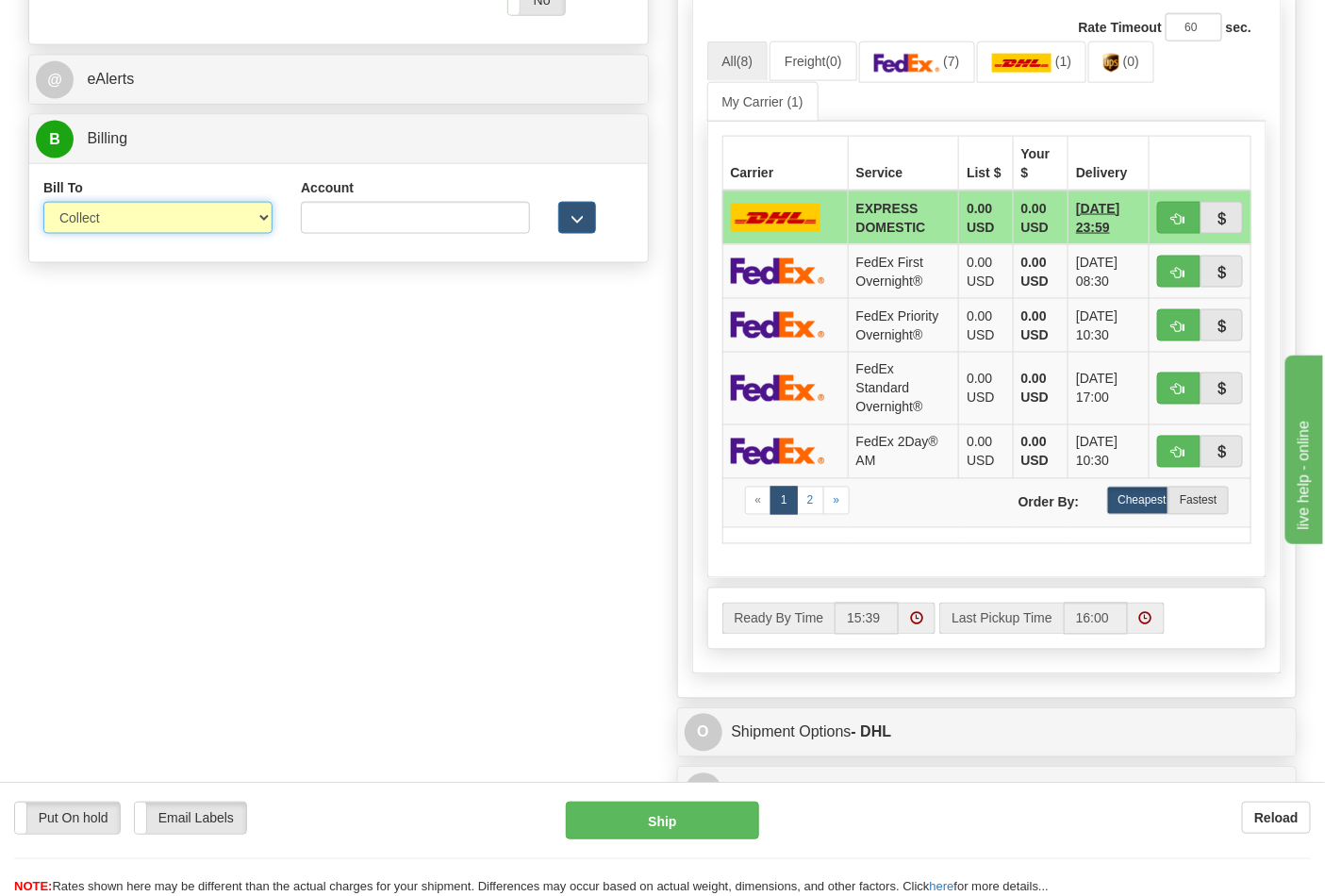
select select "2"
click at [44, 204] on select "Sender Recipient Third Party Collect" at bounding box center [158, 218] width 229 height 32
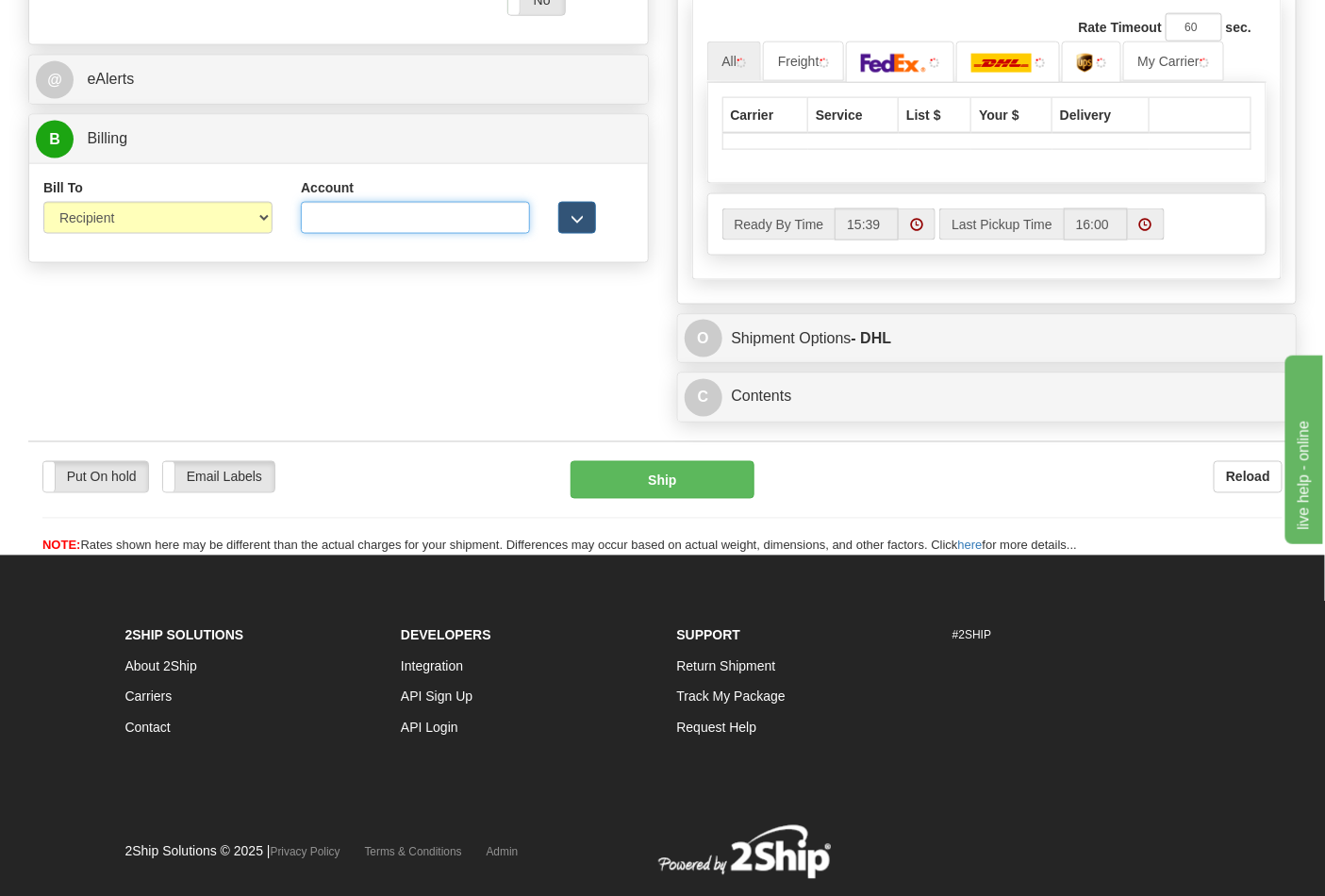
drag, startPoint x: 311, startPoint y: 231, endPoint x: 344, endPoint y: 231, distance: 33.0
click at [313, 231] on input "Account" at bounding box center [415, 218] width 229 height 32
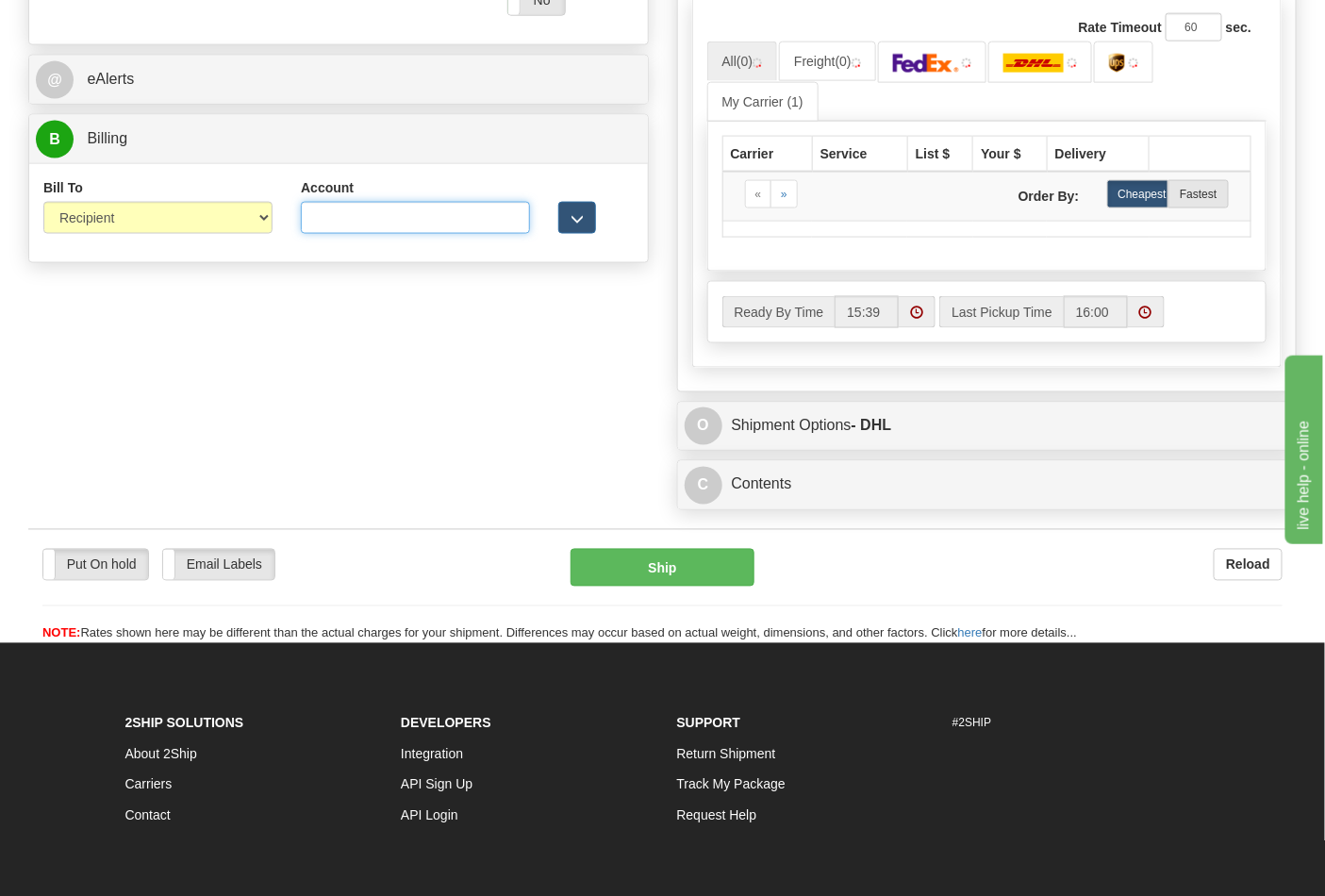
type input "587102"
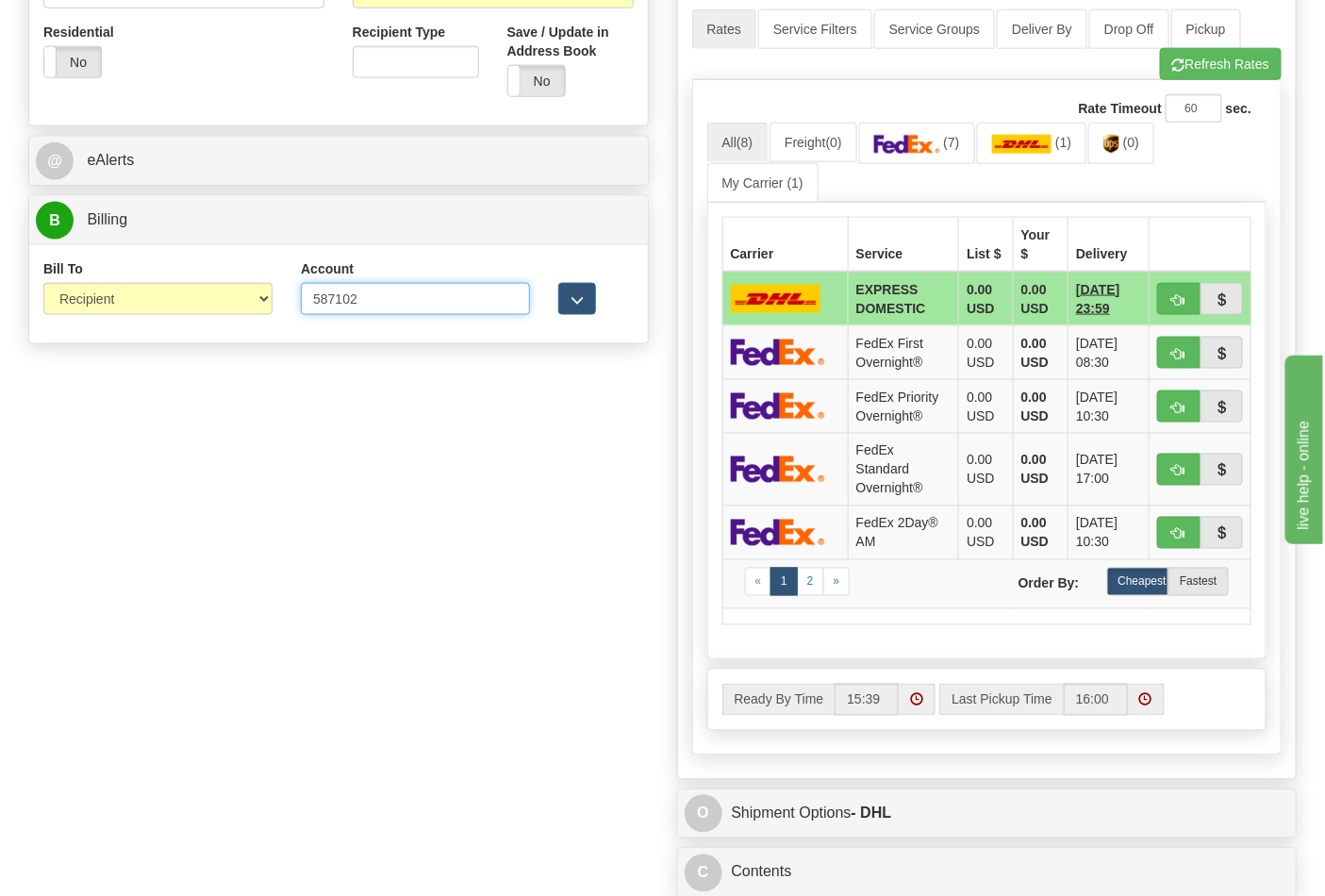
scroll to position [628, 0]
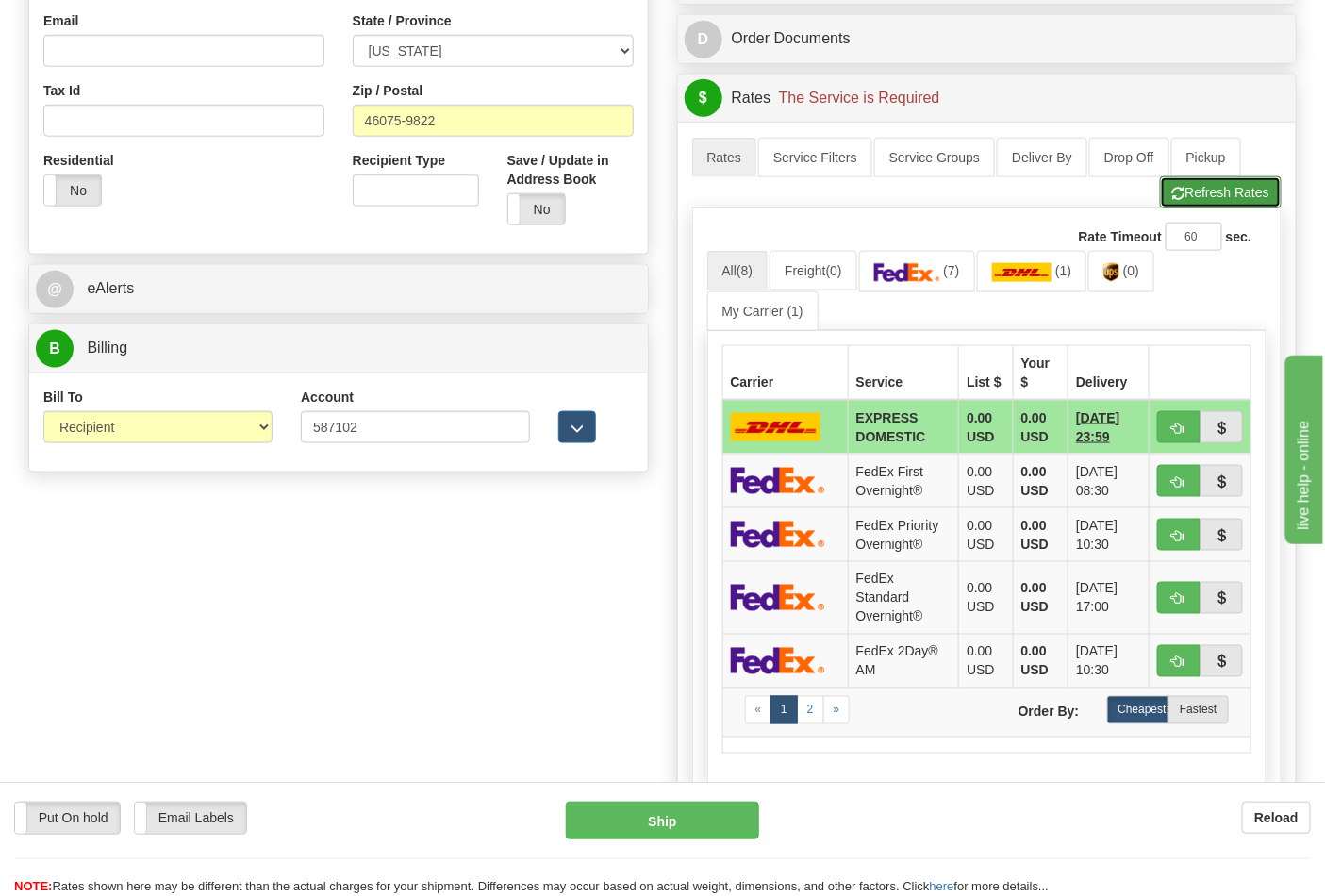
click at [1219, 184] on button "Refresh Rates" at bounding box center [1220, 192] width 122 height 32
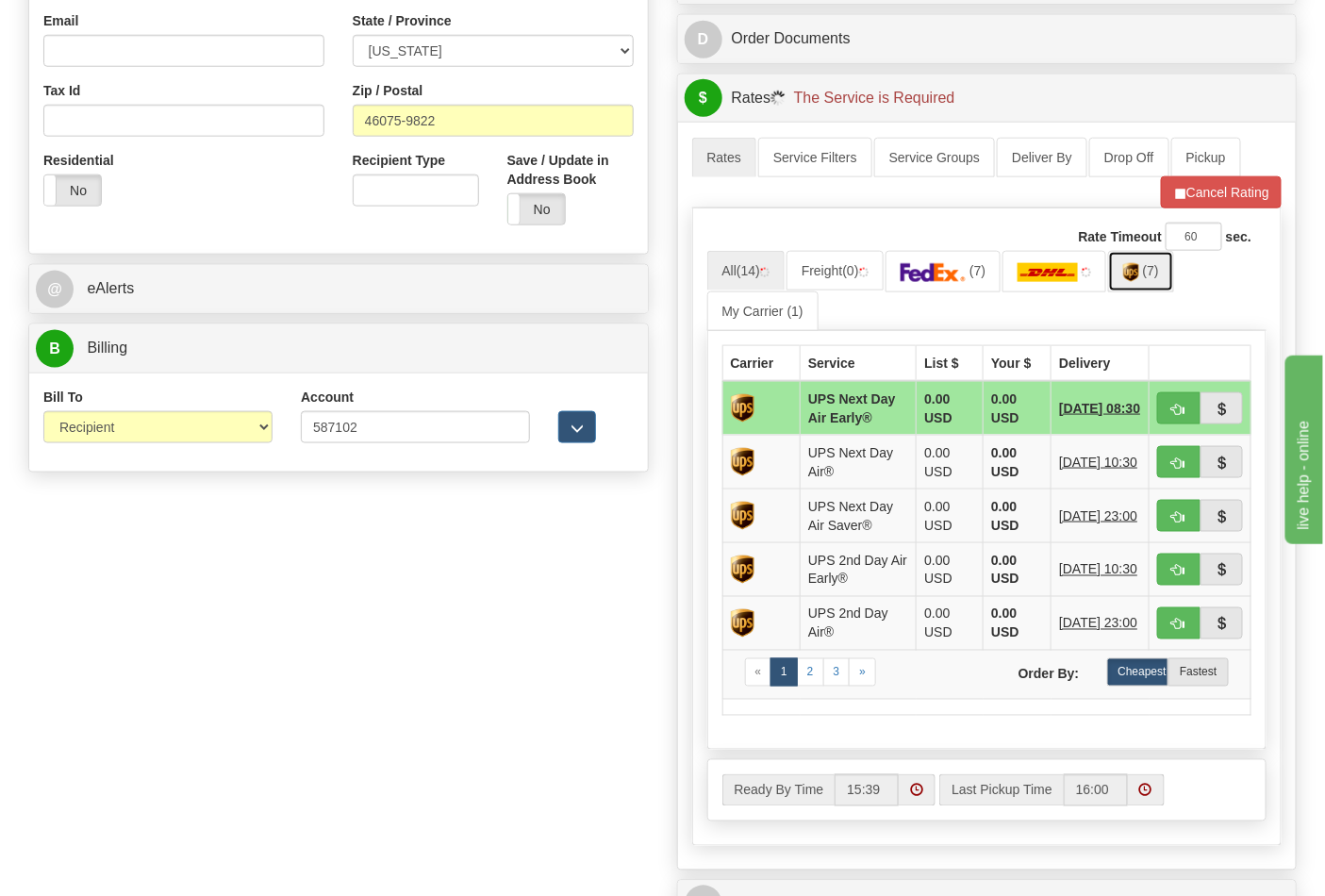
click at [1129, 280] on img at bounding box center [1131, 272] width 16 height 19
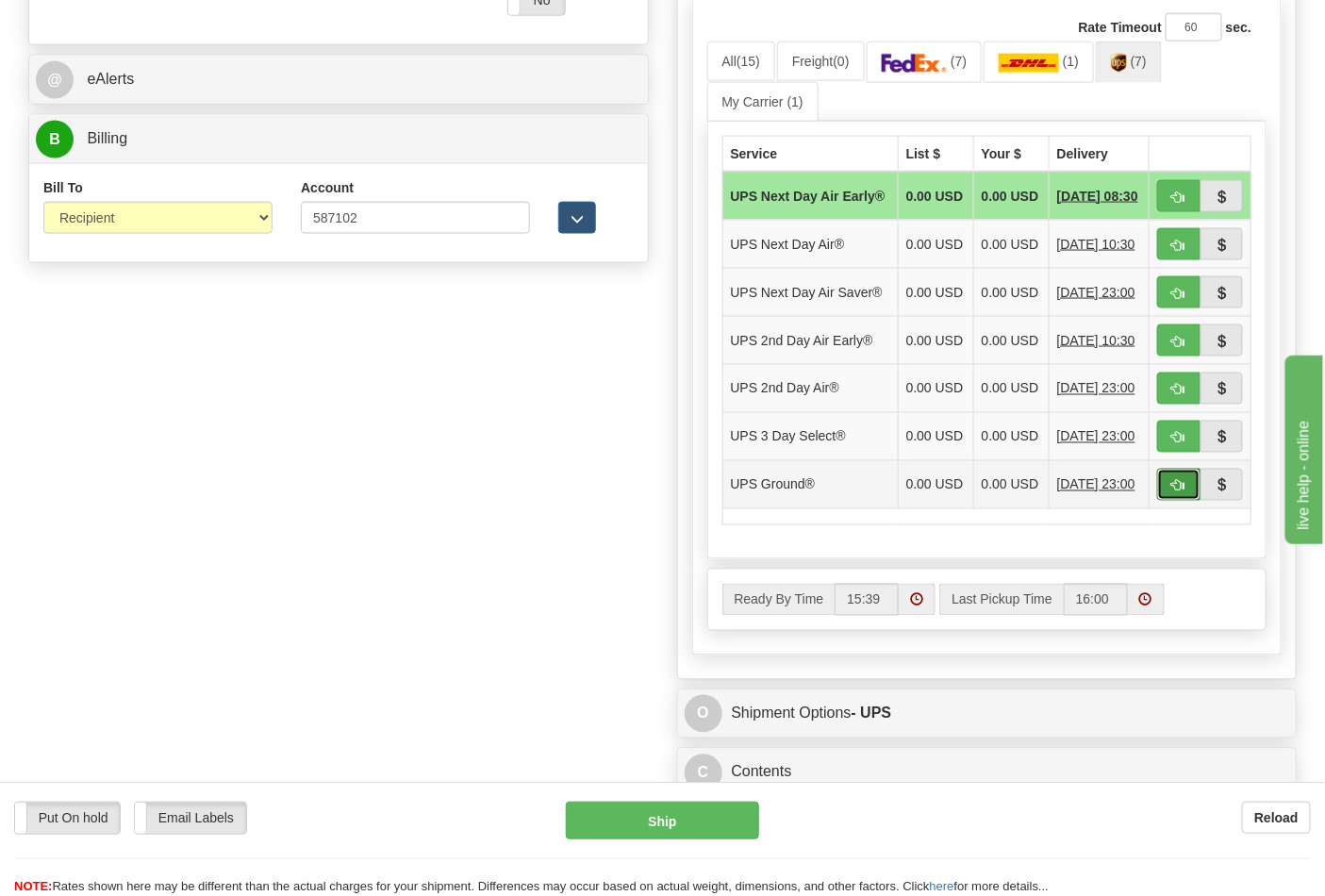
click at [1191, 501] on button "button" at bounding box center [1178, 485] width 44 height 32
type input "03"
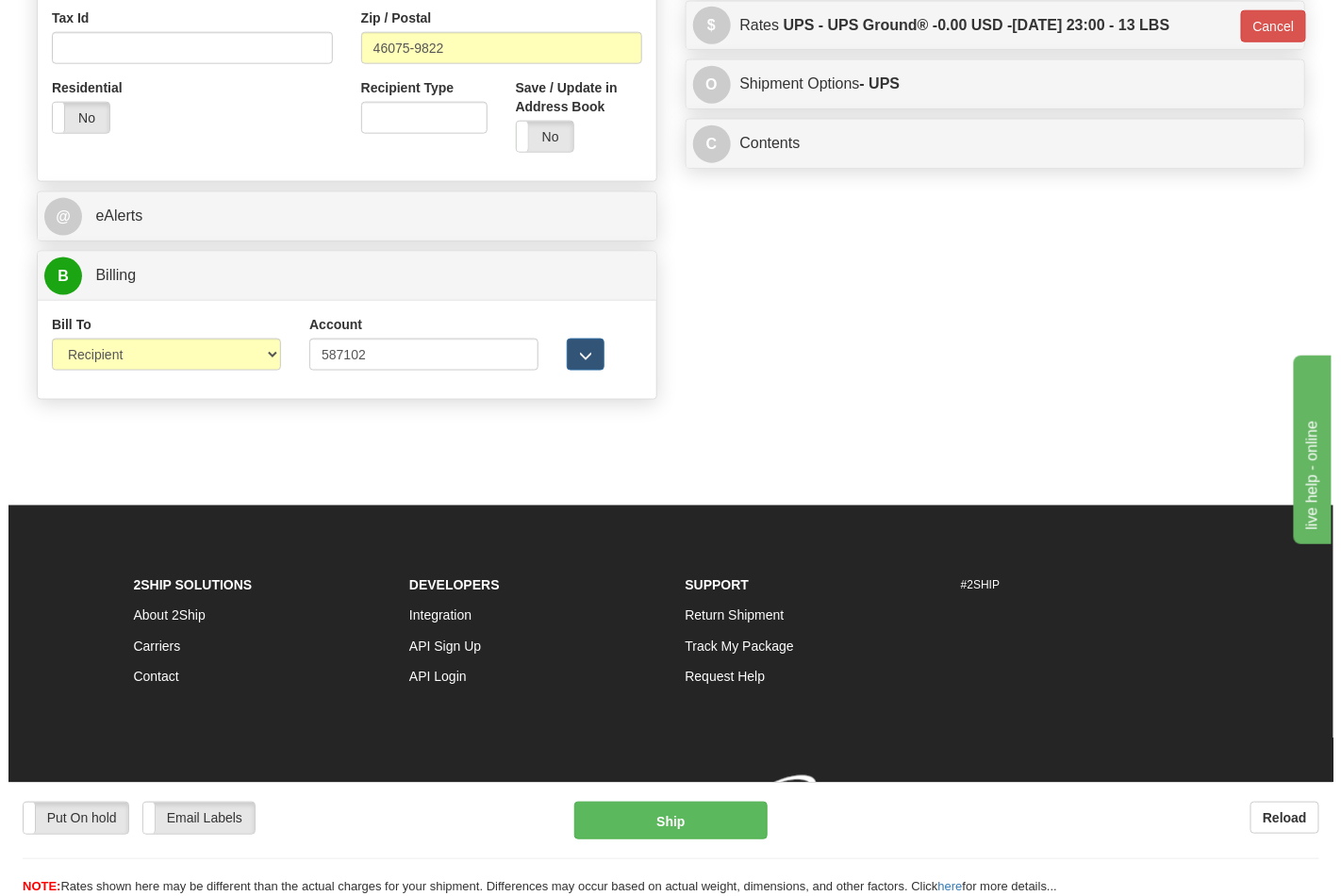
scroll to position [730, 0]
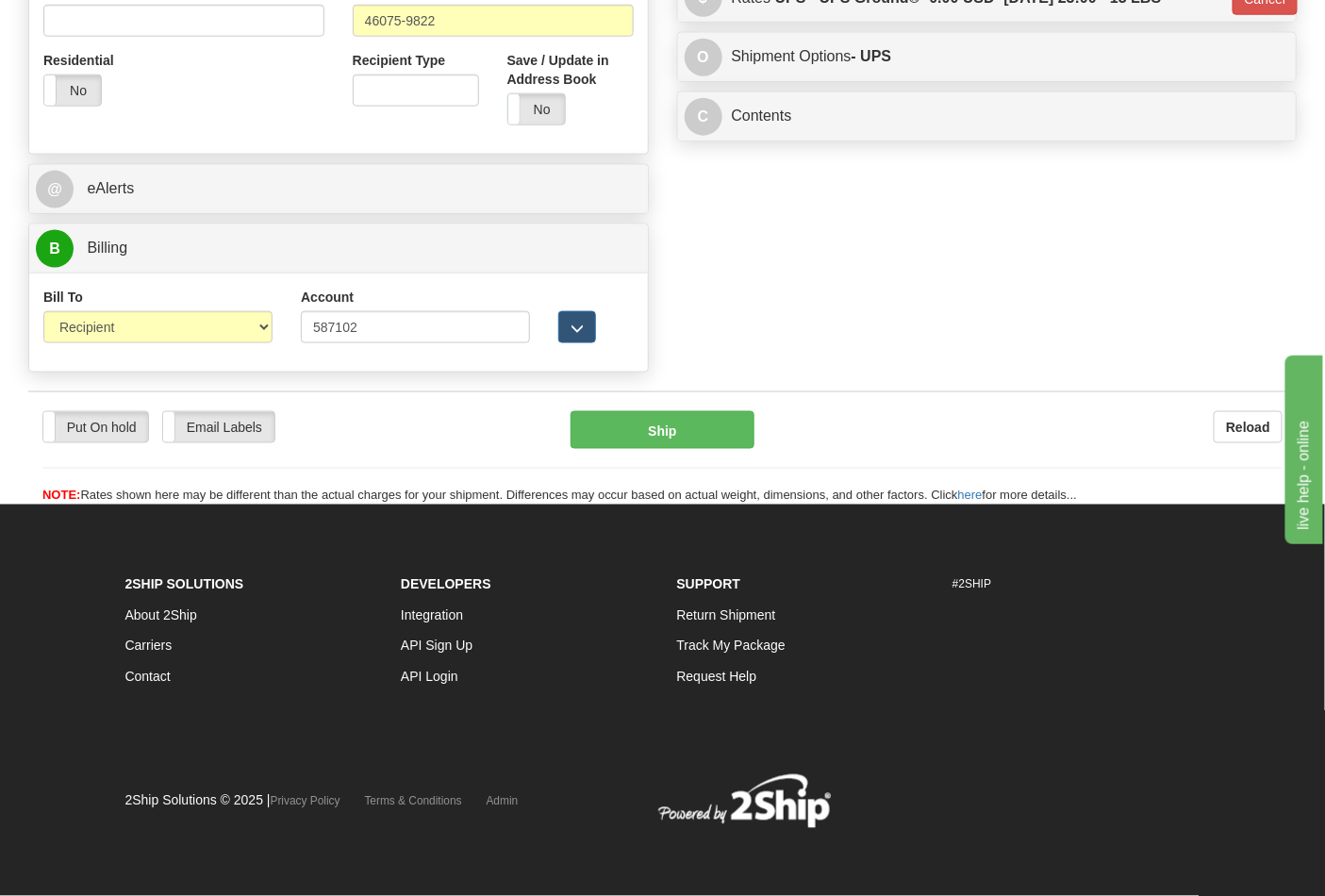
drag, startPoint x: 670, startPoint y: 364, endPoint x: 685, endPoint y: 402, distance: 40.9
click at [687, 413] on button "Ship" at bounding box center [662, 430] width 183 height 38
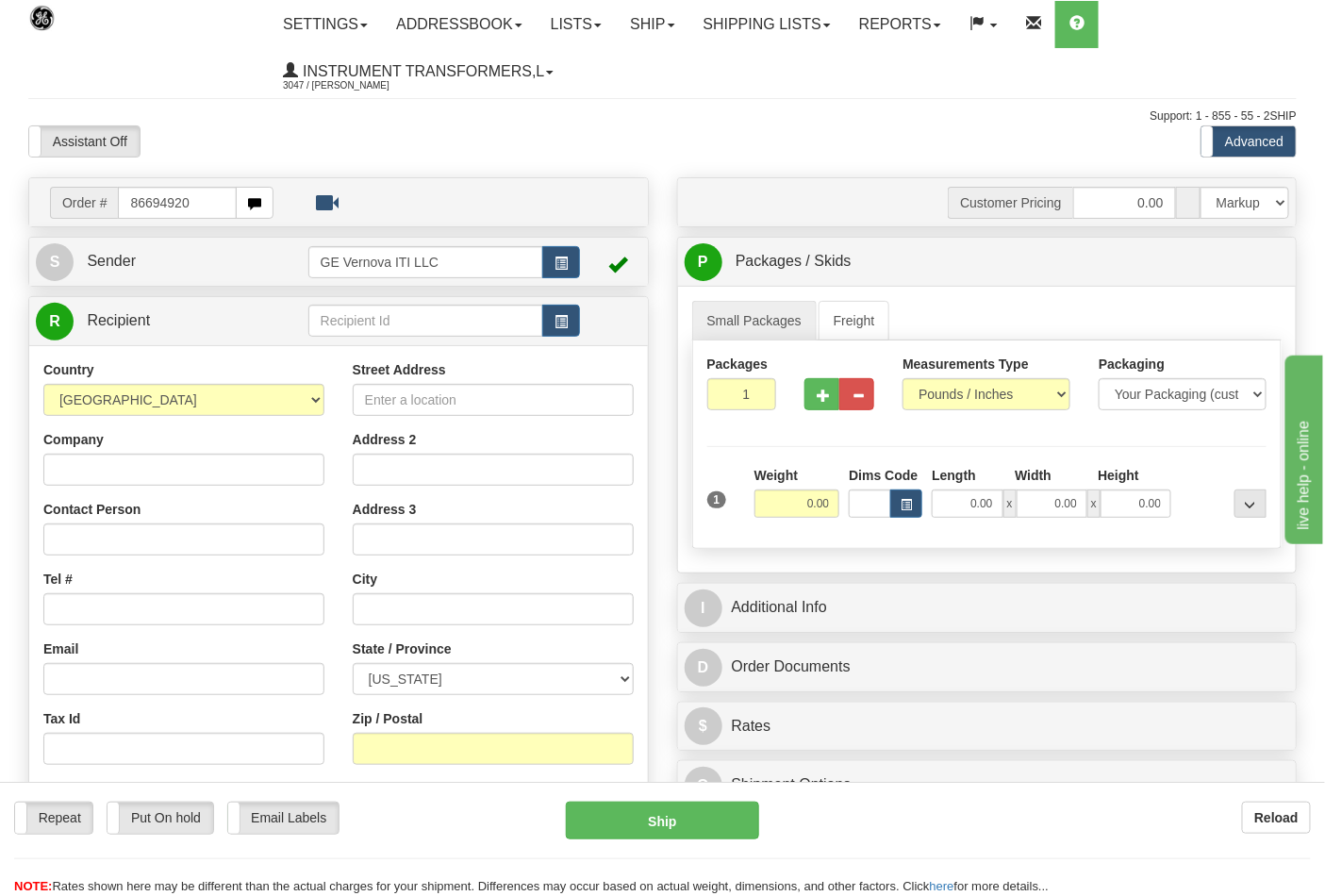
type input "86694920"
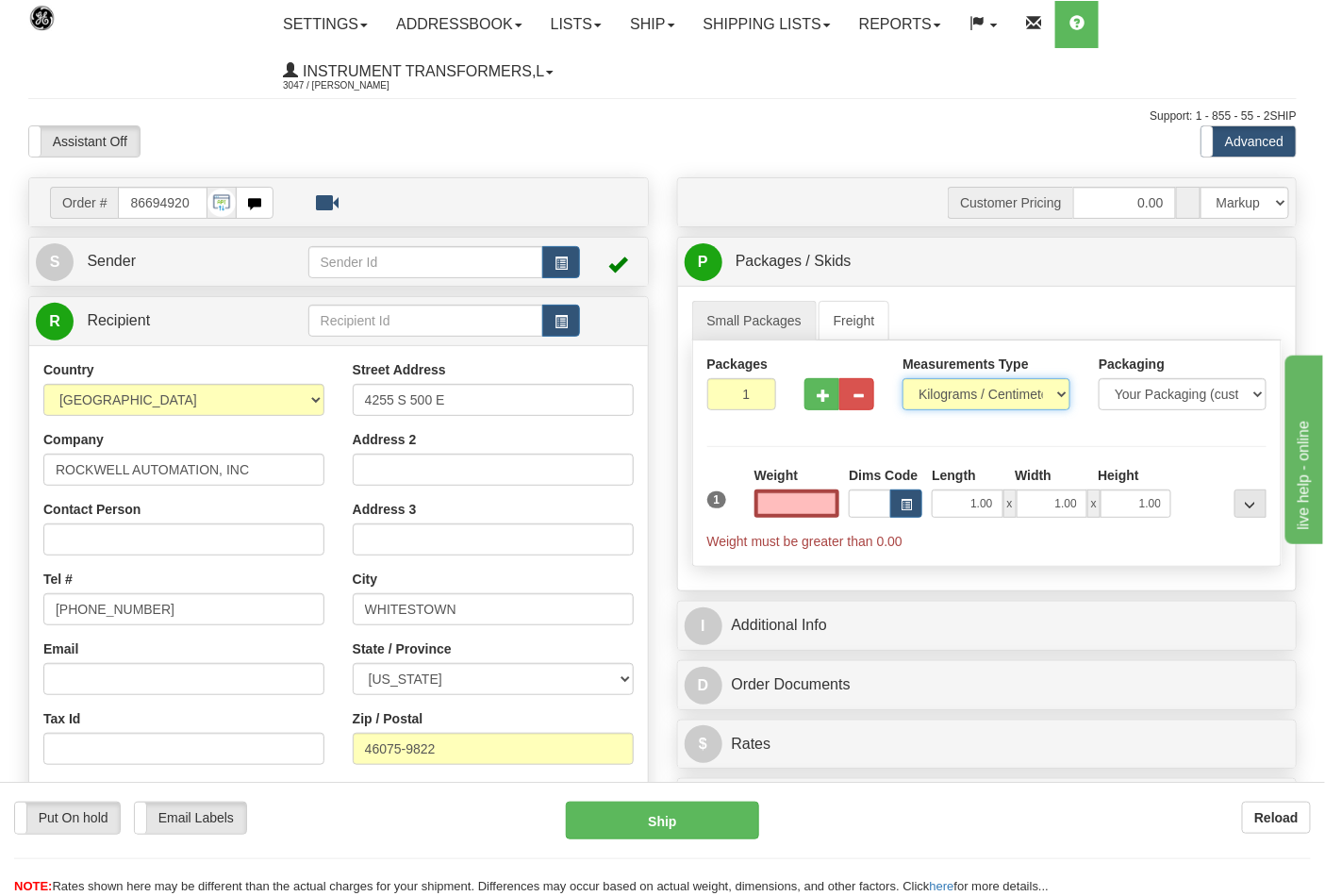
type input "0.00"
click at [935, 400] on select "Pounds / Inches Kilograms / Centimeters" at bounding box center [986, 394] width 167 height 32
select select "0"
click at [903, 379] on select "Pounds / Inches Kilograms / Centimeters" at bounding box center [986, 394] width 167 height 32
click at [837, 496] on input "0.00" at bounding box center [797, 504] width 86 height 29
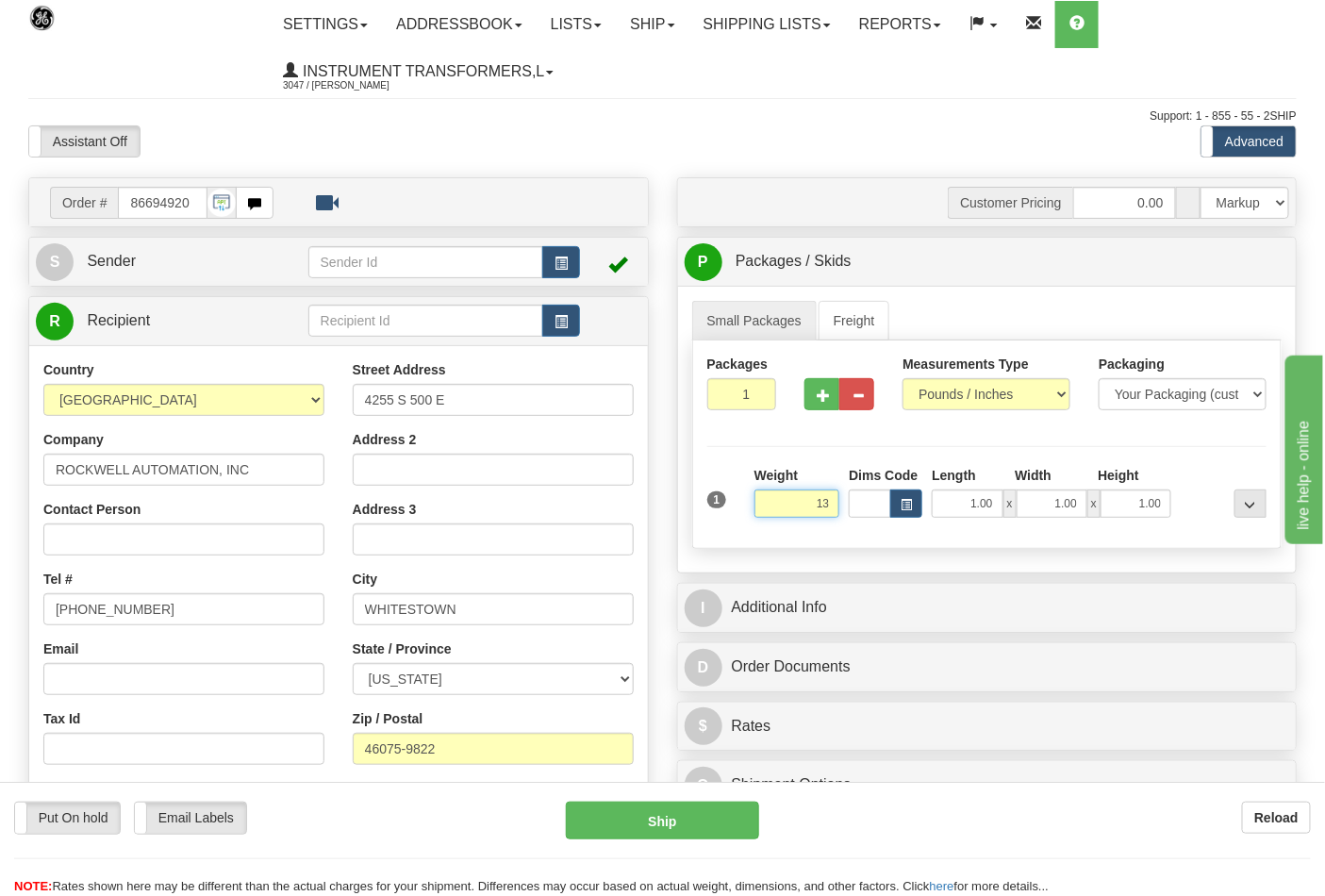
click button "Delete" at bounding box center [0, 0] width 0 height 0
type input "13.00"
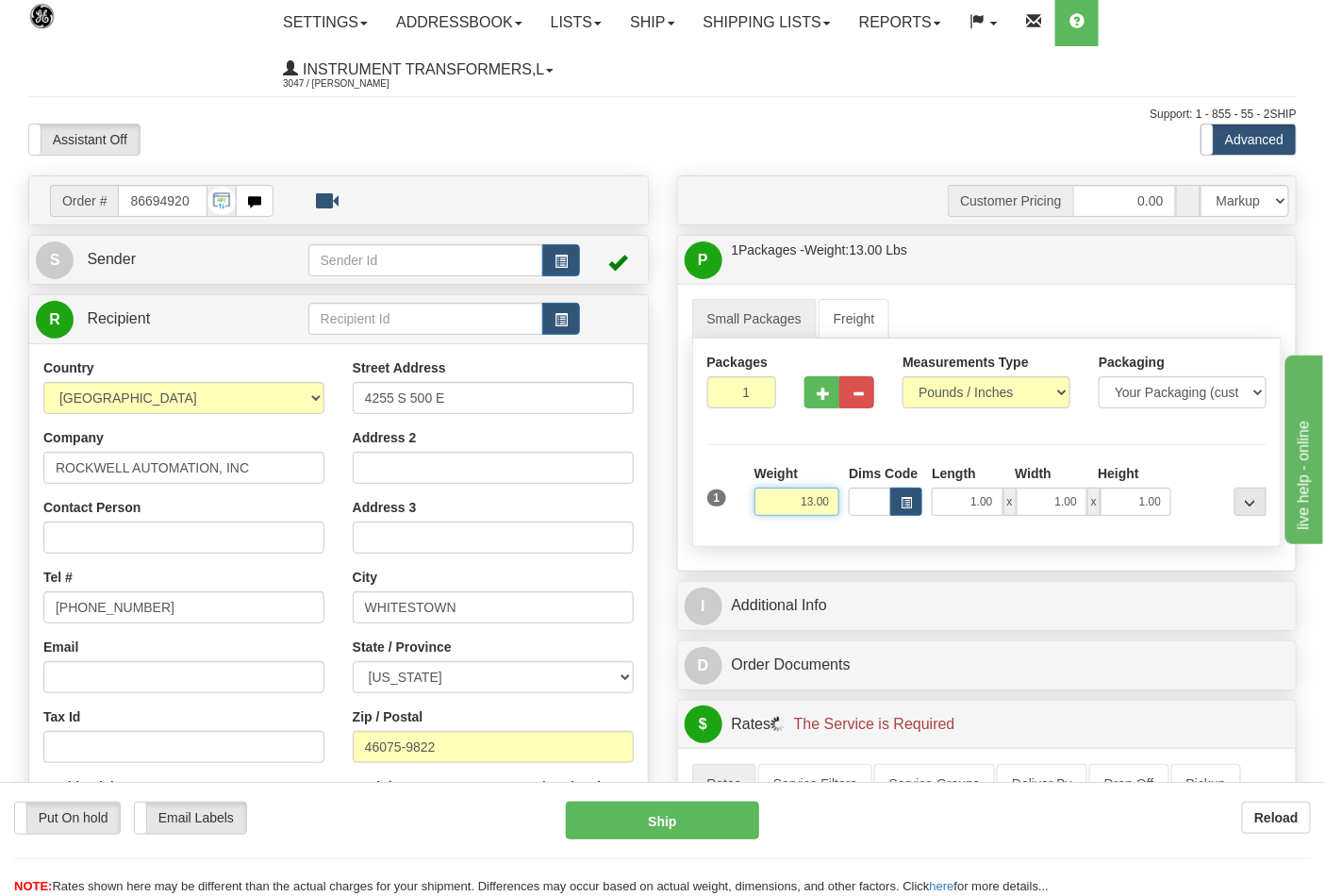
scroll to position [523, 0]
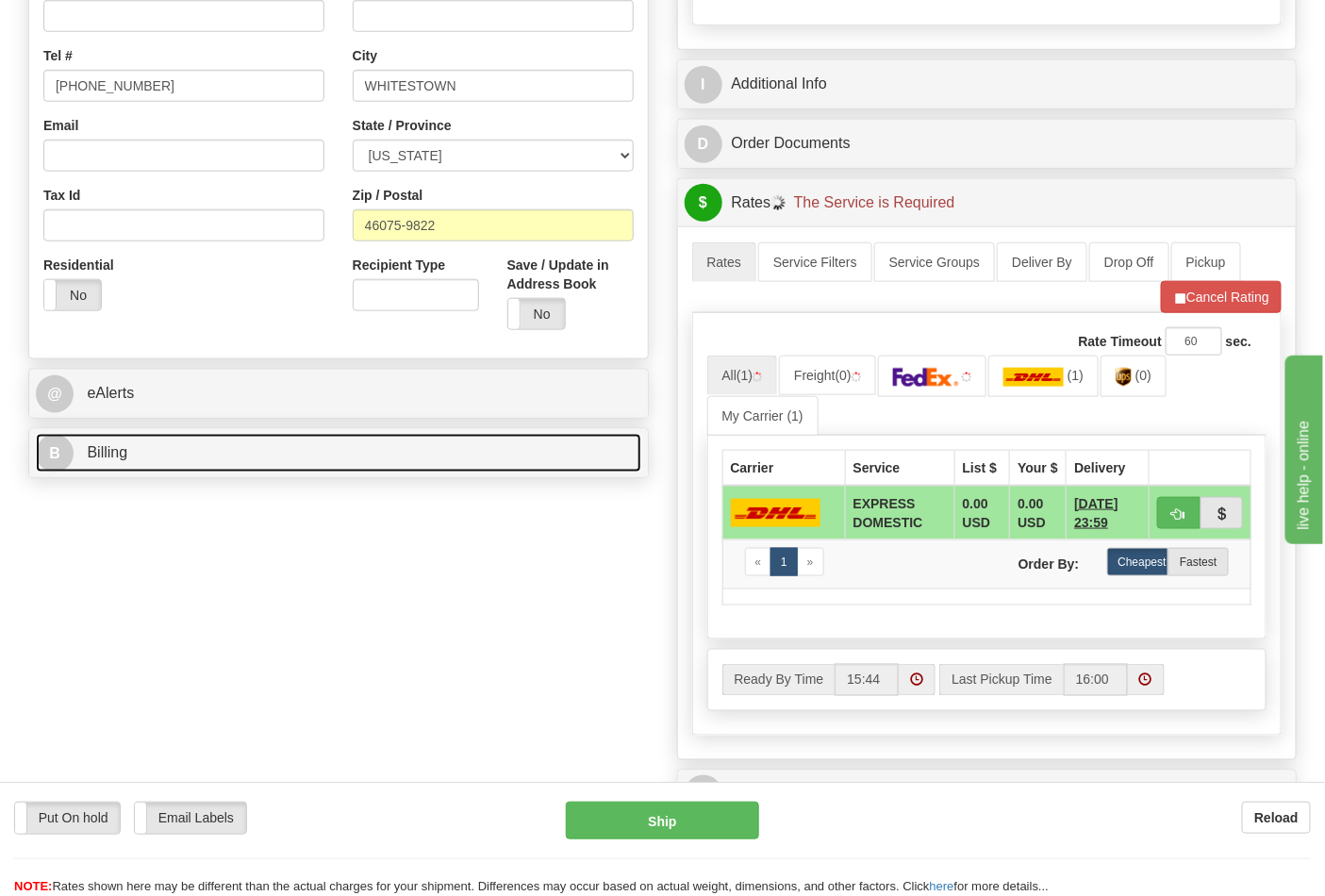
click at [117, 468] on link "B Billing" at bounding box center [338, 453] width 606 height 39
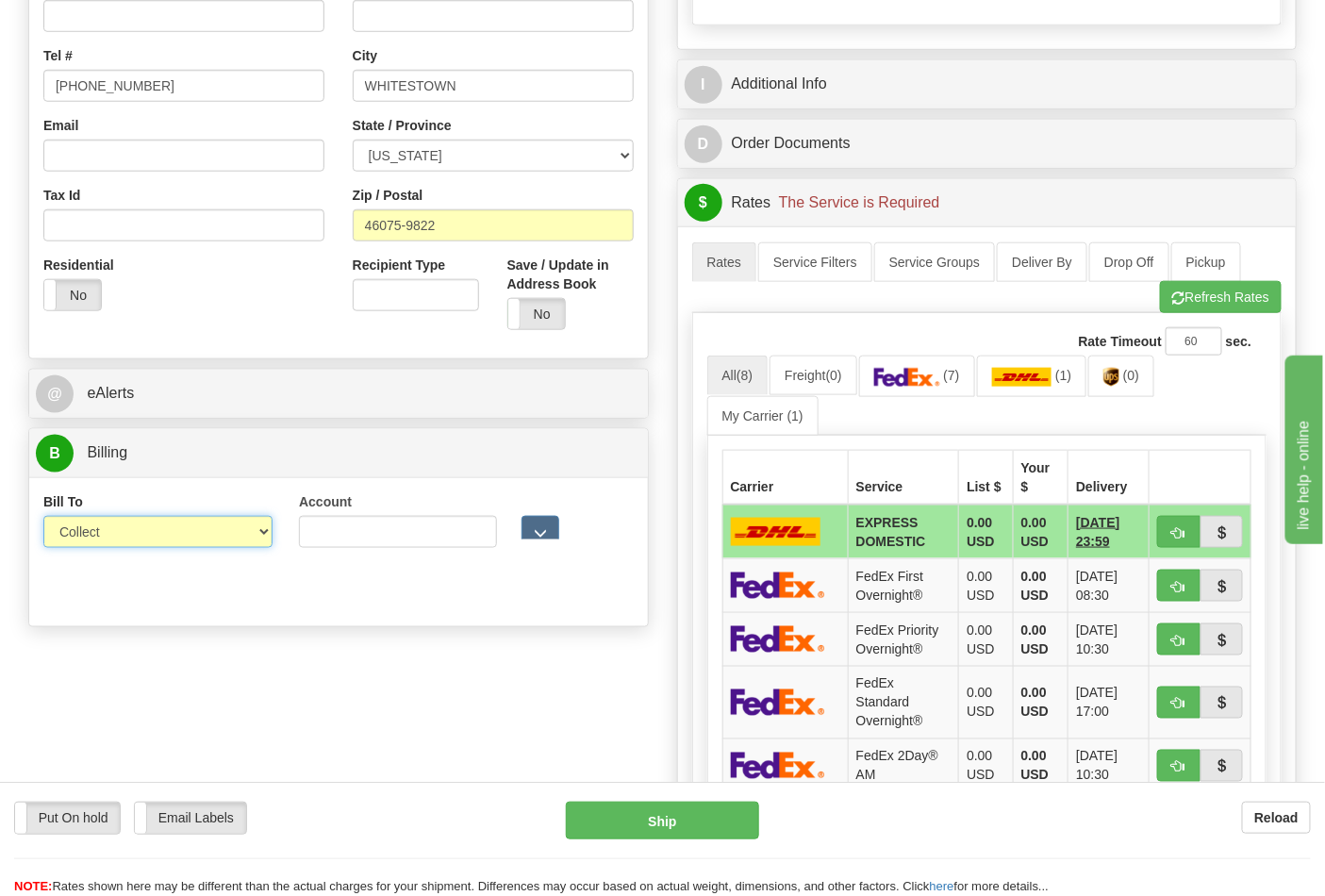
click at [107, 525] on select "Sender Recipient Third Party Collect" at bounding box center [158, 531] width 229 height 32
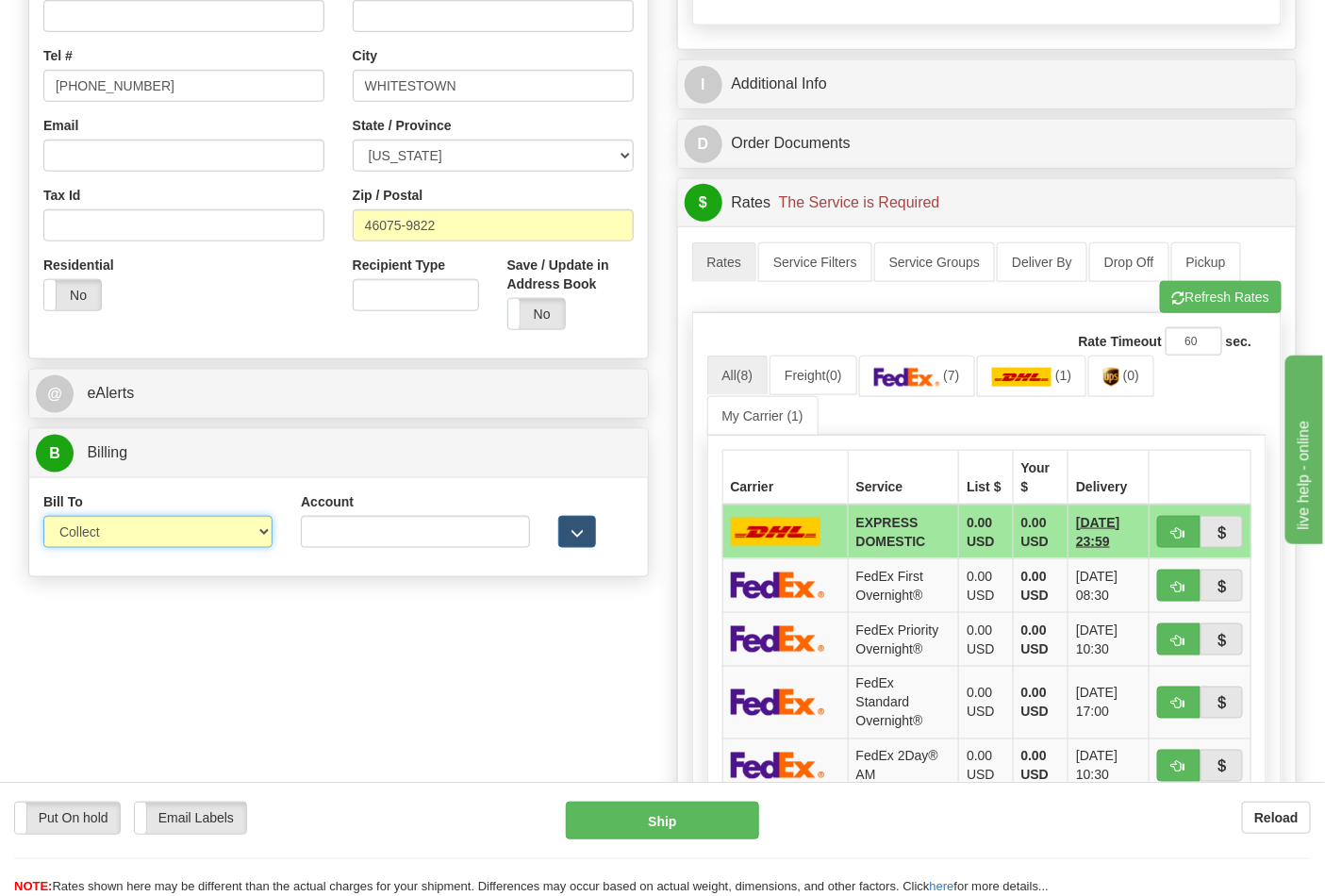
select select "2"
click at [44, 517] on select "Sender Recipient Third Party Collect" at bounding box center [158, 531] width 229 height 32
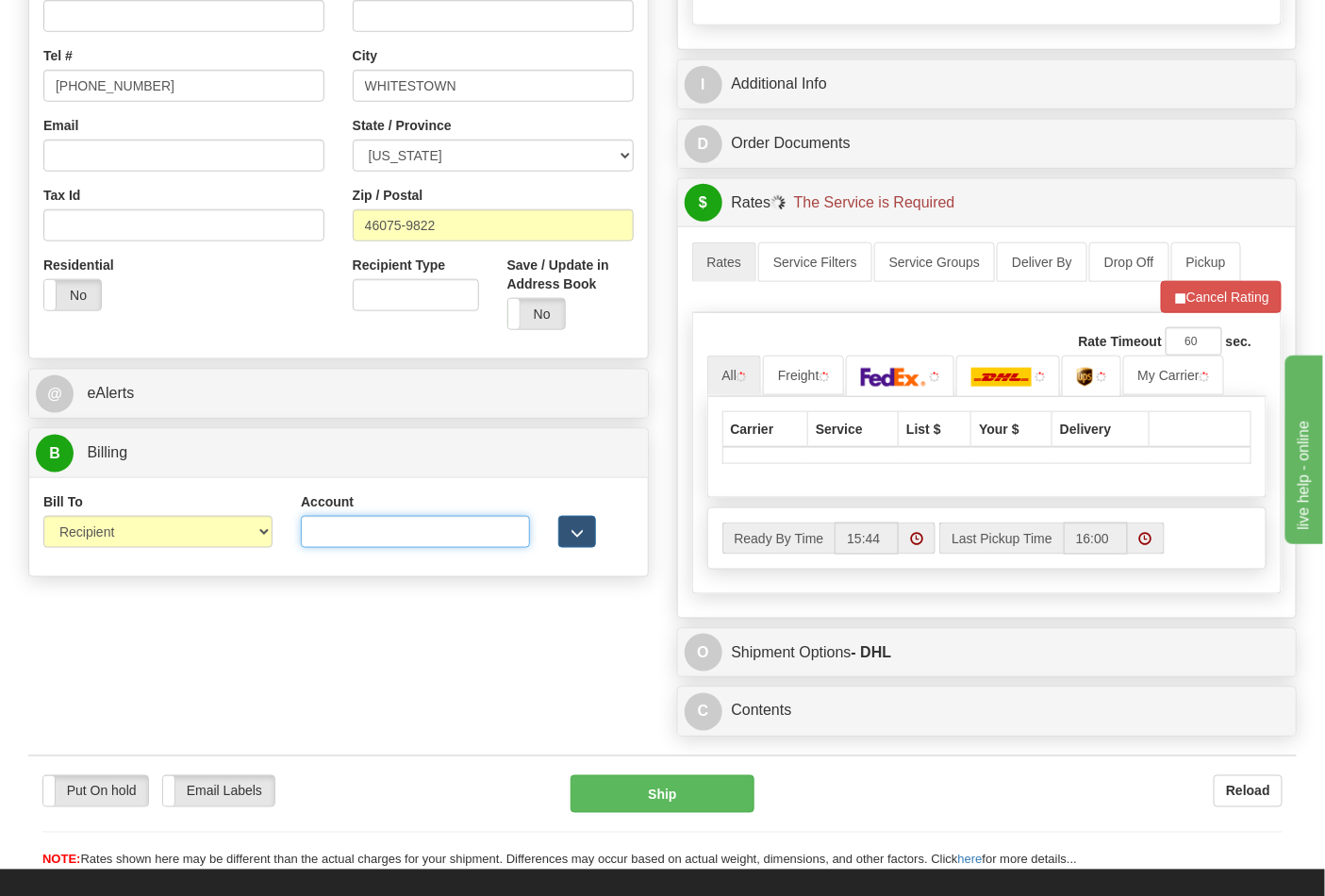
click at [323, 530] on input "Account" at bounding box center [415, 531] width 229 height 32
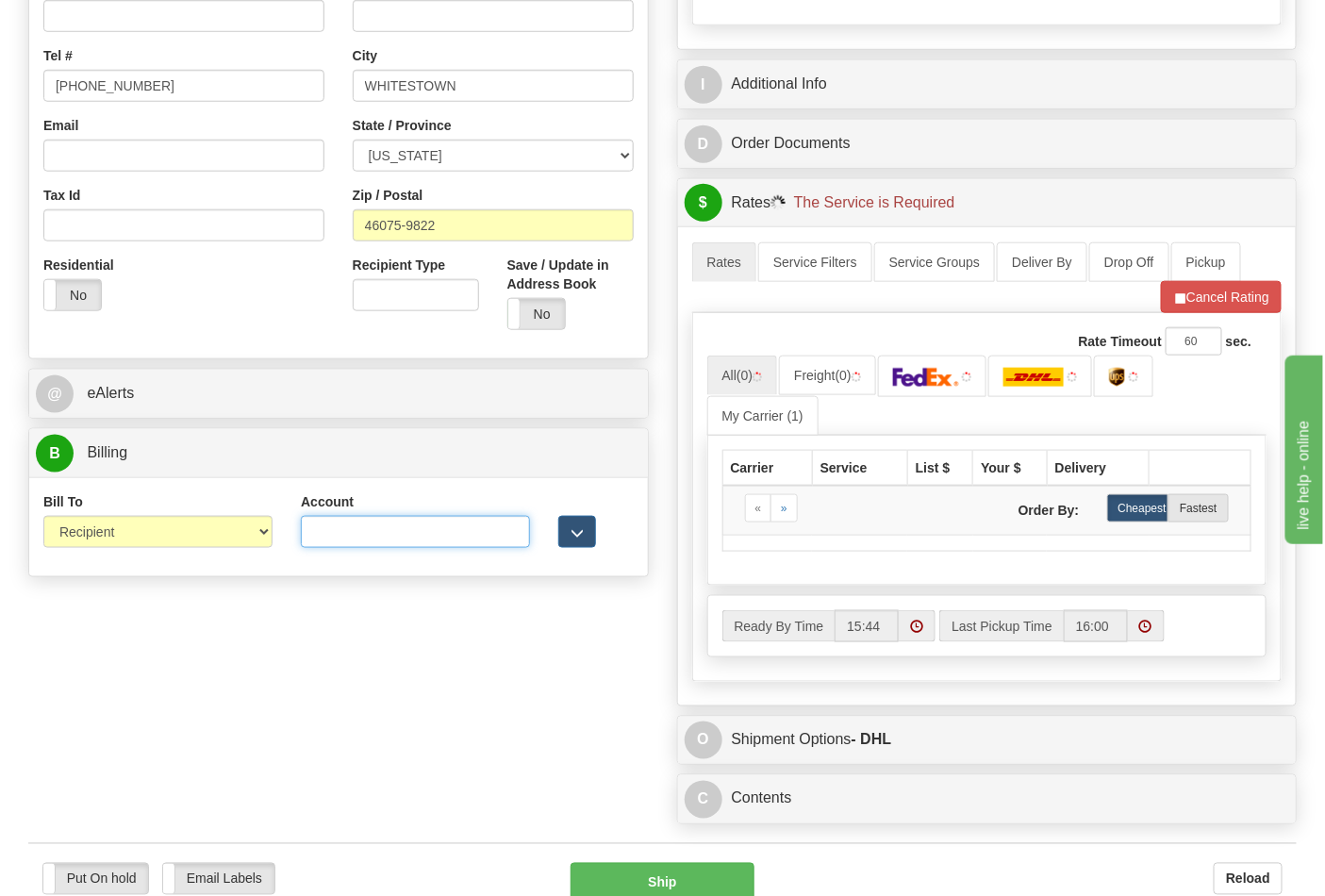
type input "587102"
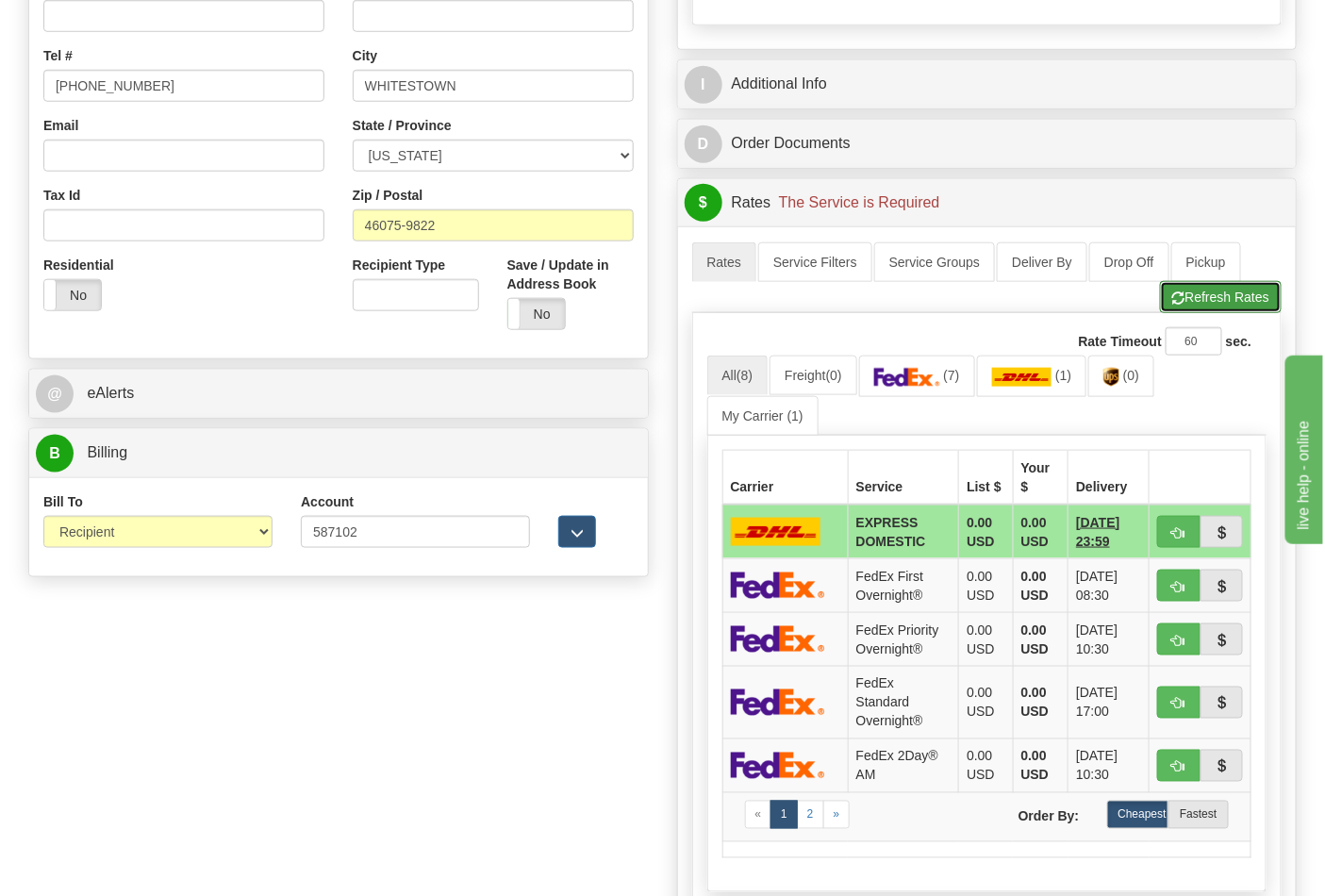
click at [1208, 307] on button "Refresh Rates" at bounding box center [1220, 297] width 122 height 32
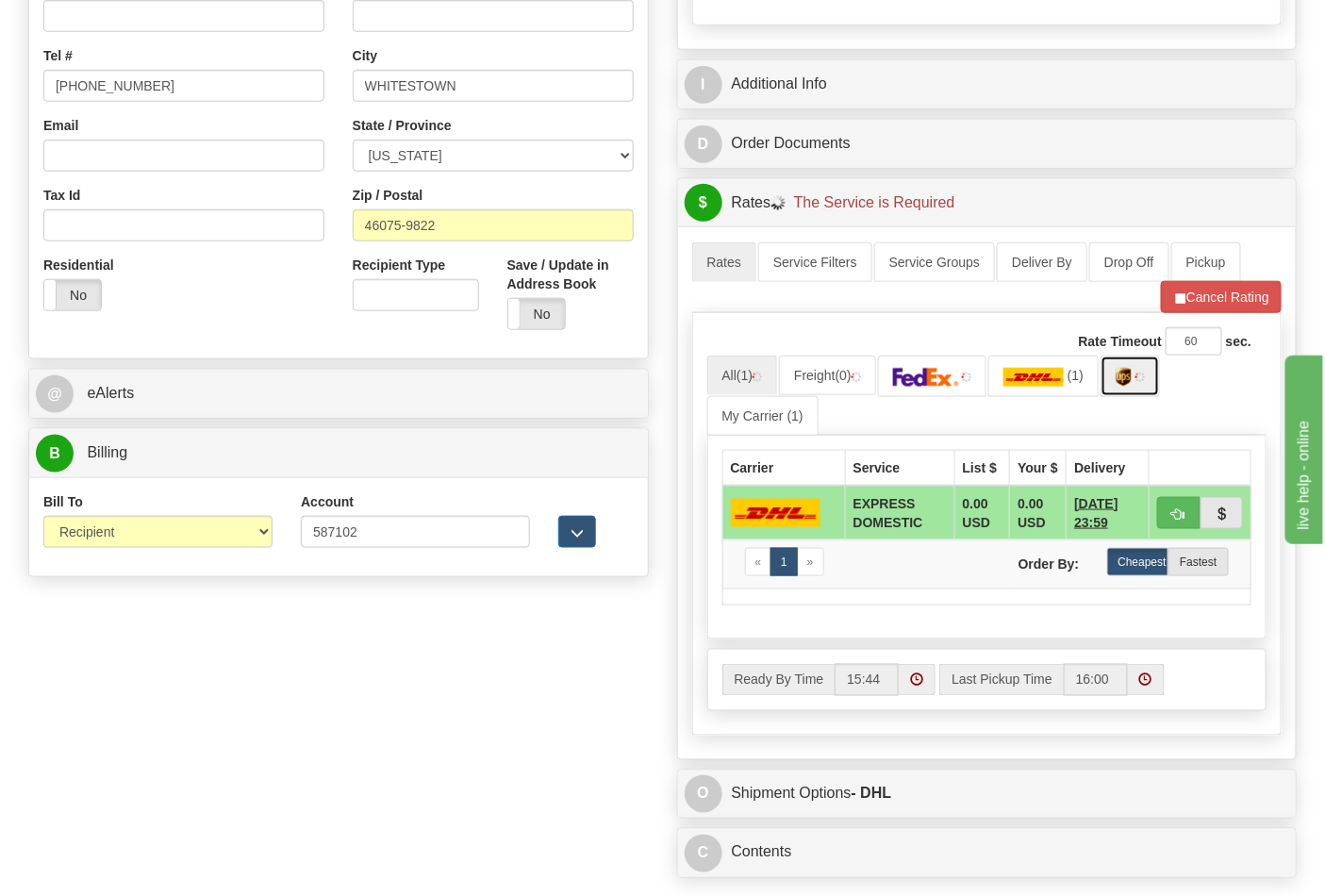
click at [1132, 390] on link at bounding box center [1130, 376] width 59 height 41
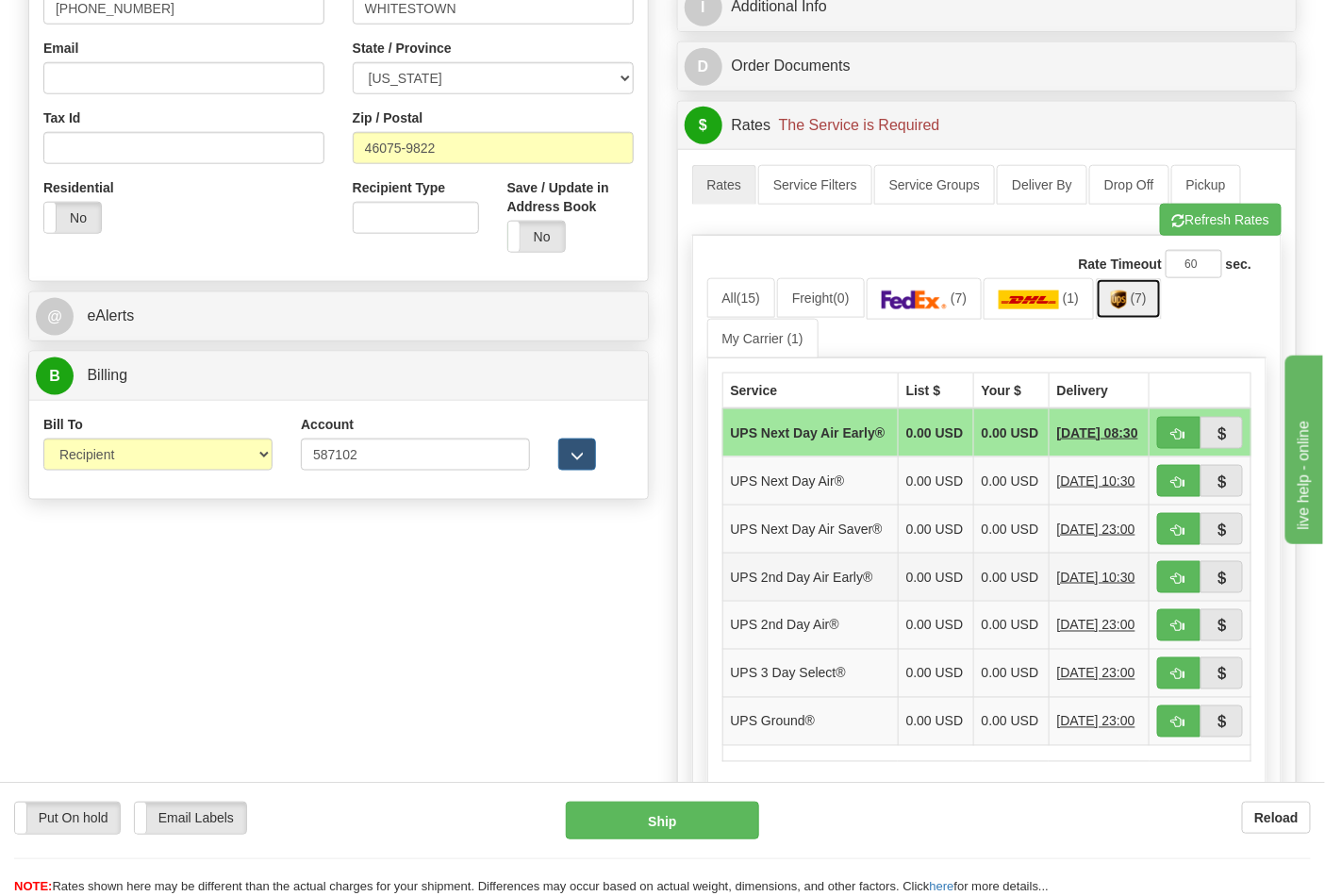
scroll to position [732, 0]
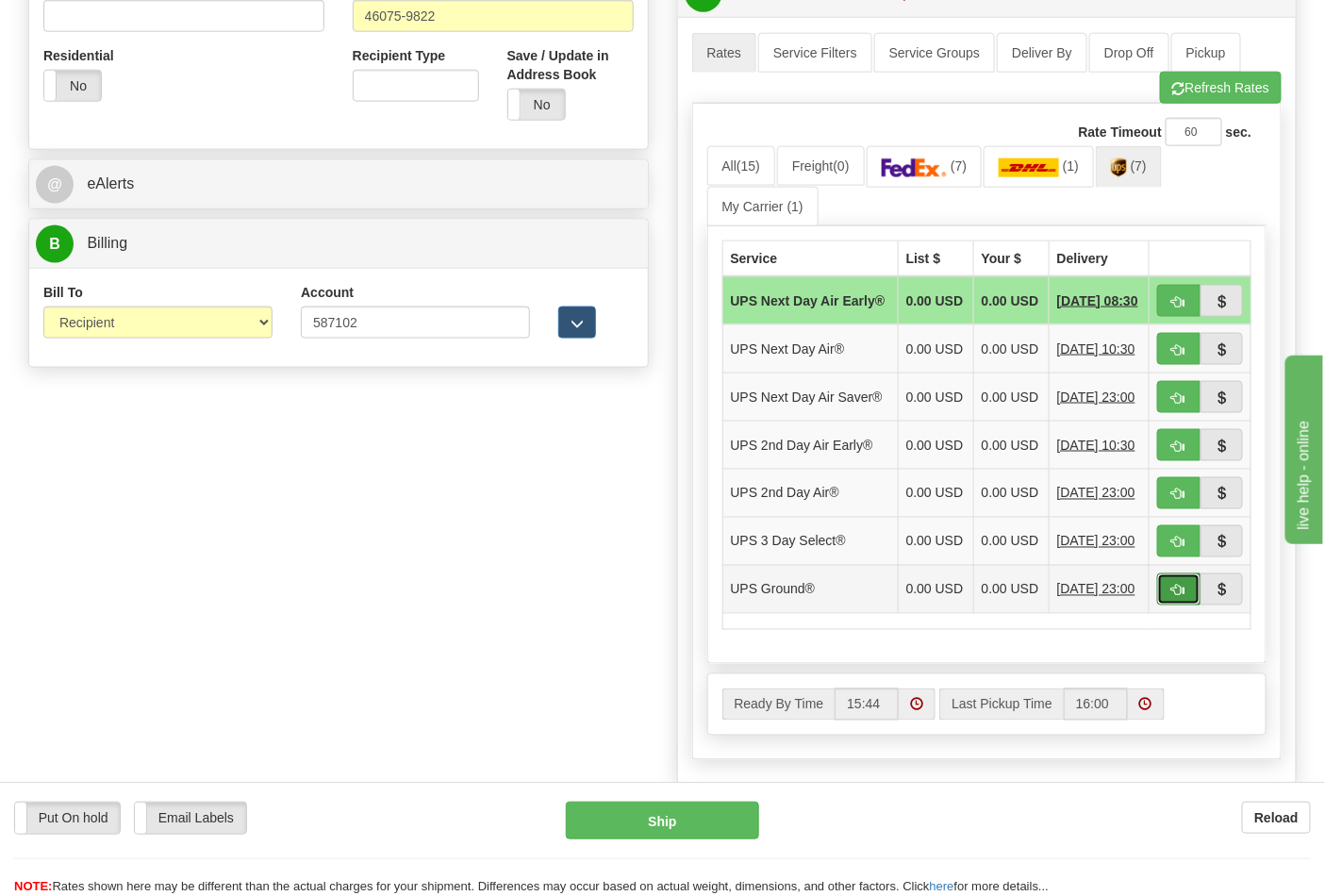
click at [1176, 597] on span "button" at bounding box center [1178, 591] width 13 height 12
type input "03"
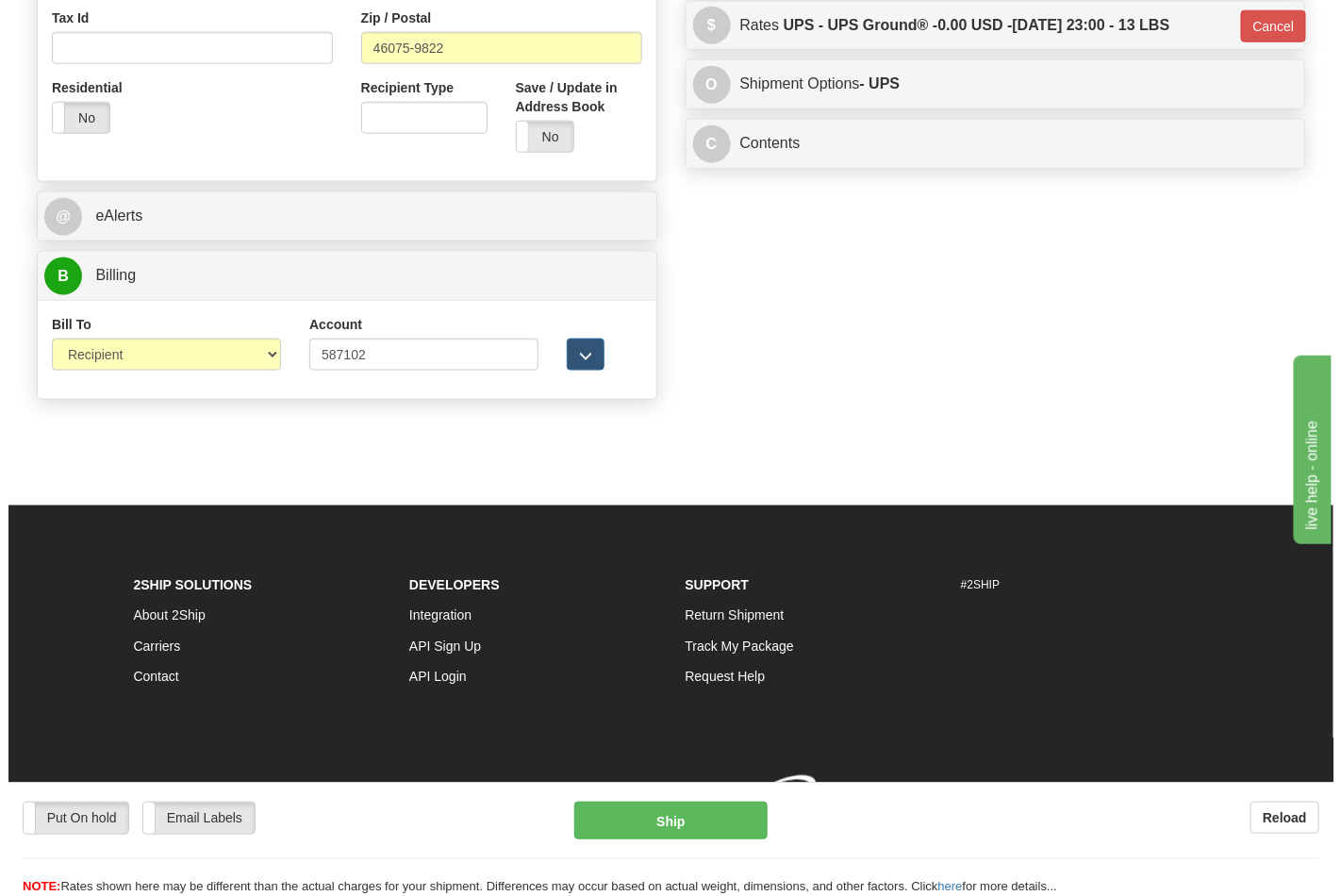
scroll to position [704, 0]
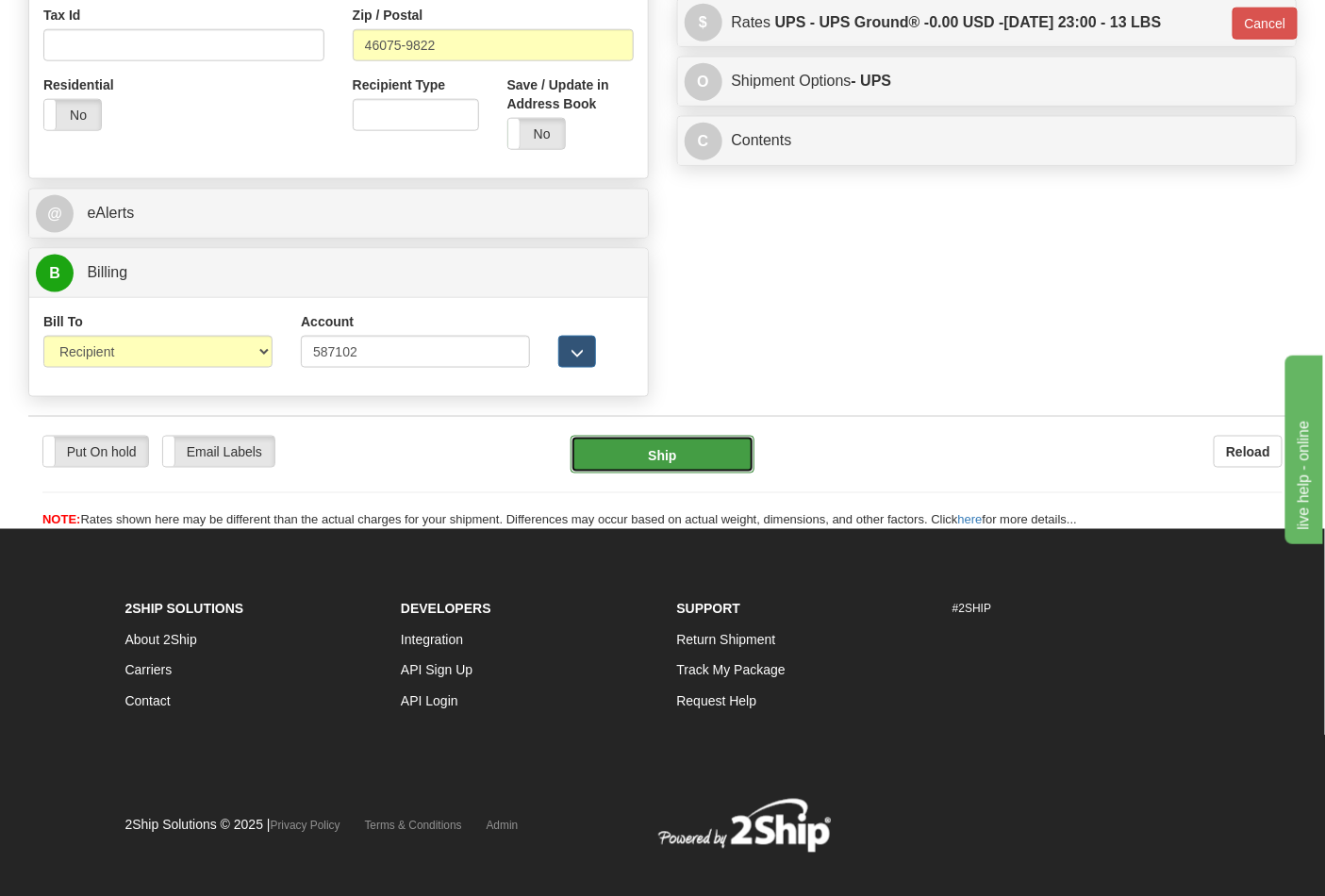
click at [671, 467] on button "Ship" at bounding box center [662, 455] width 183 height 38
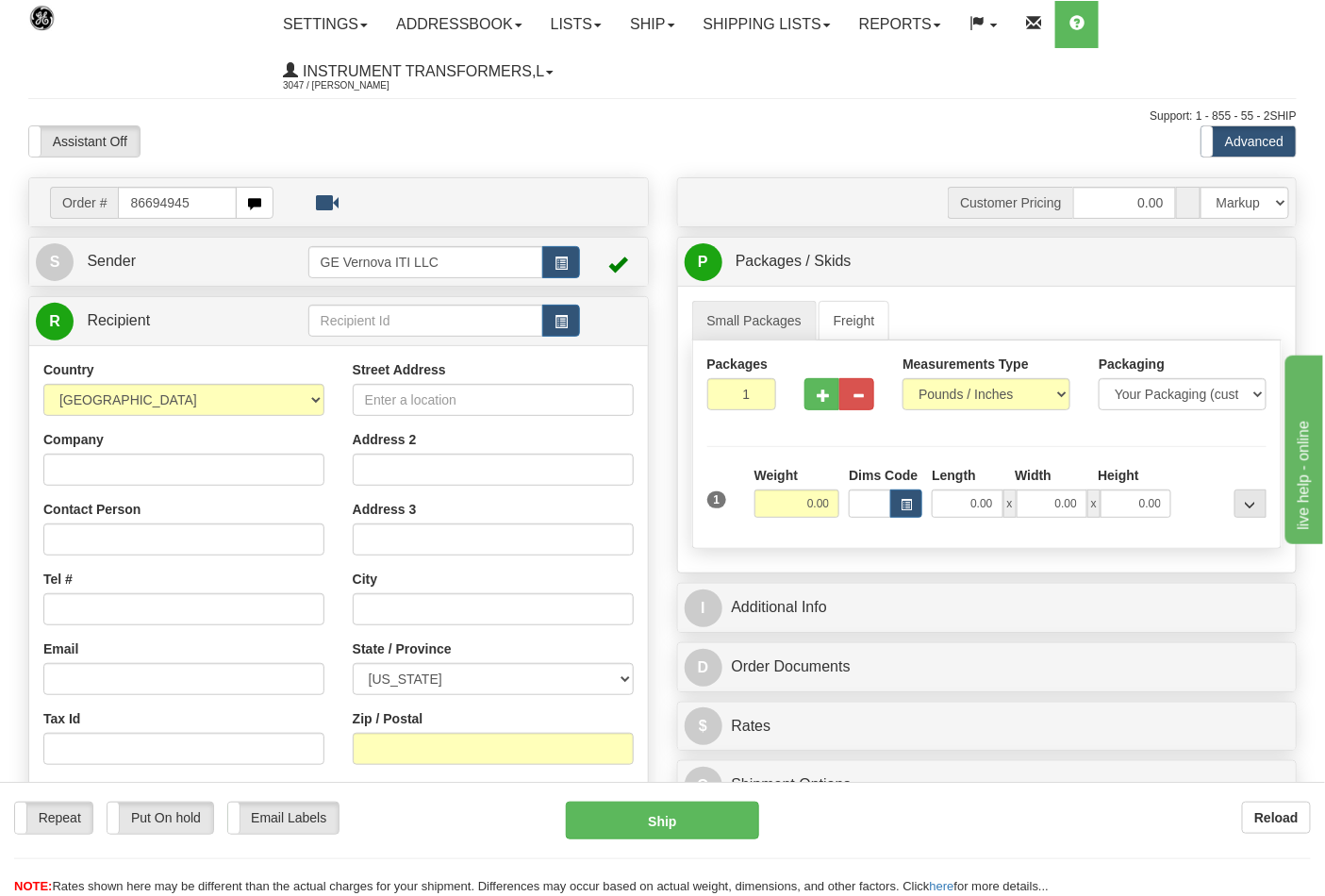
type input "86694945"
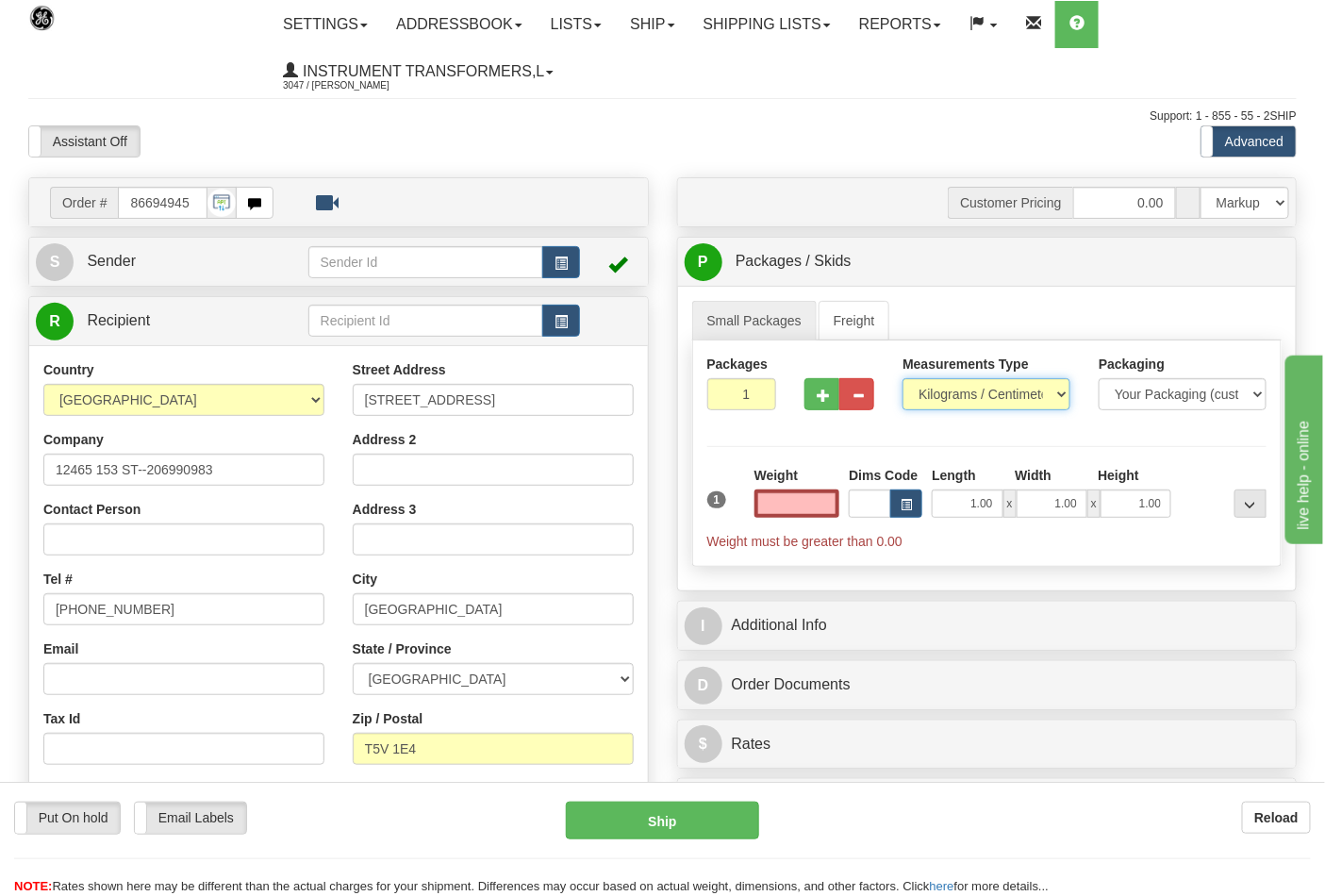
type input "0.00"
click at [934, 384] on select "Pounds / Inches Kilograms / Centimeters" at bounding box center [986, 394] width 167 height 32
select select "0"
click at [903, 379] on select "Pounds / Inches Kilograms / Centimeters" at bounding box center [986, 394] width 167 height 32
click at [839, 500] on input "0.00" at bounding box center [797, 504] width 86 height 29
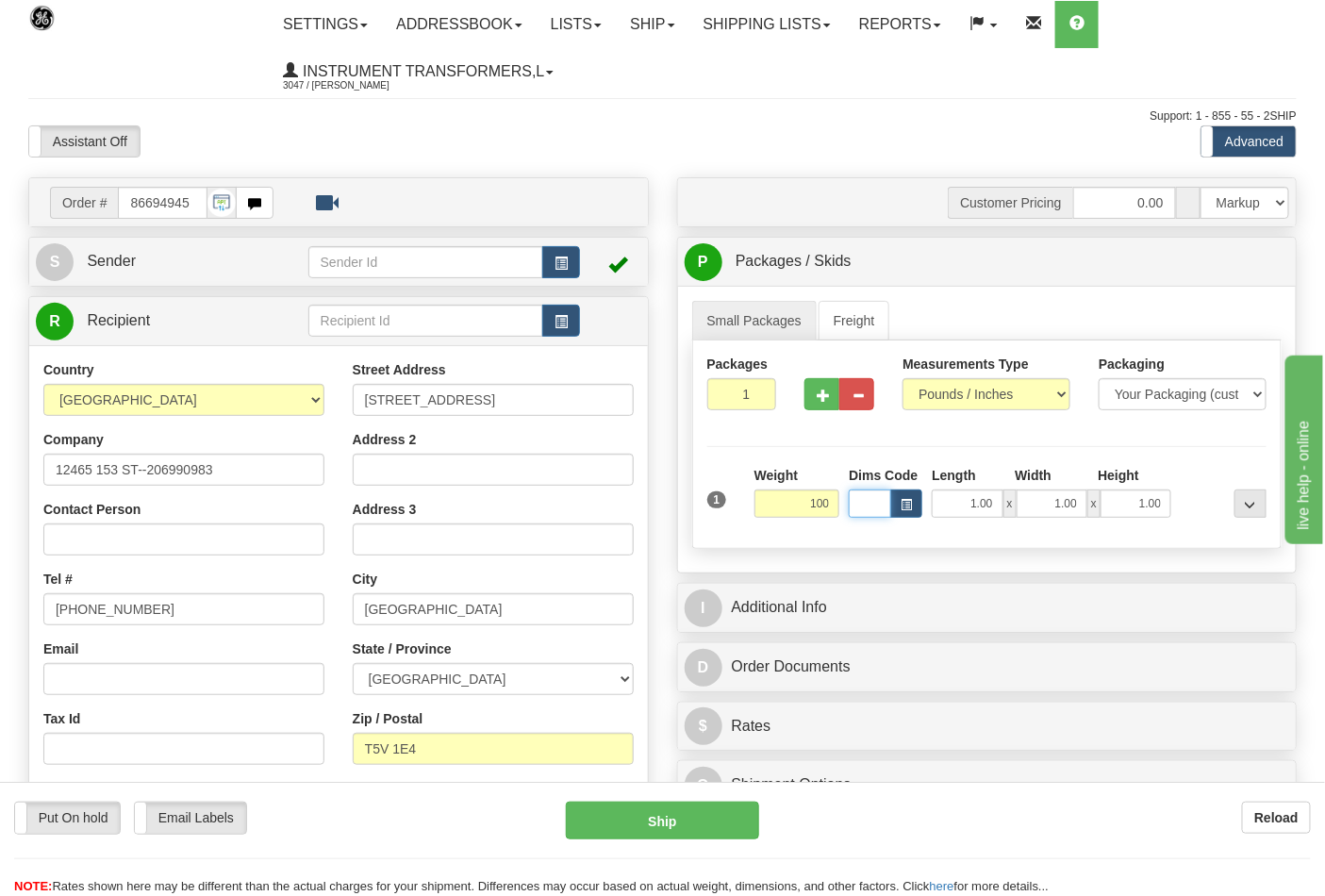
type input "100.00"
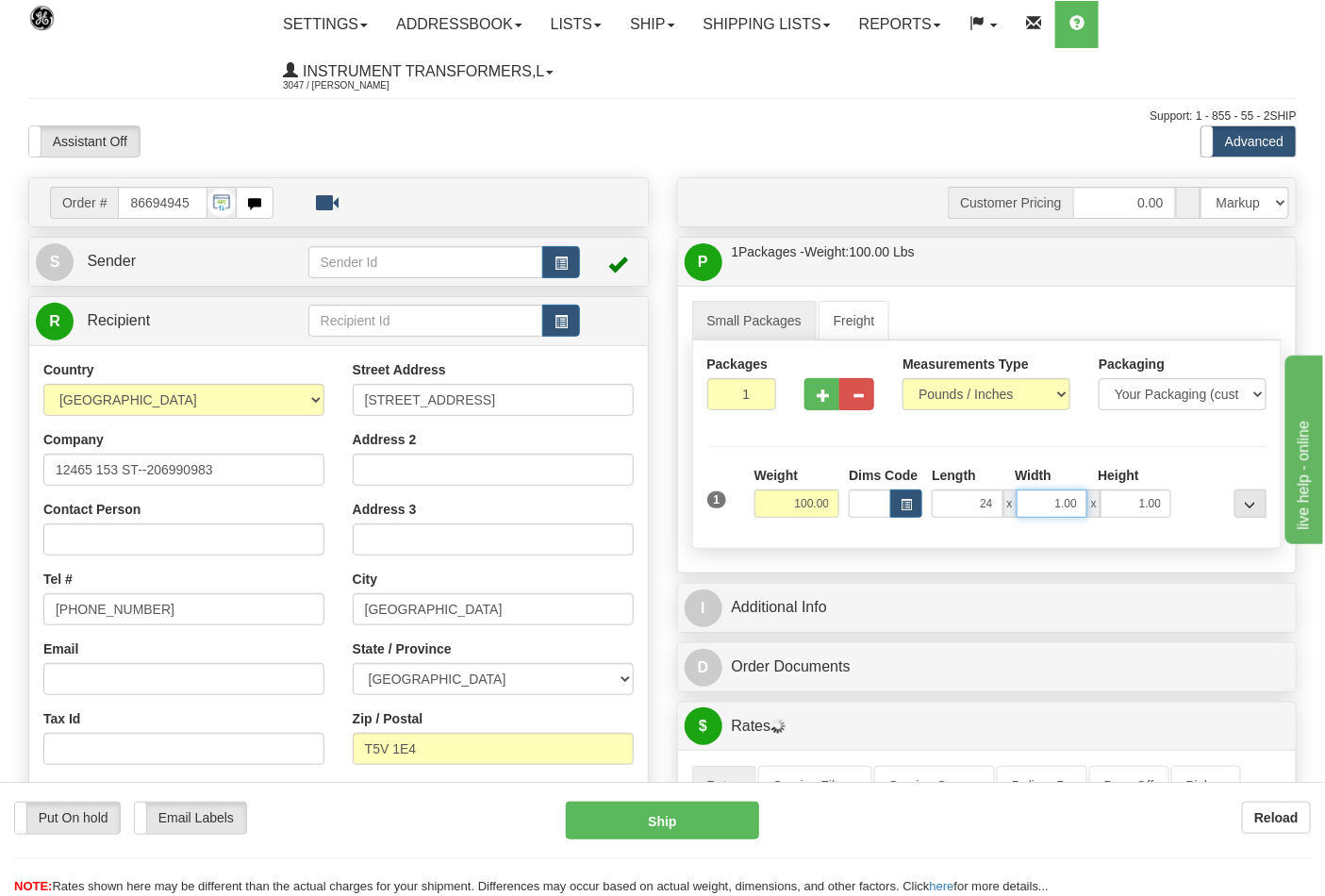
type input "24.00"
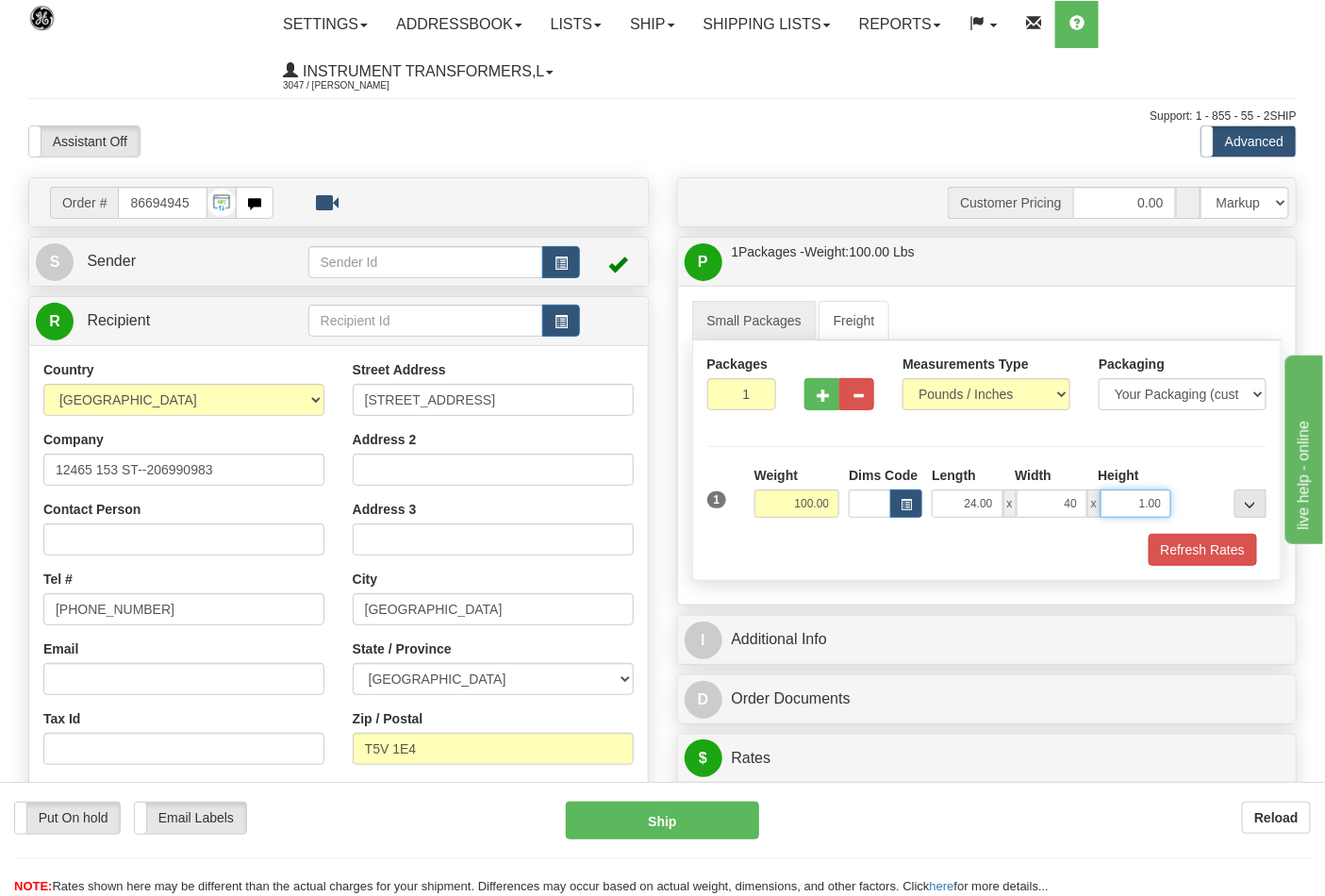
type input "40.00"
click button "Delete" at bounding box center [0, 0] width 0 height 0
type input "24.00"
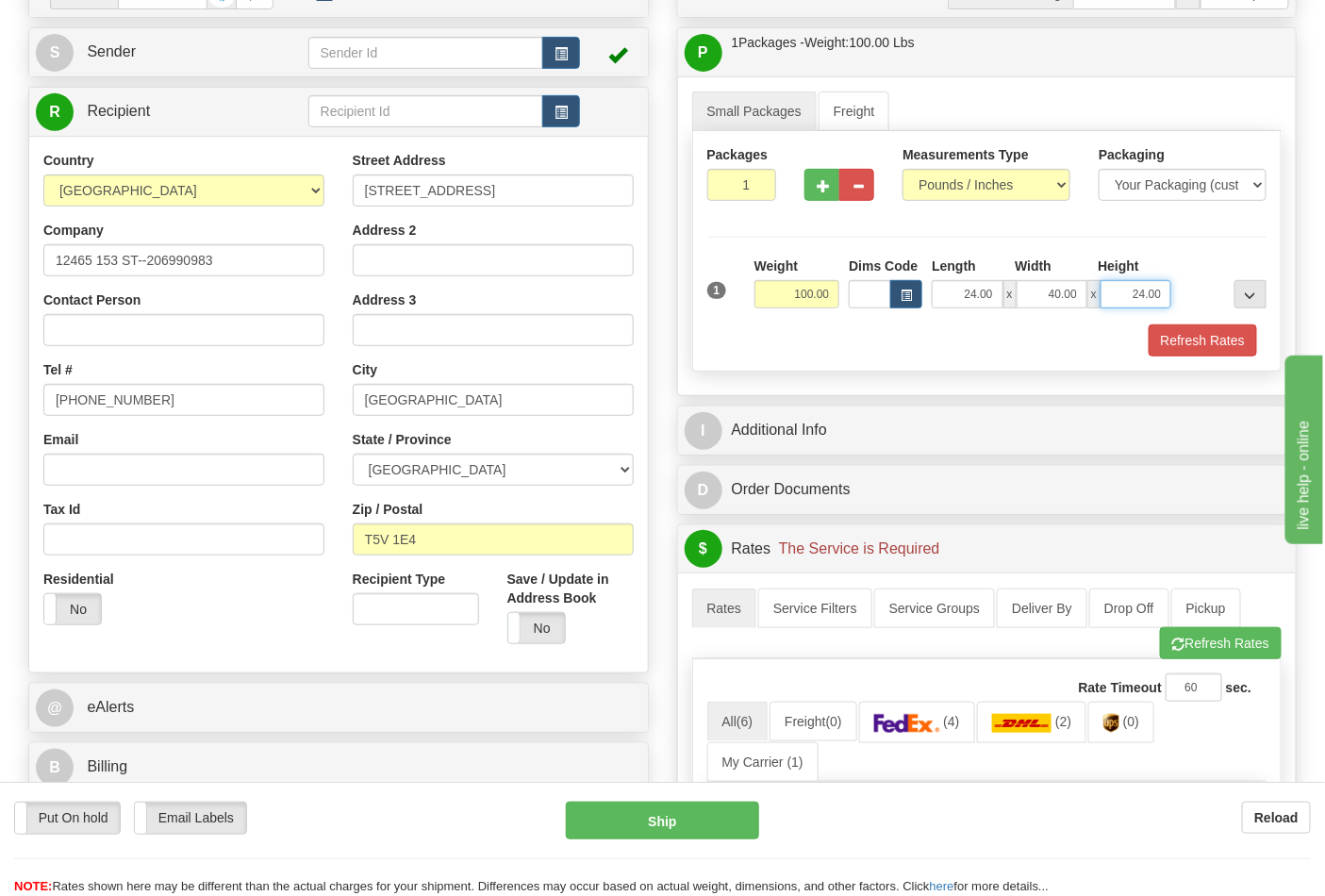
scroll to position [418, 0]
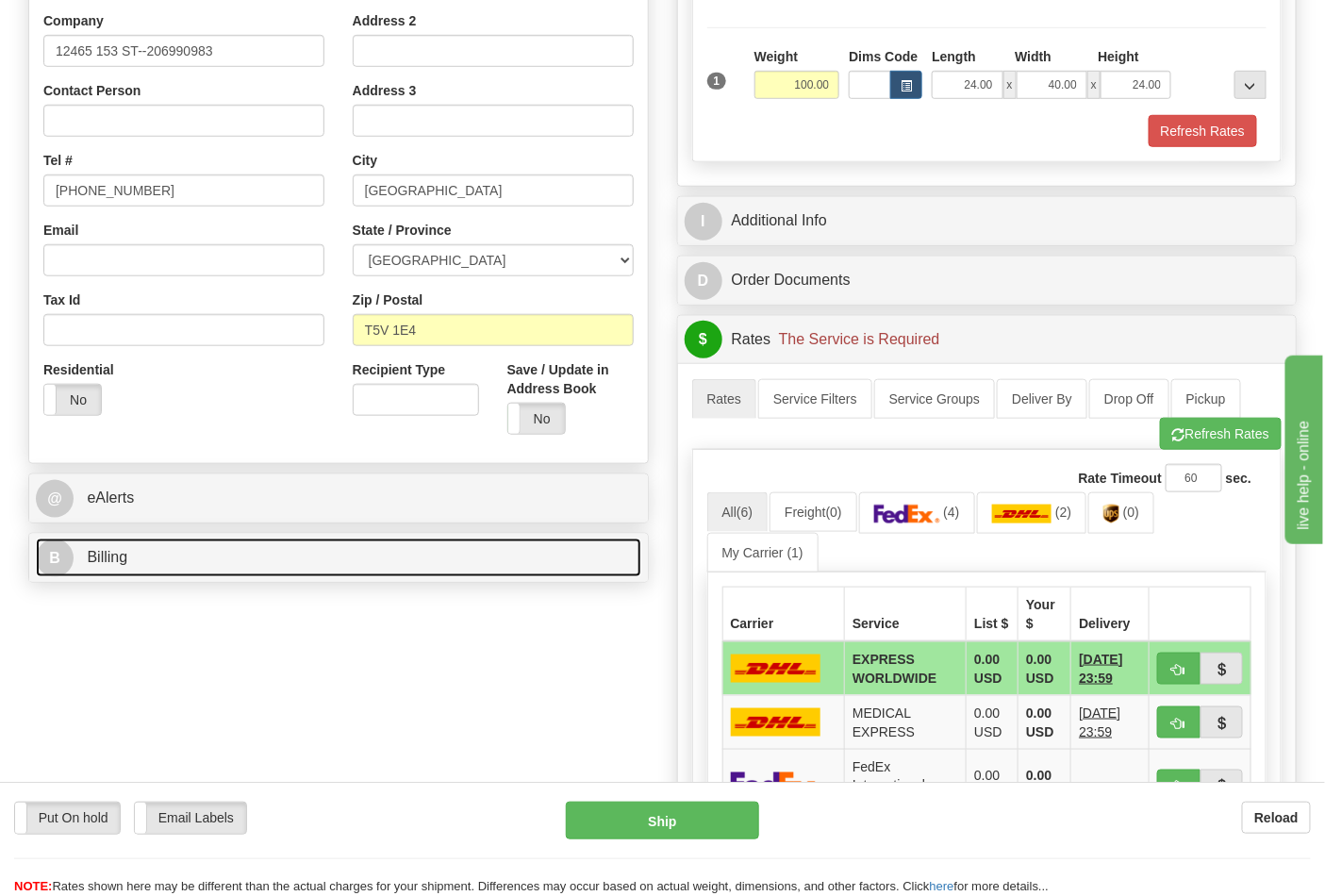
click at [202, 561] on link "B Billing" at bounding box center [338, 557] width 606 height 39
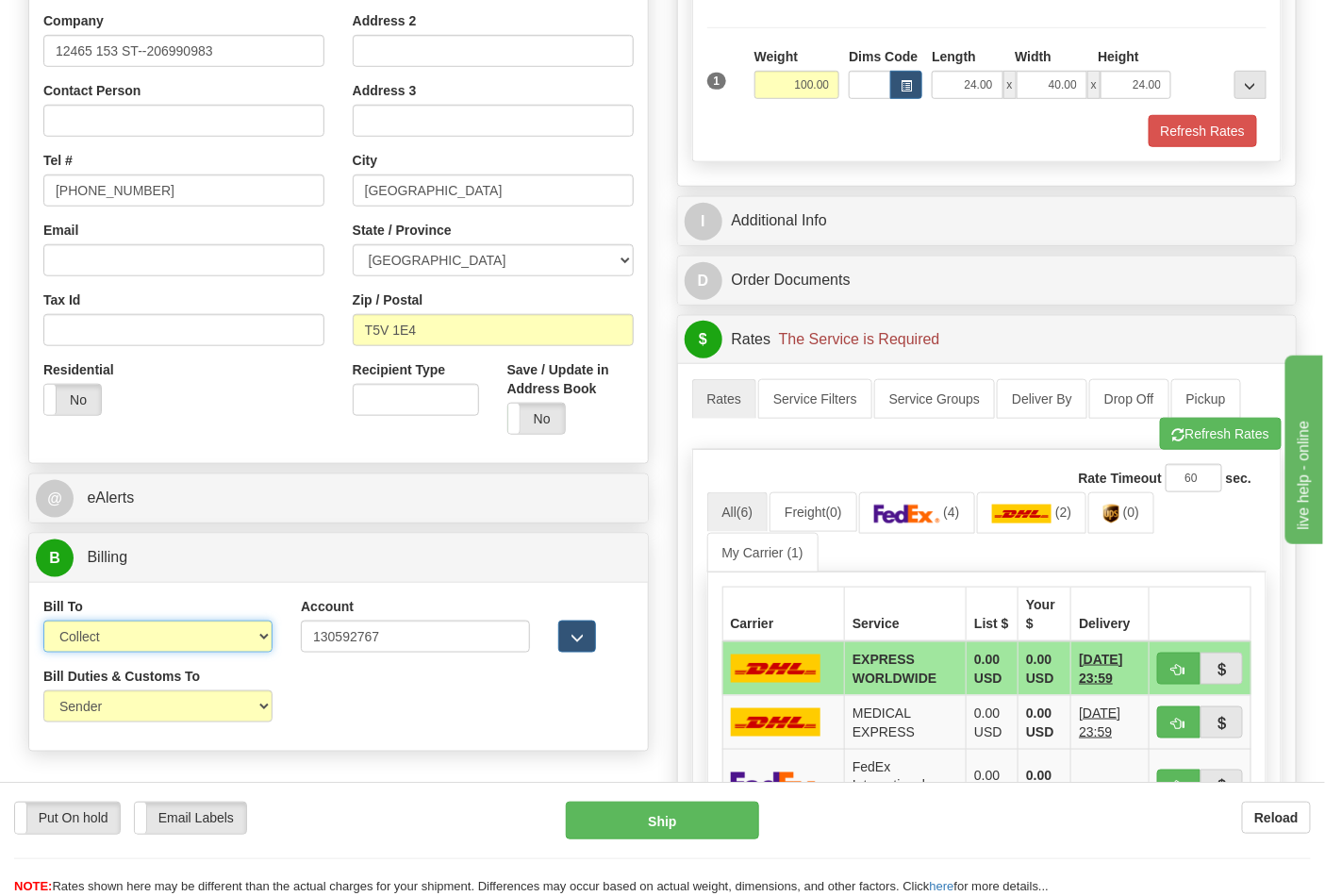
click at [161, 641] on select "Sender Recipient Third Party Collect" at bounding box center [158, 636] width 229 height 32
select select "2"
click at [44, 622] on select "Sender Recipient Third Party Collect" at bounding box center [158, 636] width 229 height 32
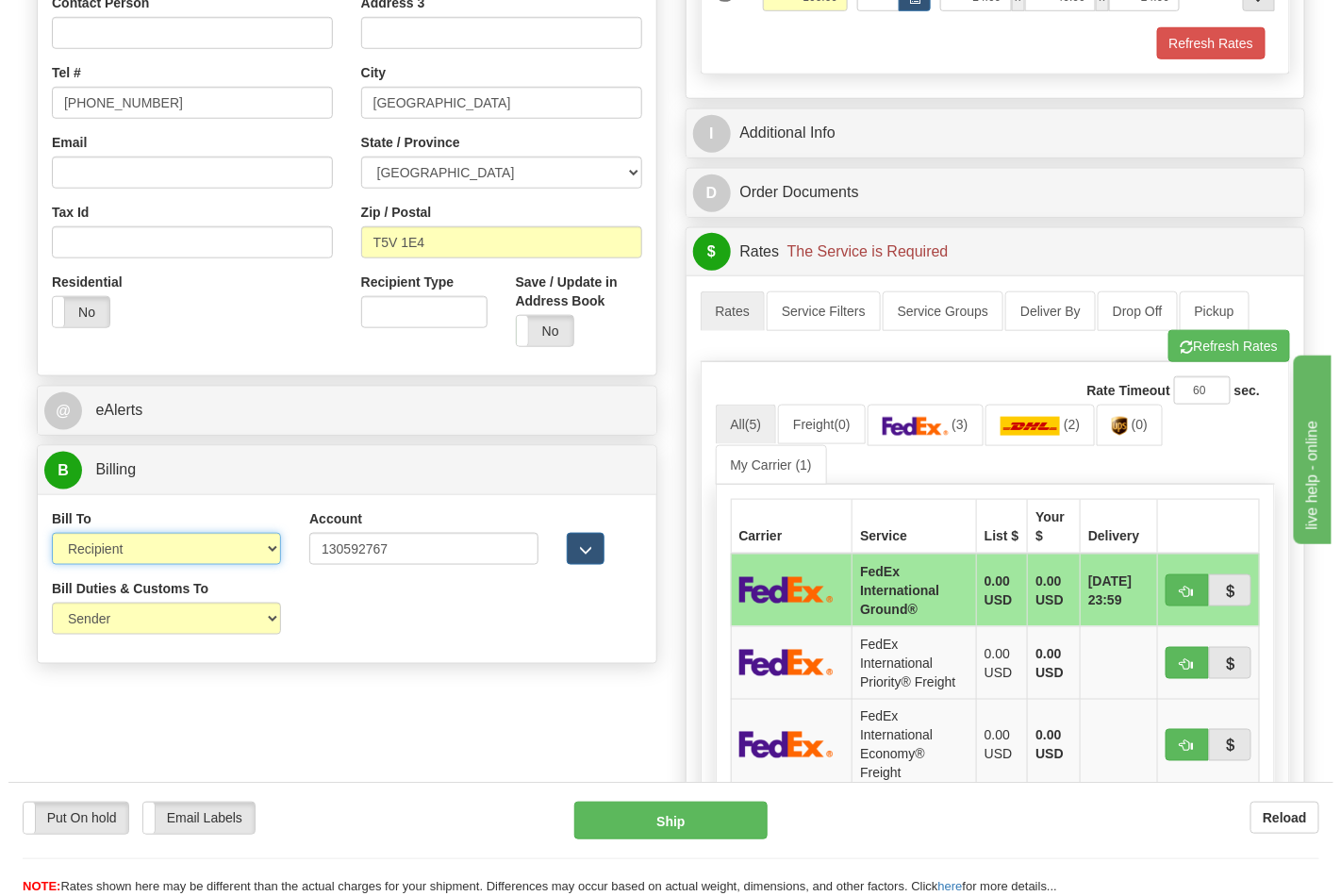
scroll to position [628, 0]
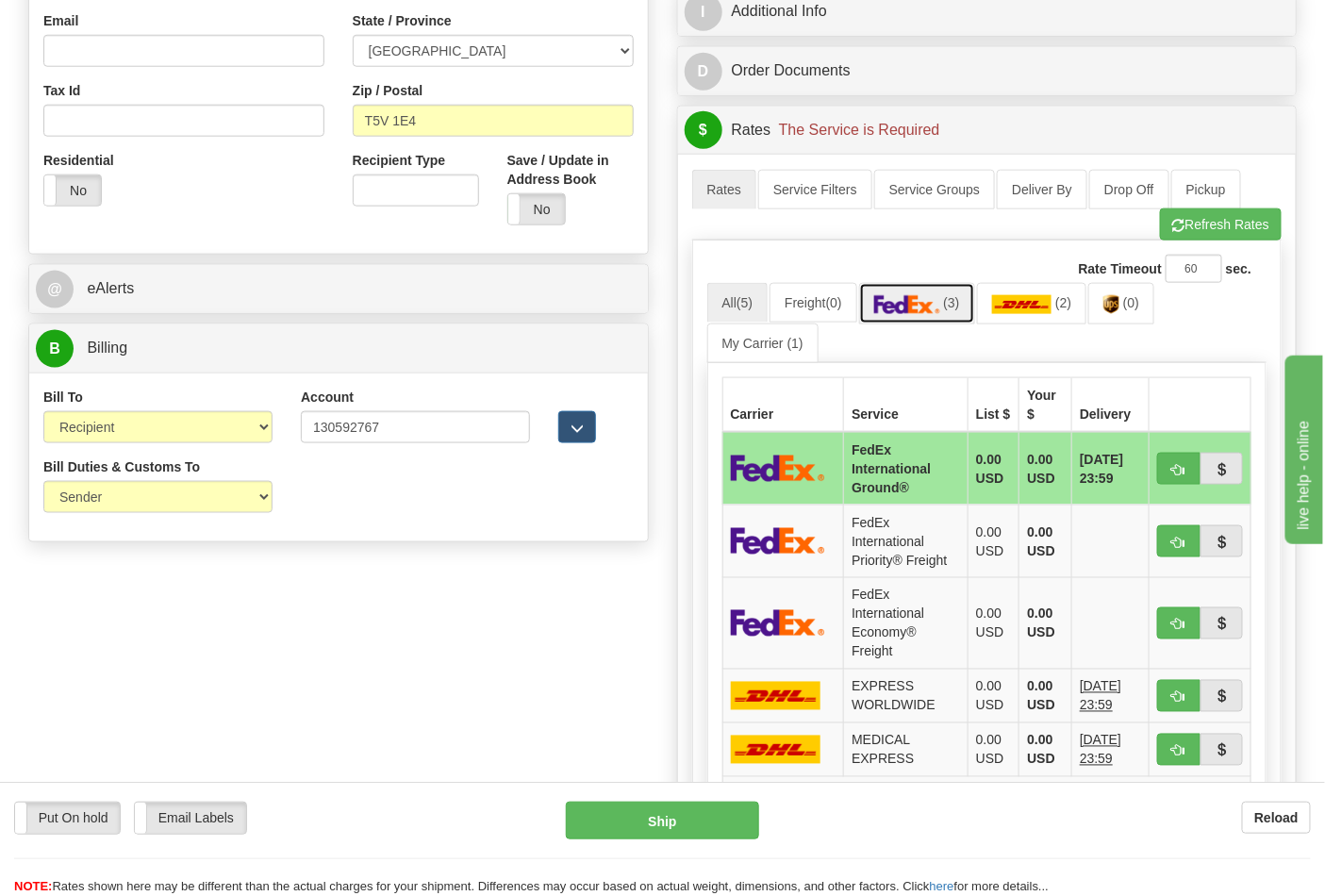
click at [935, 297] on img at bounding box center [907, 304] width 66 height 19
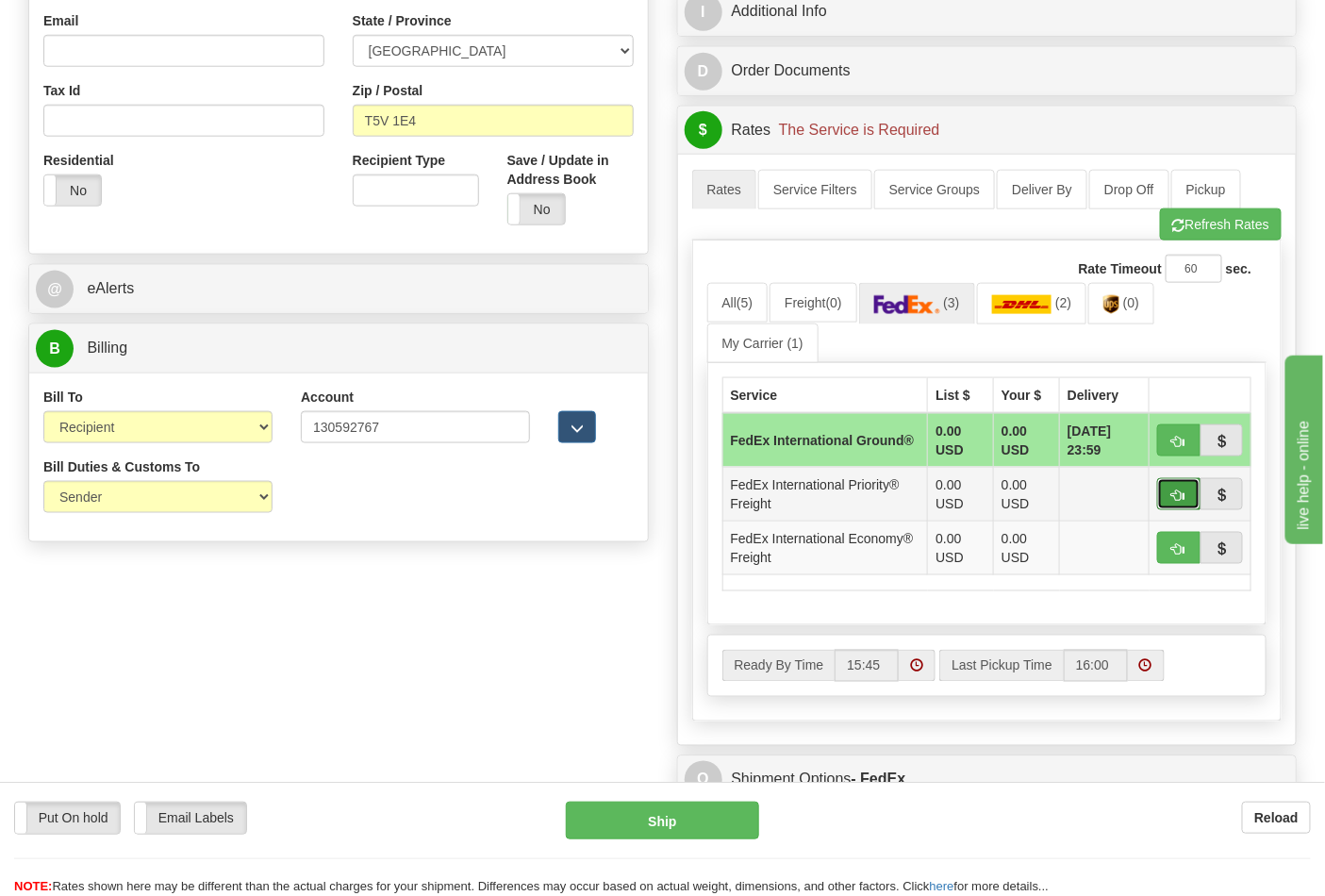
click at [1172, 498] on span "button" at bounding box center [1178, 496] width 13 height 12
type input "70"
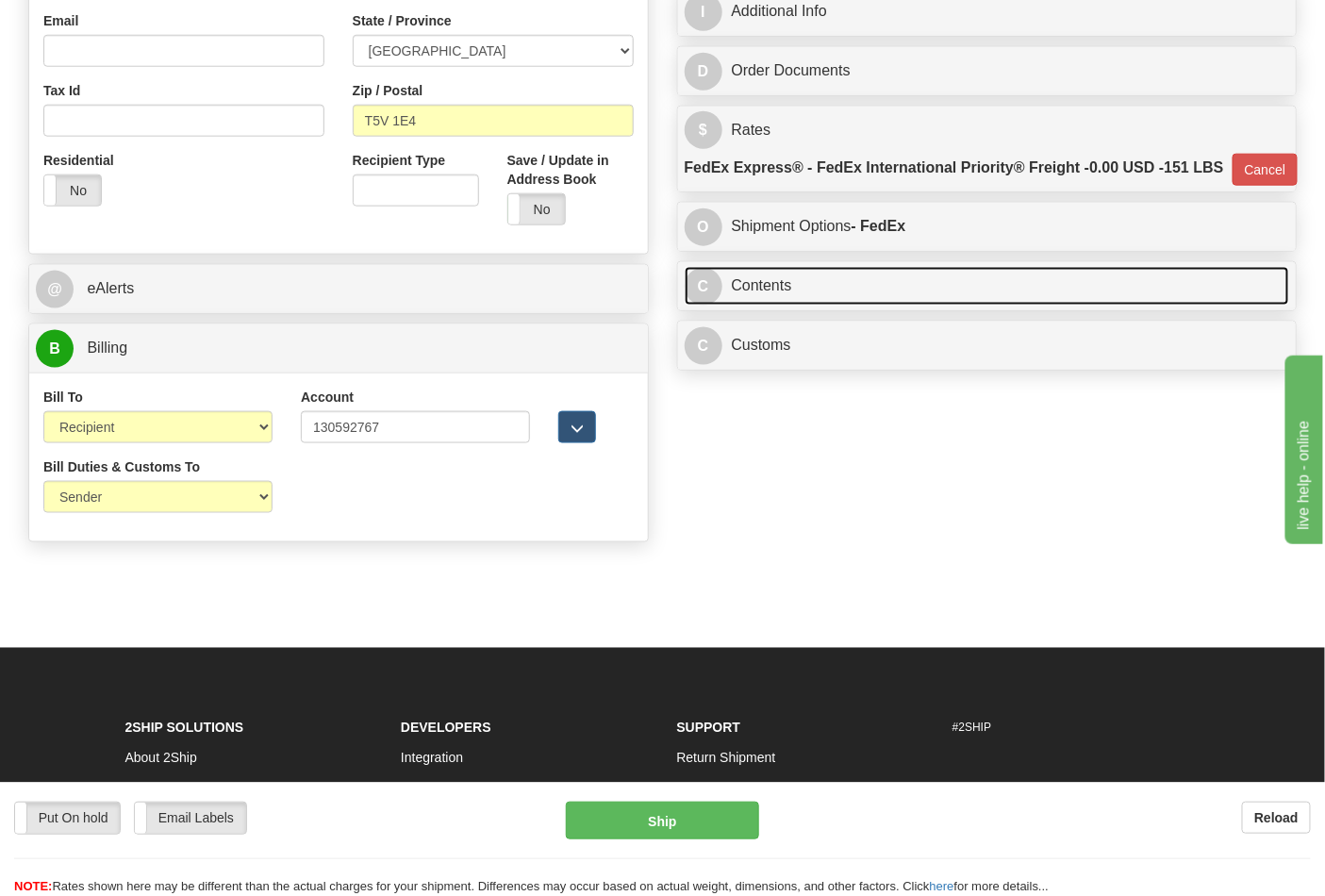
click at [836, 305] on link "C Contents" at bounding box center [987, 285] width 606 height 39
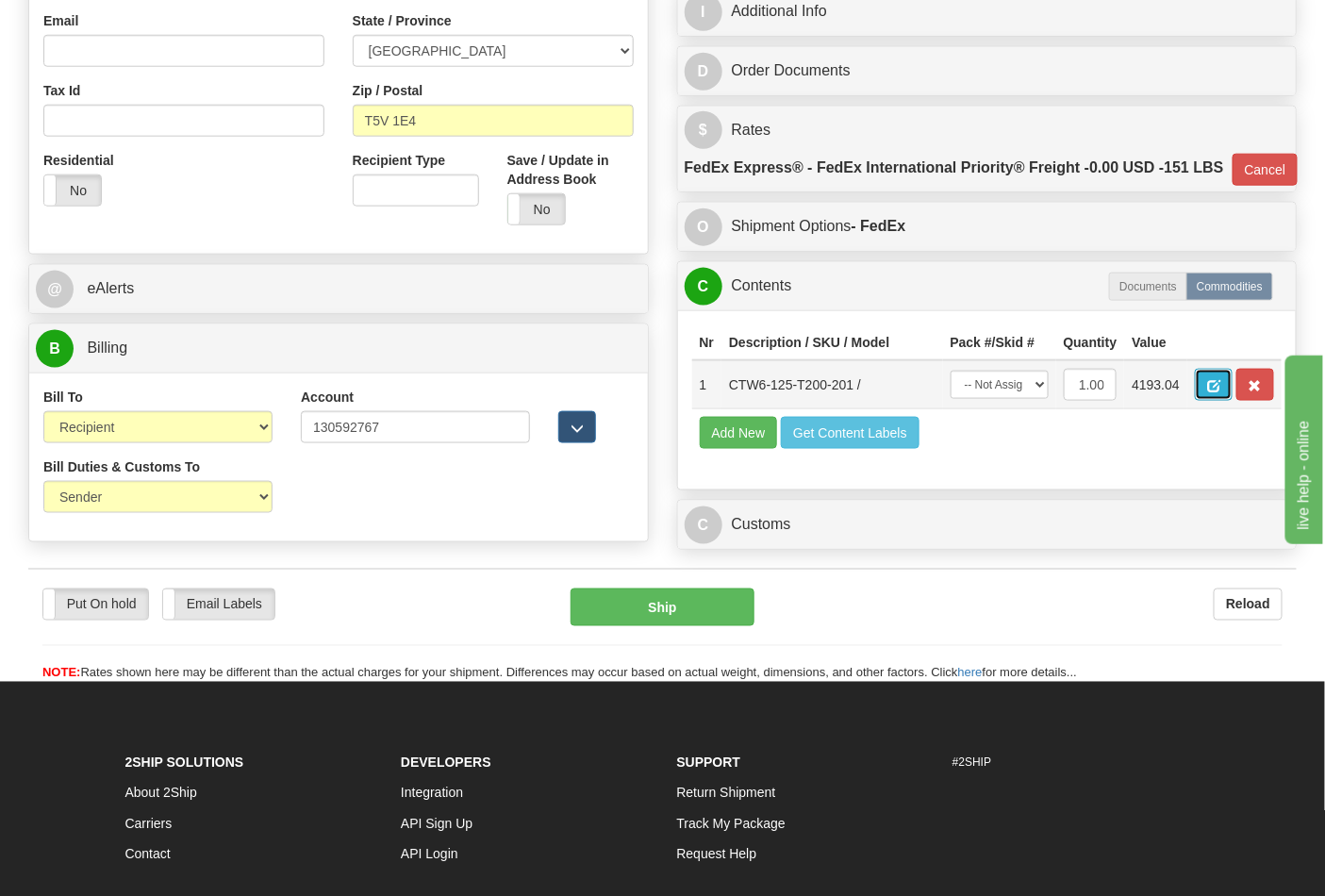
click at [1233, 400] on button "button" at bounding box center [1214, 385] width 38 height 32
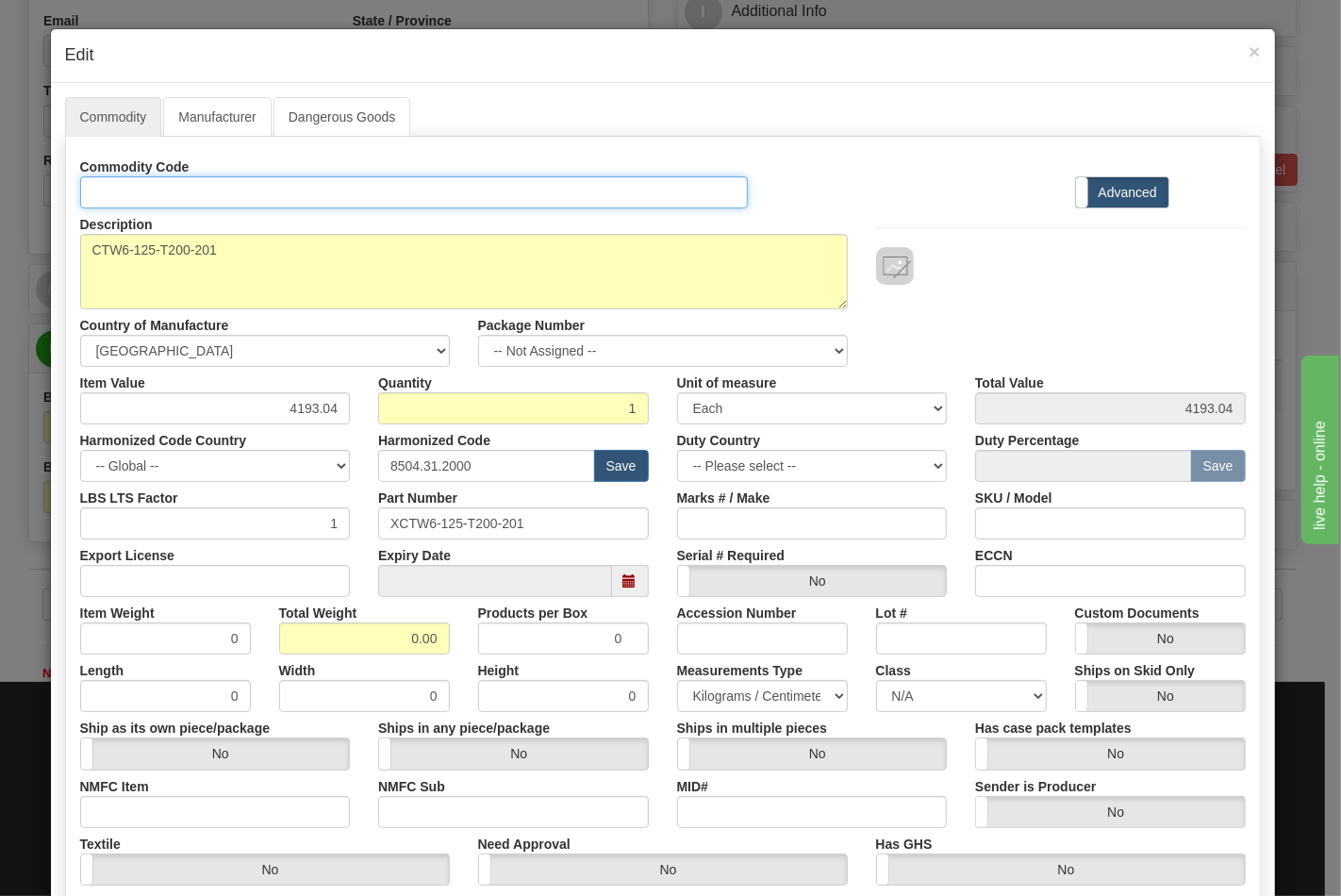
drag, startPoint x: 166, startPoint y: 191, endPoint x: 183, endPoint y: 205, distance: 22.0
click at [166, 191] on input "Id" at bounding box center [414, 192] width 669 height 32
type input "TRANSFORMERS"
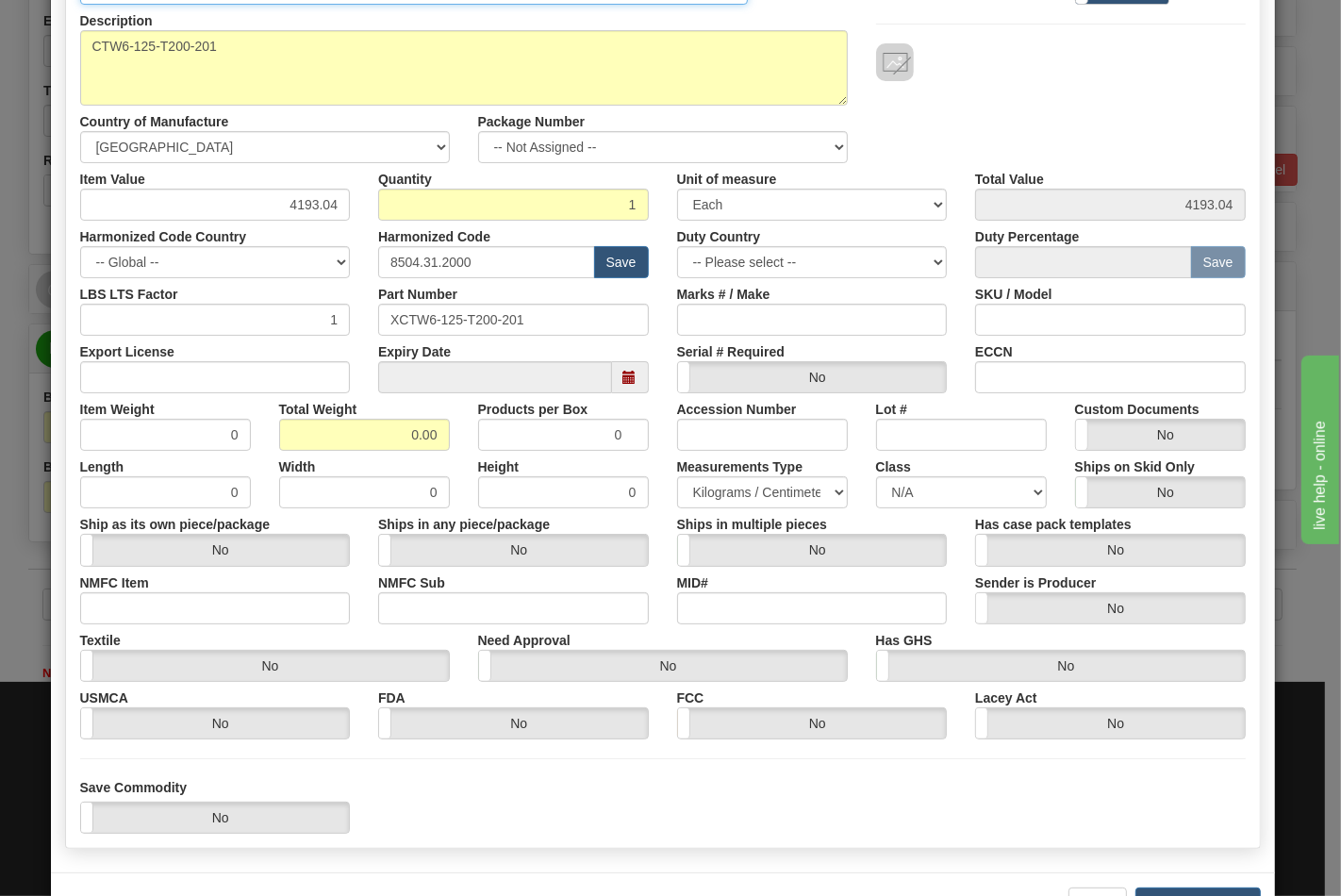
scroll to position [209, 0]
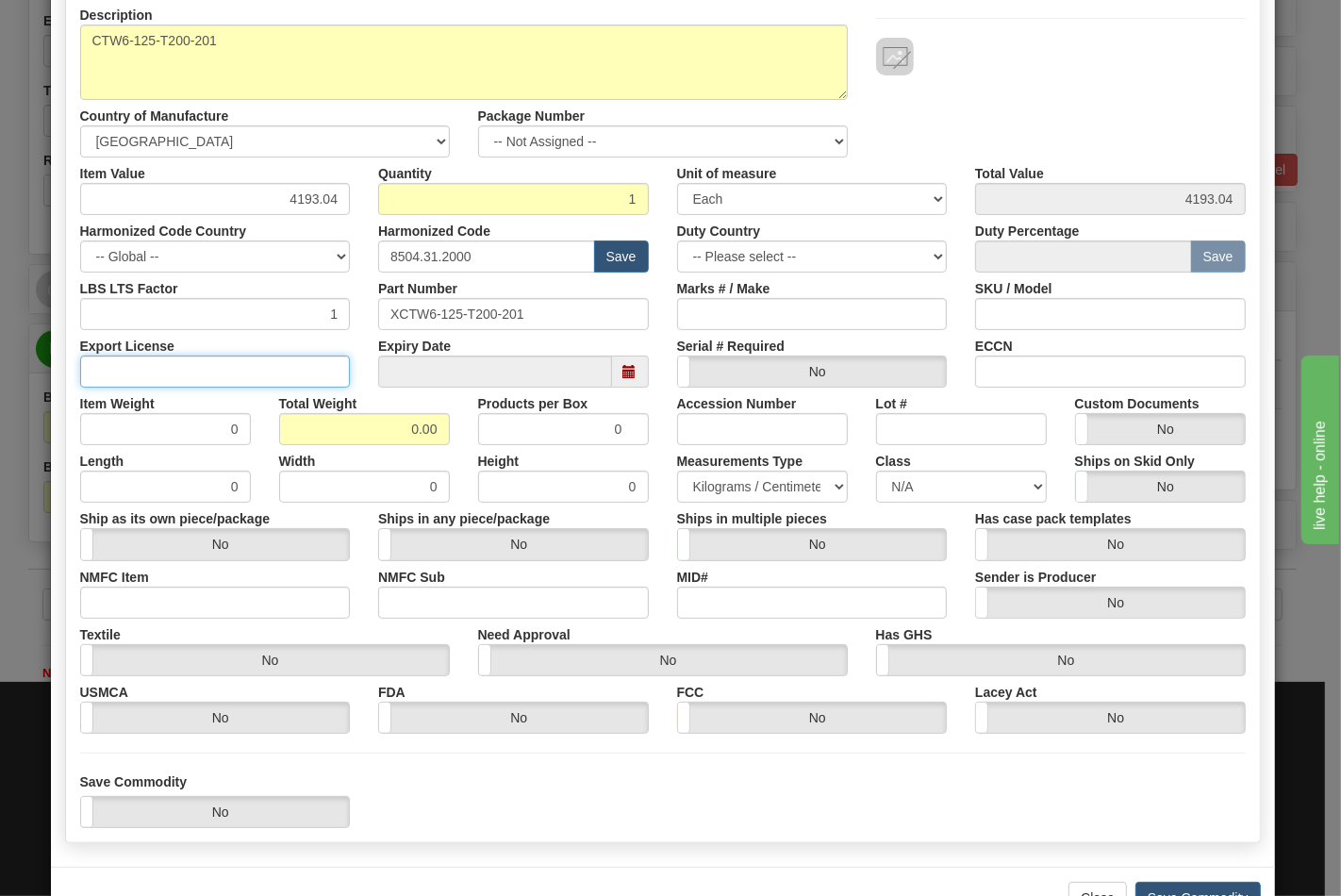
click at [262, 384] on input "Export License" at bounding box center [215, 372] width 271 height 32
type input "N/A"
drag, startPoint x: 355, startPoint y: 434, endPoint x: 483, endPoint y: 429, distance: 128.1
click at [483, 429] on div "Item Weight 0 Total Weight 0.00 Products per Box 0 Accession Number Lot # Custo…" at bounding box center [663, 416] width 1194 height 57
type input "4"
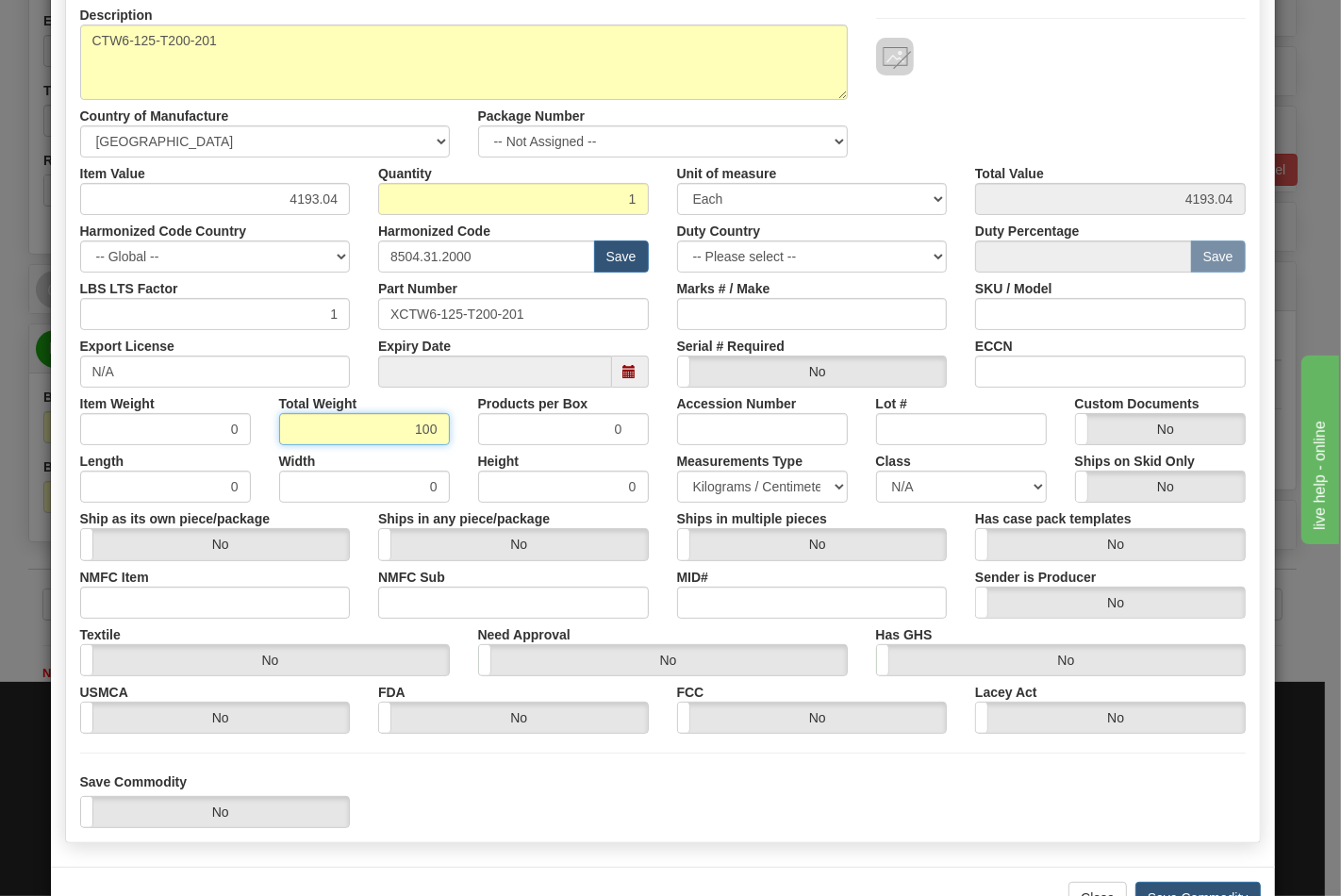
type input "100"
type input "100.0000"
drag, startPoint x: 155, startPoint y: 612, endPoint x: 168, endPoint y: 611, distance: 13.0
click at [155, 612] on input "NMFC Item" at bounding box center [215, 603] width 271 height 32
type input "63170"
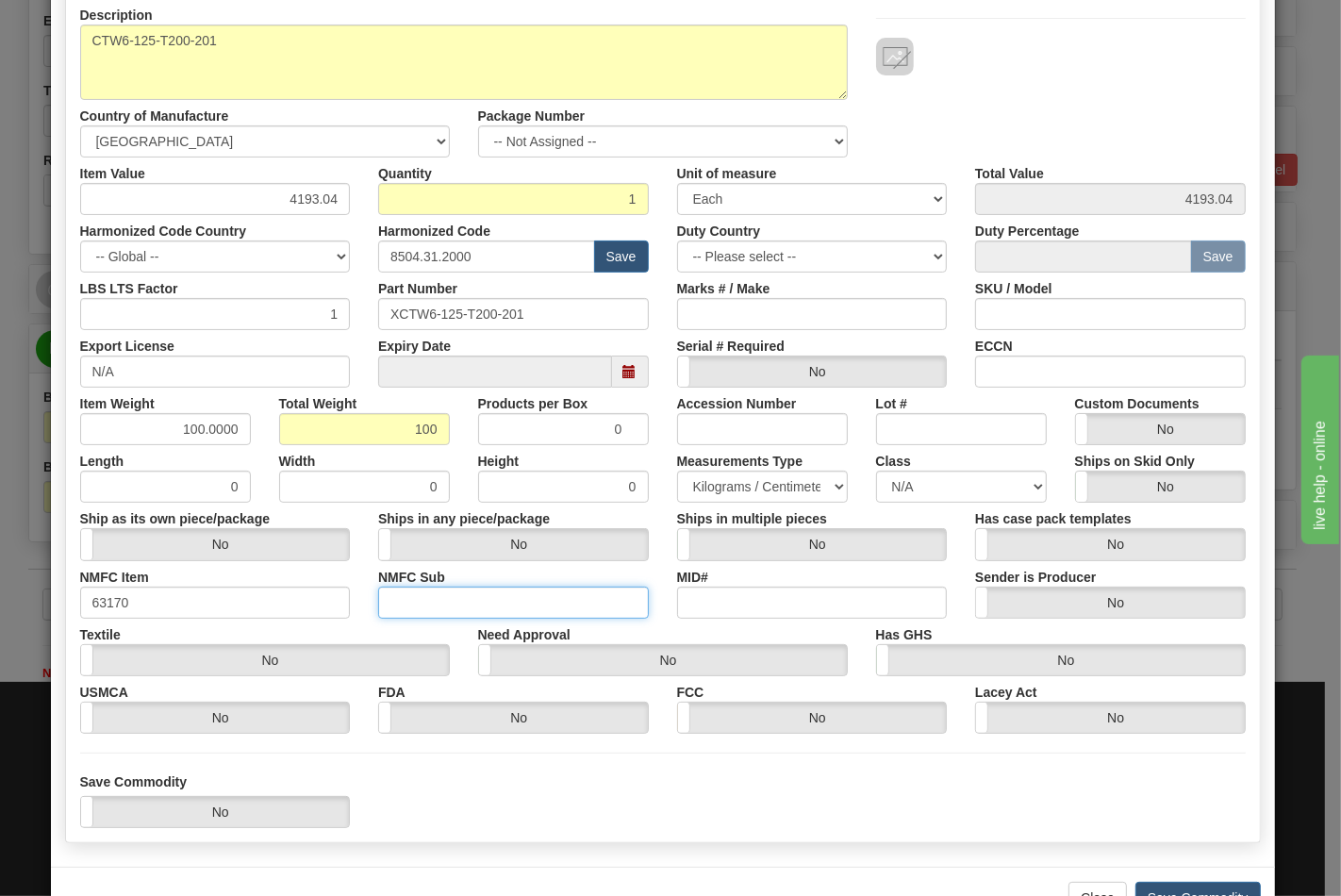
click at [389, 601] on input "NMFC Sub" at bounding box center [513, 603] width 271 height 32
type input "4"
click at [905, 494] on select "N/A 50.0 55.0 60.0 65.0 70.0 85.0 92.5 100.0 125.0 175.0 250.0 300.0 400.0" at bounding box center [961, 487] width 170 height 32
select select "70.0"
click at [876, 471] on select "N/A 50.0 55.0 60.0 65.0 70.0 85.0 92.5 100.0 125.0 175.0 250.0 300.0 400.0" at bounding box center [961, 487] width 170 height 32
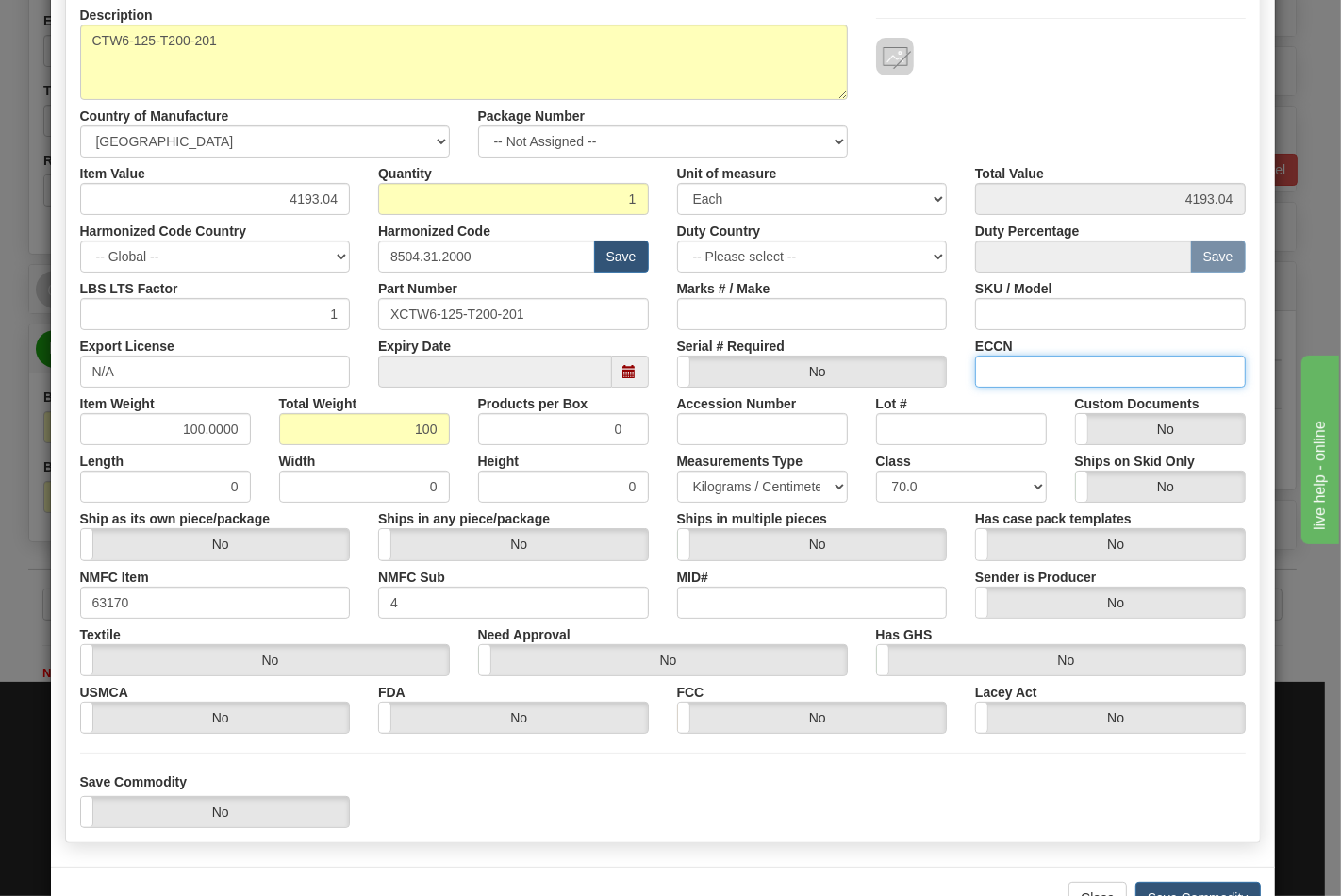
click at [1015, 371] on input "ECCN" at bounding box center [1110, 372] width 271 height 32
type input "EAR99"
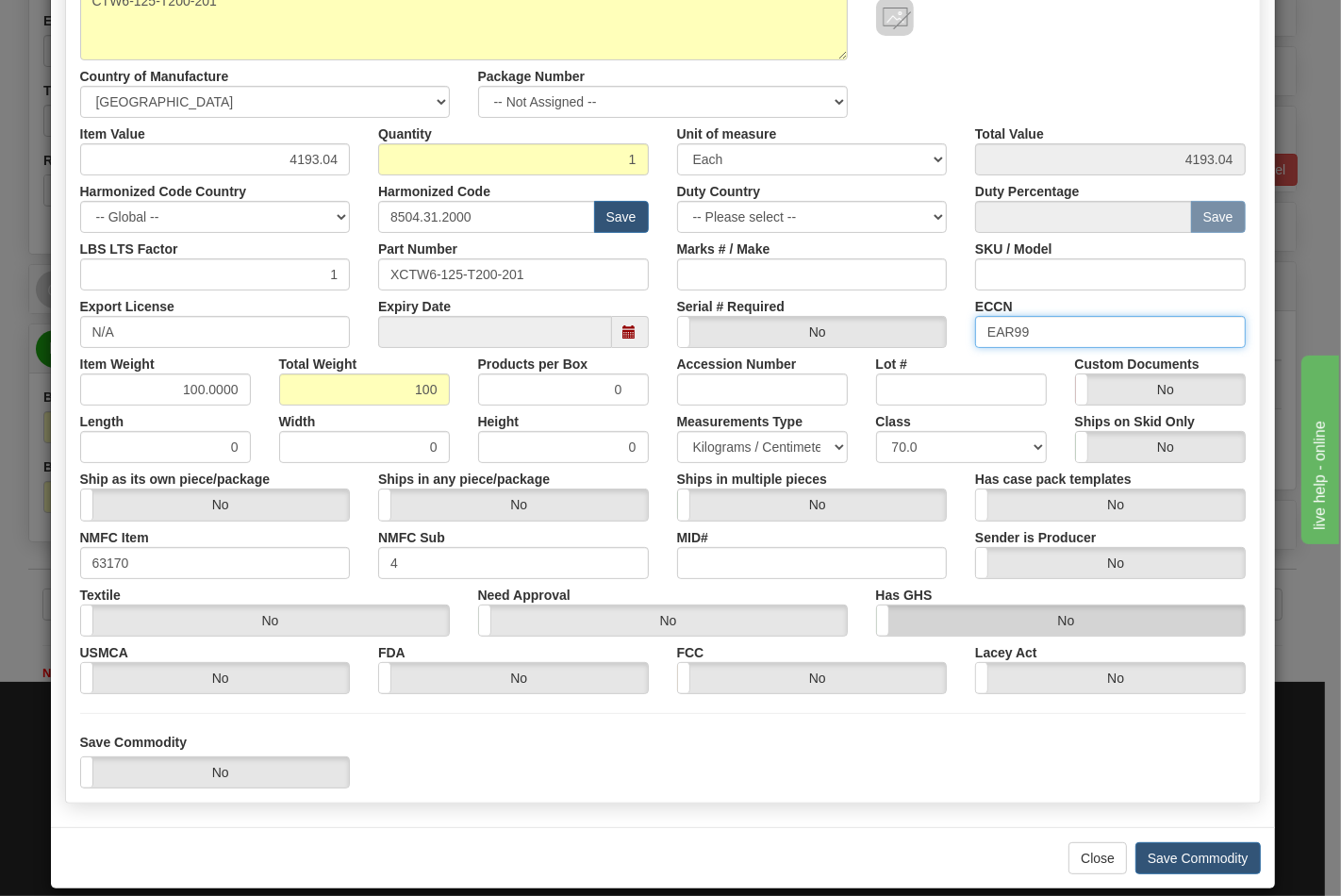
scroll to position [271, 0]
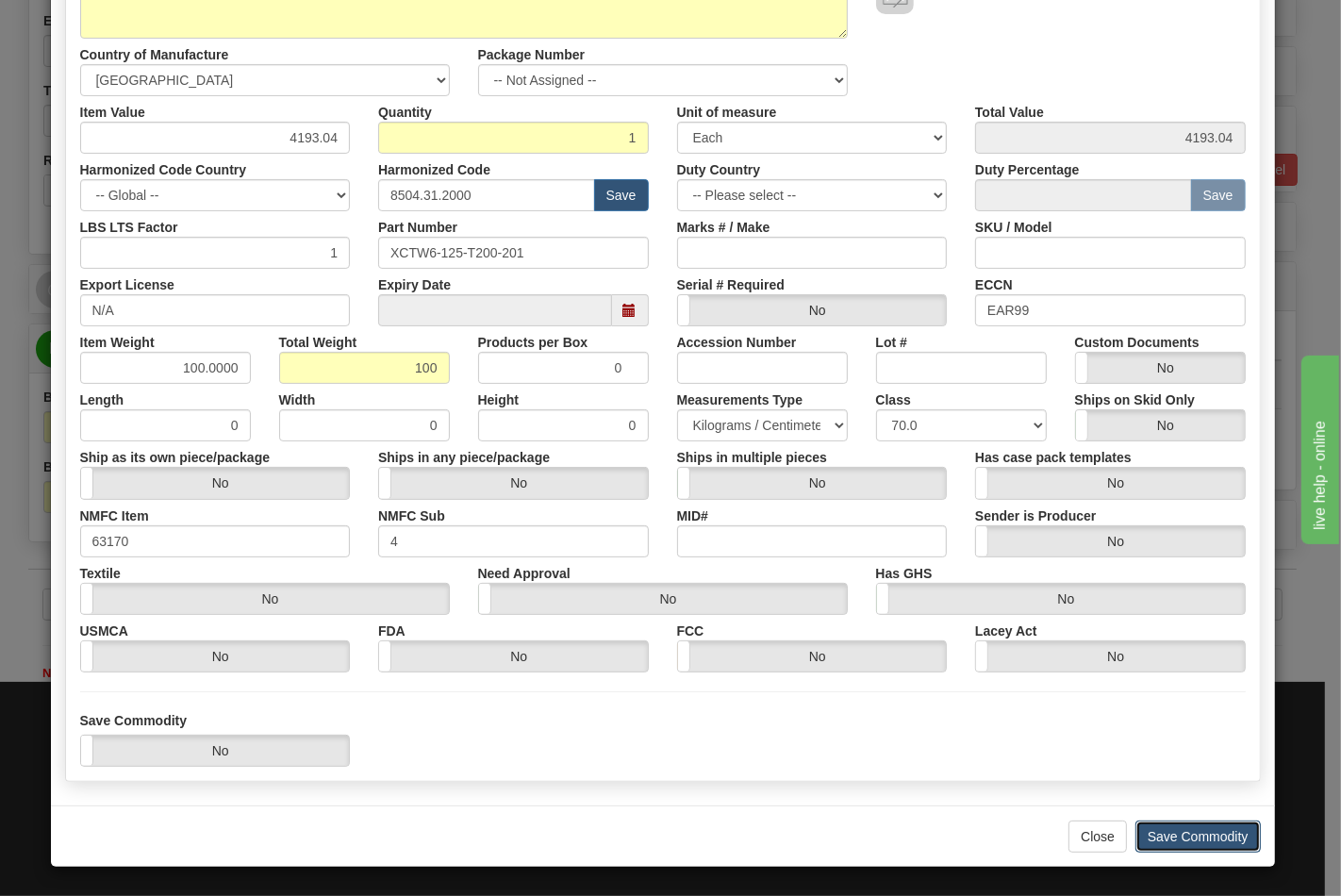
click at [1183, 834] on button "Save Commodity" at bounding box center [1198, 837] width 126 height 32
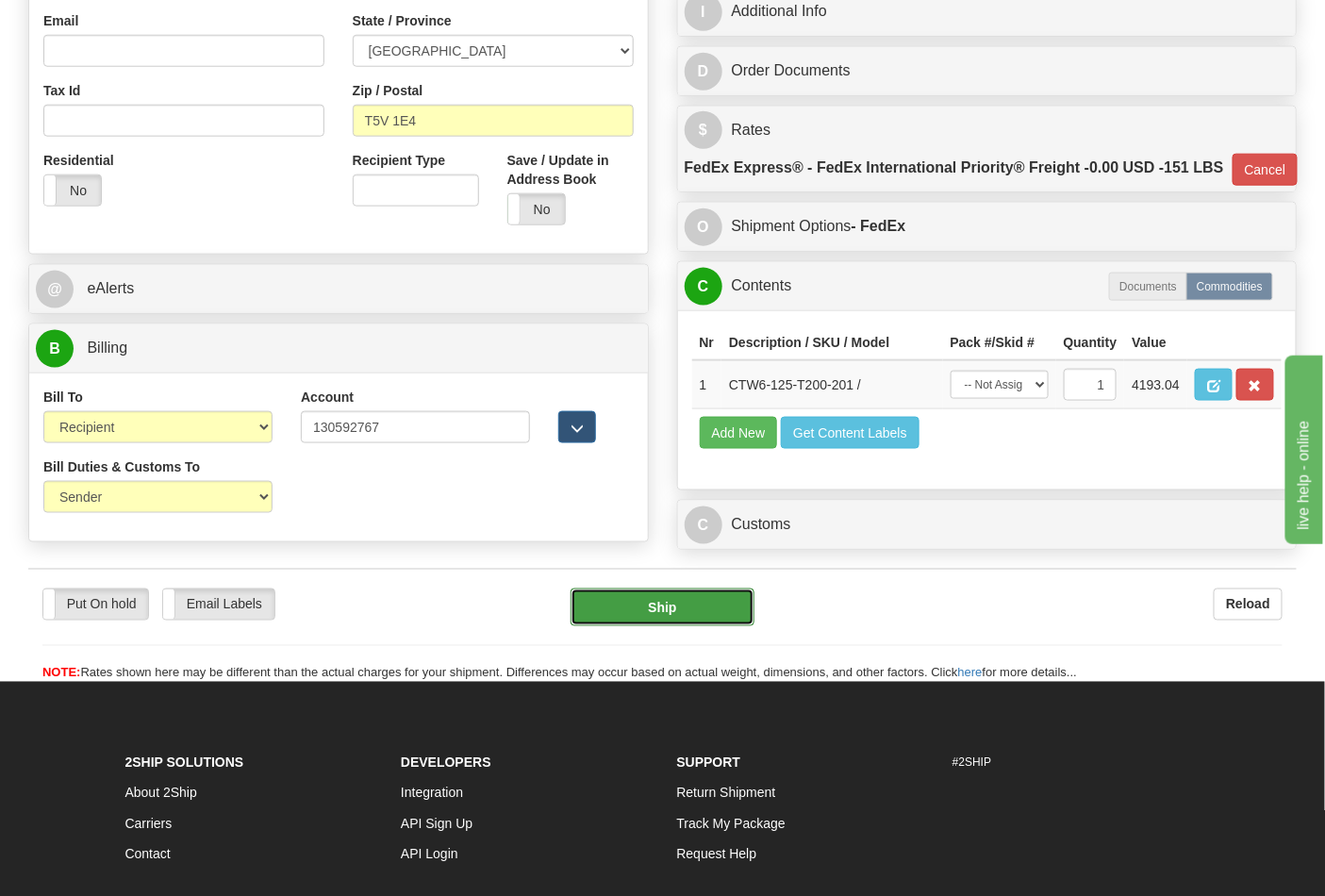
click at [684, 626] on button "Ship" at bounding box center [662, 608] width 183 height 38
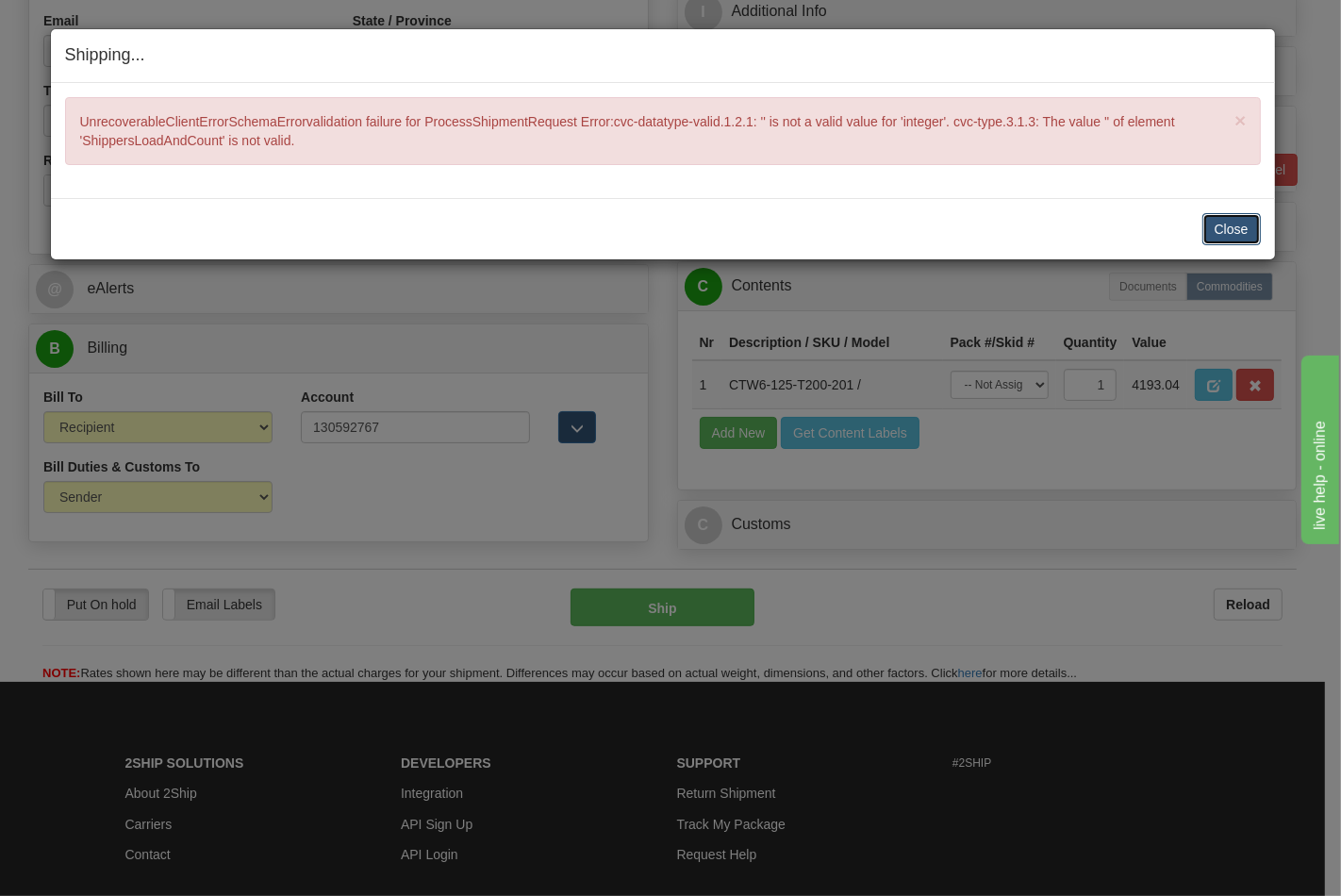
click at [1217, 222] on button "Close" at bounding box center [1231, 229] width 58 height 32
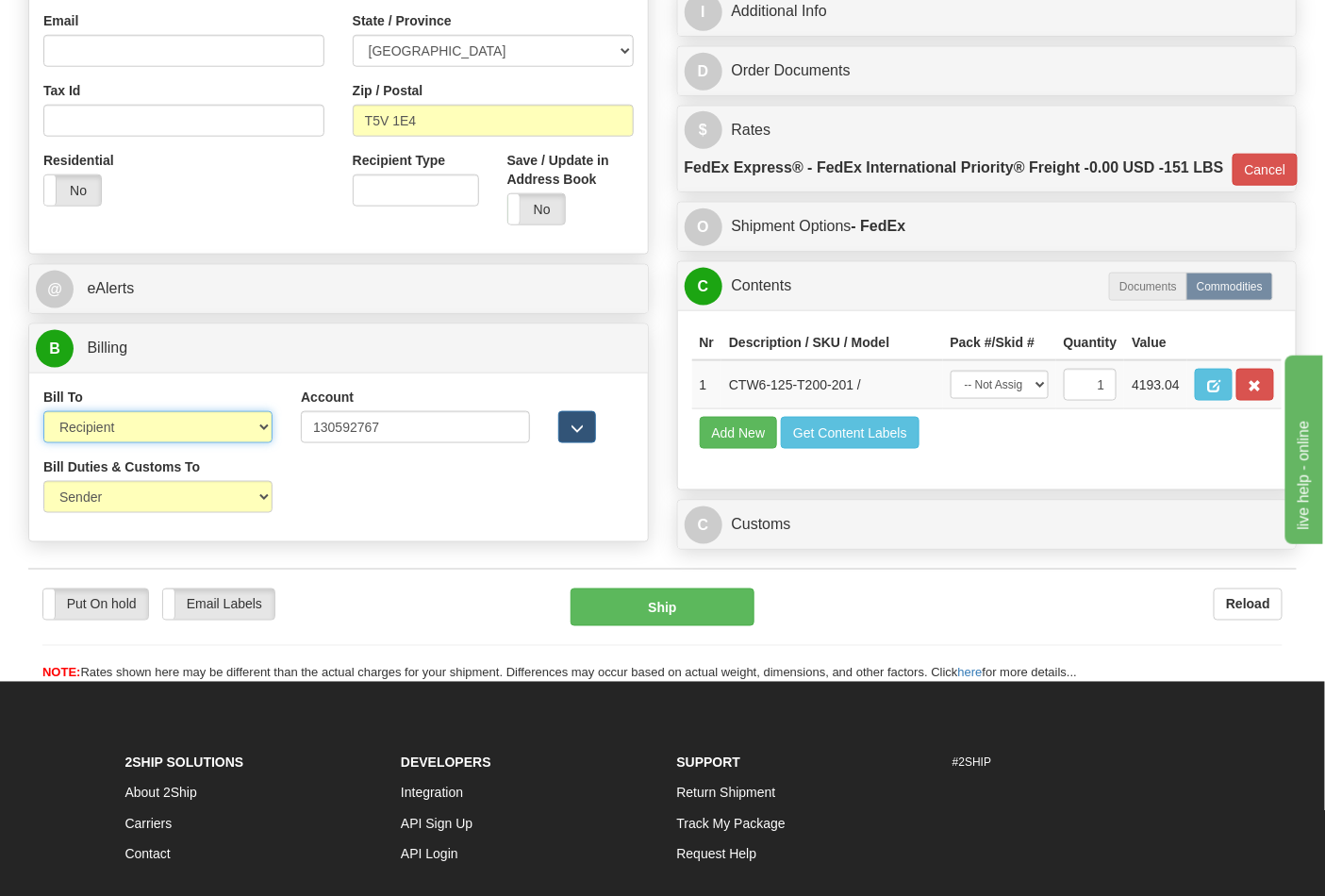
click at [135, 430] on select "Sender Recipient Third Party Collect" at bounding box center [158, 427] width 229 height 32
click at [44, 413] on select "Sender Recipient Third Party Collect" at bounding box center [158, 427] width 229 height 32
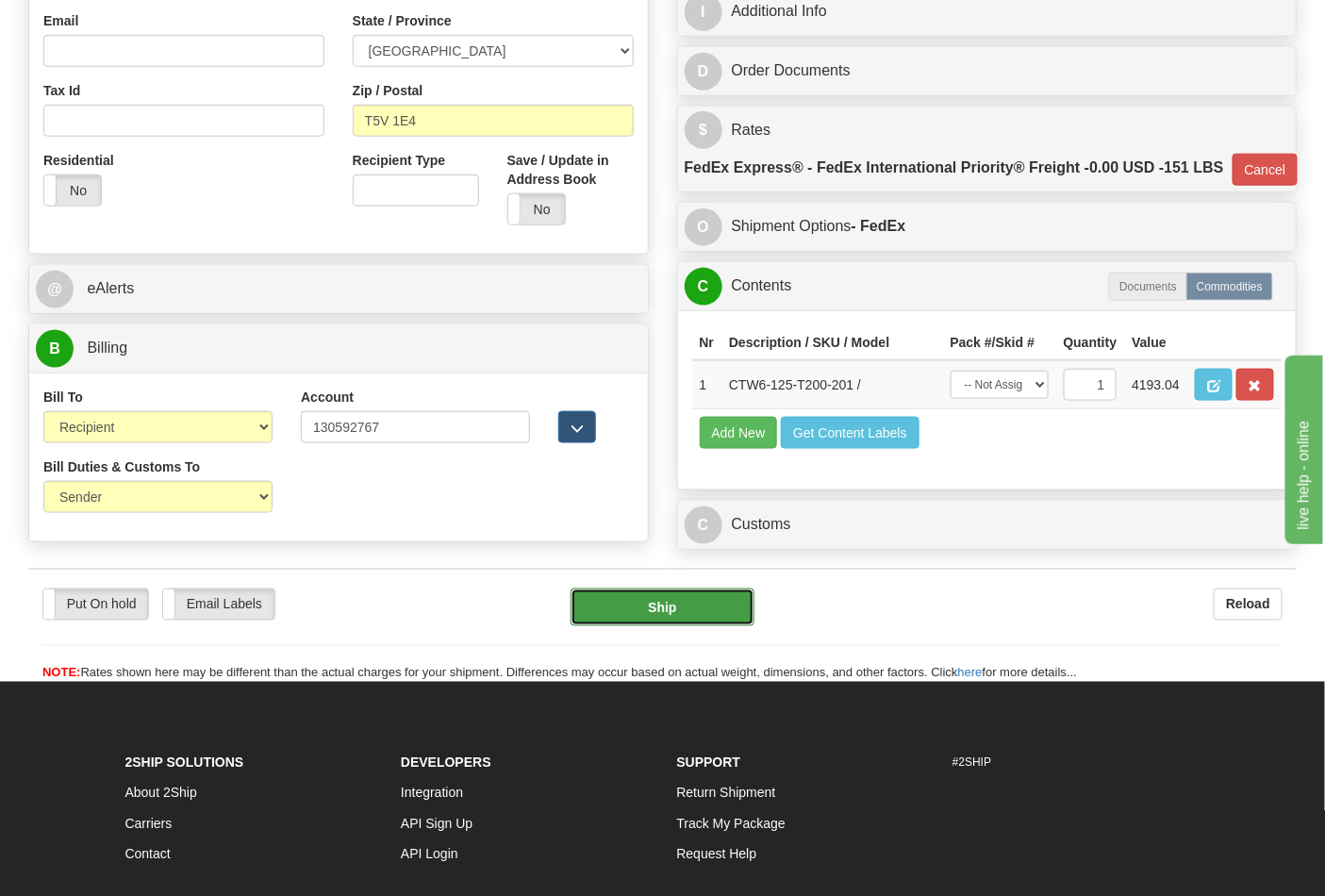
click at [661, 626] on button "Ship" at bounding box center [662, 608] width 183 height 38
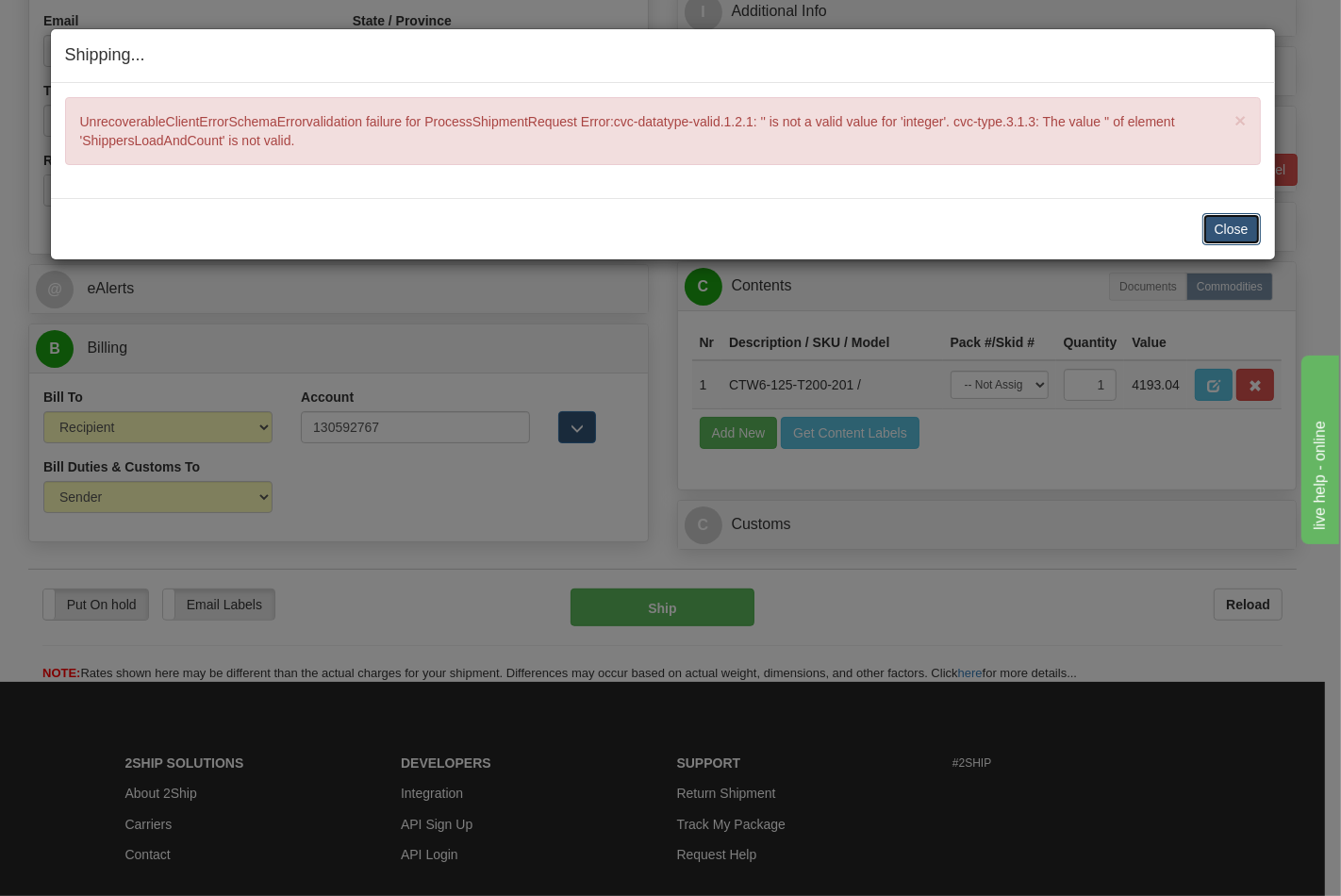
click at [1249, 222] on button "Close" at bounding box center [1231, 229] width 58 height 32
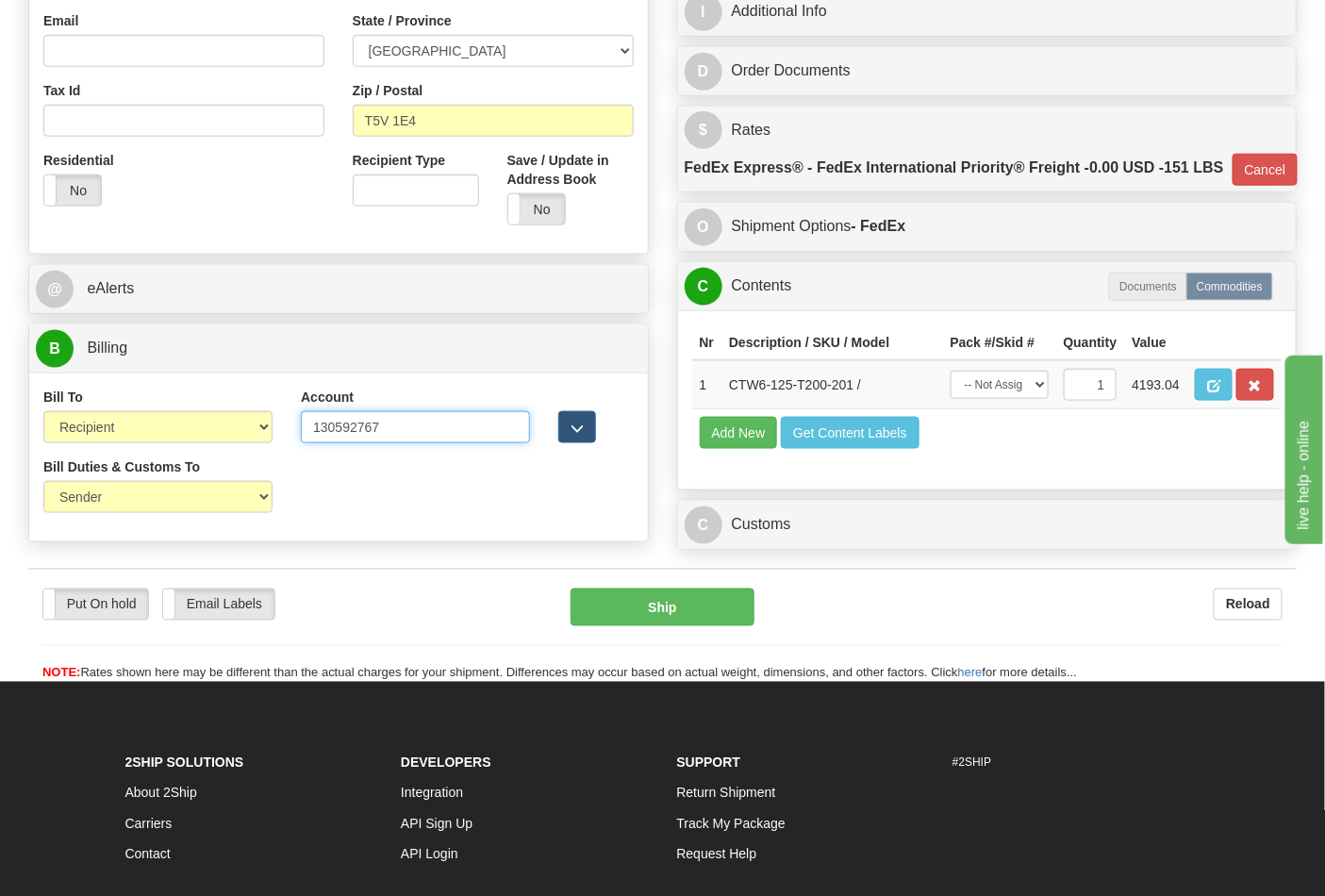
drag, startPoint x: 320, startPoint y: 435, endPoint x: 269, endPoint y: 435, distance: 51.0
click at [269, 435] on div "Bill To Sender Recipient Third Party Collect Account 130592767 3rd Party Accoun…" at bounding box center [338, 422] width 618 height 69
type input "119312760"
click button "Delete" at bounding box center [0, 0] width 0 height 0
click at [644, 626] on button "Ship" at bounding box center [662, 608] width 183 height 38
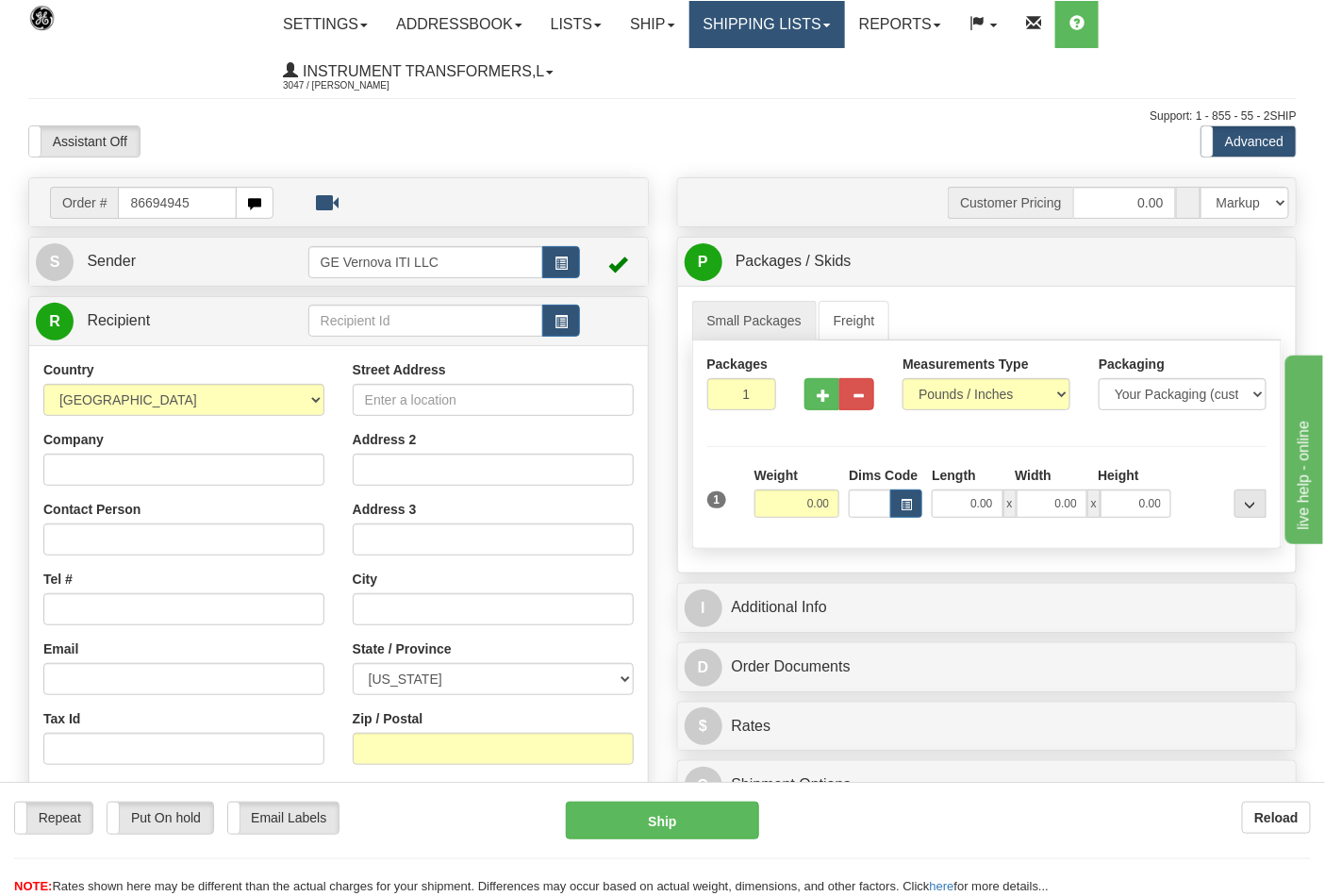
click at [794, 35] on link "Shipping lists" at bounding box center [767, 25] width 156 height 48
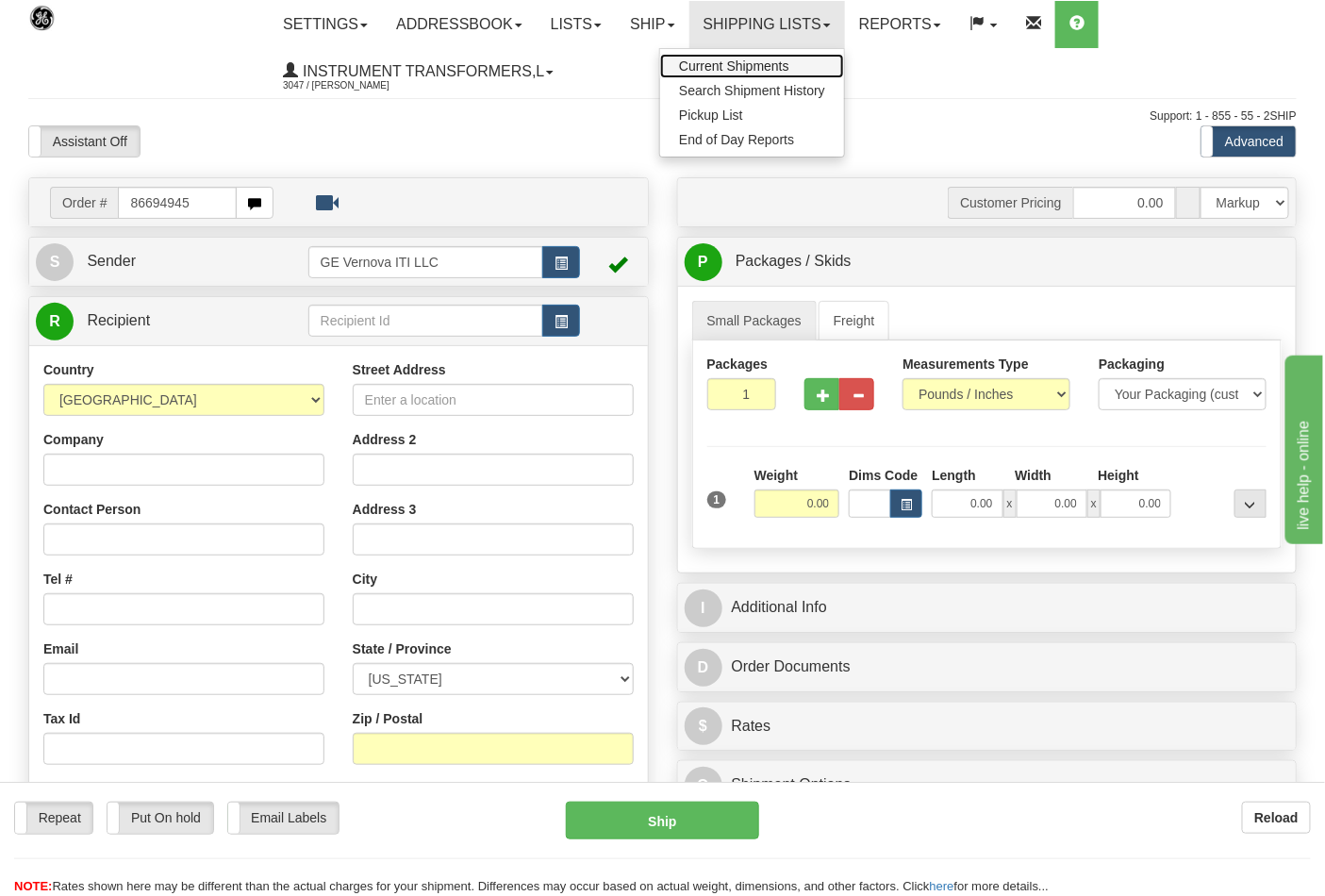
click at [766, 56] on link "Current Shipments" at bounding box center [752, 65] width 184 height 25
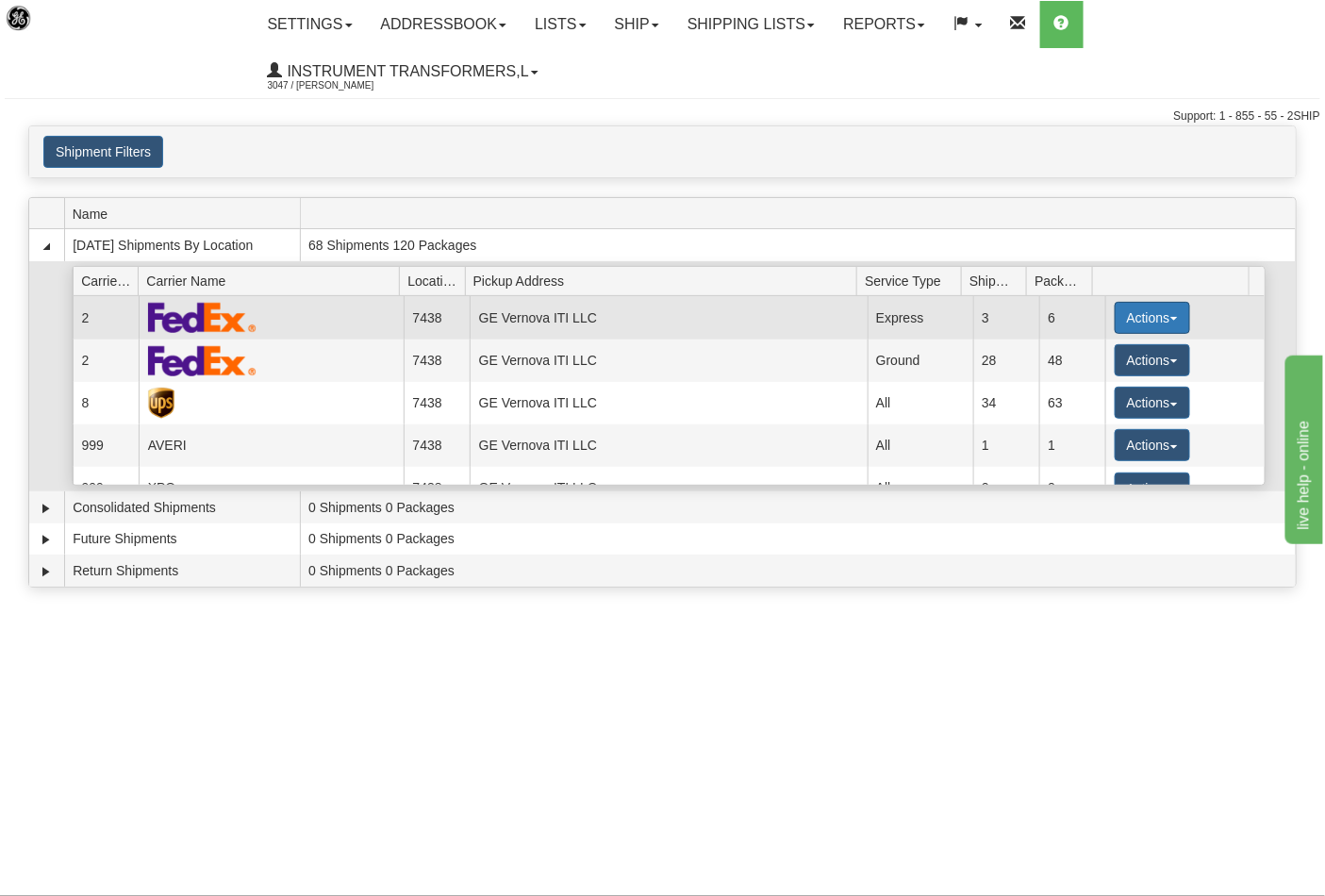
click at [1134, 320] on button "Actions" at bounding box center [1153, 317] width 75 height 32
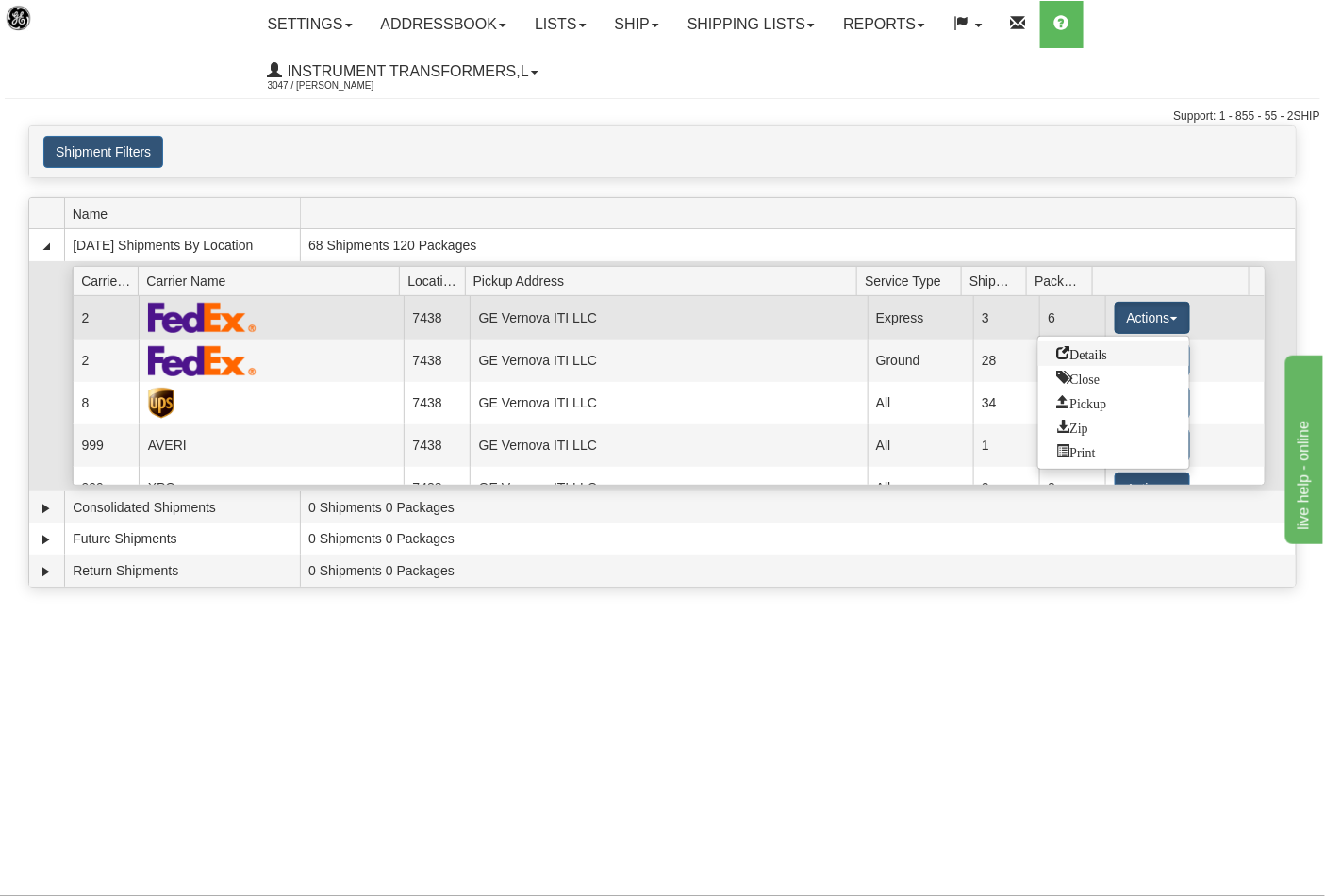
click at [1084, 353] on span "Details" at bounding box center [1082, 352] width 51 height 13
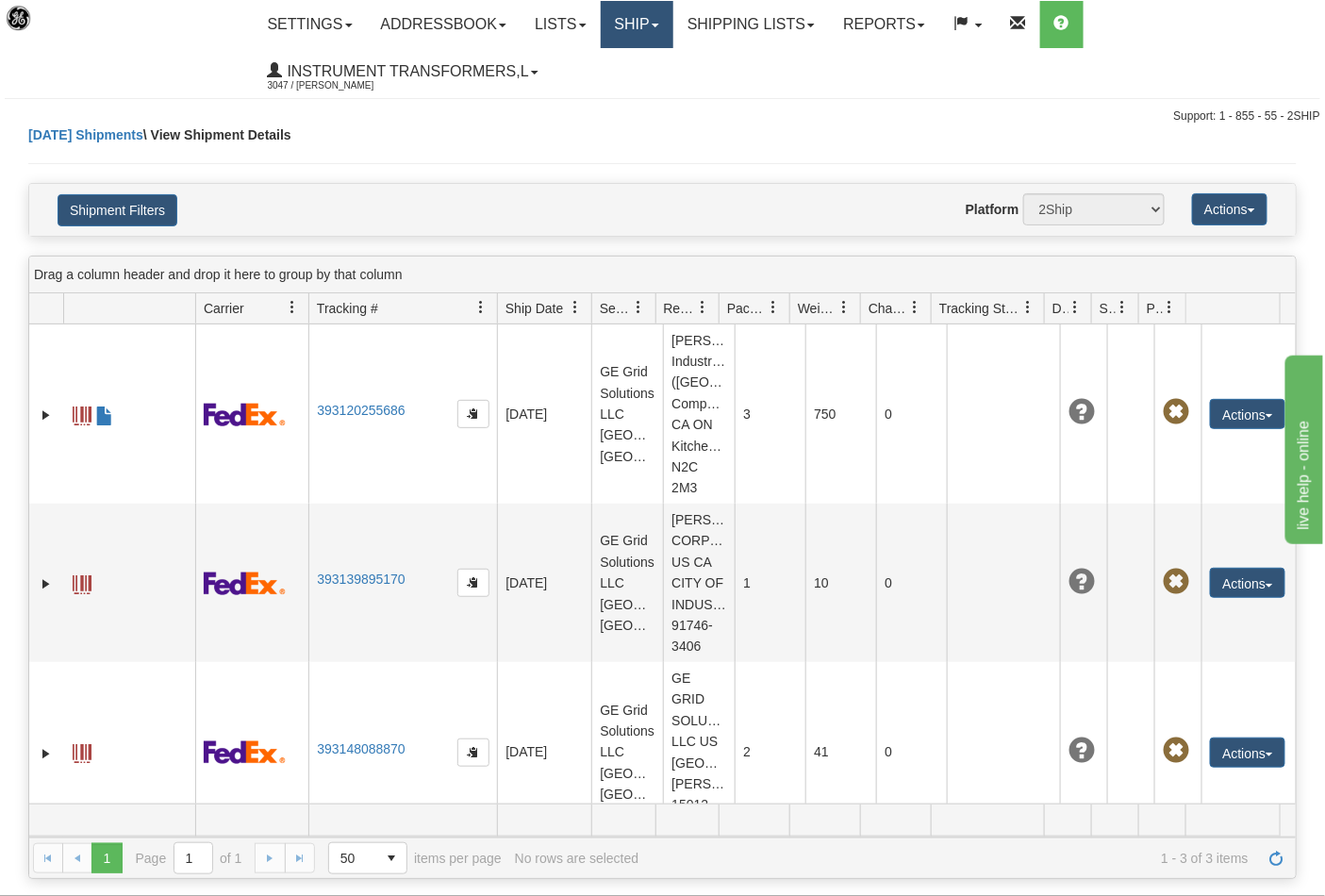
click at [655, 29] on link "Ship" at bounding box center [636, 25] width 72 height 48
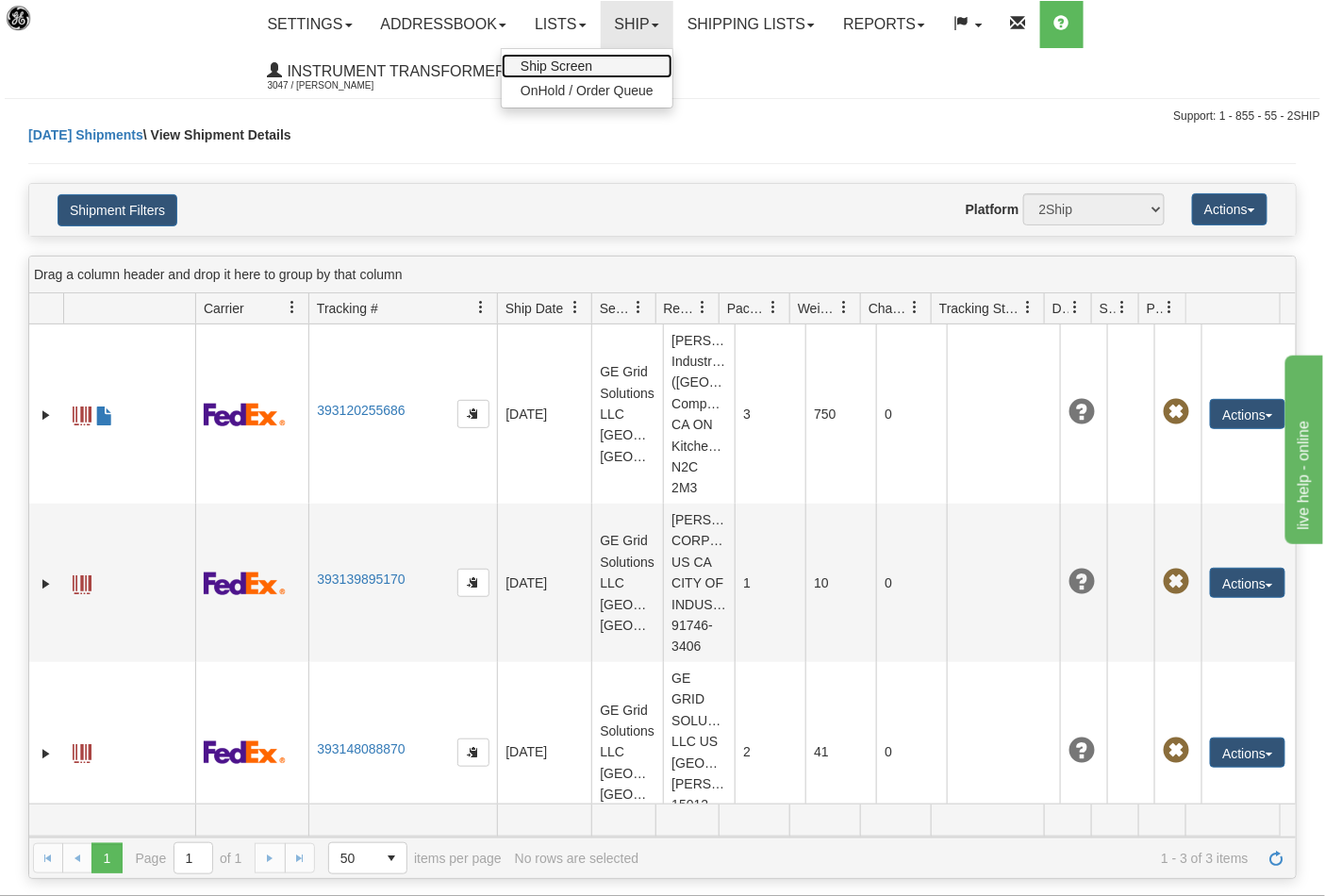
click at [573, 68] on span "Ship Screen" at bounding box center [556, 65] width 71 height 15
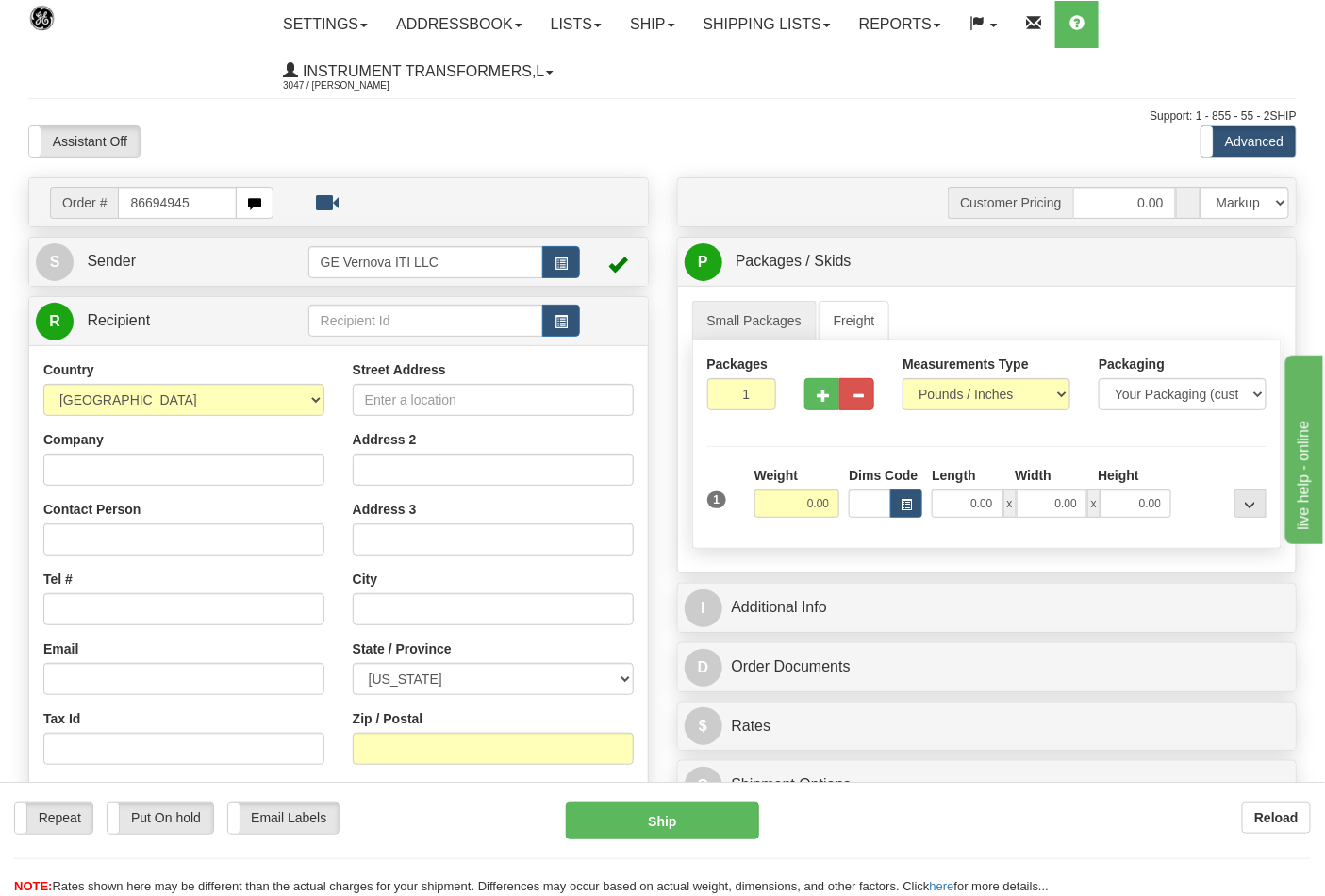
type input "86694945"
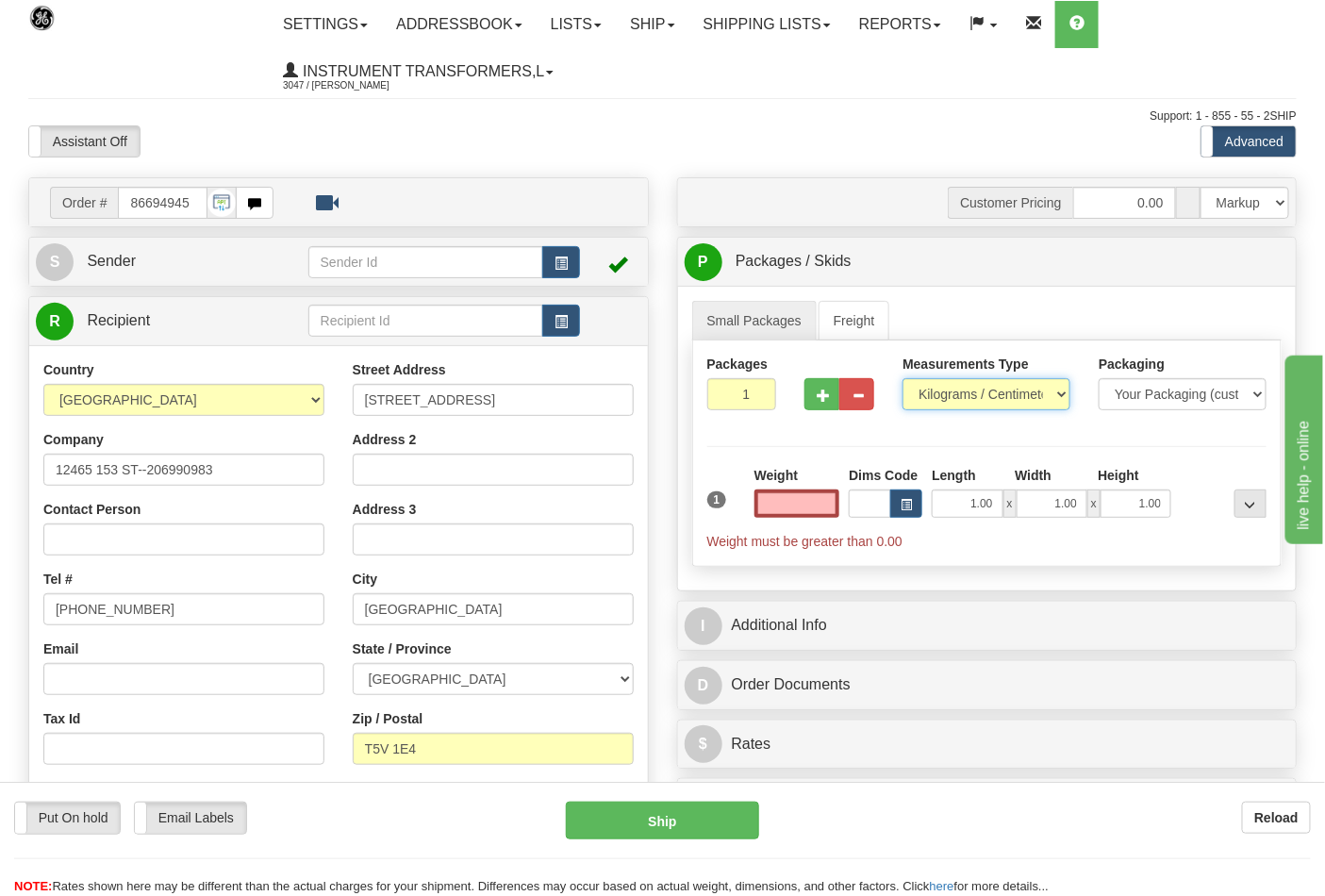
type input "0.00"
click at [977, 396] on select "Pounds / Inches Kilograms / Centimeters" at bounding box center [986, 394] width 167 height 32
select select "0"
click at [903, 379] on select "Pounds / Inches Kilograms / Centimeters" at bounding box center [986, 394] width 167 height 32
click at [821, 507] on input "0.00" at bounding box center [797, 504] width 86 height 29
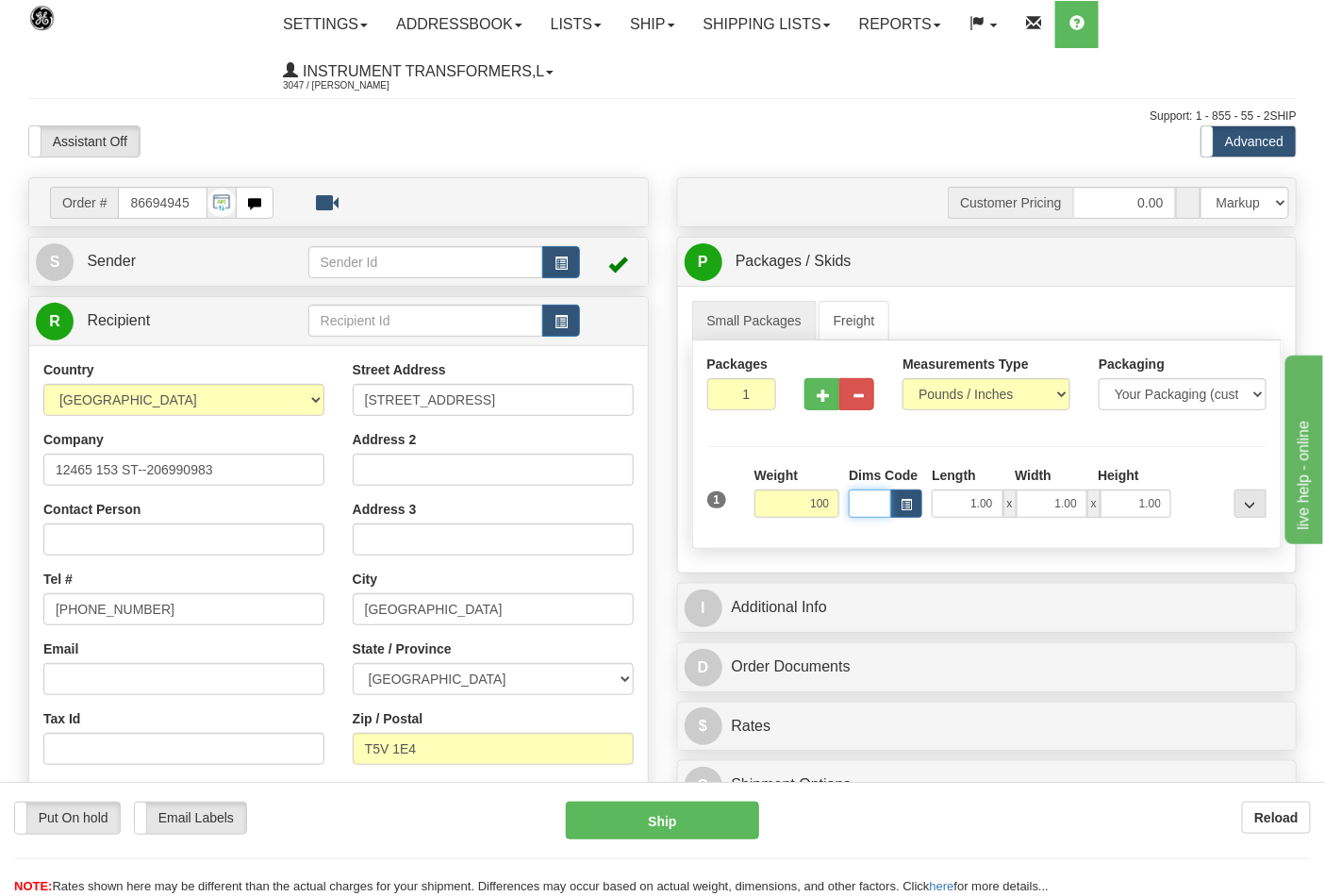
type input "100.00"
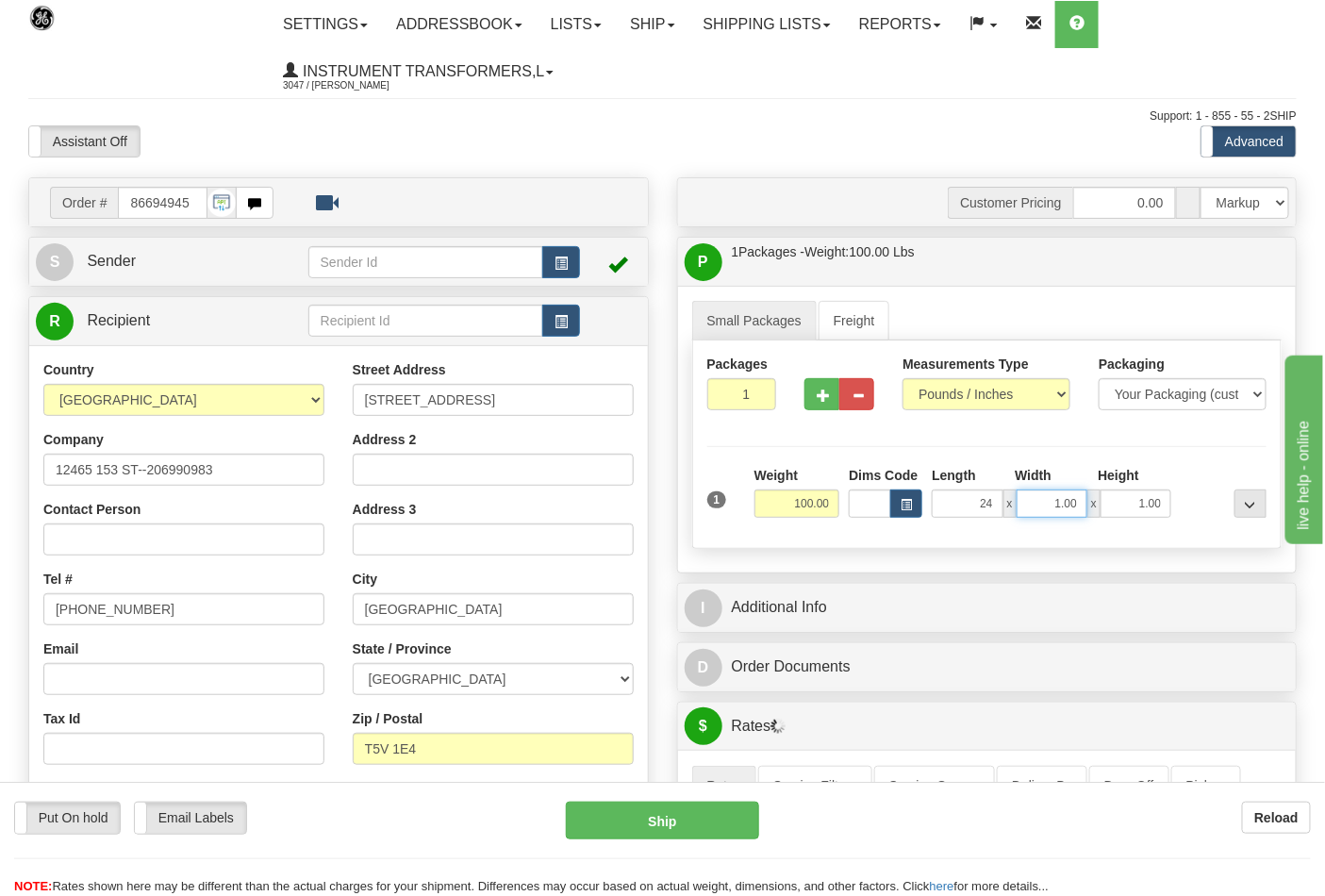
type input "24.00"
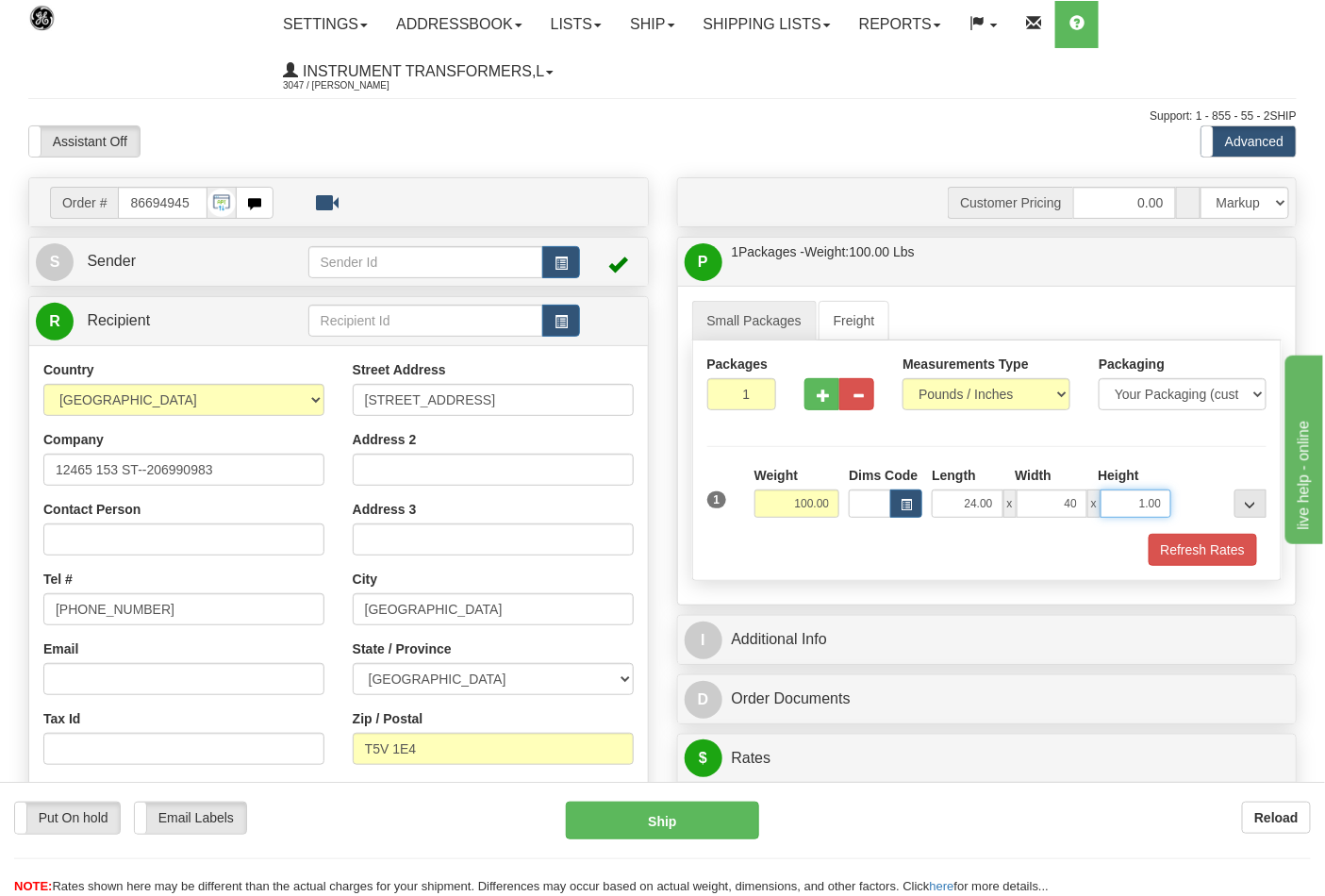
type input "40.00"
click button "Delete" at bounding box center [0, 0] width 0 height 0
type input "24.00"
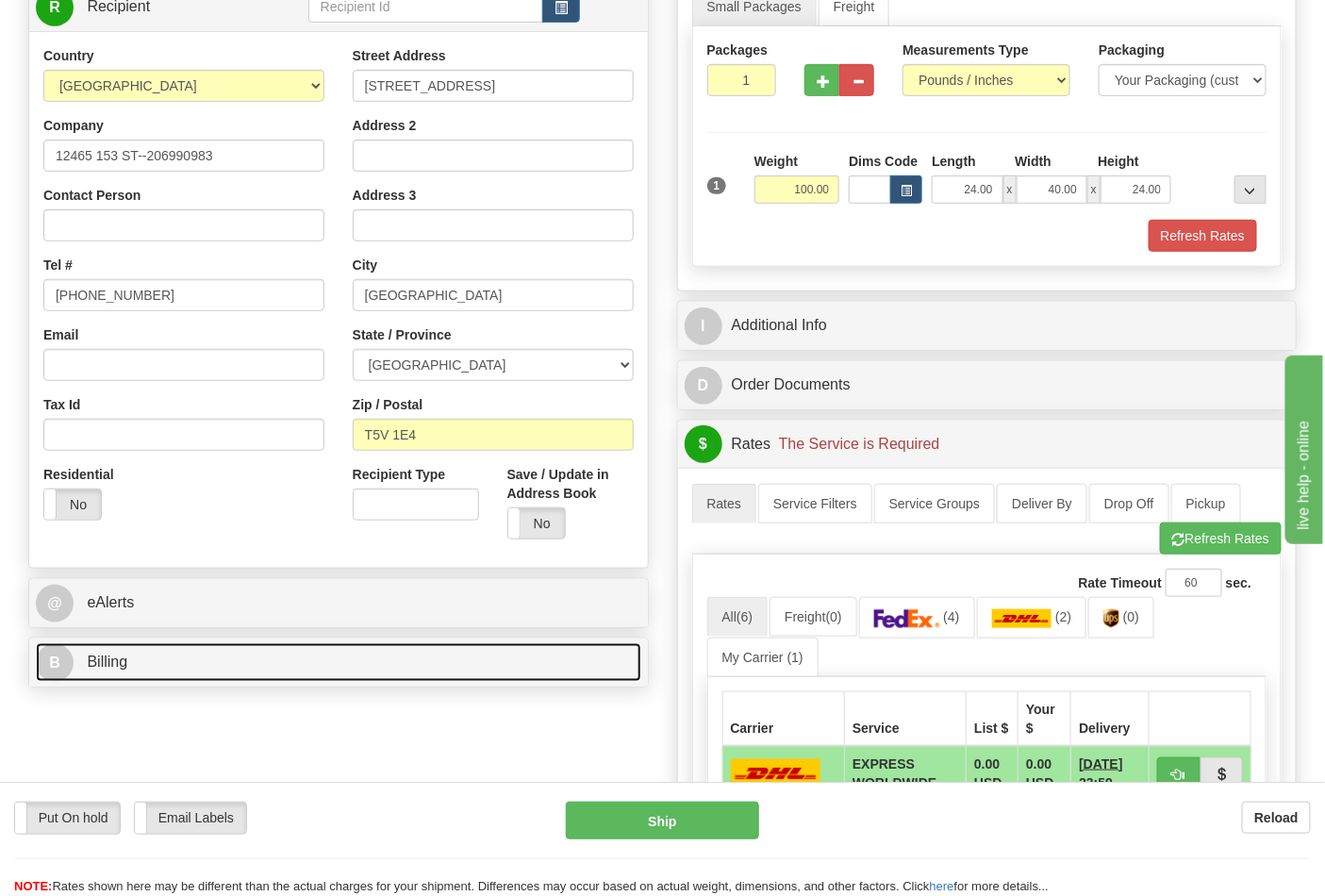
click at [208, 666] on link "B Billing" at bounding box center [338, 662] width 606 height 39
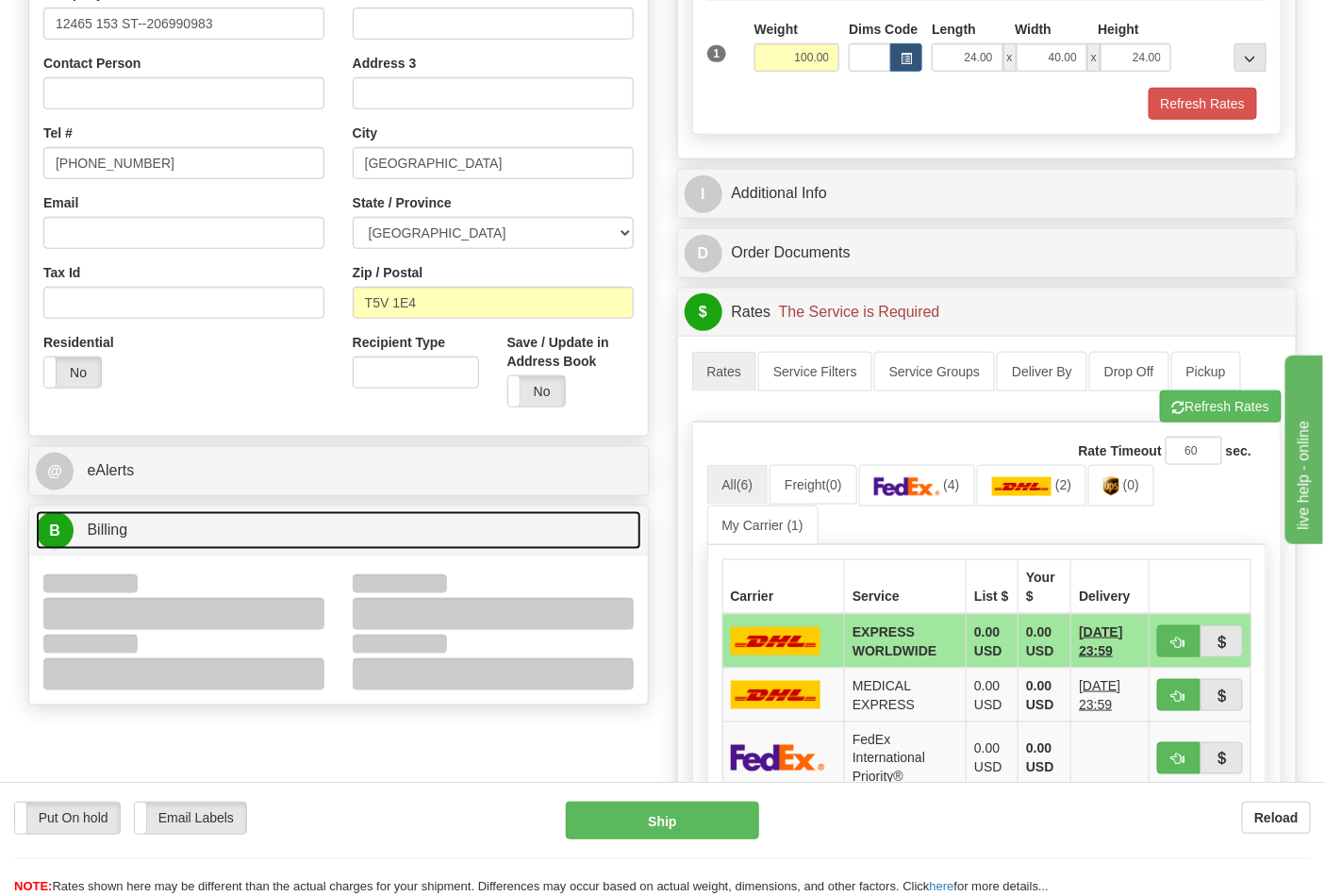
scroll to position [523, 0]
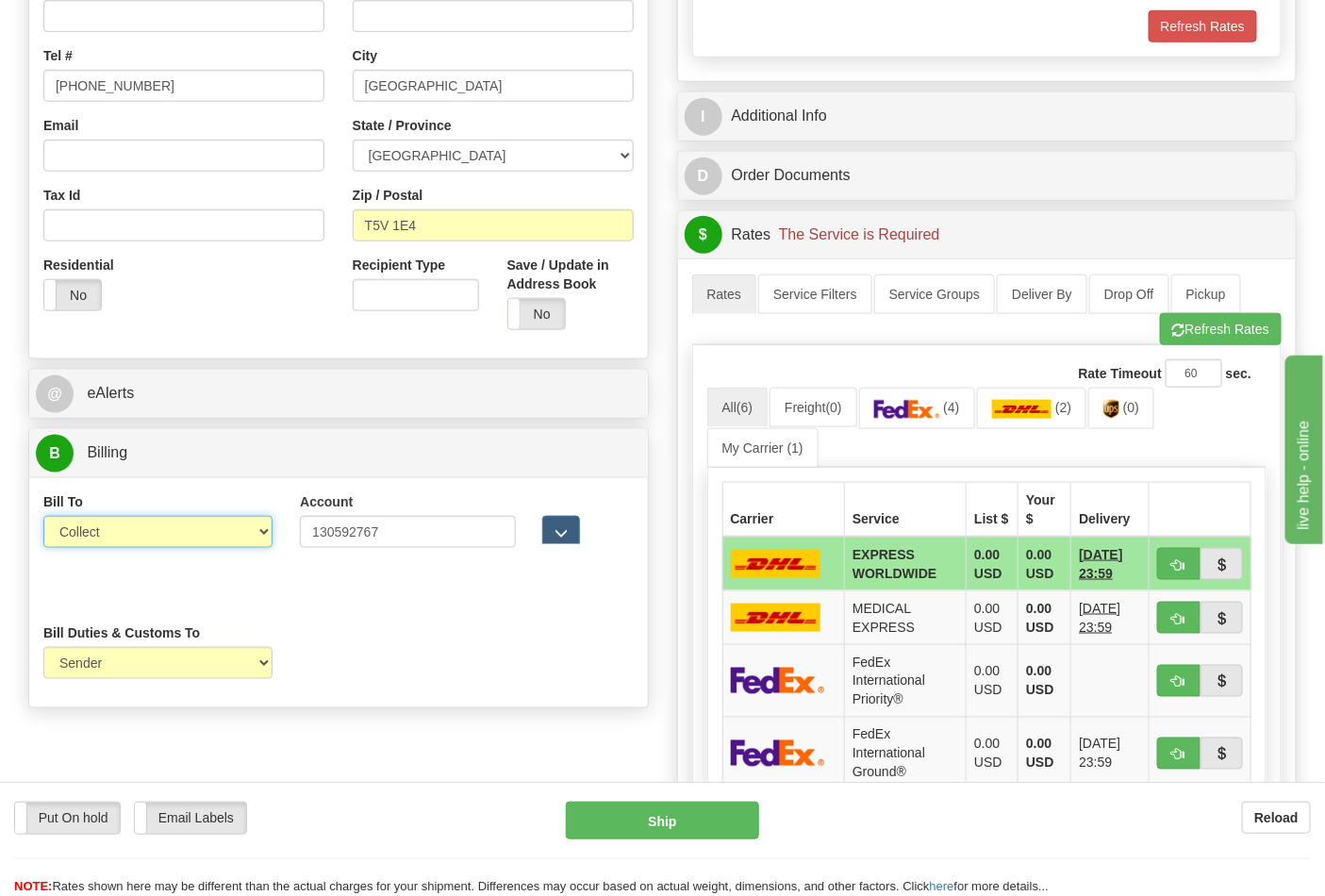
click at [115, 542] on select "Sender Recipient Third Party Collect" at bounding box center [158, 531] width 229 height 32
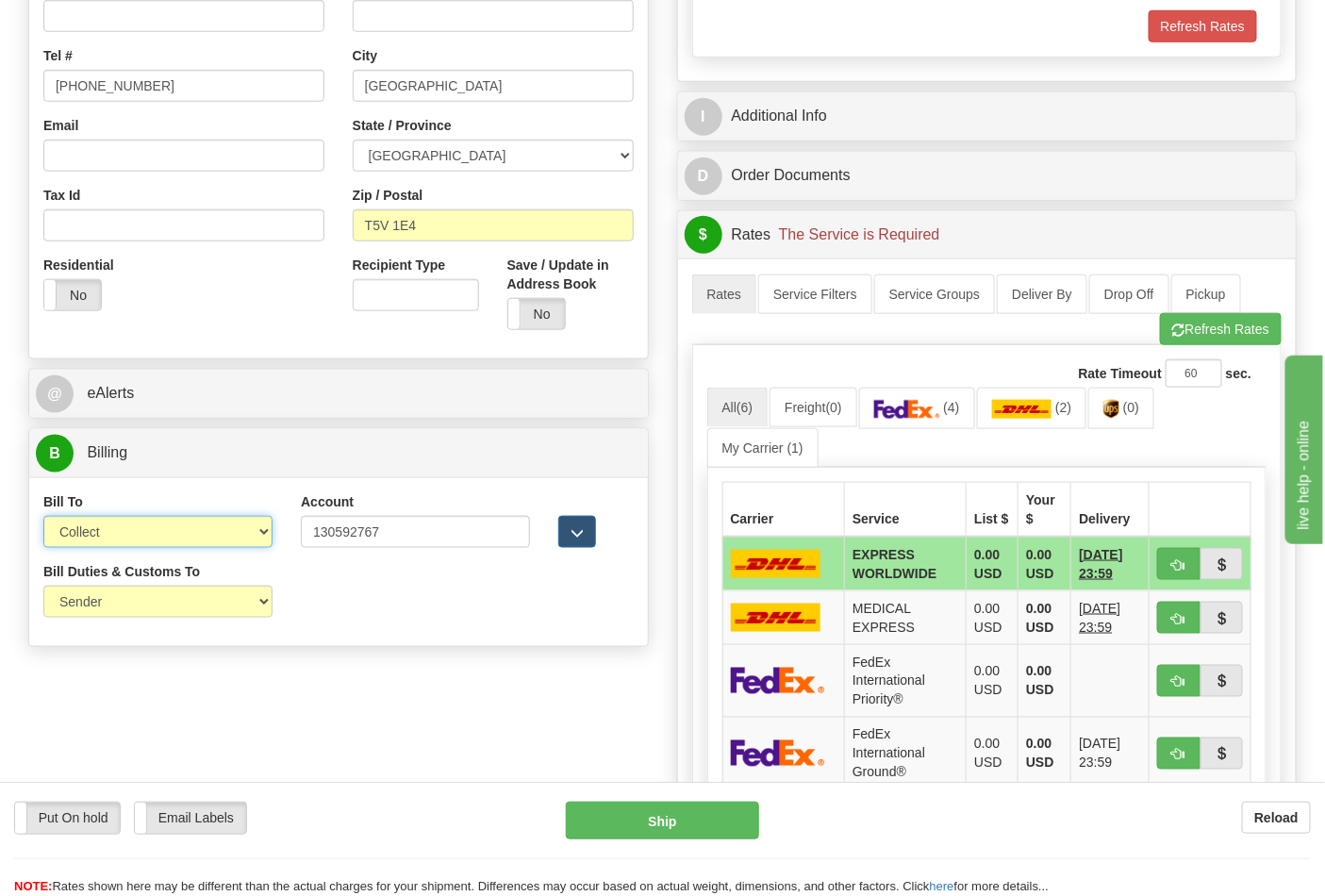
select select "2"
click at [44, 517] on select "Sender Recipient Third Party Collect" at bounding box center [158, 531] width 229 height 32
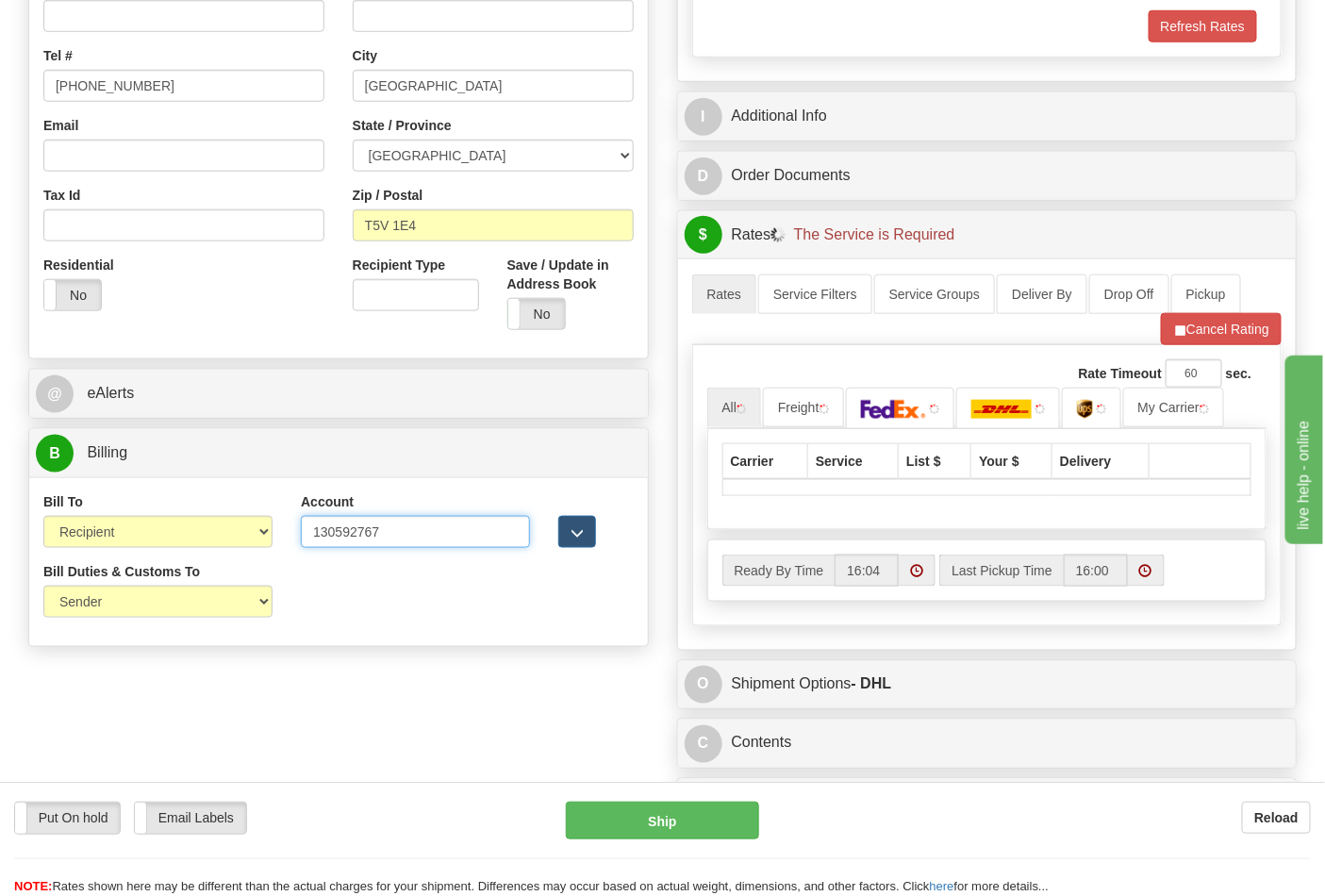
drag, startPoint x: 378, startPoint y: 537, endPoint x: 207, endPoint y: 528, distance: 171.2
click at [207, 528] on div "Bill To Sender Recipient Third Party Collect Account 130592767 3rd Party Accoun…" at bounding box center [338, 527] width 618 height 69
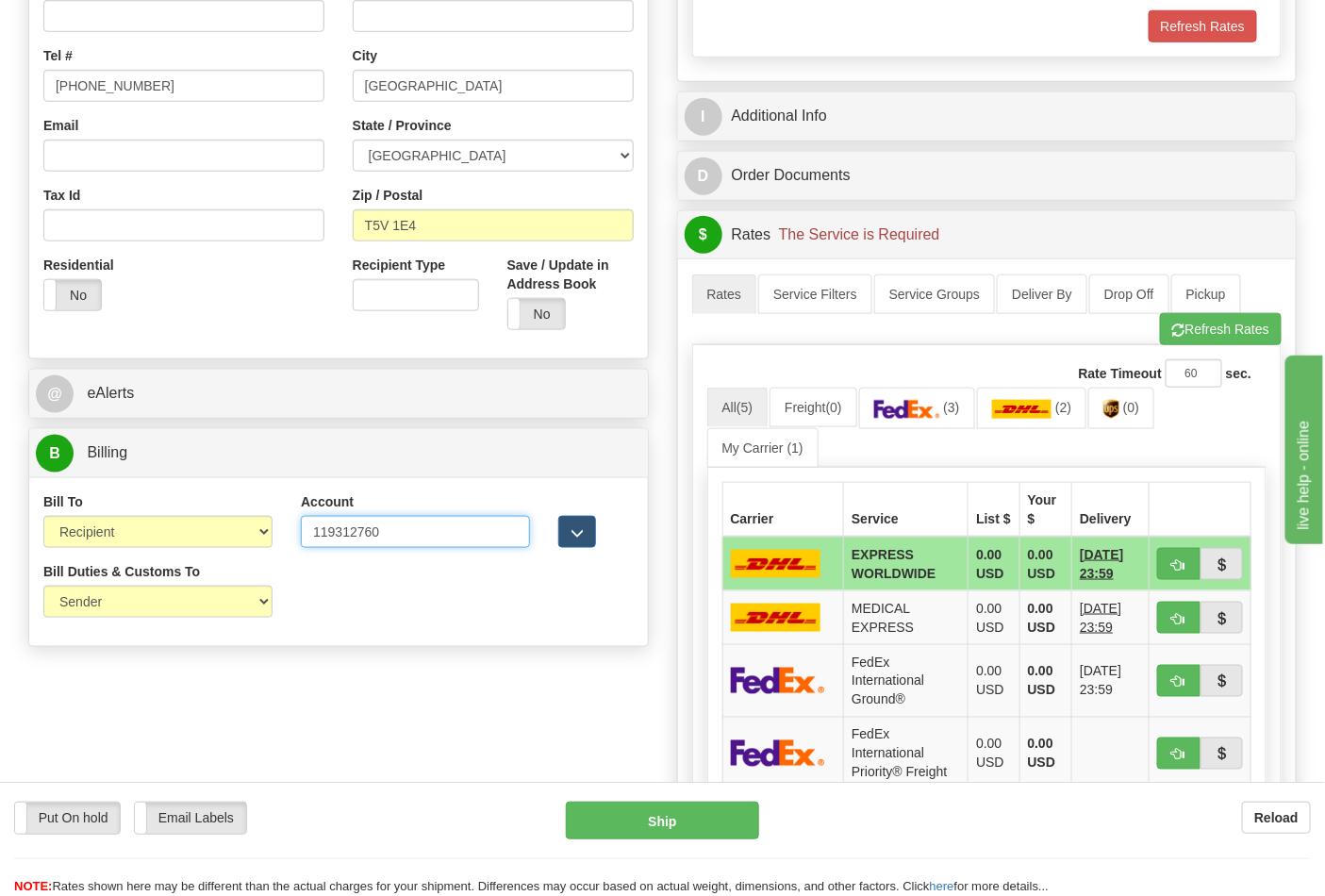
type input "119312760"
click button "Delete" at bounding box center [0, 0] width 0 height 0
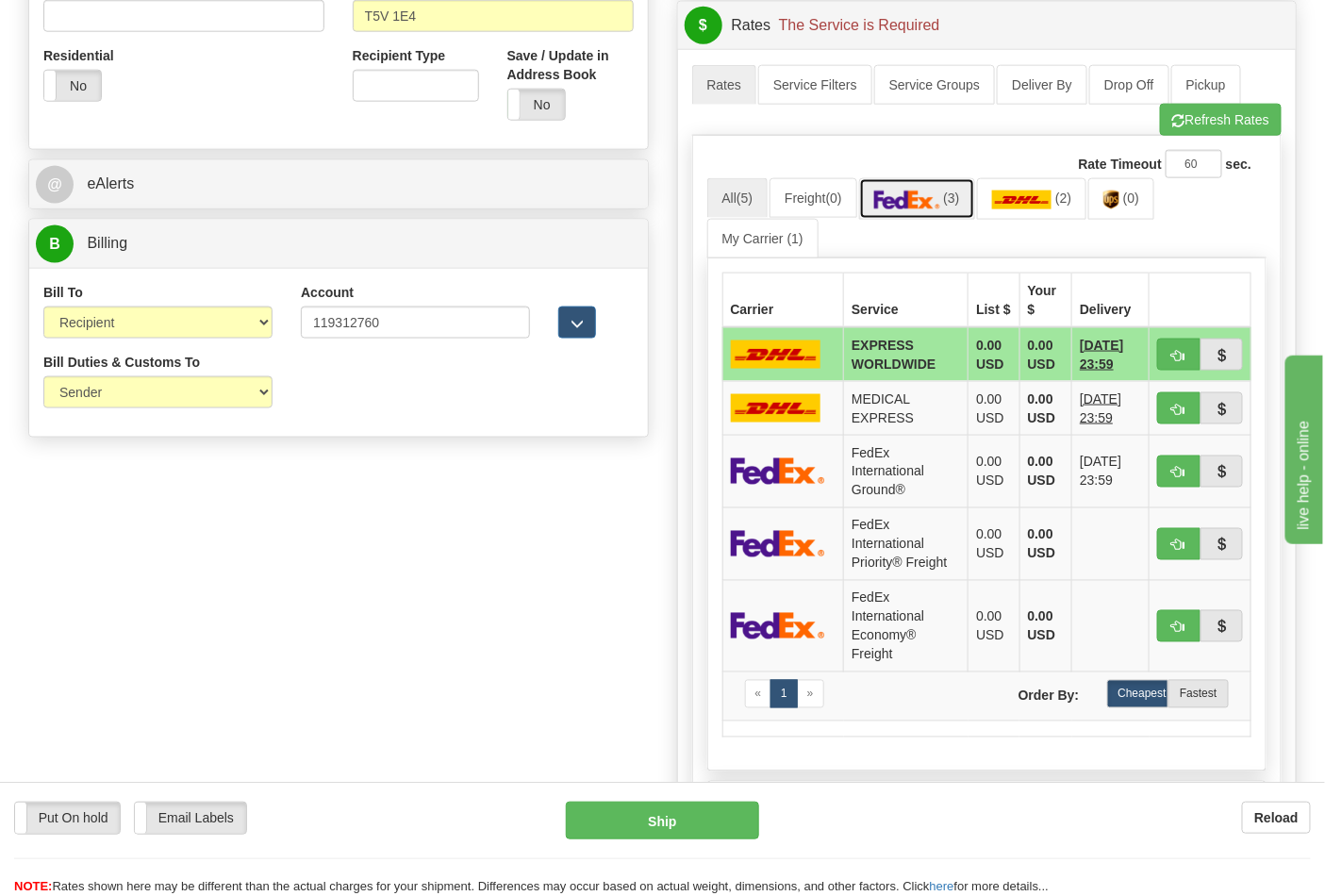
click at [948, 204] on link "(3)" at bounding box center [917, 198] width 116 height 41
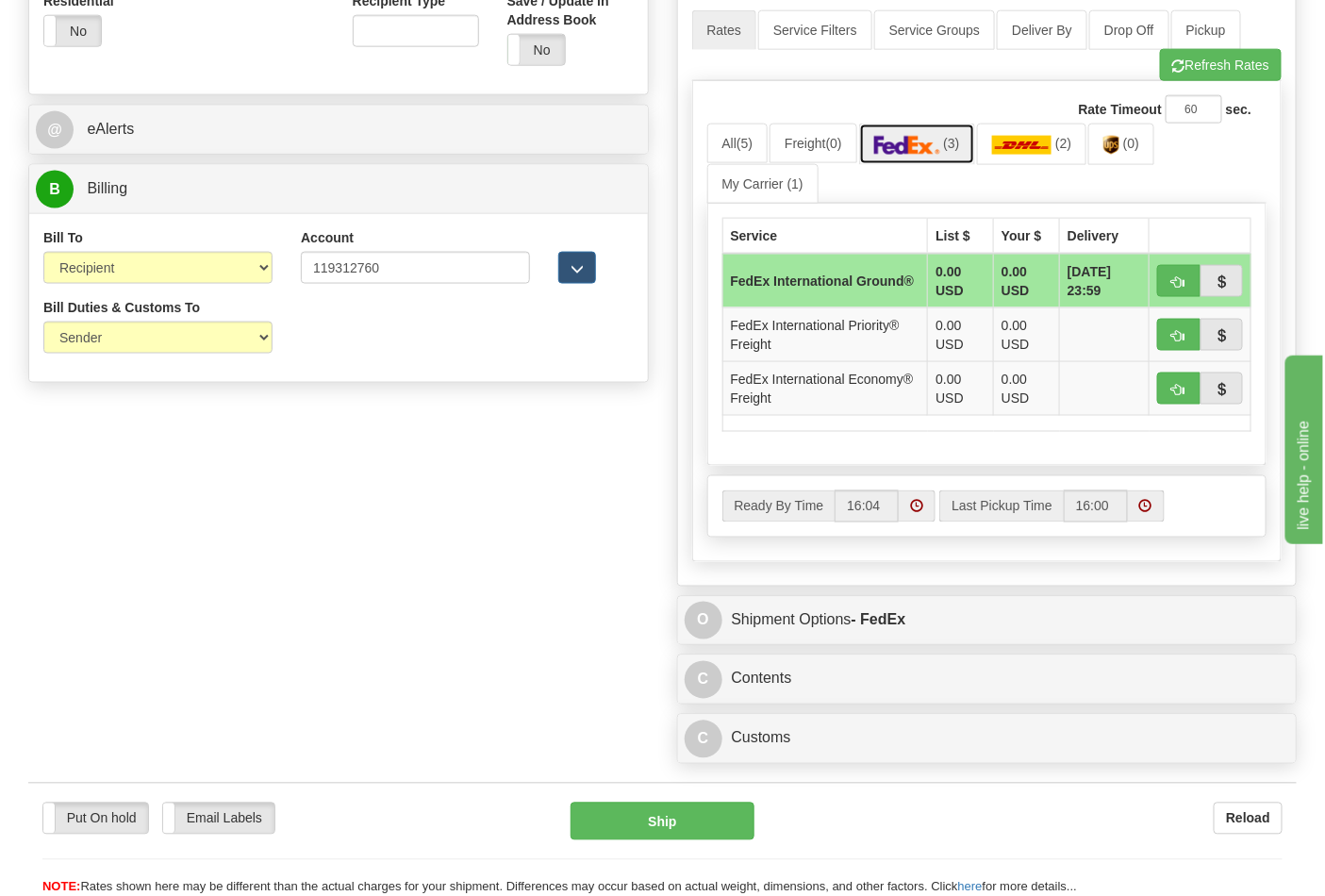
scroll to position [838, 0]
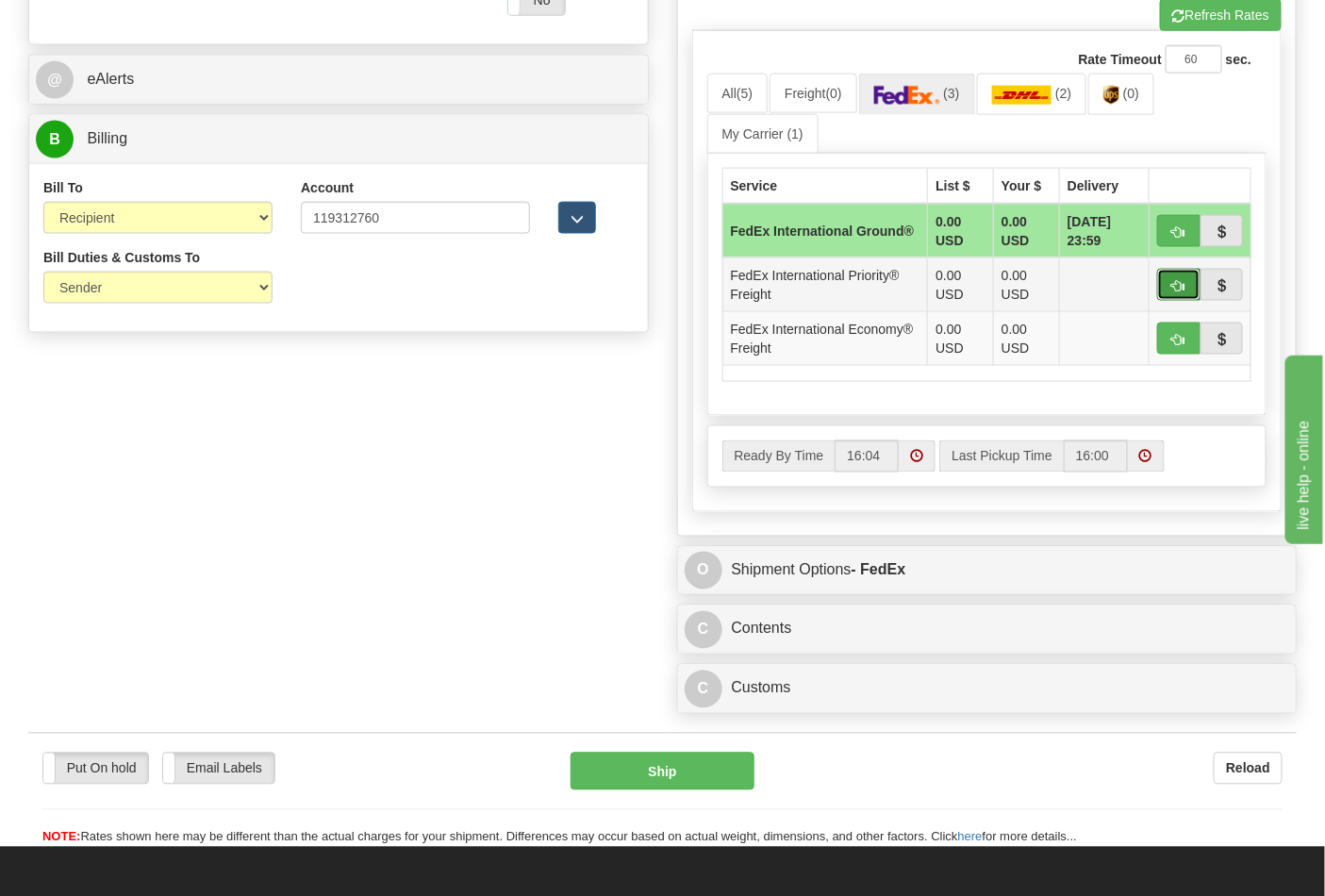
click at [1180, 284] on span "button" at bounding box center [1178, 286] width 13 height 12
type input "70"
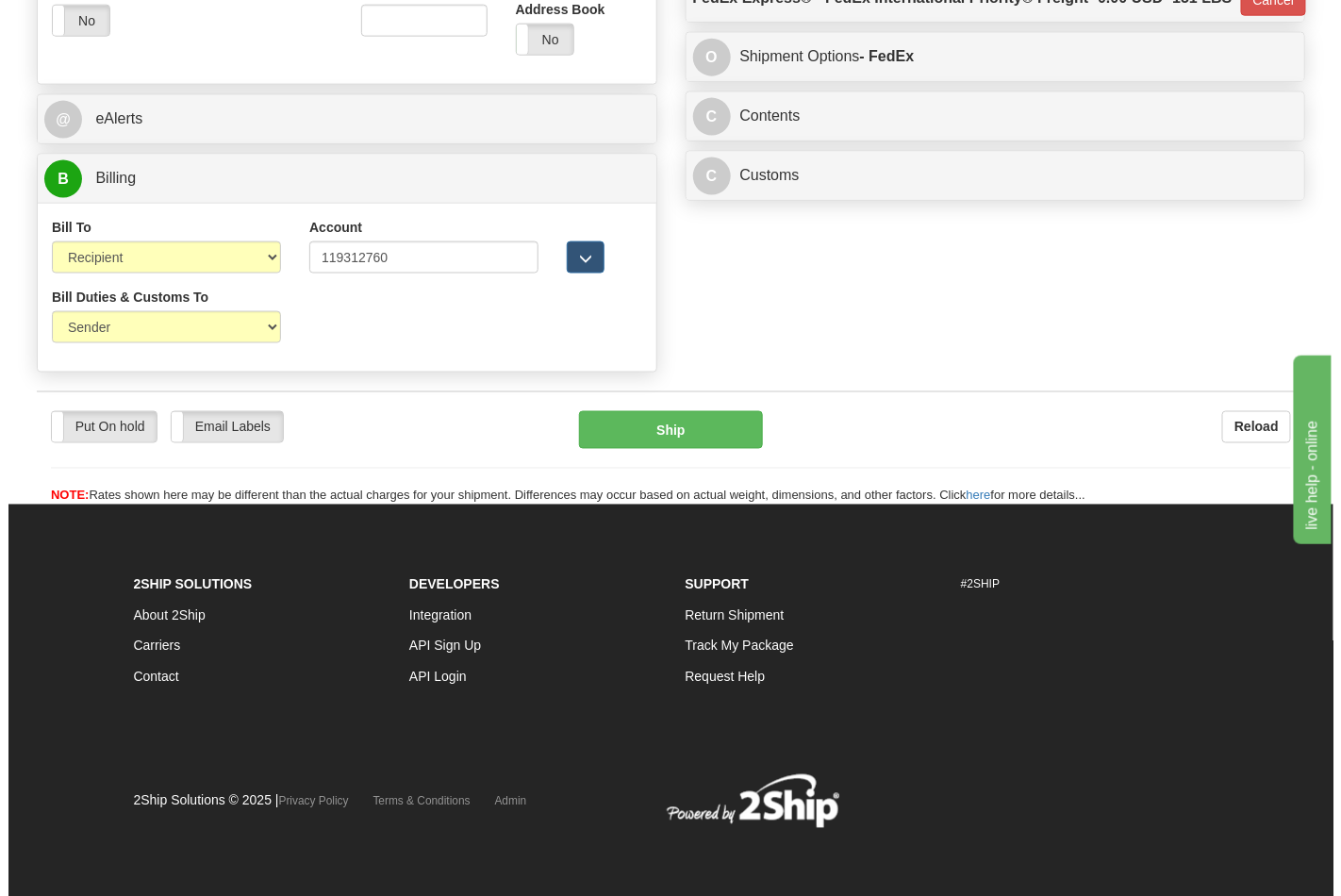
scroll to position [800, 0]
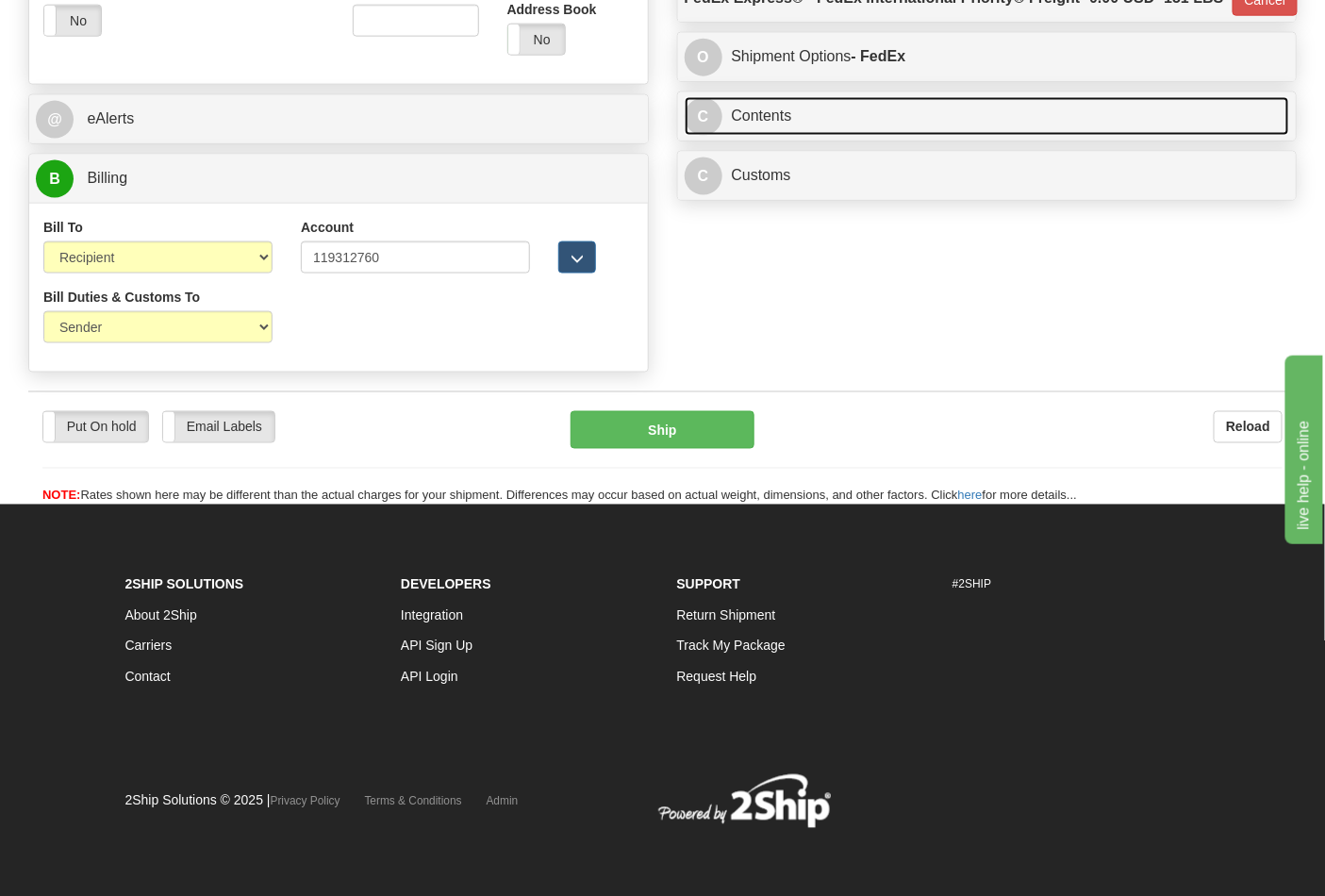
drag, startPoint x: 778, startPoint y: 158, endPoint x: 1089, endPoint y: 169, distance: 311.2
click at [779, 136] on link "C Contents" at bounding box center [987, 116] width 606 height 39
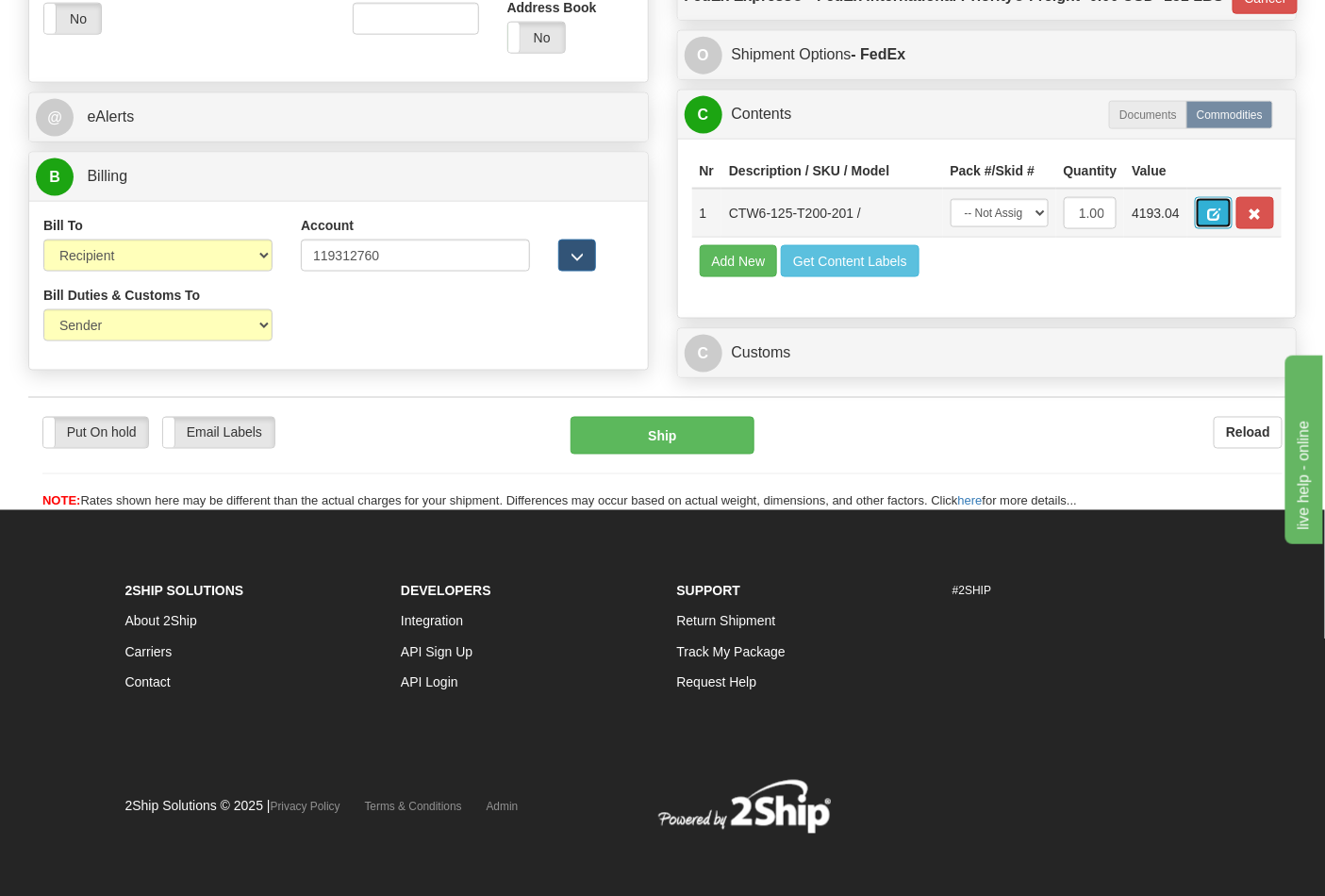
click at [1220, 221] on span "button" at bounding box center [1213, 214] width 13 height 12
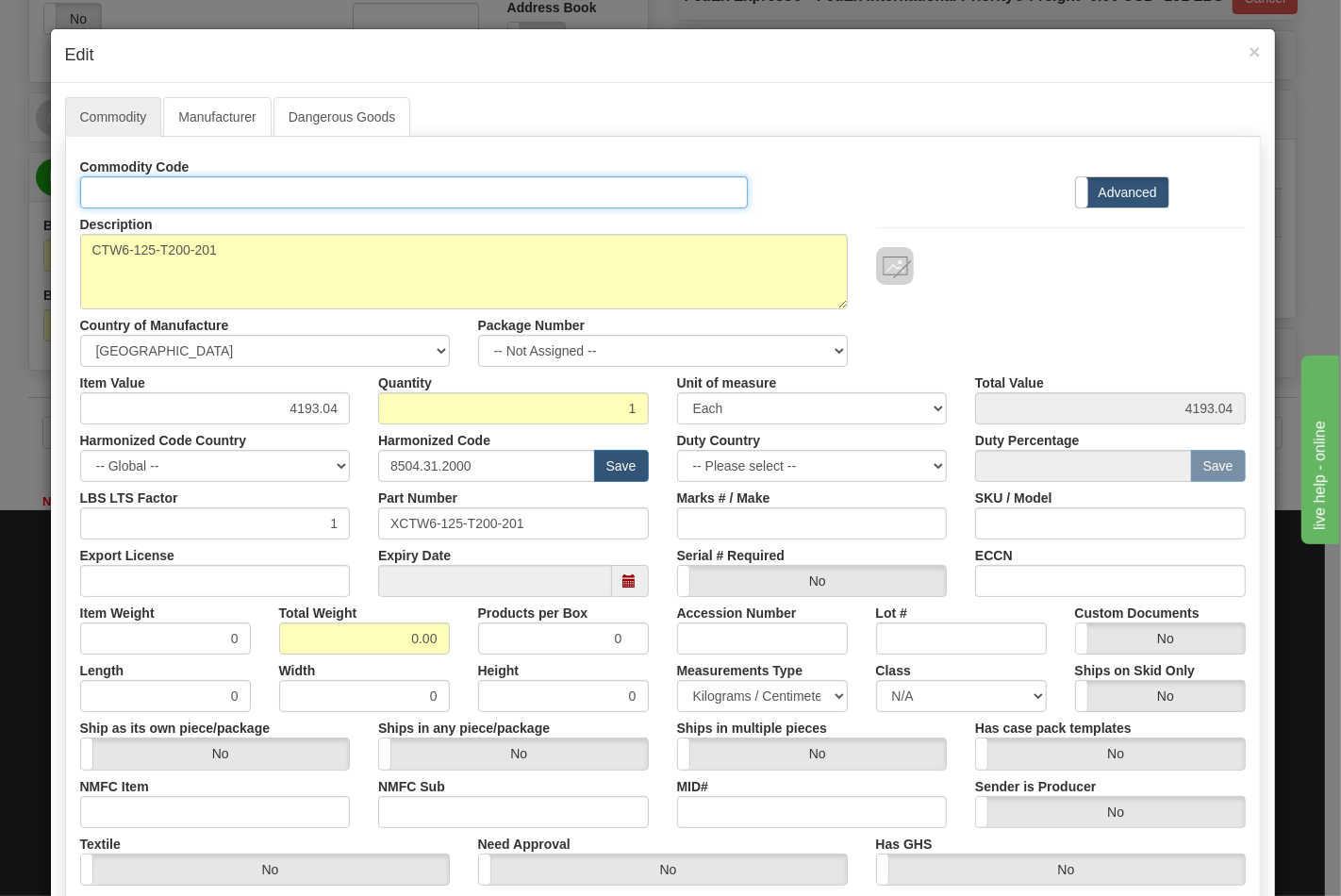
click at [203, 188] on input "Id" at bounding box center [414, 192] width 669 height 32
type input "TRANSFORMERS"
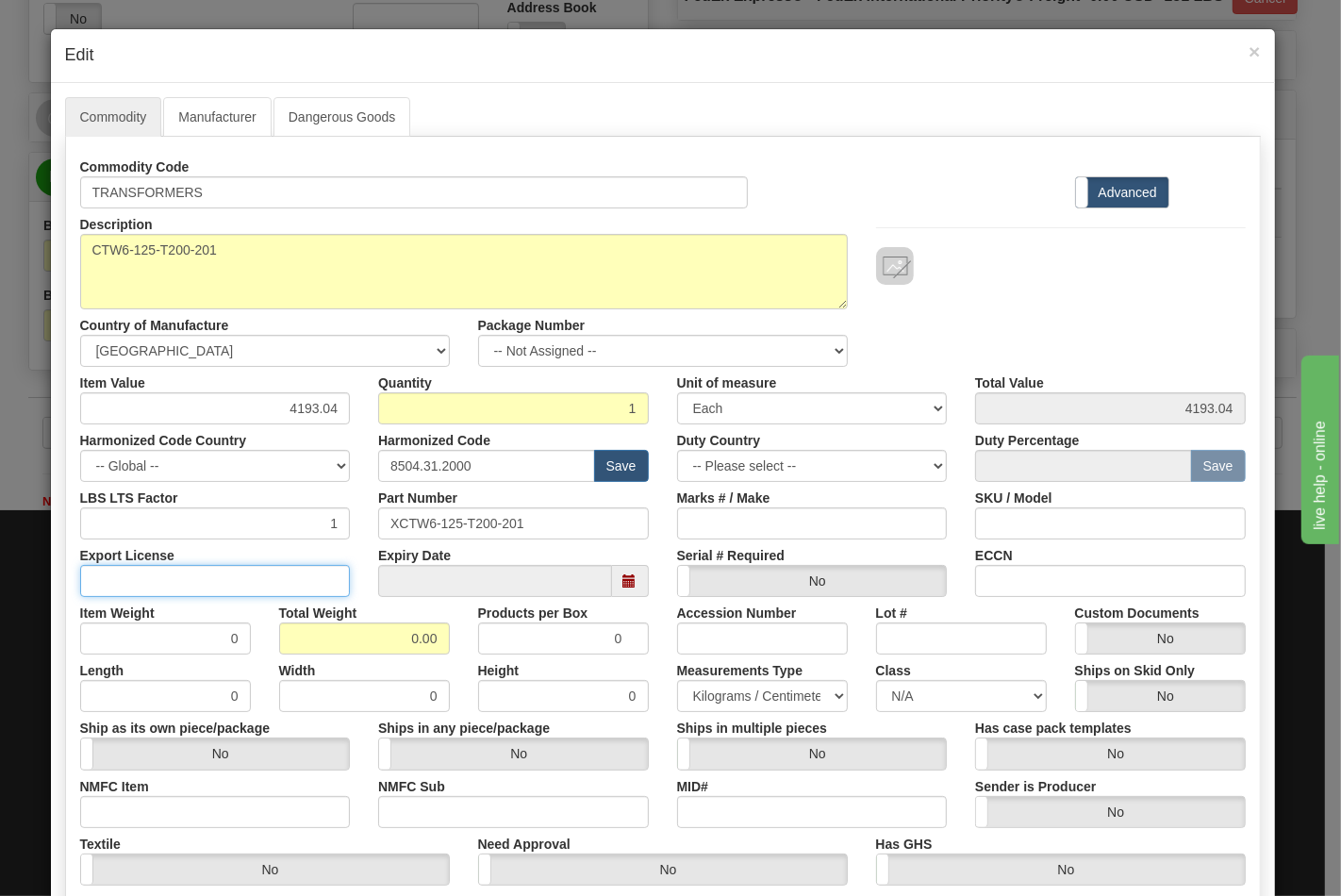
click at [294, 588] on input "Export License" at bounding box center [215, 581] width 271 height 32
type input "N/A"
drag, startPoint x: 352, startPoint y: 641, endPoint x: 489, endPoint y: 639, distance: 137.0
click at [489, 639] on div "Item Weight 0 Total Weight 0.00 Products per Box 0 Accession Number Lot # Custo…" at bounding box center [663, 625] width 1194 height 57
type input "100"
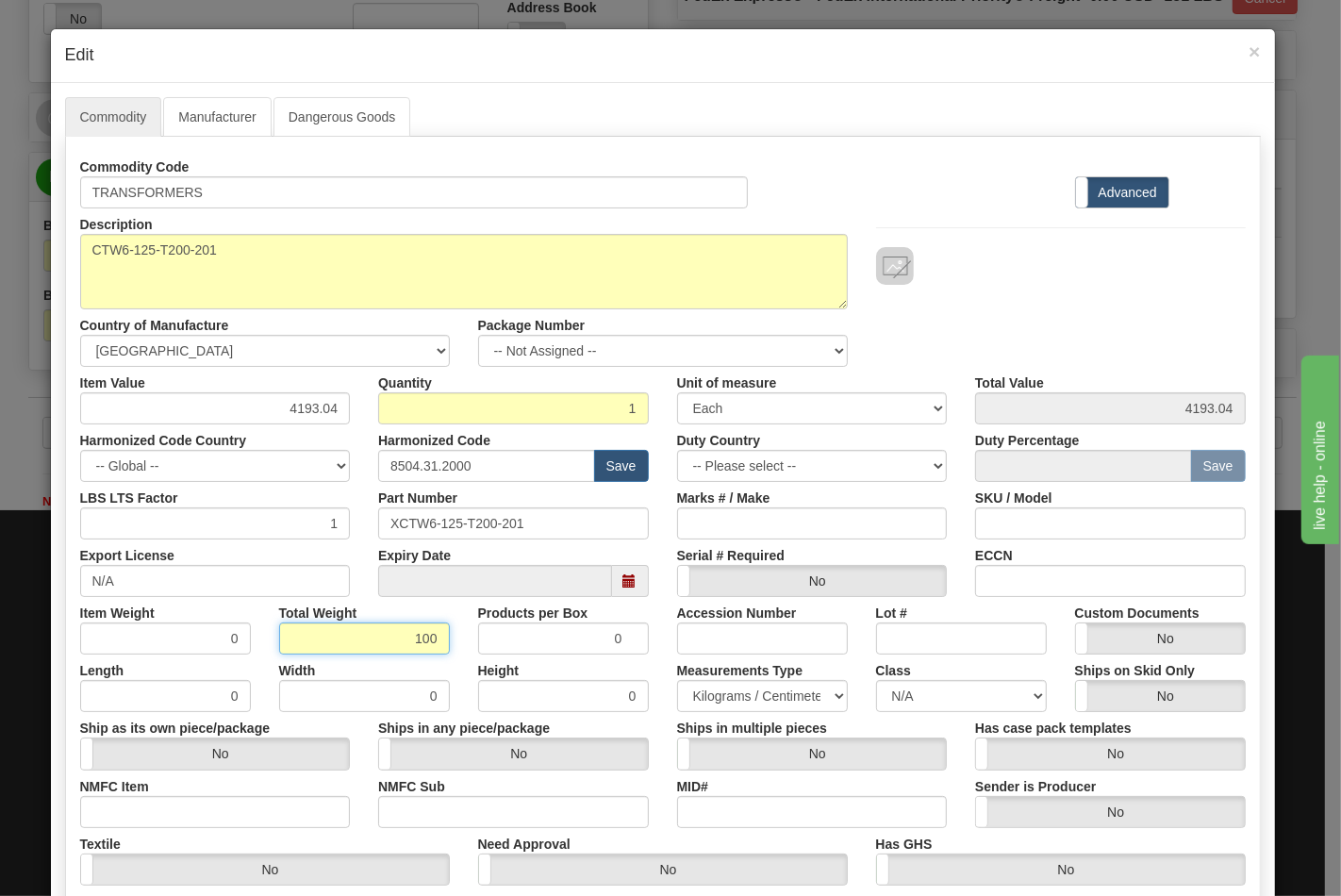
type input "100.0000"
click at [246, 818] on input "NMFC Item" at bounding box center [215, 812] width 271 height 32
type input "63170"
drag, startPoint x: 412, startPoint y: 800, endPoint x: 426, endPoint y: 804, distance: 14.6
click at [412, 800] on input "NMFC Sub" at bounding box center [513, 812] width 271 height 32
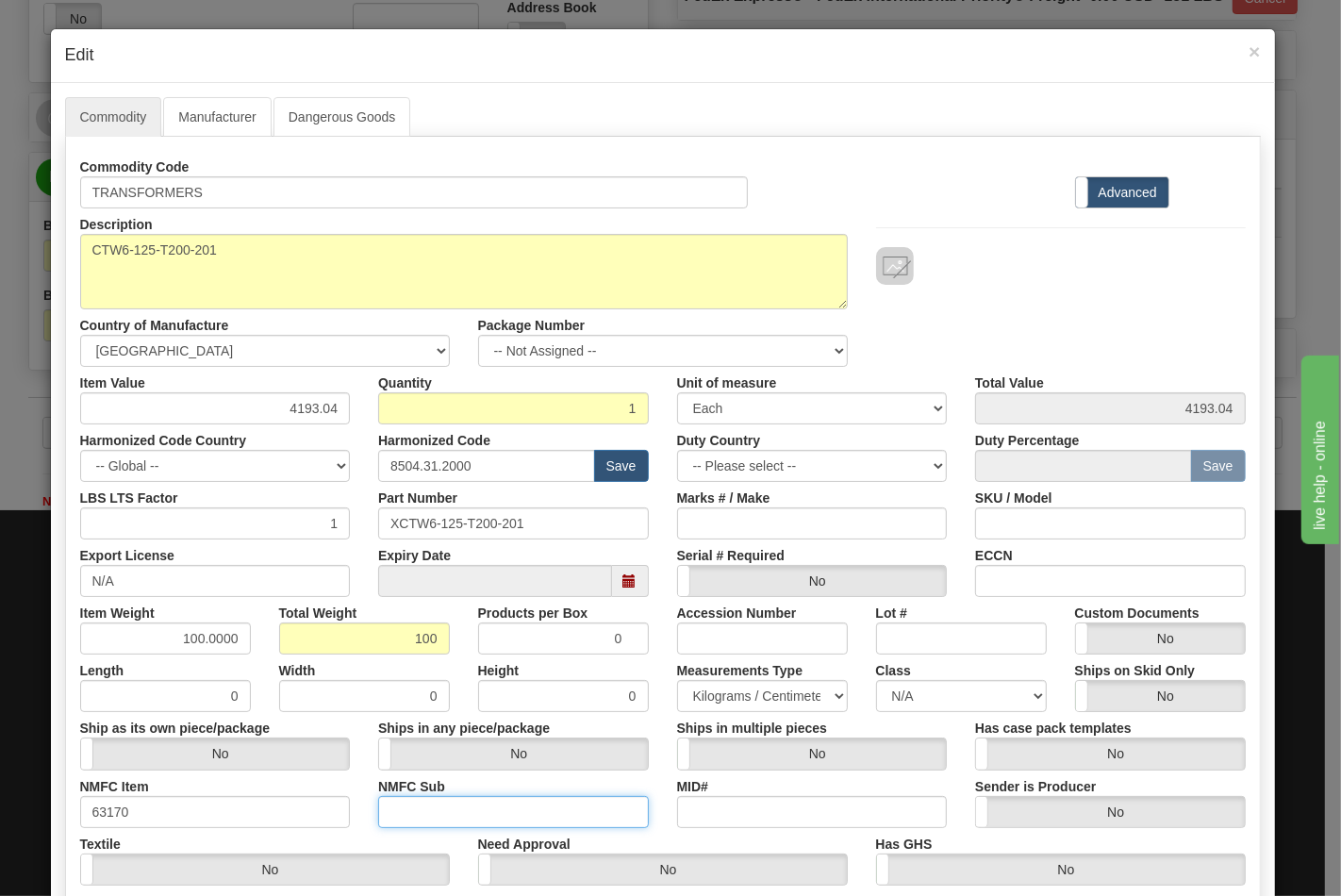
type input "4"
click at [957, 706] on select "N/A 50.0 55.0 60.0 65.0 70.0 85.0 92.5 100.0 125.0 175.0 250.0 300.0 400.0" at bounding box center [961, 696] width 170 height 32
select select "70.0"
click at [876, 680] on select "N/A 50.0 55.0 60.0 65.0 70.0 85.0 92.5 100.0 125.0 175.0 250.0 300.0 400.0" at bounding box center [961, 696] width 170 height 32
click at [1096, 566] on input "ECCN" at bounding box center [1110, 581] width 271 height 32
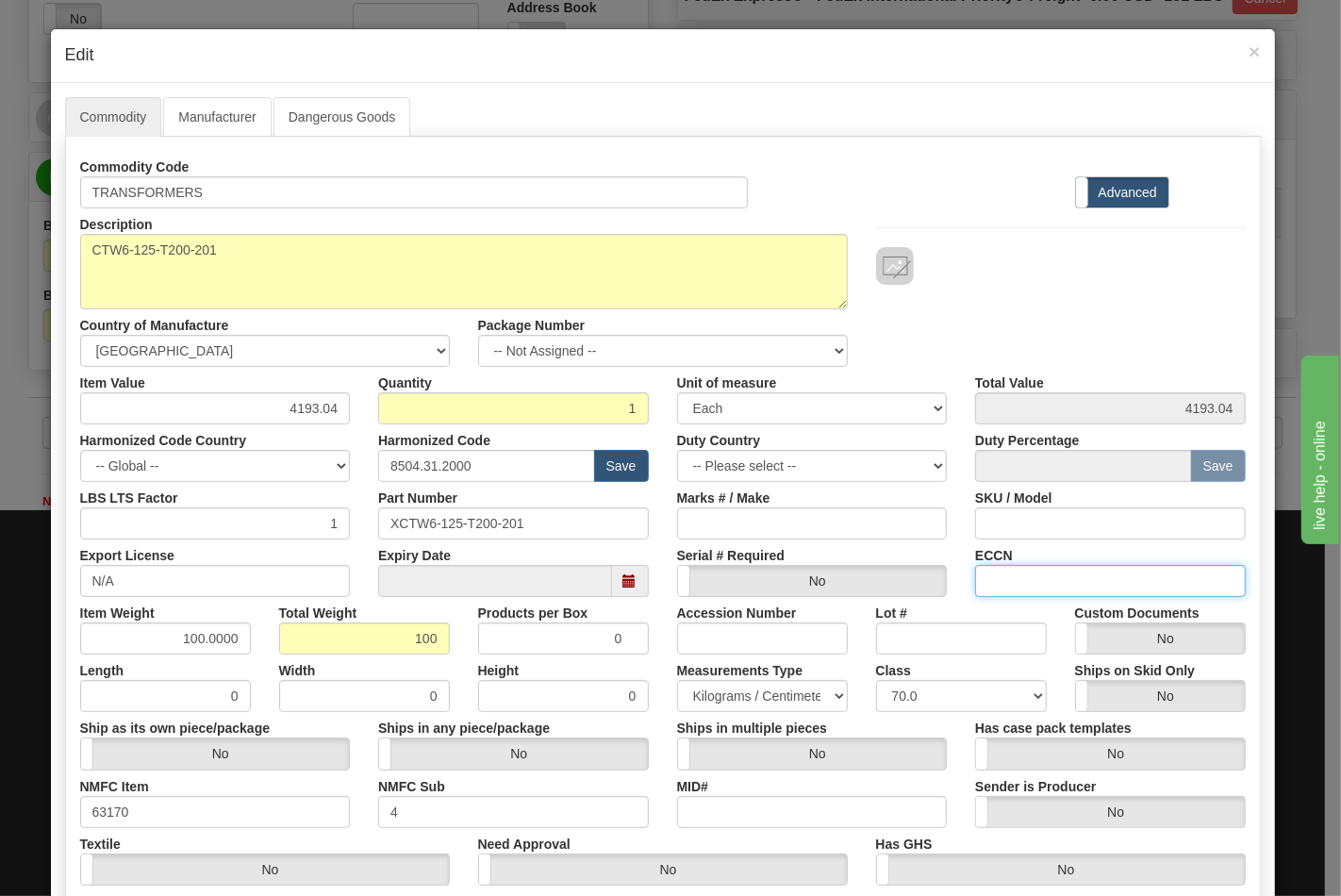
type input "EAR99"
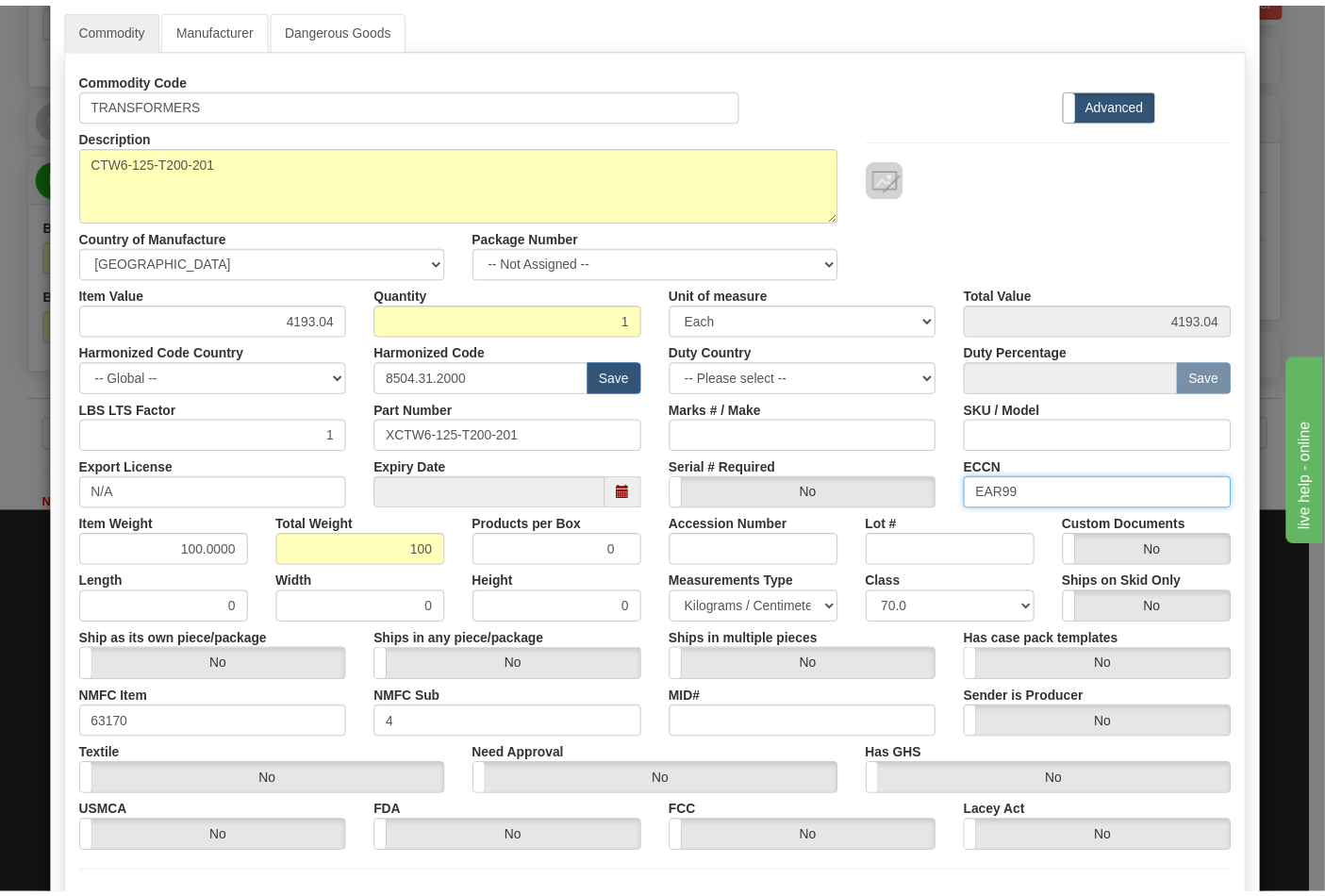
scroll to position [209, 0]
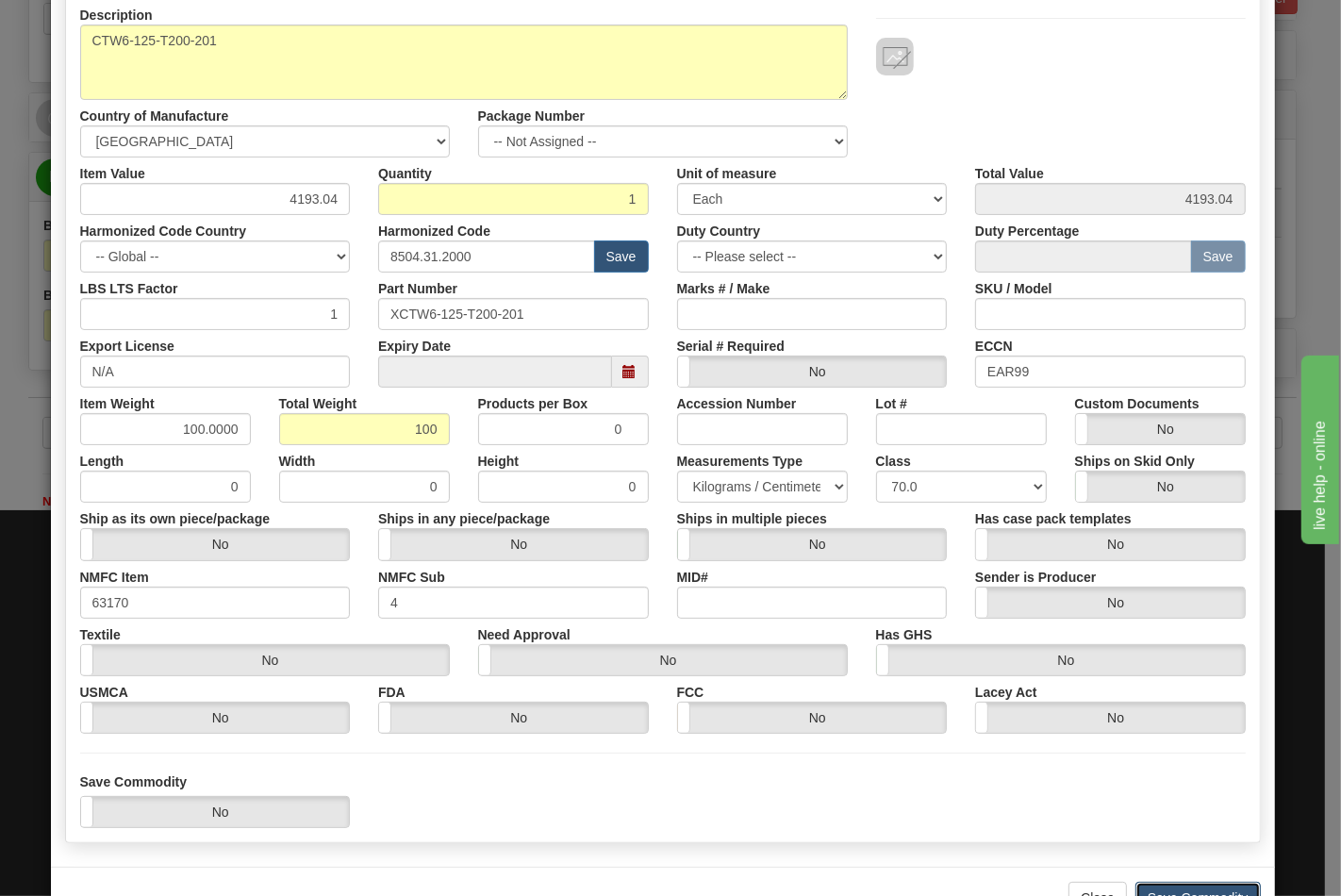
click at [1180, 883] on button "Save Commodity" at bounding box center [1198, 898] width 126 height 32
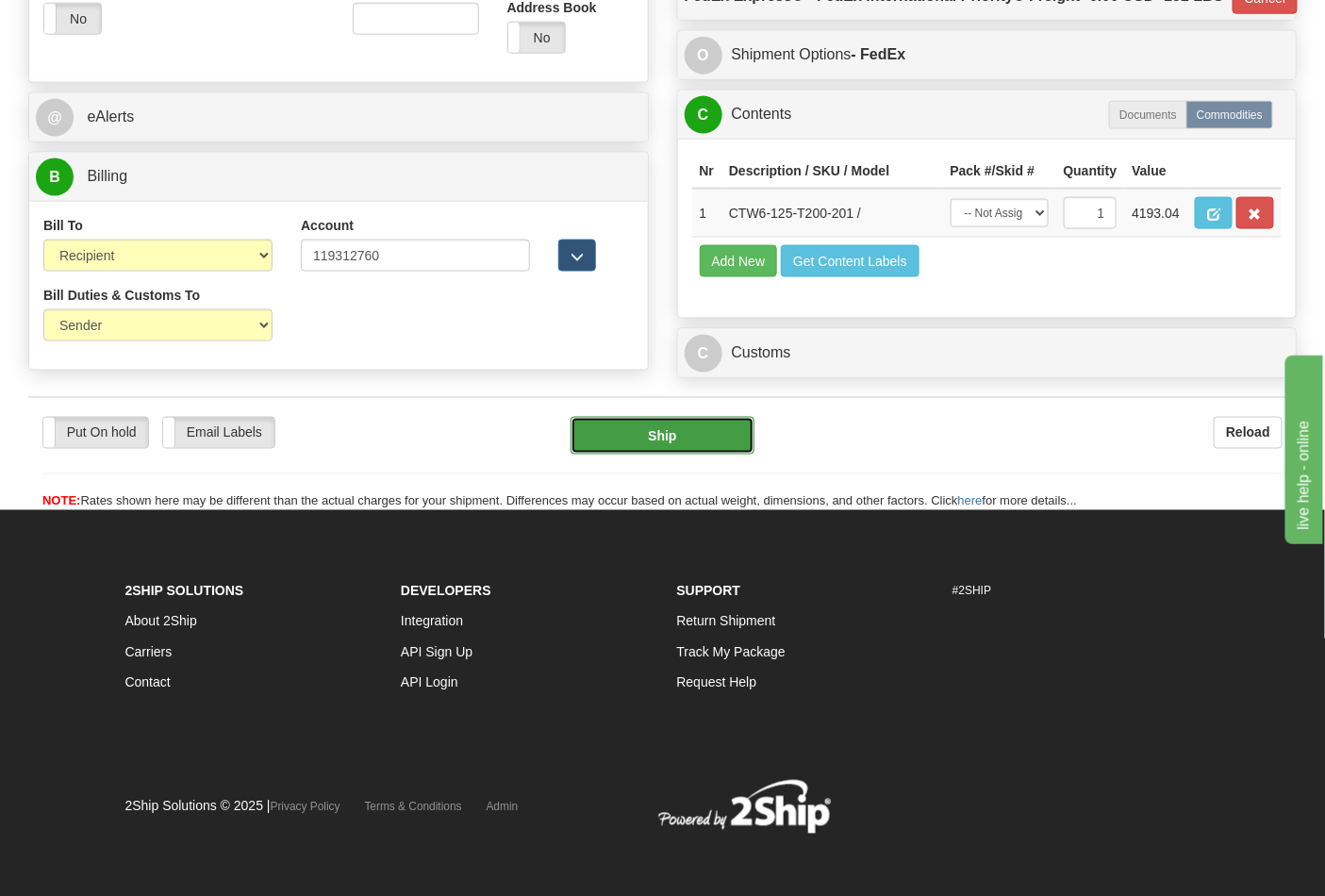
click at [656, 455] on button "Ship" at bounding box center [662, 436] width 183 height 38
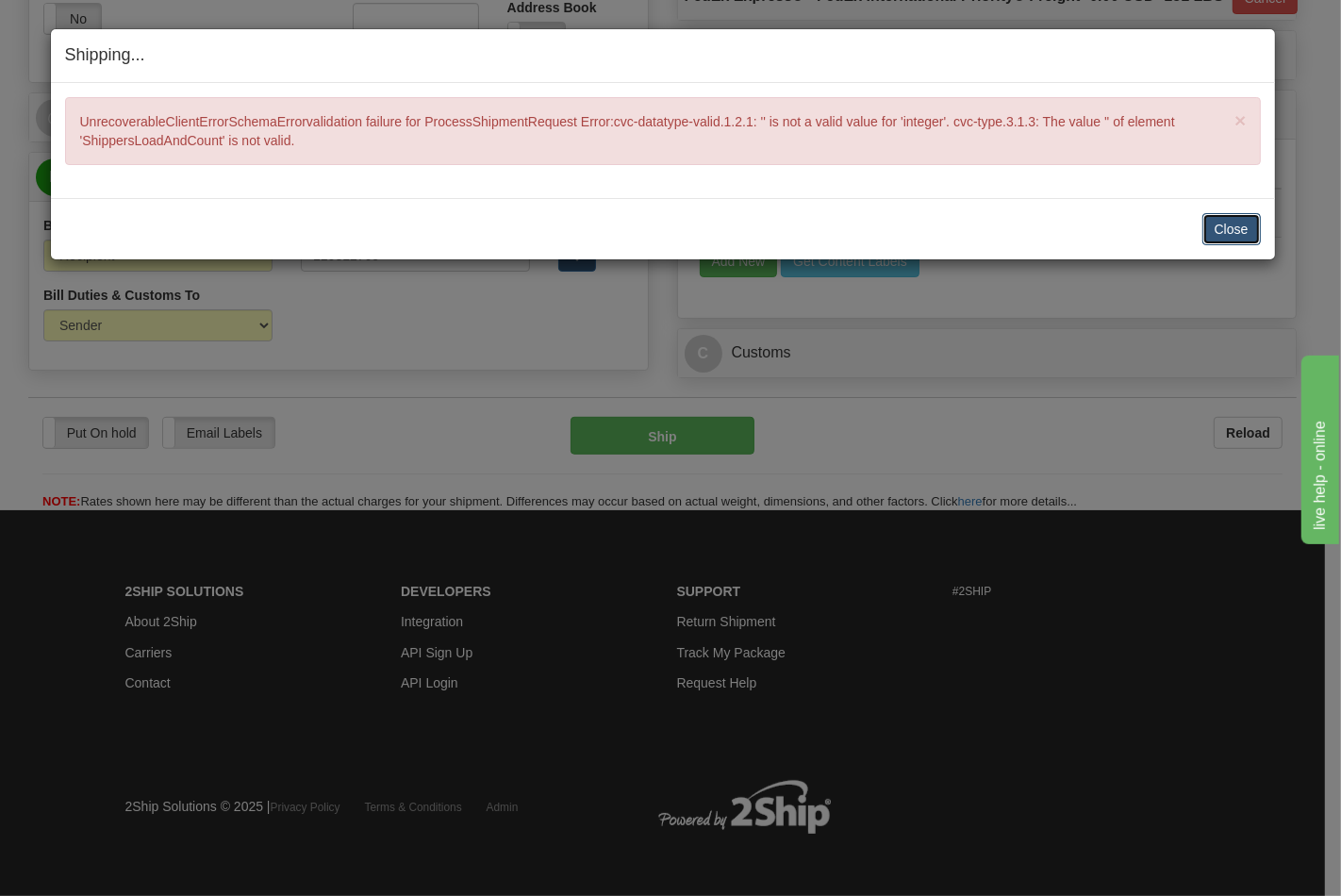
click at [1210, 228] on button "Close" at bounding box center [1231, 229] width 58 height 32
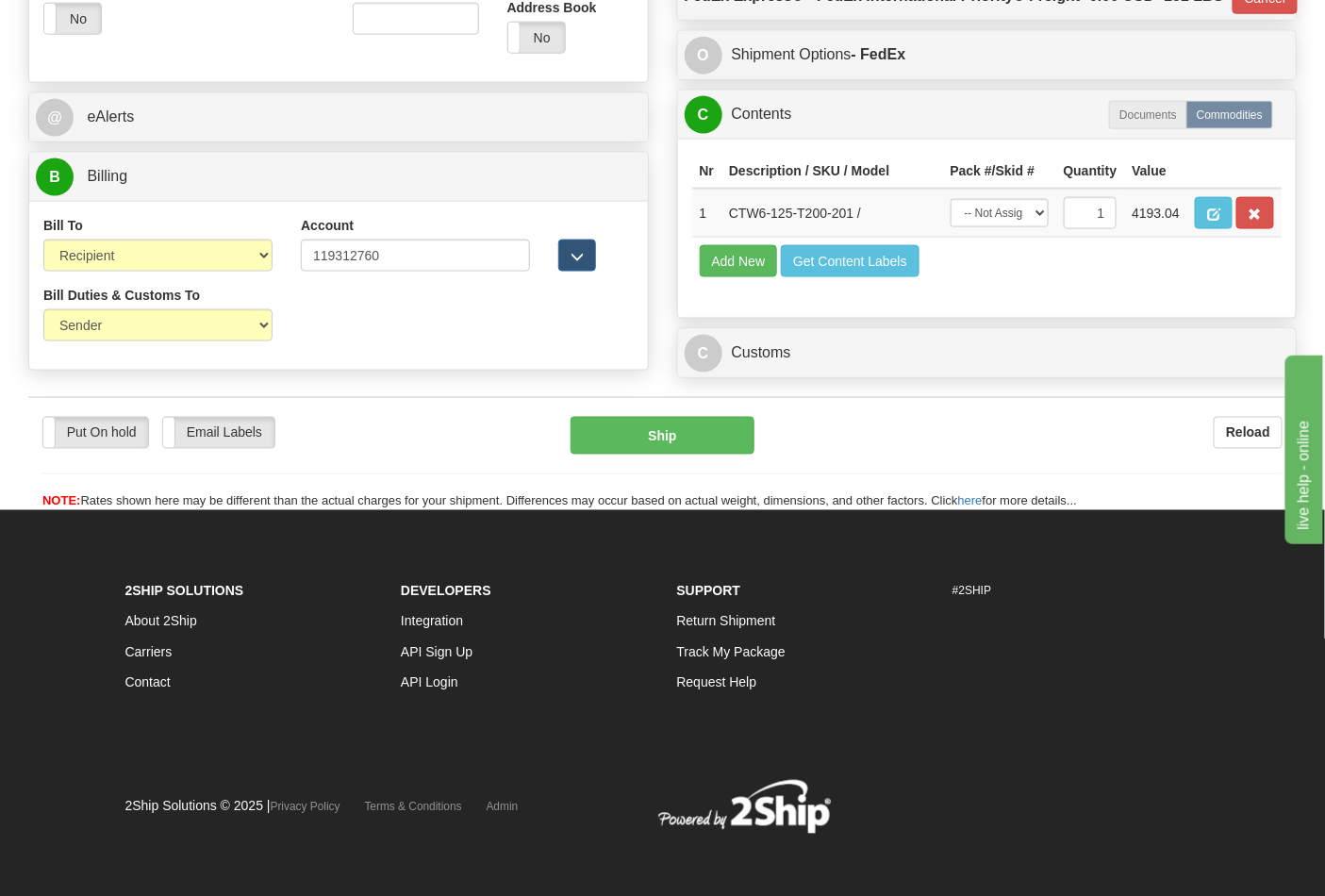
scroll to position [486, 0]
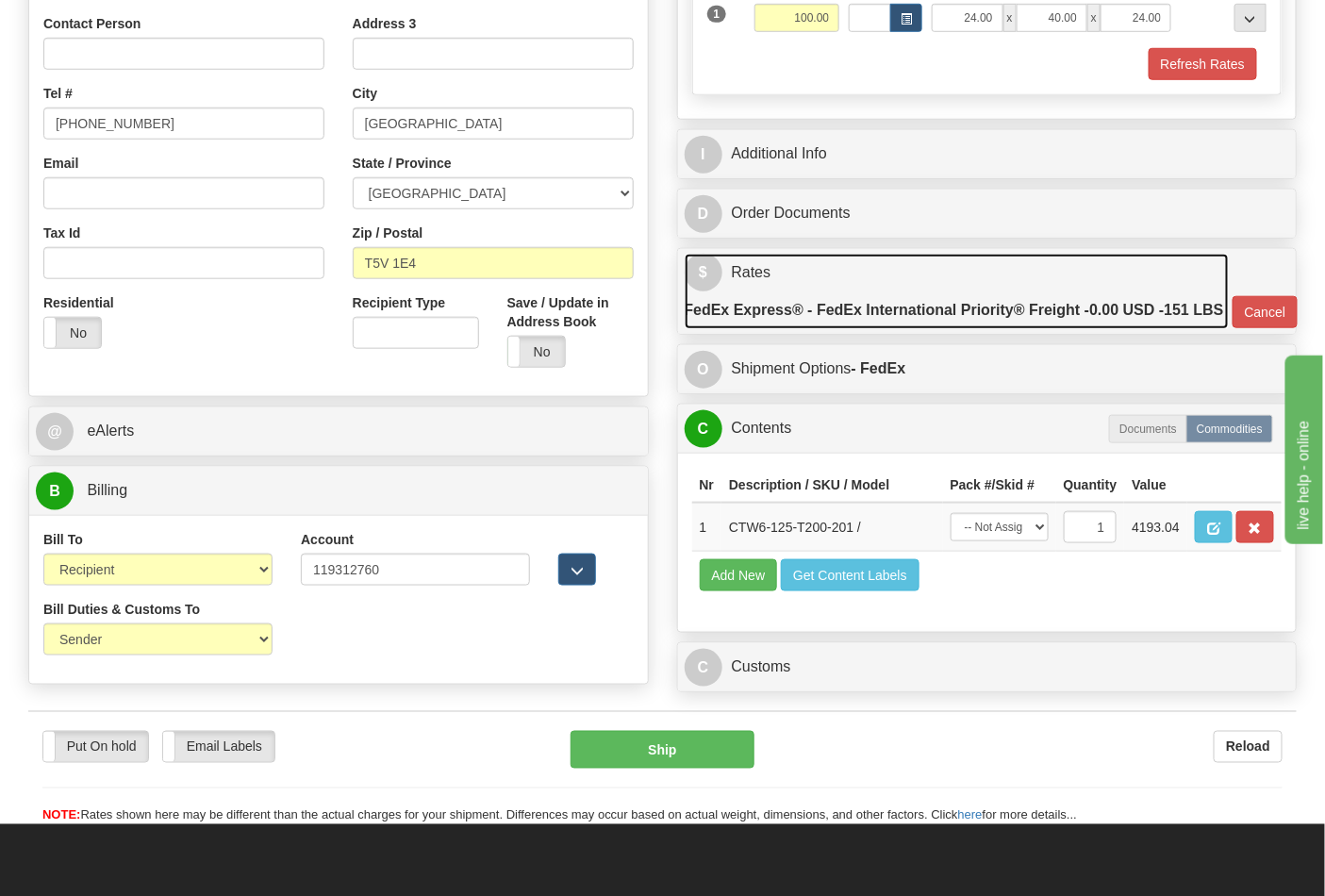
click at [1052, 280] on link "$ Rates FedEx Express® - FedEx International Priority® Freight - 0.00 USD - 151…" at bounding box center [956, 291] width 544 height 76
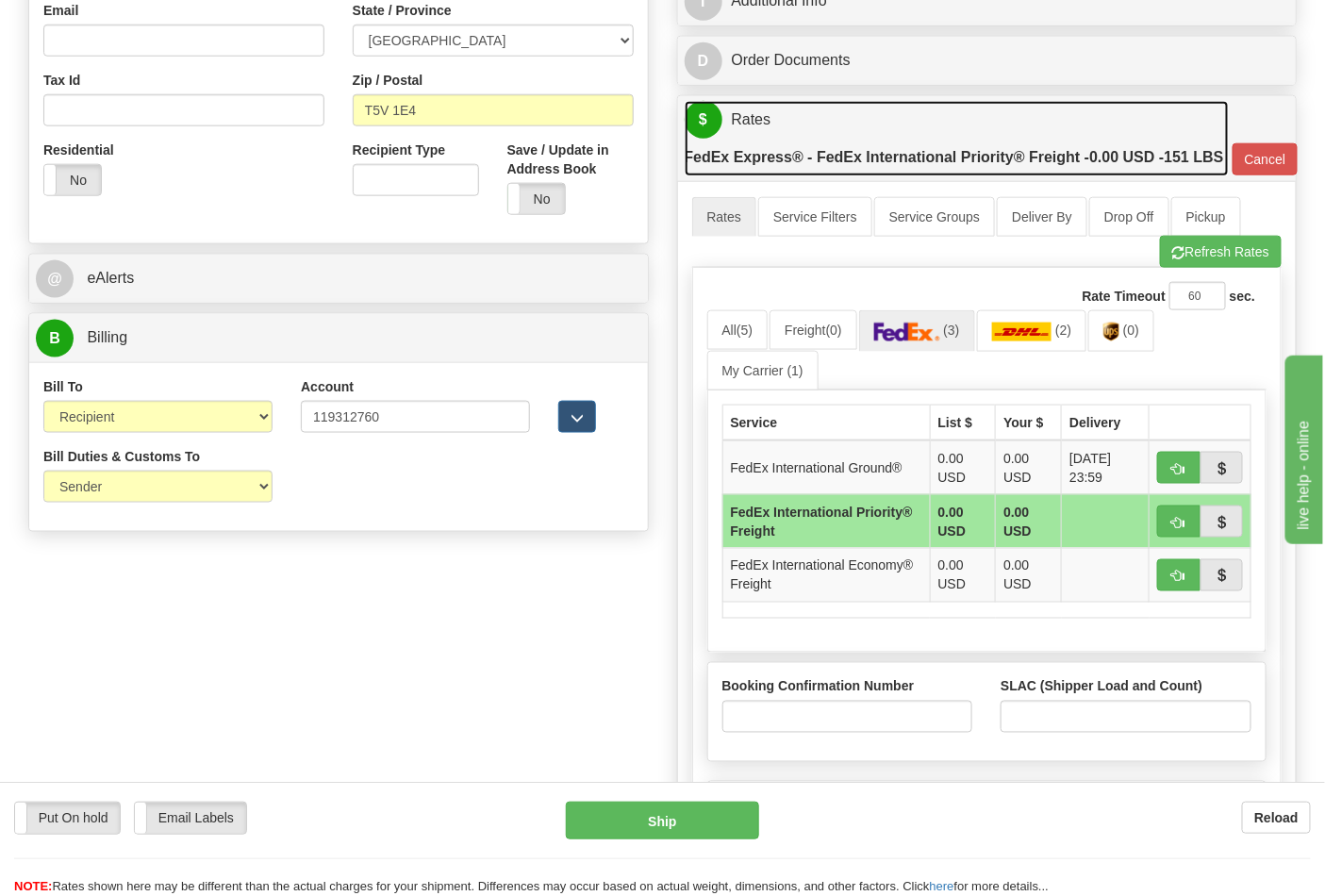
scroll to position [905, 0]
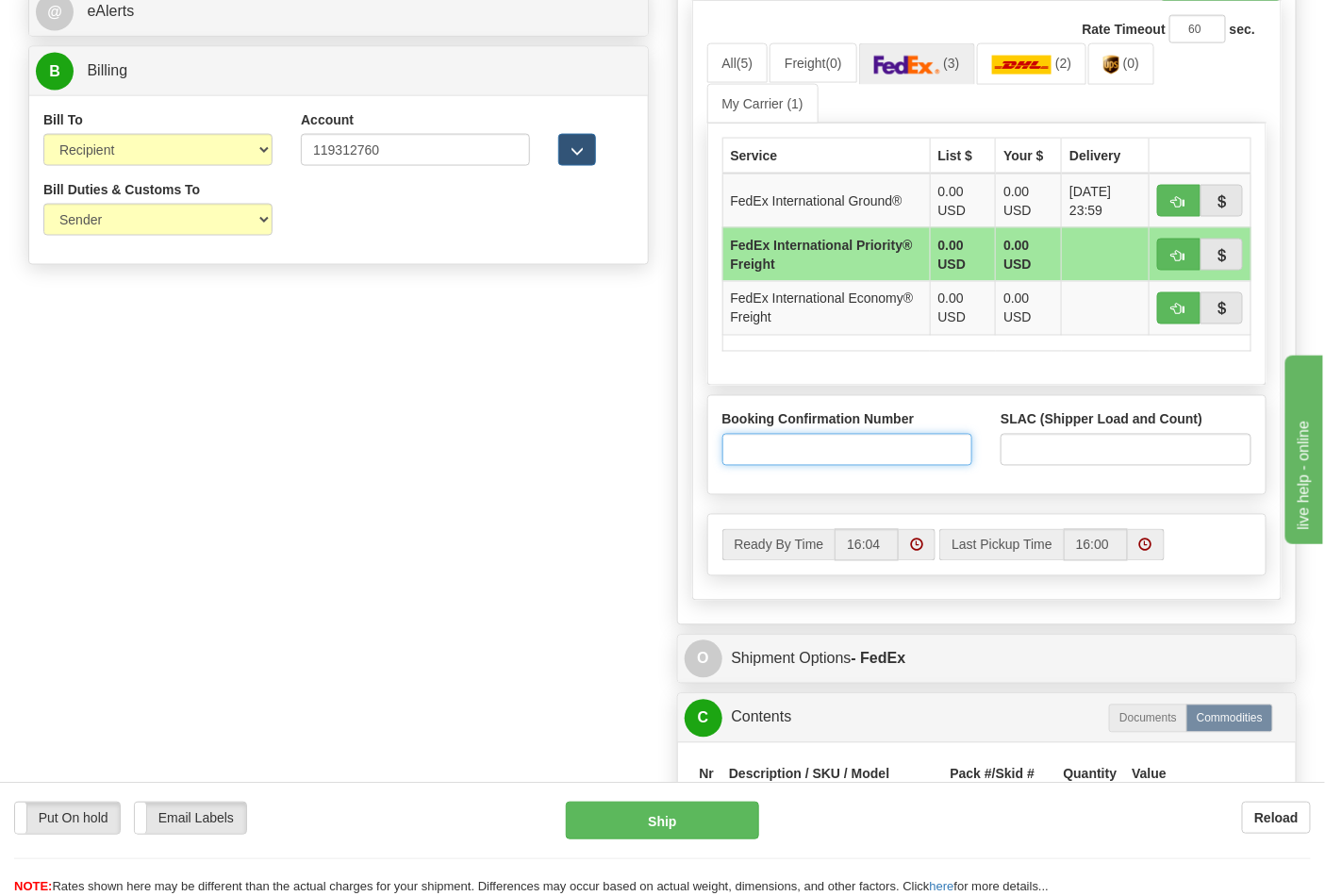
click at [848, 466] on input "Booking Confirmation Number" at bounding box center [847, 450] width 251 height 32
type input "N/A"
drag, startPoint x: 1007, startPoint y: 487, endPoint x: 1017, endPoint y: 486, distance: 10.0
click at [1009, 466] on input "SLAC (Shipper Load and Count)" at bounding box center [1126, 450] width 251 height 32
type input "1"
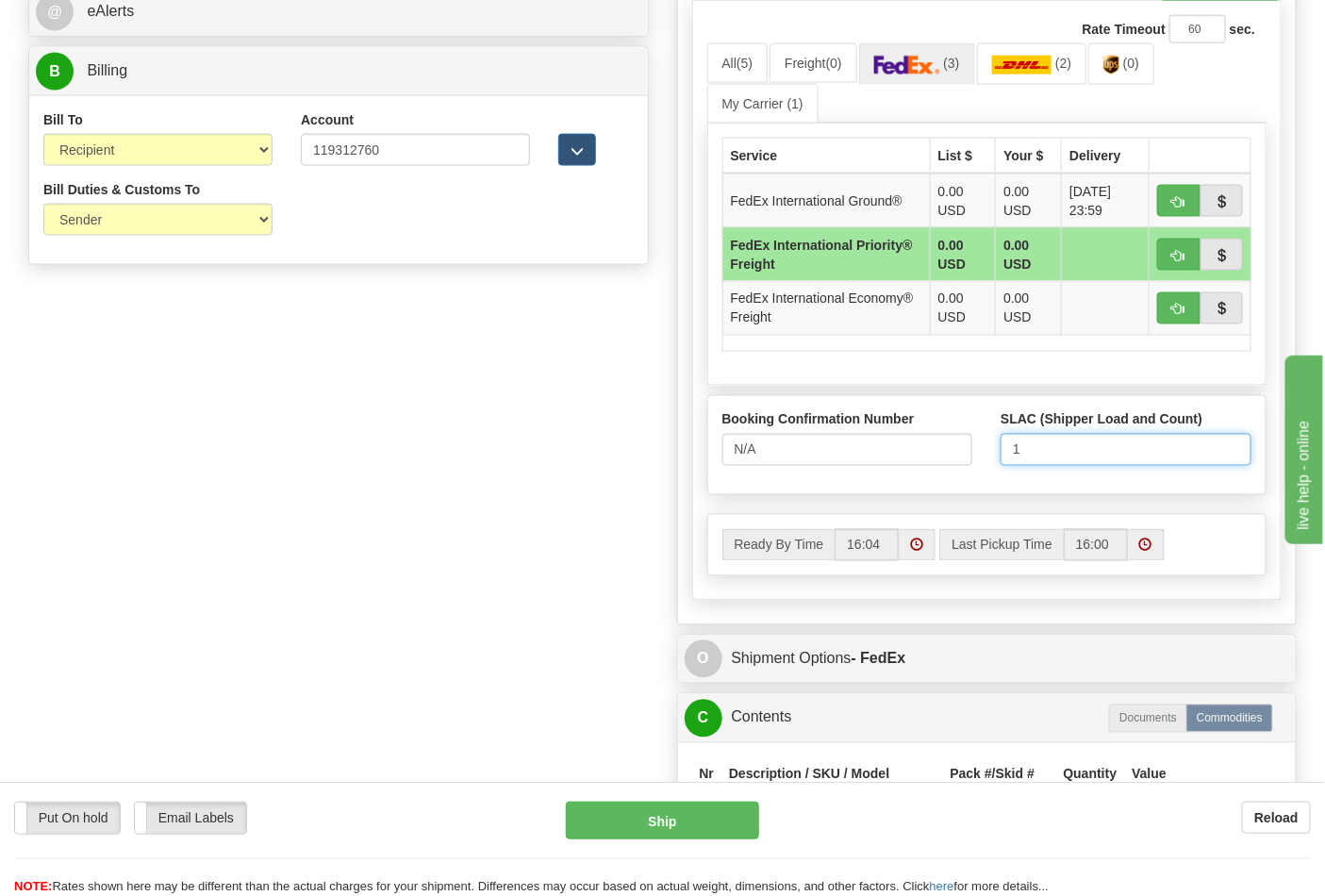
scroll to position [1324, 0]
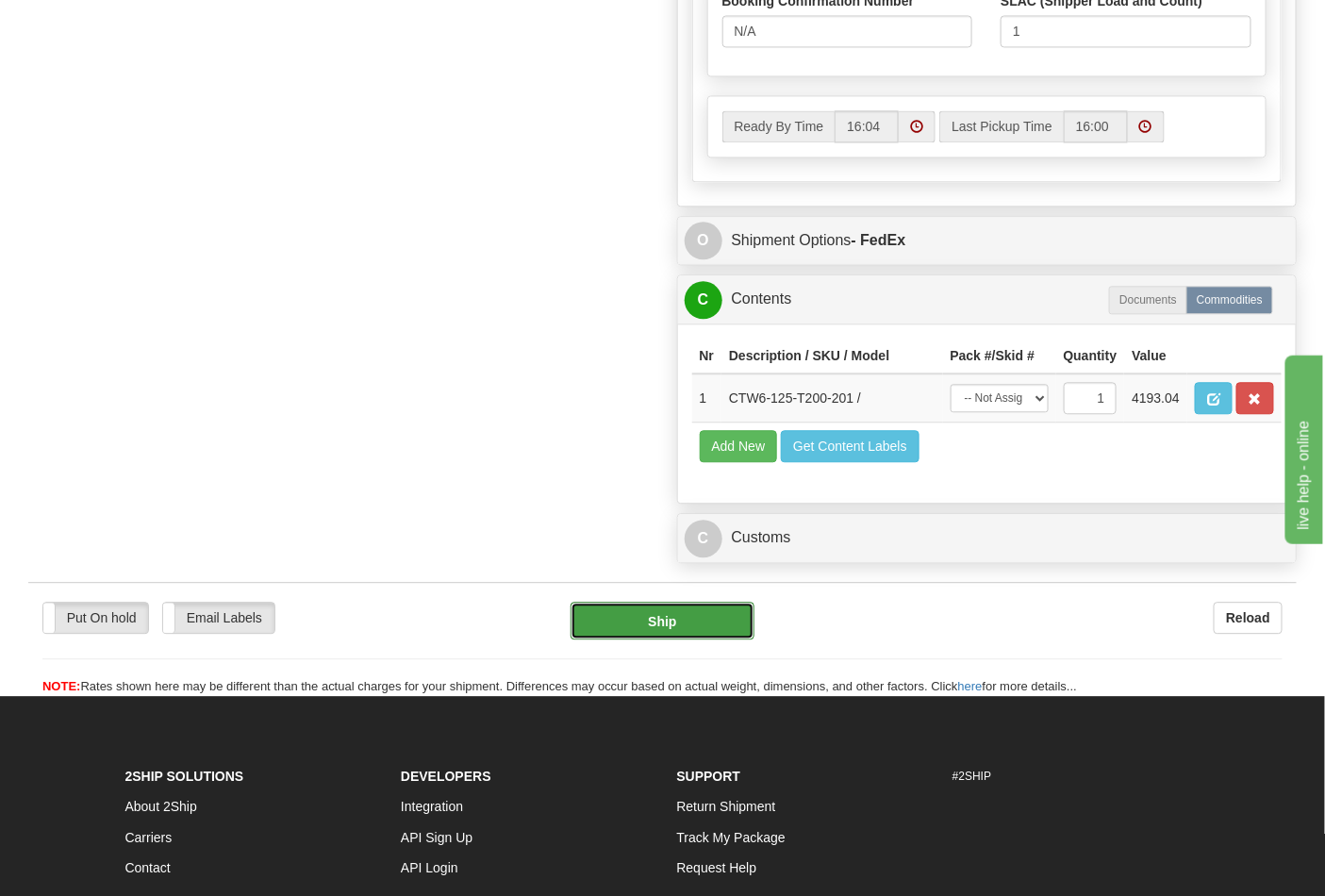
click at [635, 639] on button "Ship" at bounding box center [662, 620] width 183 height 38
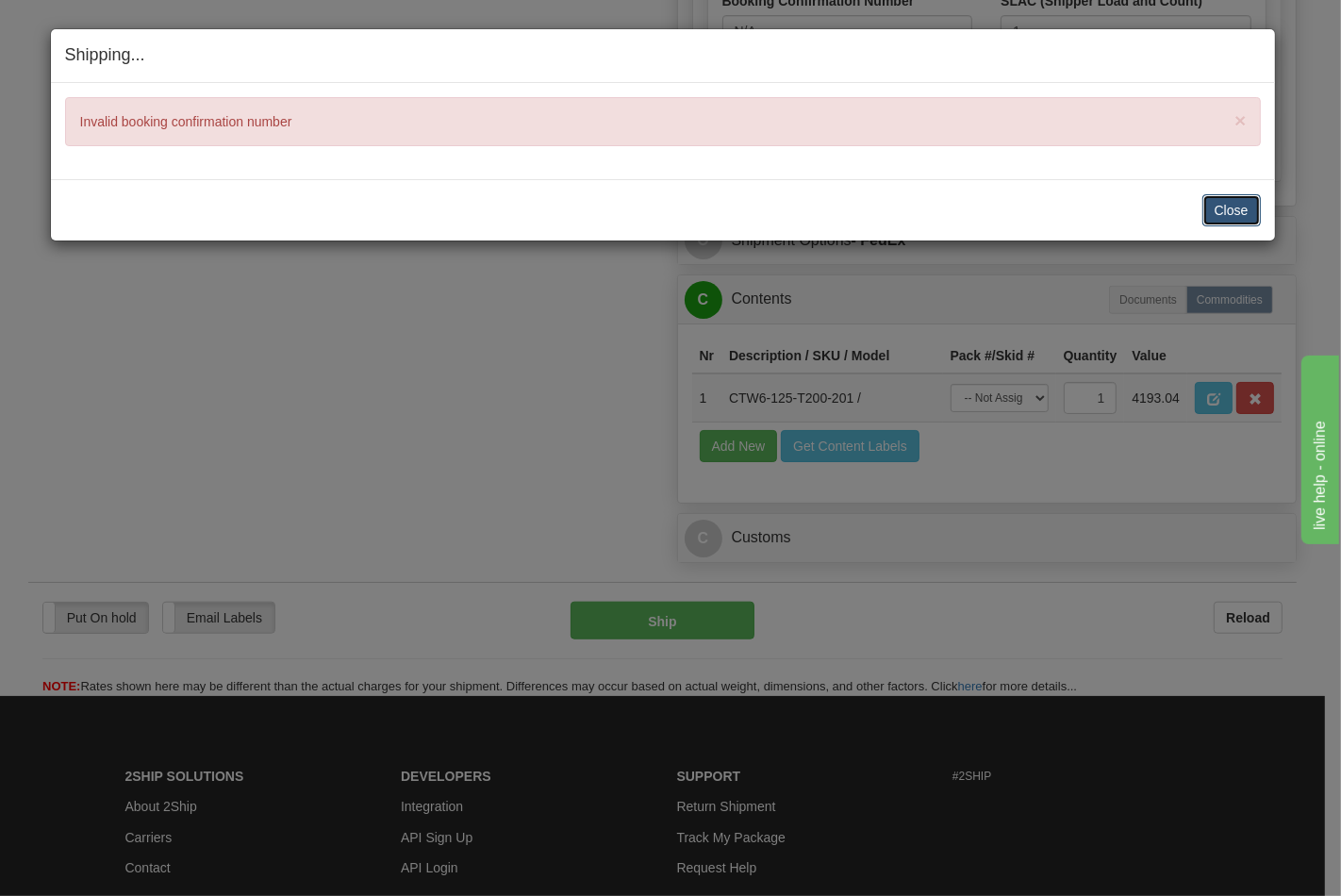
click at [1230, 217] on button "Close" at bounding box center [1231, 210] width 58 height 32
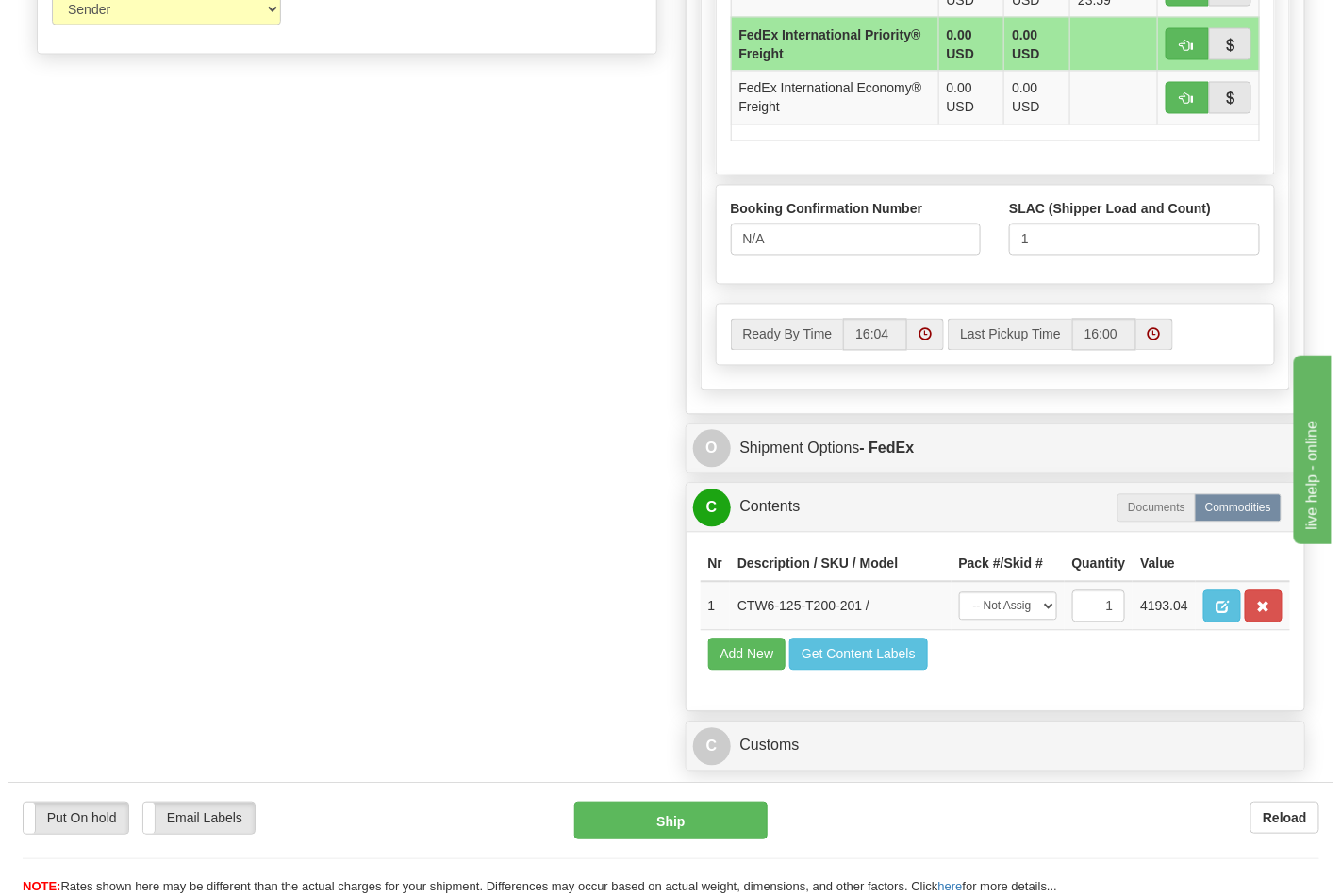
scroll to position [1115, 0]
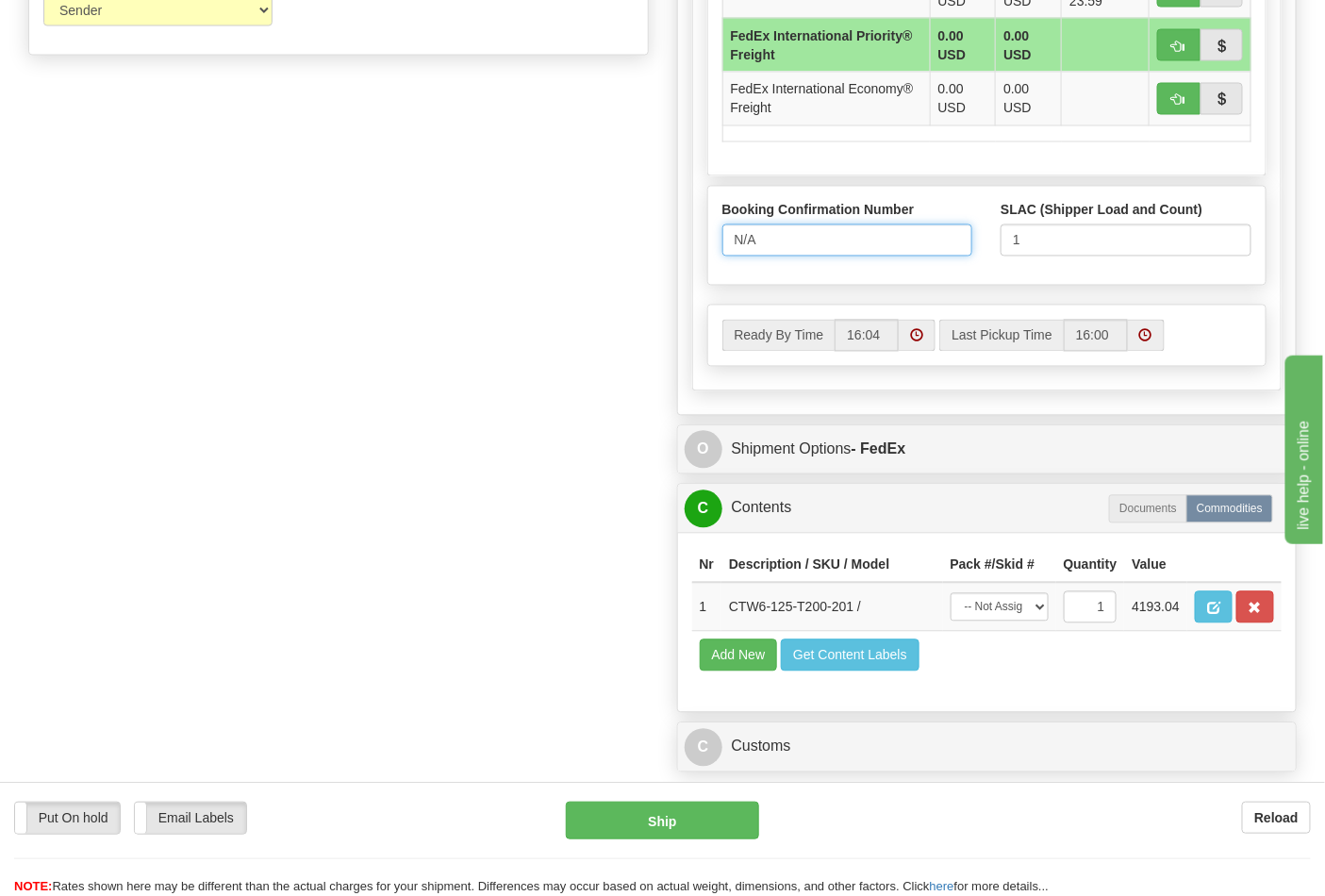
drag, startPoint x: 845, startPoint y: 285, endPoint x: 722, endPoint y: 283, distance: 123.0
click at [722, 257] on input "N/A" at bounding box center [847, 240] width 251 height 32
type input "25426273"
click at [714, 824] on button "Ship" at bounding box center [662, 821] width 192 height 38
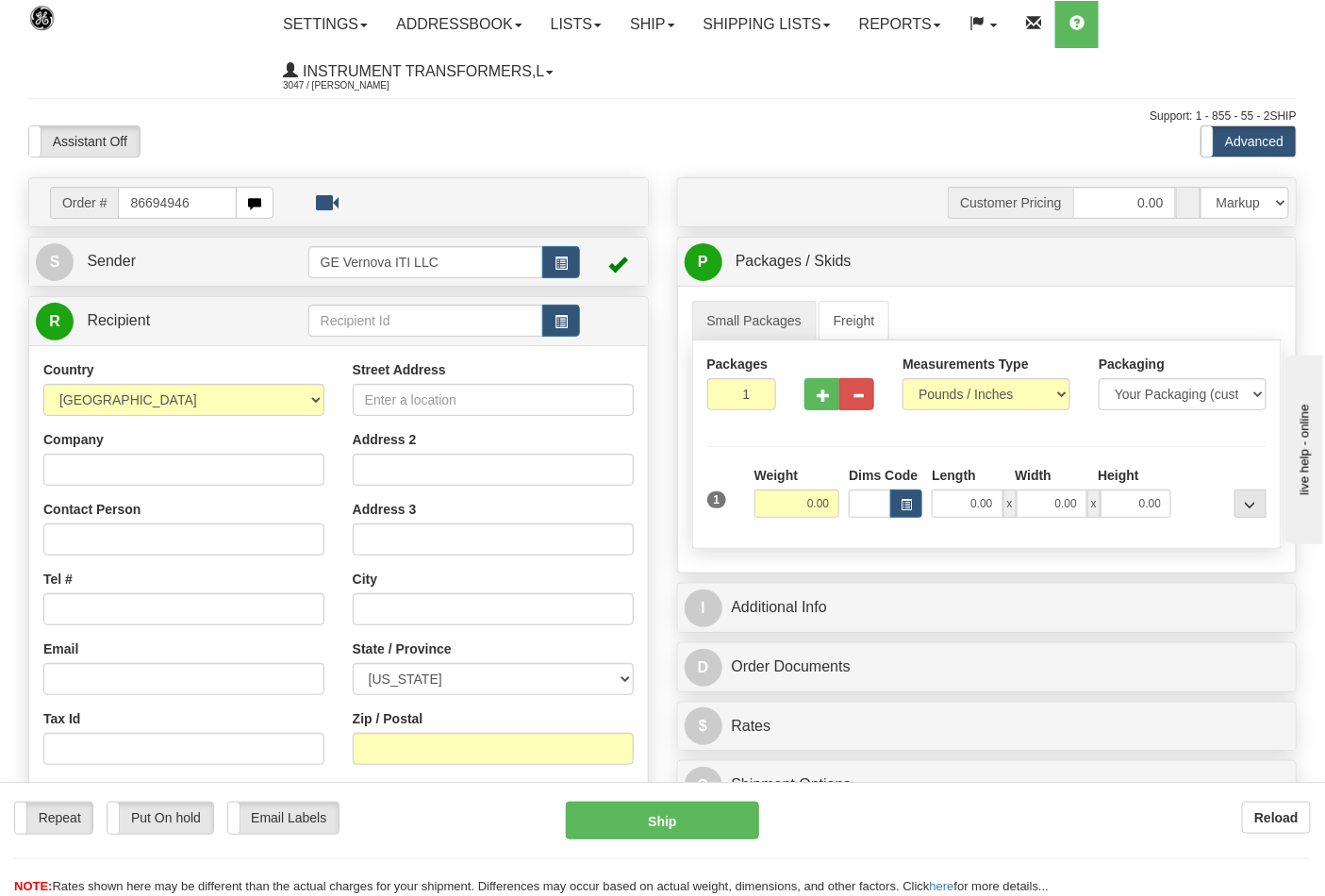
type input "86694946"
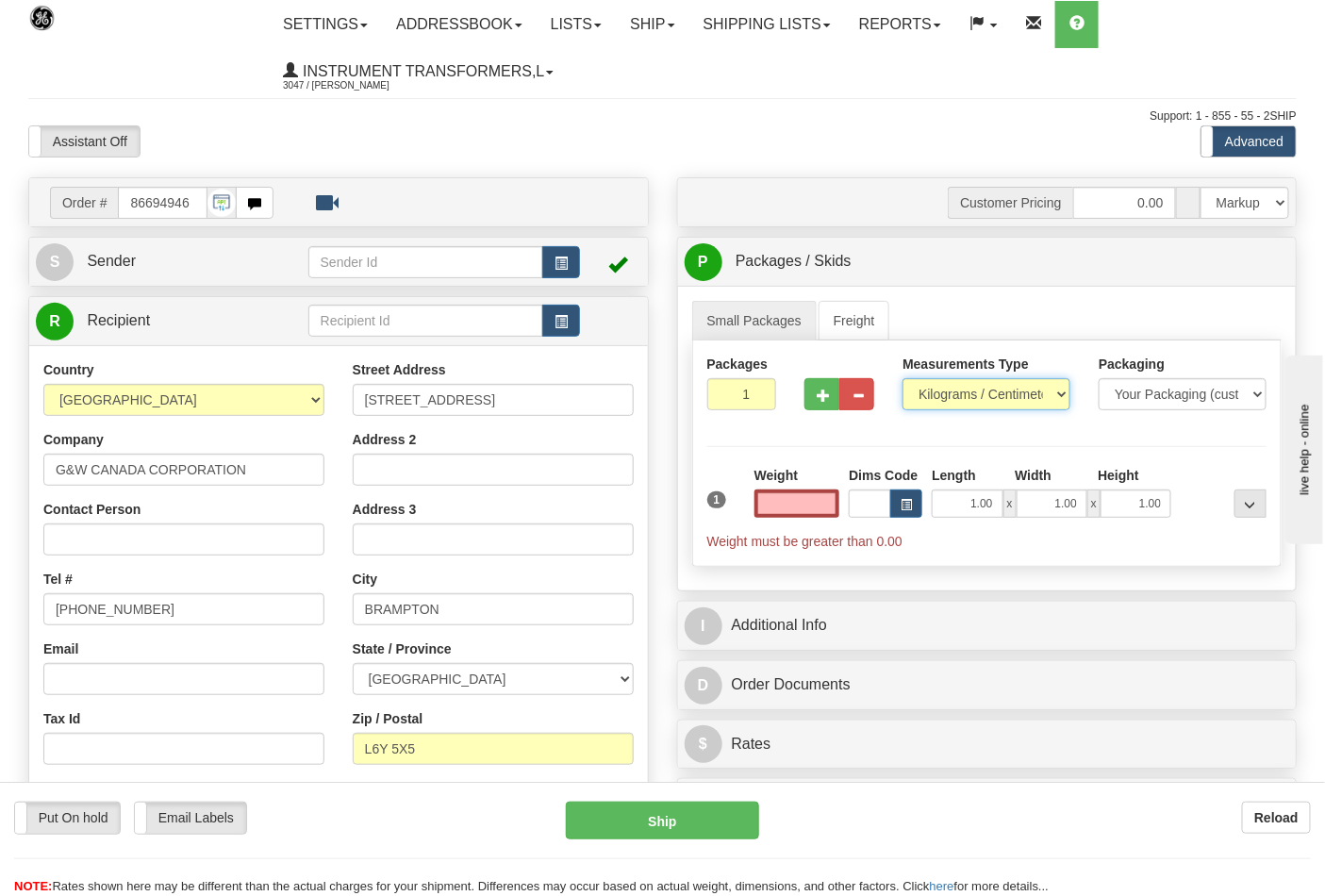
type input "0.00"
click at [943, 392] on select "Pounds / Inches Kilograms / Centimeters" at bounding box center [986, 394] width 167 height 32
select select "0"
click at [903, 379] on select "Pounds / Inches Kilograms / Centimeters" at bounding box center [986, 394] width 167 height 32
click at [824, 394] on span "button" at bounding box center [823, 395] width 13 height 12
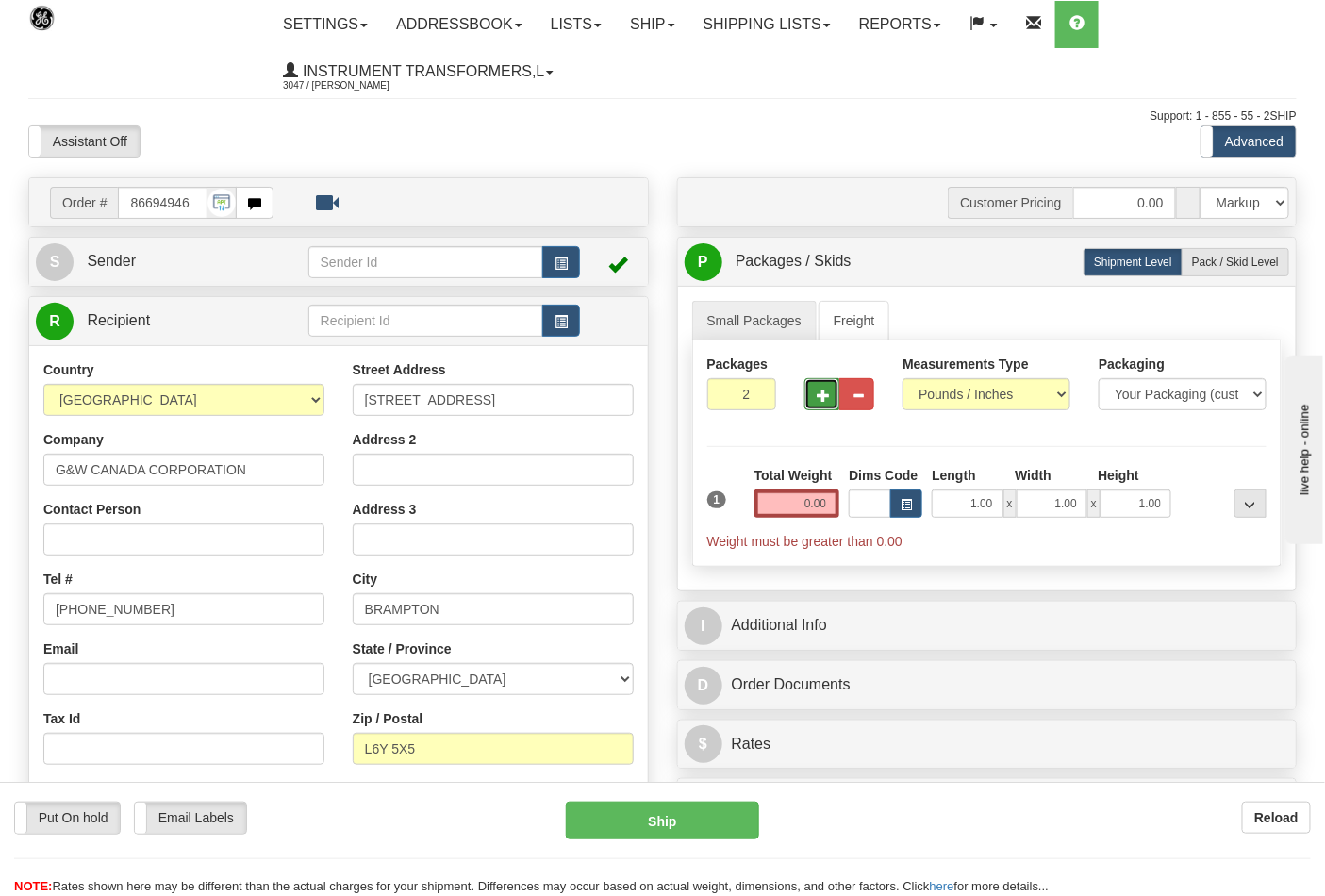
click at [825, 394] on span "button" at bounding box center [823, 395] width 13 height 12
click at [826, 401] on span "button" at bounding box center [823, 395] width 13 height 12
type input "4"
drag, startPoint x: 1258, startPoint y: 259, endPoint x: 1242, endPoint y: 279, distance: 25.6
click at [1254, 259] on span "Pack / Skid Level" at bounding box center [1236, 262] width 87 height 13
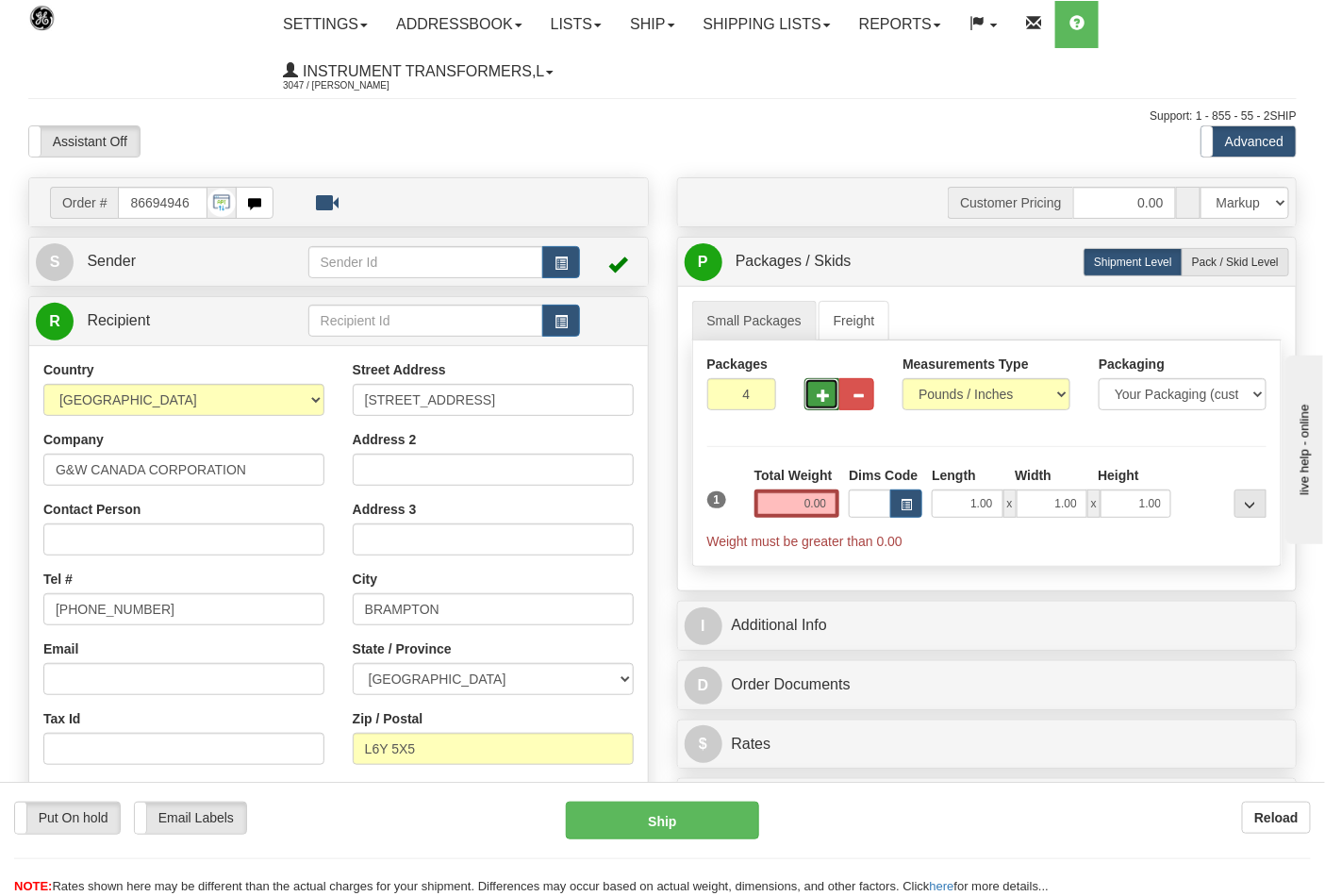
radio input "true"
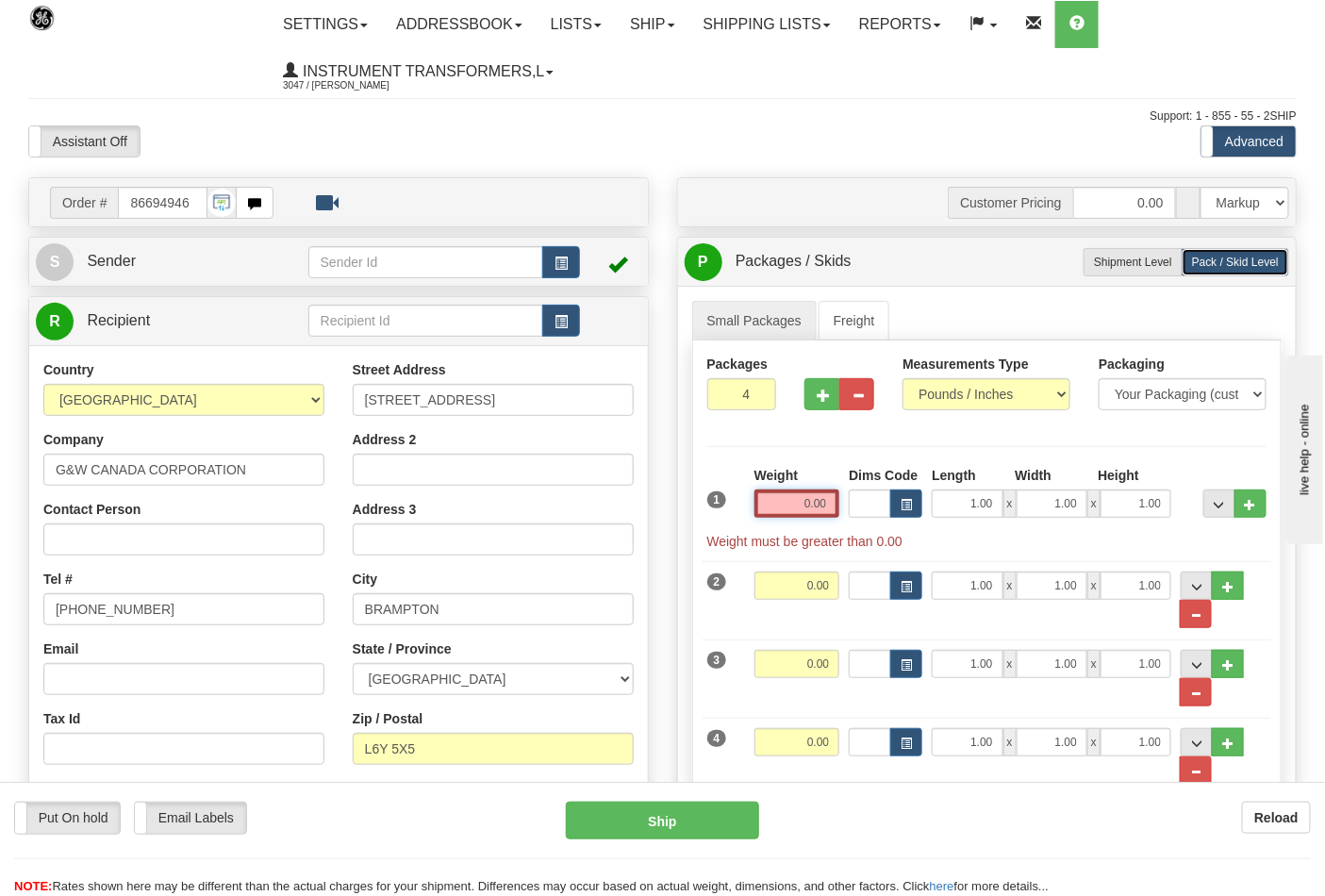
click at [831, 512] on input "0.00" at bounding box center [797, 504] width 86 height 29
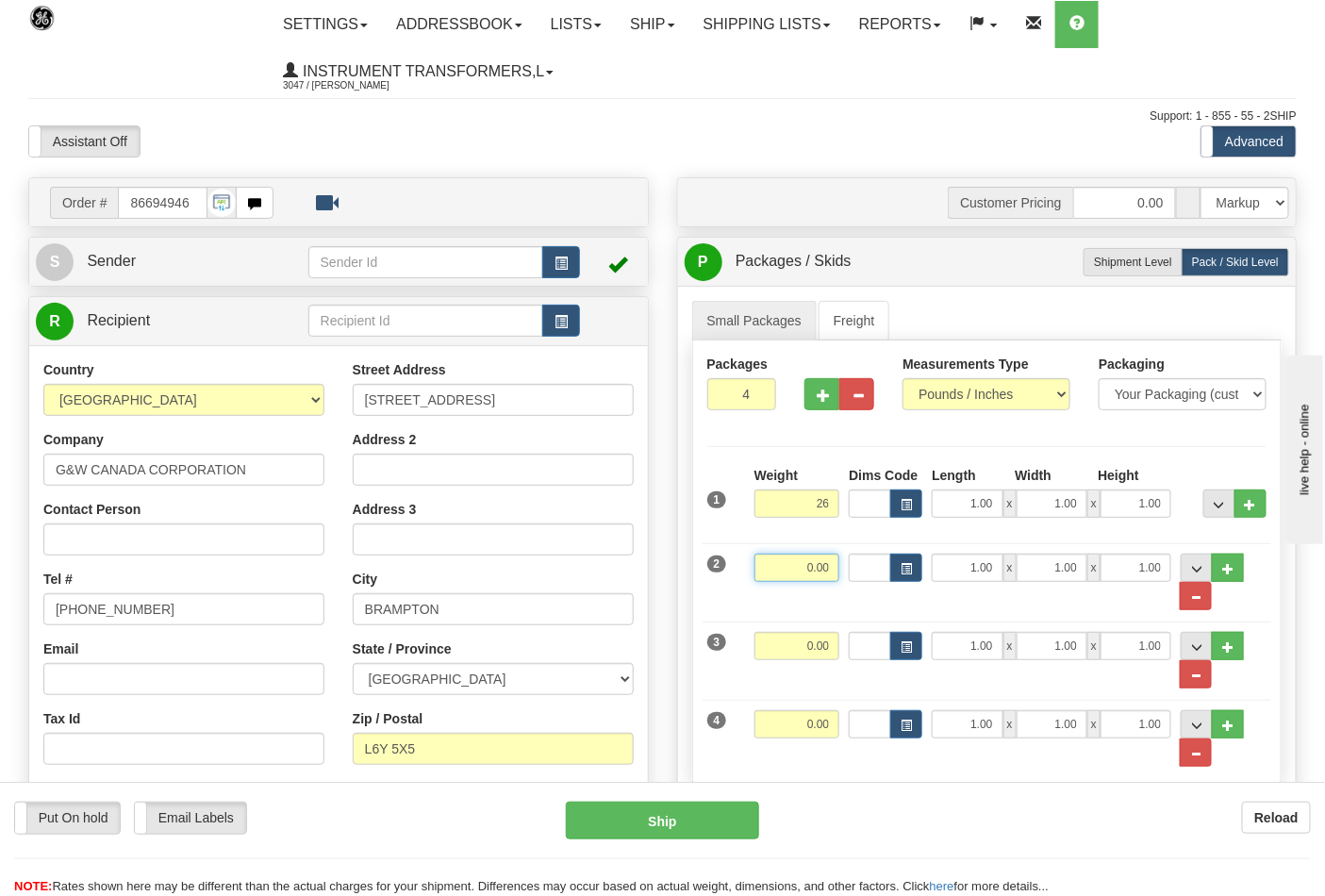
type input "26.00"
click at [828, 576] on input "0.00" at bounding box center [797, 568] width 86 height 29
type input "26.00"
click at [829, 641] on input "0.00" at bounding box center [797, 645] width 86 height 29
type input "26.00"
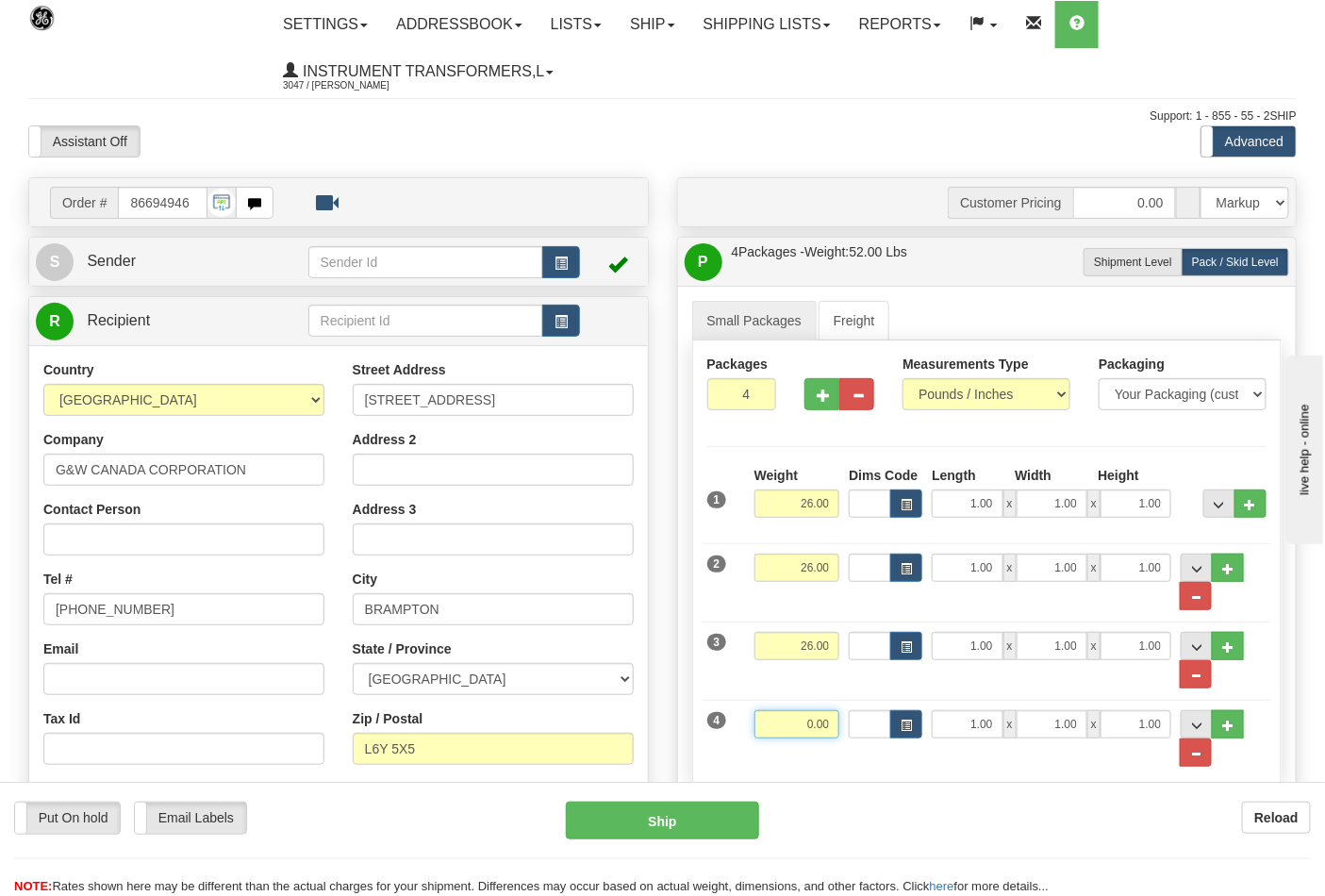
click at [830, 725] on input "0.00" at bounding box center [797, 724] width 86 height 29
click button "Delete" at bounding box center [0, 0] width 0 height 0
type input "38.00"
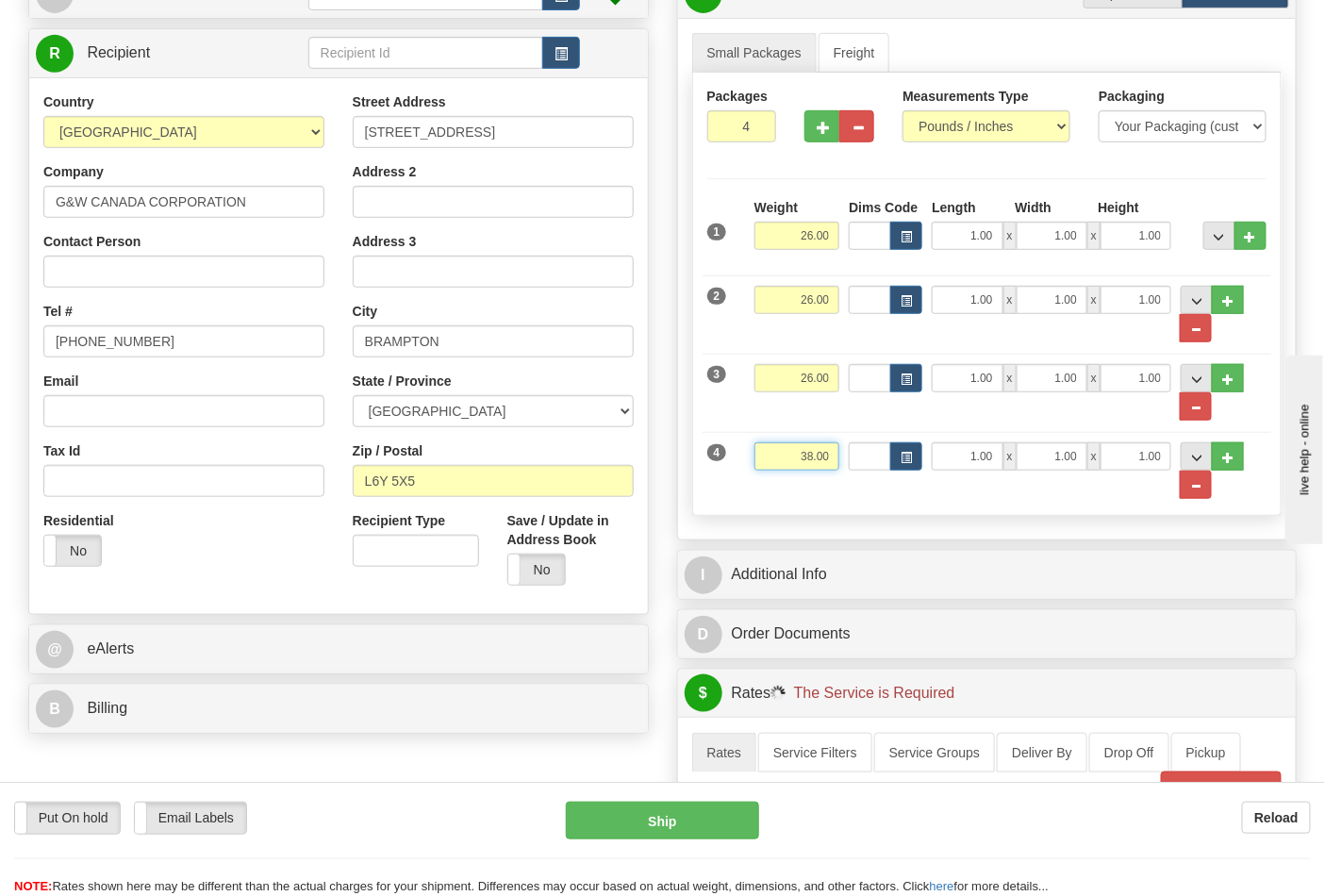
scroll to position [418, 0]
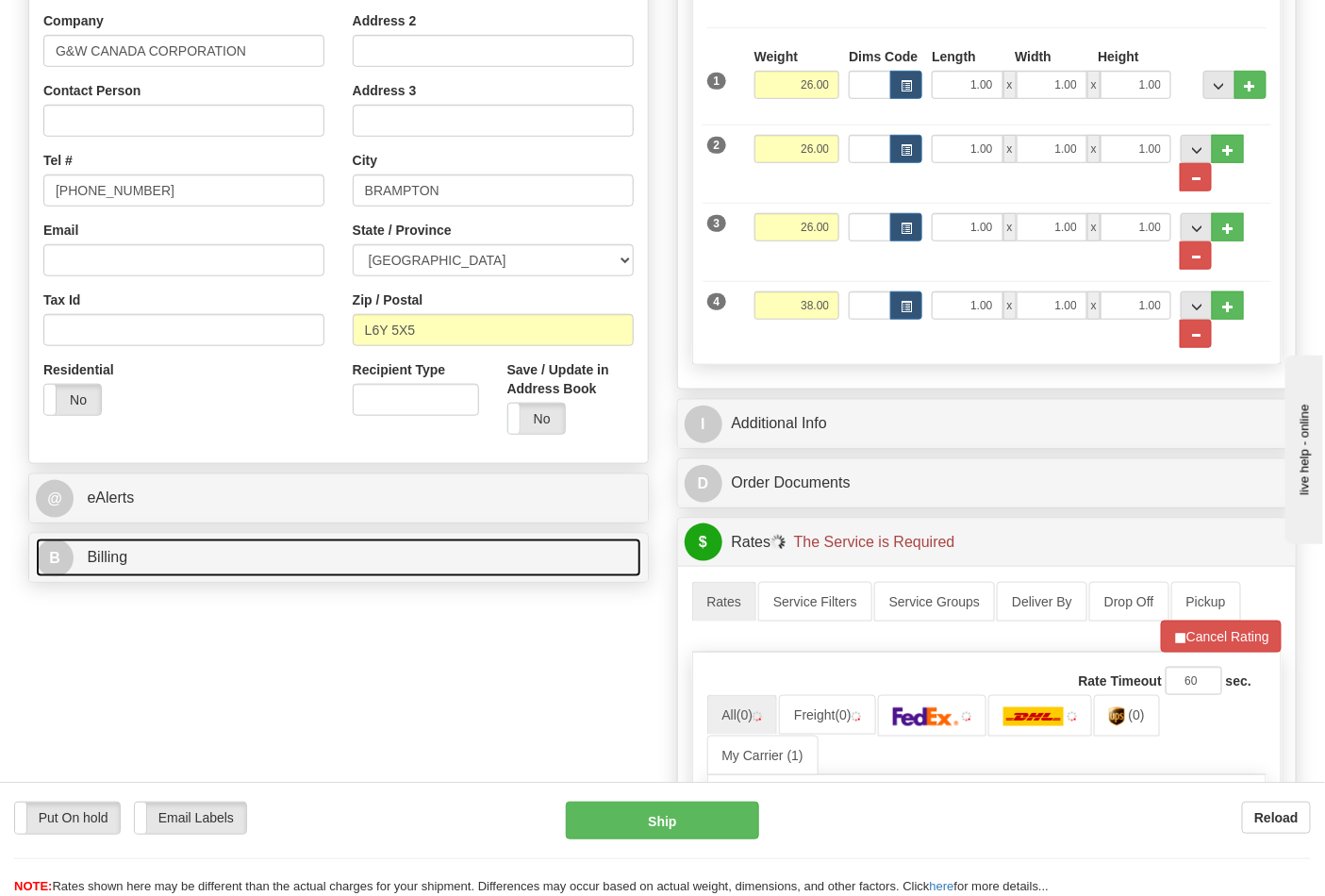
click at [243, 576] on link "B Billing" at bounding box center [338, 557] width 606 height 39
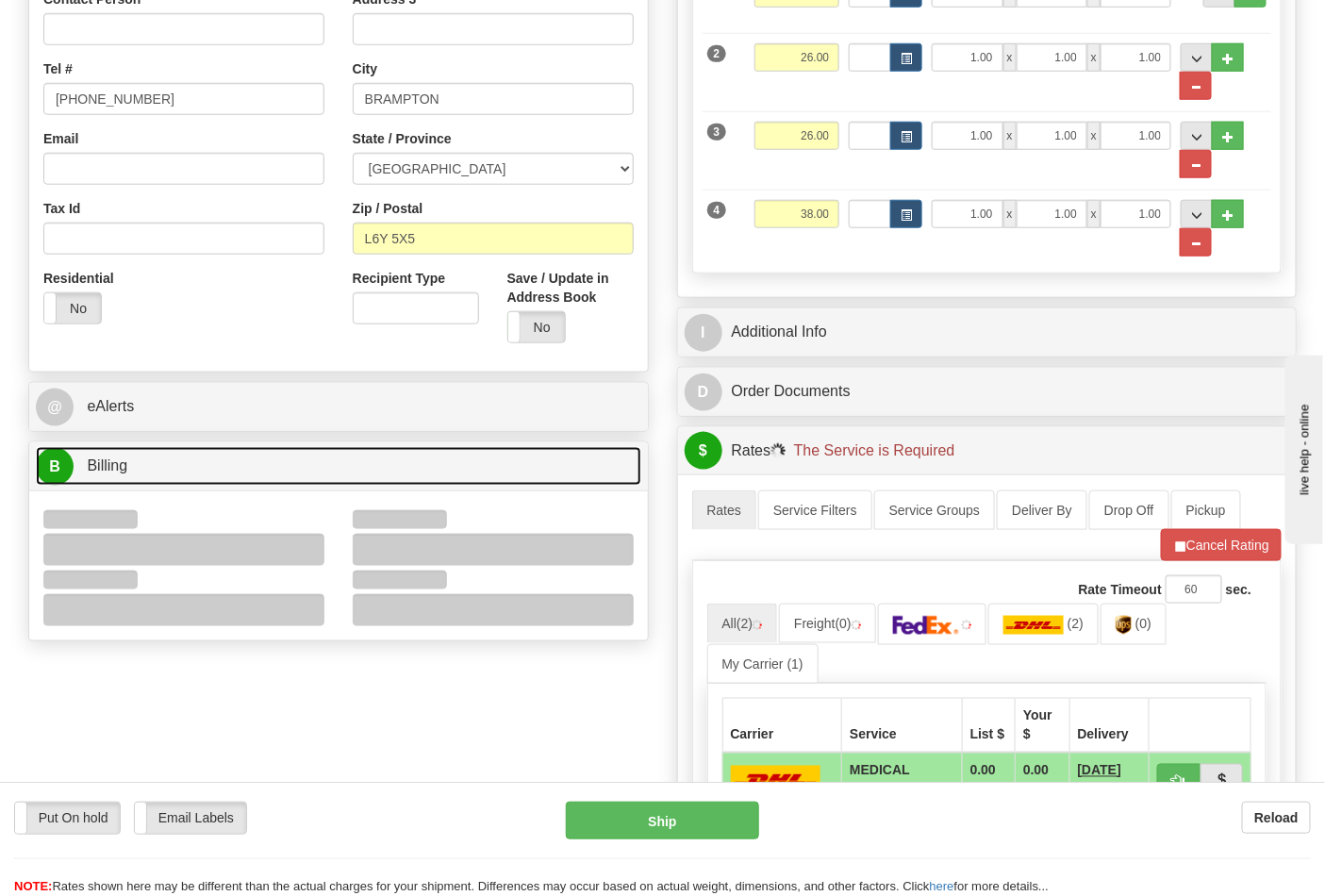
scroll to position [628, 0]
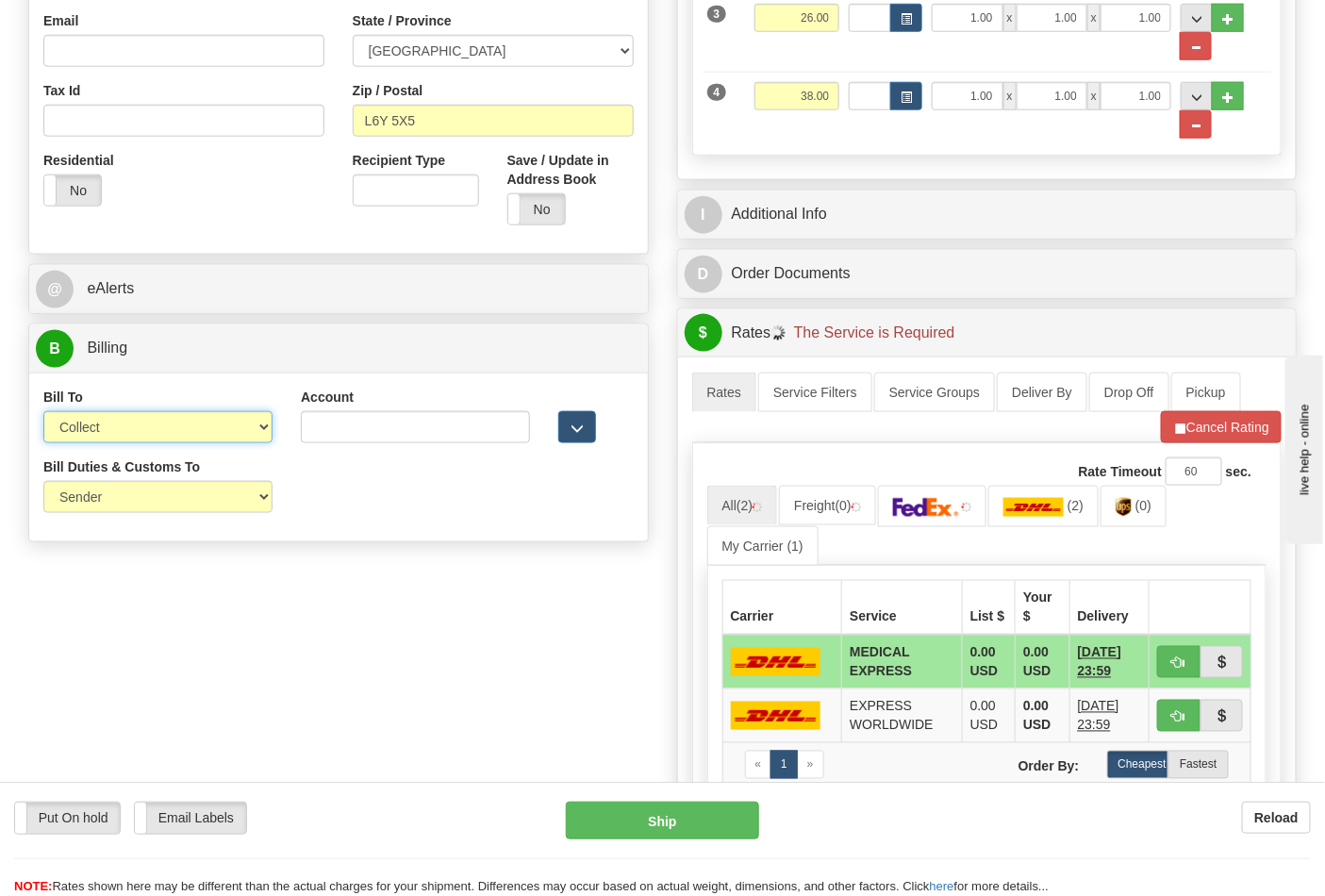
click at [135, 437] on select "Sender Recipient Third Party Collect" at bounding box center [158, 427] width 229 height 32
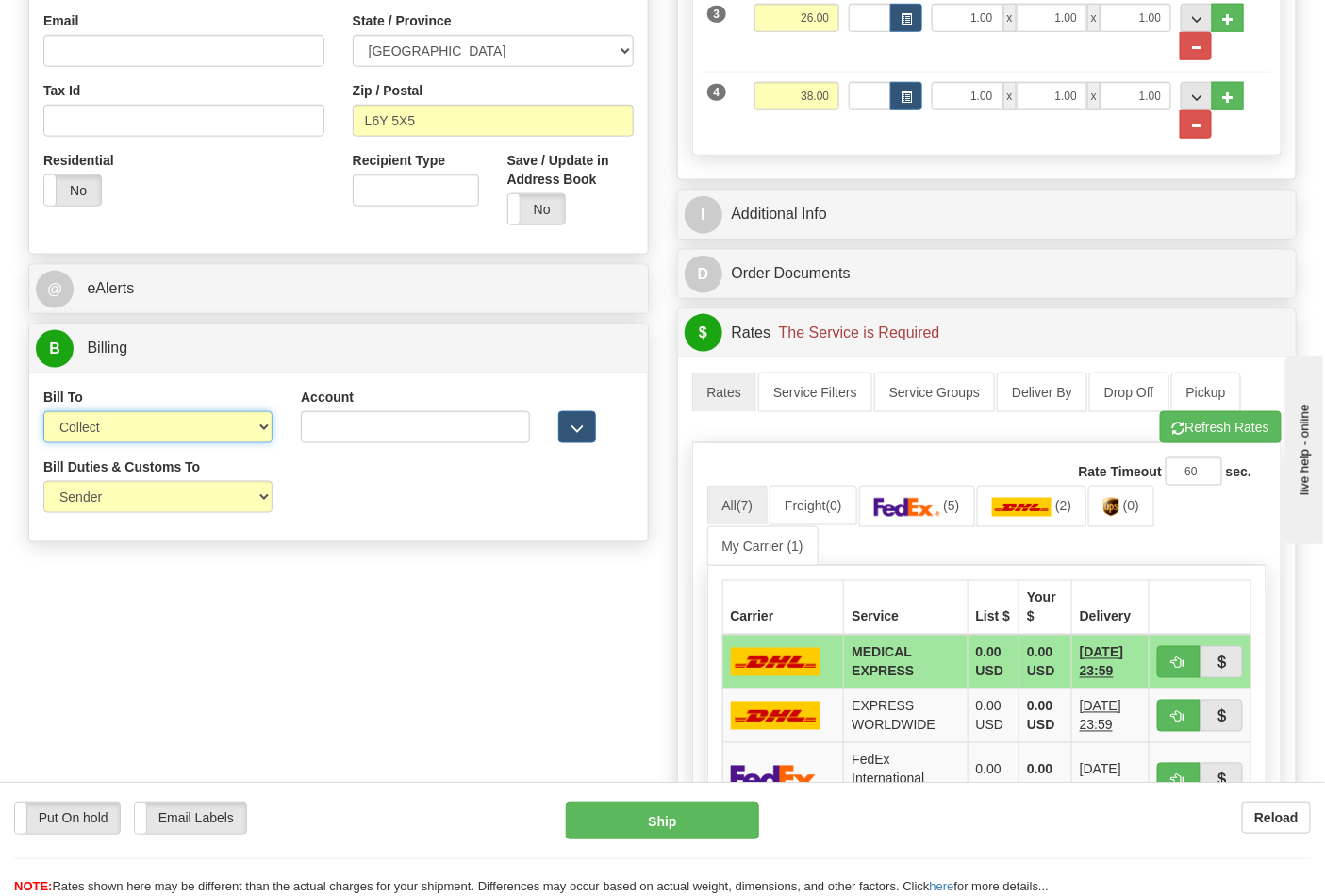
select select "2"
click at [44, 413] on select "Sender Recipient Third Party Collect" at bounding box center [158, 427] width 229 height 32
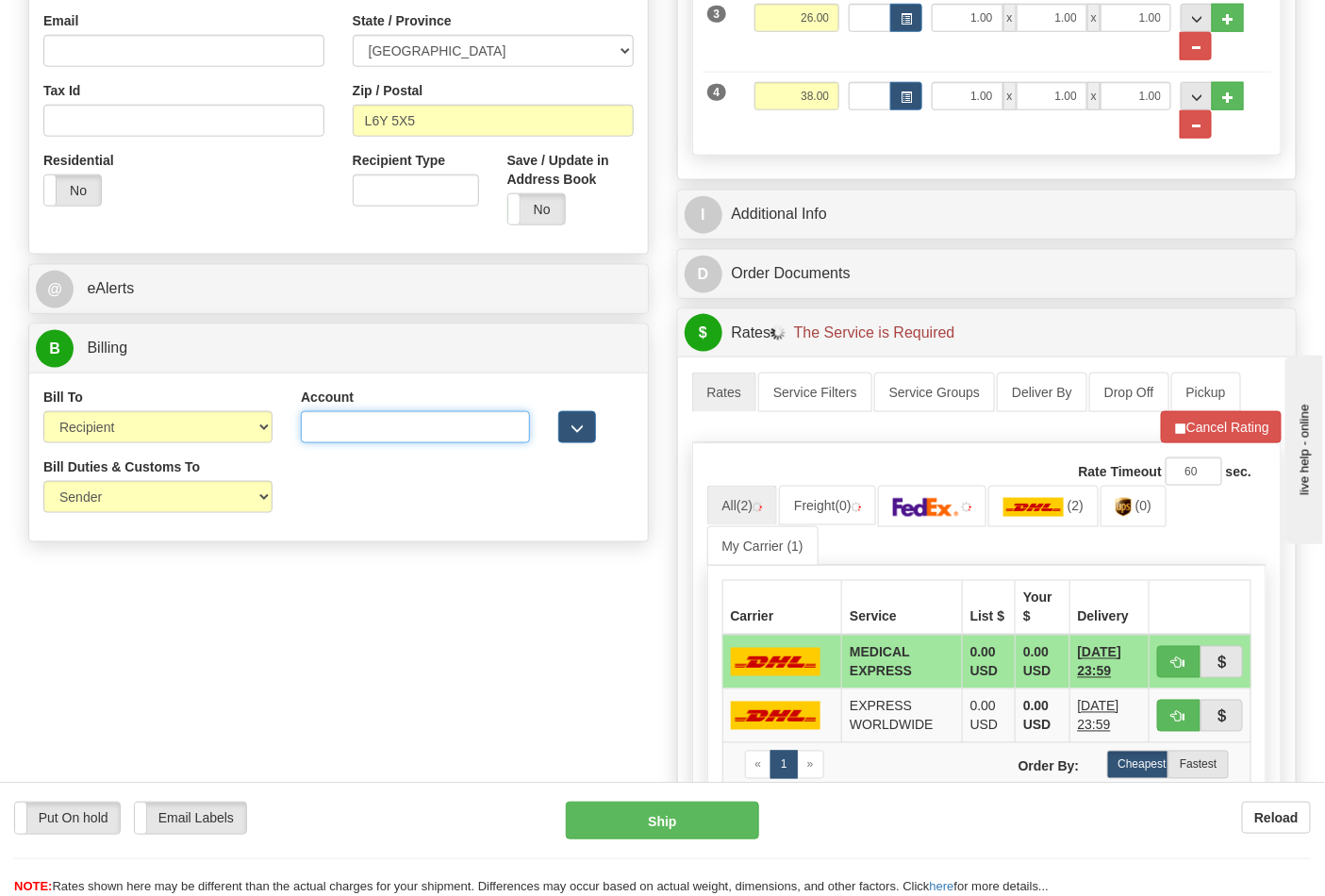
click at [364, 427] on input "Account" at bounding box center [415, 427] width 229 height 32
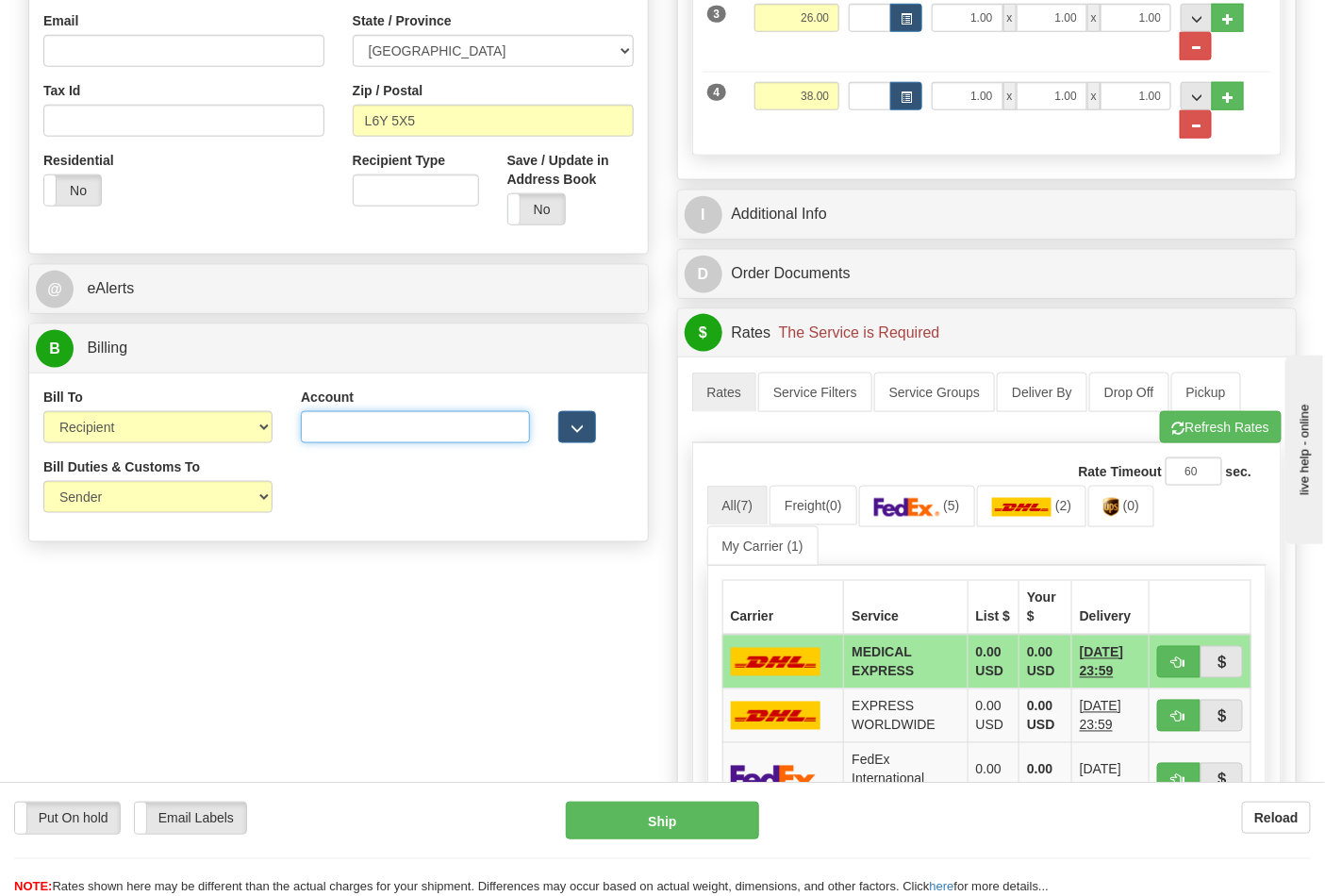
paste input "115877321"
type input "115877321"
click at [915, 516] on img at bounding box center [907, 506] width 66 height 19
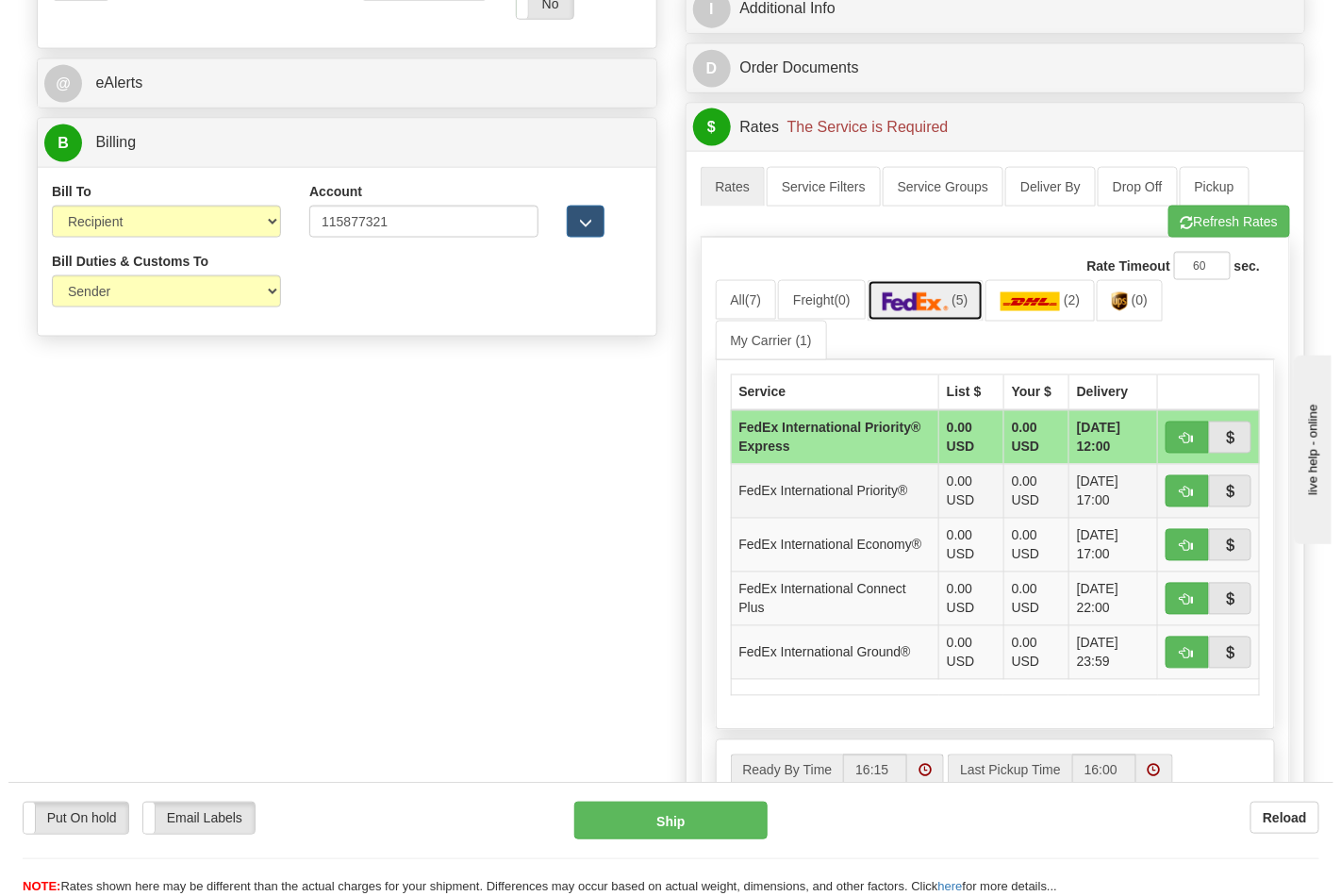
scroll to position [838, 0]
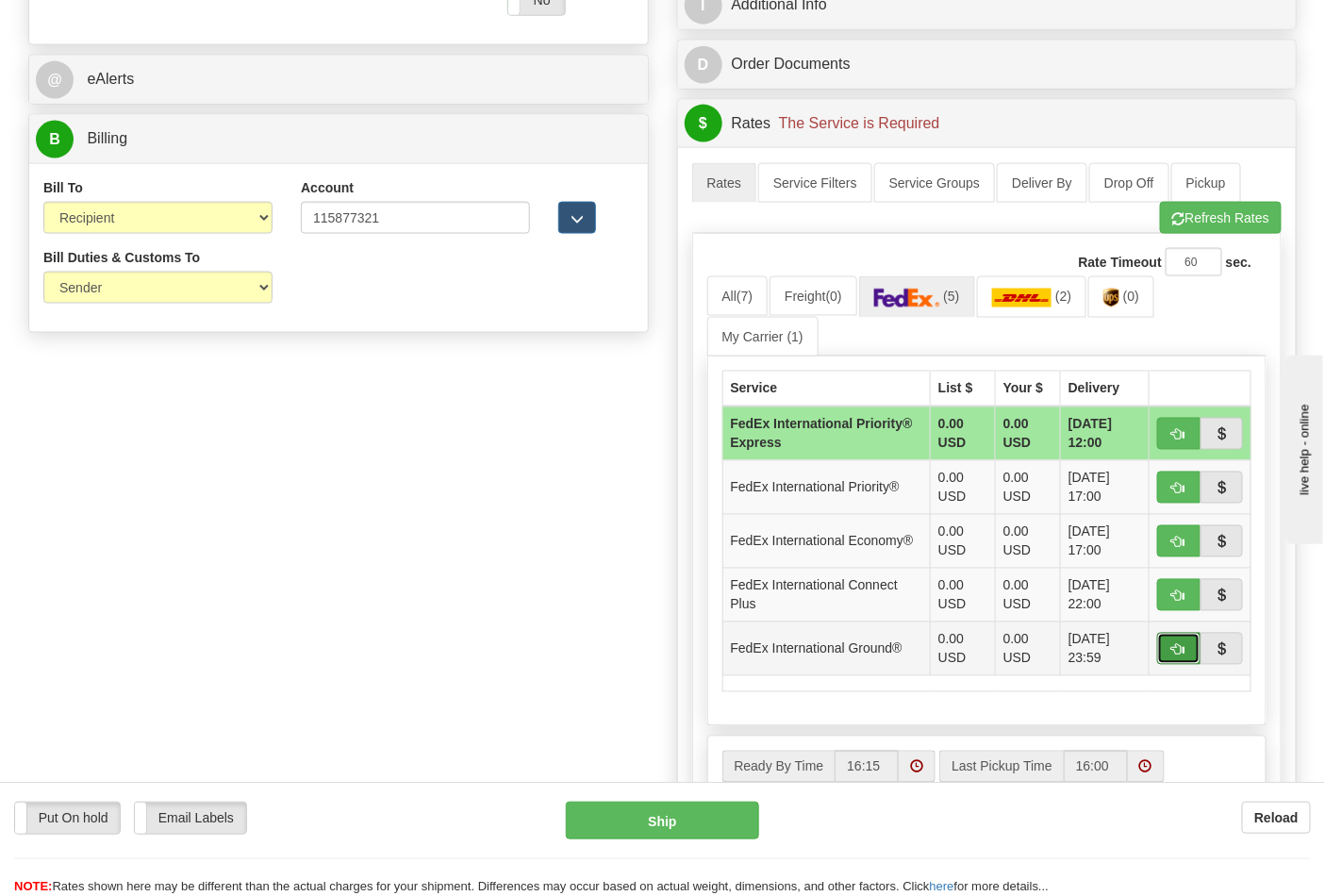
click at [1181, 652] on span "button" at bounding box center [1178, 650] width 13 height 12
type input "92"
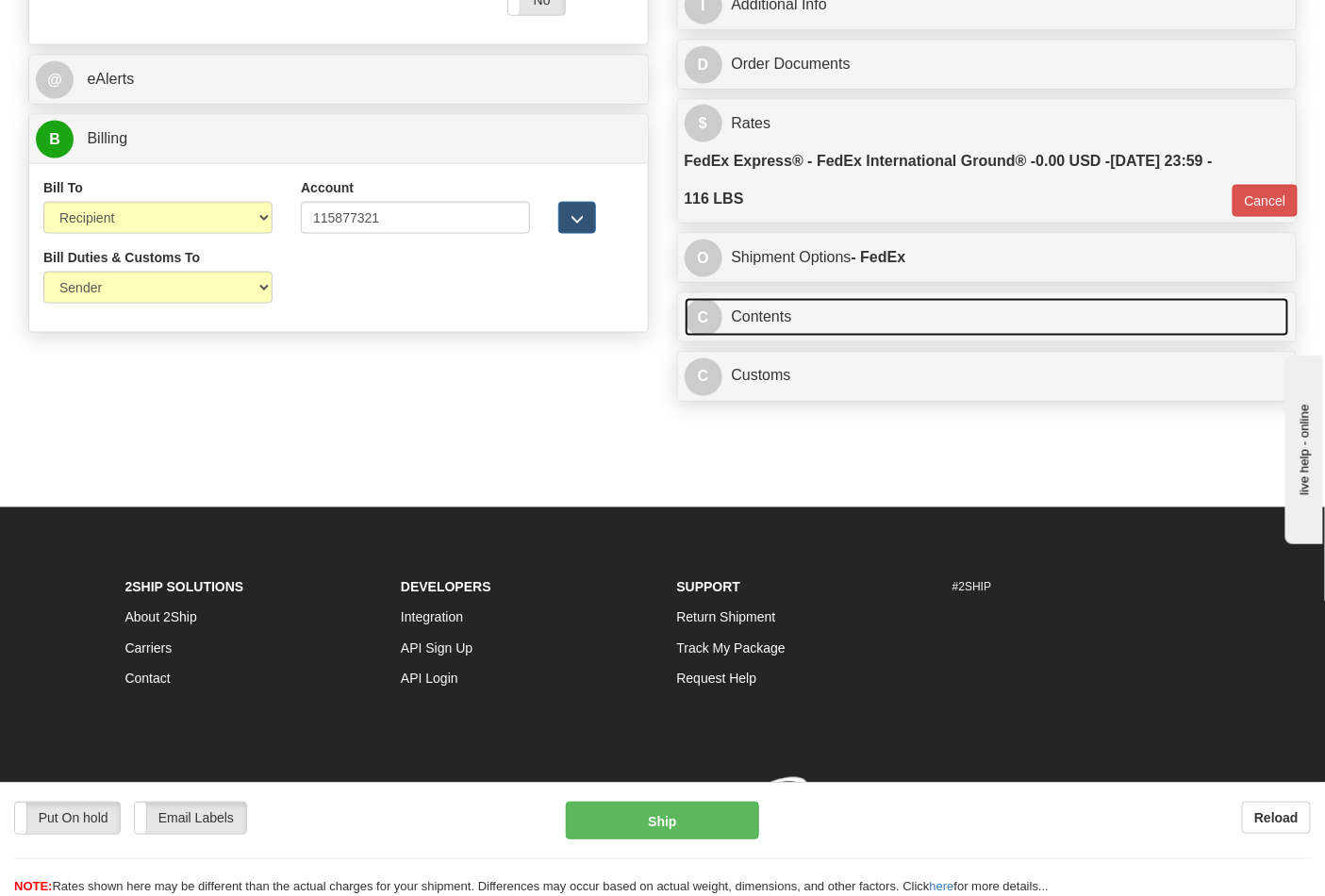
click at [834, 326] on link "C Contents" at bounding box center [987, 317] width 606 height 39
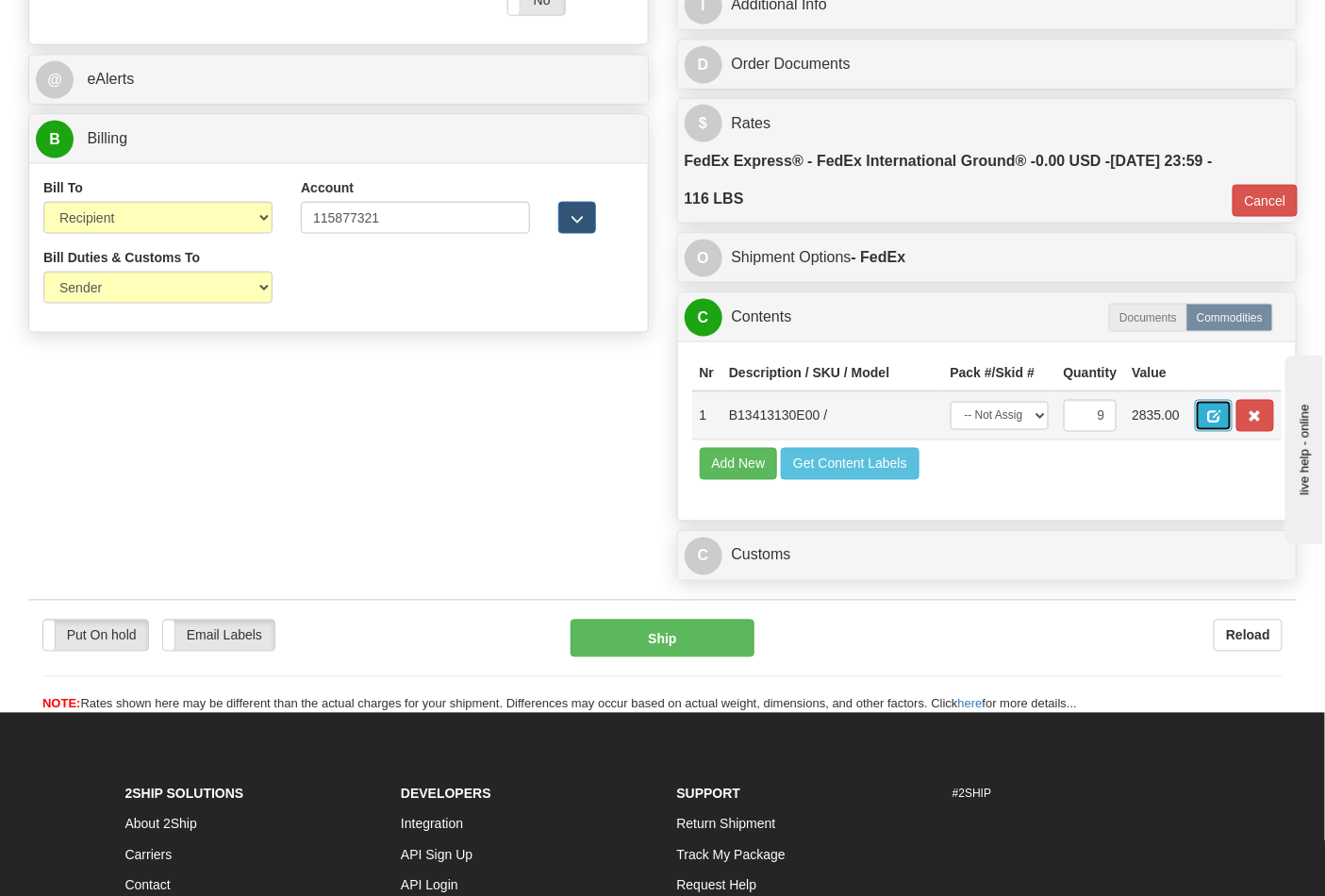
click at [1220, 417] on span "button" at bounding box center [1213, 417] width 13 height 12
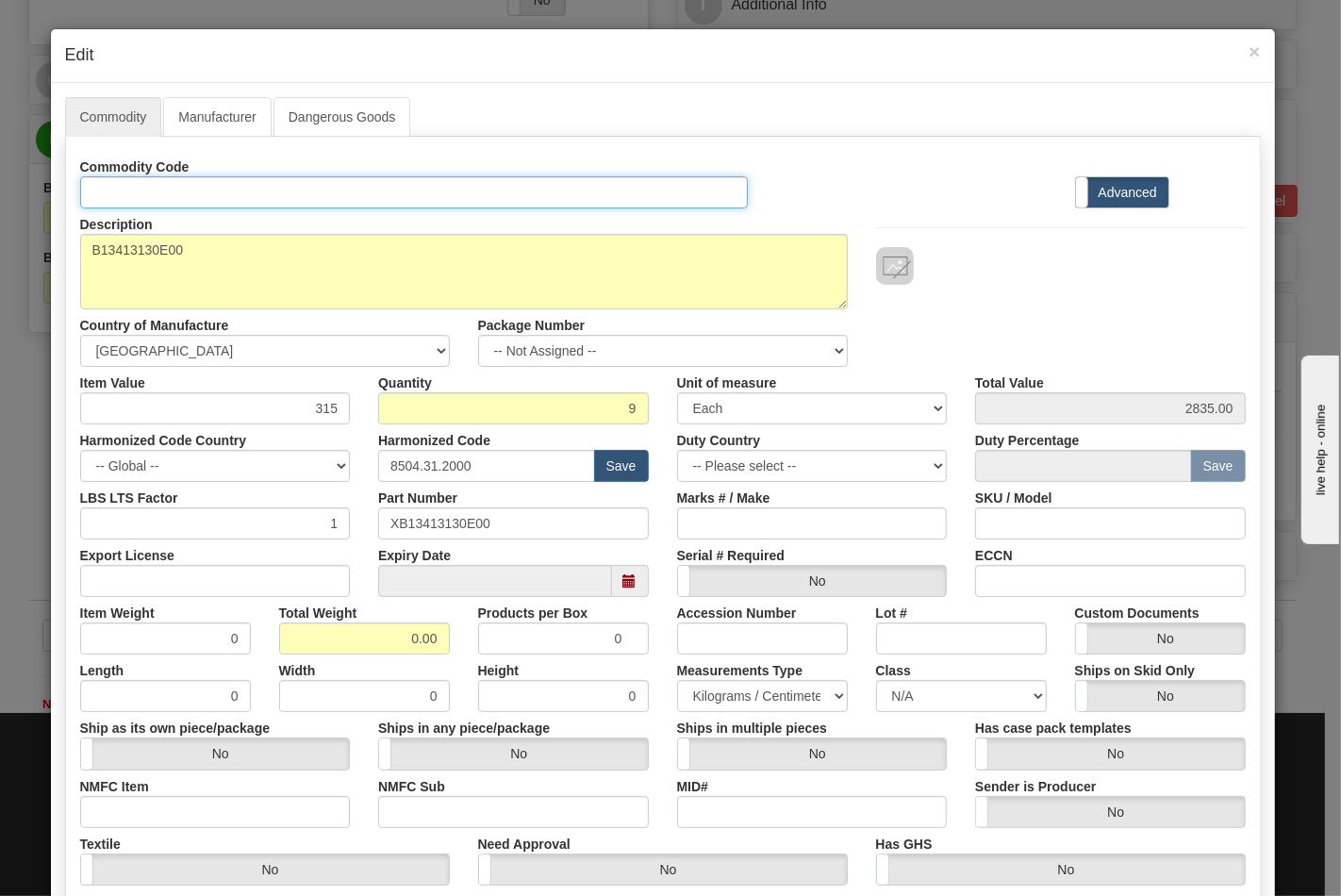
drag, startPoint x: 373, startPoint y: 176, endPoint x: 378, endPoint y: 199, distance: 23.5
click at [373, 177] on input "Id" at bounding box center [414, 192] width 669 height 32
type input "TRANSFORMERS"
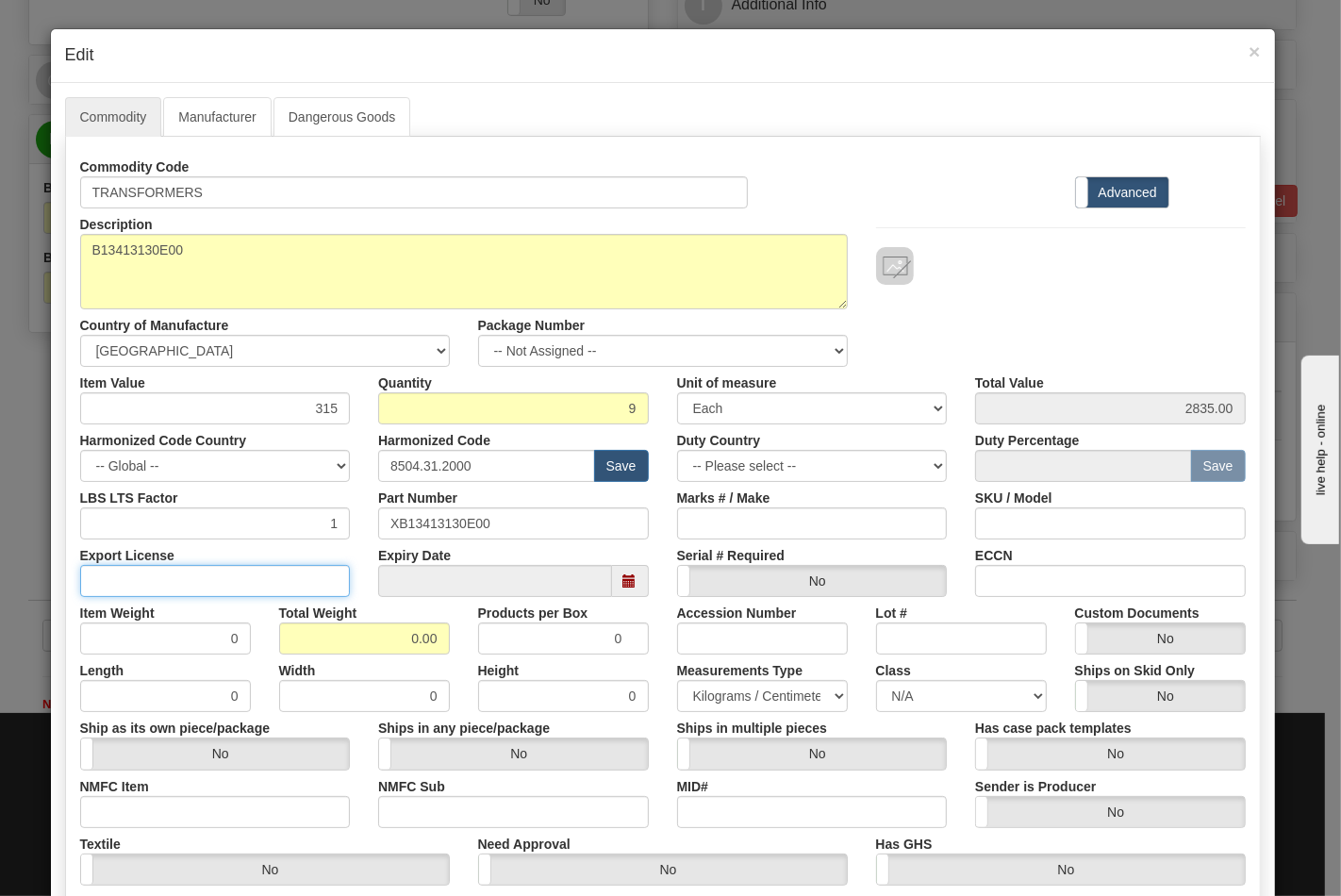
click at [263, 587] on input "Export License" at bounding box center [215, 581] width 271 height 32
type input "N/A"
drag, startPoint x: 351, startPoint y: 645, endPoint x: 507, endPoint y: 644, distance: 156.0
click at [507, 644] on div "Item Weight 0 Total Weight 0.00 Products per Box 0 Accession Number Lot # Custo…" at bounding box center [663, 625] width 1194 height 57
type input "116"
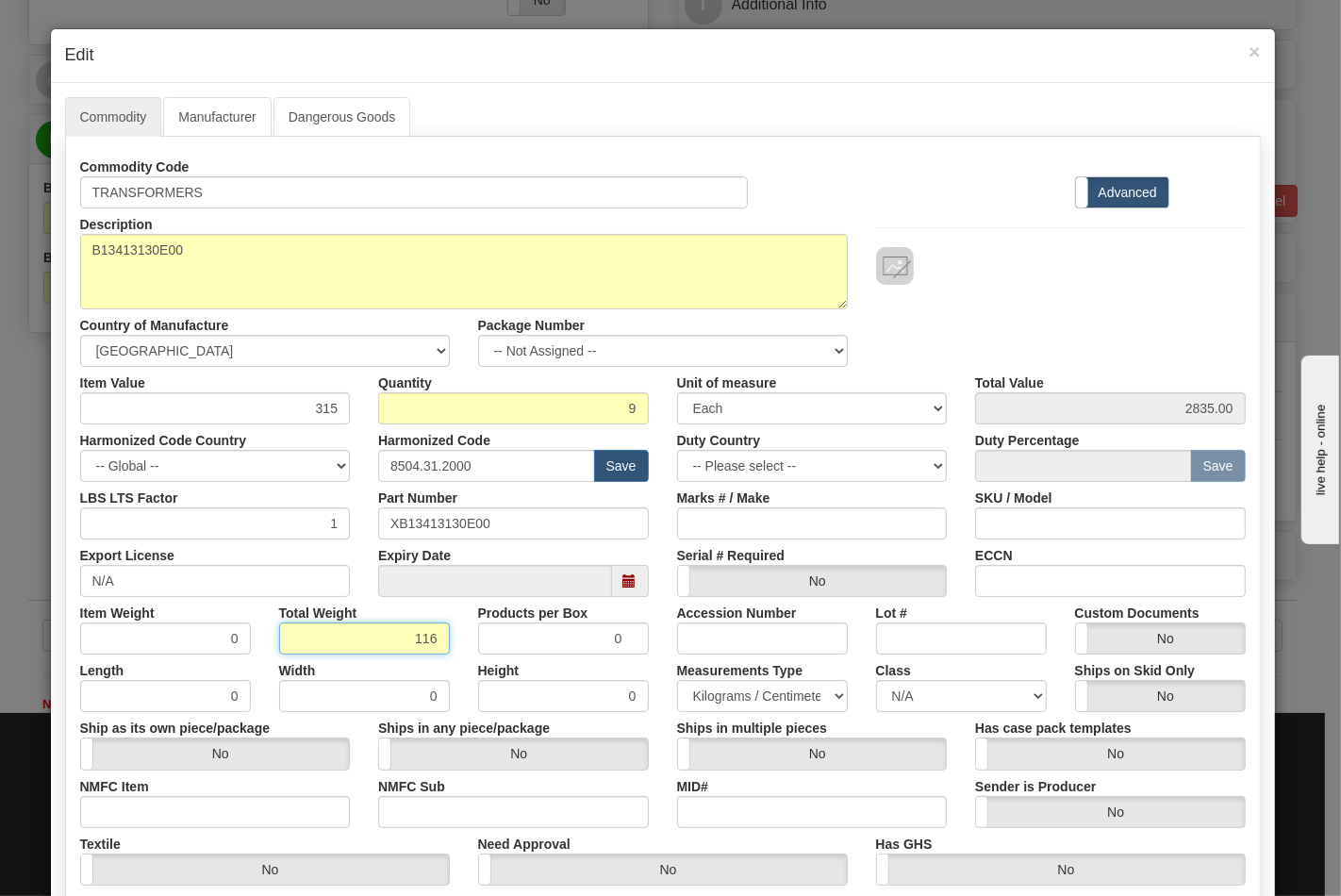
type input "12.8889"
click at [258, 804] on input "NMFC Item" at bounding box center [215, 812] width 271 height 32
type input "63170"
click at [420, 808] on input "NMFC Sub" at bounding box center [513, 812] width 271 height 32
type input "4"
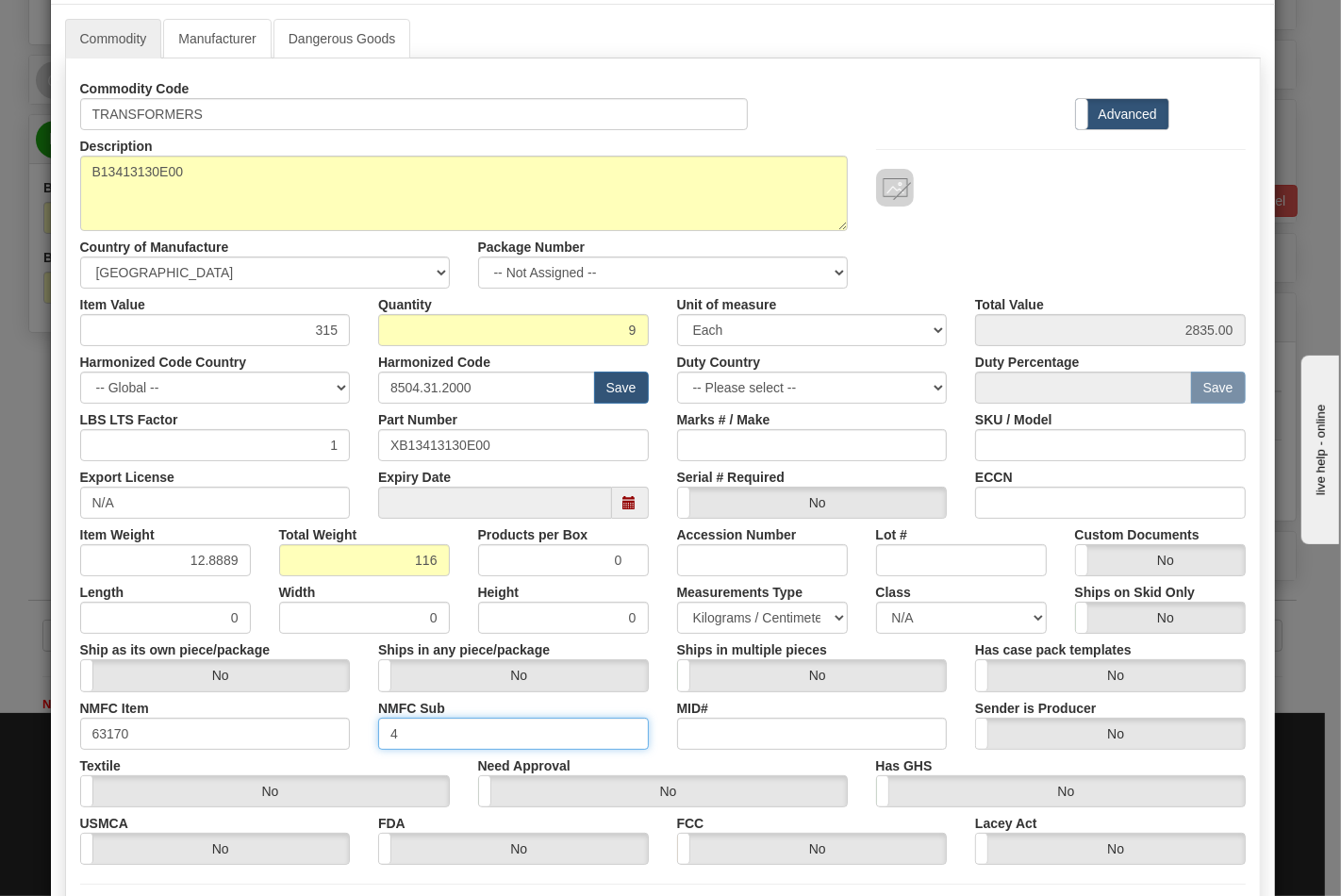
scroll to position [209, 0]
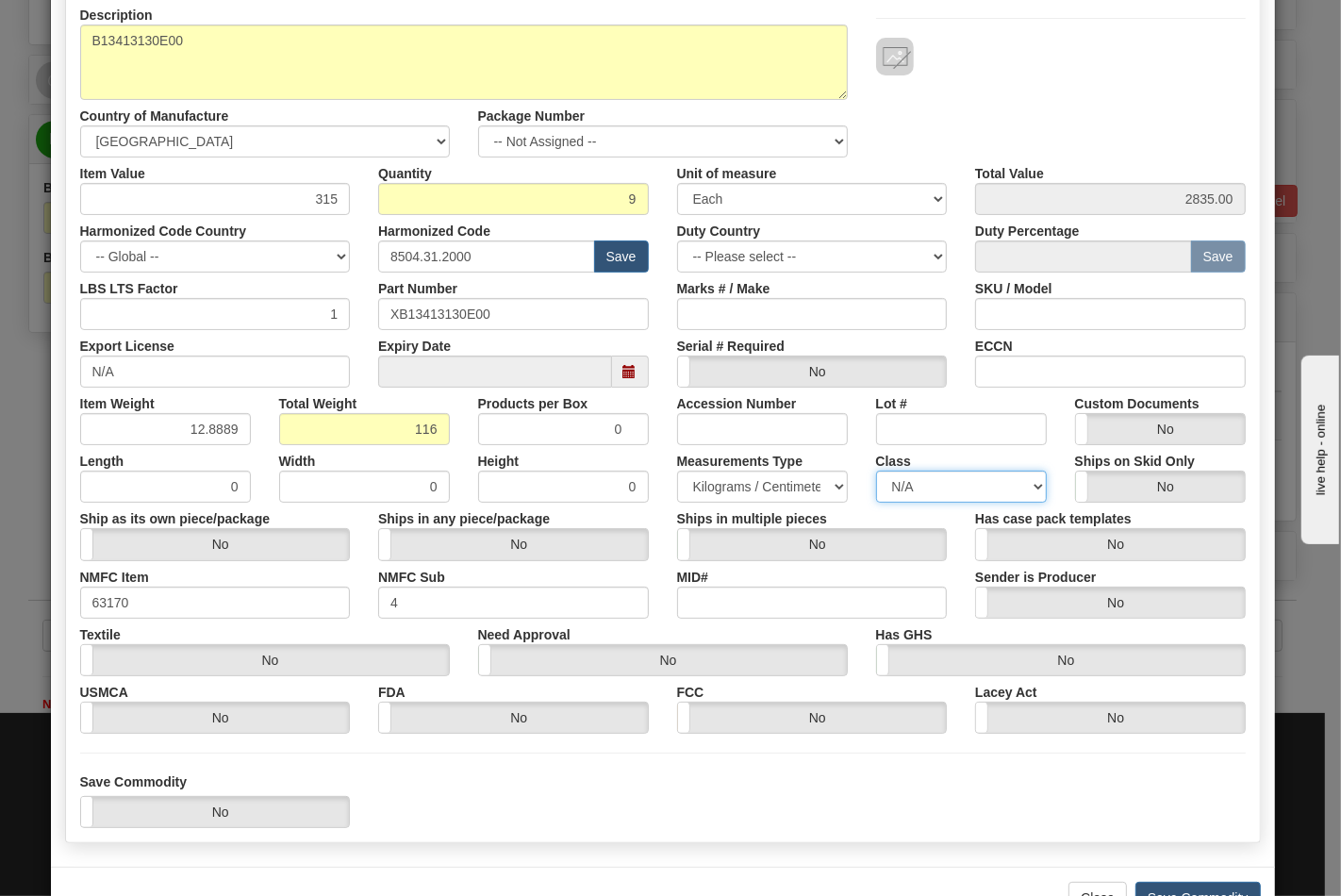
click at [922, 489] on select "N/A 50.0 55.0 60.0 65.0 70.0 85.0 92.5 100.0 125.0 175.0 250.0 300.0 400.0" at bounding box center [961, 487] width 170 height 32
select select "70.0"
click at [876, 471] on select "N/A 50.0 55.0 60.0 65.0 70.0 85.0 92.5 100.0 125.0 175.0 250.0 300.0 400.0" at bounding box center [961, 487] width 170 height 32
click at [1016, 383] on input "ECCN" at bounding box center [1110, 372] width 271 height 32
type input "EAR99"
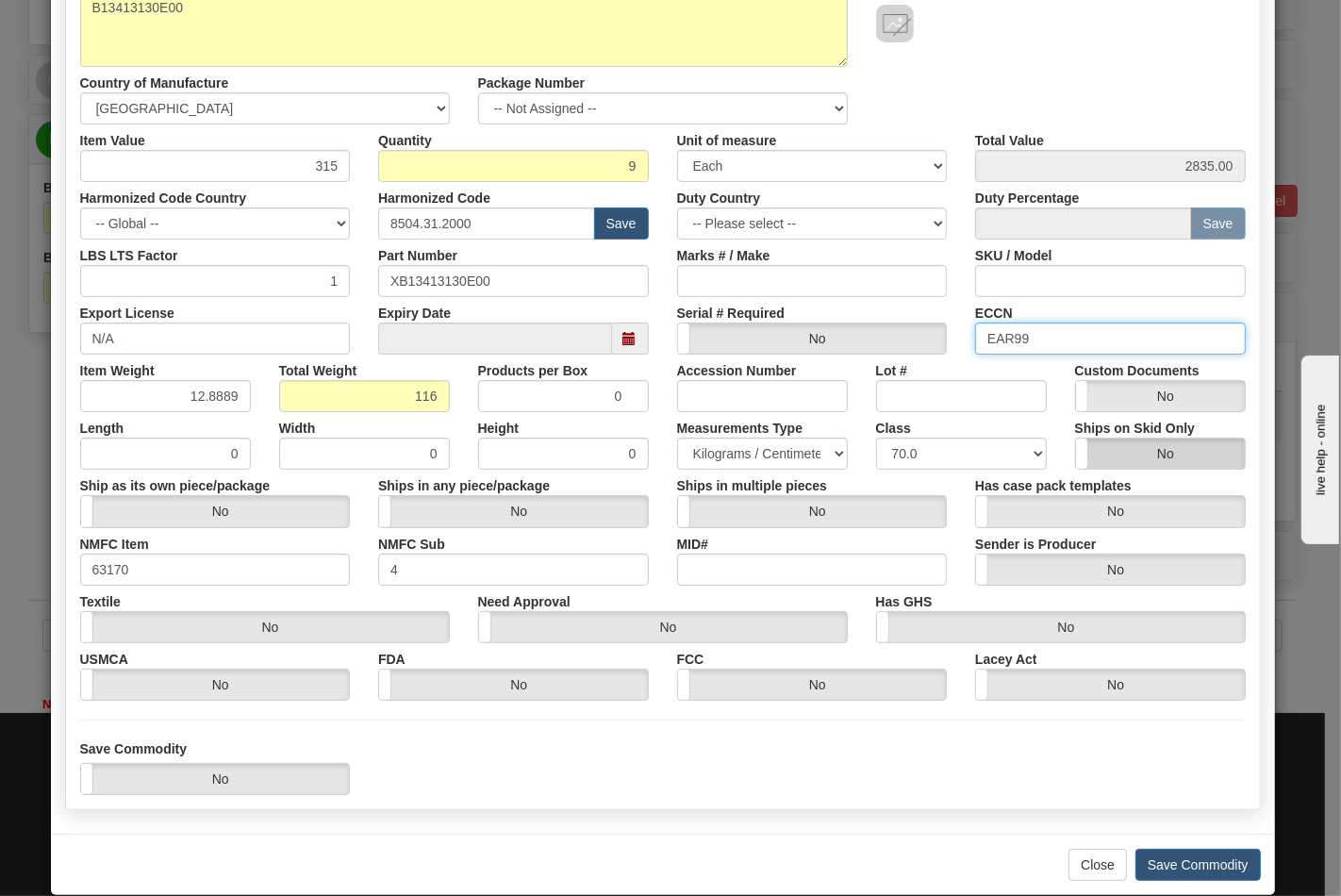
scroll to position [271, 0]
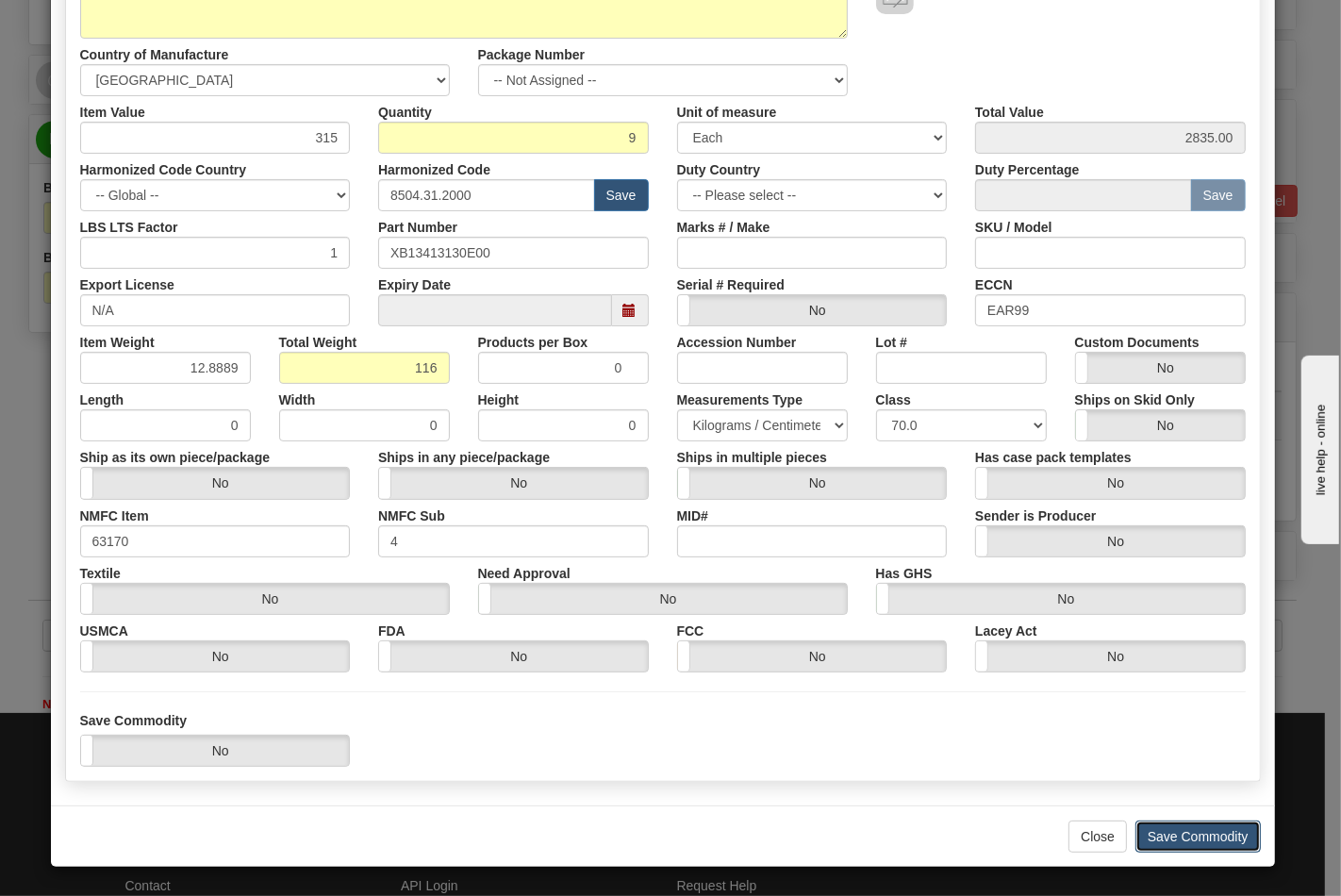
click at [1172, 827] on button "Save Commodity" at bounding box center [1198, 837] width 126 height 32
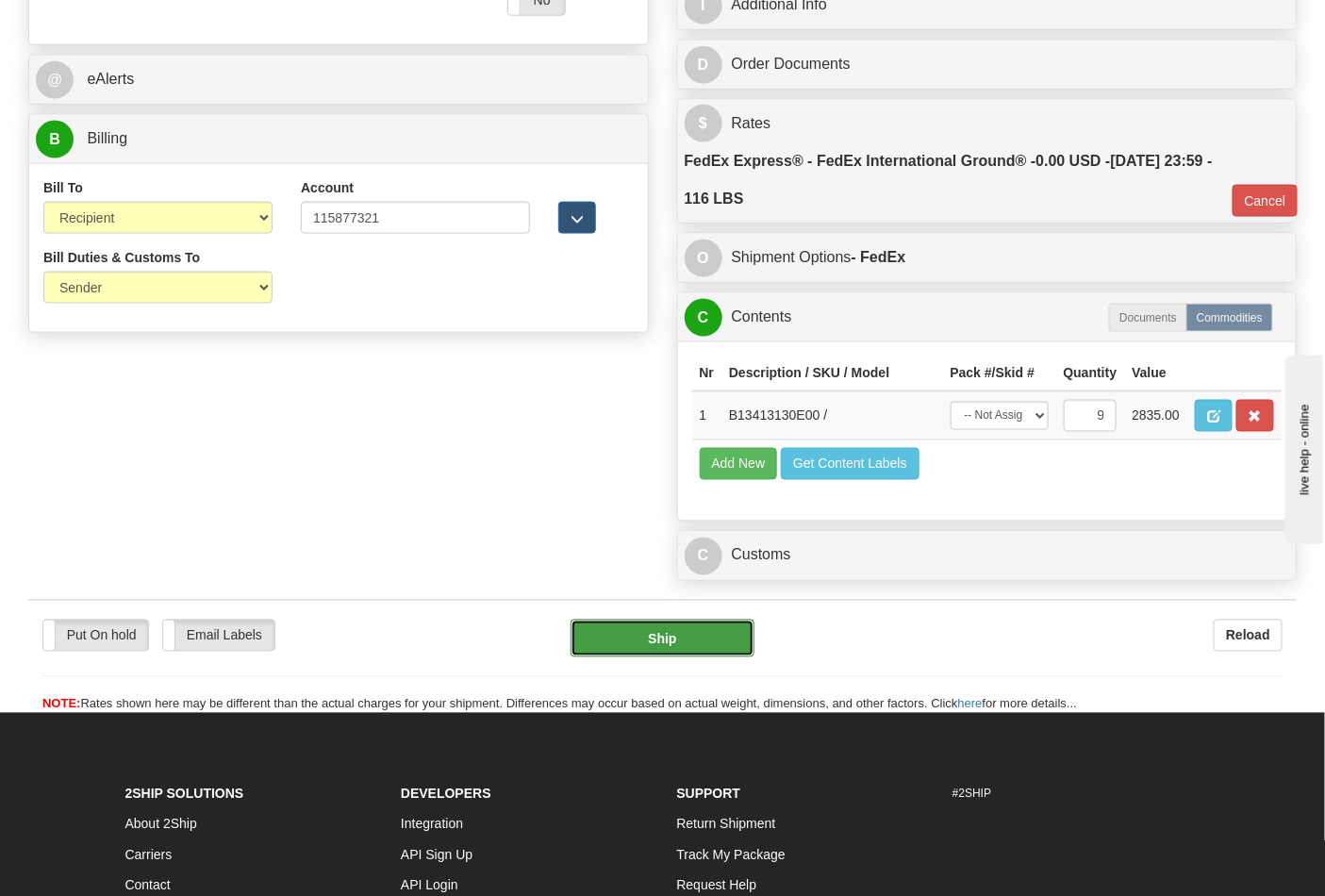
click at [682, 657] on button "Ship" at bounding box center [662, 638] width 183 height 38
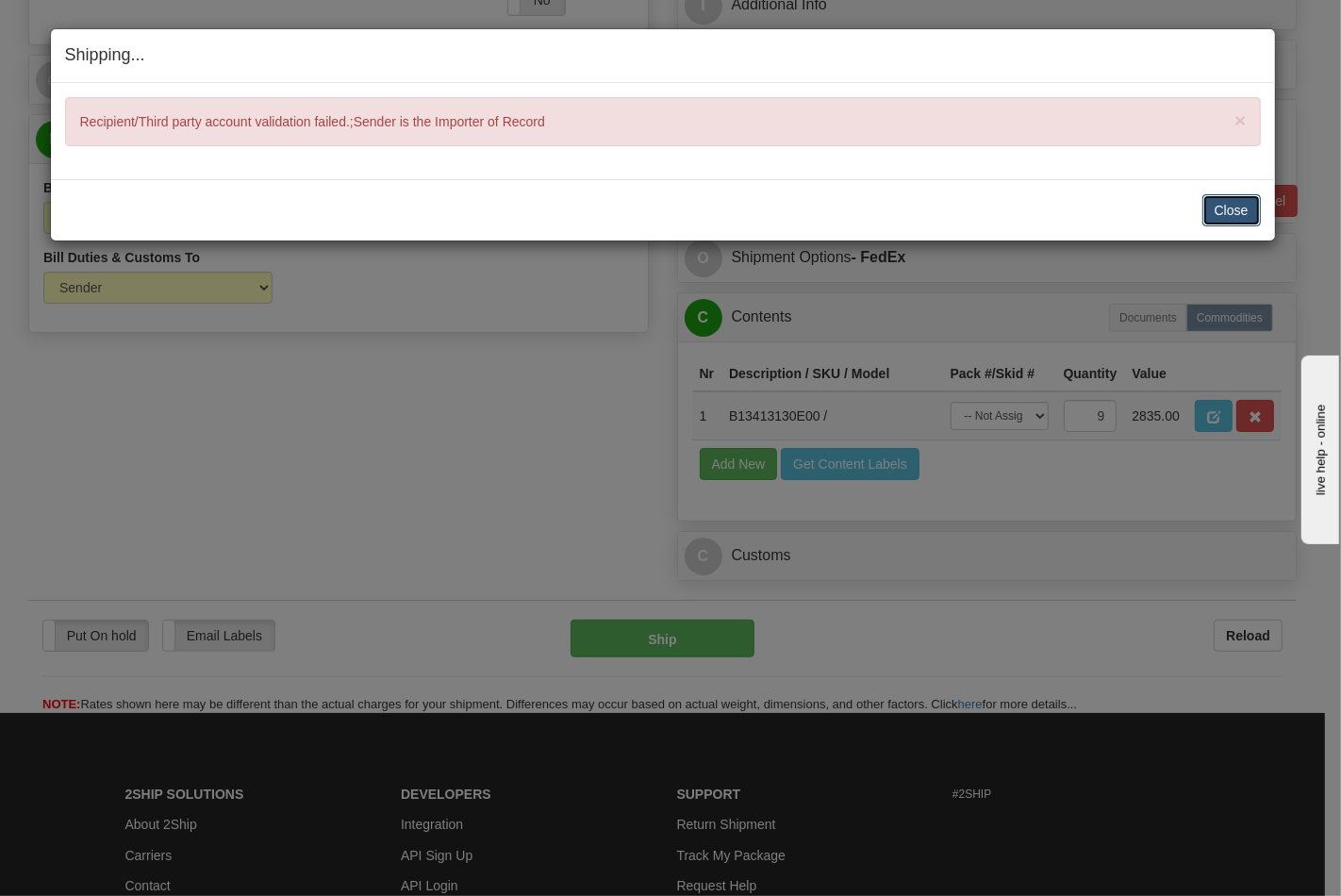
drag, startPoint x: 1214, startPoint y: 210, endPoint x: 457, endPoint y: 352, distance: 770.2
click at [1214, 210] on button "Close" at bounding box center [1231, 210] width 58 height 32
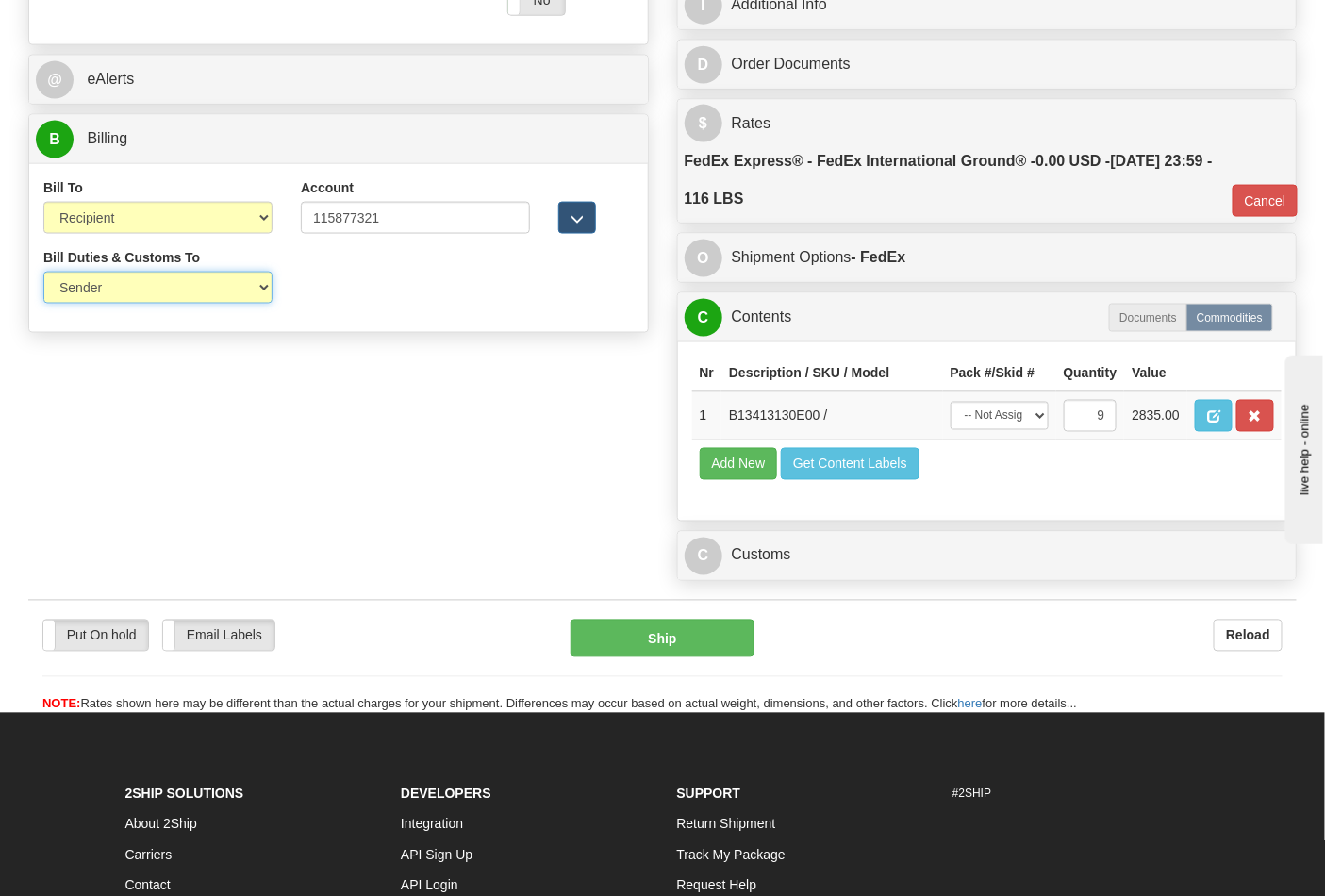
click at [186, 300] on select "Sender Recipient Third Party" at bounding box center [158, 287] width 229 height 32
select select "3"
click at [44, 274] on select "Sender Recipient Third Party" at bounding box center [158, 287] width 229 height 32
type input "92"
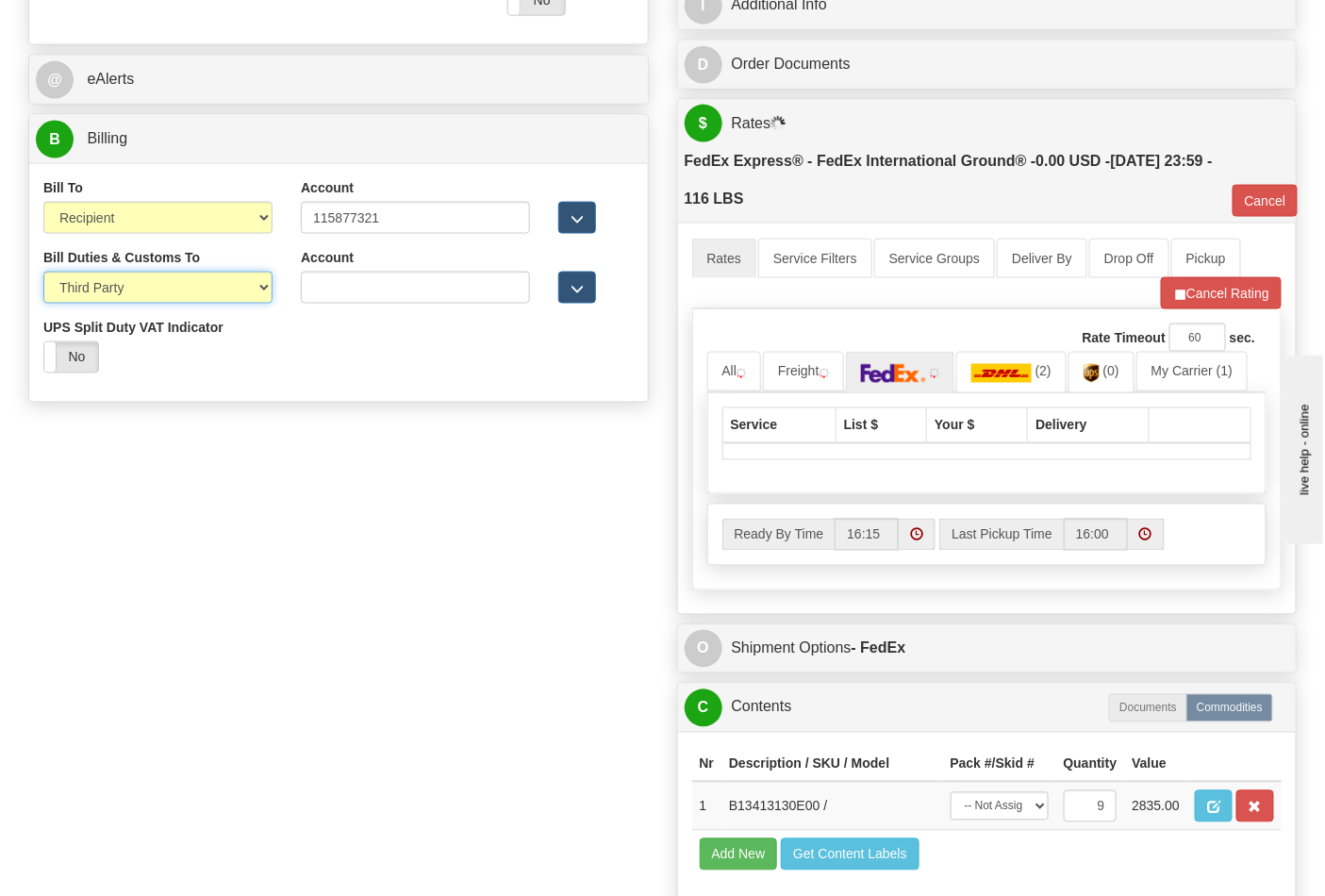
click at [114, 288] on select "Sender Recipient Third Party" at bounding box center [158, 287] width 229 height 32
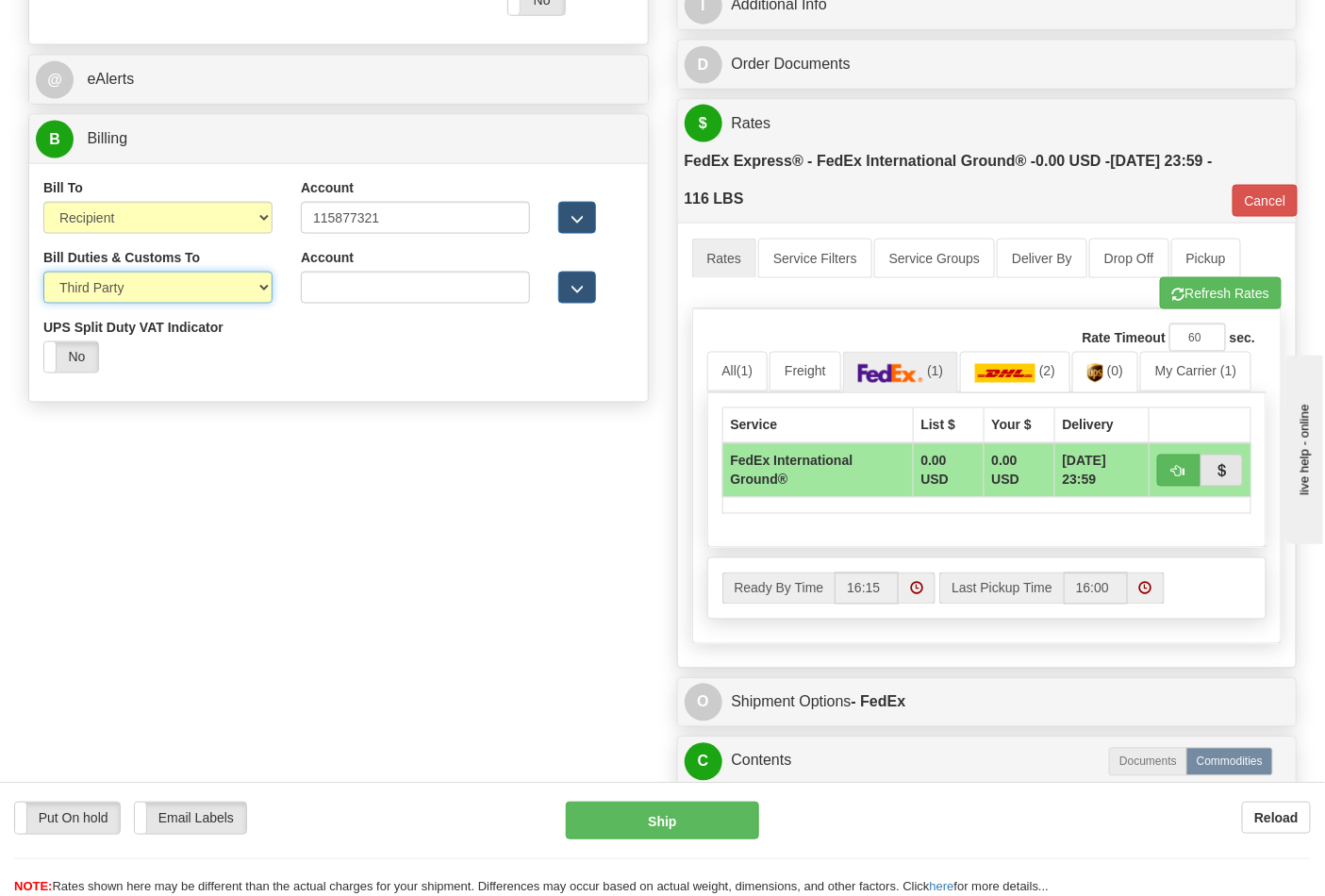
select select "2"
click at [44, 274] on select "Sender Recipient Third Party" at bounding box center [158, 287] width 229 height 32
type input "92"
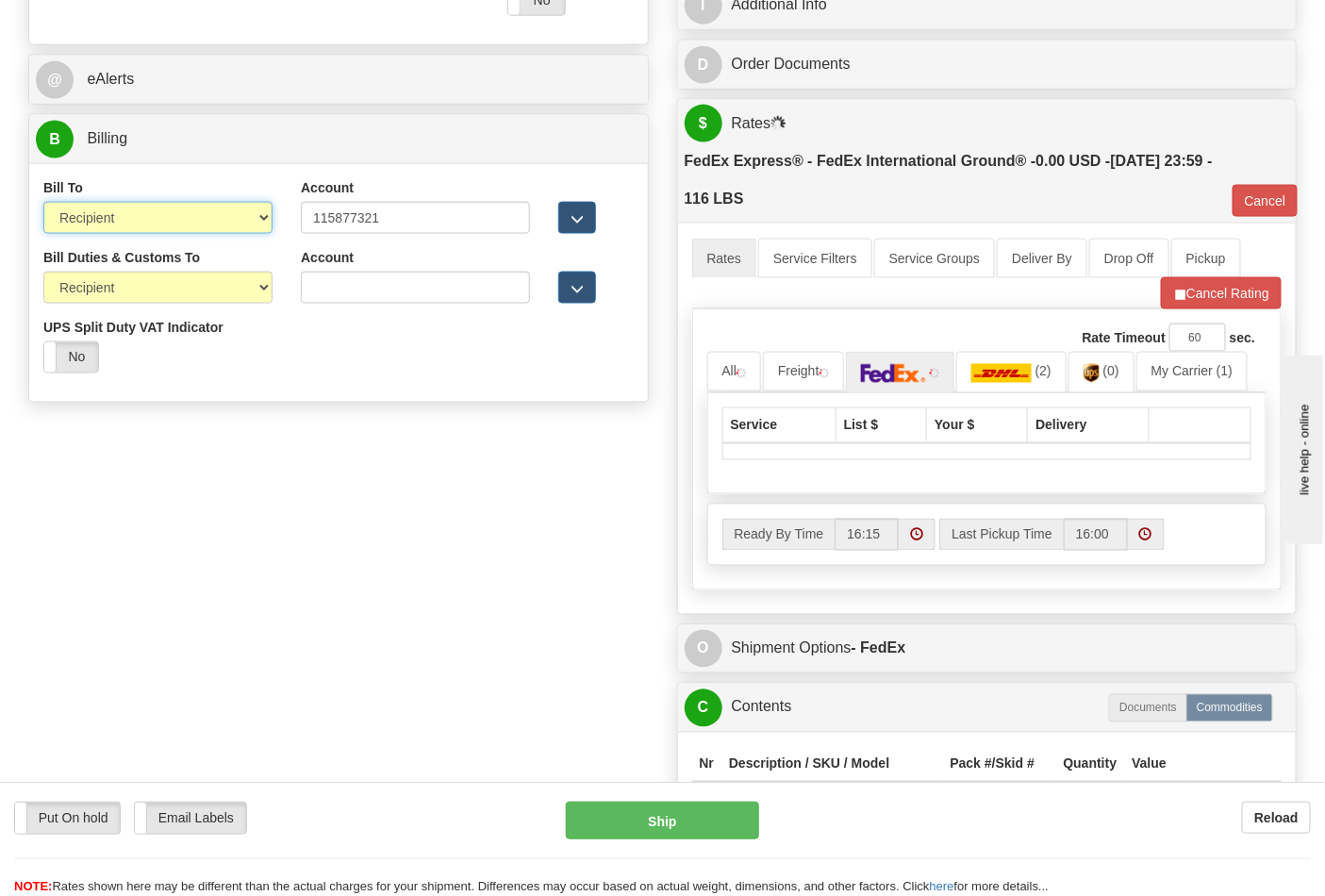
drag, startPoint x: 136, startPoint y: 212, endPoint x: 137, endPoint y: 233, distance: 21.0
click at [136, 212] on select "Sender Recipient Third Party Collect" at bounding box center [158, 218] width 229 height 32
select select "4"
click at [44, 204] on select "Sender Recipient Third Party Collect" at bounding box center [158, 218] width 229 height 32
type input "92"
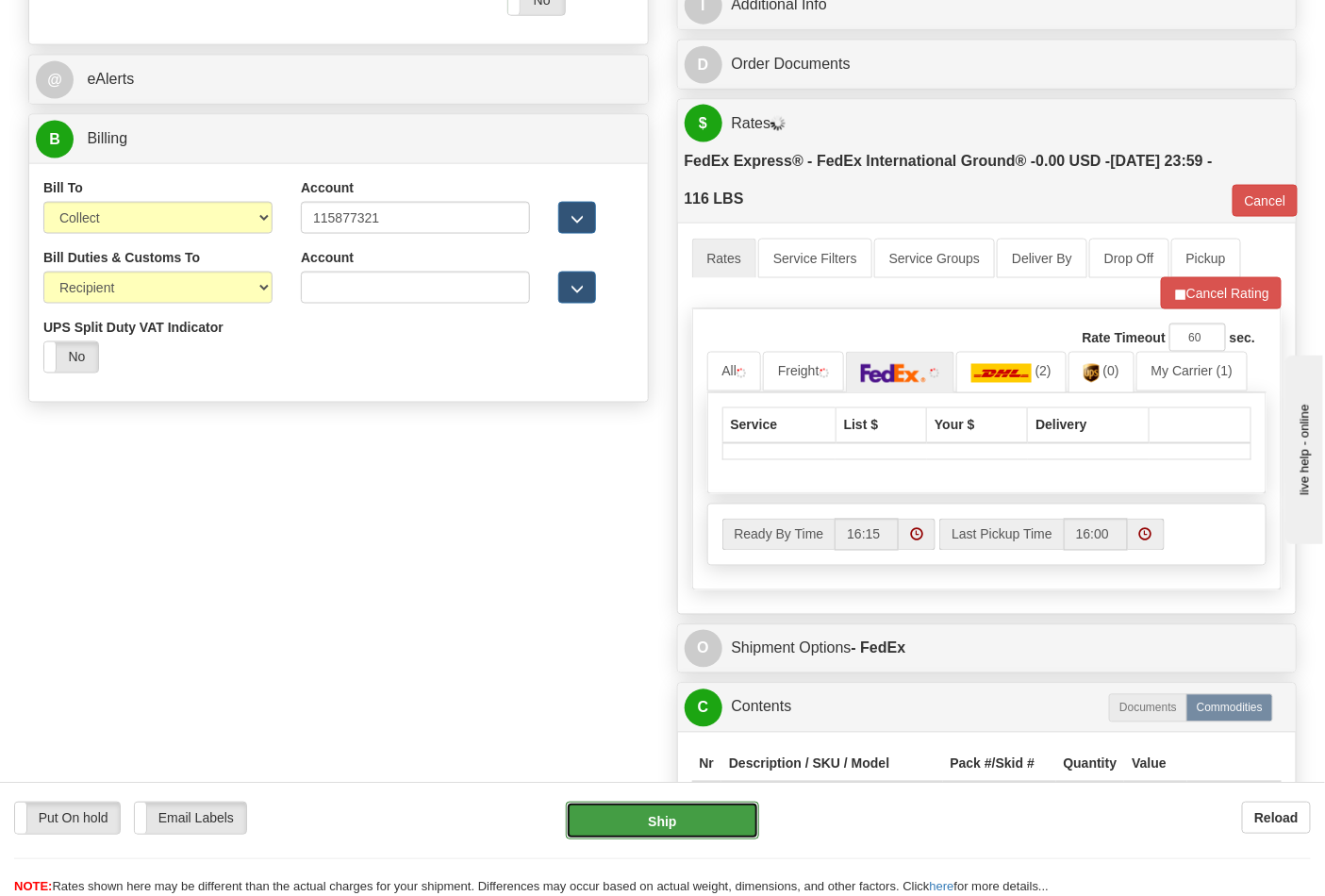
click at [686, 805] on button "Ship" at bounding box center [662, 821] width 192 height 38
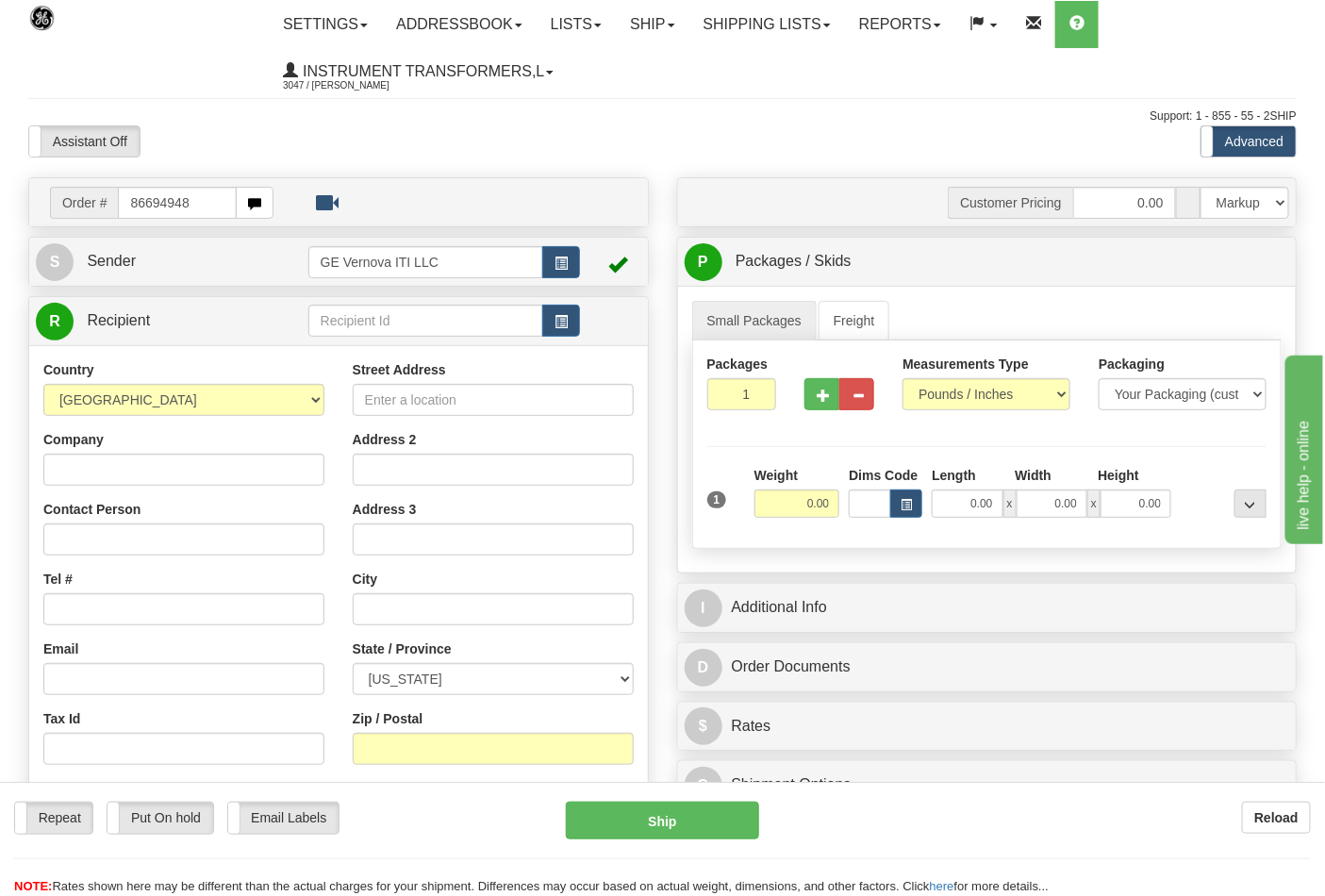
type input "86694948"
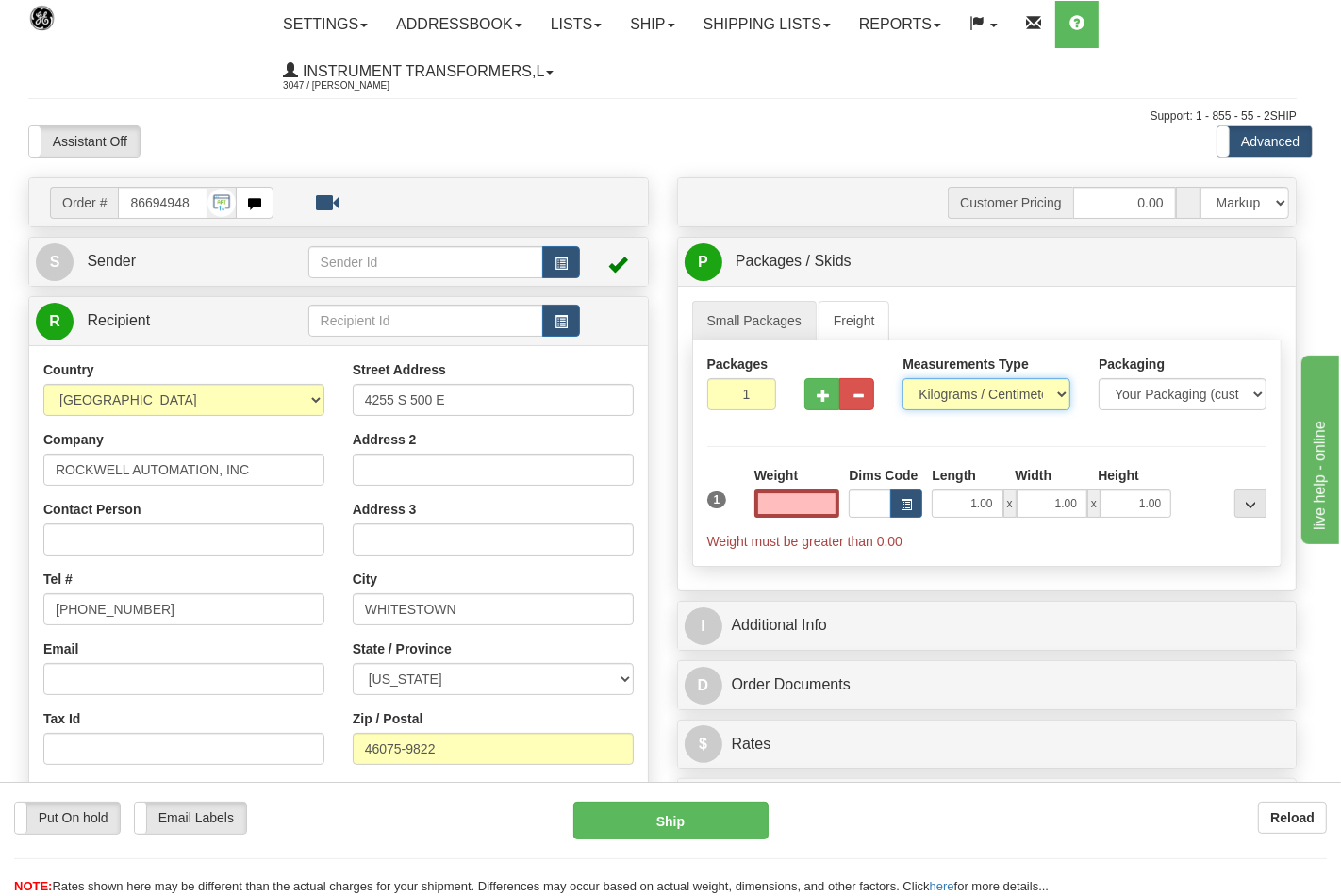
type input "0.00"
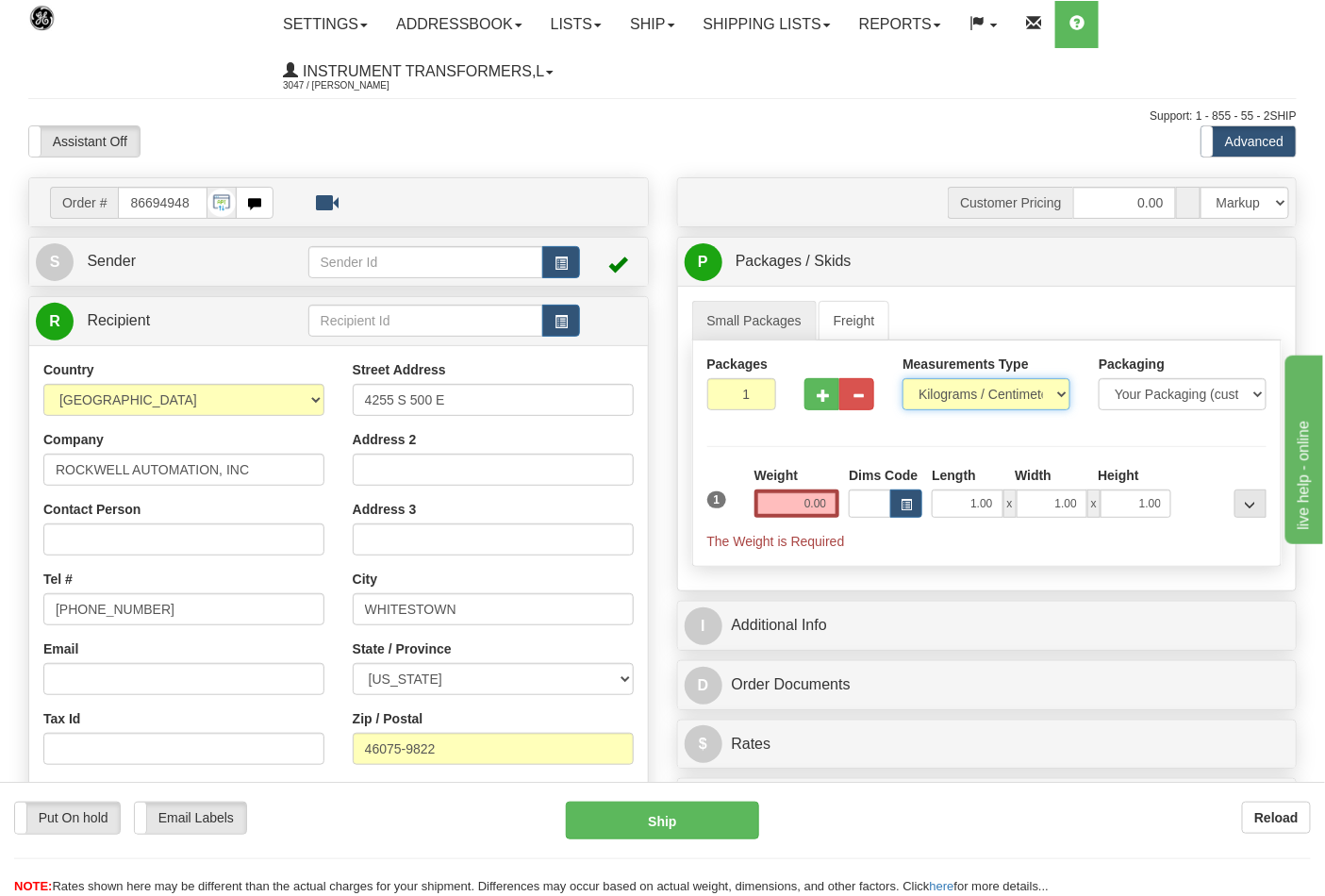
click at [945, 401] on select "Pounds / Inches Kilograms / Centimeters" at bounding box center [986, 394] width 167 height 32
select select "0"
click at [903, 379] on select "Pounds / Inches Kilograms / Centimeters" at bounding box center [986, 394] width 167 height 32
click at [832, 504] on input "0.00" at bounding box center [797, 504] width 86 height 29
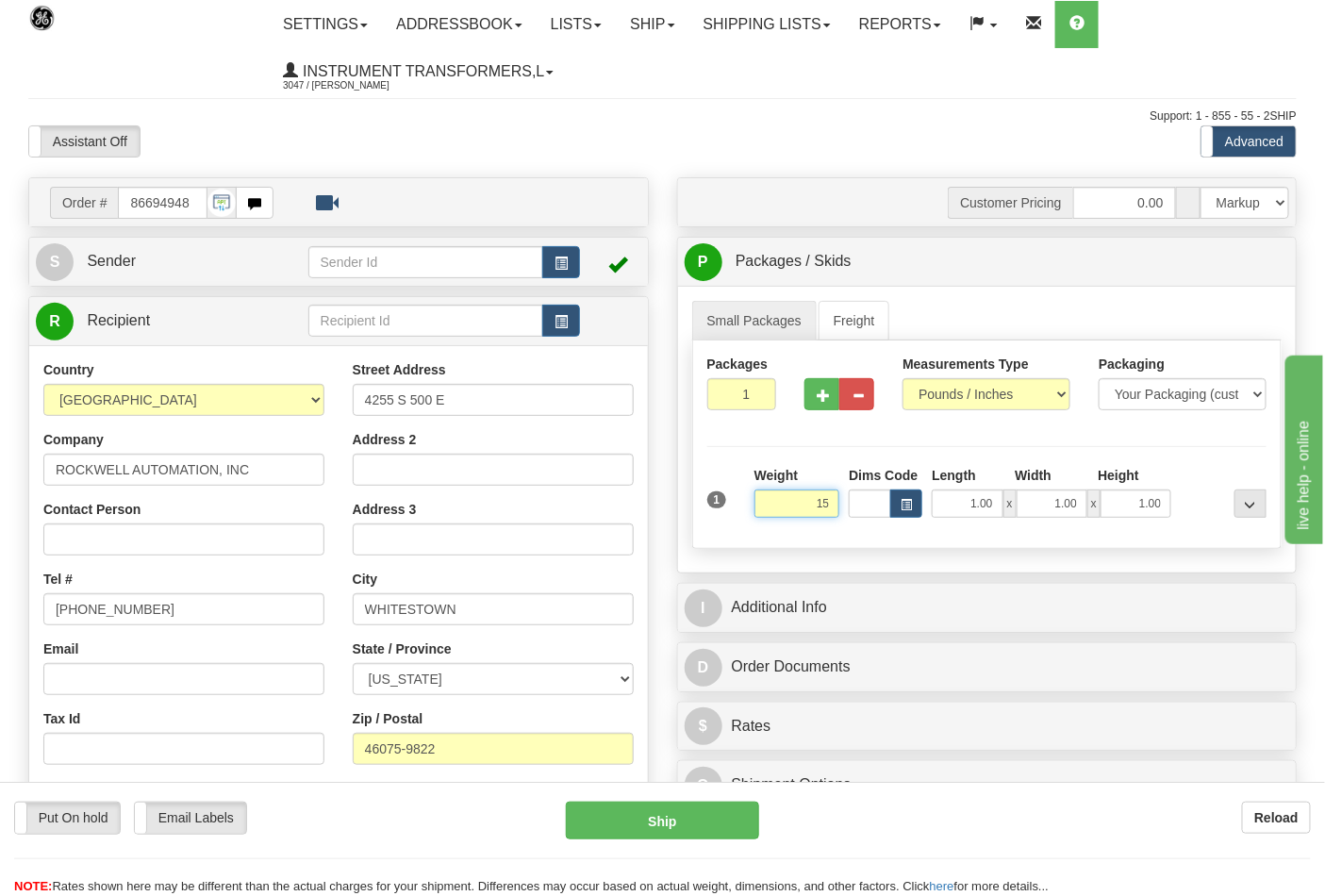
click button "Delete" at bounding box center [0, 0] width 0 height 0
type input "15.00"
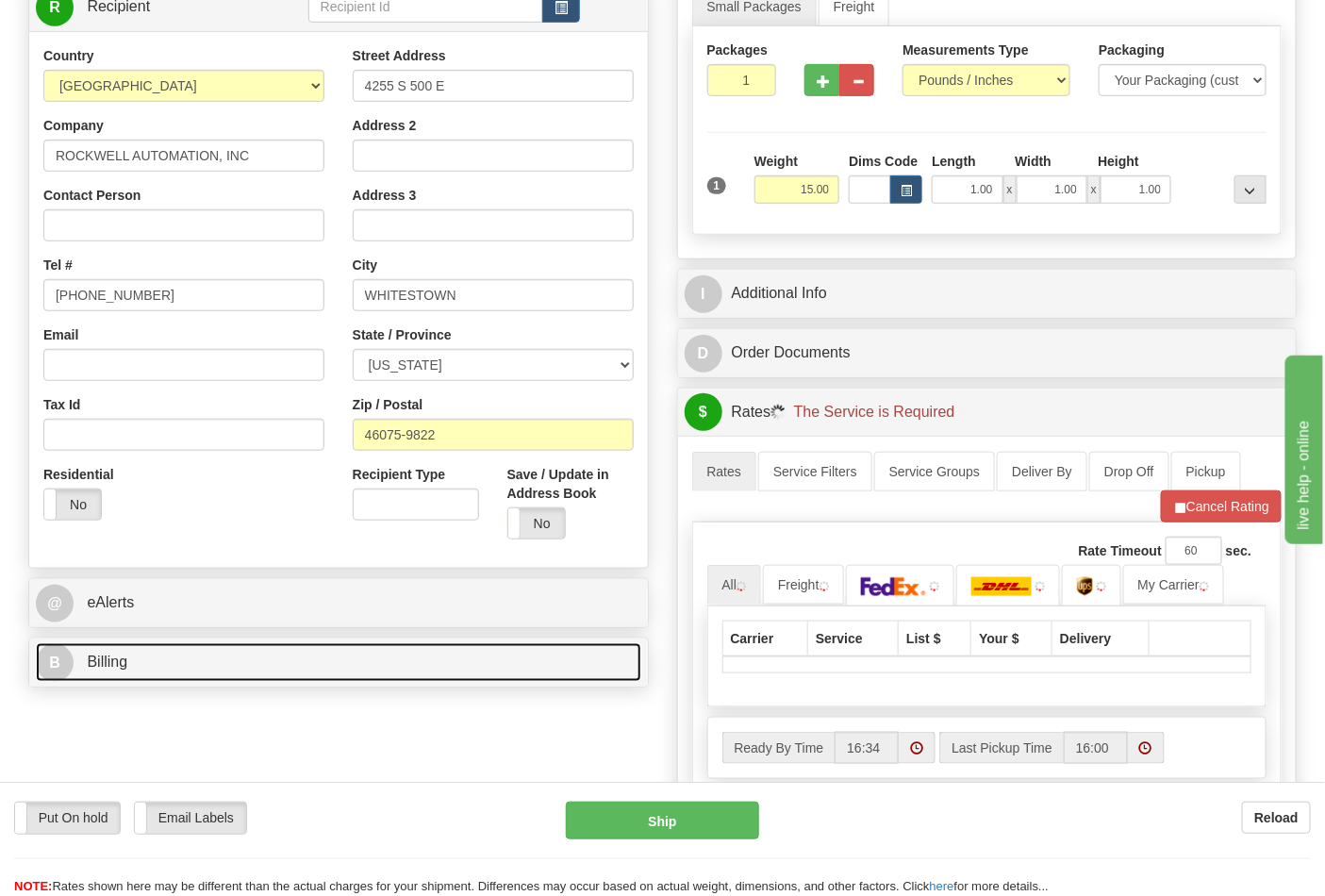
click at [207, 651] on link "B Billing" at bounding box center [338, 662] width 606 height 39
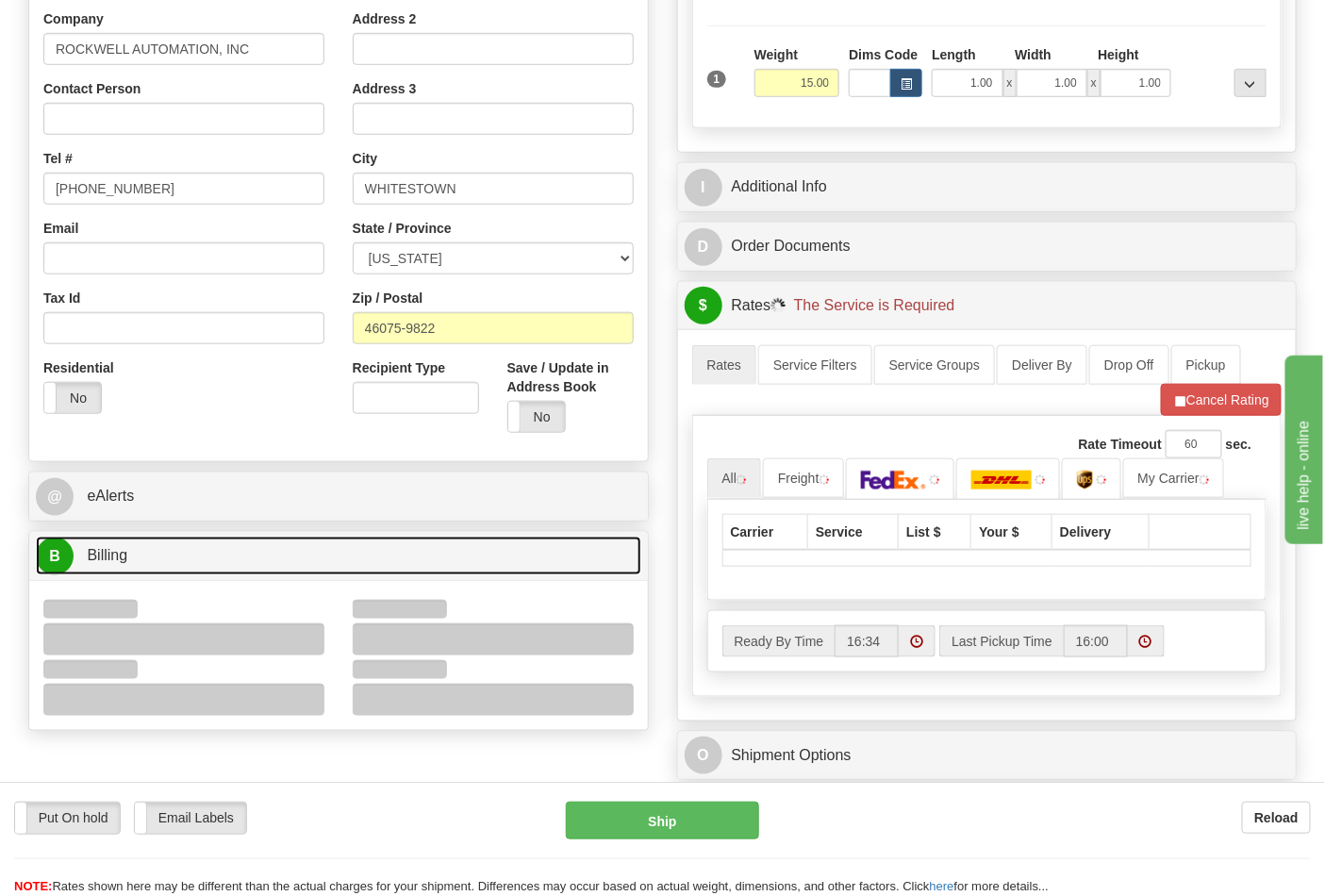
scroll to position [523, 0]
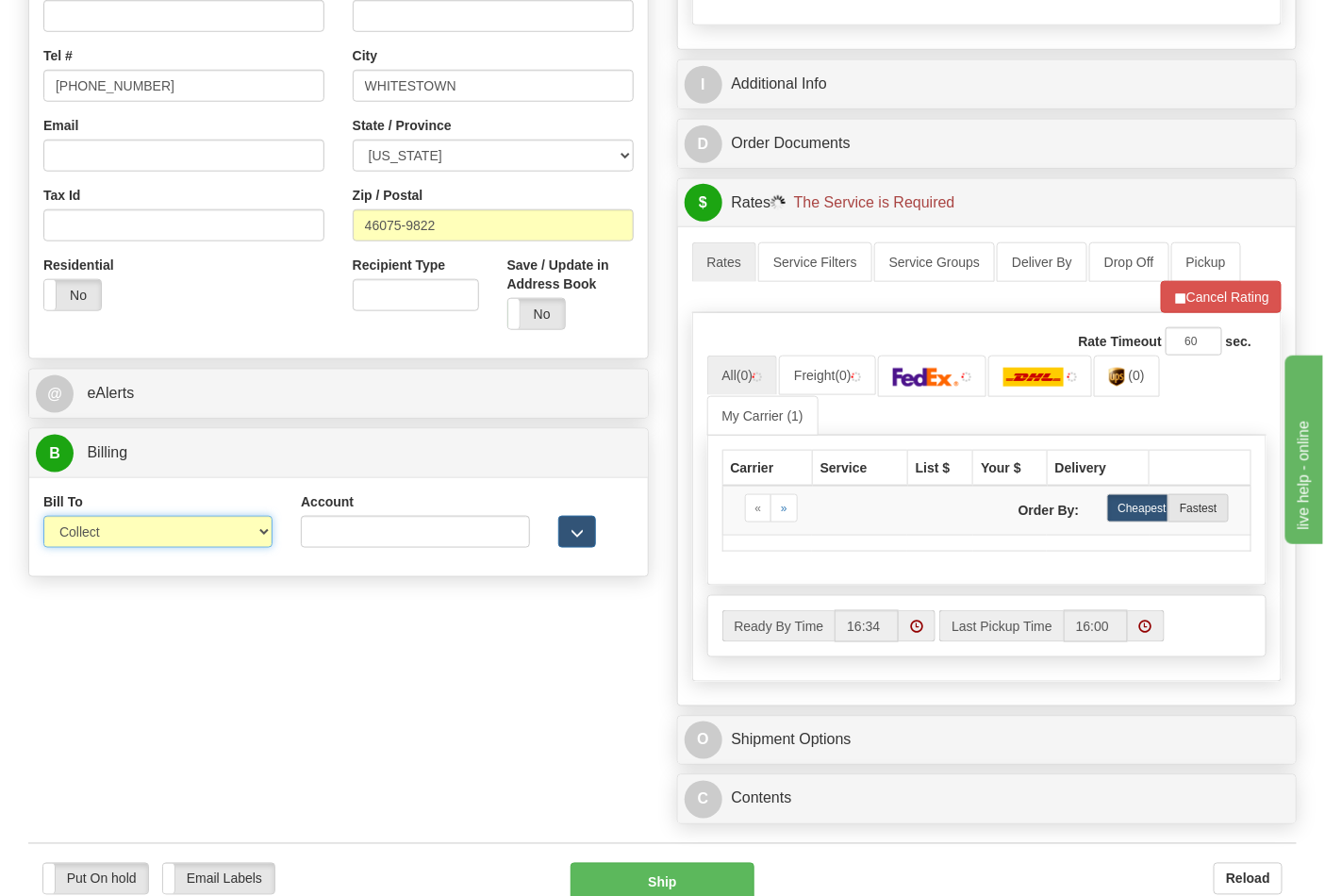
click at [117, 548] on select "Sender Recipient Third Party Collect" at bounding box center [158, 531] width 229 height 32
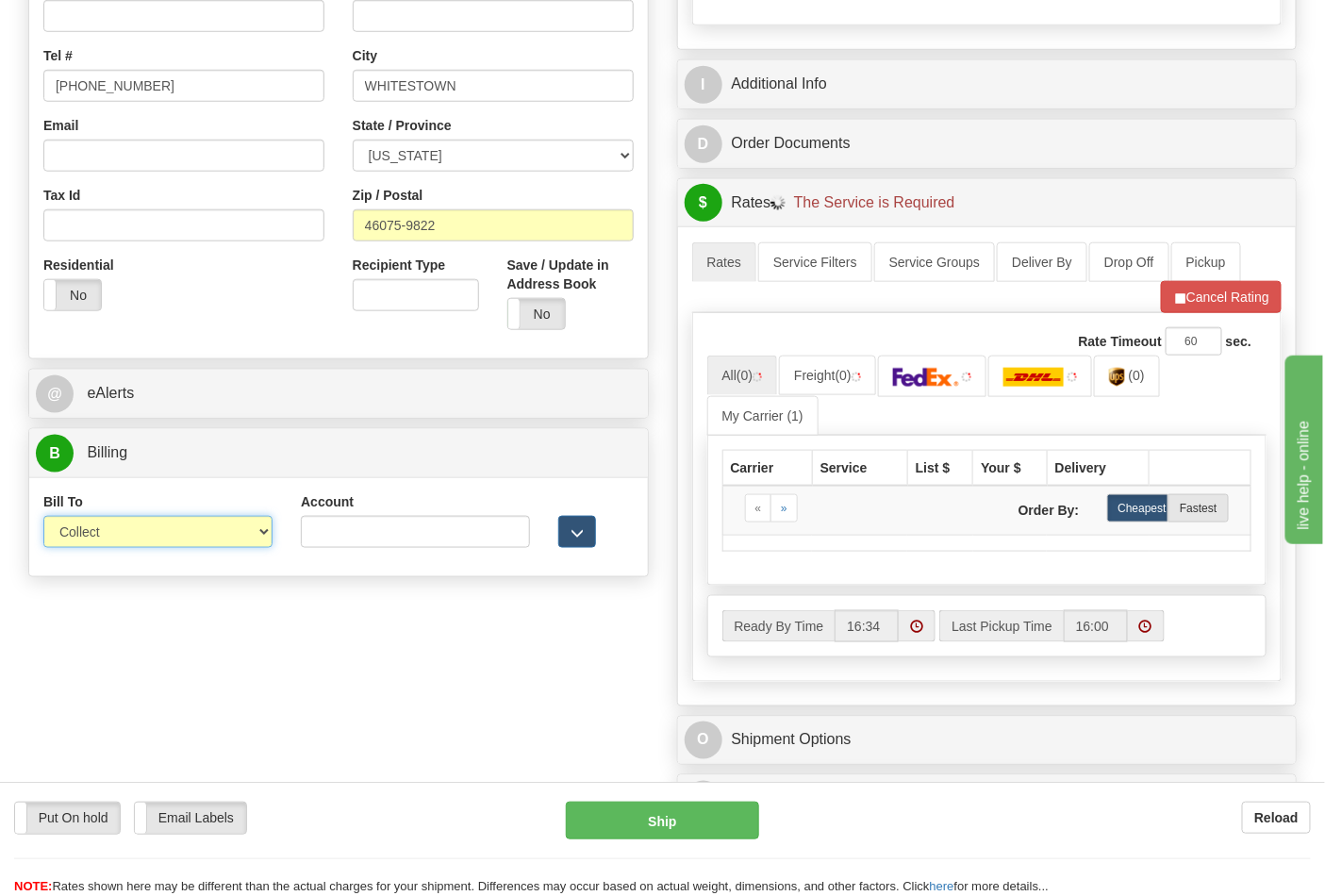
select select "2"
click at [44, 517] on select "Sender Recipient Third Party Collect" at bounding box center [158, 531] width 229 height 32
click at [324, 548] on input "Account" at bounding box center [415, 531] width 229 height 32
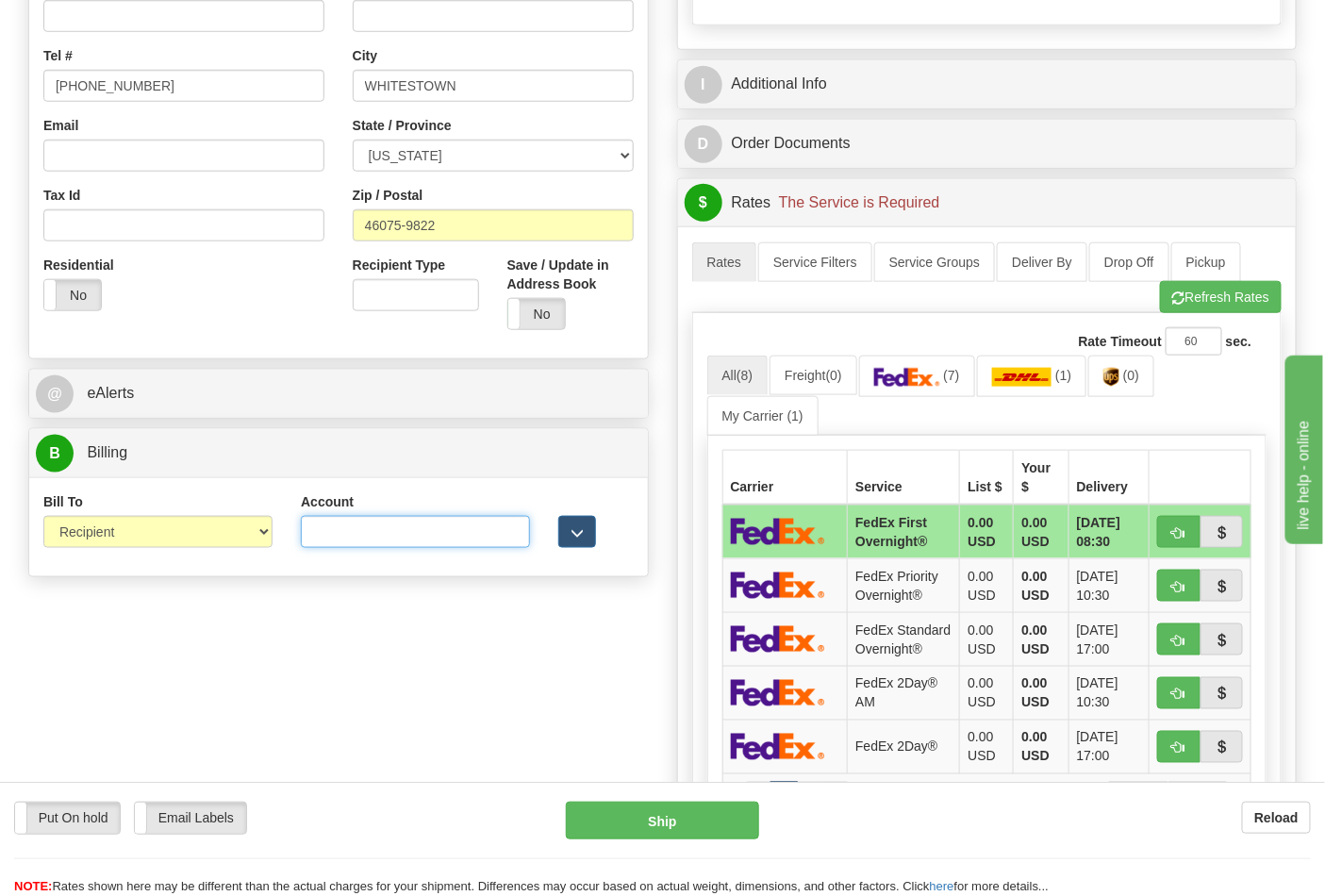
type input "587102"
click at [1186, 311] on button "Refresh Rates" at bounding box center [1220, 297] width 122 height 32
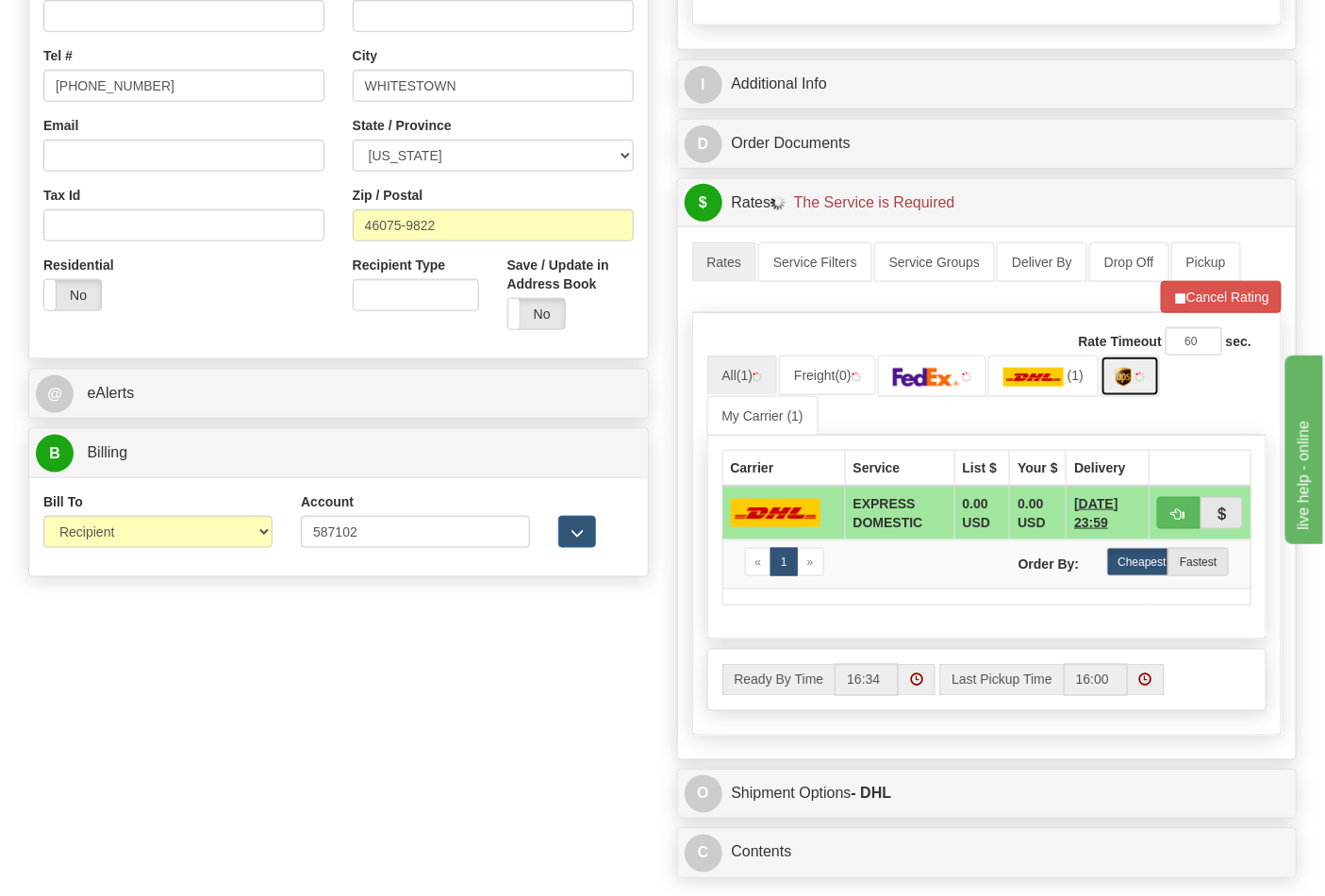
click at [1149, 380] on link at bounding box center [1130, 376] width 59 height 41
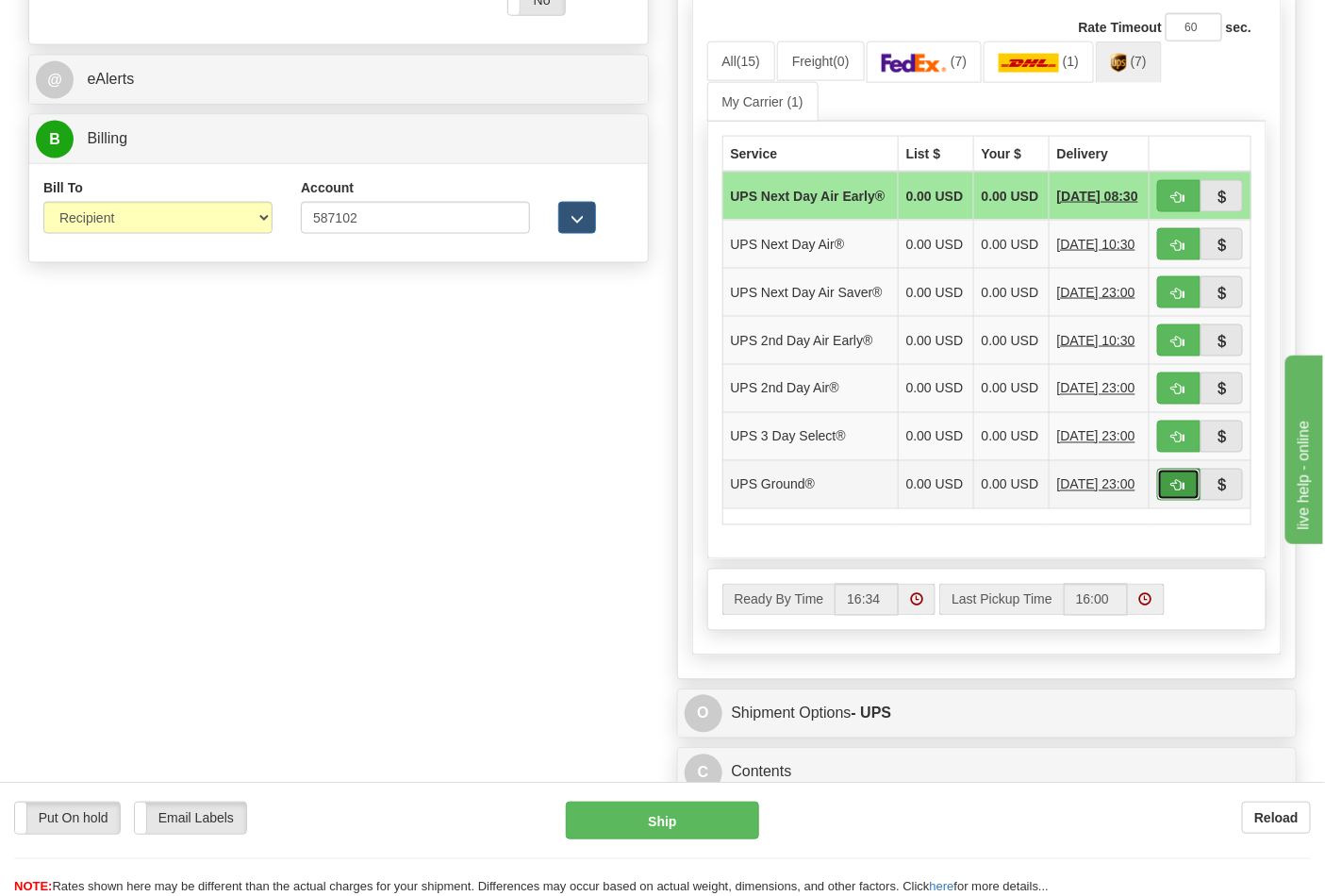
click at [1181, 493] on span "button" at bounding box center [1178, 486] width 13 height 12
type input "03"
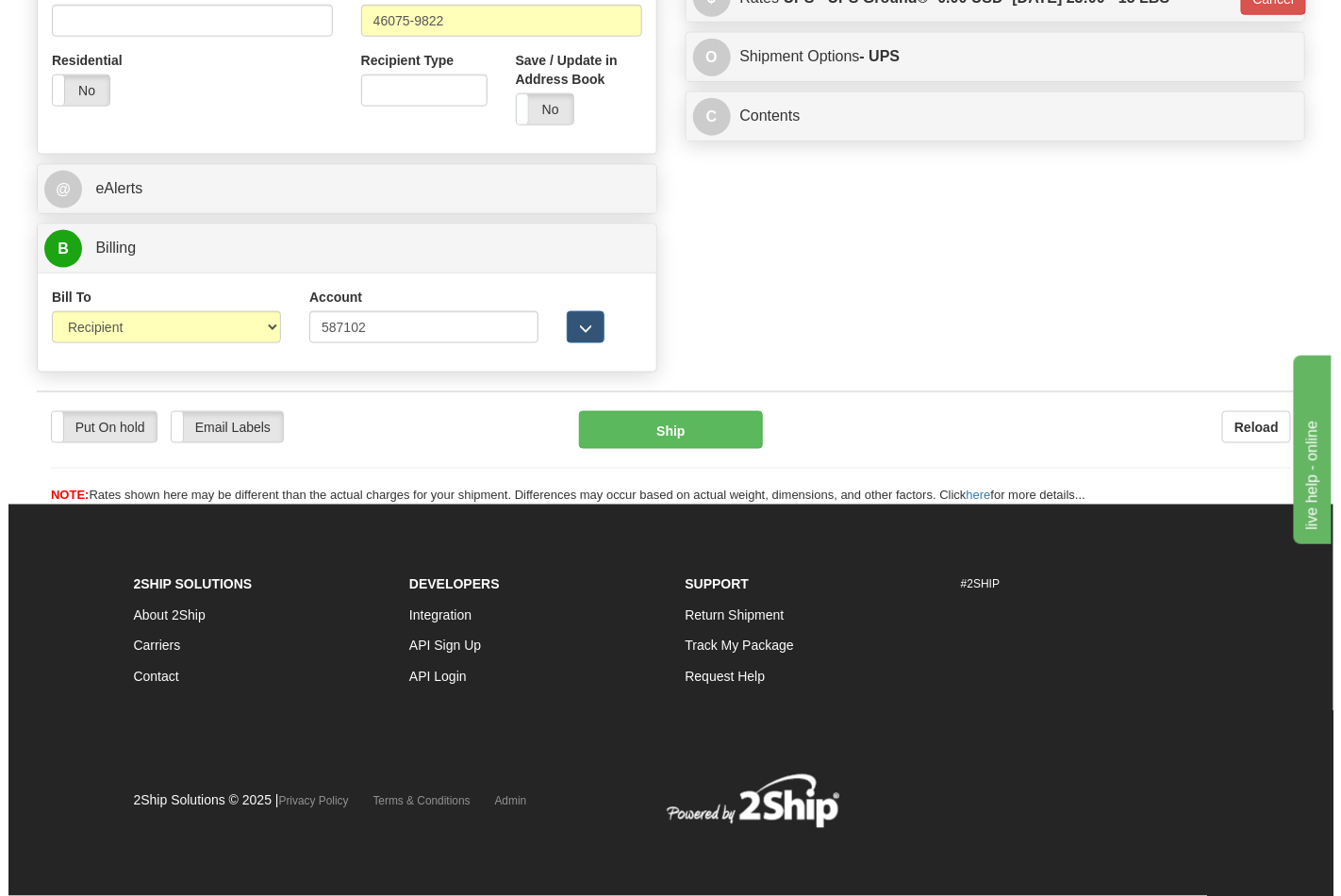
scroll to position [730, 0]
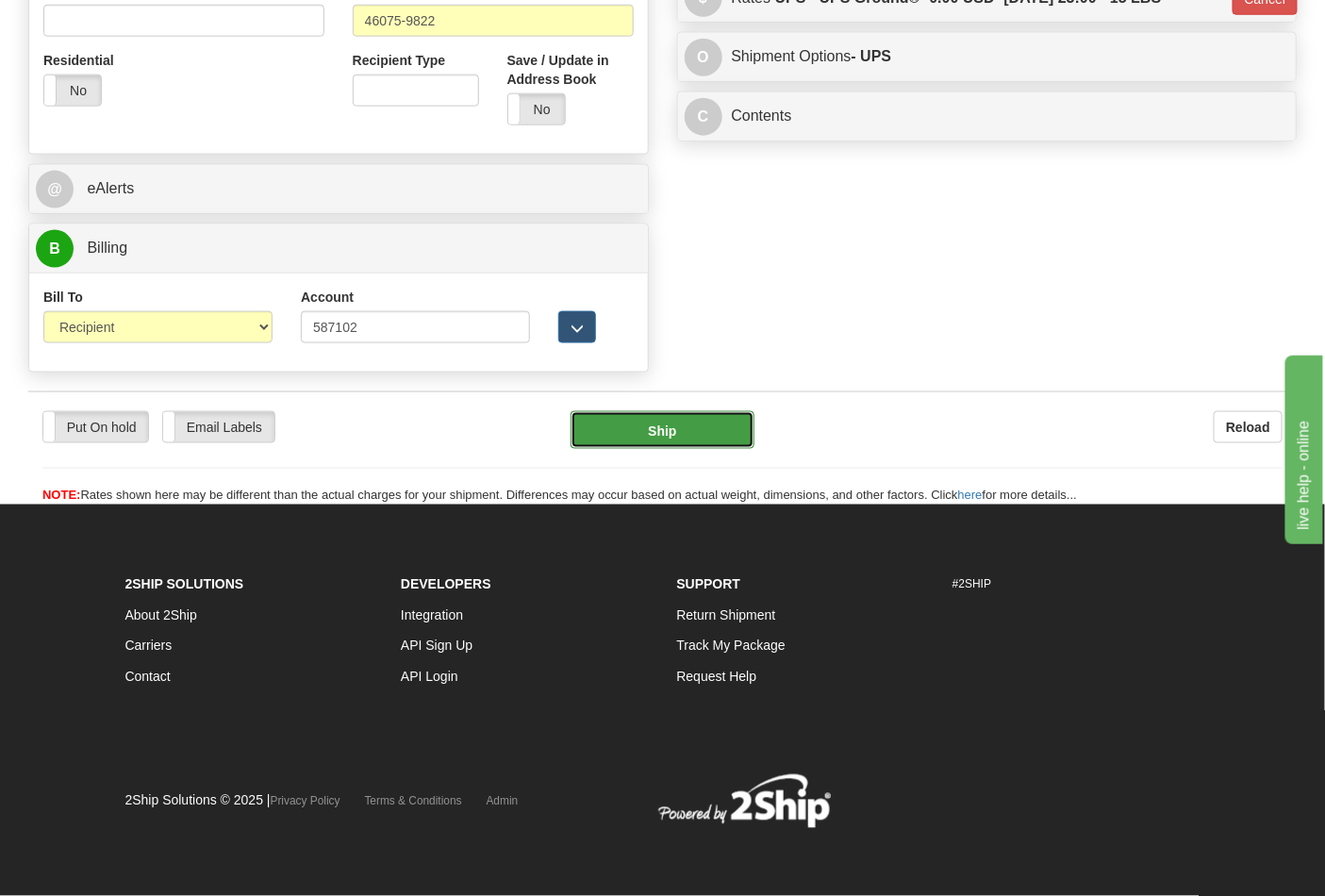
click at [699, 415] on button "Ship" at bounding box center [662, 430] width 183 height 38
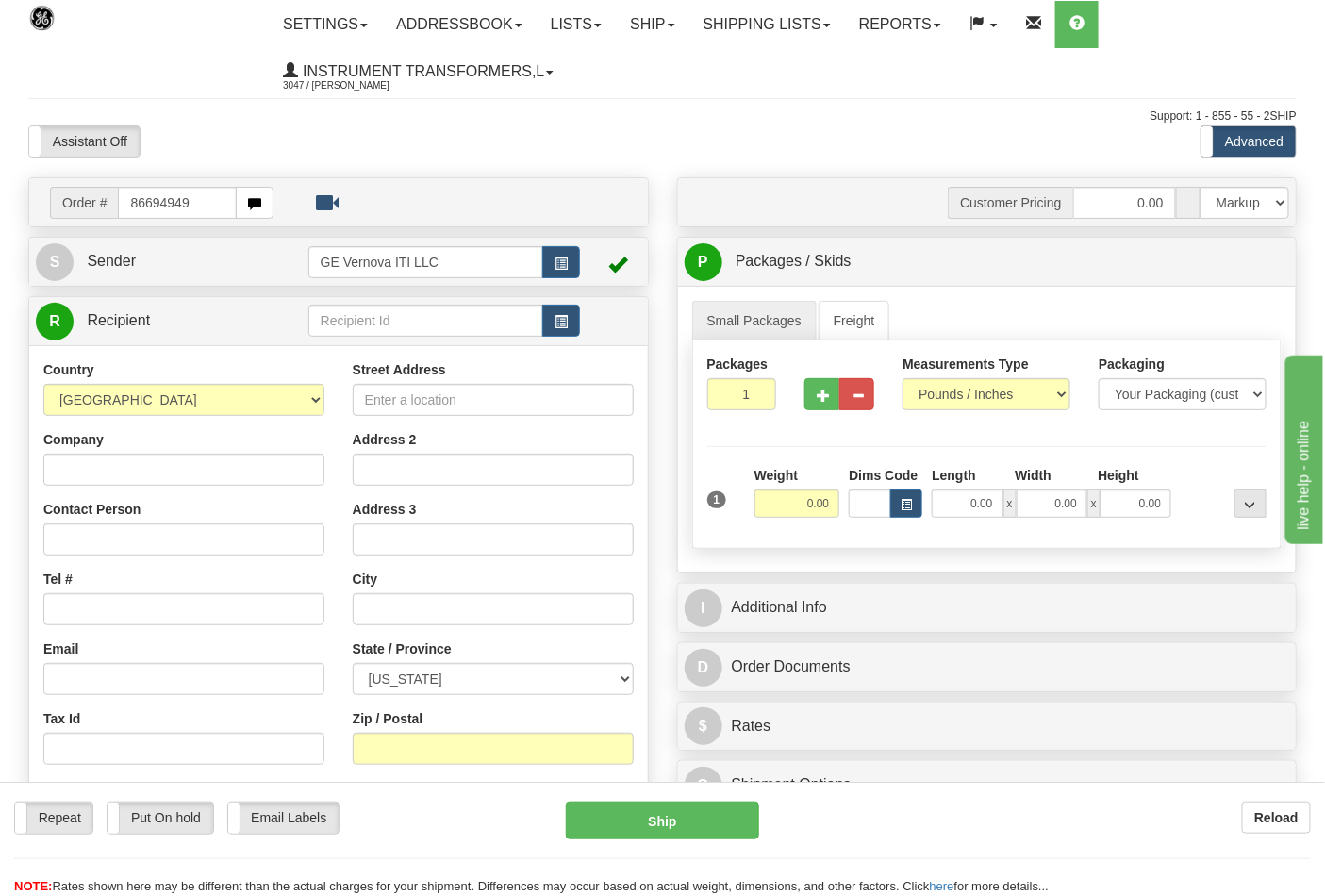
type input "86694949"
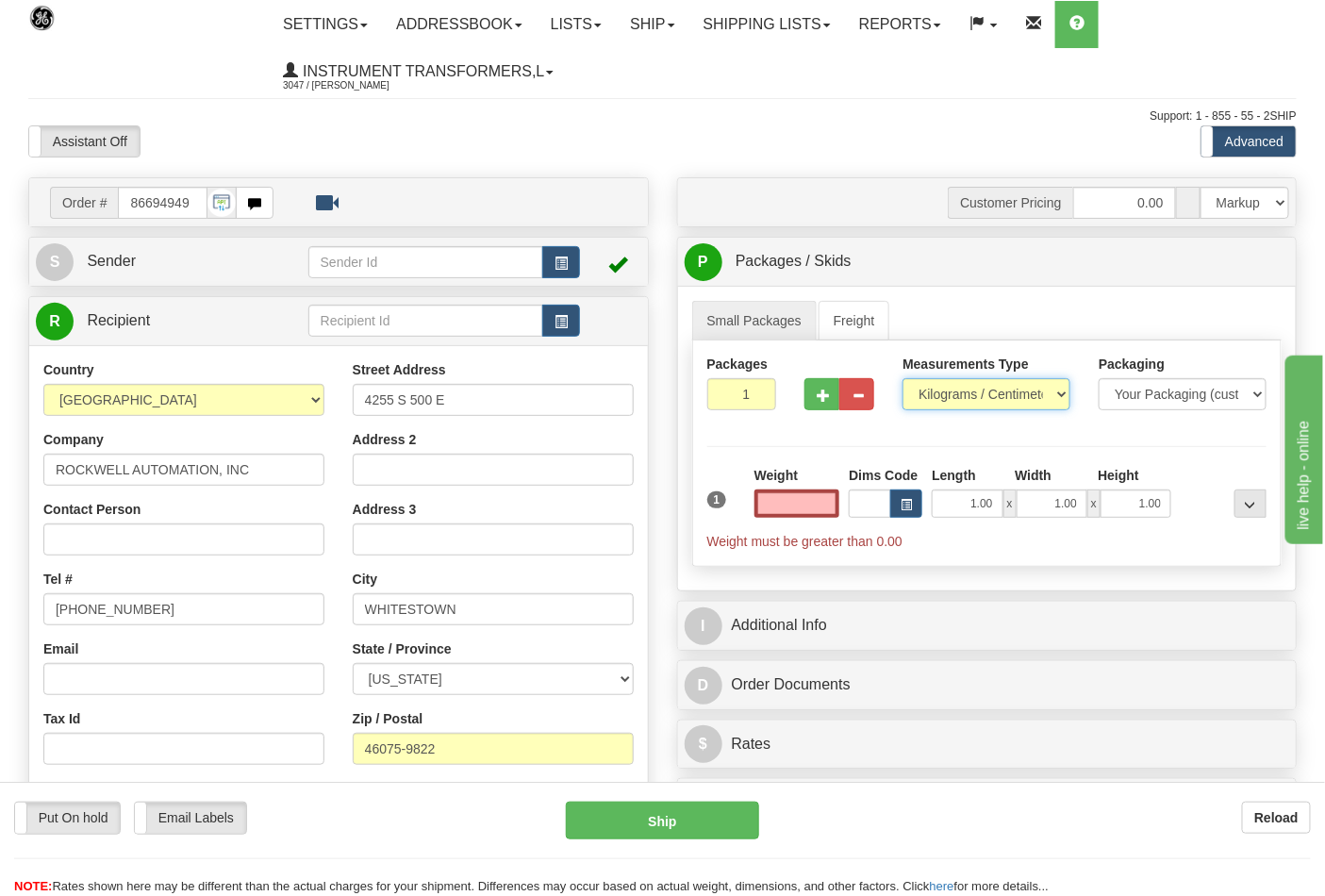
type input "0.00"
click at [937, 399] on select "Pounds / Inches Kilograms / Centimeters" at bounding box center [986, 394] width 167 height 32
select select "0"
click at [903, 379] on select "Pounds / Inches Kilograms / Centimeters" at bounding box center [986, 394] width 167 height 32
click at [832, 498] on input "0.00" at bounding box center [797, 504] width 86 height 29
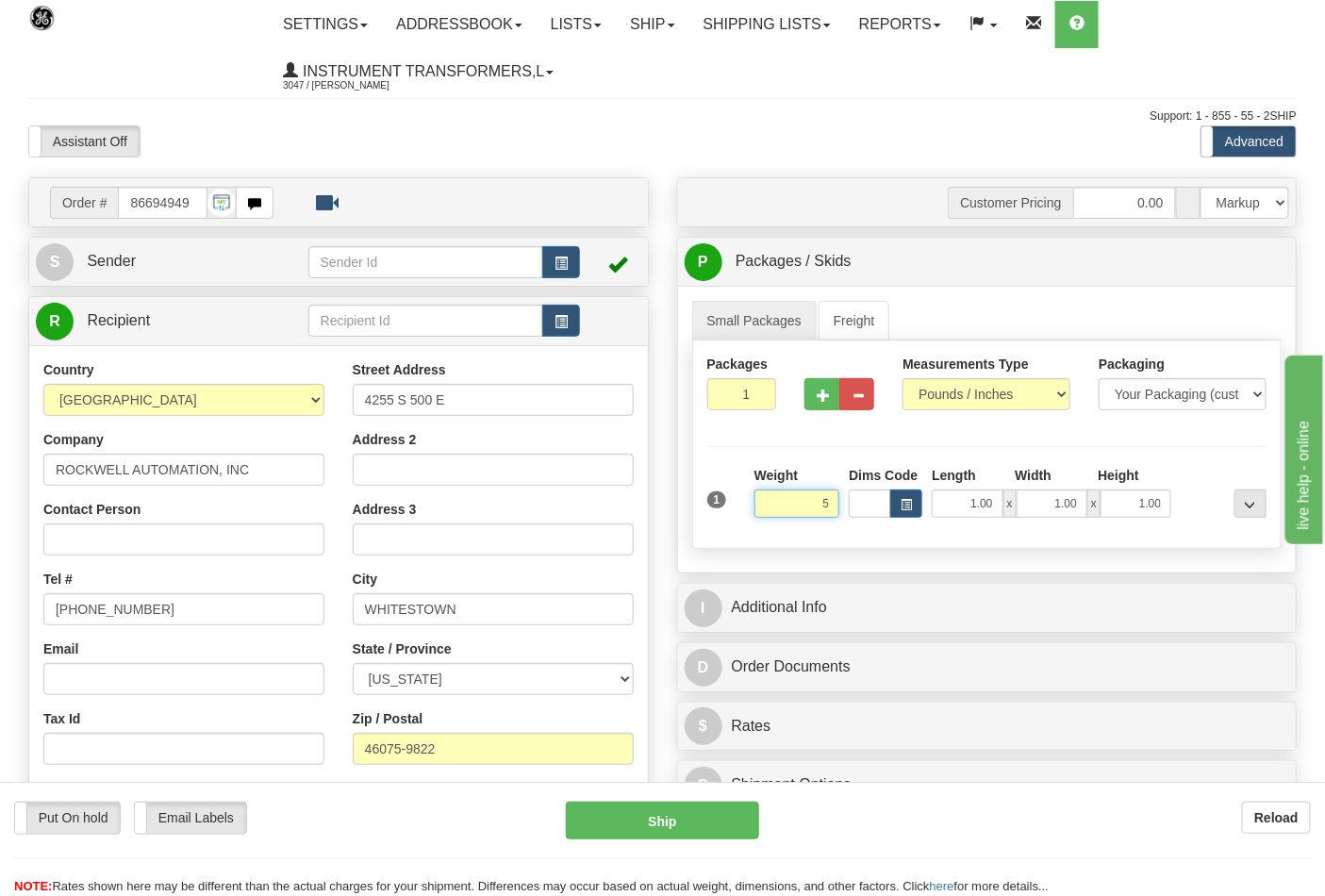
click button "Delete" at bounding box center [0, 0] width 0 height 0
type input "5.00"
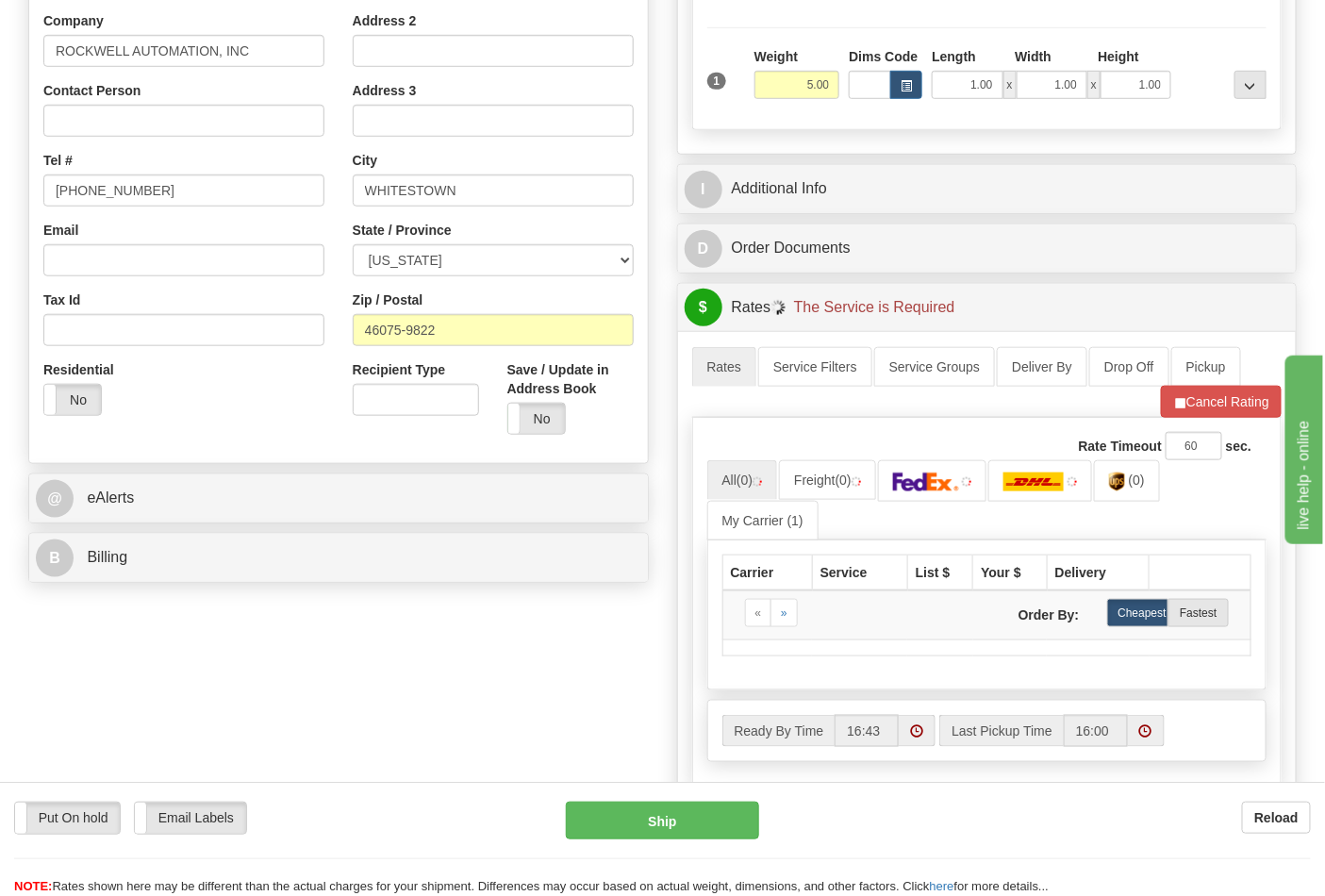
click at [236, 522] on div "@ eAlerts" at bounding box center [338, 499] width 618 height 49
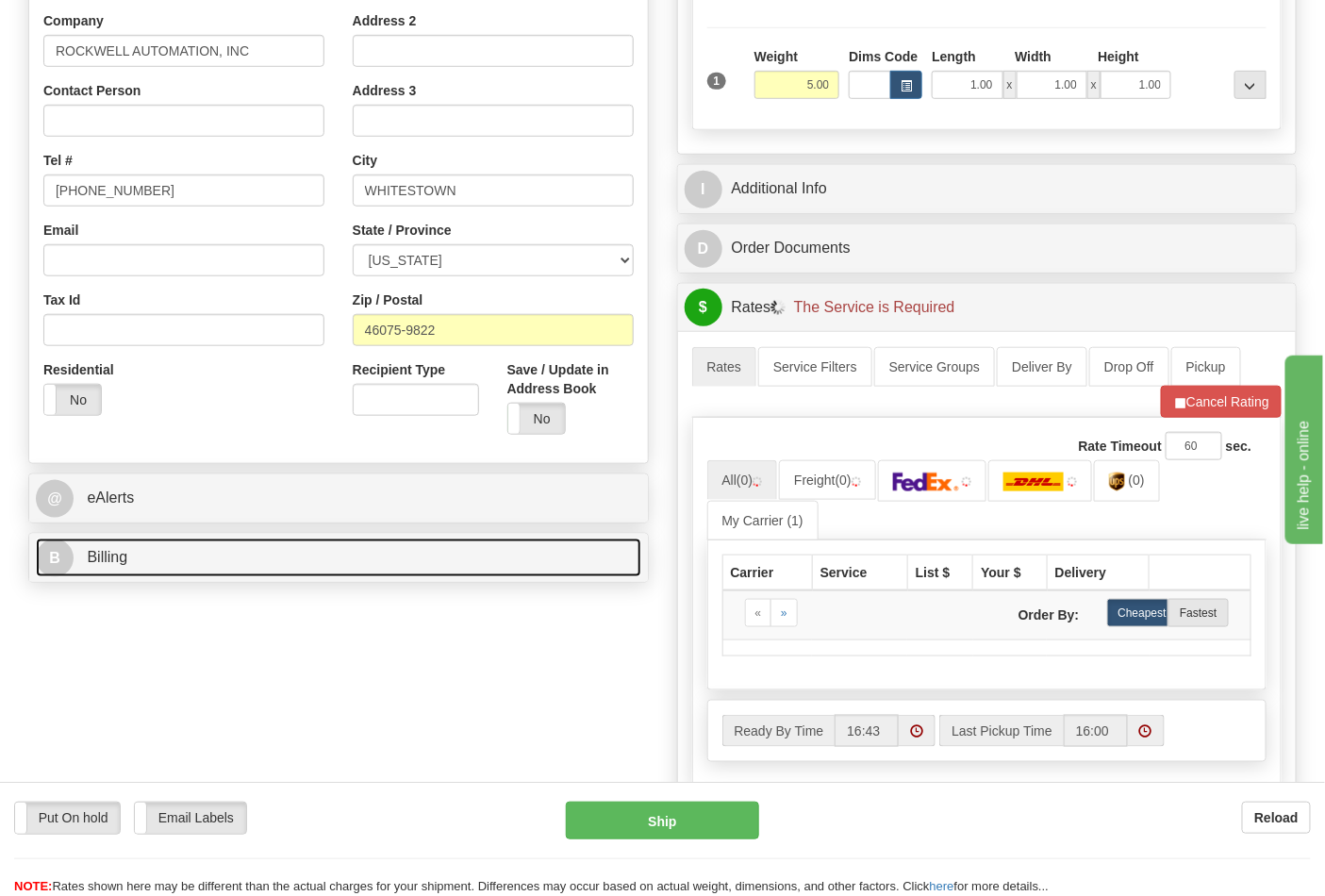
click at [253, 562] on link "B Billing" at bounding box center [338, 557] width 606 height 39
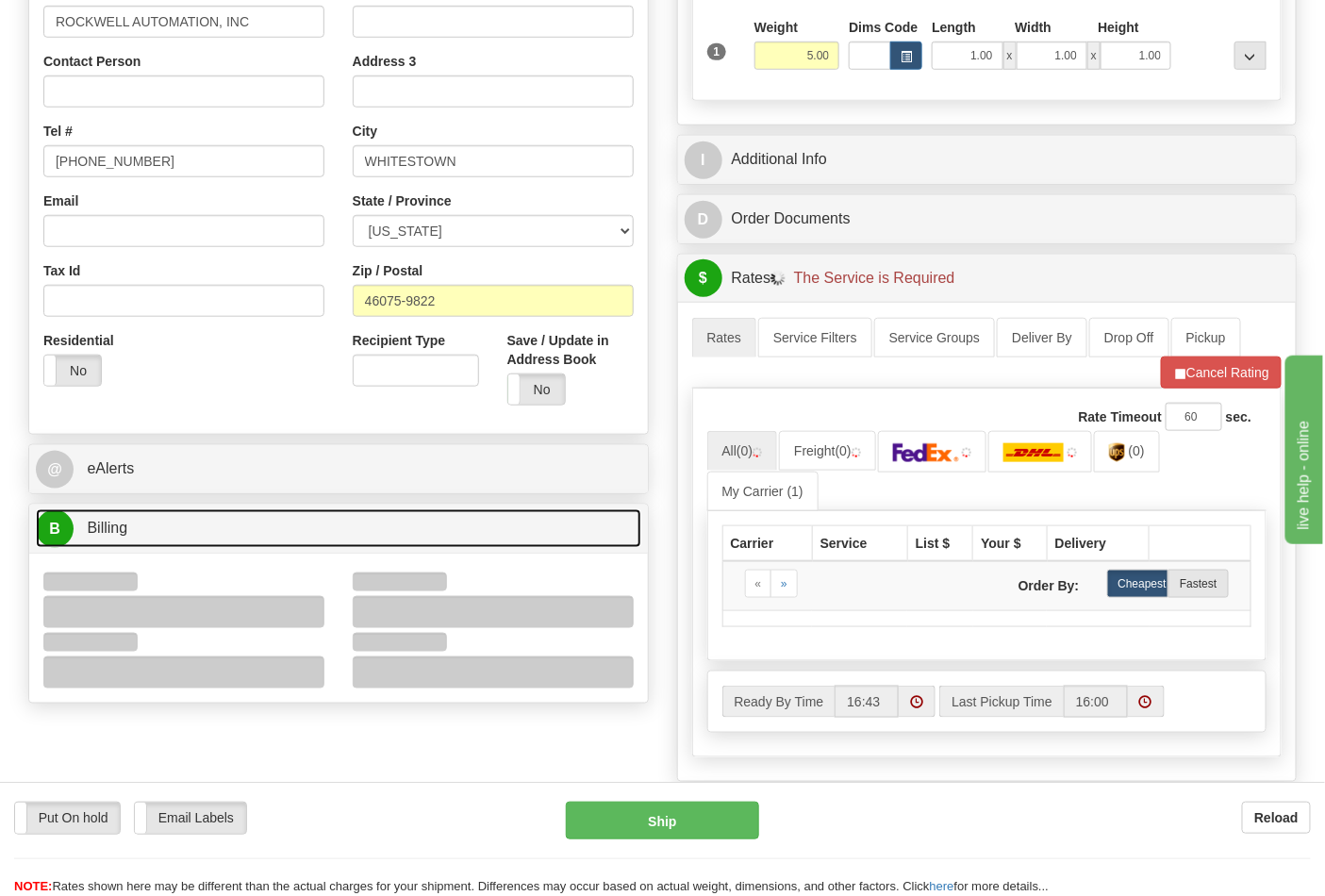
scroll to position [628, 0]
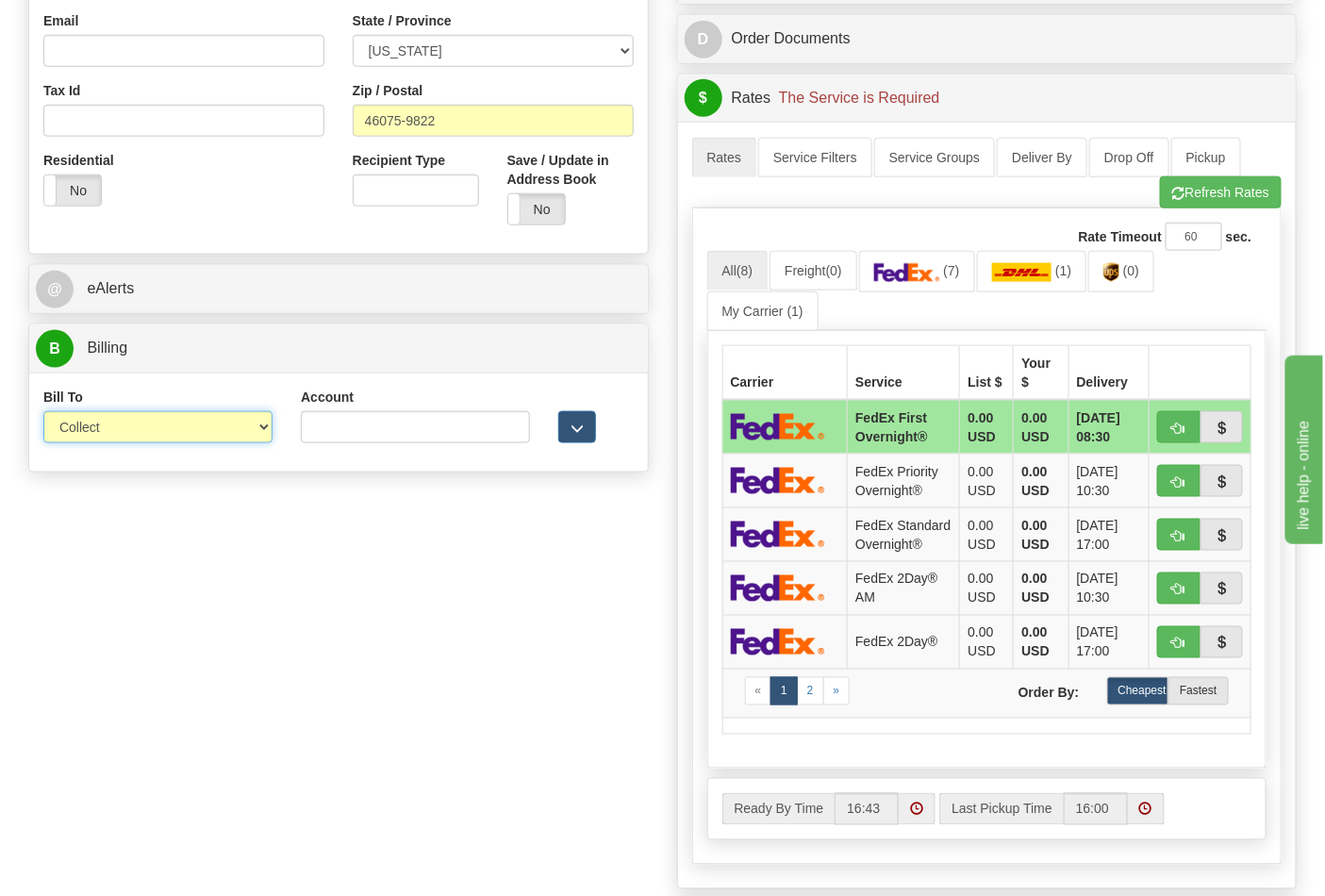
click at [123, 425] on select "Sender Recipient Third Party Collect" at bounding box center [158, 427] width 229 height 32
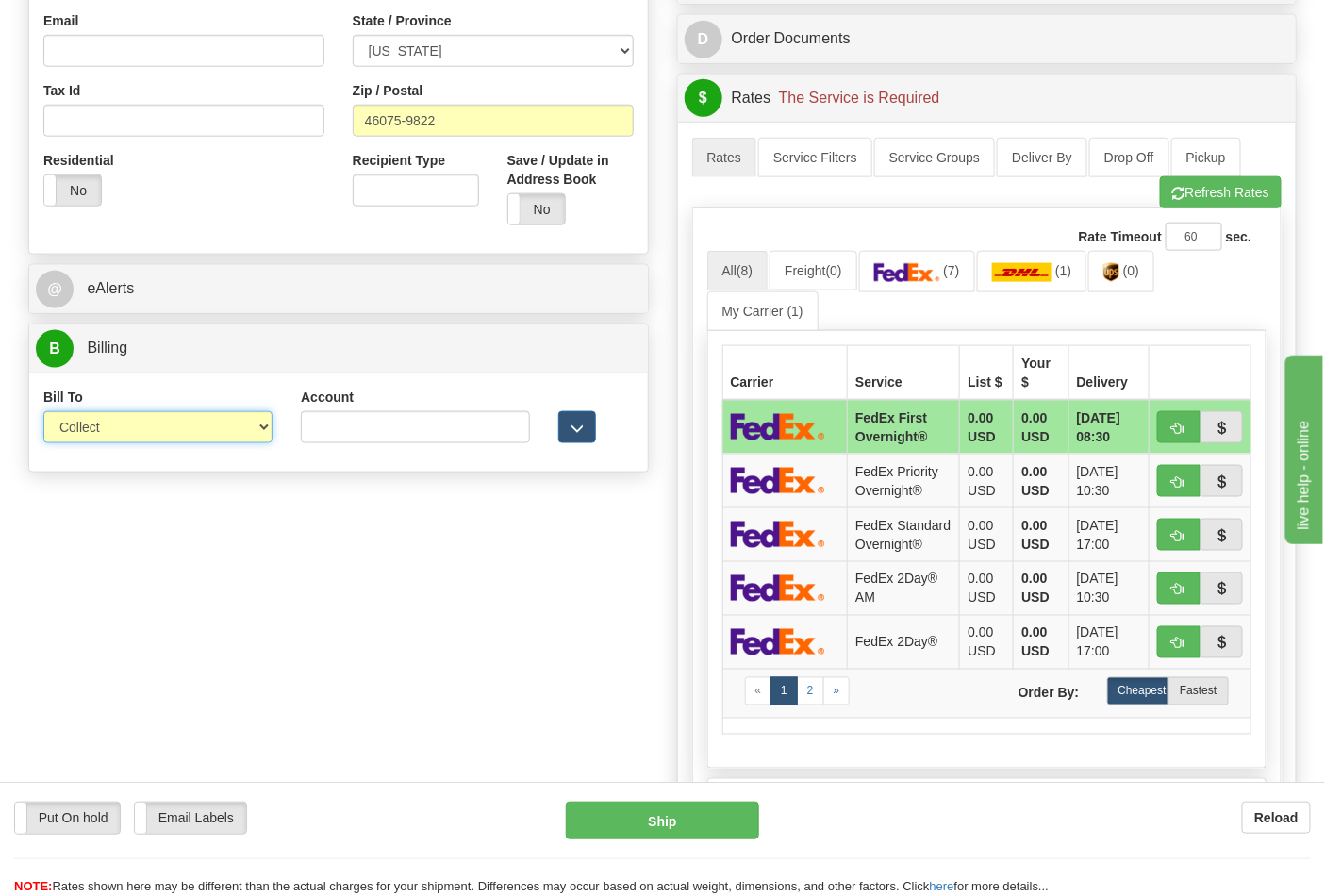
select select "2"
click at [44, 413] on select "Sender Recipient Third Party Collect" at bounding box center [158, 427] width 229 height 32
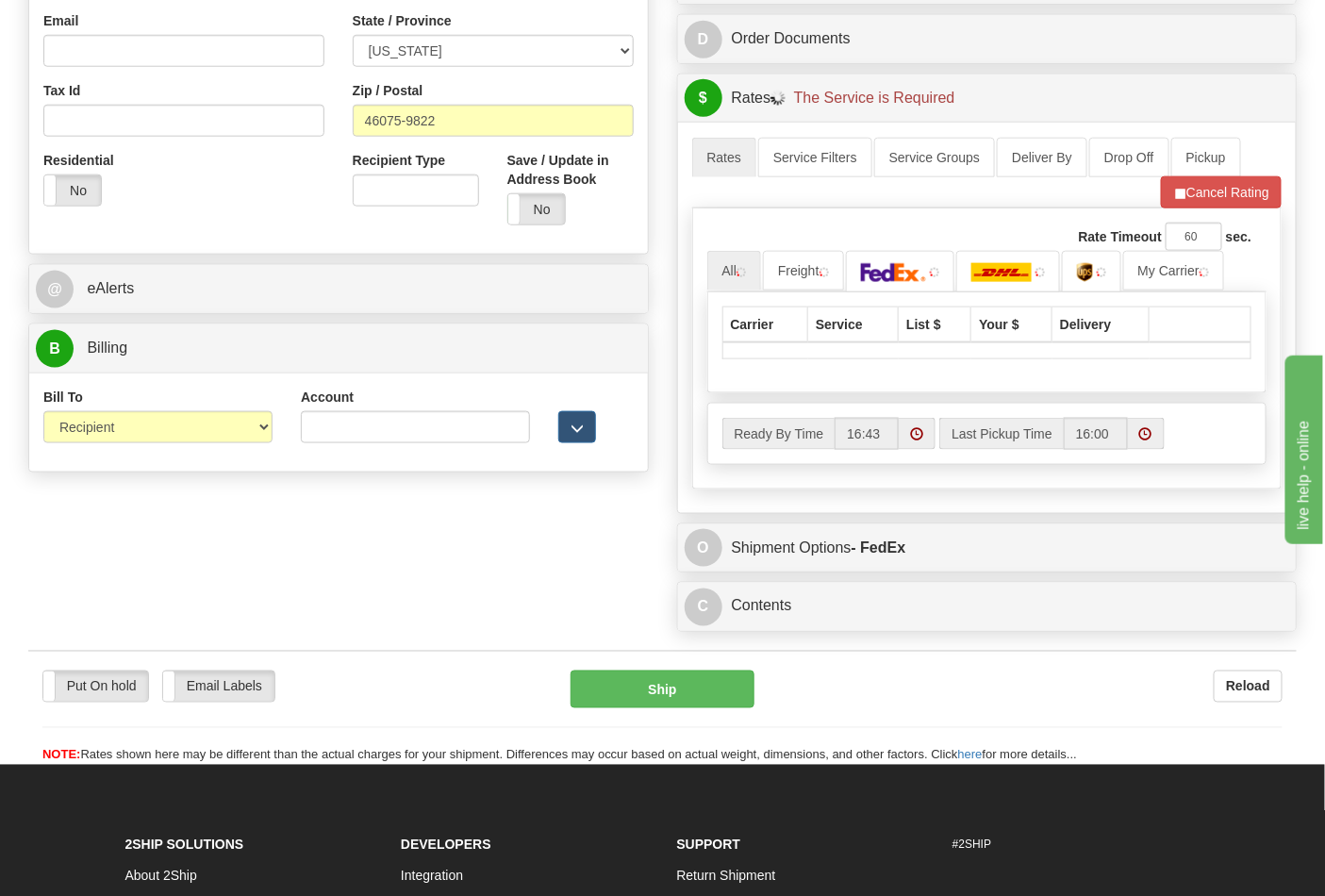
drag, startPoint x: 301, startPoint y: 449, endPoint x: 325, endPoint y: 435, distance: 27.8
click at [305, 446] on div "Account 3rd Party Account List Please select" at bounding box center [415, 422] width 258 height 69
click at [326, 434] on input "Account" at bounding box center [415, 427] width 229 height 32
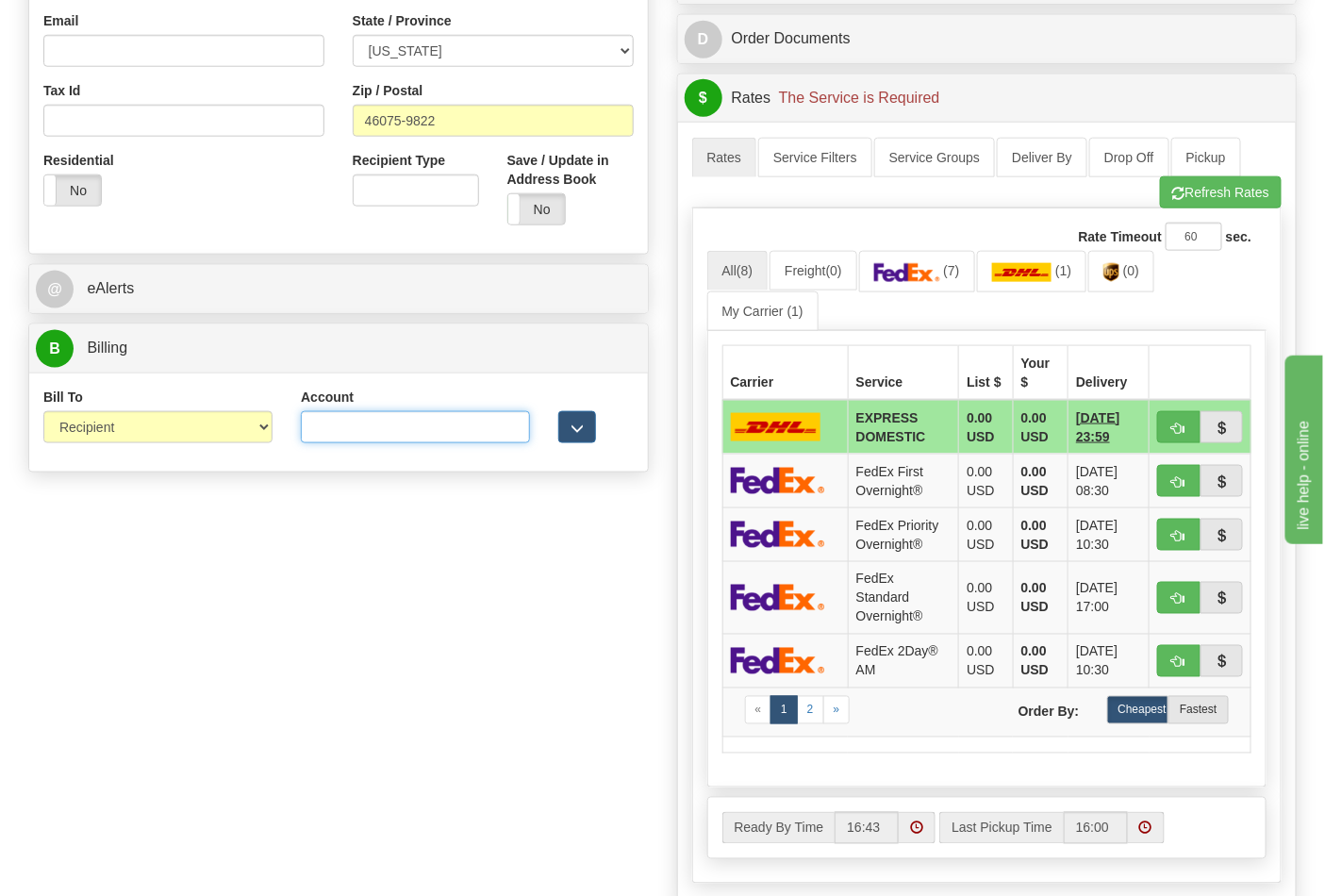
type input "587102"
click at [1192, 204] on button "Refresh Rates" at bounding box center [1220, 192] width 122 height 32
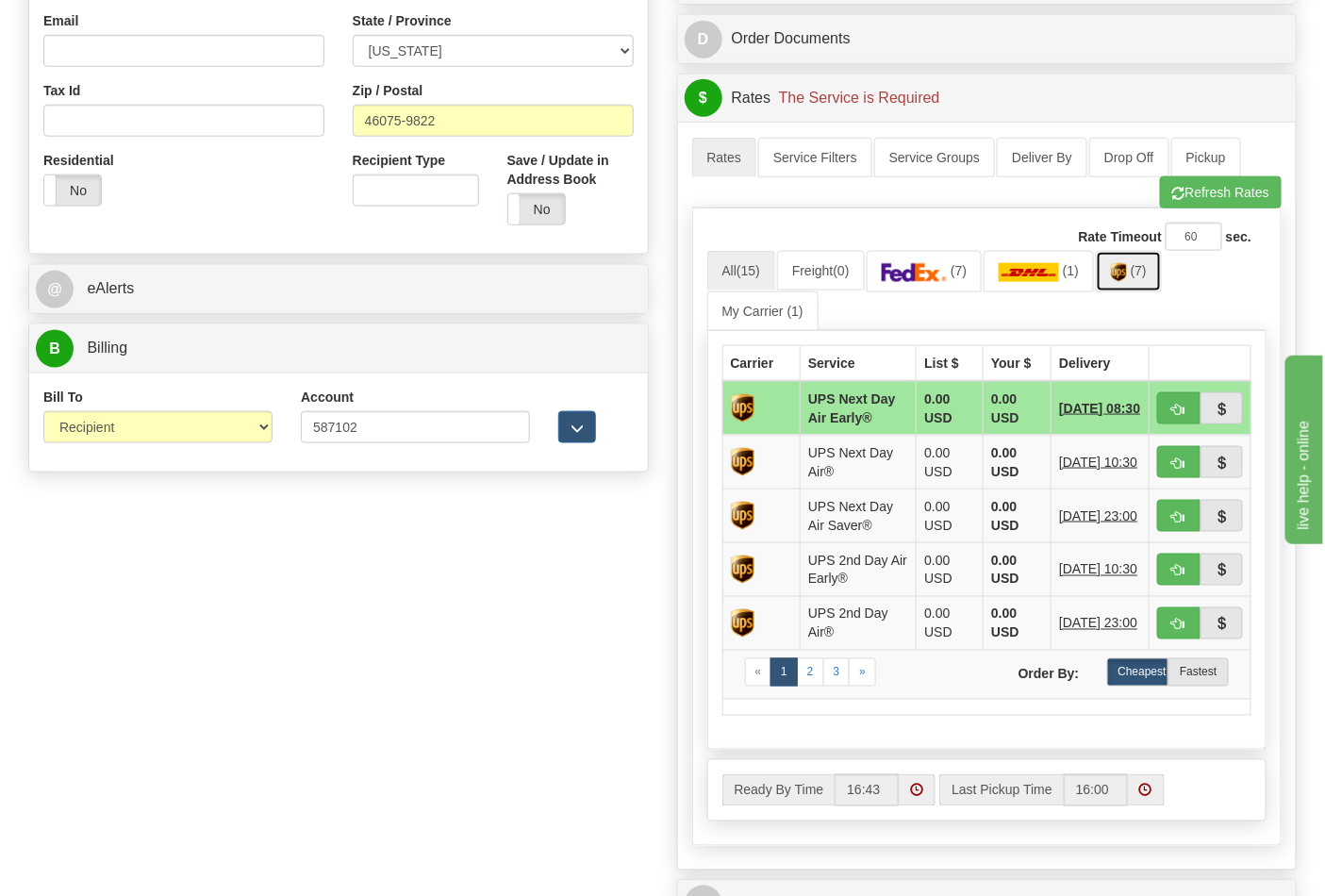
click at [1137, 282] on link "(7)" at bounding box center [1129, 271] width 66 height 41
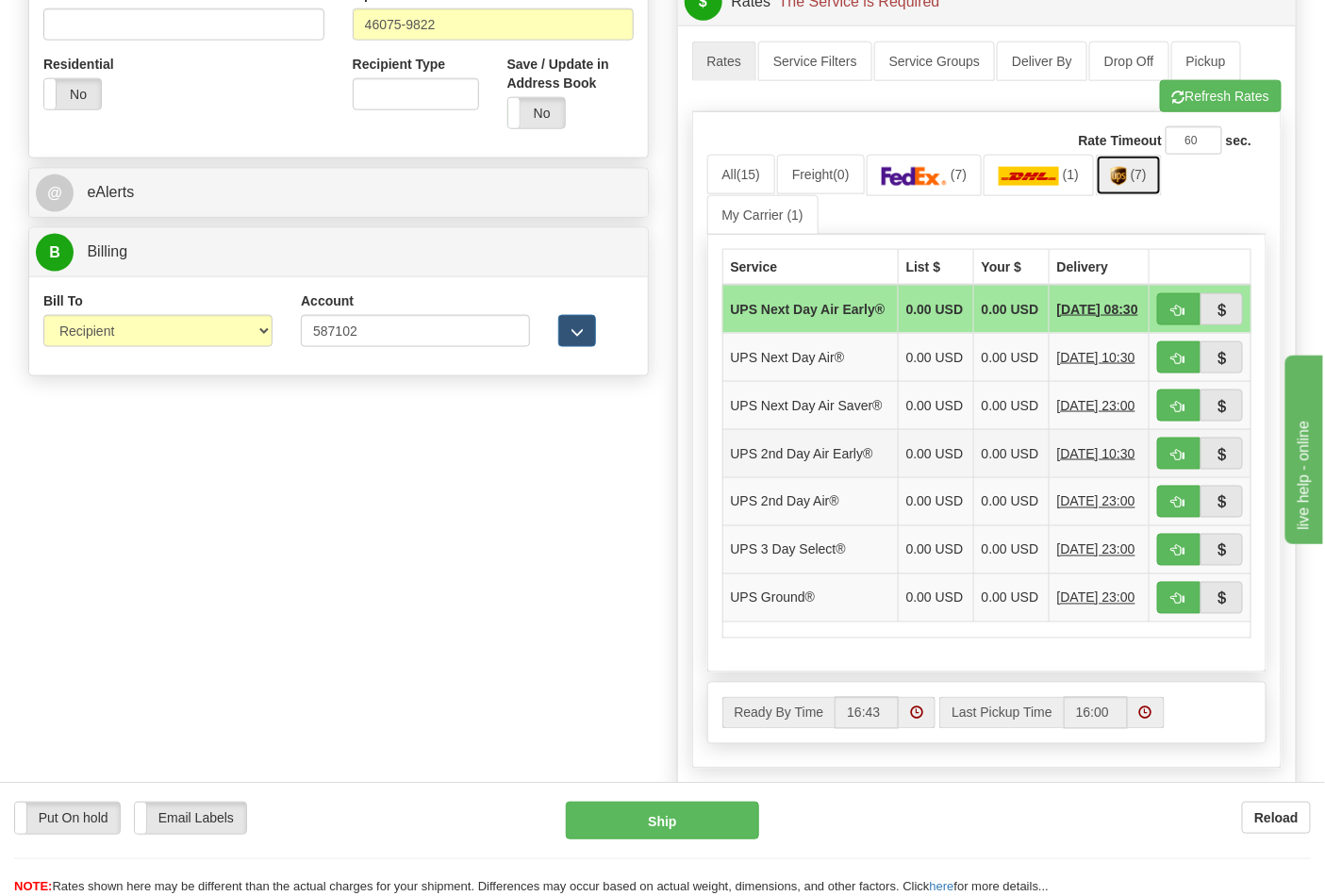
scroll to position [838, 0]
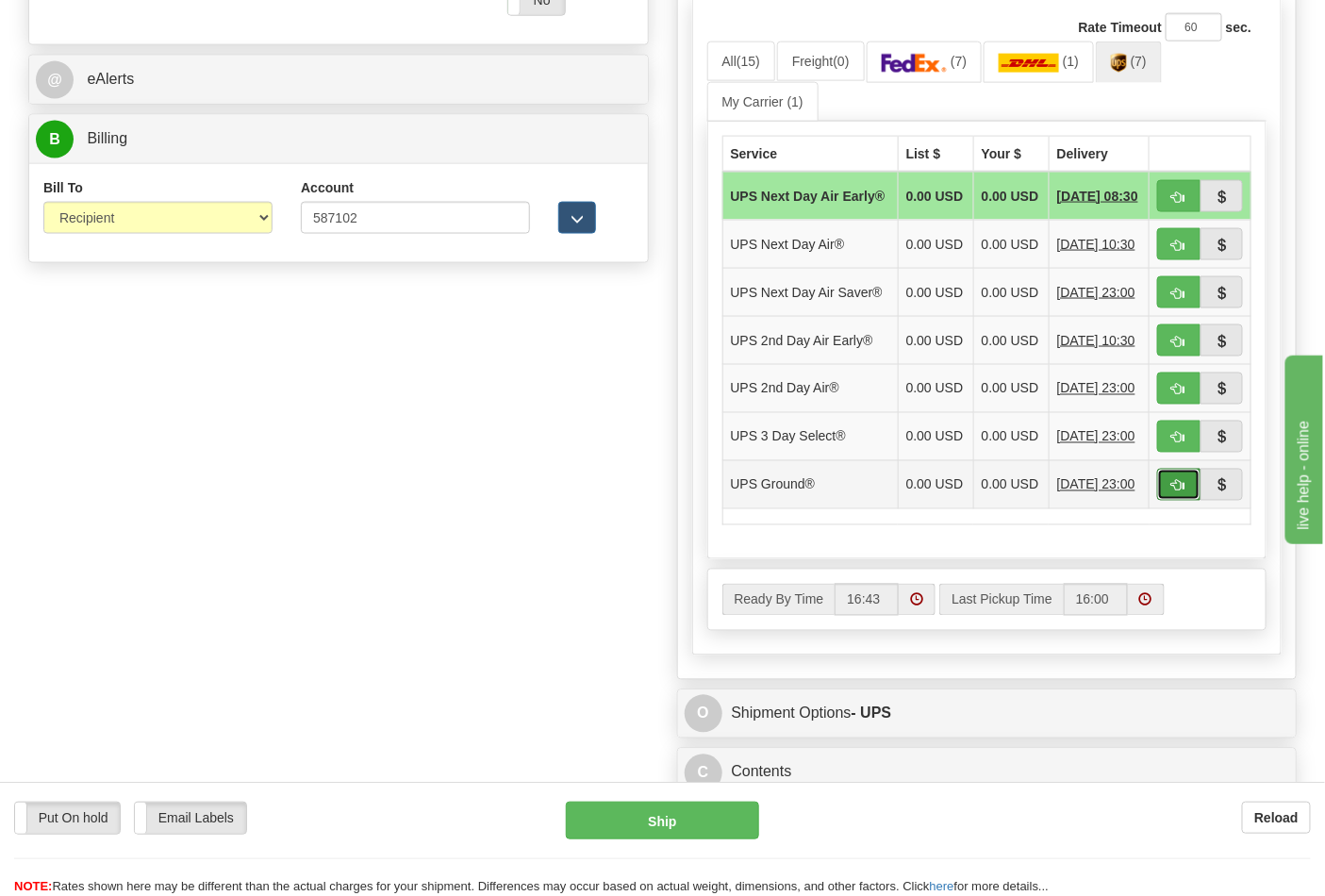
click at [1161, 501] on button "button" at bounding box center [1178, 485] width 44 height 32
type input "03"
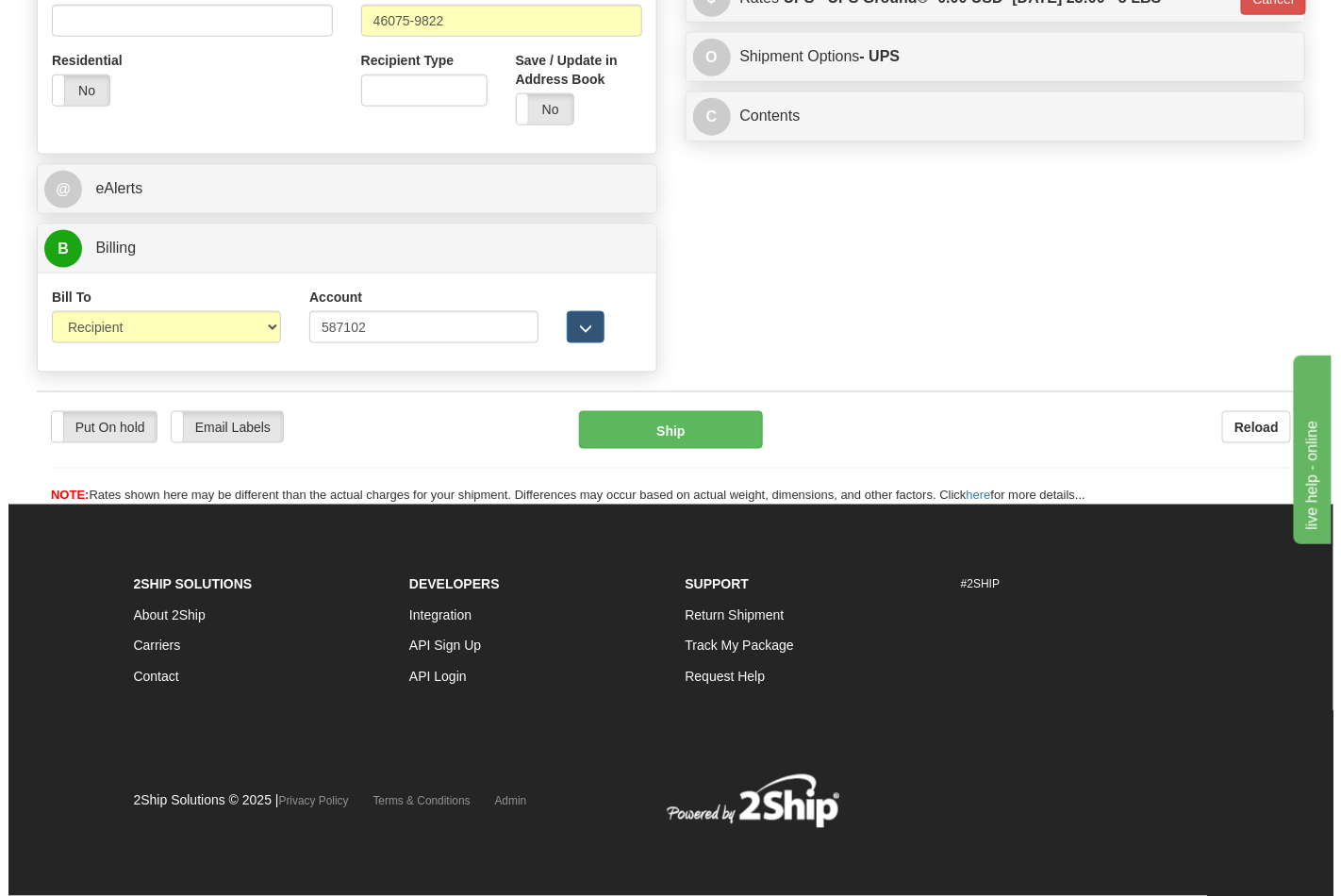
scroll to position [730, 0]
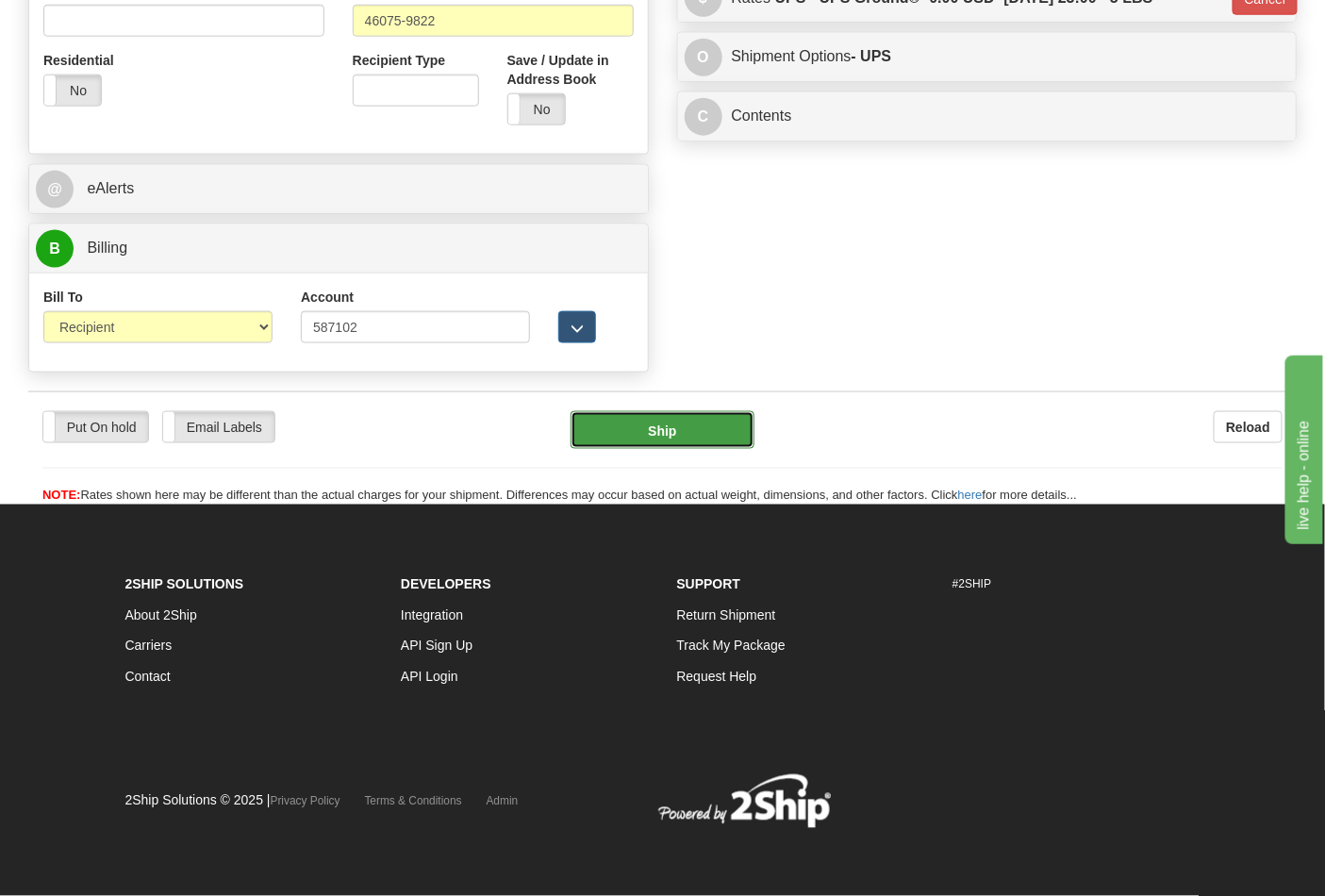
click at [689, 422] on button "Ship" at bounding box center [662, 430] width 183 height 38
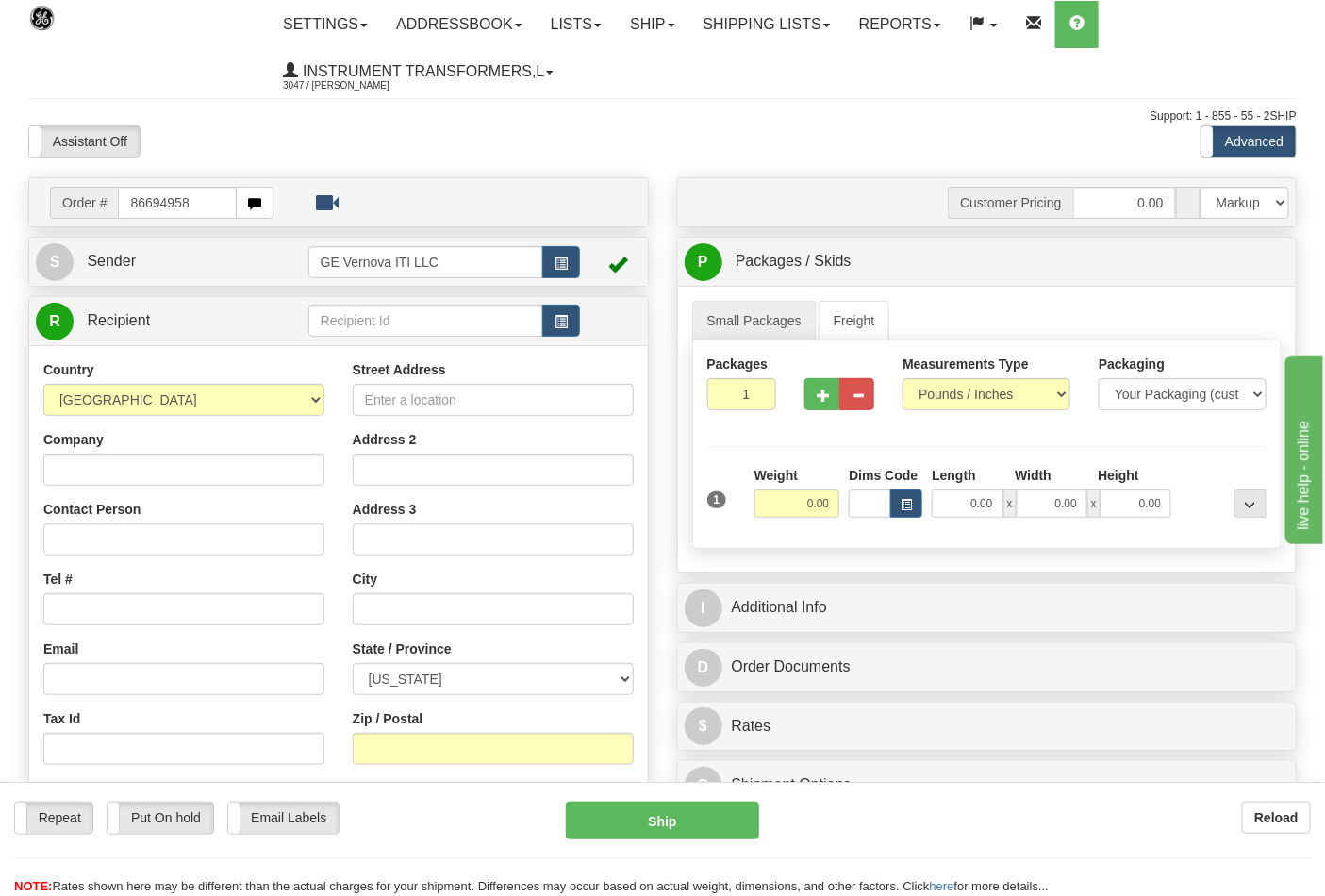
type input "86694958"
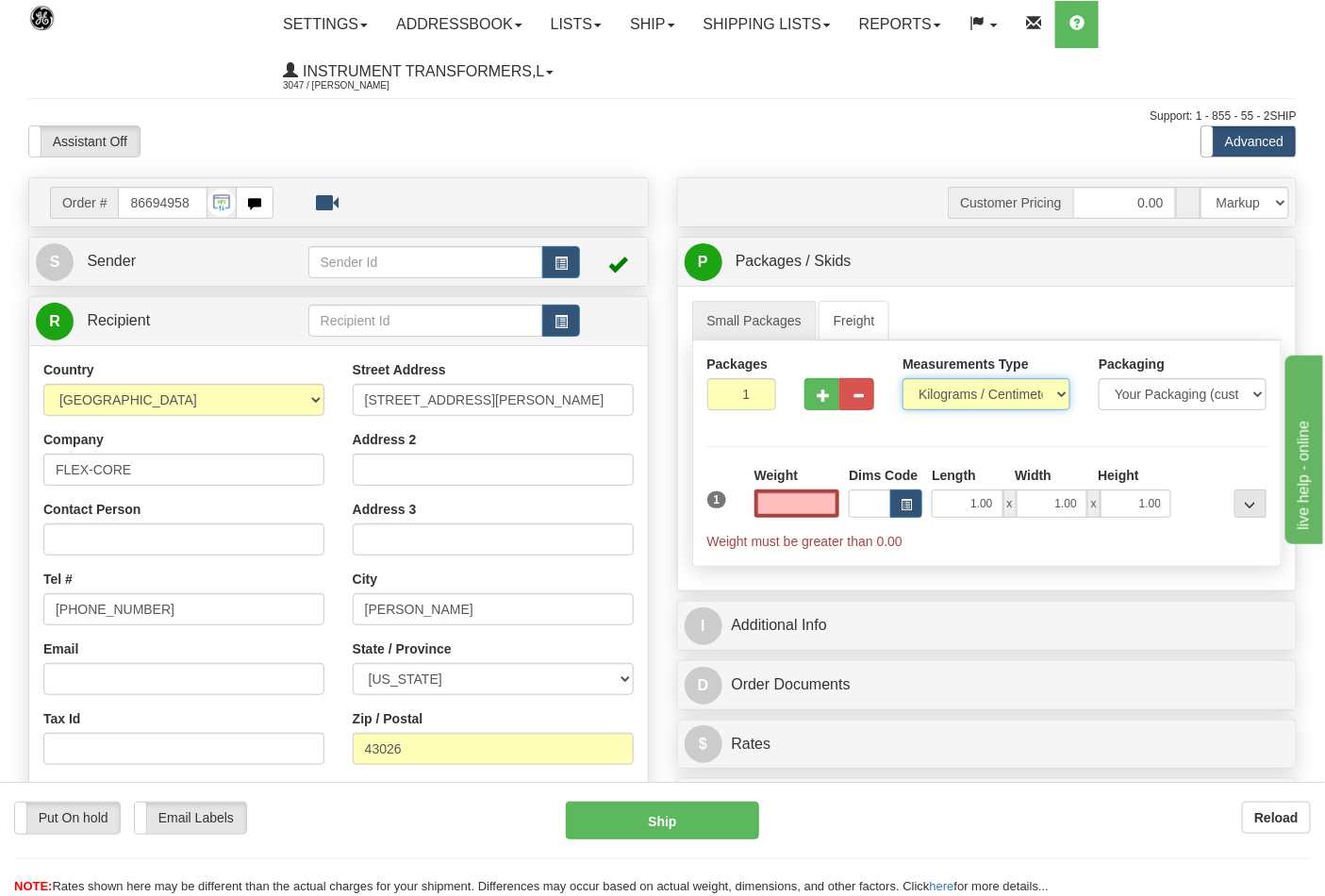
type input "0.00"
click at [954, 394] on select "Pounds / Inches Kilograms / Centimeters" at bounding box center [986, 394] width 167 height 32
select select "0"
click at [903, 379] on select "Pounds / Inches Kilograms / Centimeters" at bounding box center [986, 394] width 167 height 32
click at [836, 501] on input "0.00" at bounding box center [797, 504] width 86 height 29
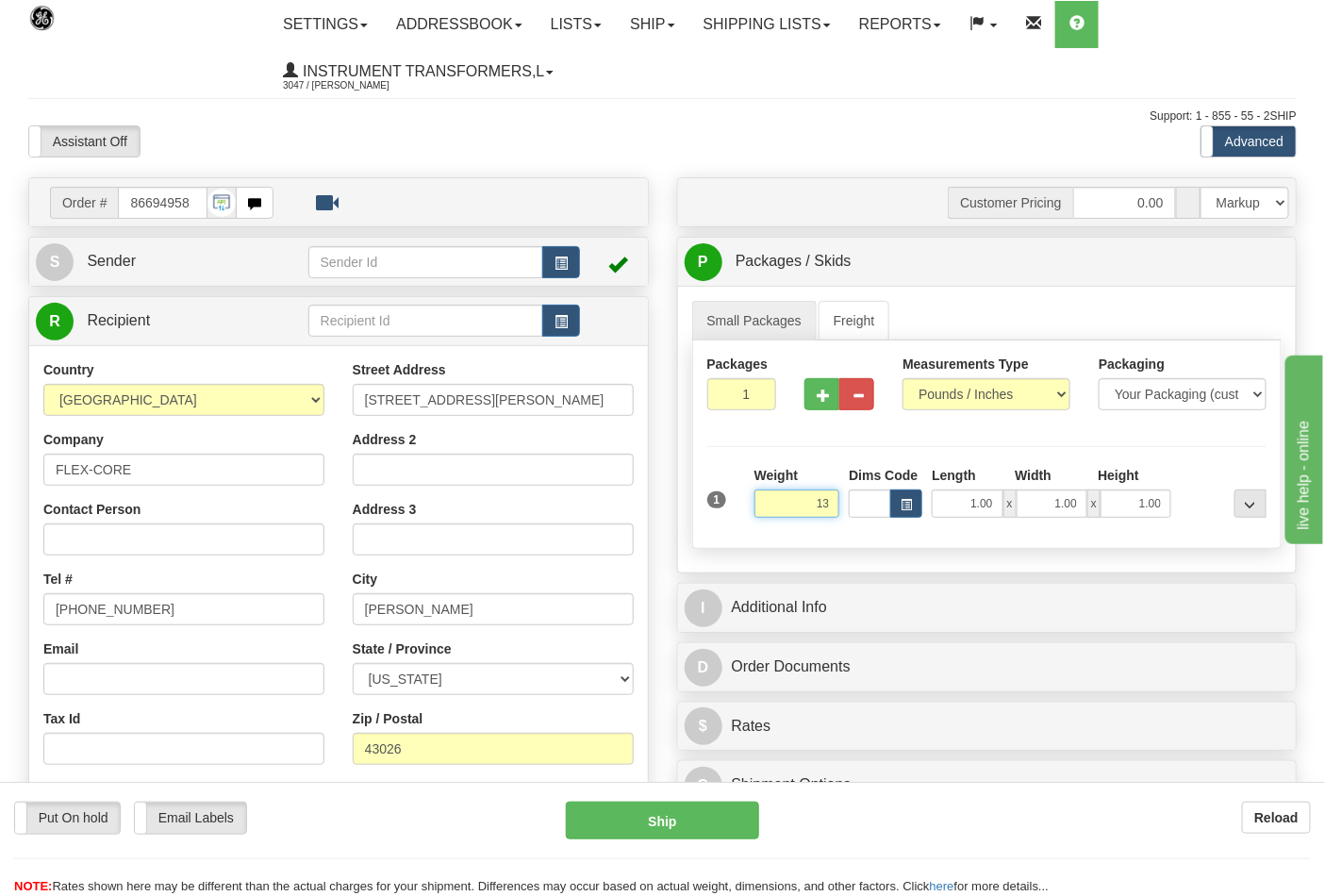
click button "Delete" at bounding box center [0, 0] width 0 height 0
type input "13.00"
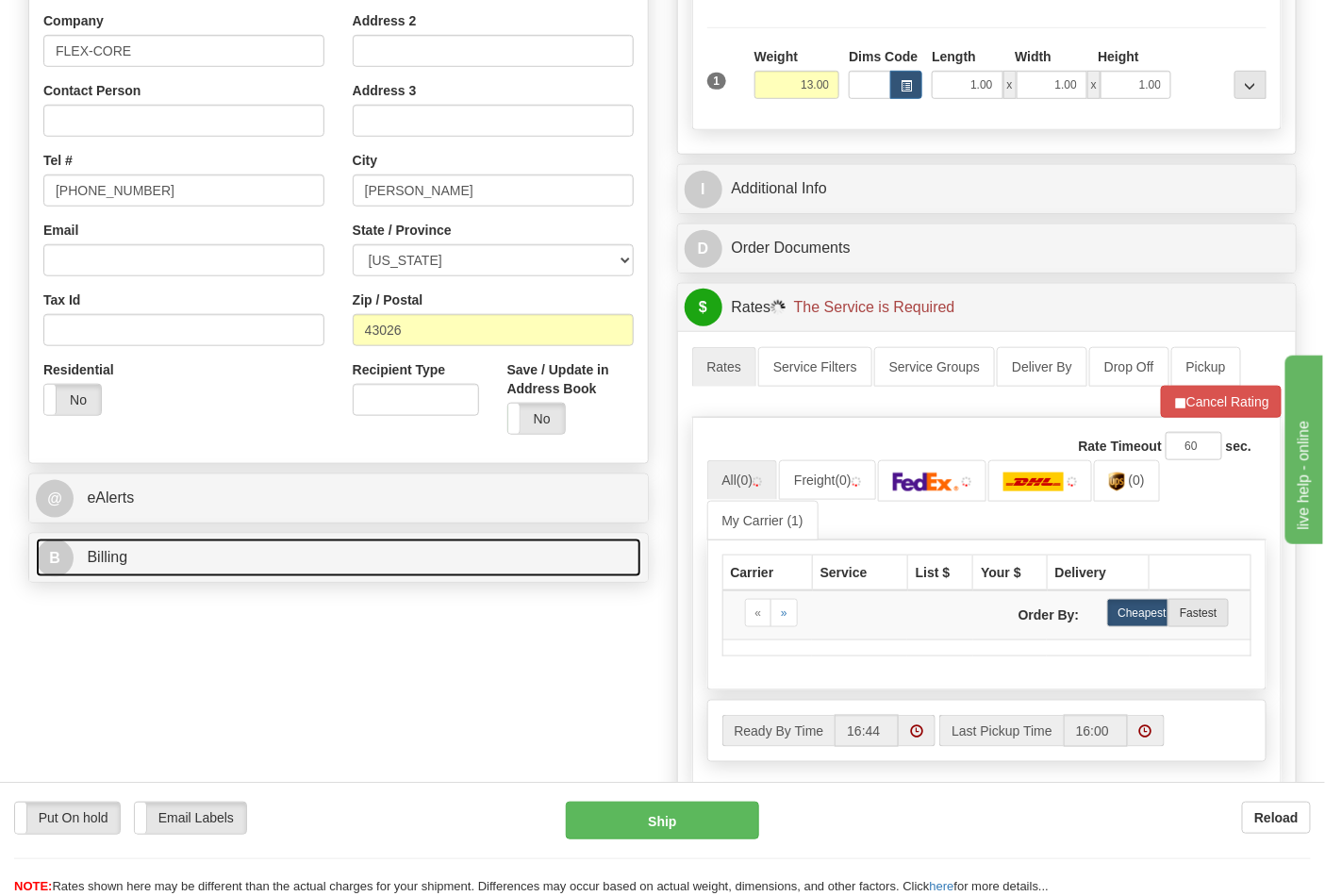
click at [161, 557] on link "B Billing" at bounding box center [338, 557] width 606 height 39
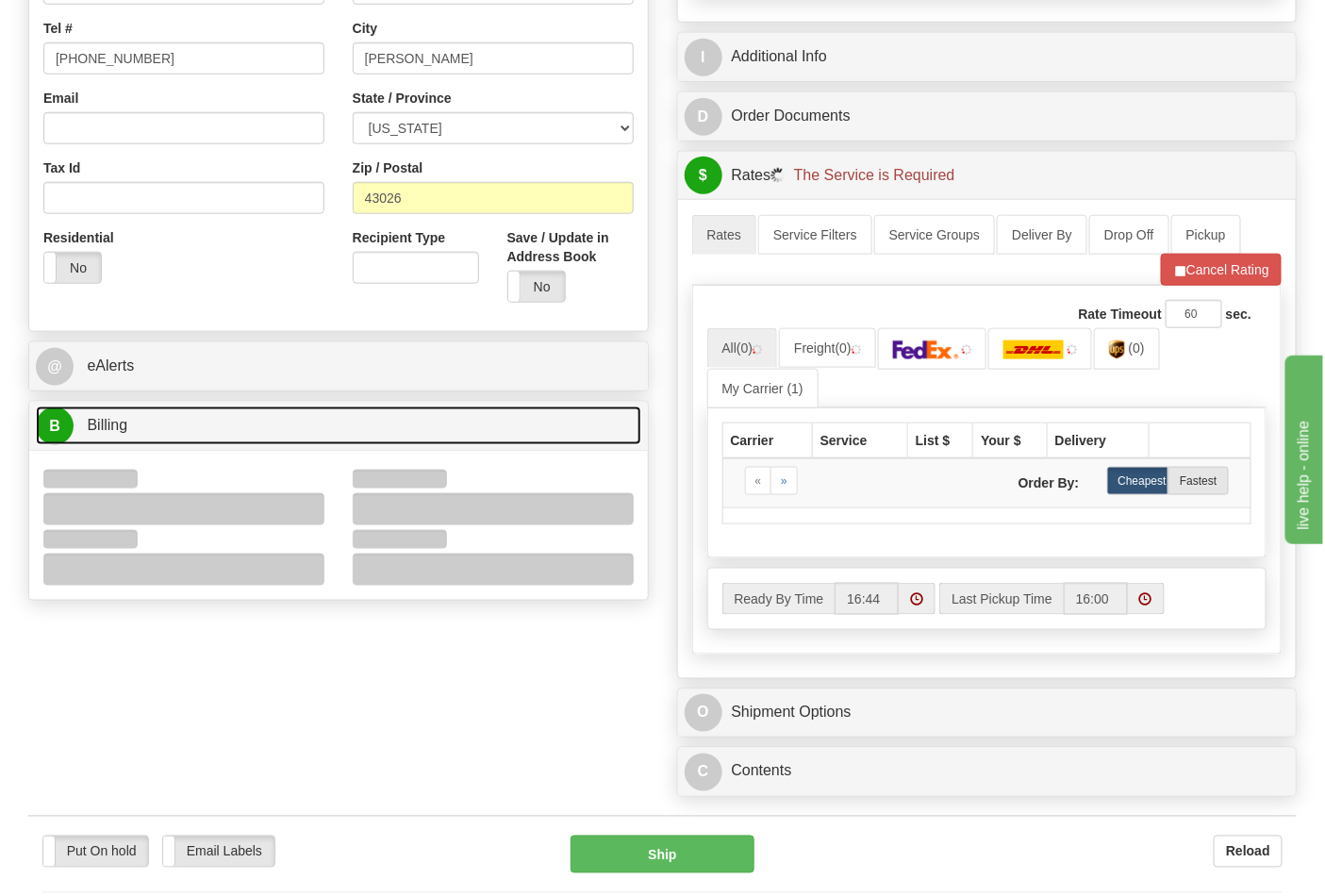
scroll to position [628, 0]
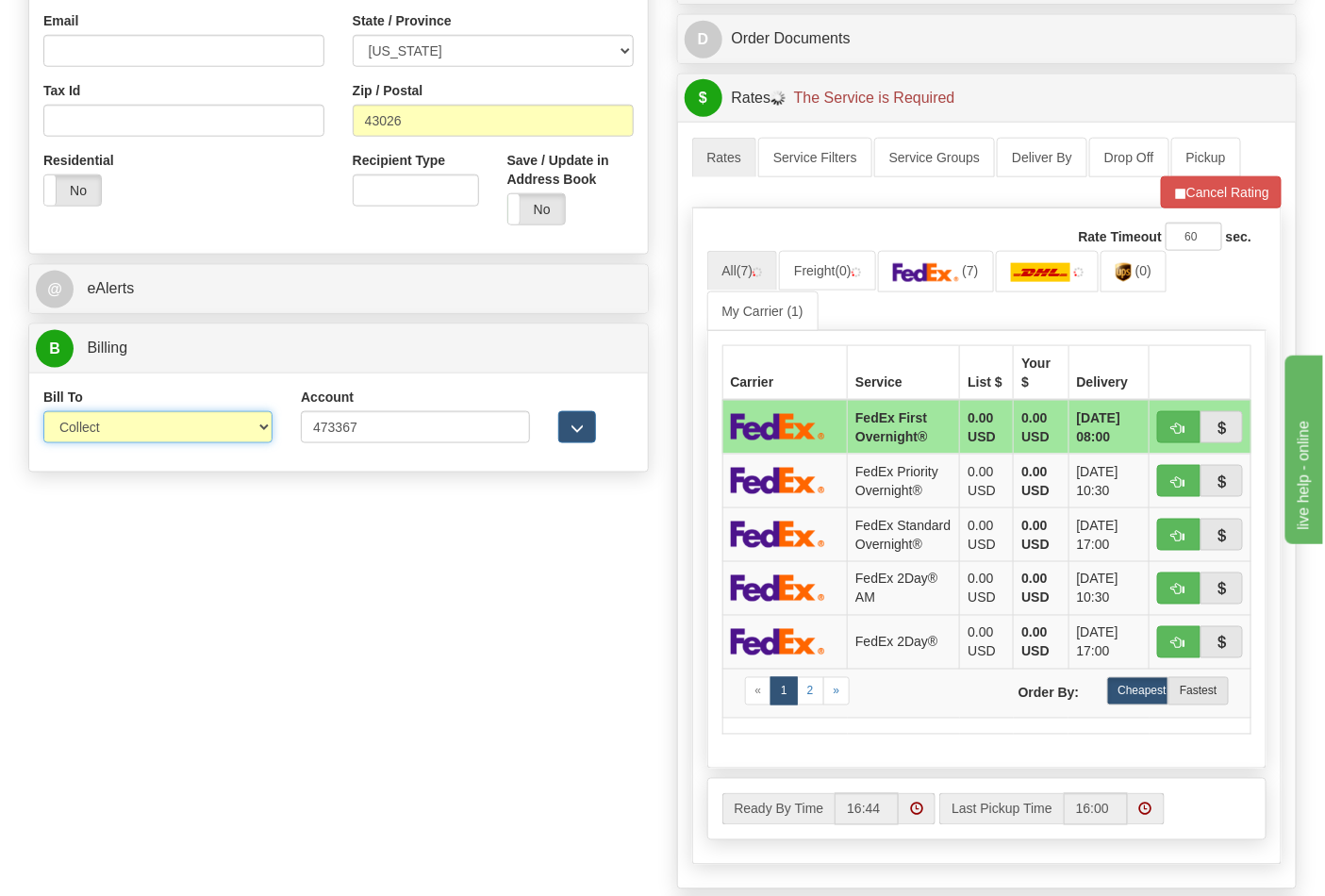
click at [104, 438] on select "Sender Recipient Third Party Collect" at bounding box center [158, 427] width 229 height 32
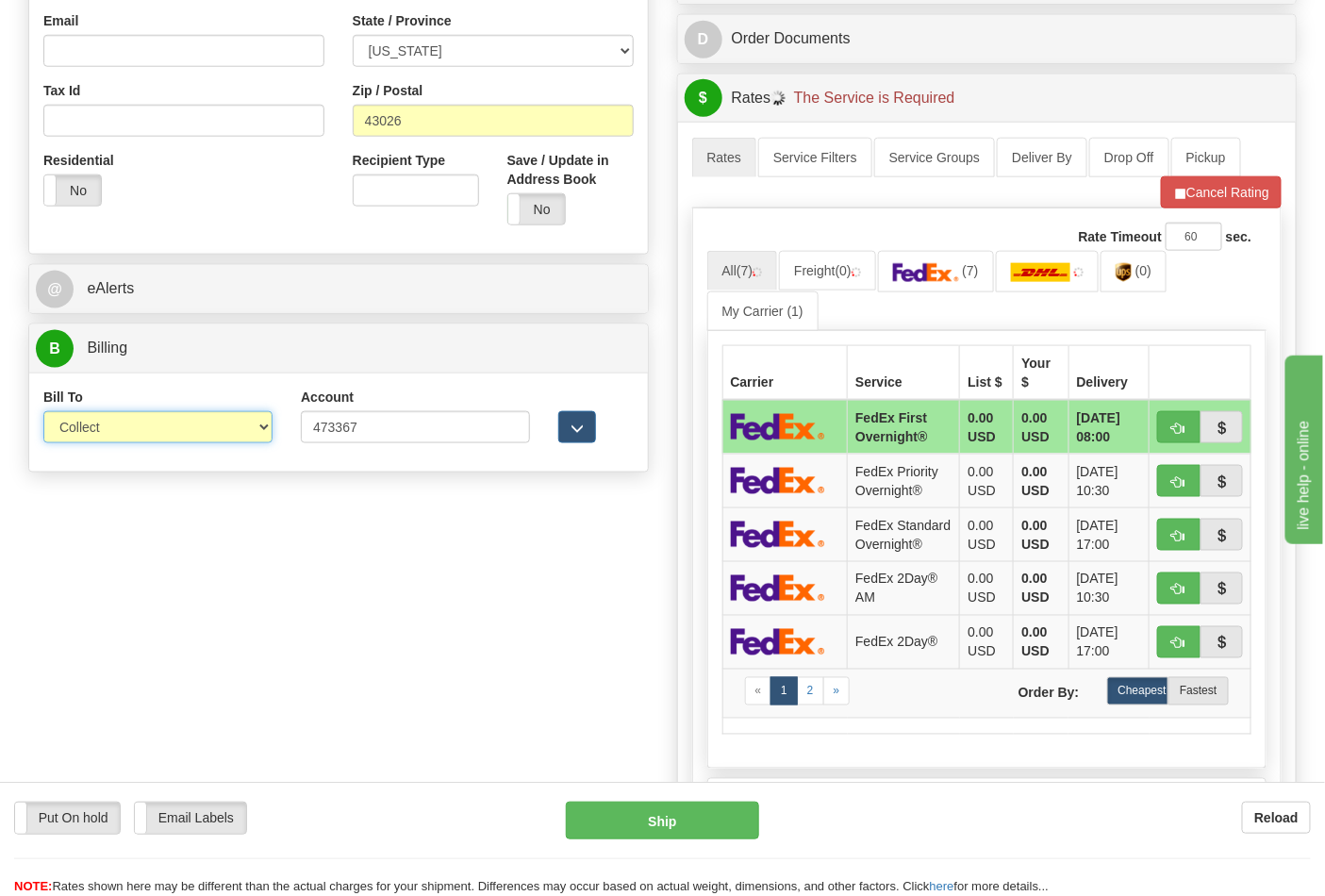
select select "2"
click at [44, 413] on select "Sender Recipient Third Party Collect" at bounding box center [158, 427] width 229 height 32
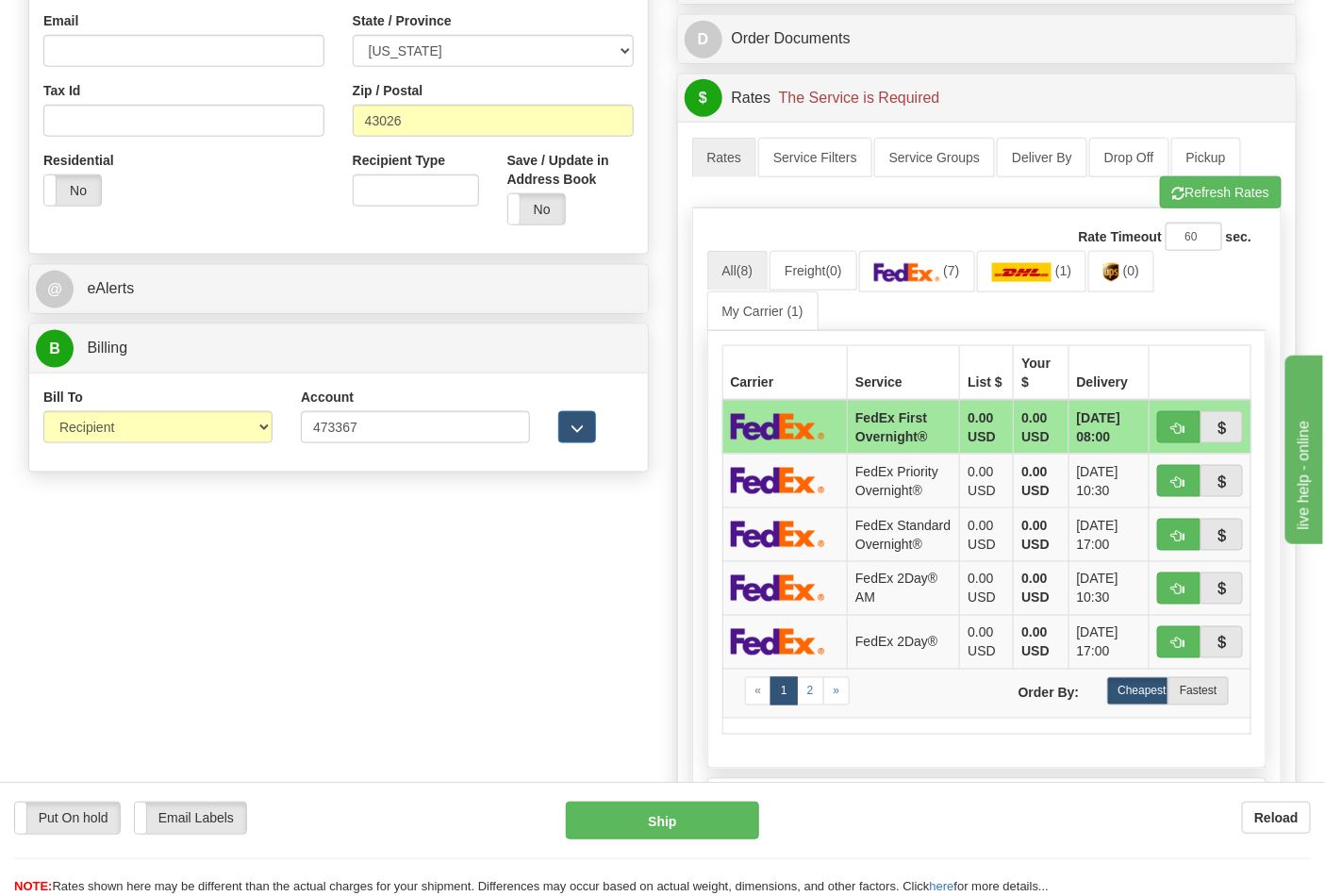
click at [1230, 213] on div "Rate Timeout 60 sec. All (8) Freight (0) (7) (1)" at bounding box center [987, 535] width 591 height 655
click at [1217, 208] on button "Refresh Rates" at bounding box center [1220, 192] width 122 height 32
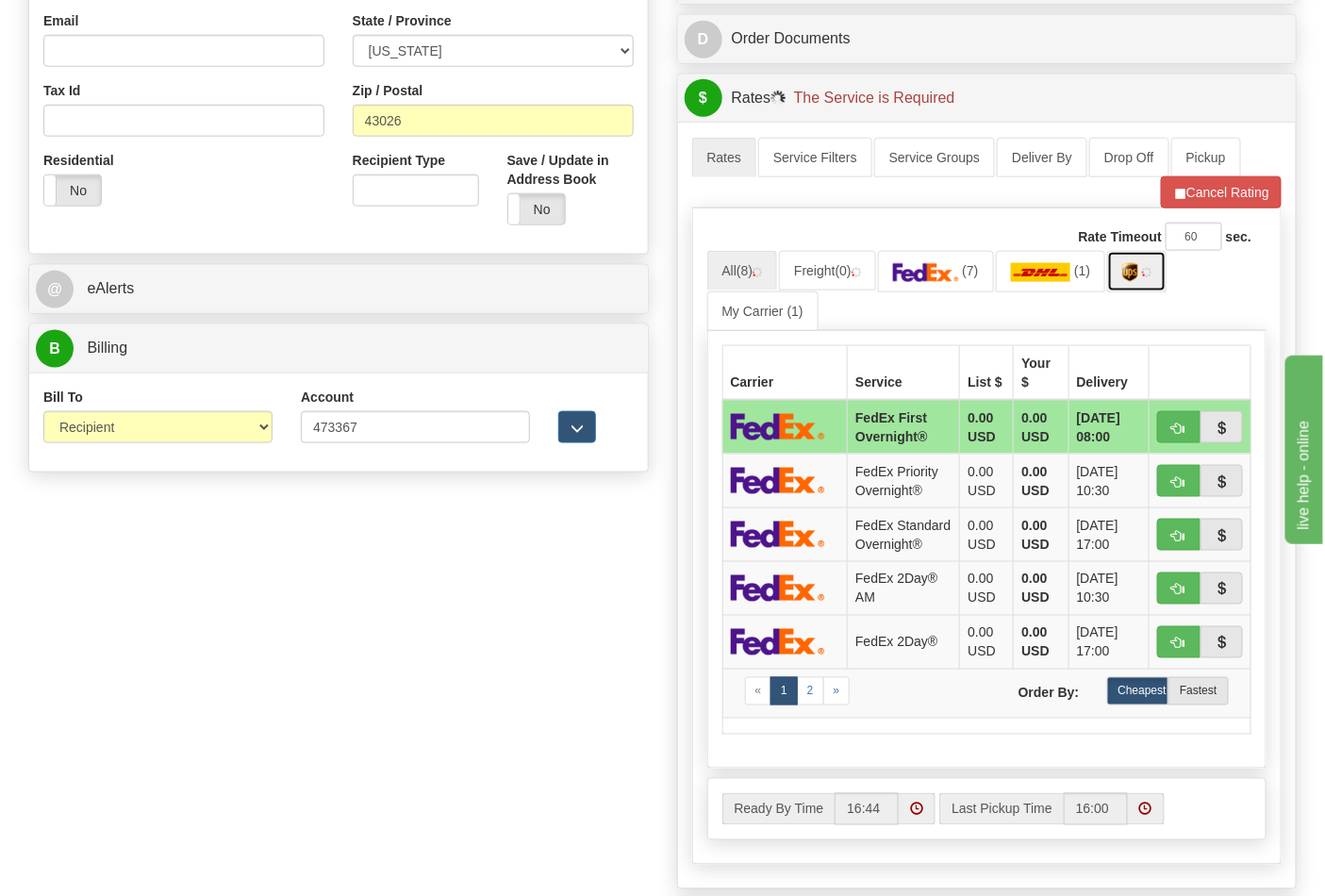
click at [1133, 281] on img at bounding box center [1130, 272] width 16 height 19
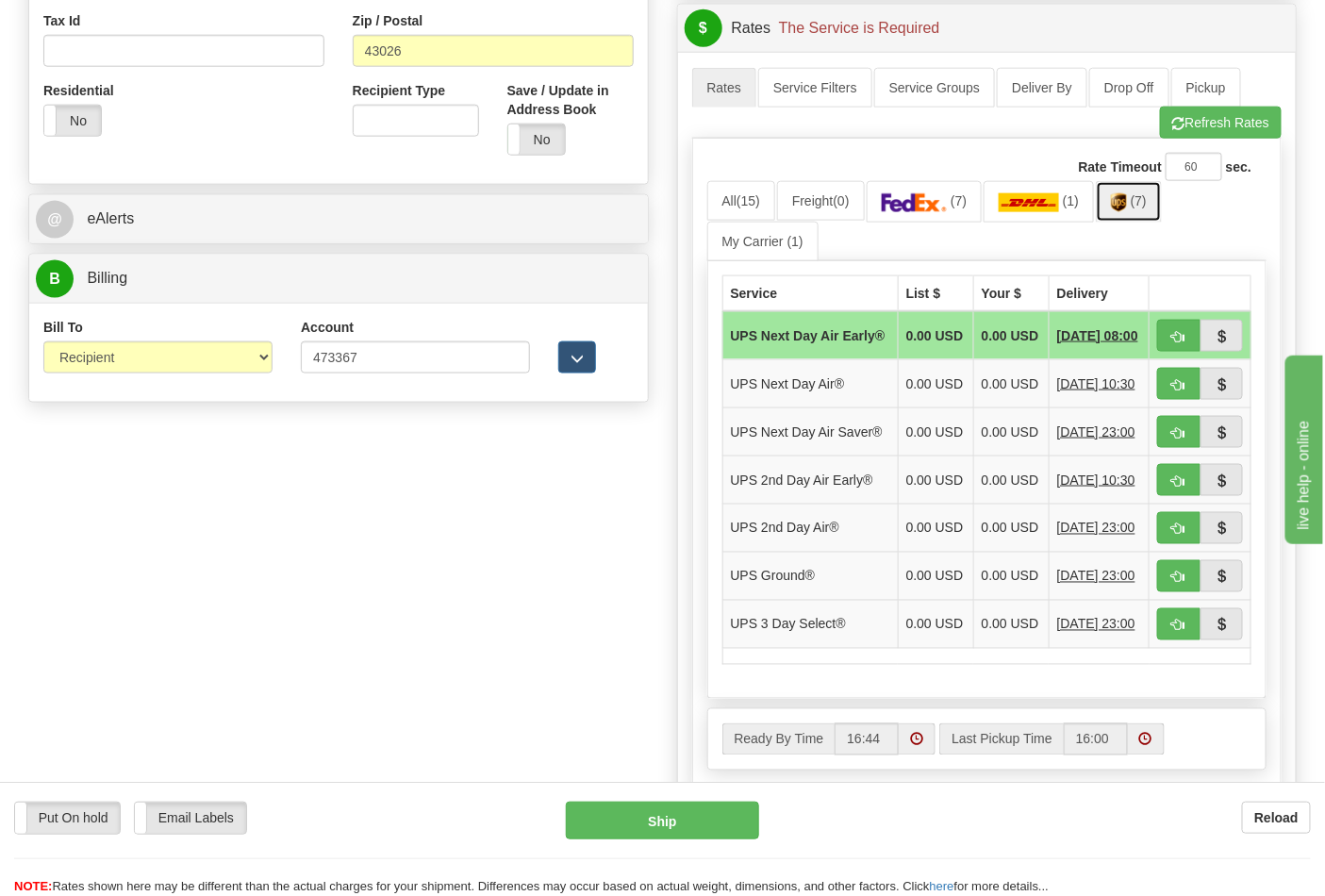
scroll to position [732, 0]
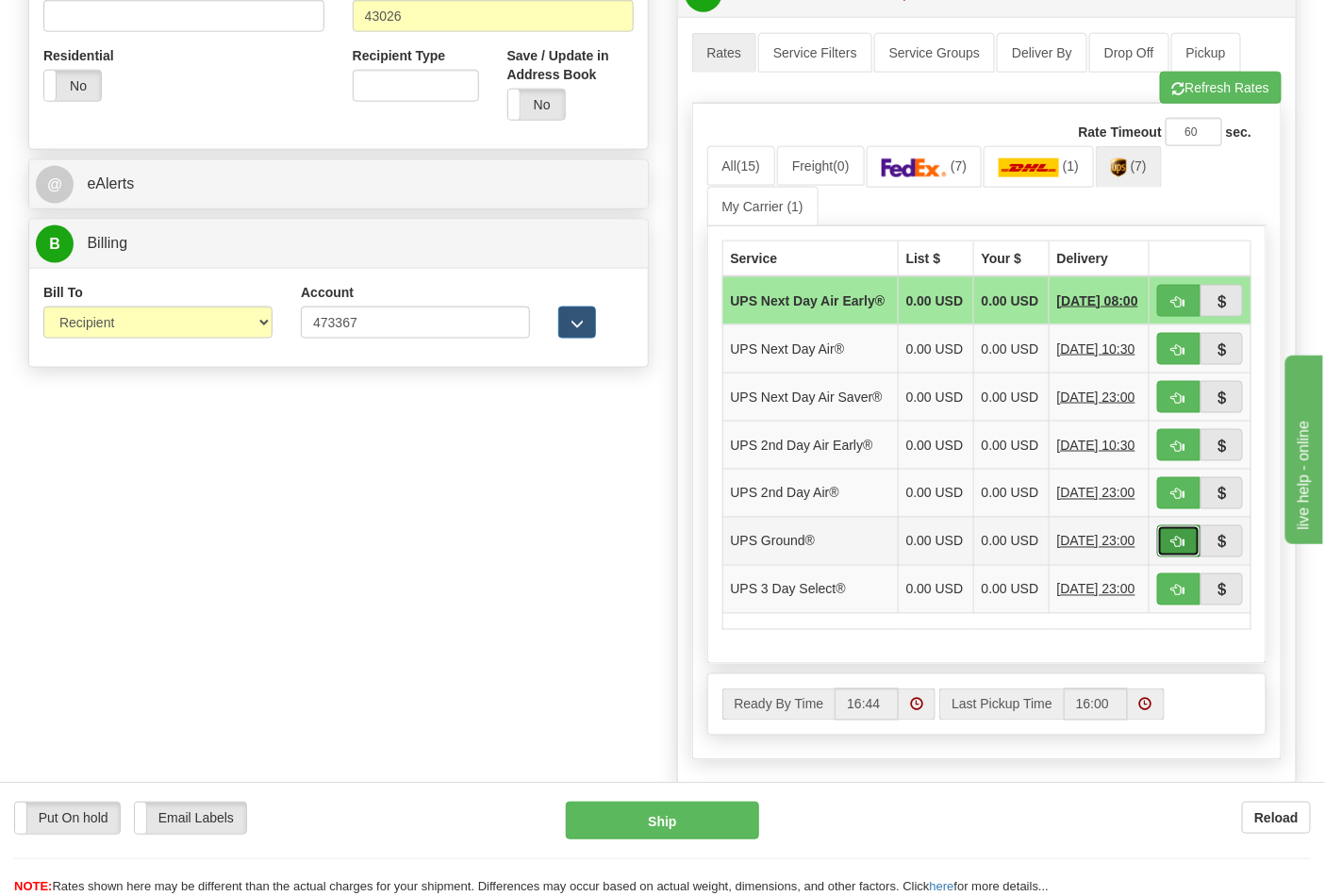
click at [1174, 549] on span "button" at bounding box center [1178, 542] width 13 height 12
type input "03"
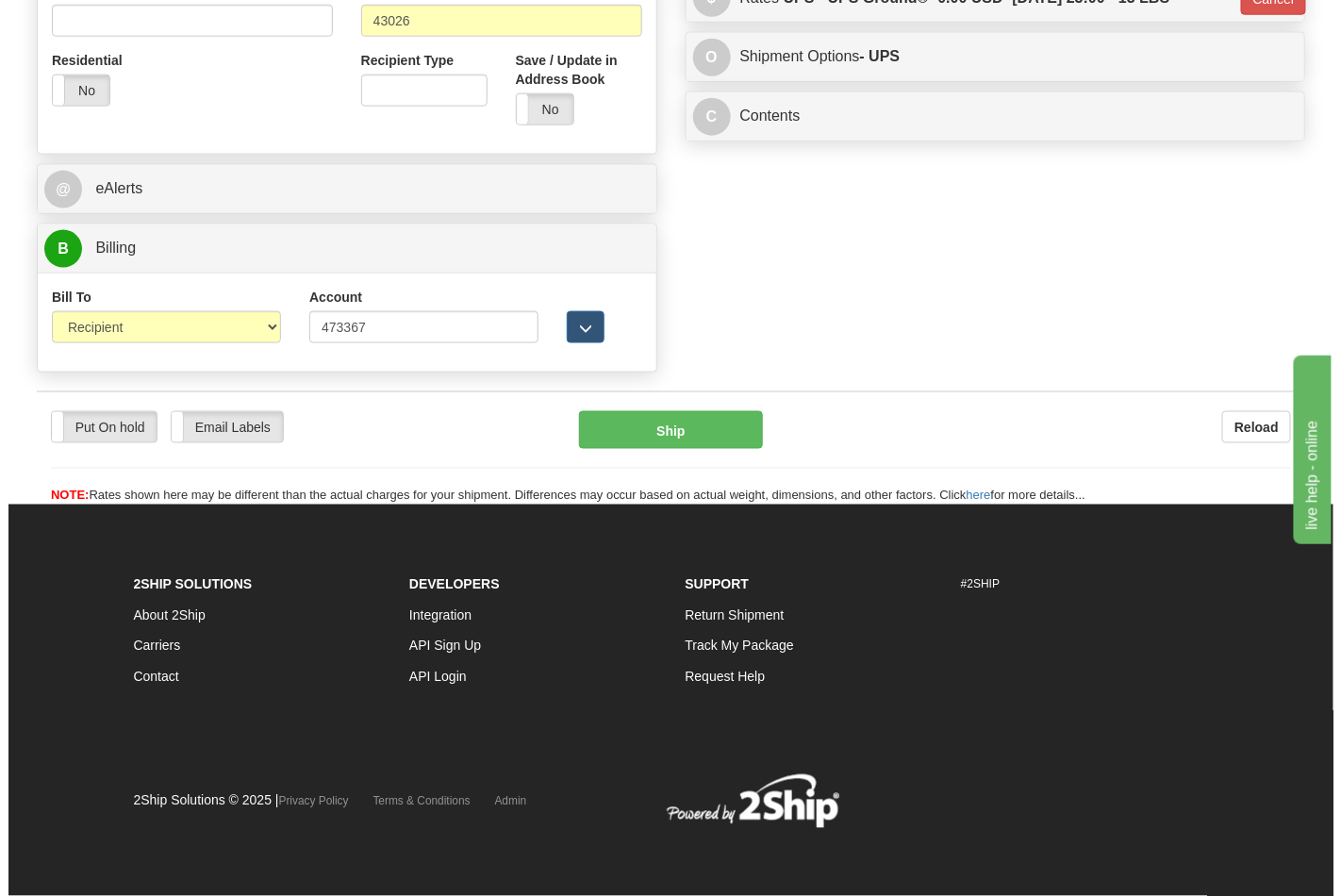
scroll to position [704, 0]
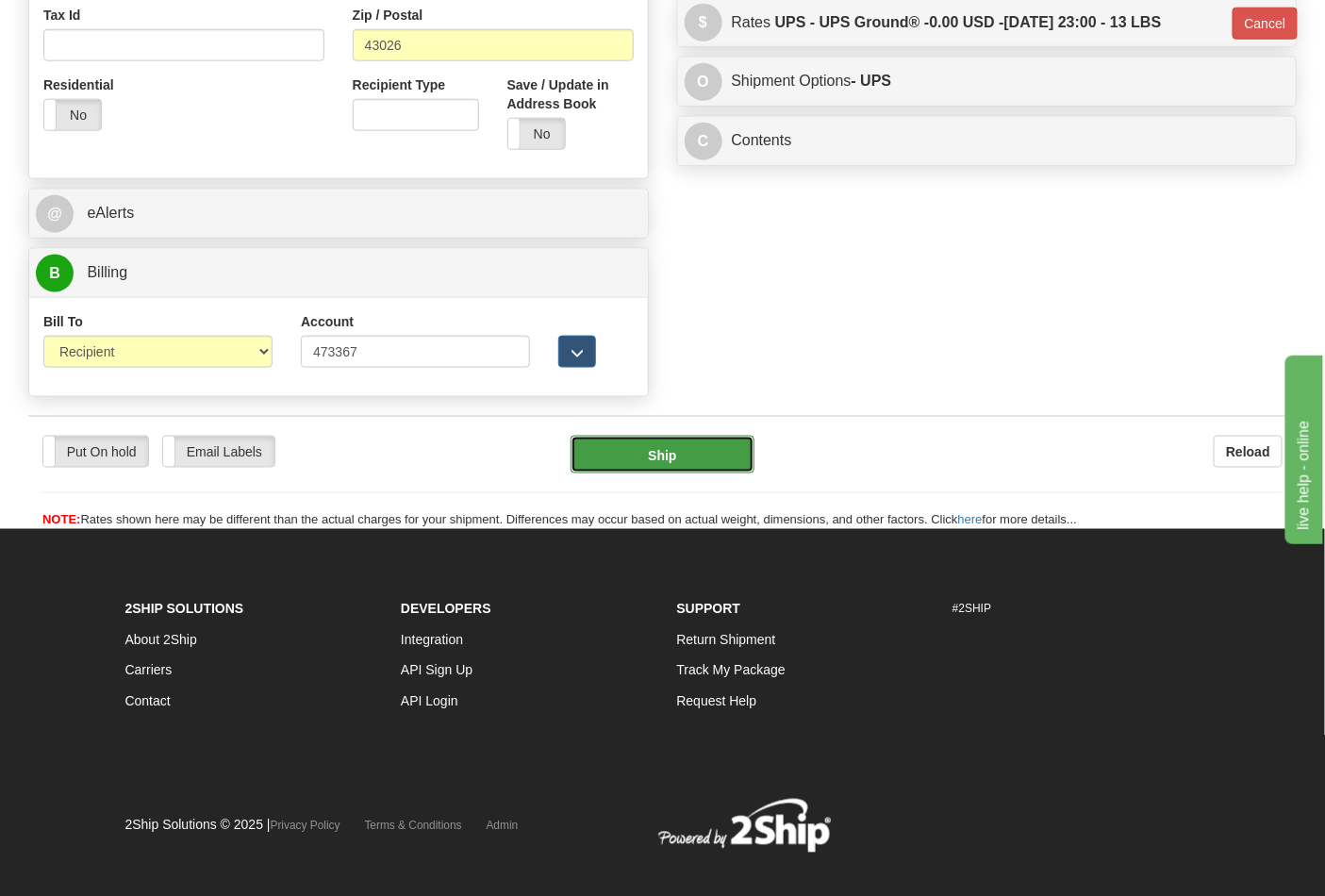
click at [717, 468] on button "Ship" at bounding box center [662, 455] width 183 height 38
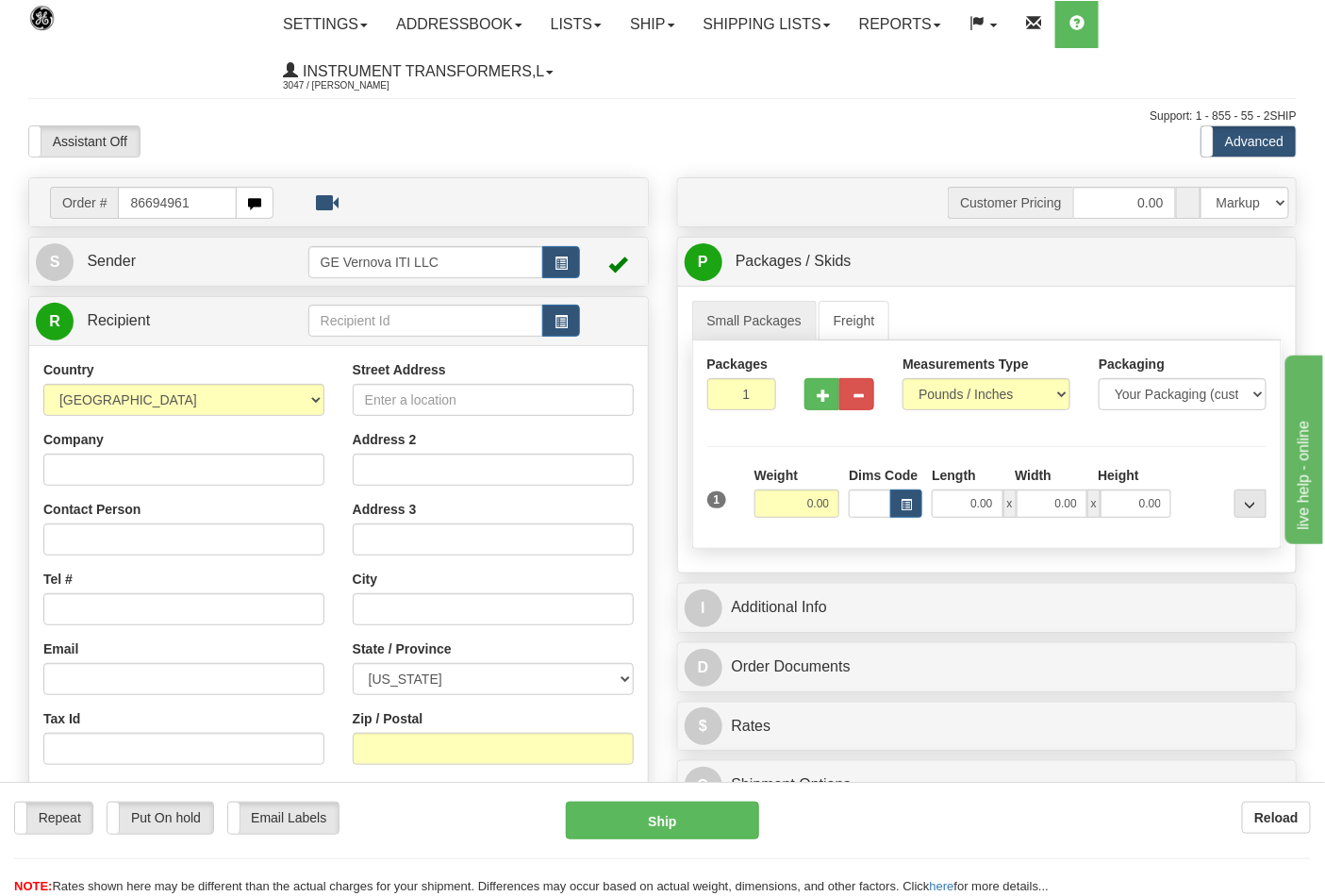
type input "86694961"
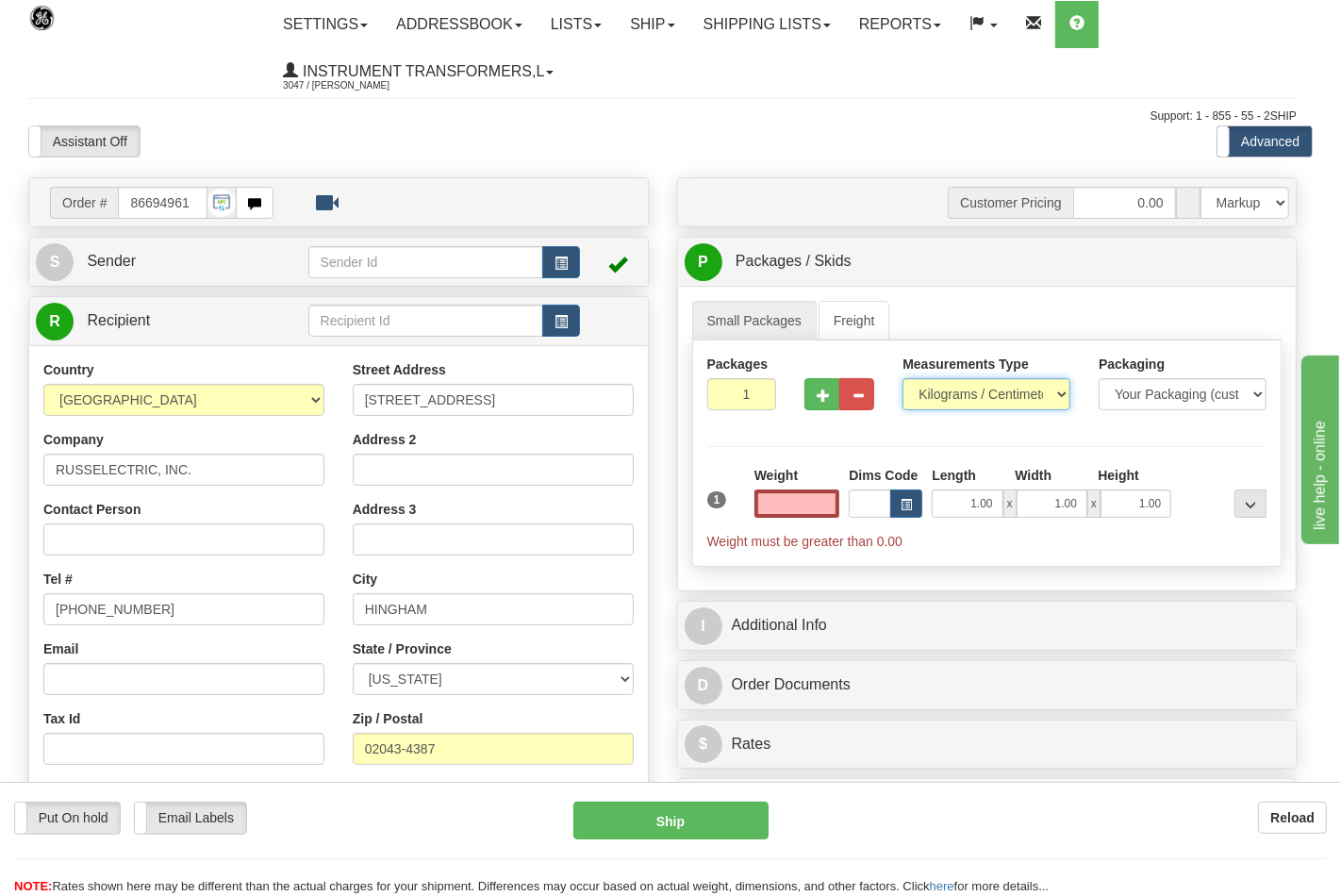
type input "0.00"
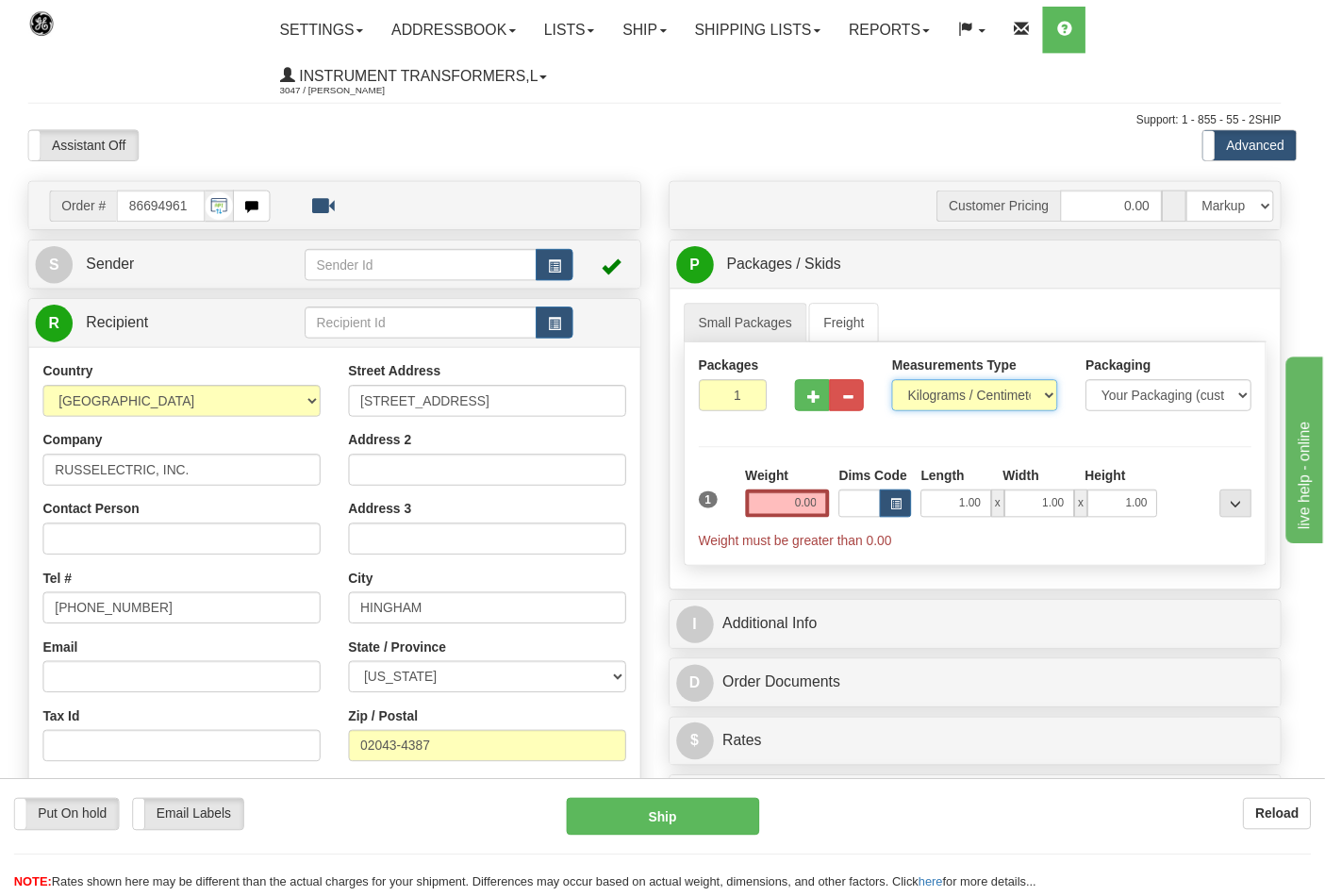
drag, startPoint x: 938, startPoint y: 397, endPoint x: 939, endPoint y: 406, distance: 9.1
click at [938, 397] on select "Pounds / Inches Kilograms / Centimeters" at bounding box center [986, 394] width 167 height 32
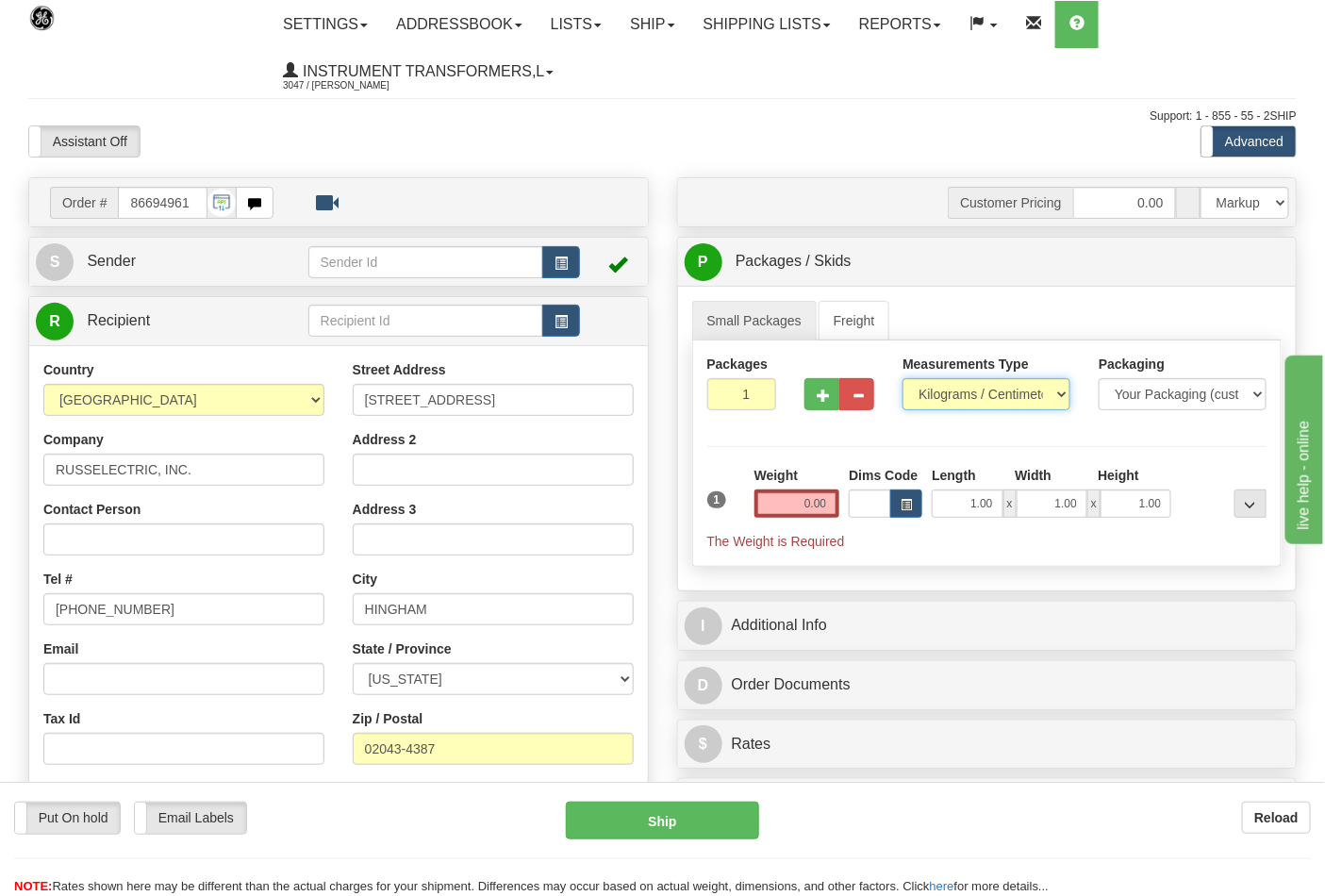
select select "0"
click at [903, 379] on select "Pounds / Inches Kilograms / Centimeters" at bounding box center [986, 394] width 167 height 32
click at [826, 502] on input "0.00" at bounding box center [797, 504] width 86 height 29
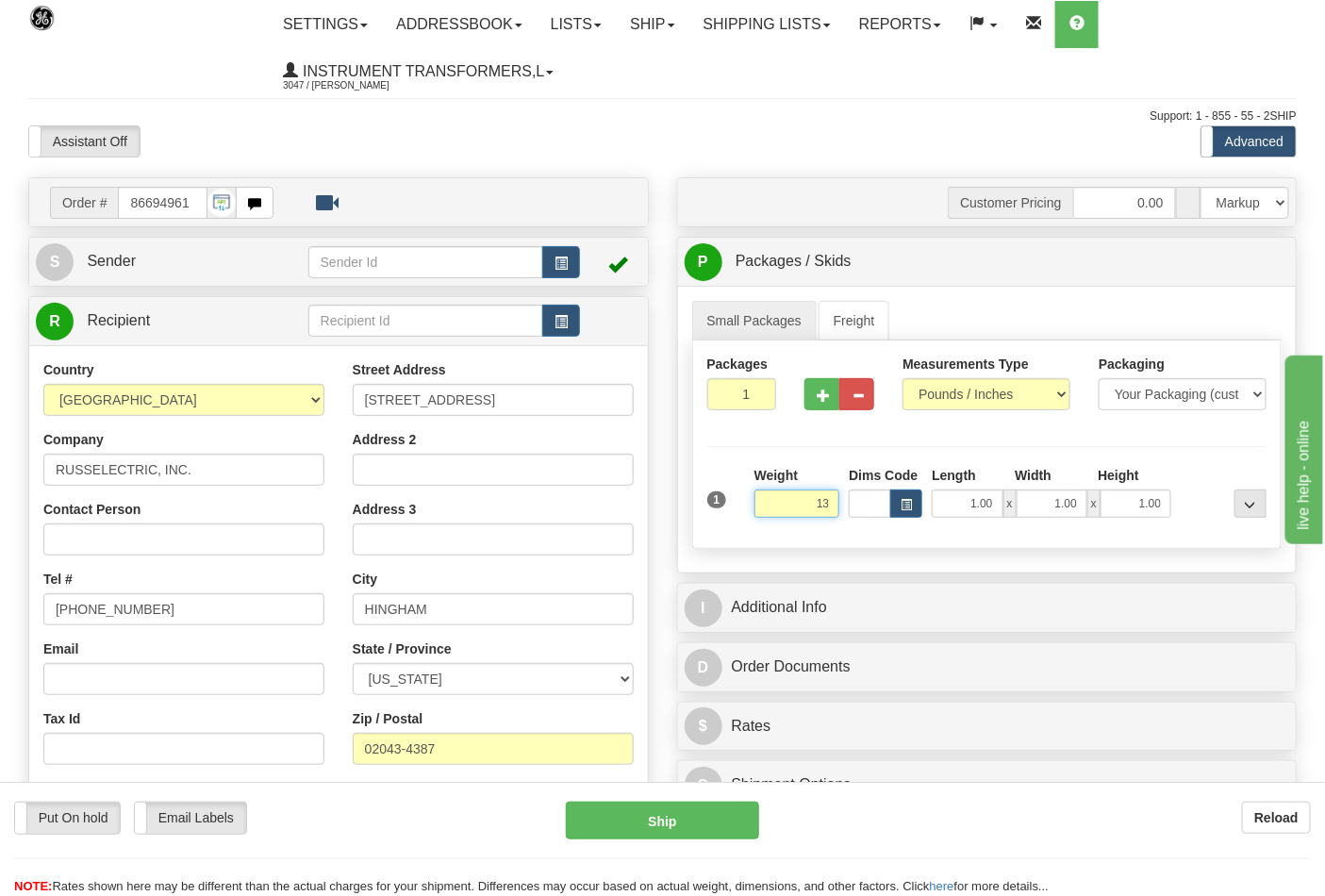
click button "Delete" at bounding box center [0, 0] width 0 height 0
type input "13.00"
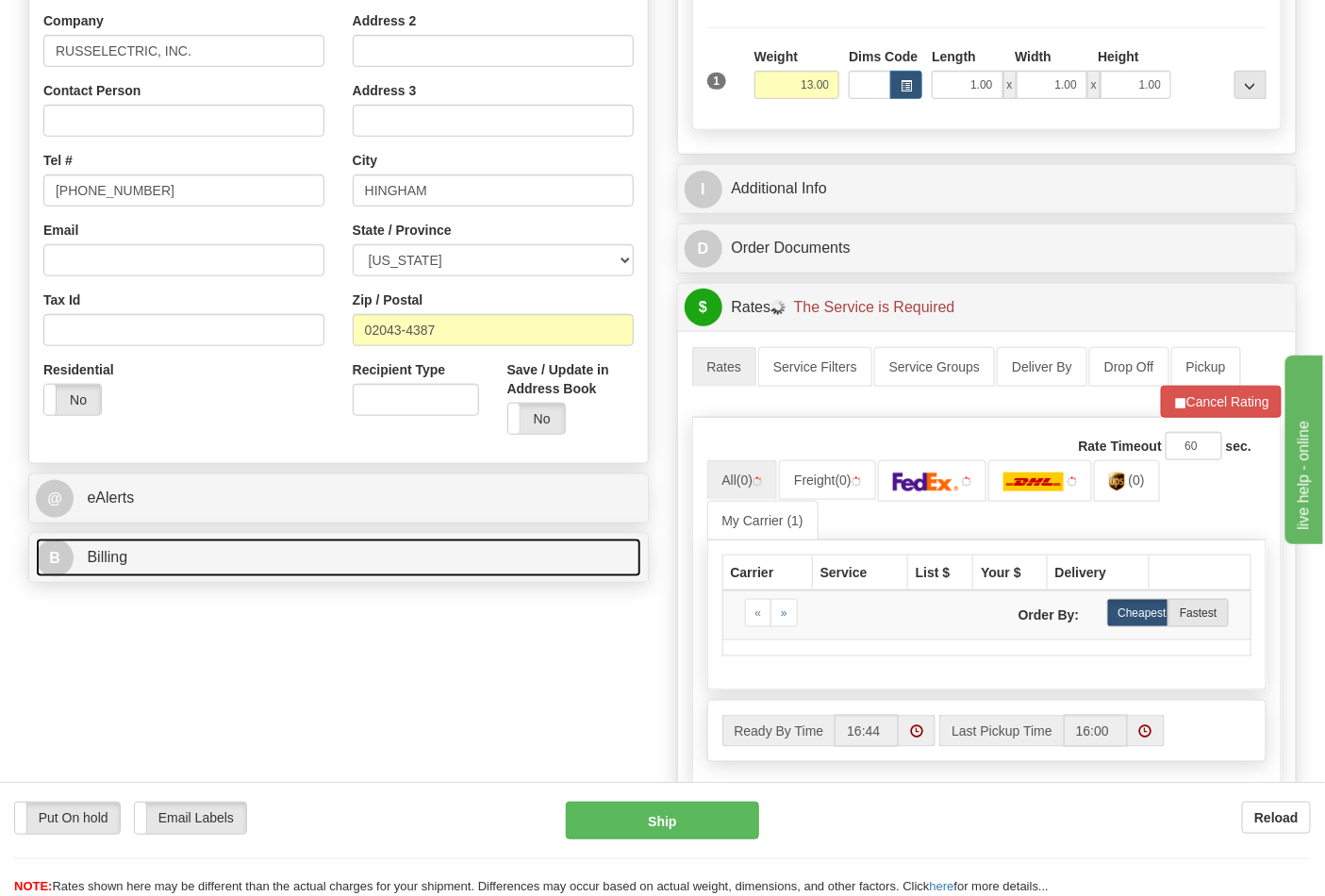
click at [231, 556] on link "B Billing" at bounding box center [338, 557] width 606 height 39
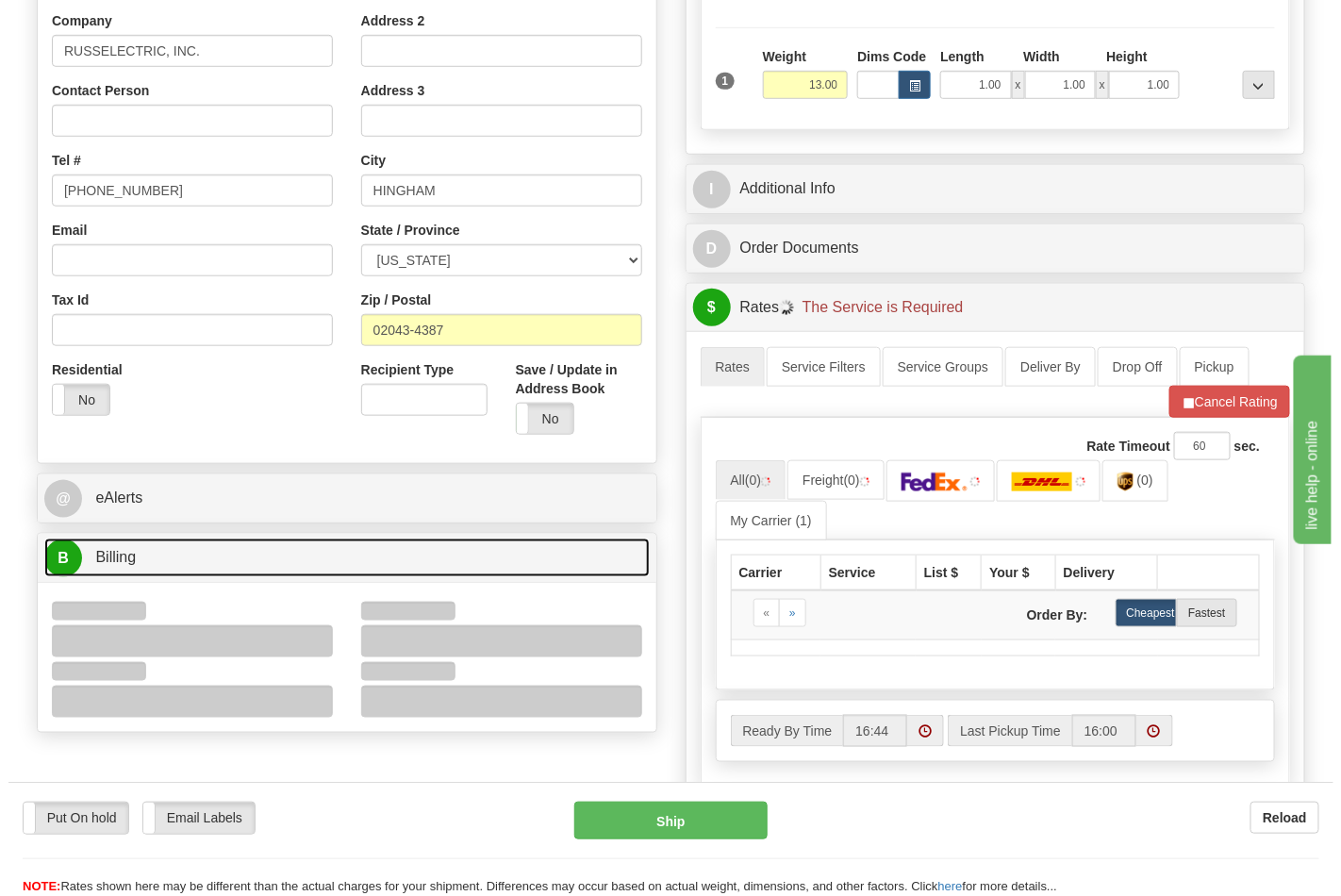
scroll to position [628, 0]
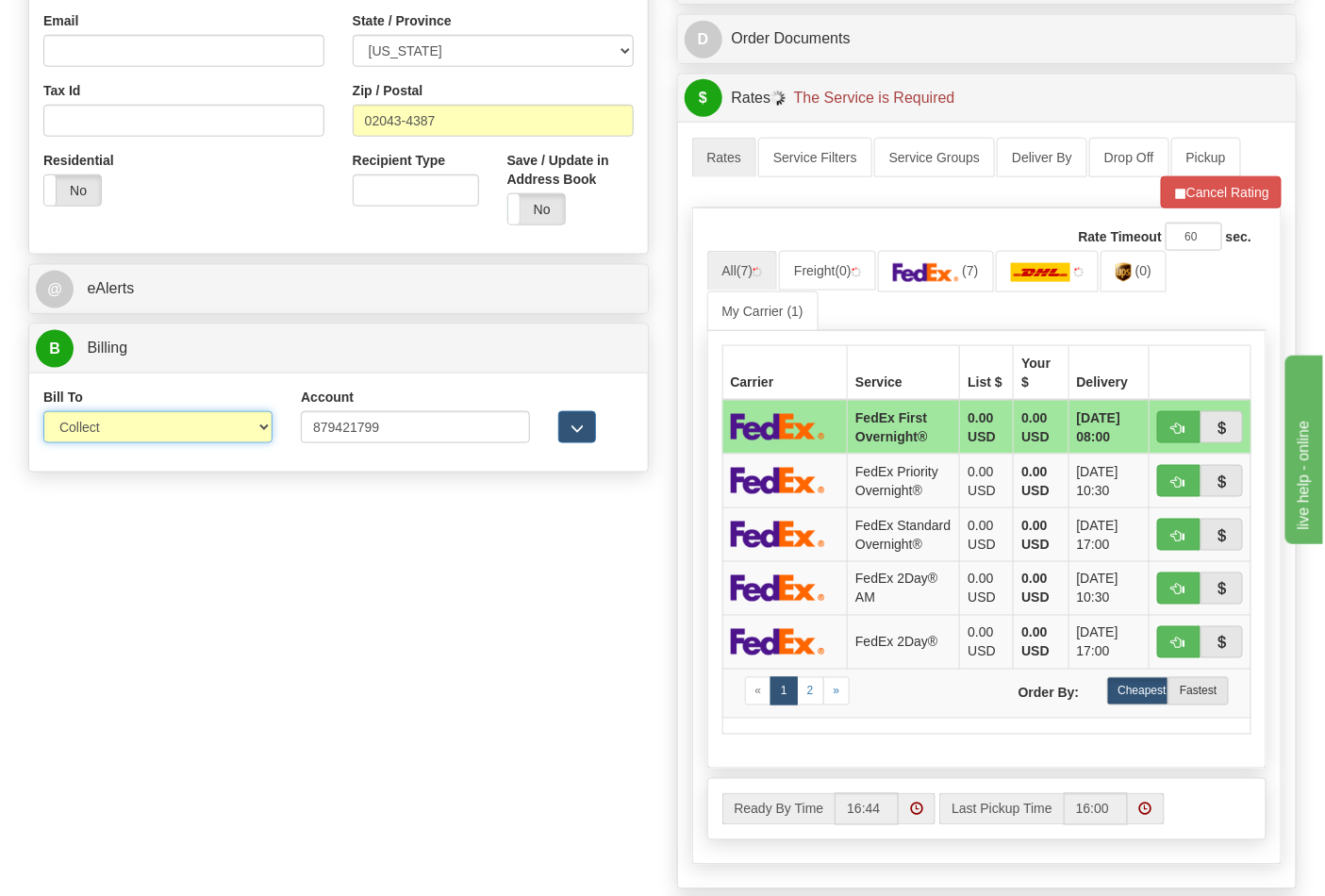
drag, startPoint x: 107, startPoint y: 412, endPoint x: 118, endPoint y: 436, distance: 26.4
click at [107, 412] on select "Sender Recipient Third Party Collect" at bounding box center [158, 427] width 229 height 32
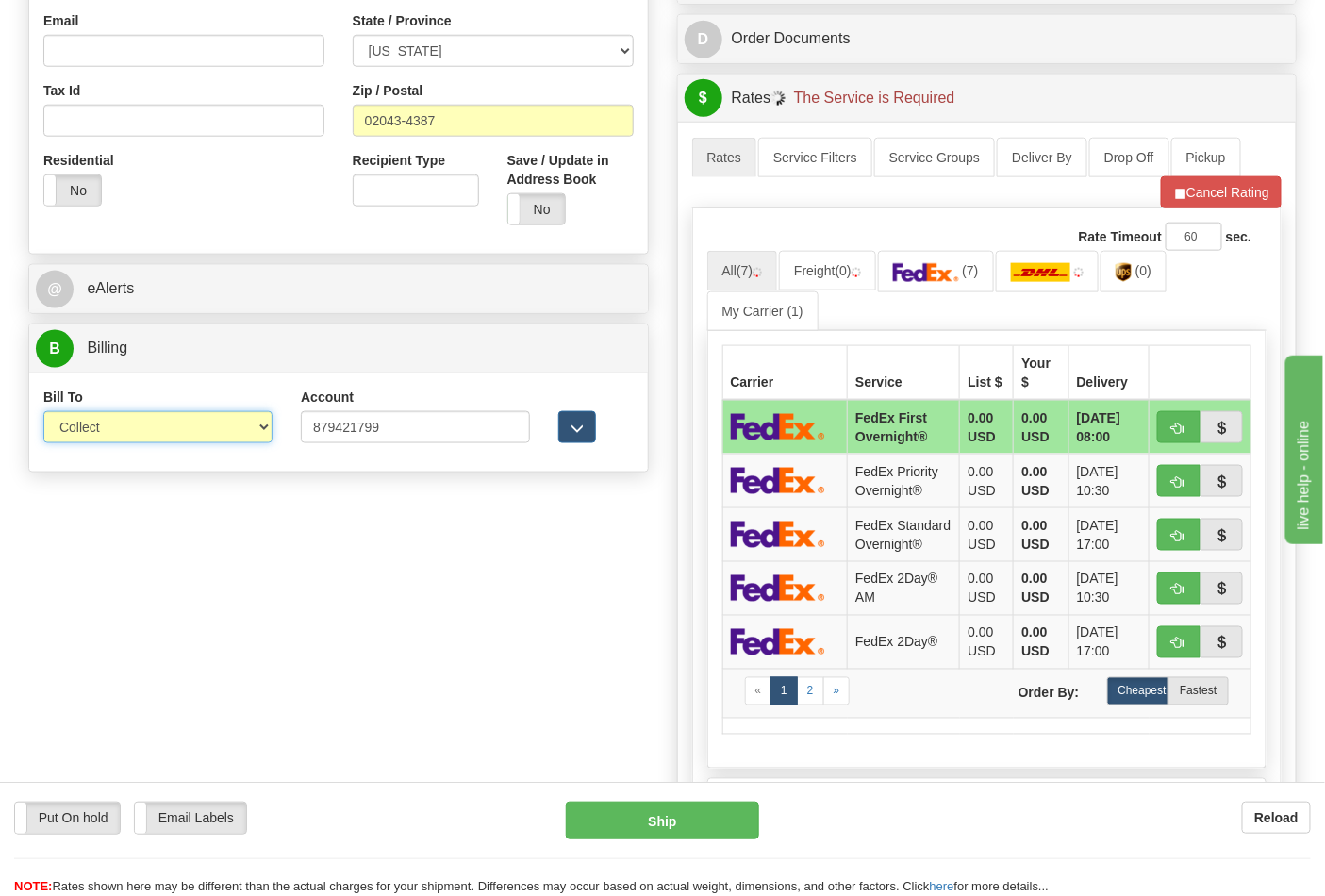
select select "2"
click at [44, 413] on select "Sender Recipient Third Party Collect" at bounding box center [158, 427] width 229 height 32
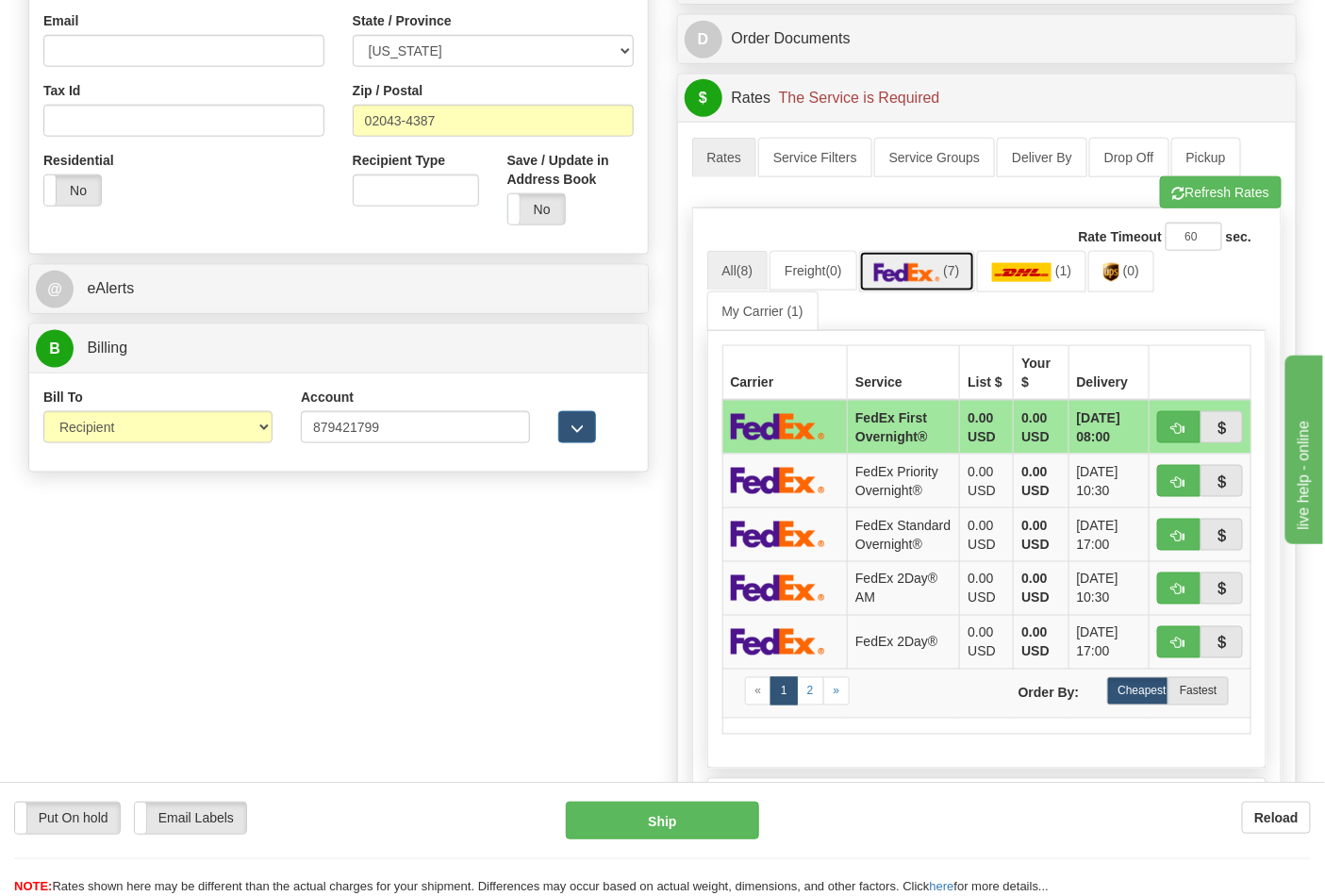
click at [906, 290] on link "(7)" at bounding box center [917, 271] width 116 height 41
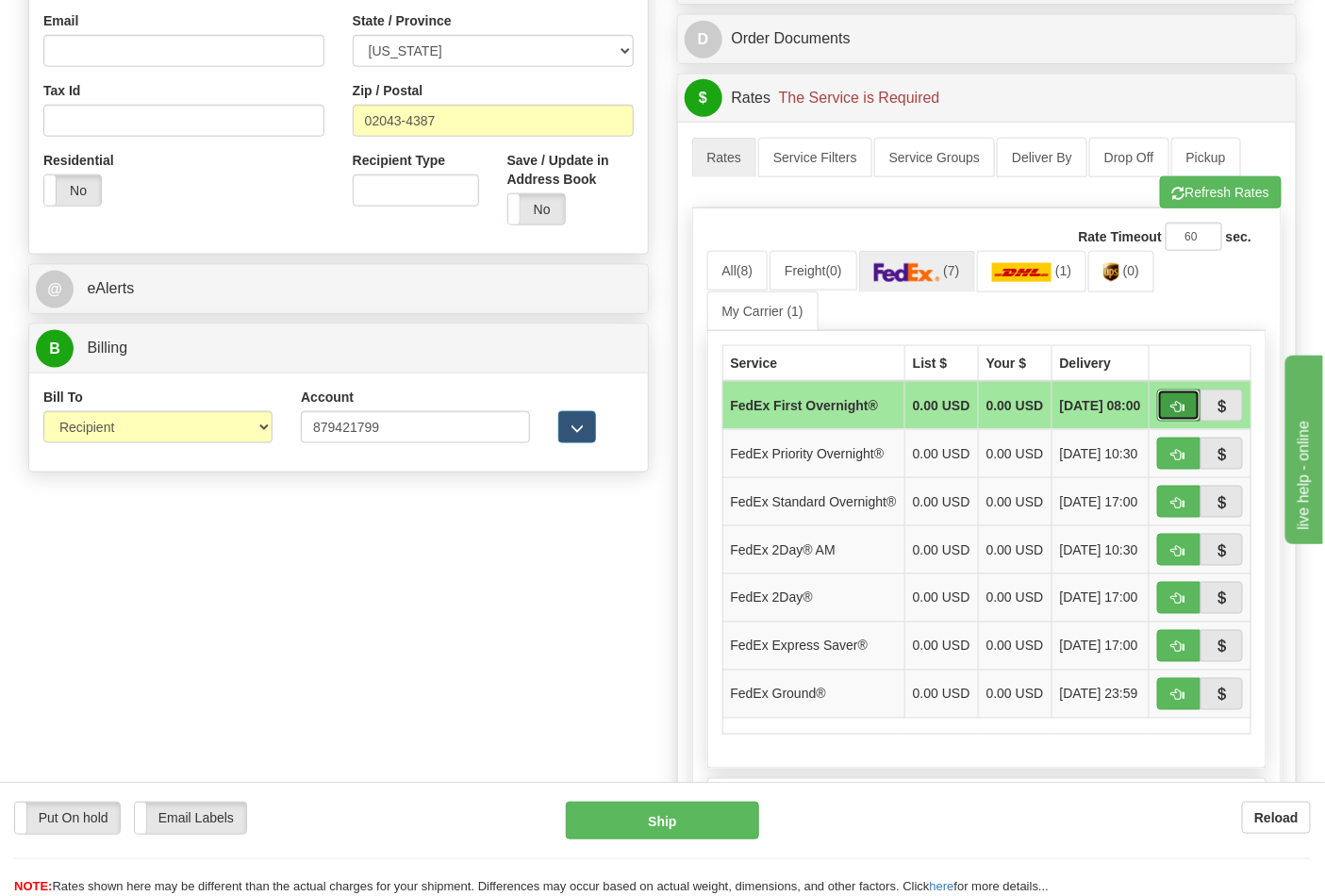
click at [1173, 402] on span "button" at bounding box center [1178, 406] width 13 height 12
type input "06"
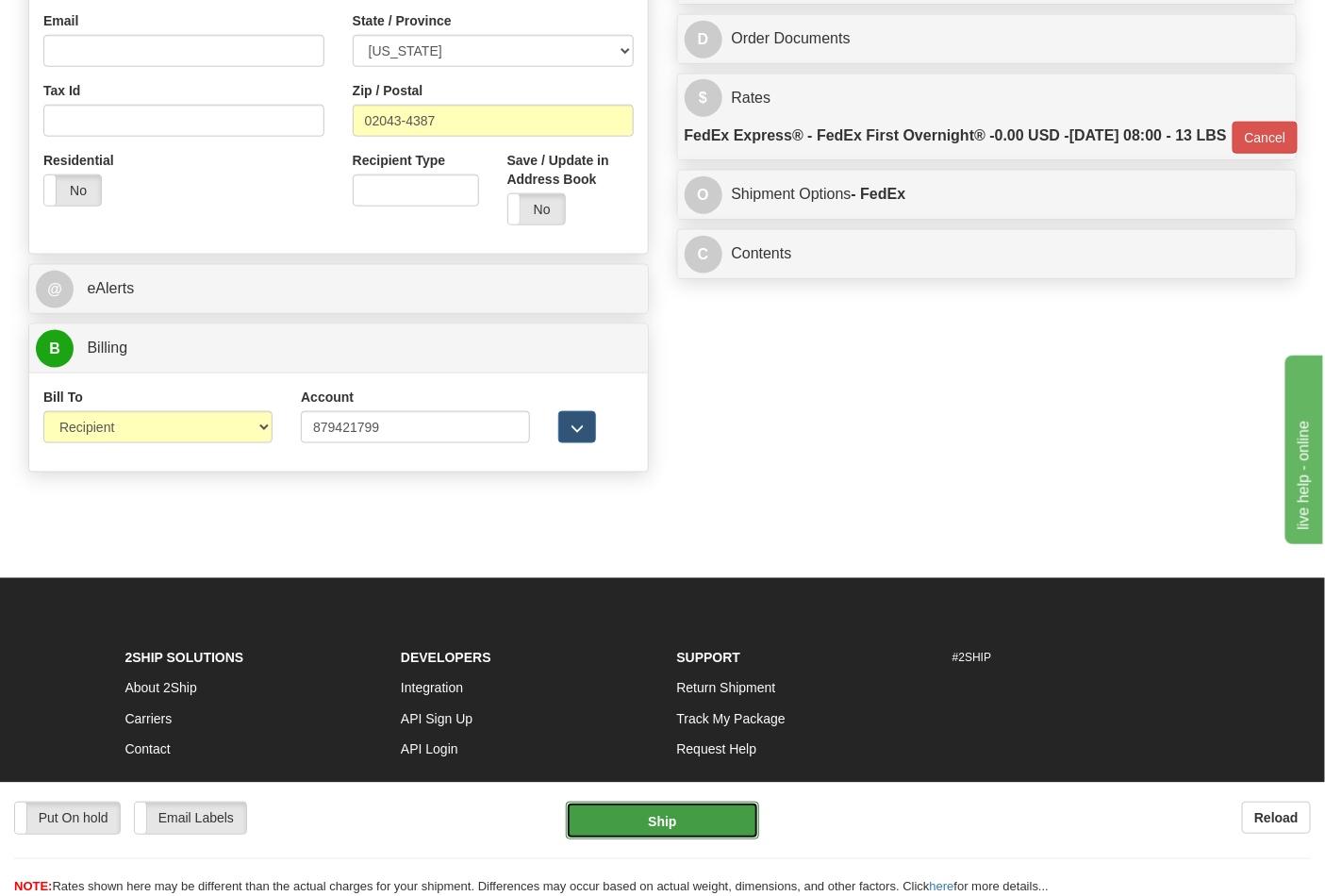
click at [681, 814] on button "Ship" at bounding box center [662, 821] width 192 height 38
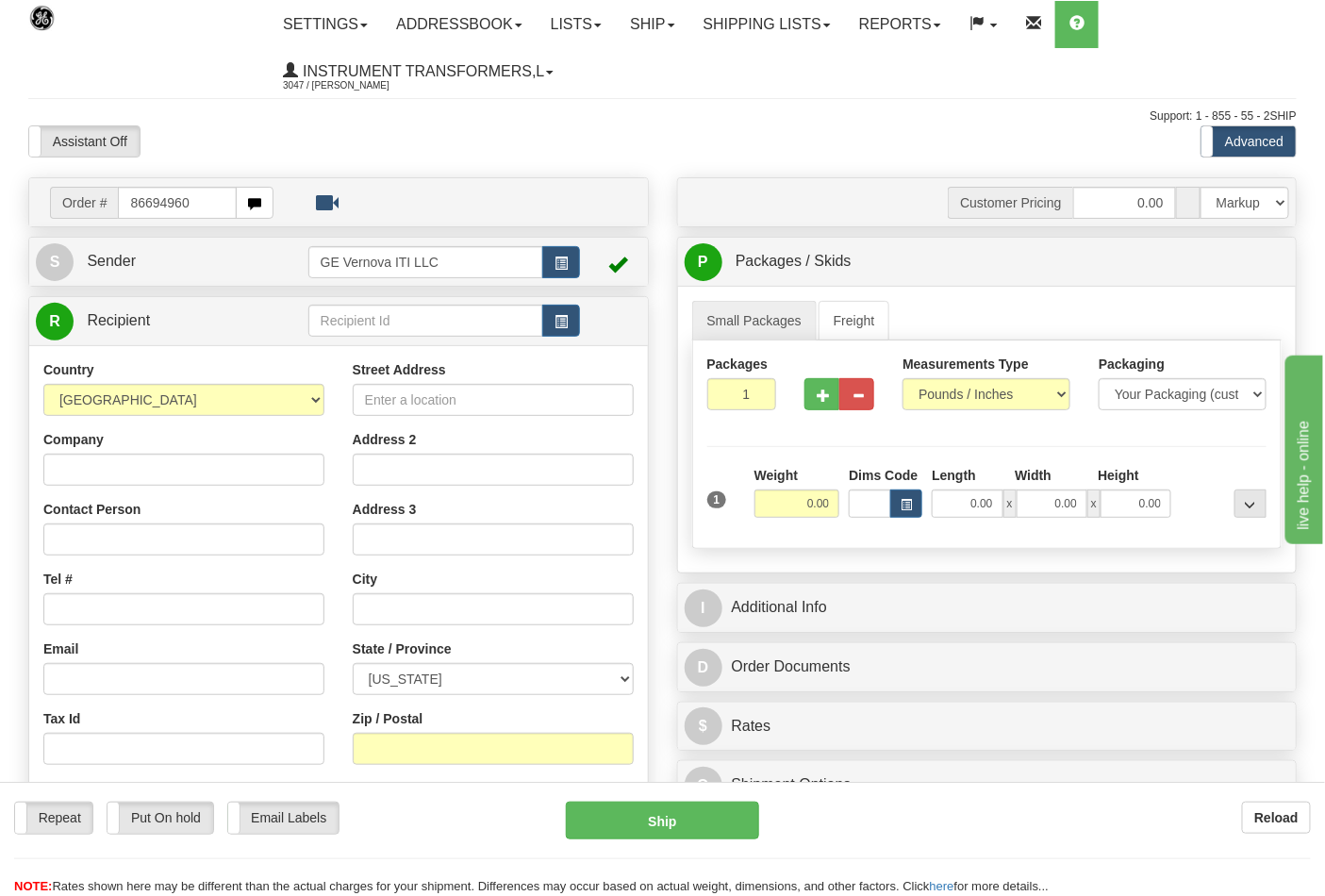
type input "86694960"
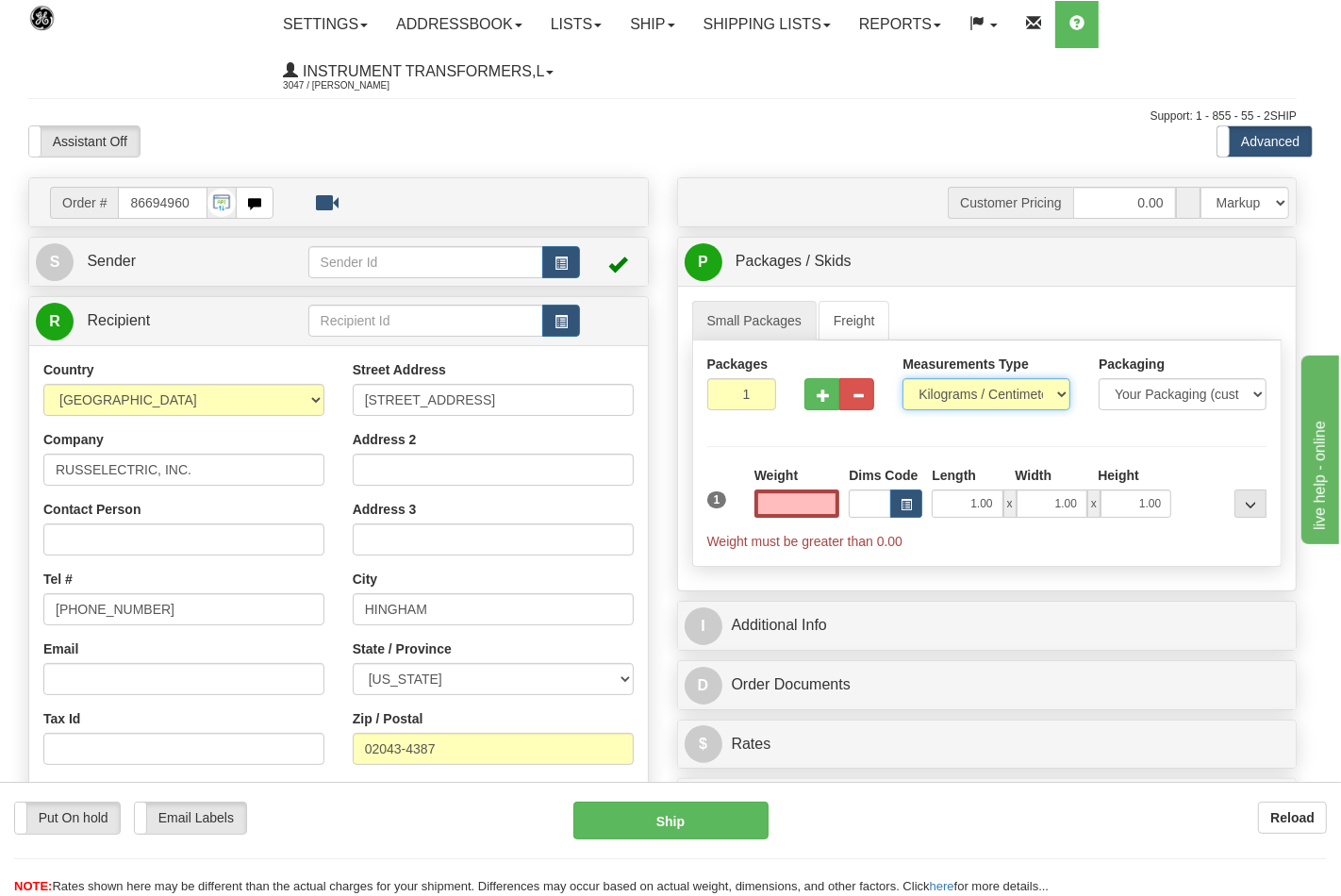
type input "0.00"
click at [937, 400] on select "Pounds / Inches Kilograms / Centimeters" at bounding box center [986, 394] width 168 height 32
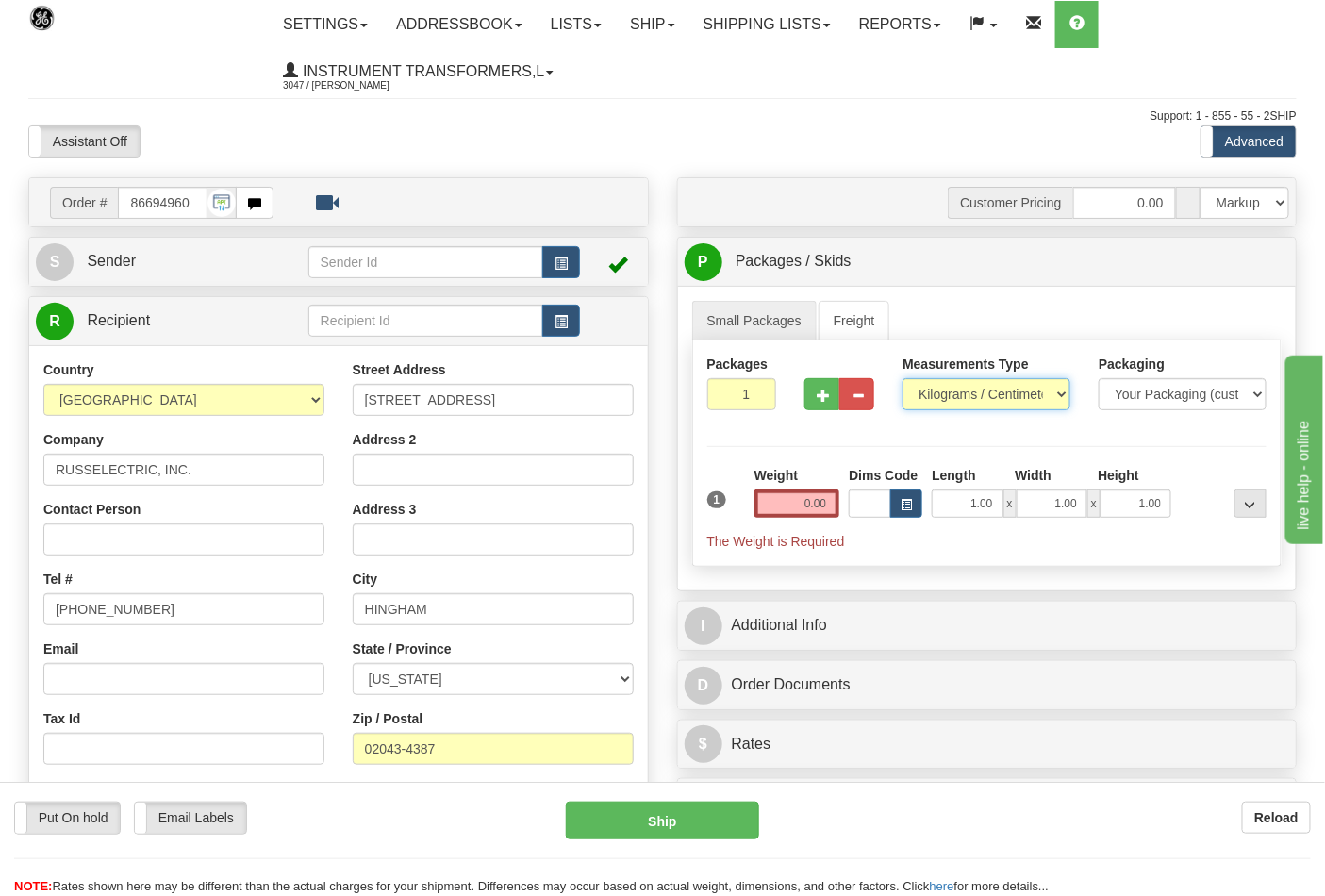
select select "0"
click at [903, 379] on select "Pounds / Inches Kilograms / Centimeters" at bounding box center [986, 394] width 167 height 32
click at [841, 507] on div "Weight 0.00" at bounding box center [797, 499] width 95 height 66
click at [831, 506] on input "0.00" at bounding box center [797, 504] width 86 height 29
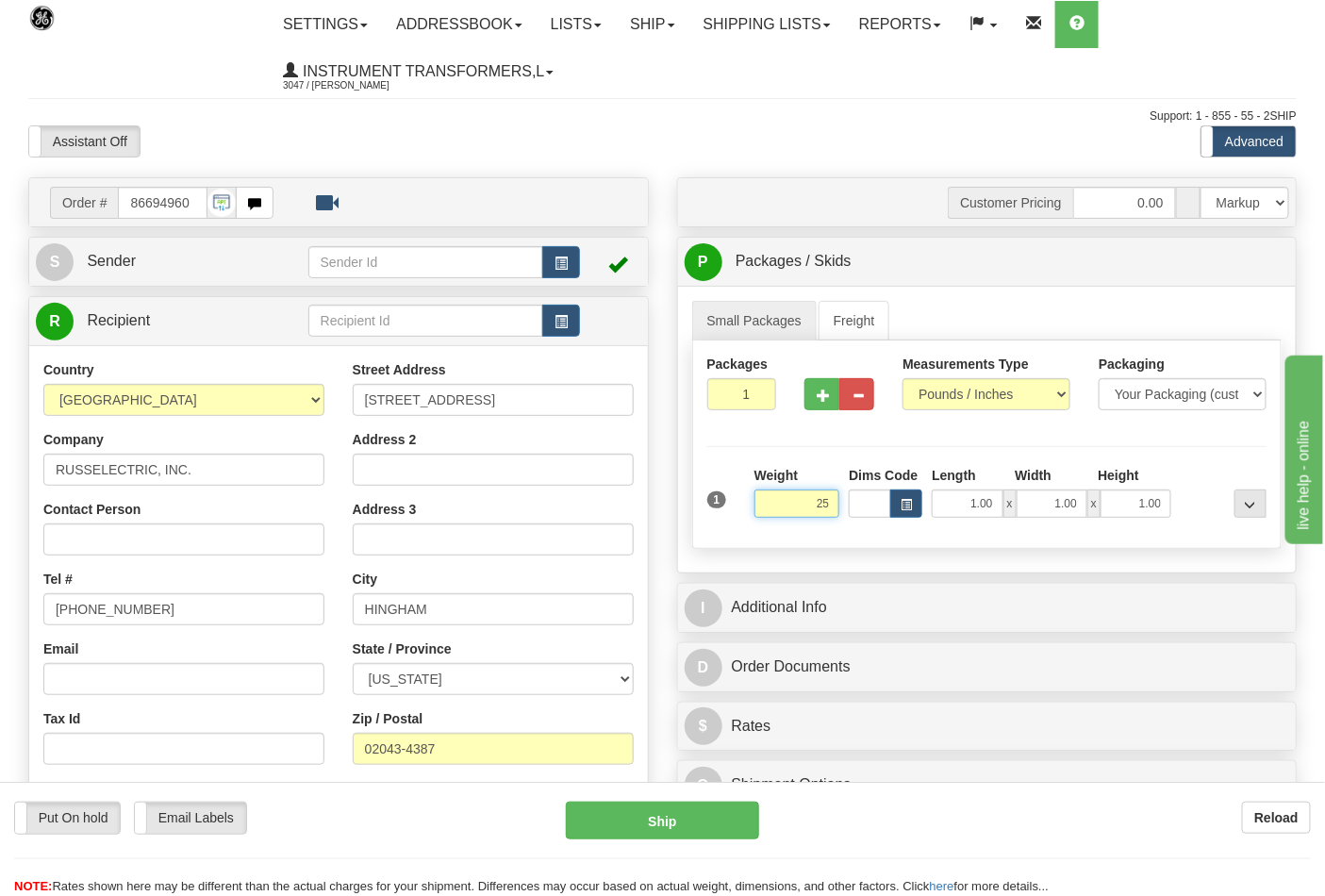
click button "Delete" at bounding box center [0, 0] width 0 height 0
type input "25.00"
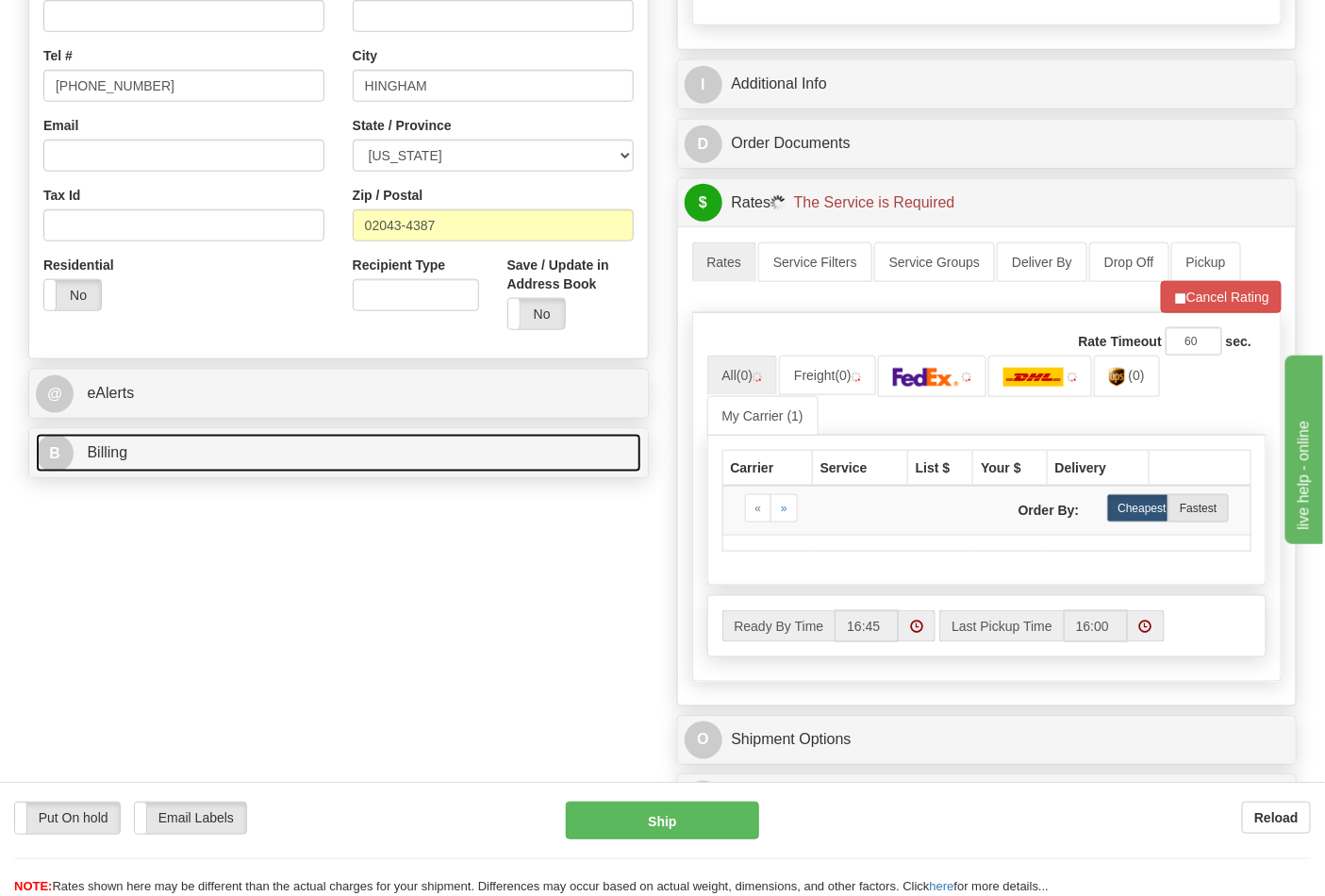
click at [204, 457] on link "B Billing" at bounding box center [338, 453] width 606 height 39
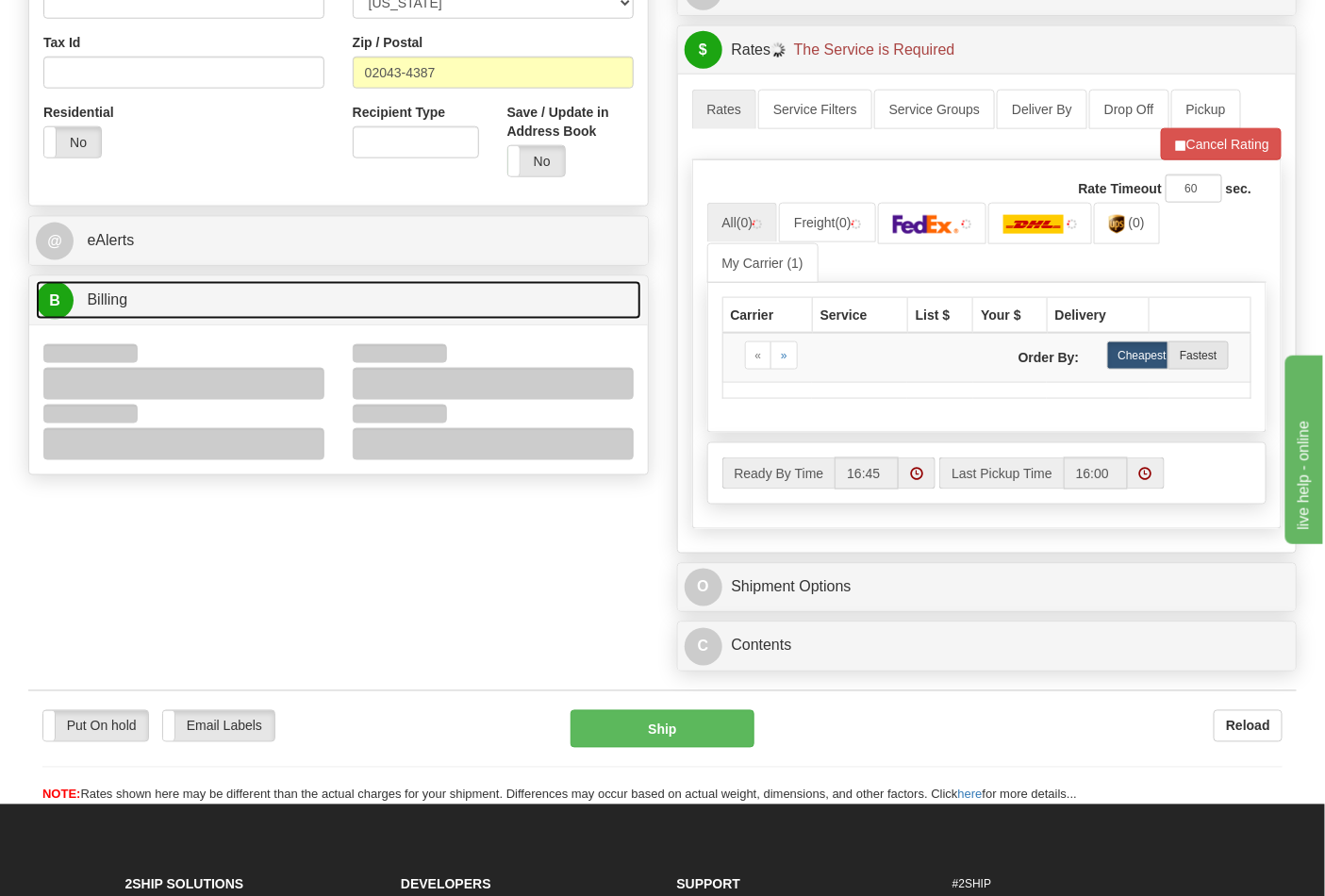
scroll to position [838, 0]
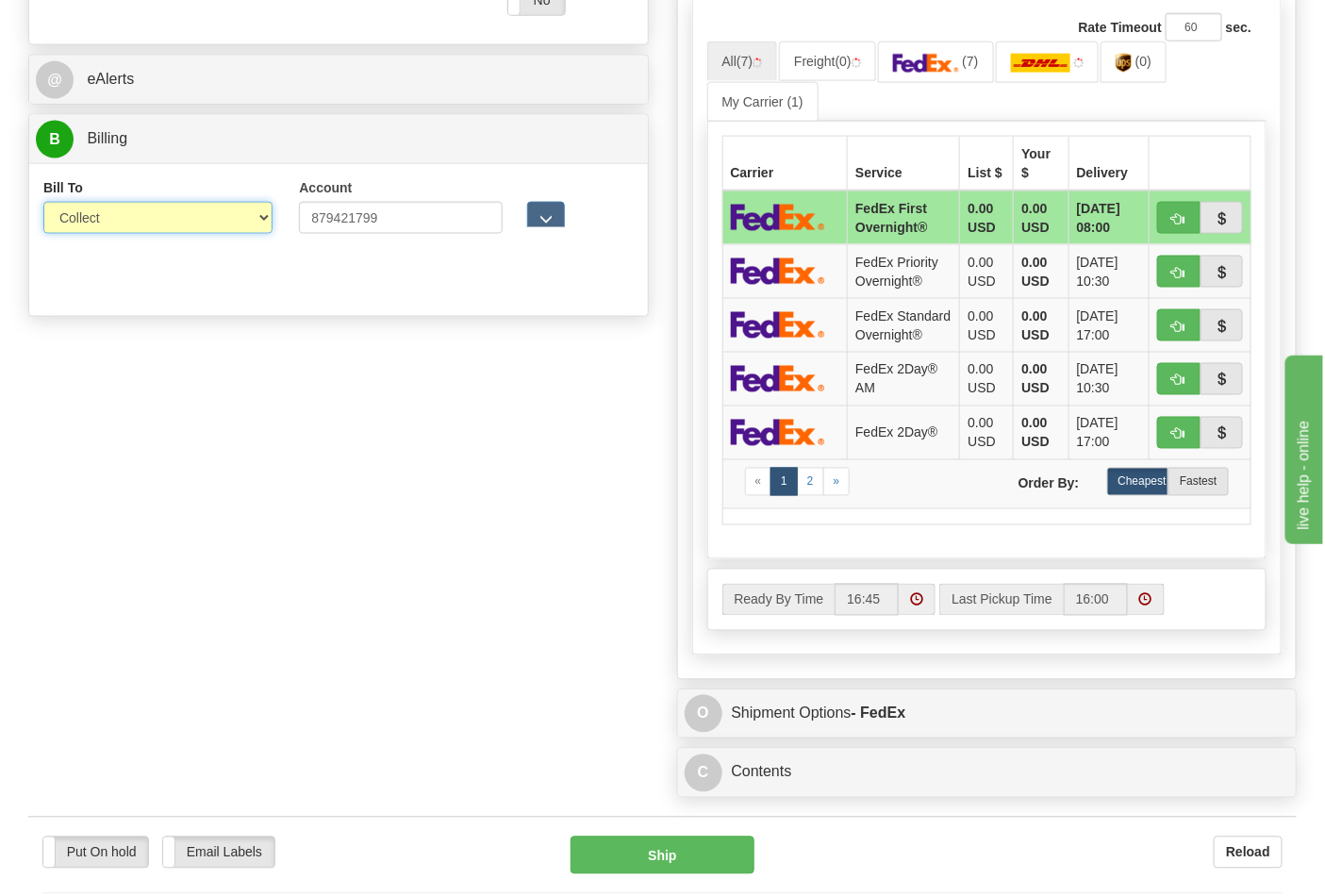
click at [101, 232] on select "Sender Recipient Third Party Collect" at bounding box center [158, 218] width 229 height 32
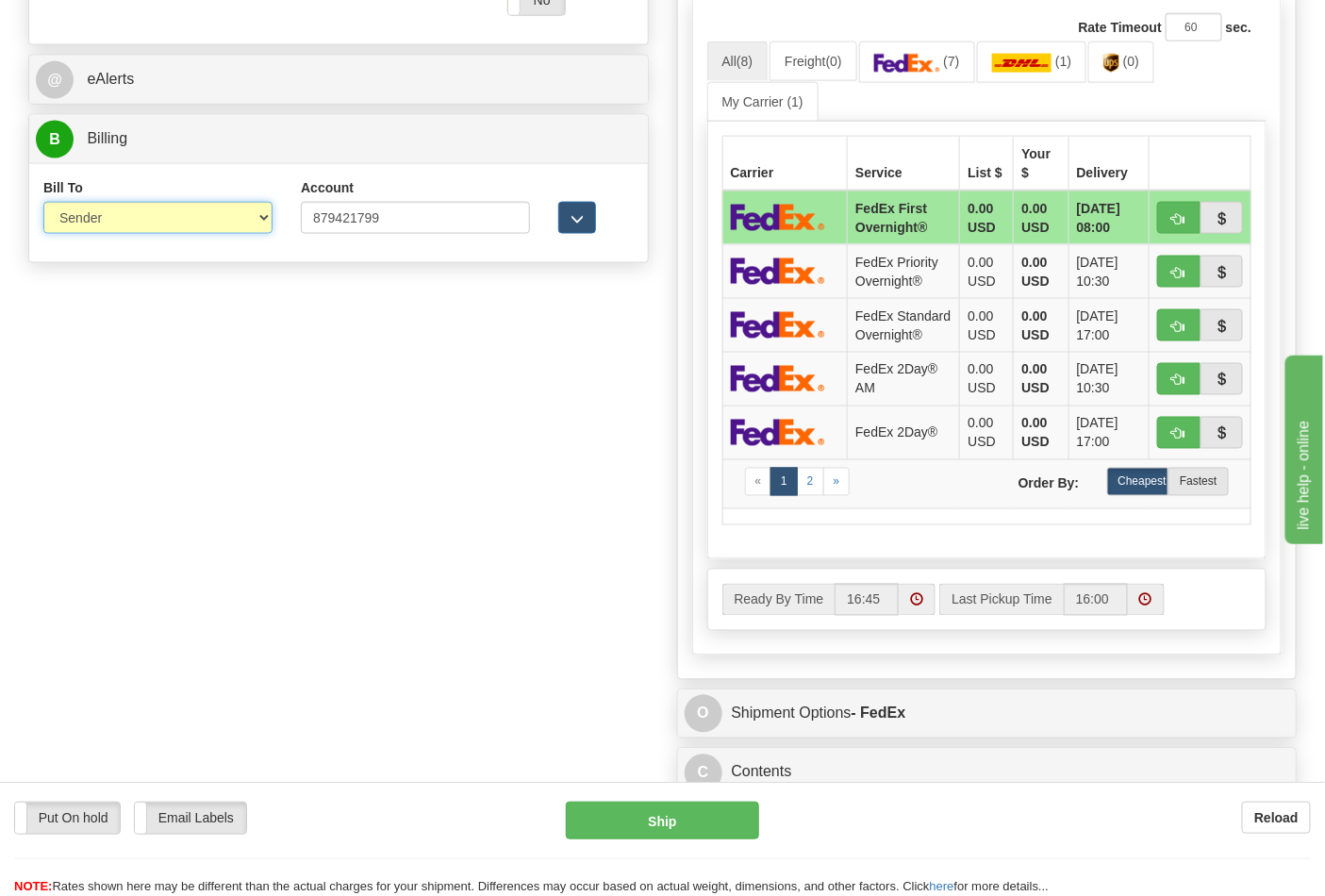
click at [44, 204] on select "Sender Recipient Third Party Collect" at bounding box center [158, 218] width 229 height 32
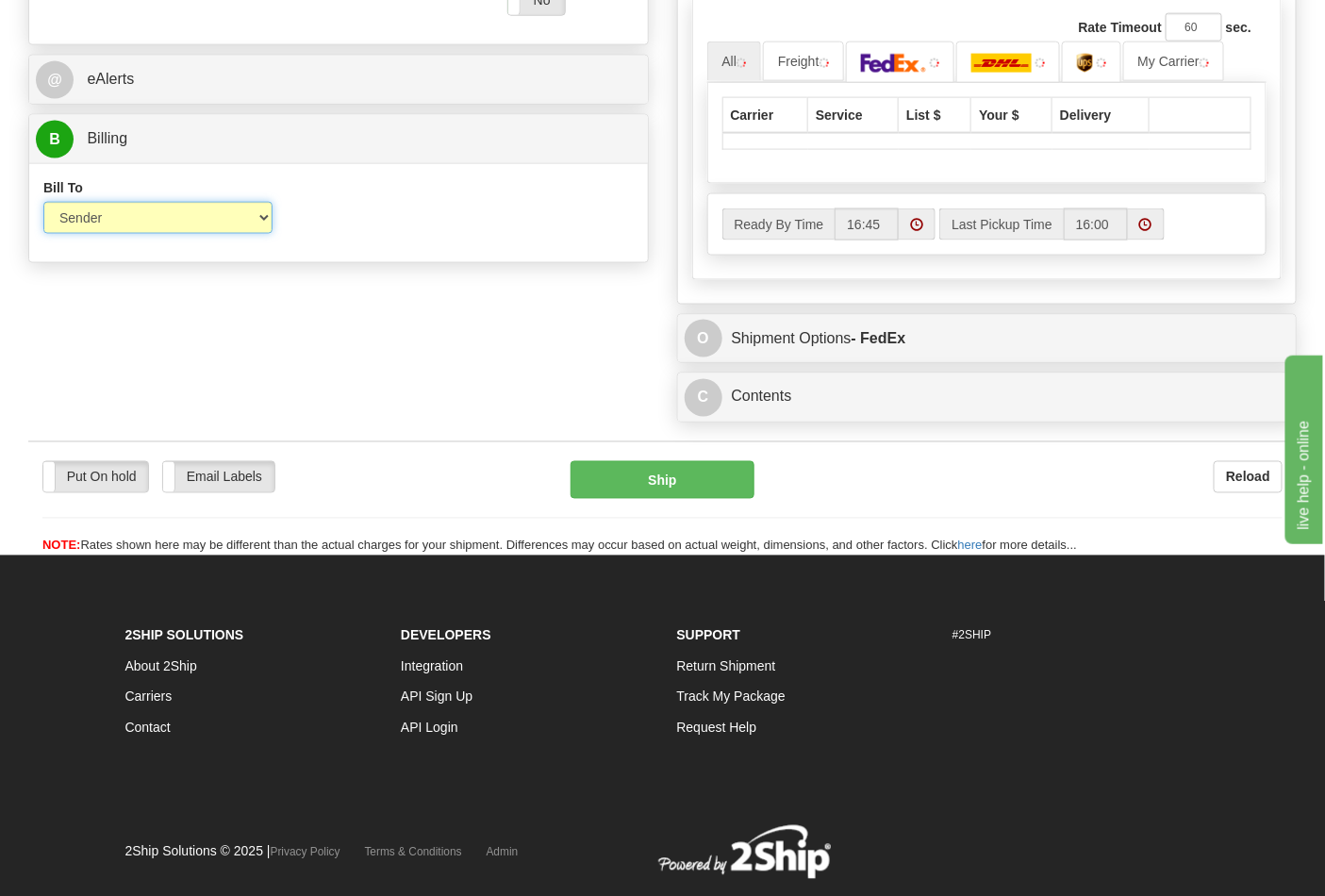
click at [113, 230] on select "Sender Recipient Third Party Collect" at bounding box center [158, 218] width 229 height 32
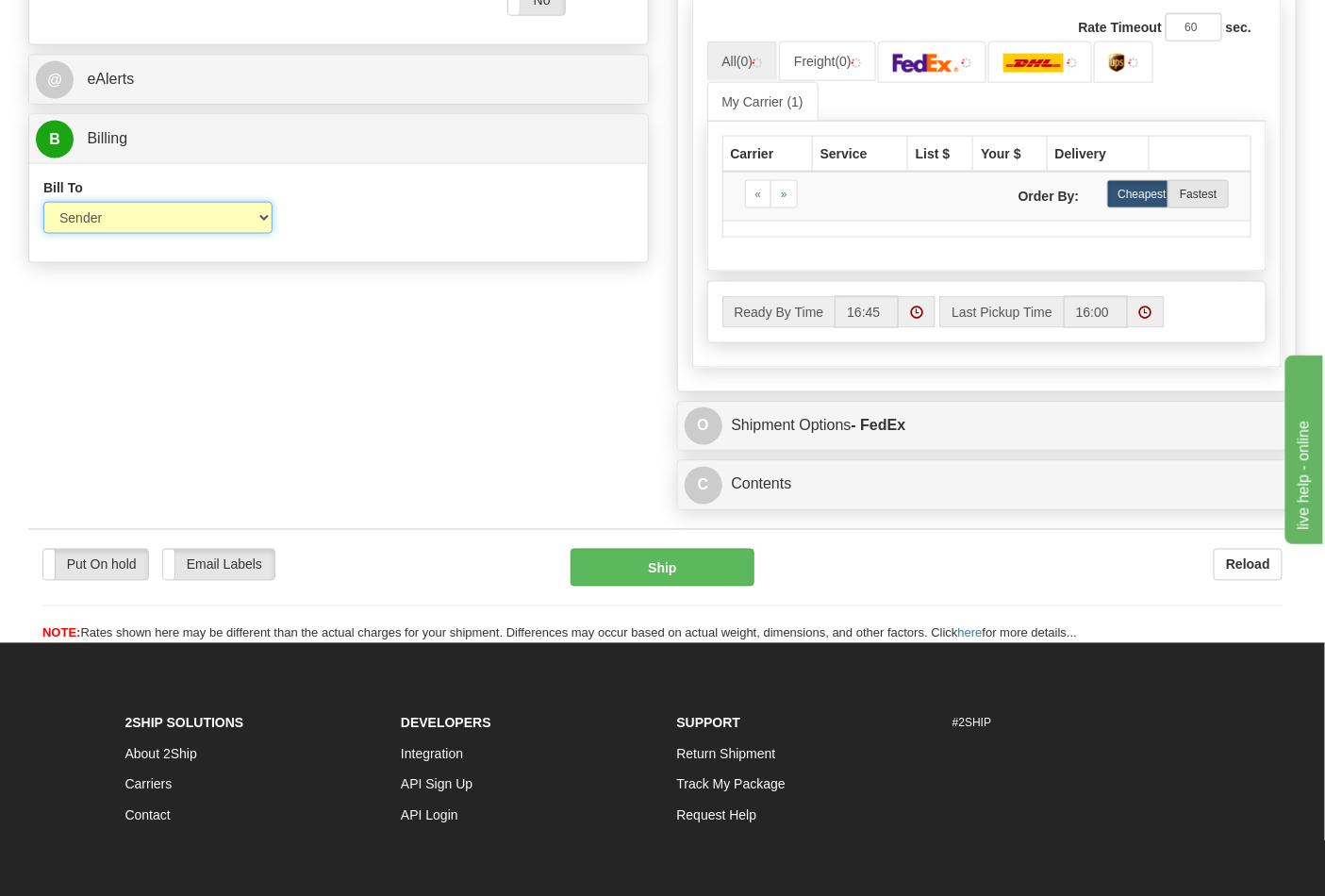
select select "2"
click at [44, 204] on select "Sender Recipient Third Party Collect" at bounding box center [158, 218] width 229 height 32
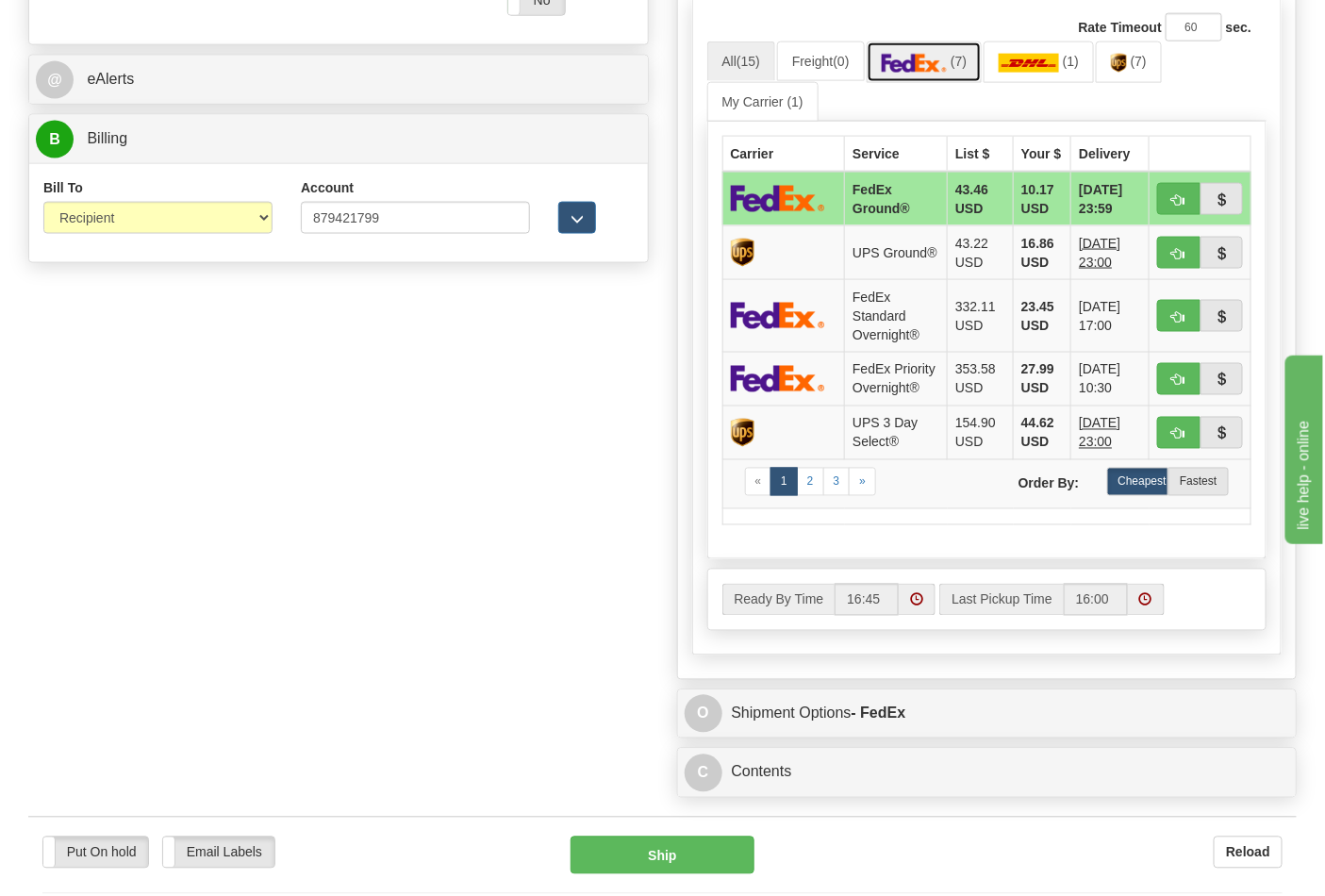
click at [939, 82] on link "(7)" at bounding box center [924, 61] width 116 height 41
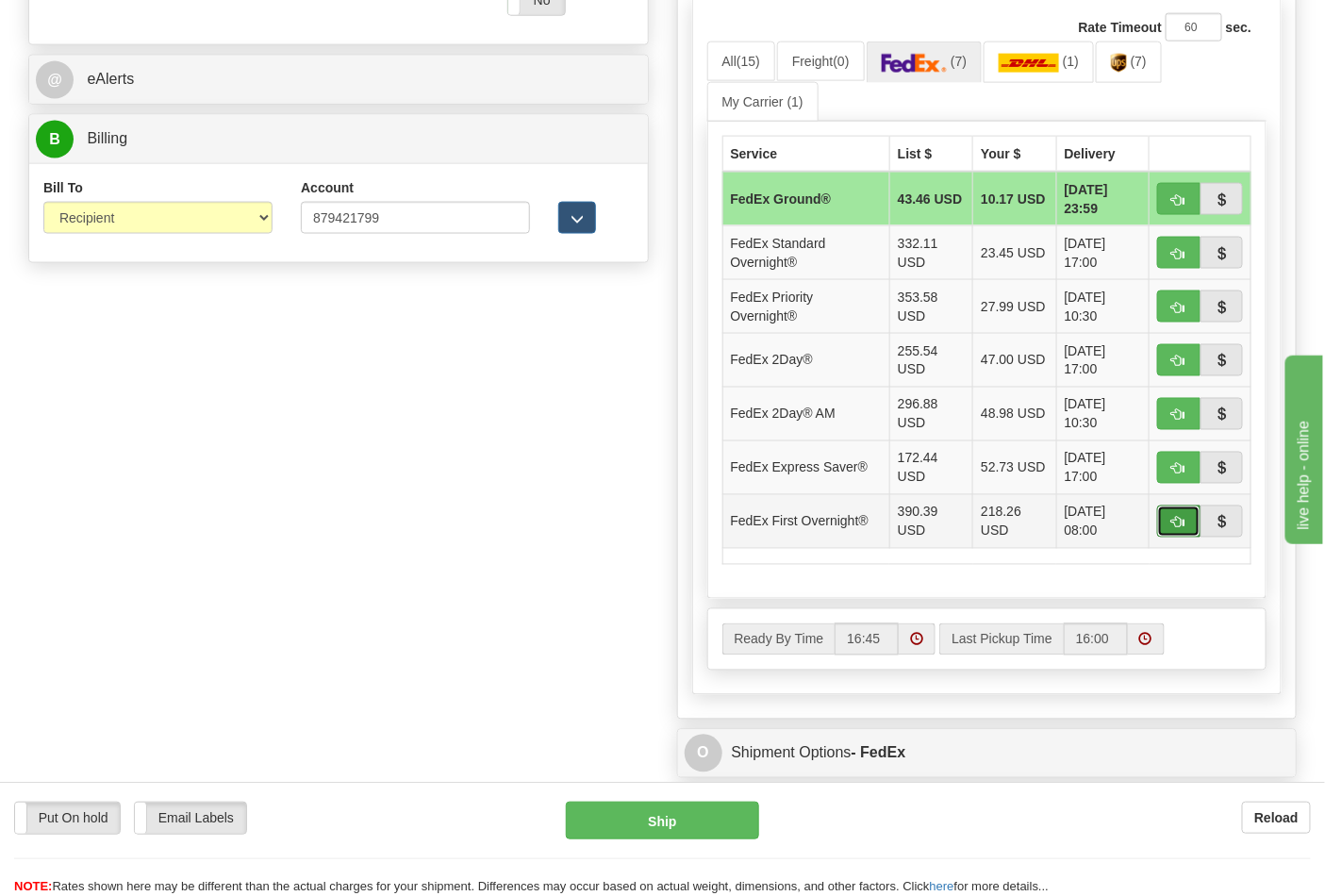
drag, startPoint x: 1172, startPoint y: 526, endPoint x: 1147, endPoint y: 528, distance: 25.1
click at [1173, 525] on span "button" at bounding box center [1178, 522] width 13 height 12
type input "06"
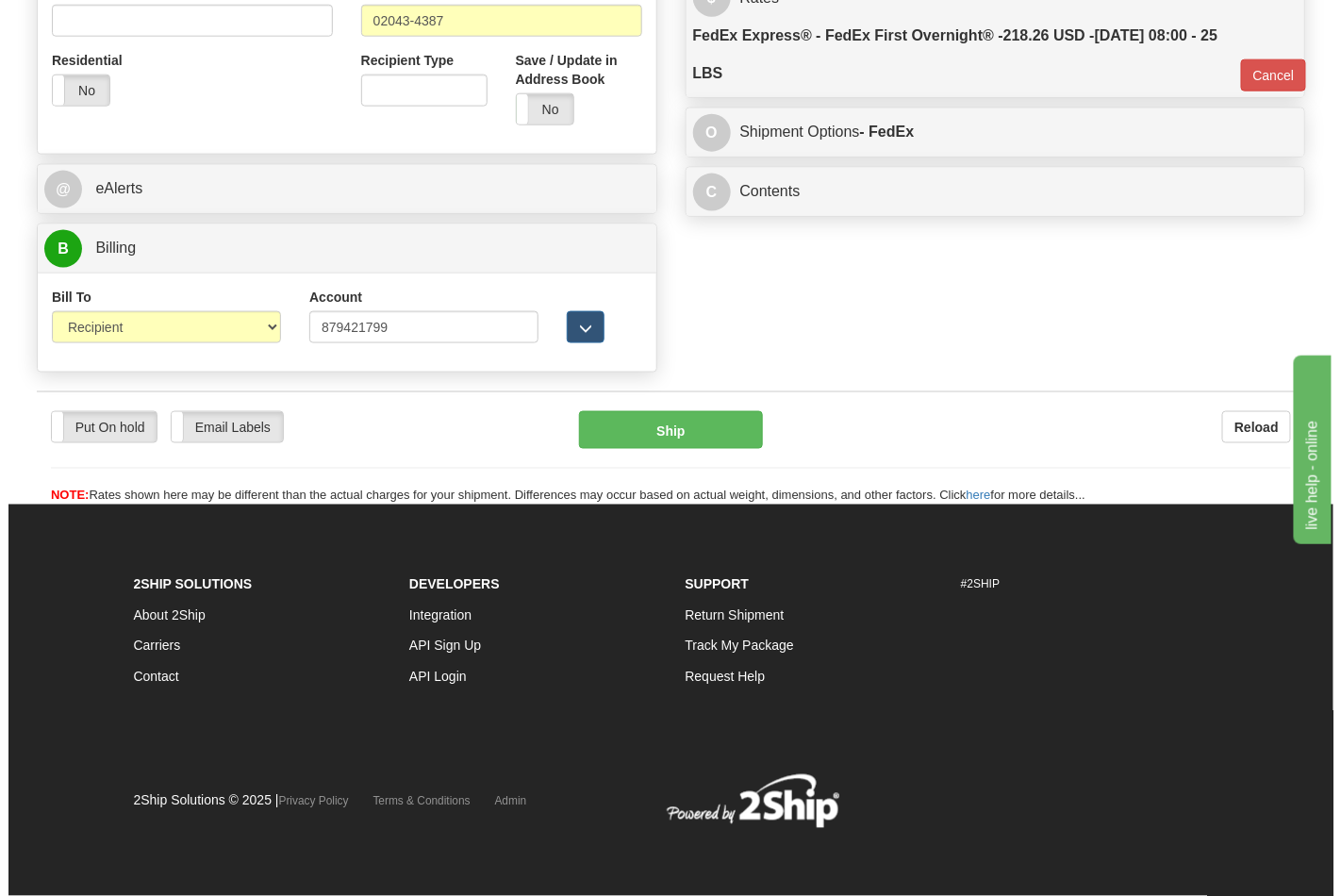
scroll to position [730, 0]
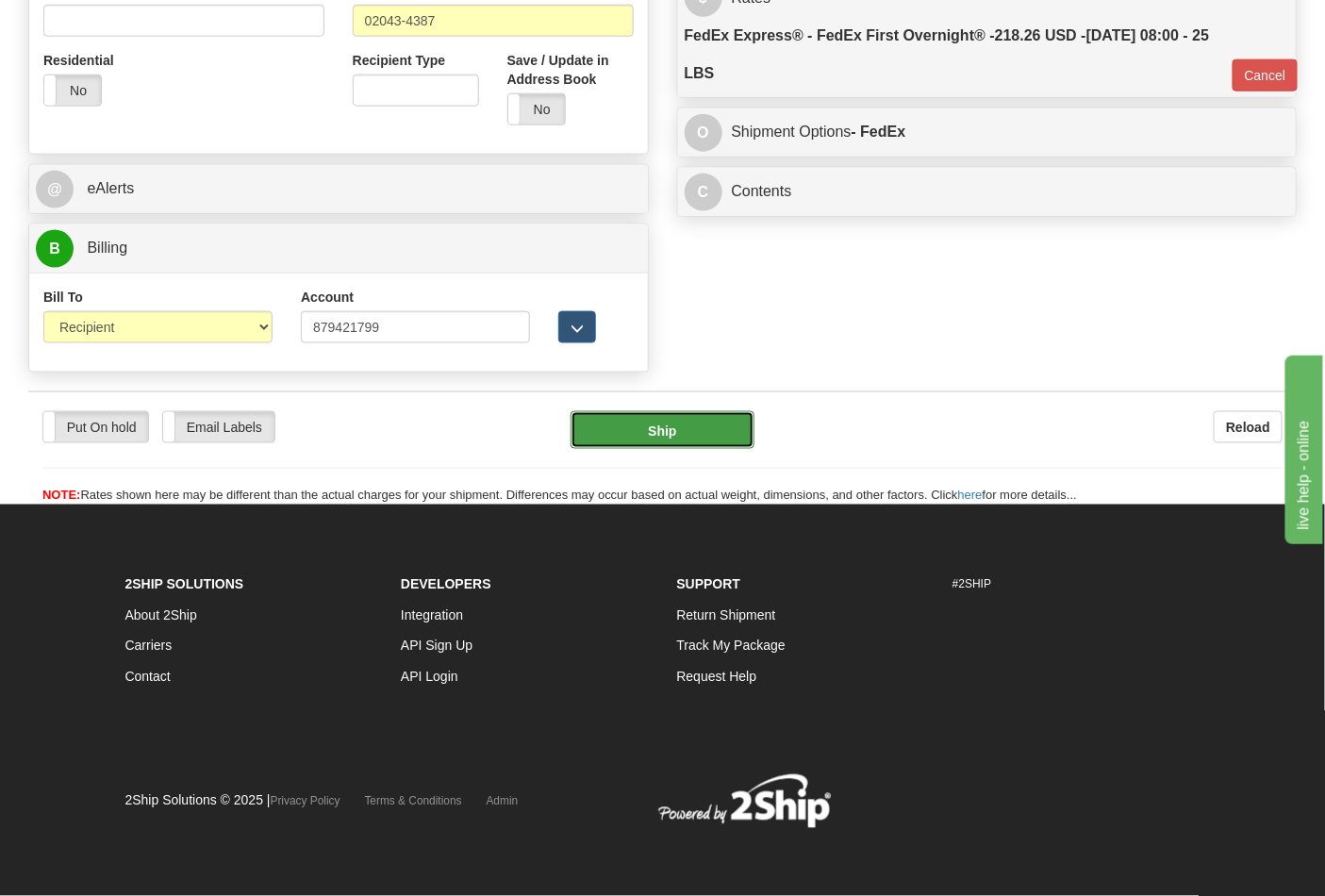
click at [687, 419] on button "Ship" at bounding box center [662, 430] width 183 height 38
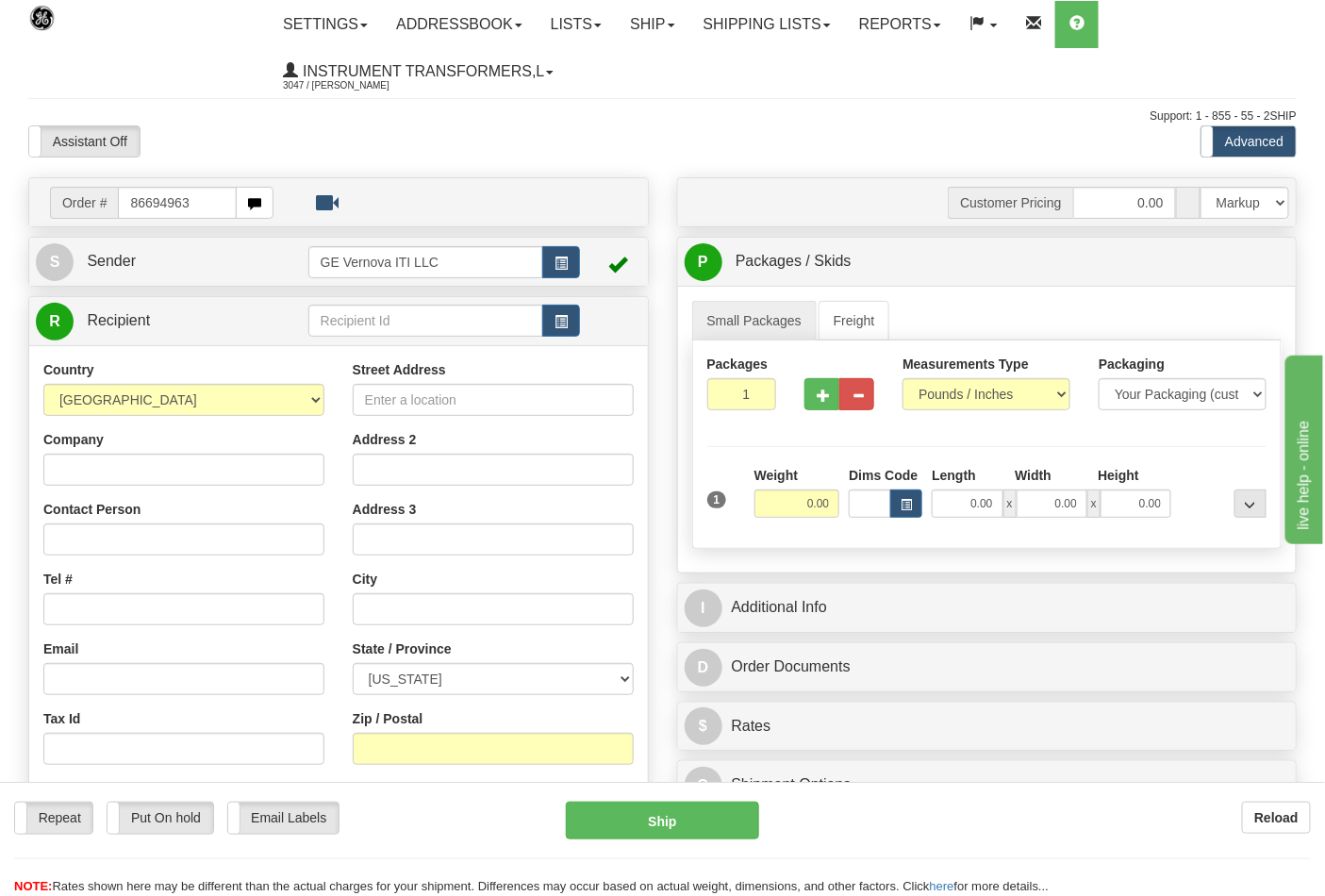
type input "86694963"
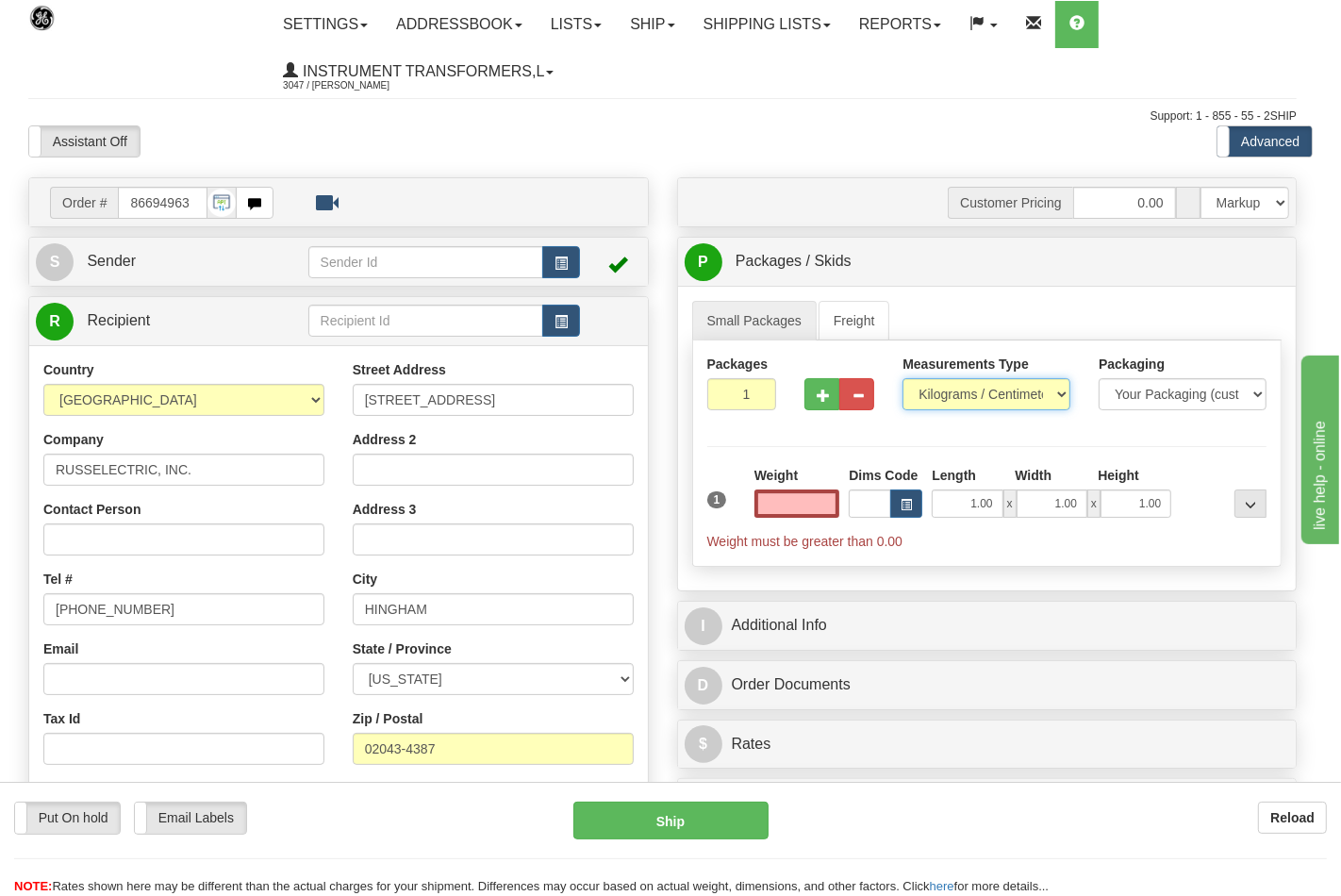
type input "0.00"
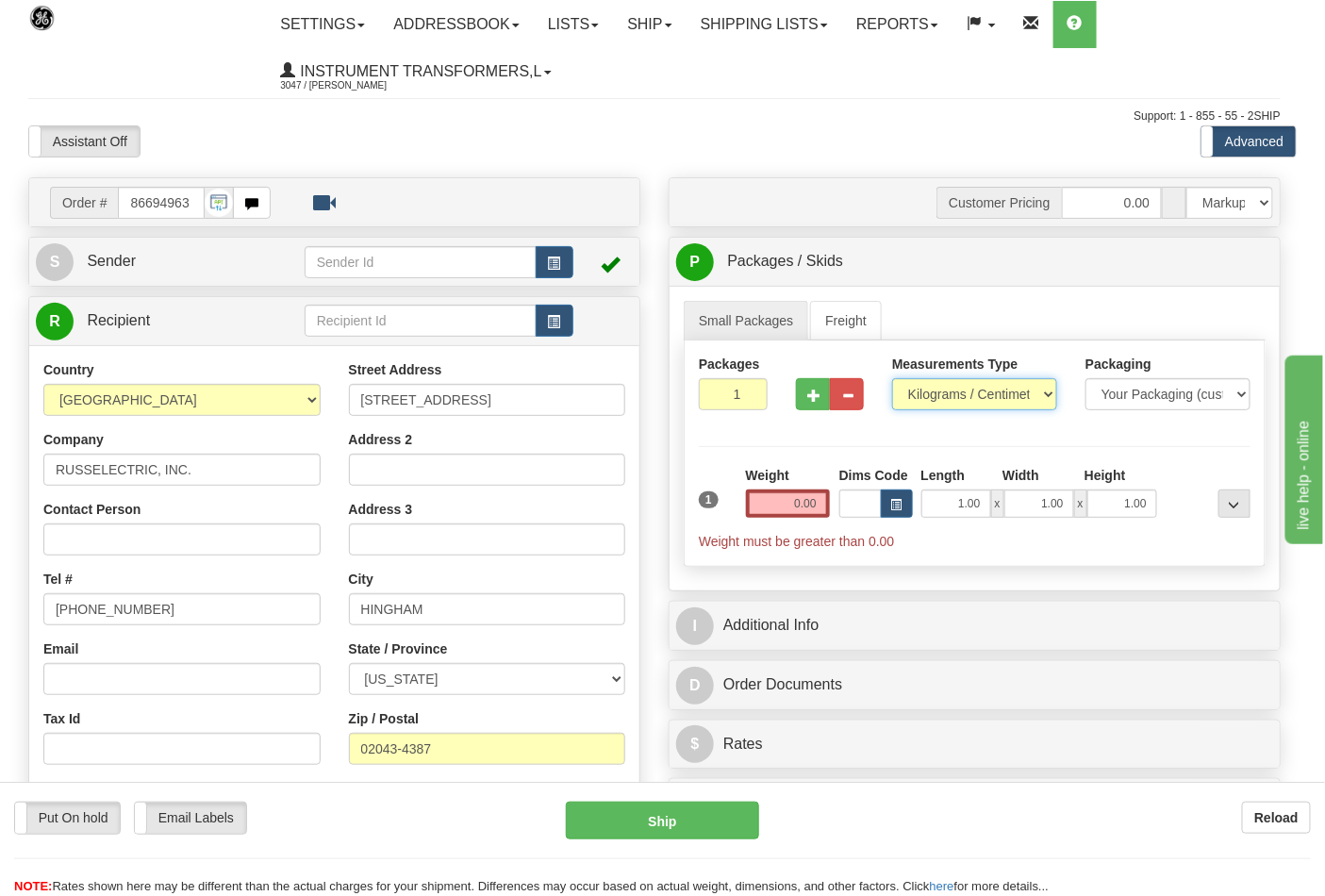
click at [931, 400] on select "Pounds / Inches Kilograms / Centimeters" at bounding box center [974, 394] width 166 height 32
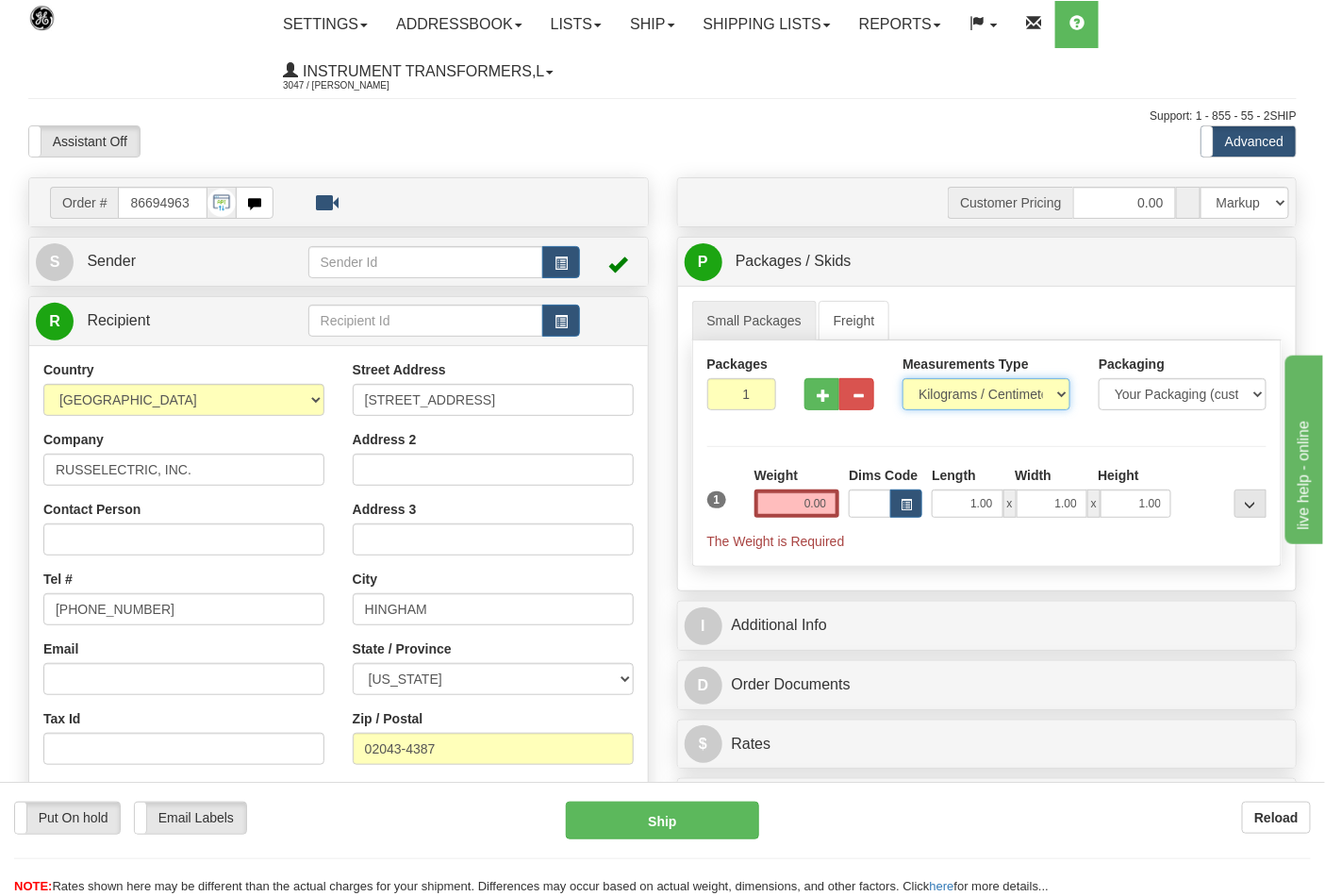
select select "0"
click at [903, 379] on select "Pounds / Inches Kilograms / Centimeters" at bounding box center [986, 394] width 167 height 32
click at [829, 504] on input "0.00" at bounding box center [797, 504] width 86 height 29
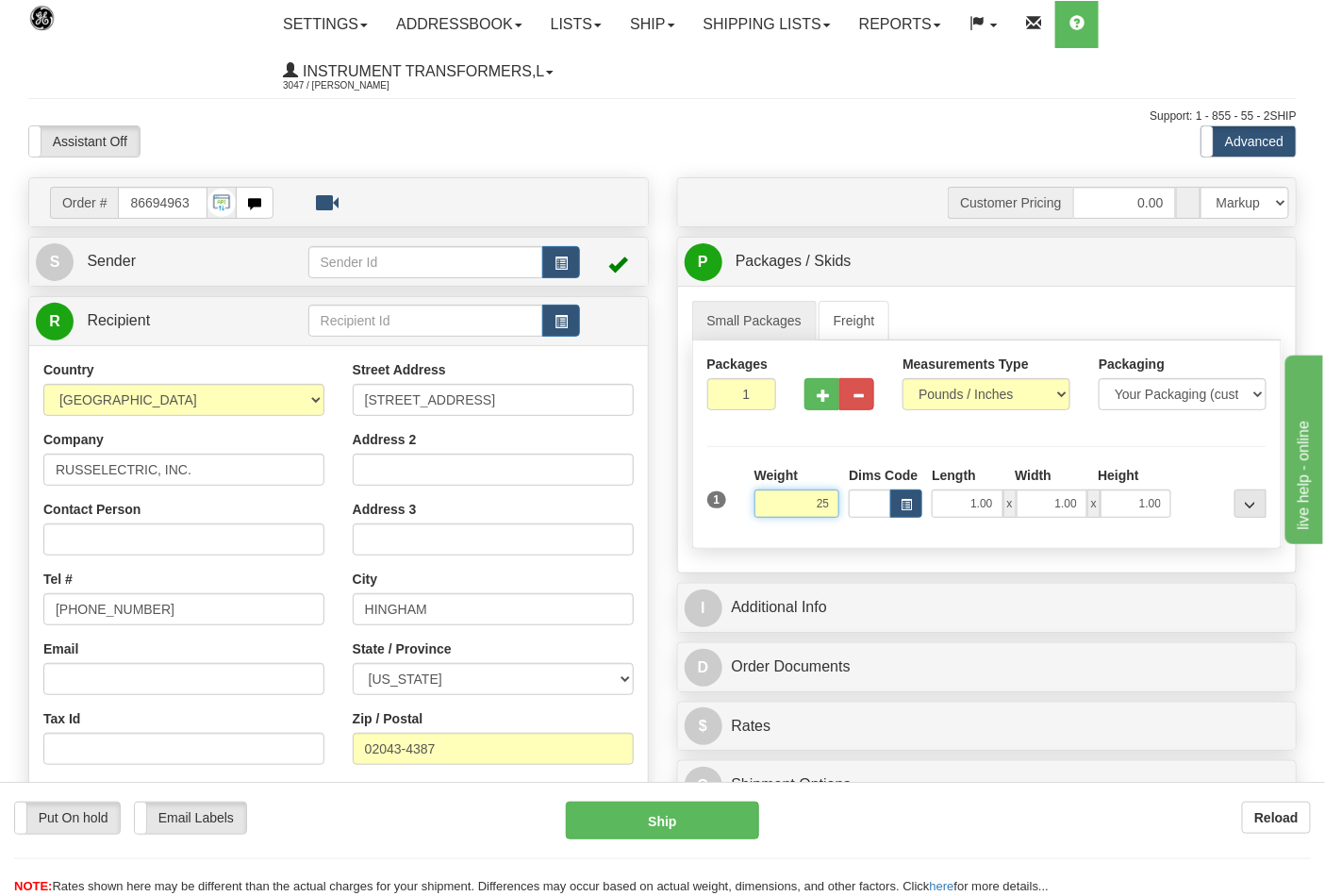
click button "Delete" at bounding box center [0, 0] width 0 height 0
type input "25.00"
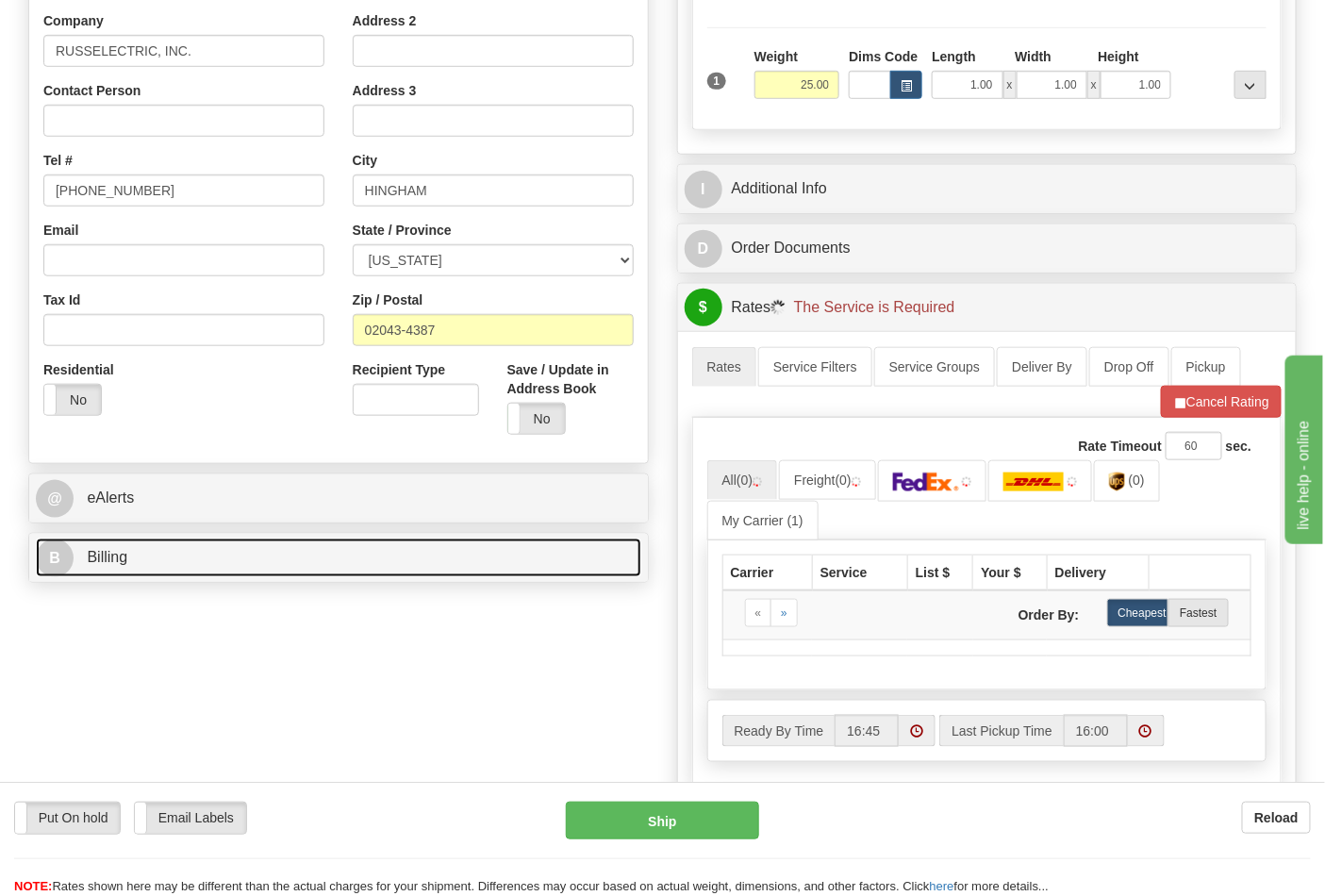
click at [264, 545] on link "B Billing" at bounding box center [338, 557] width 606 height 39
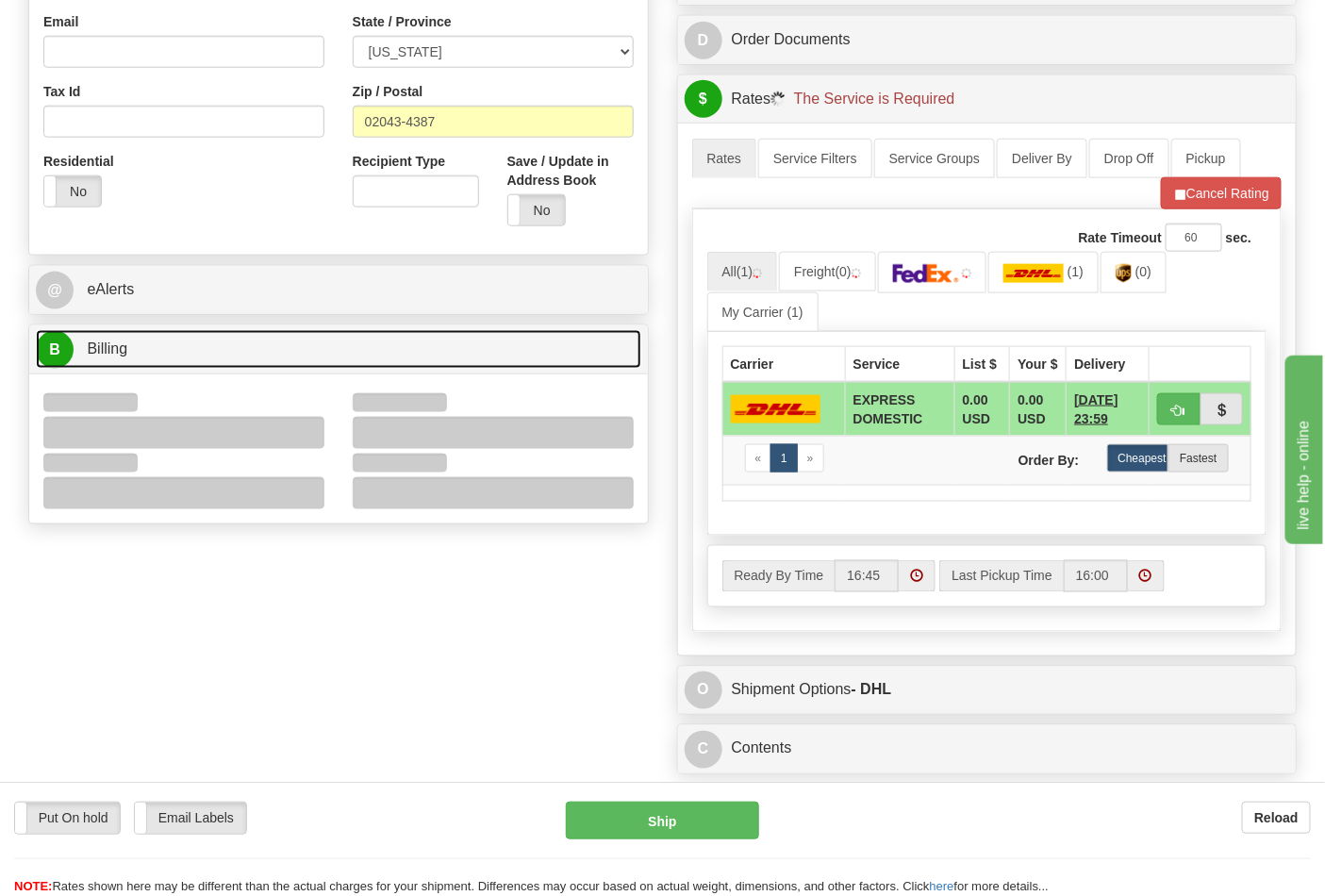
scroll to position [628, 0]
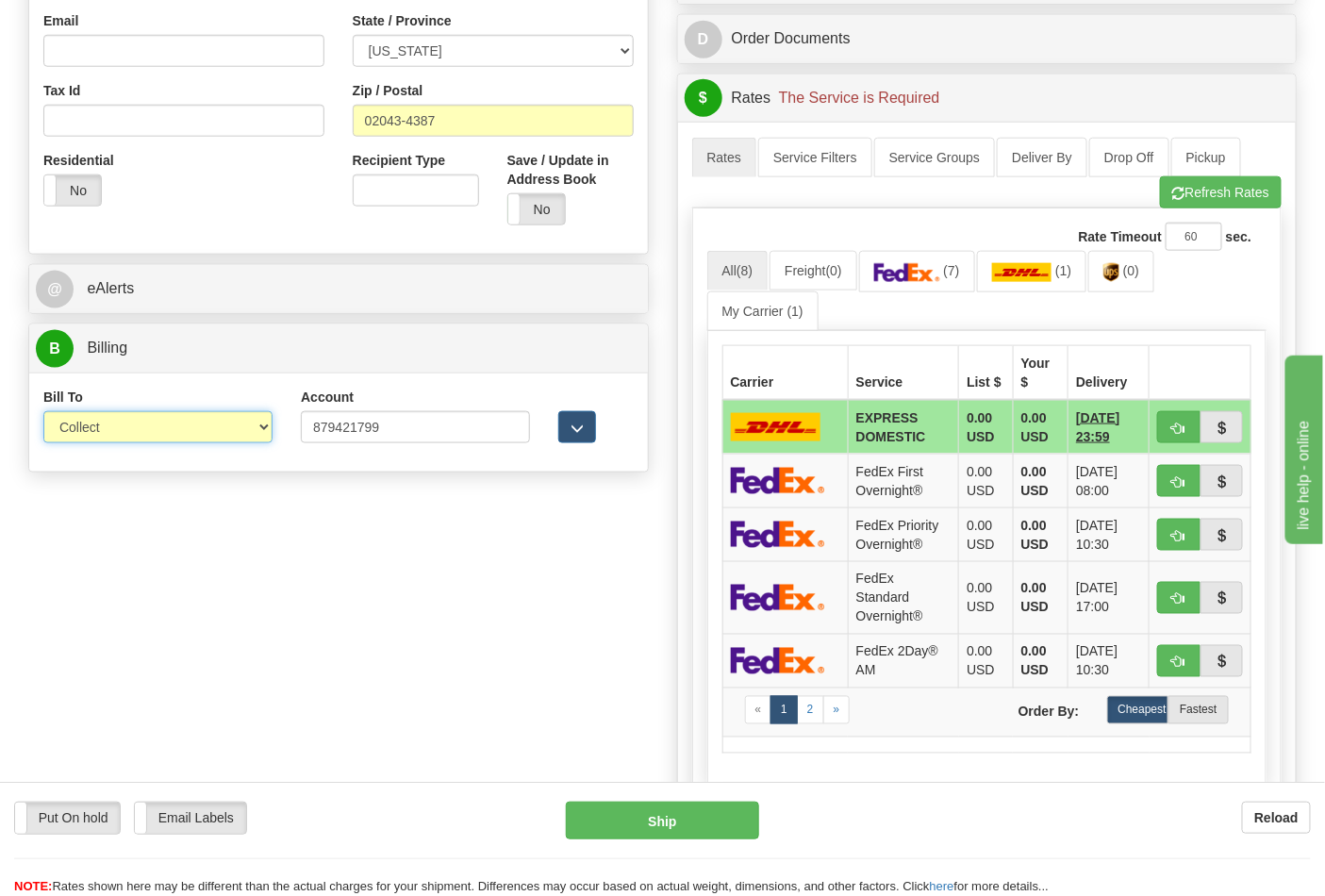
click at [113, 441] on select "Sender Recipient Third Party Collect" at bounding box center [158, 427] width 229 height 32
select select "2"
click at [44, 413] on select "Sender Recipient Third Party Collect" at bounding box center [158, 427] width 229 height 32
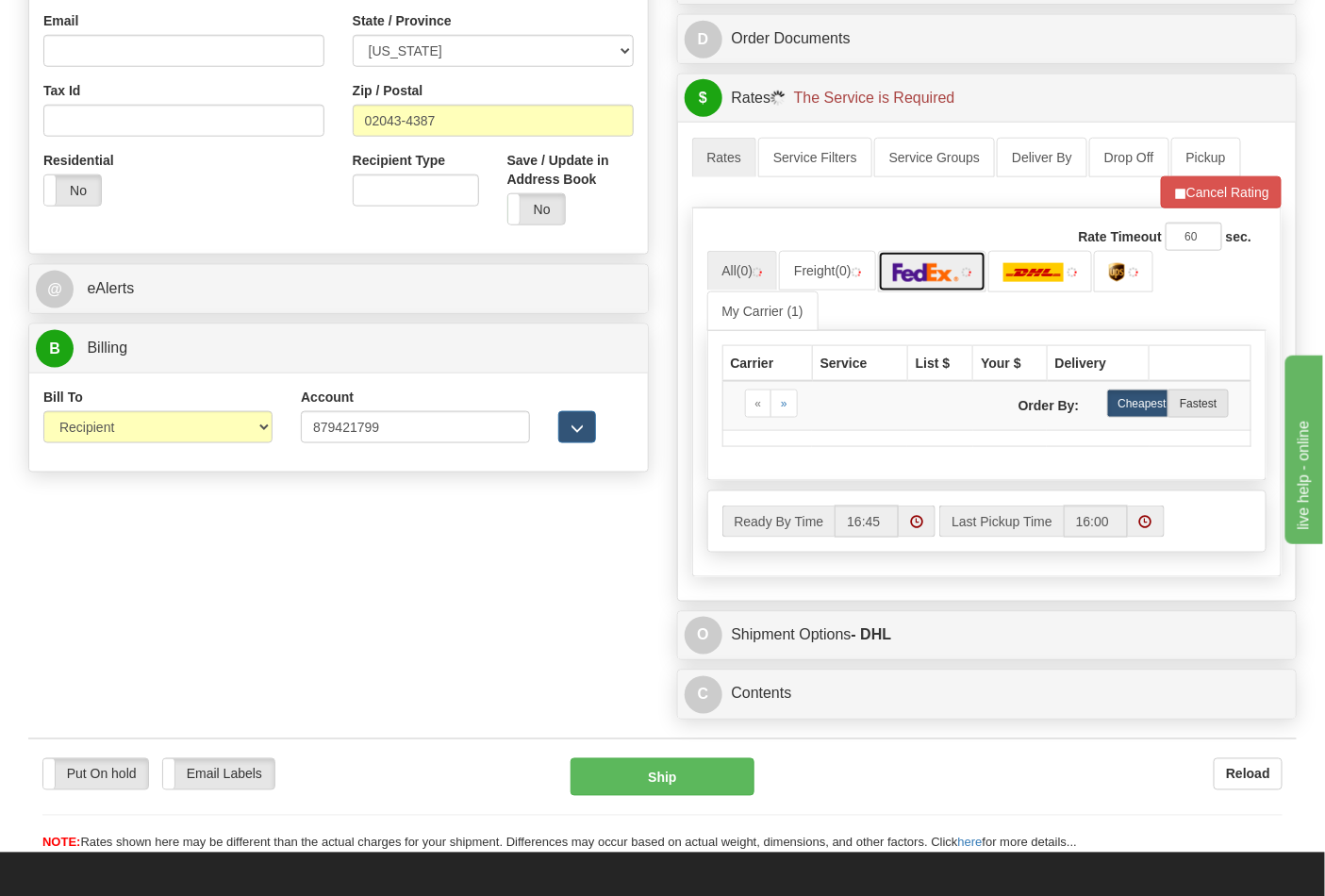
click at [911, 281] on img at bounding box center [926, 272] width 66 height 19
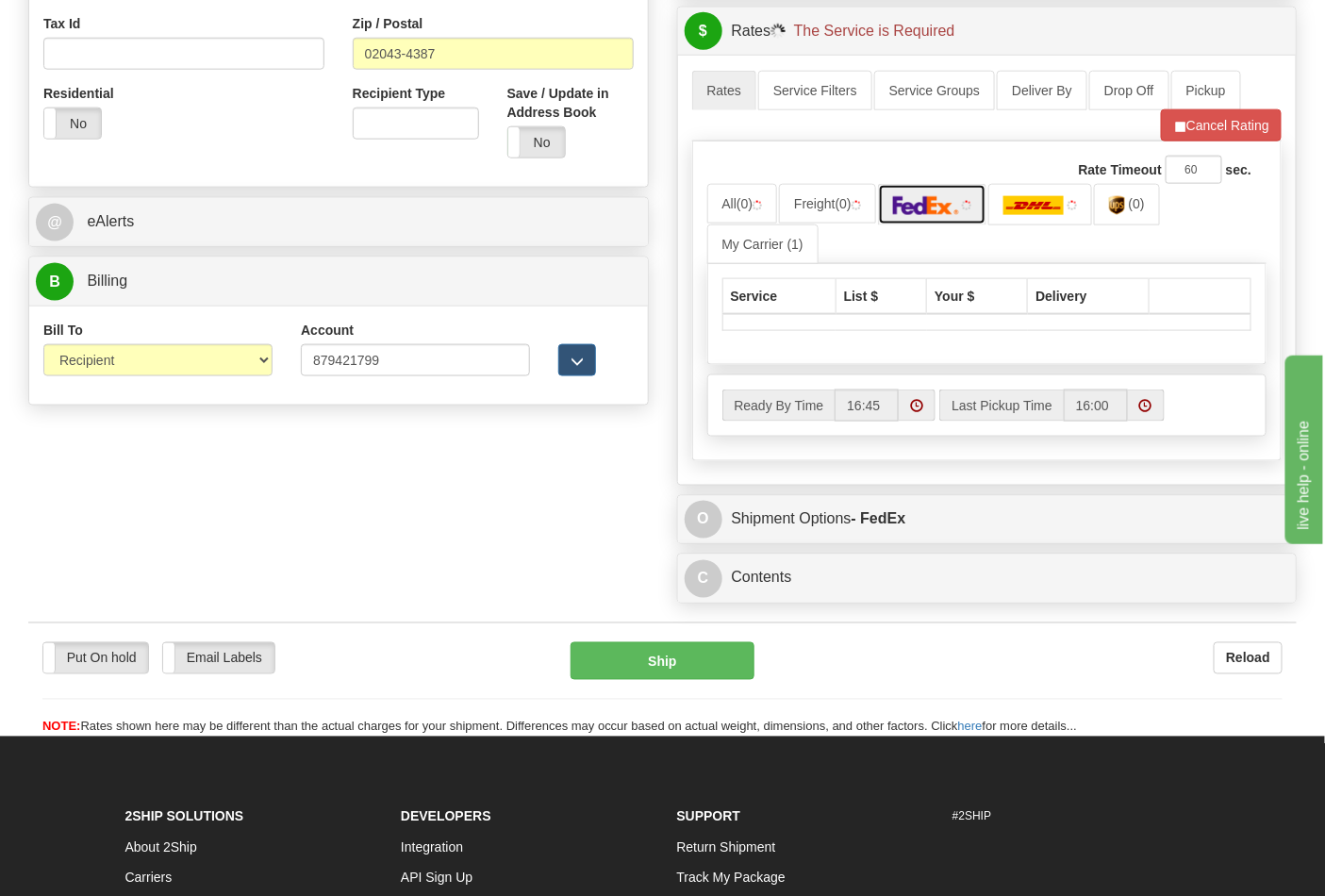
scroll to position [732, 0]
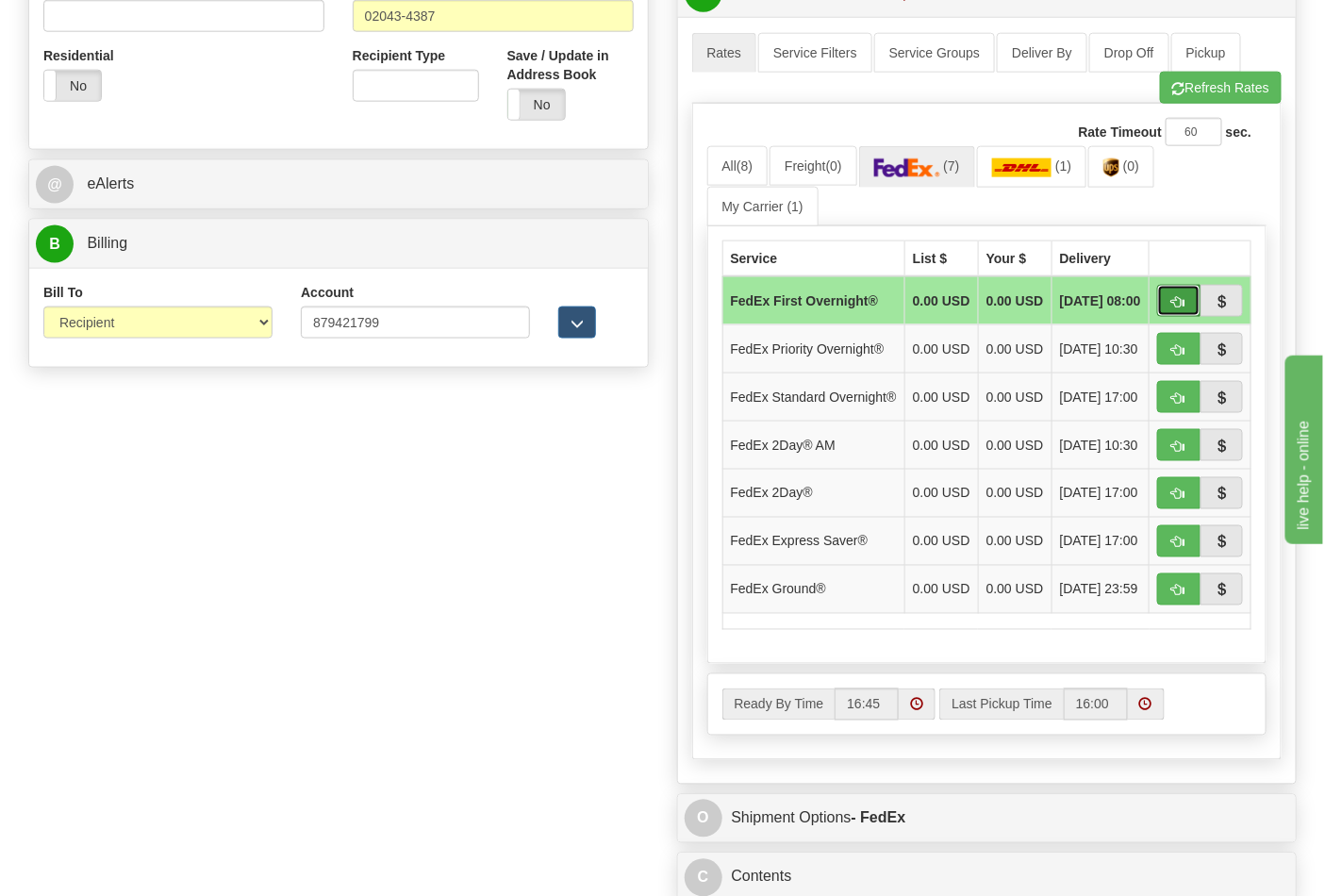
click at [1179, 302] on span "button" at bounding box center [1178, 302] width 13 height 12
type input "06"
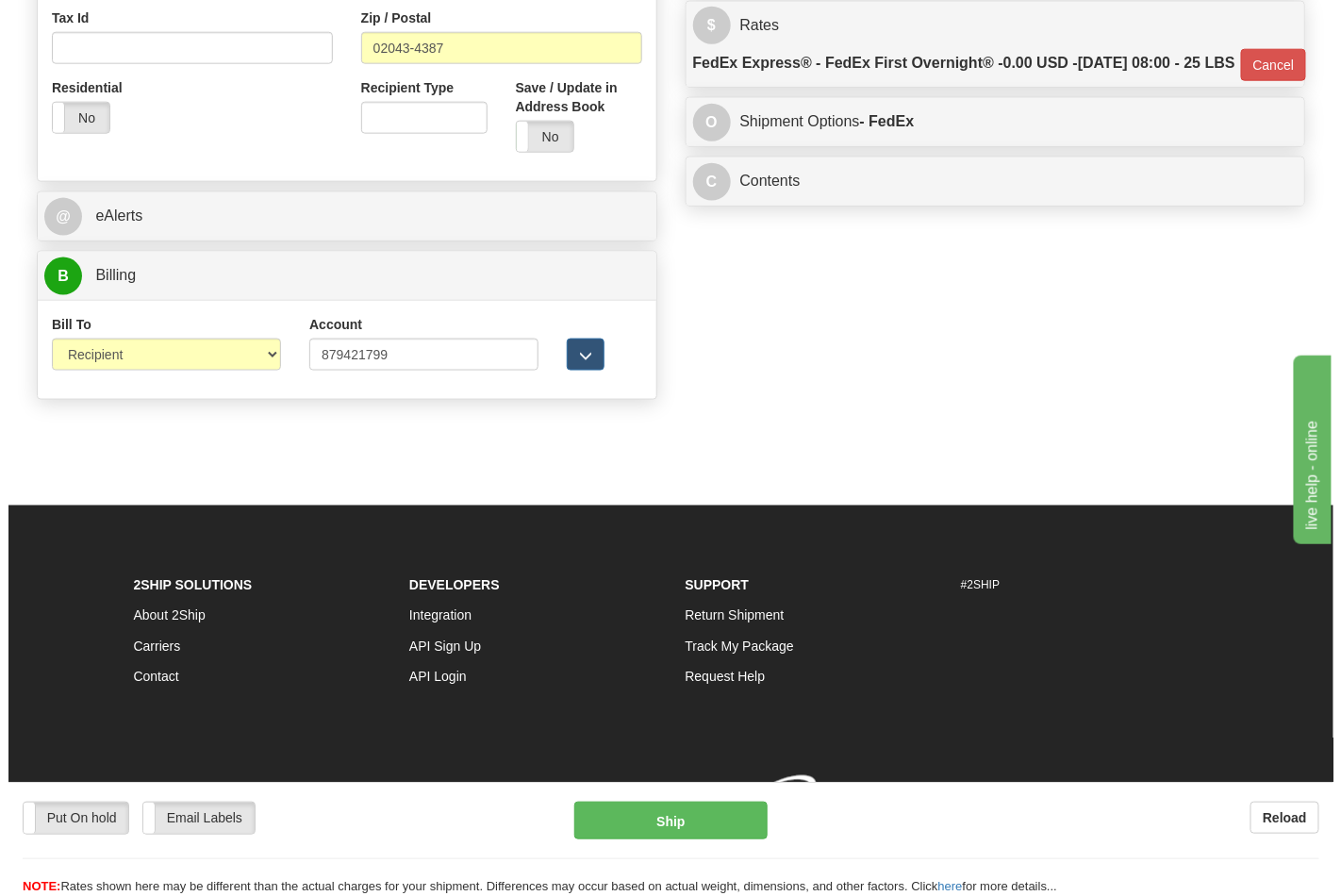
scroll to position [729, 0]
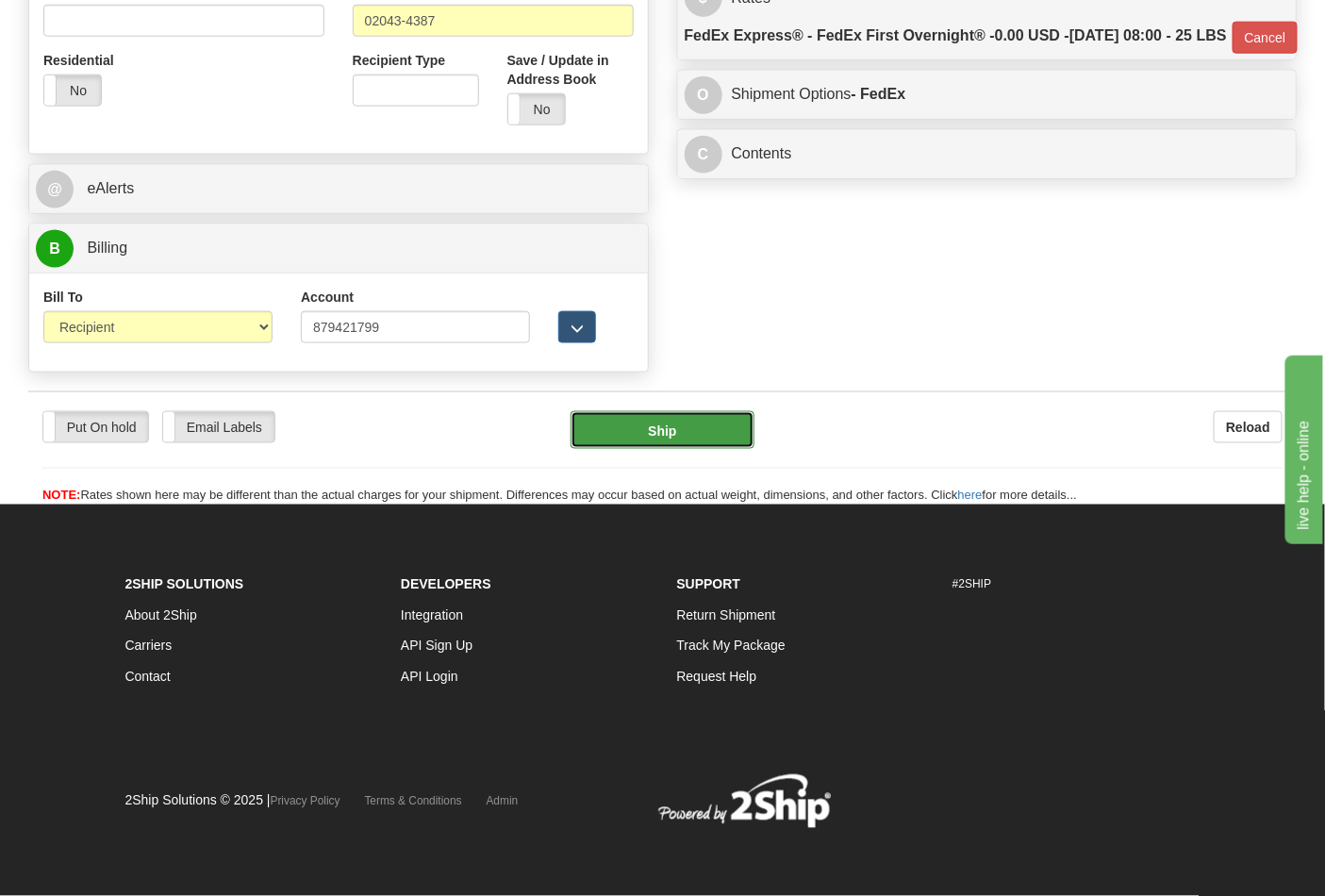
click at [685, 432] on button "Ship" at bounding box center [662, 430] width 183 height 38
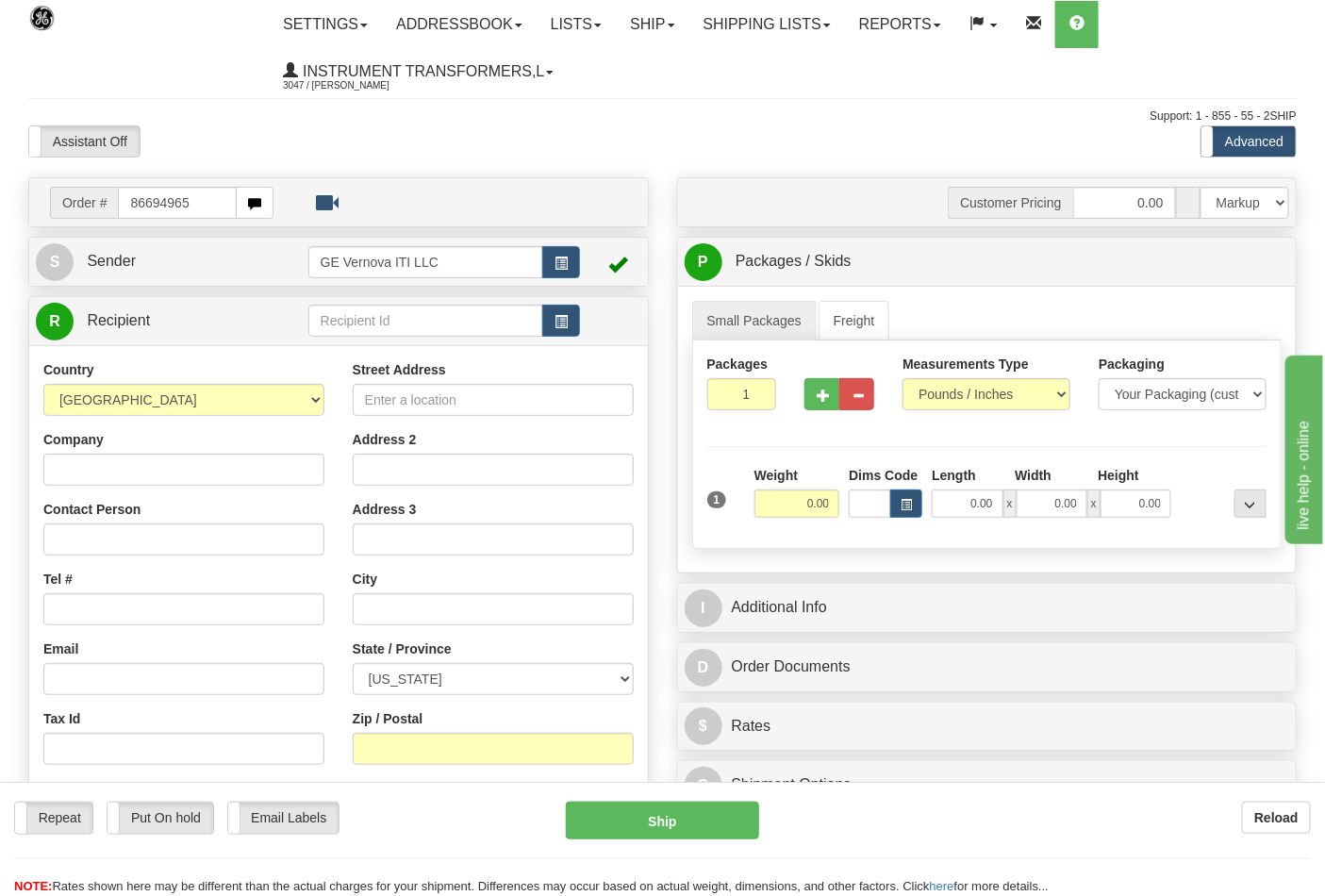
type input "86694965"
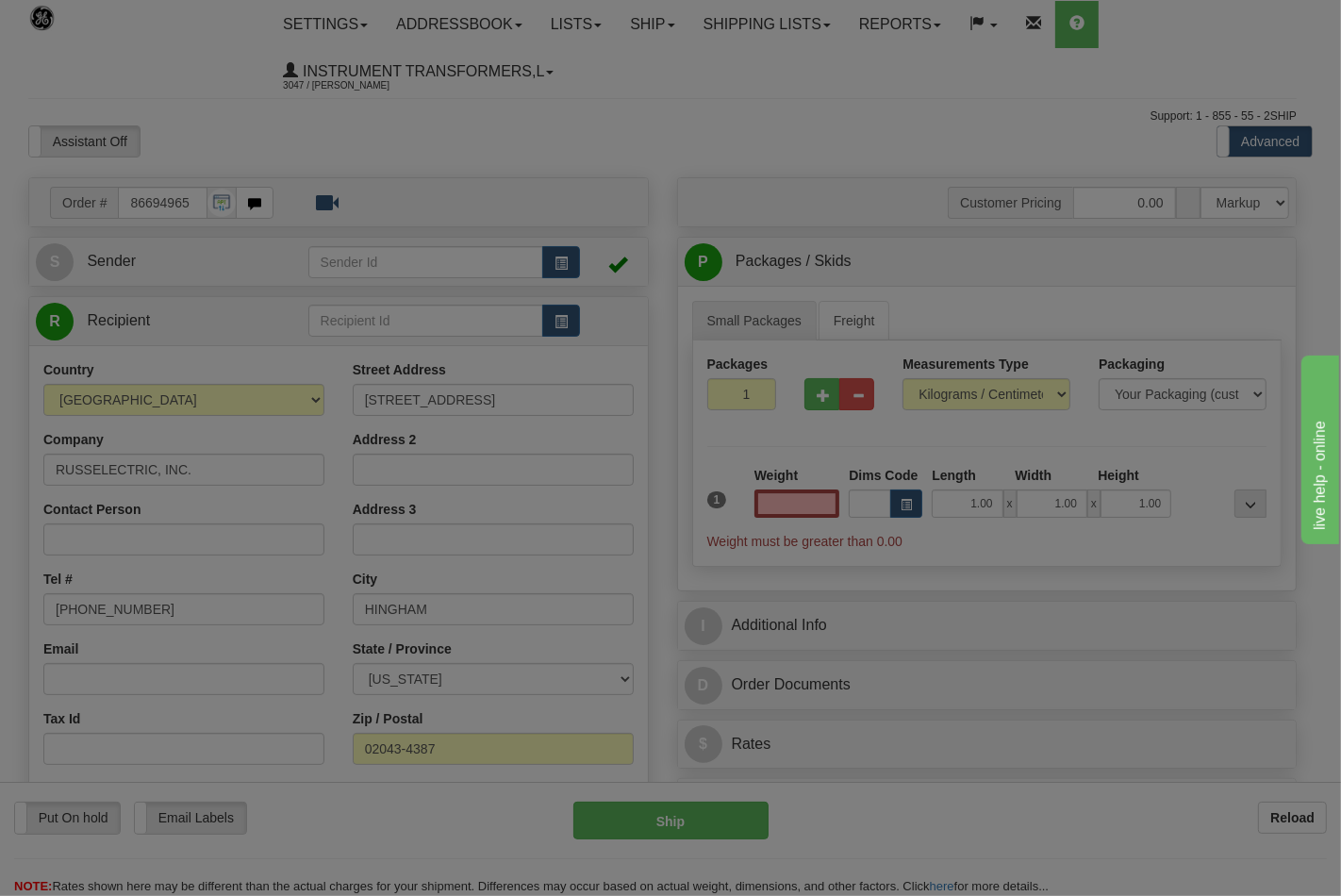
type input "0.00"
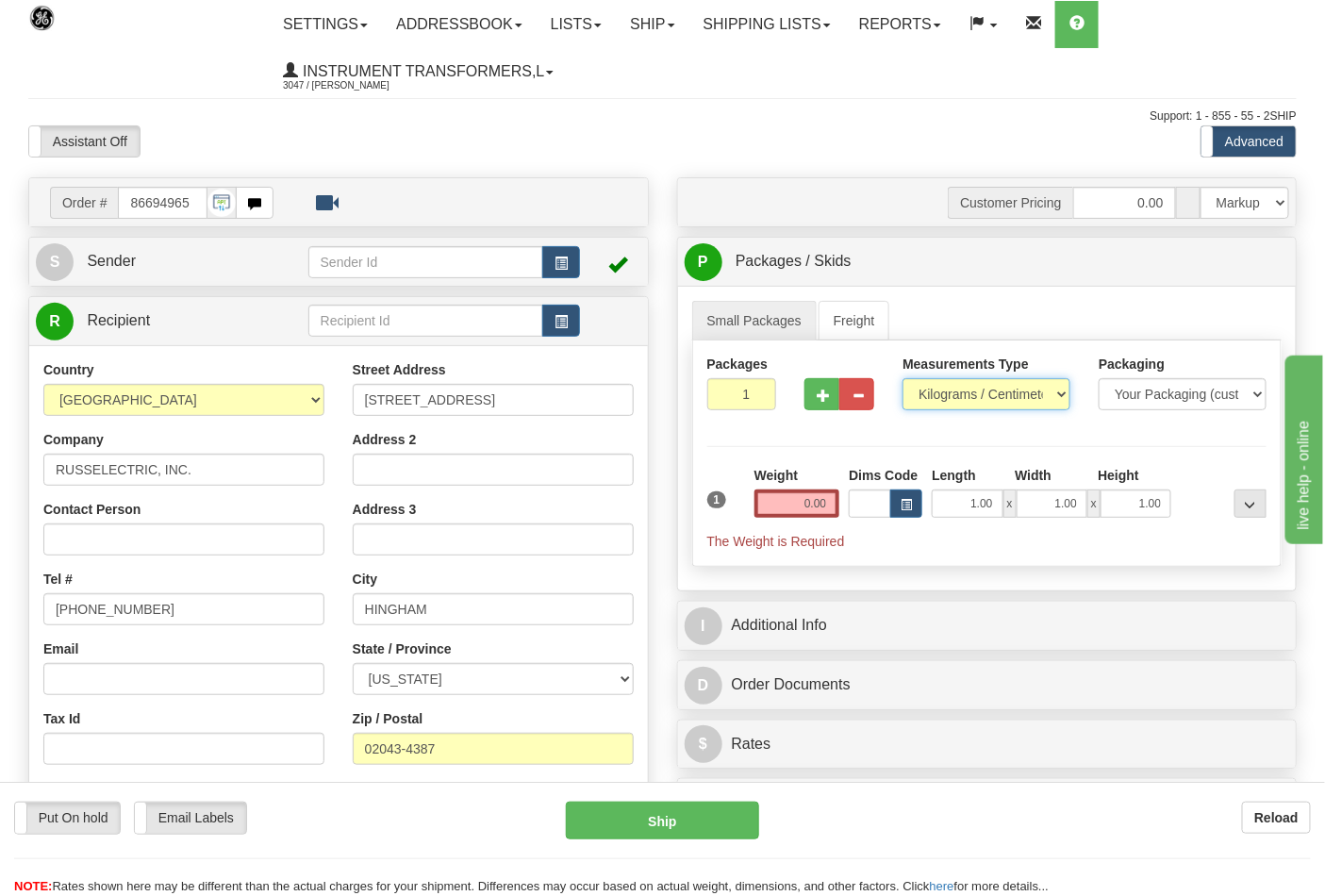
click at [938, 405] on select "Pounds / Inches Kilograms / Centimeters" at bounding box center [986, 394] width 167 height 32
select select "0"
click at [903, 379] on select "Pounds / Inches Kilograms / Centimeters" at bounding box center [986, 394] width 167 height 32
click at [831, 504] on input "0.00" at bounding box center [797, 504] width 86 height 29
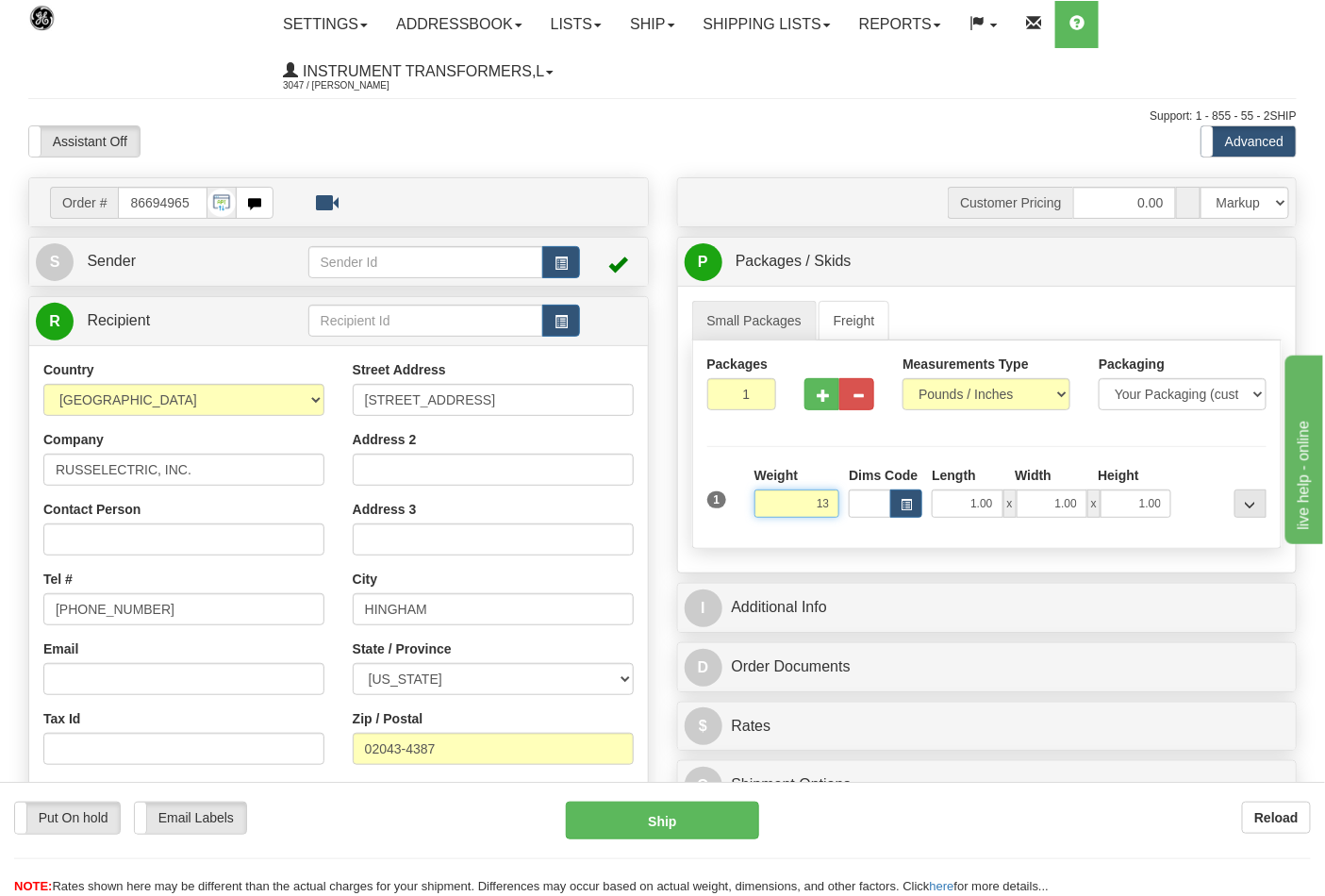
click button "Delete" at bounding box center [0, 0] width 0 height 0
type input "13.00"
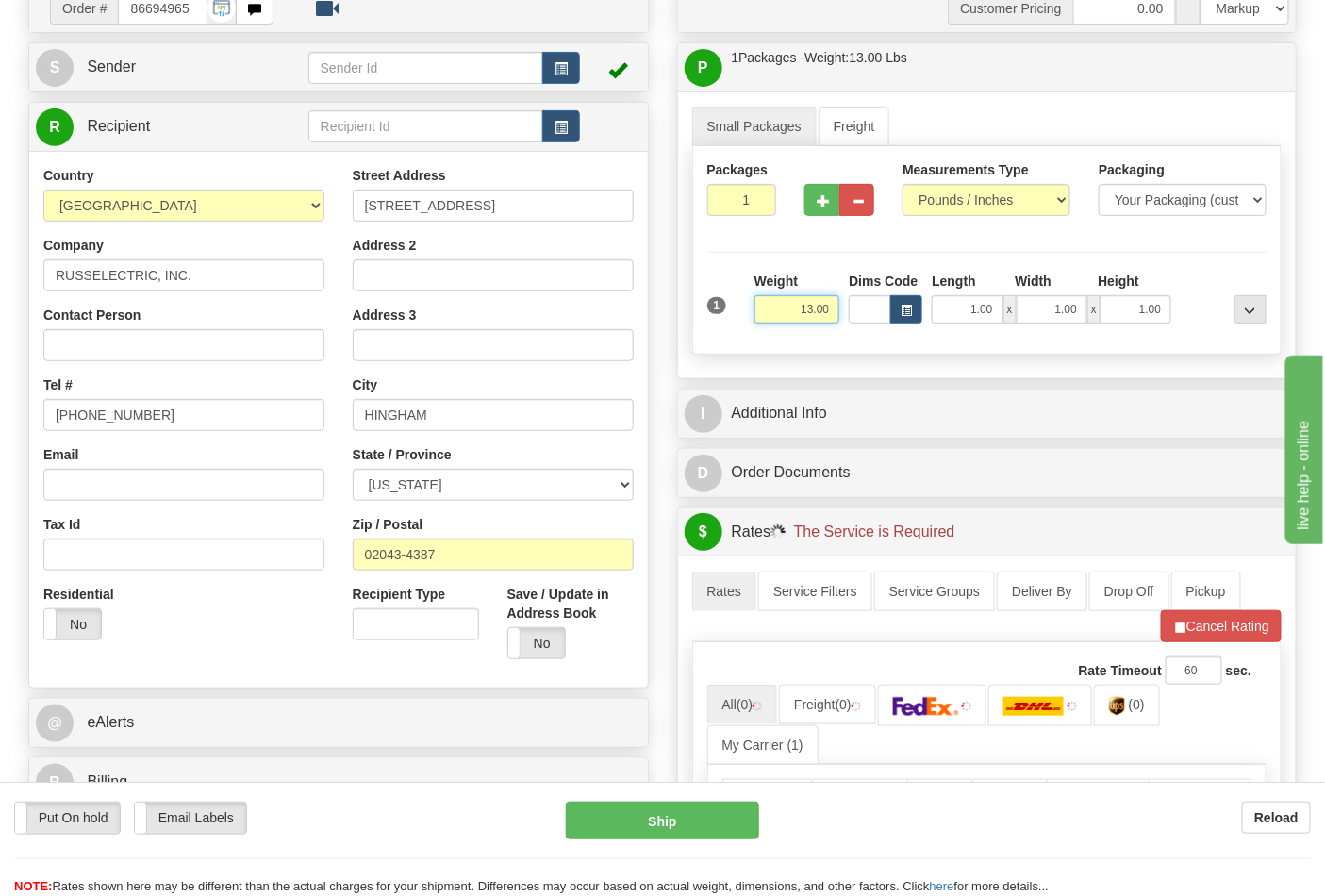
scroll to position [418, 0]
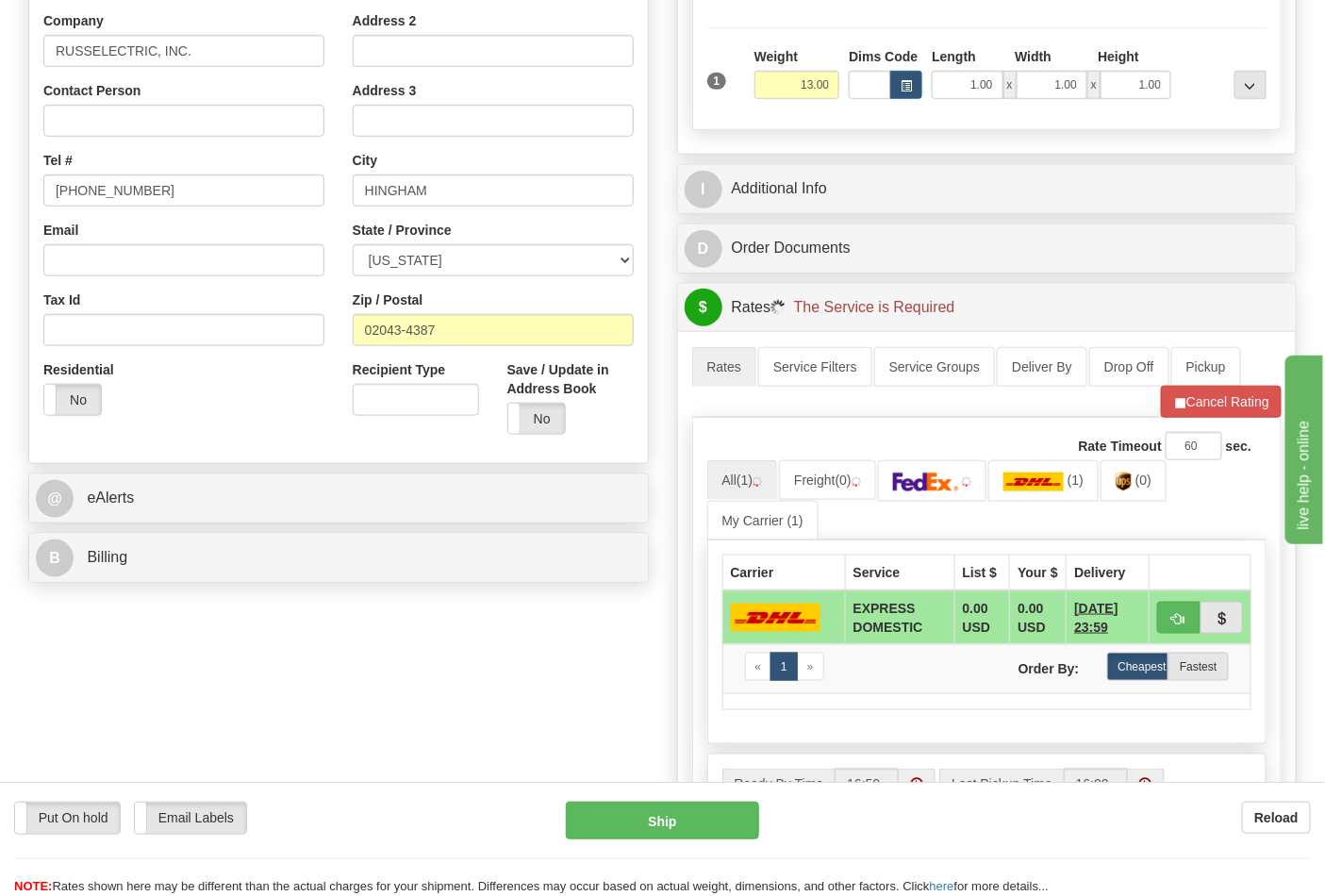
click at [229, 539] on div "B Billing" at bounding box center [338, 558] width 618 height 49
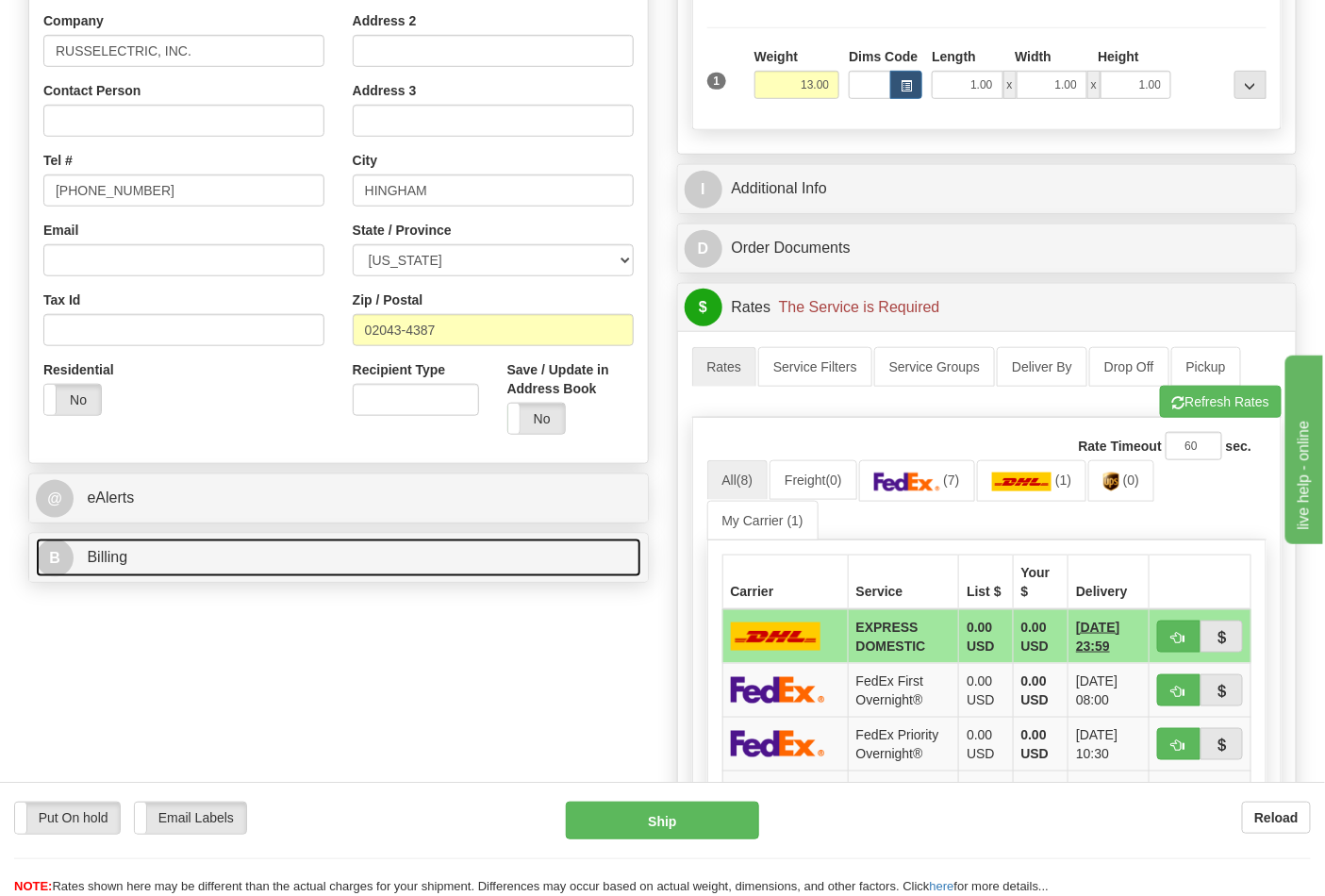
click at [232, 552] on link "B Billing" at bounding box center [338, 557] width 606 height 39
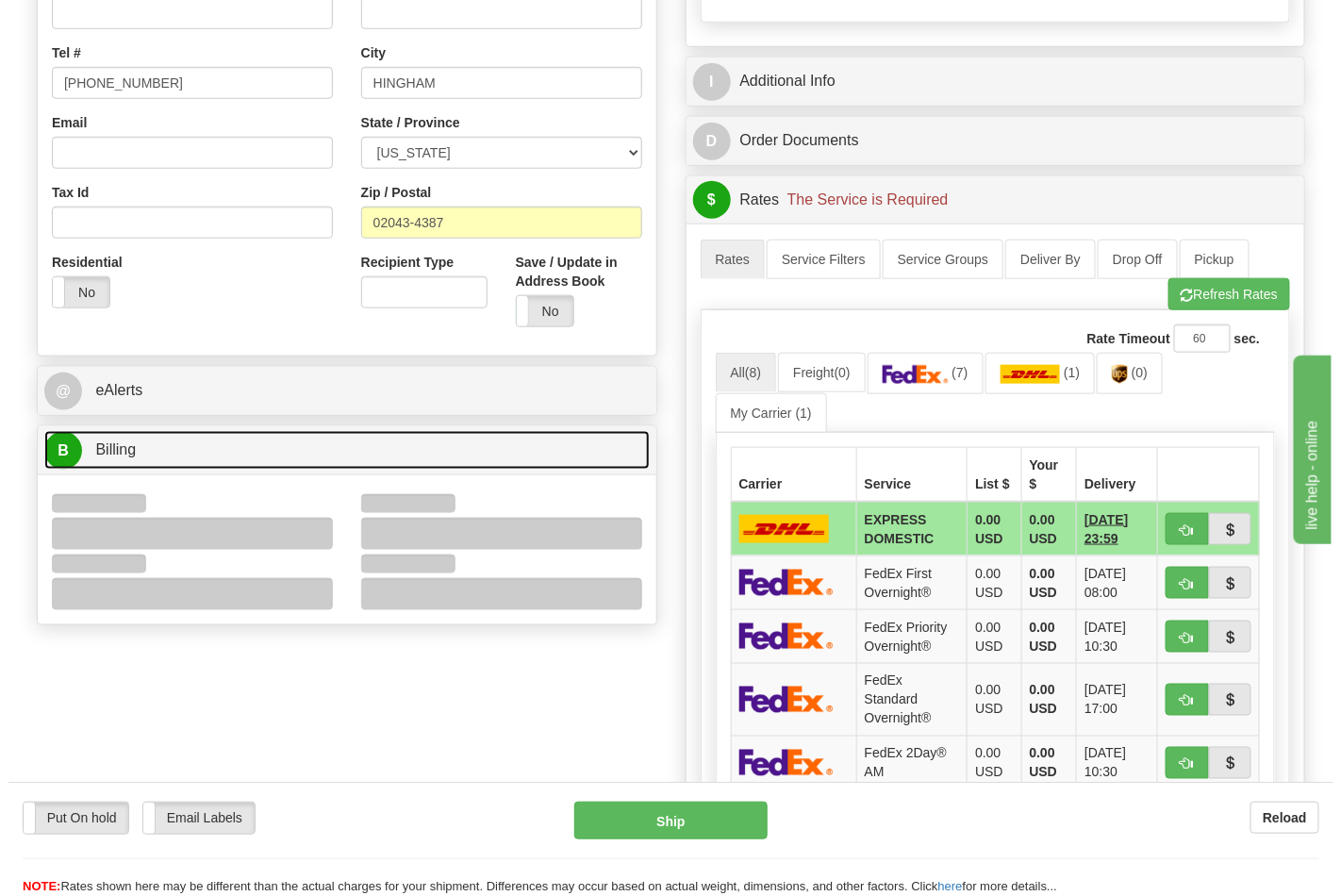
scroll to position [628, 0]
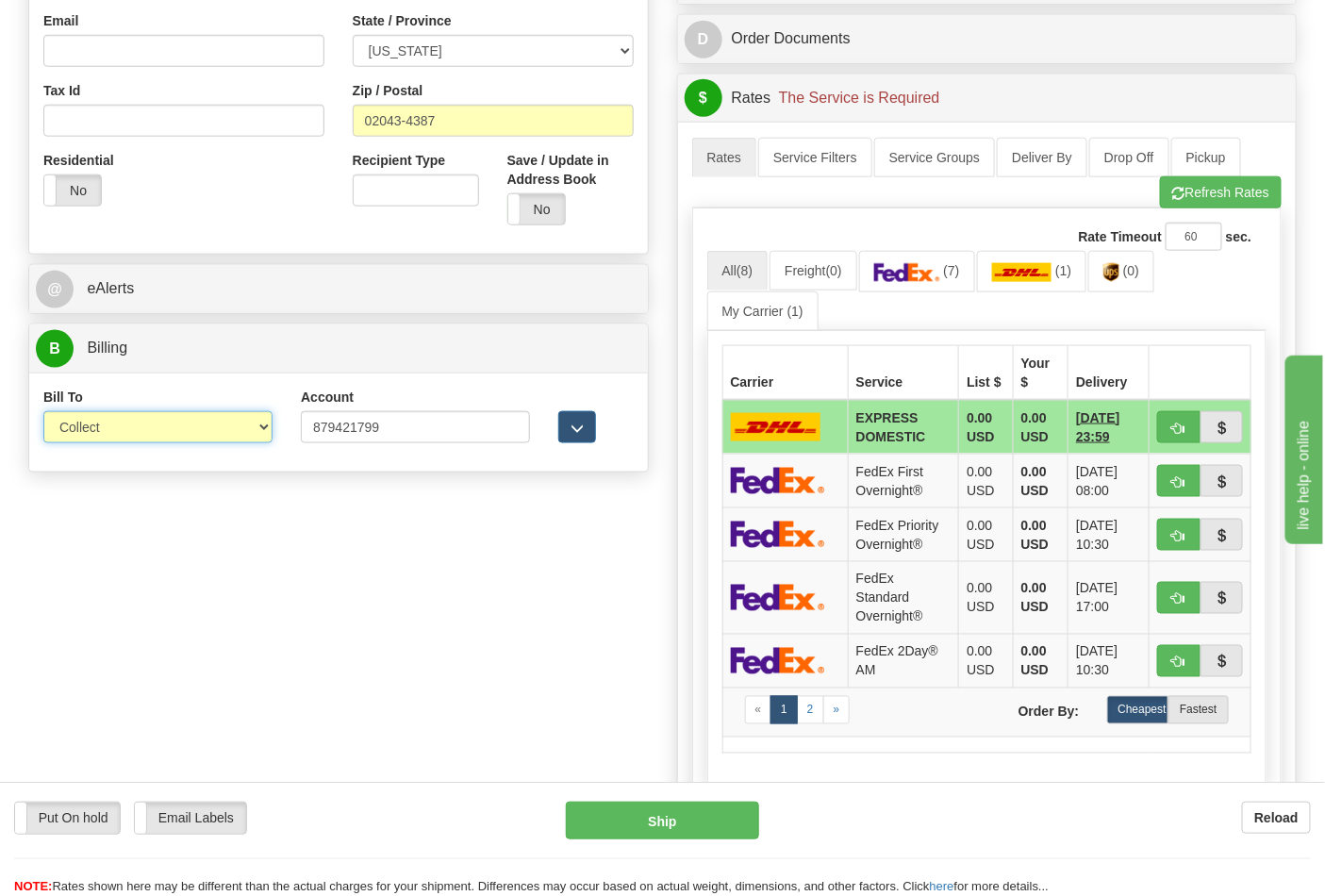
click at [82, 420] on select "Sender Recipient Third Party Collect" at bounding box center [158, 427] width 229 height 32
select select "2"
click at [44, 413] on select "Sender Recipient Third Party Collect" at bounding box center [158, 427] width 229 height 32
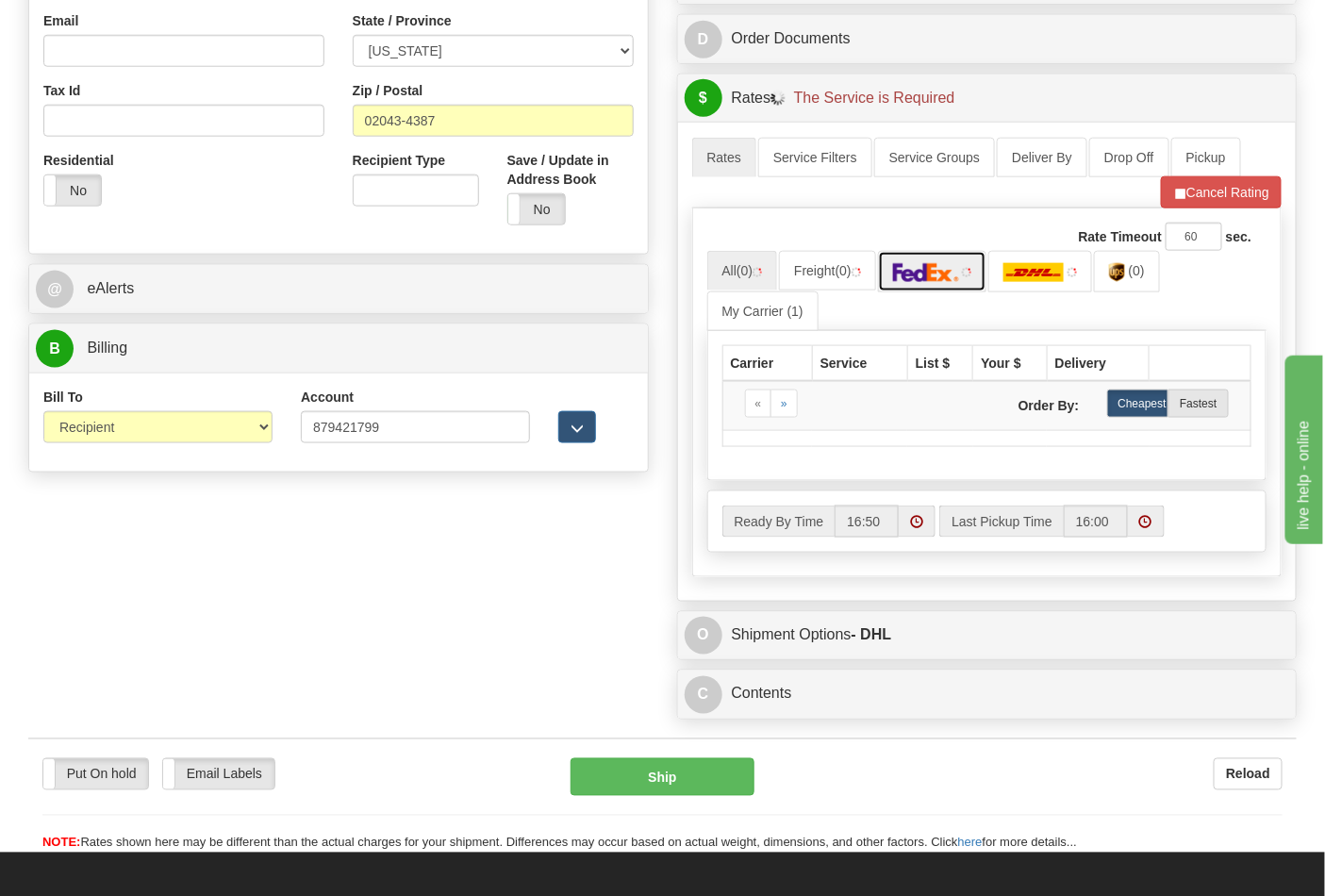
click at [934, 288] on link at bounding box center [933, 271] width 109 height 41
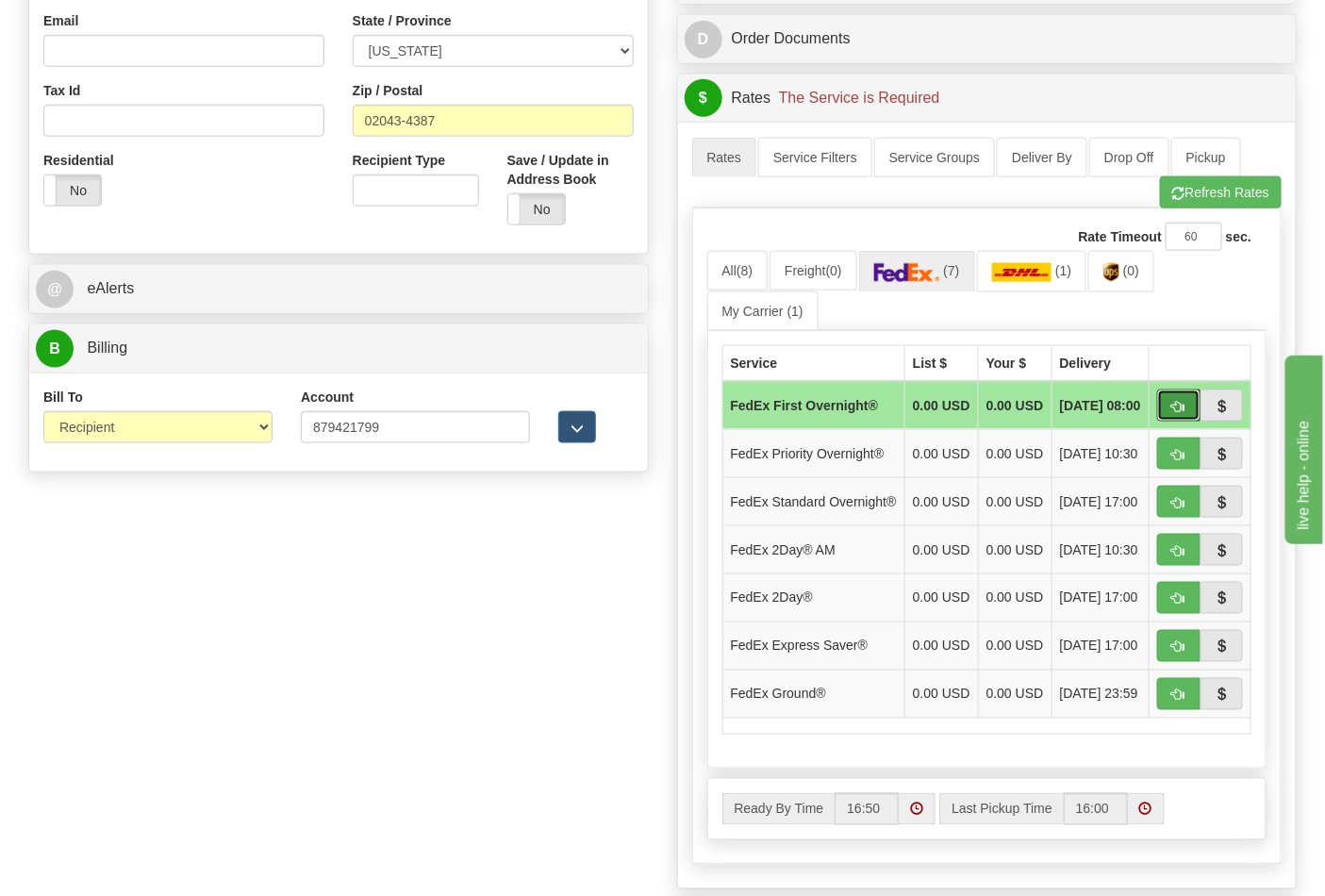
click at [1172, 413] on span "button" at bounding box center [1178, 406] width 13 height 12
type input "06"
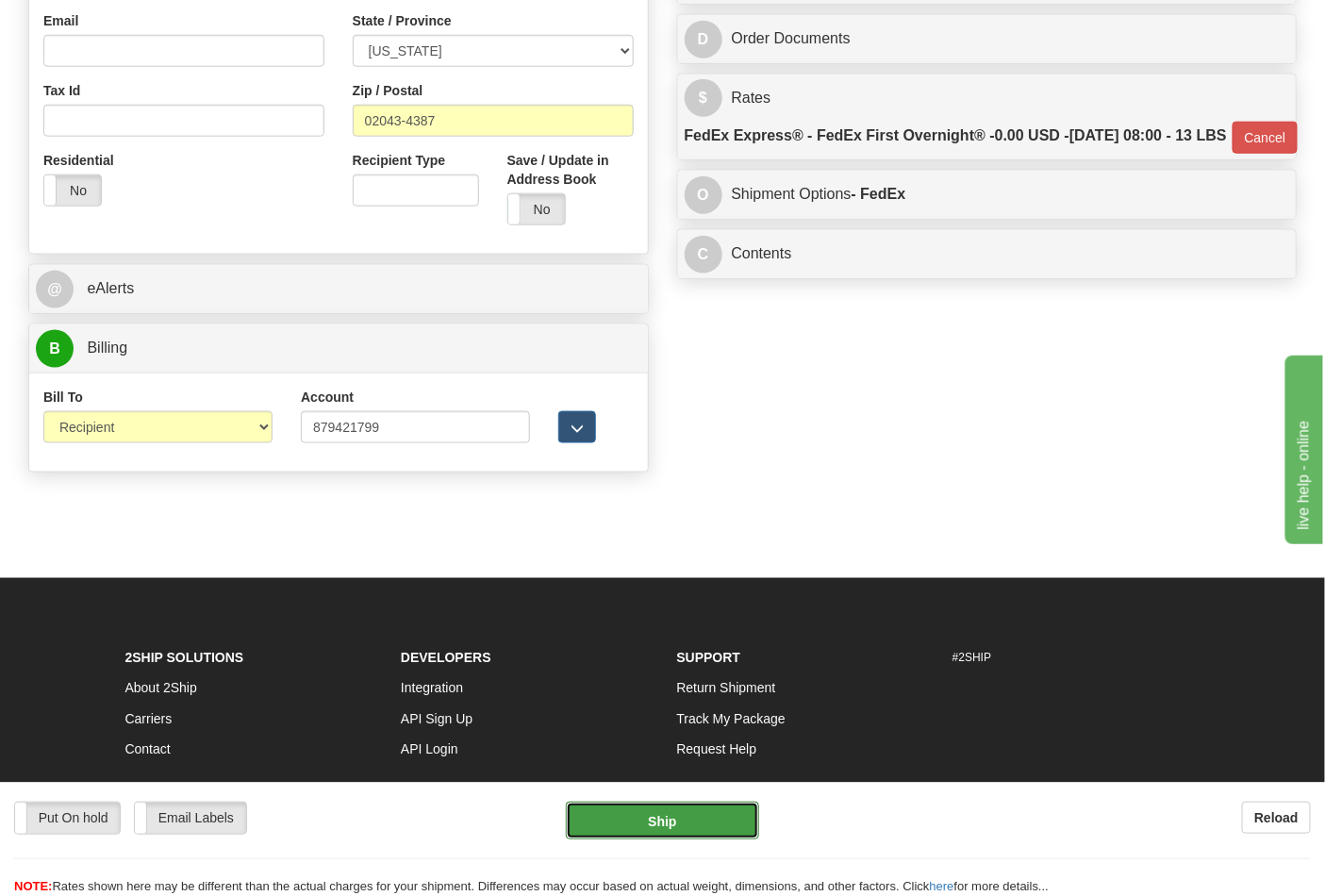
click at [684, 816] on button "Ship" at bounding box center [662, 821] width 192 height 38
